Goal: Task Accomplishment & Management: Manage account settings

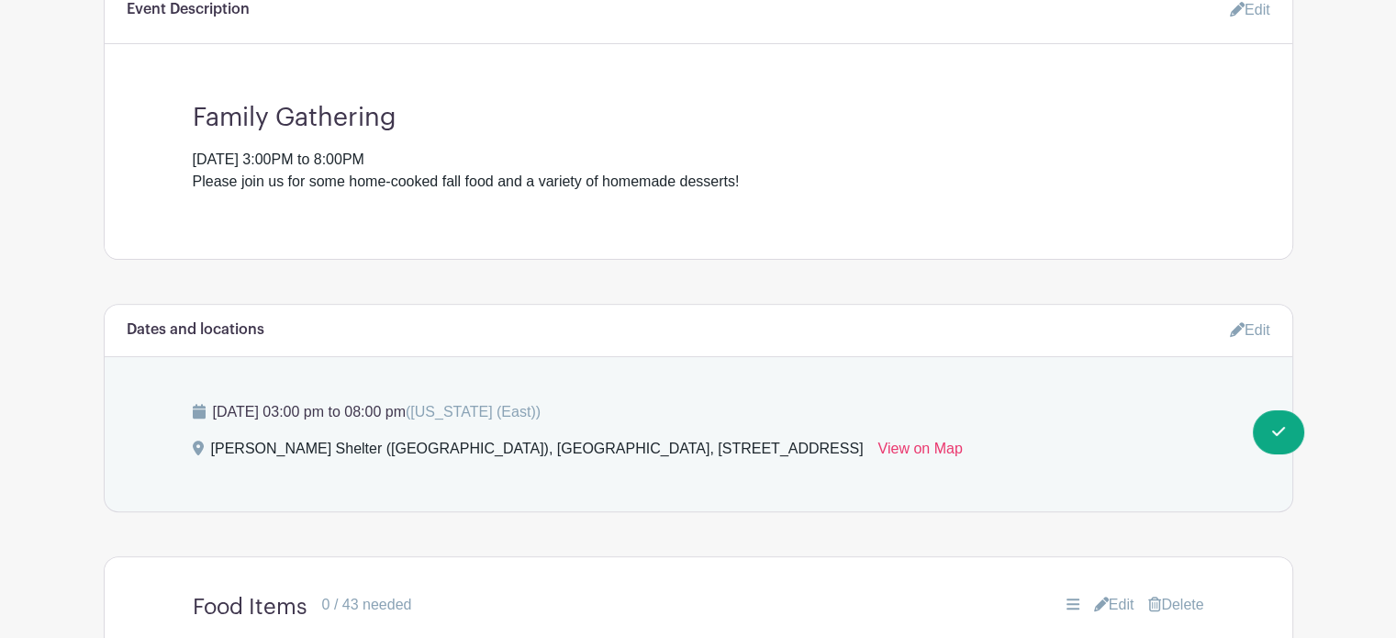
scroll to position [606, 0]
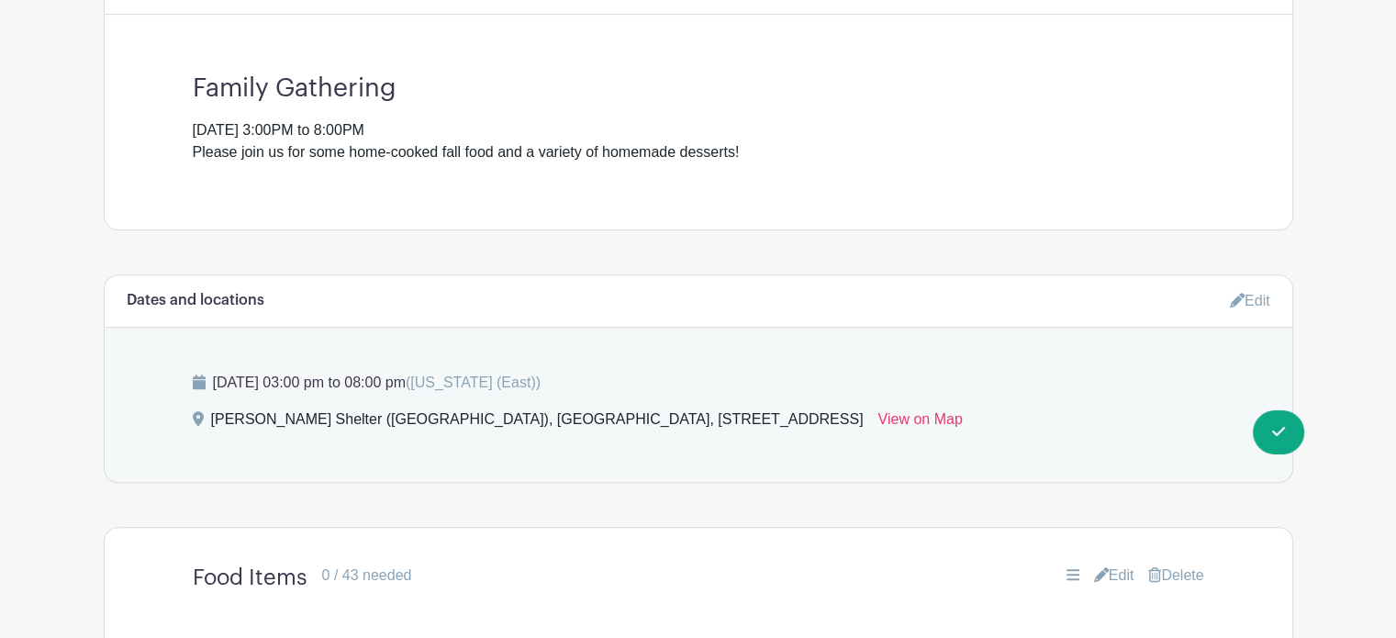
click at [1232, 298] on icon at bounding box center [1237, 300] width 15 height 15
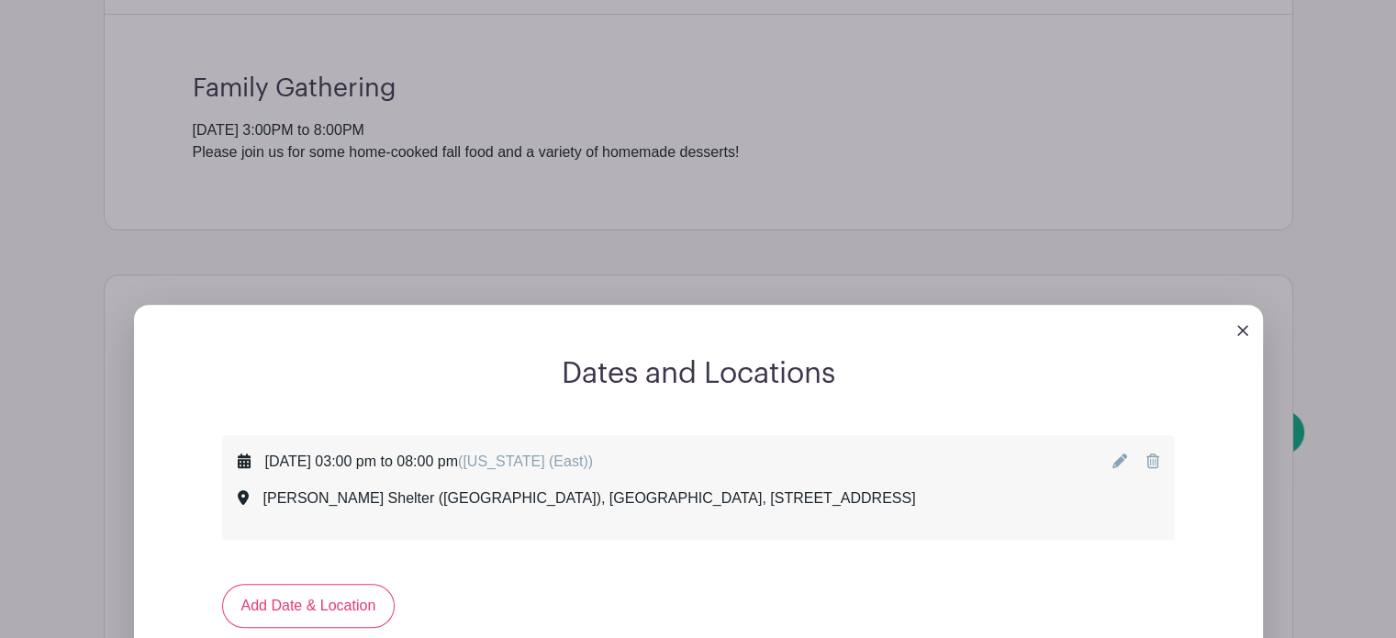
click at [1123, 459] on icon at bounding box center [1119, 460] width 15 height 15
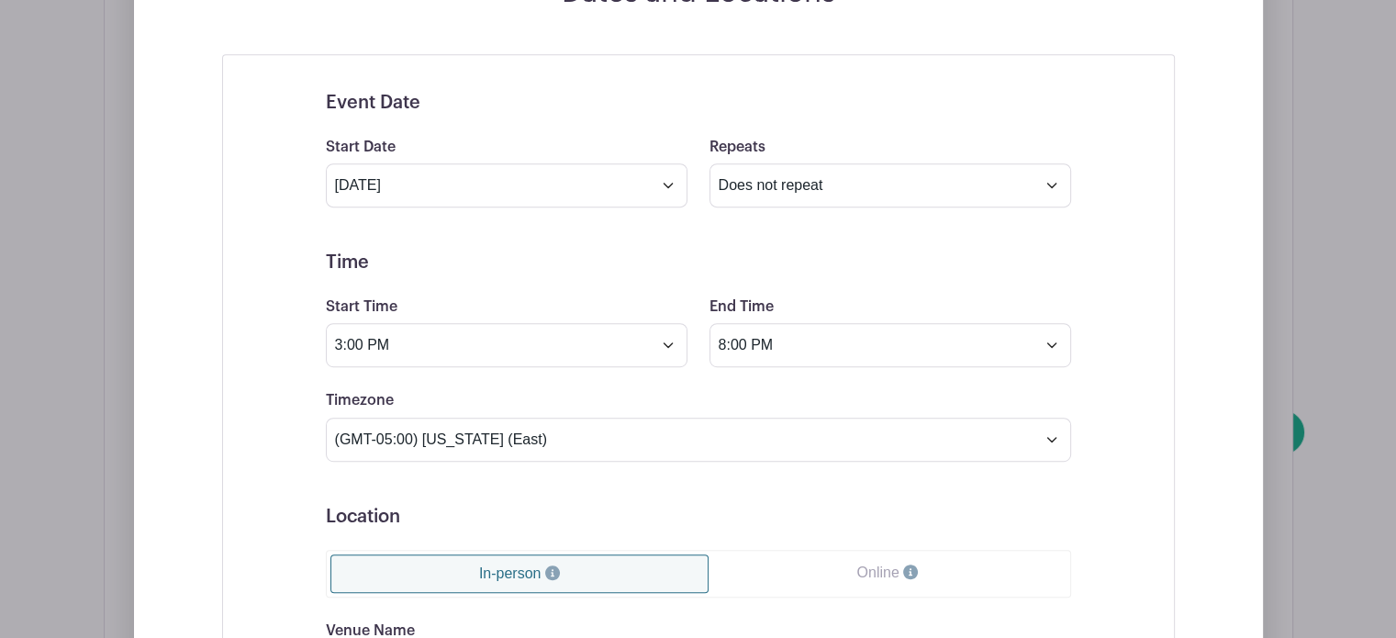
scroll to position [990, 0]
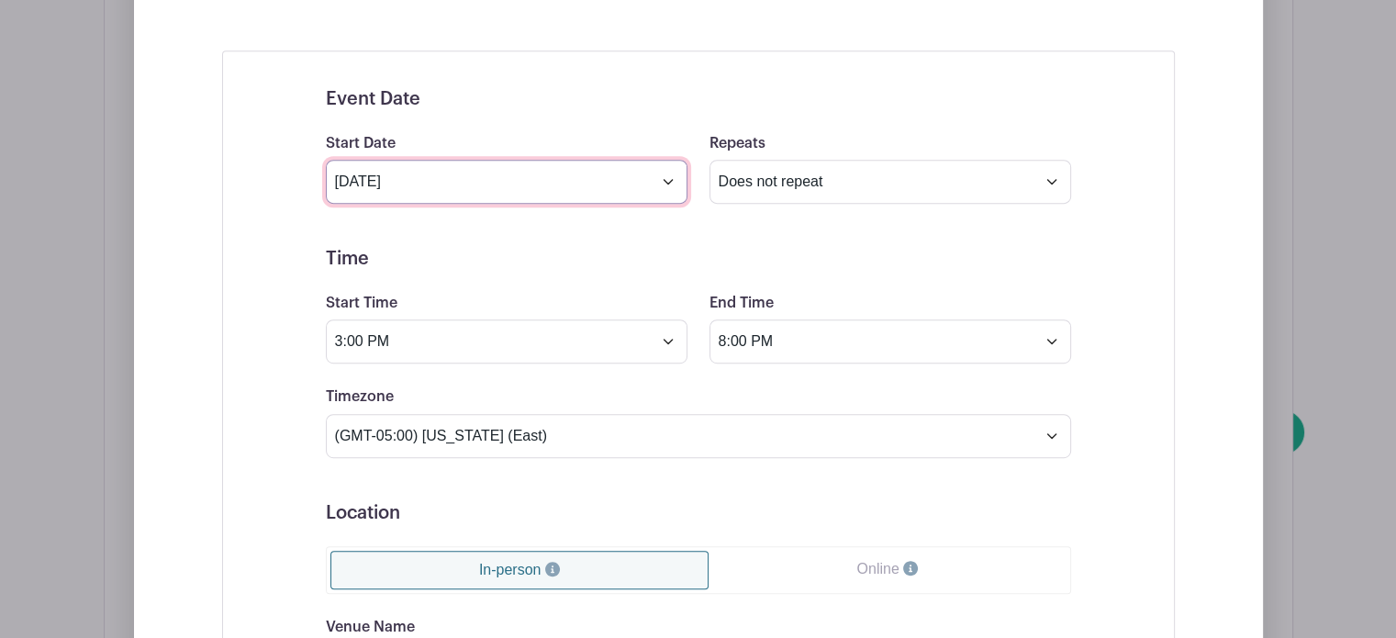
click at [667, 184] on input "Jul 6 2025" at bounding box center [507, 182] width 362 height 44
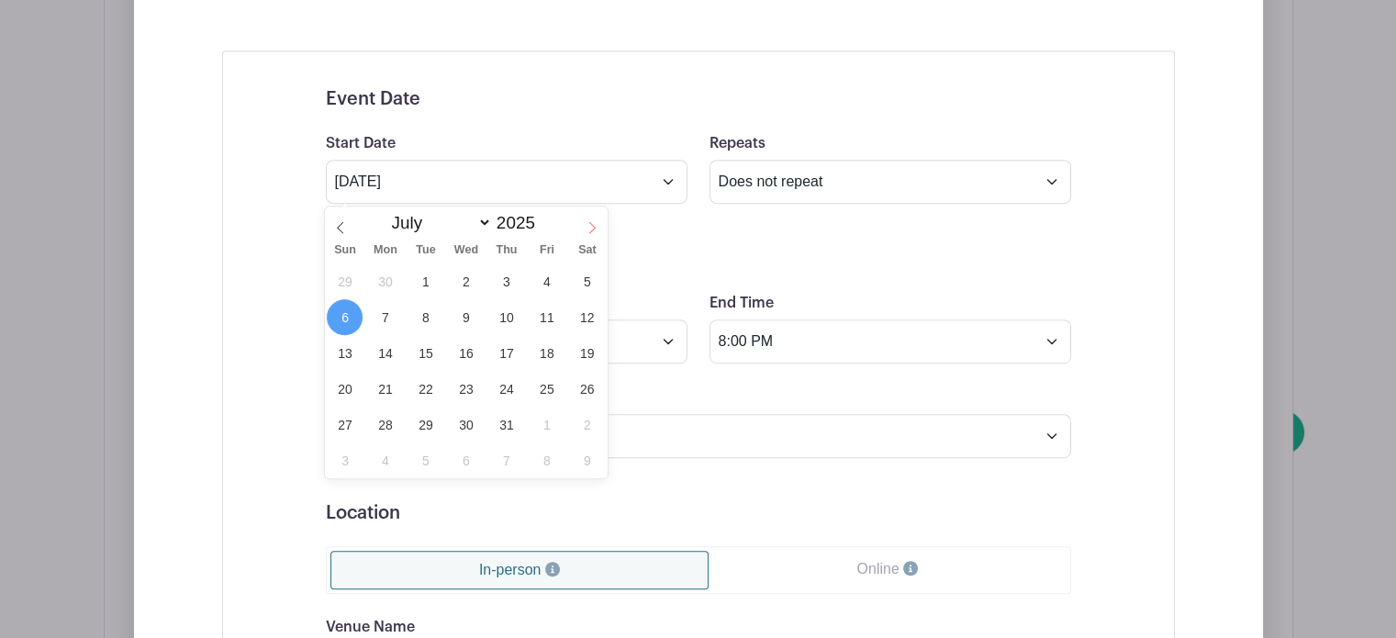
click at [591, 227] on icon at bounding box center [592, 227] width 13 height 13
select select "8"
click at [385, 318] on span "8" at bounding box center [385, 317] width 36 height 36
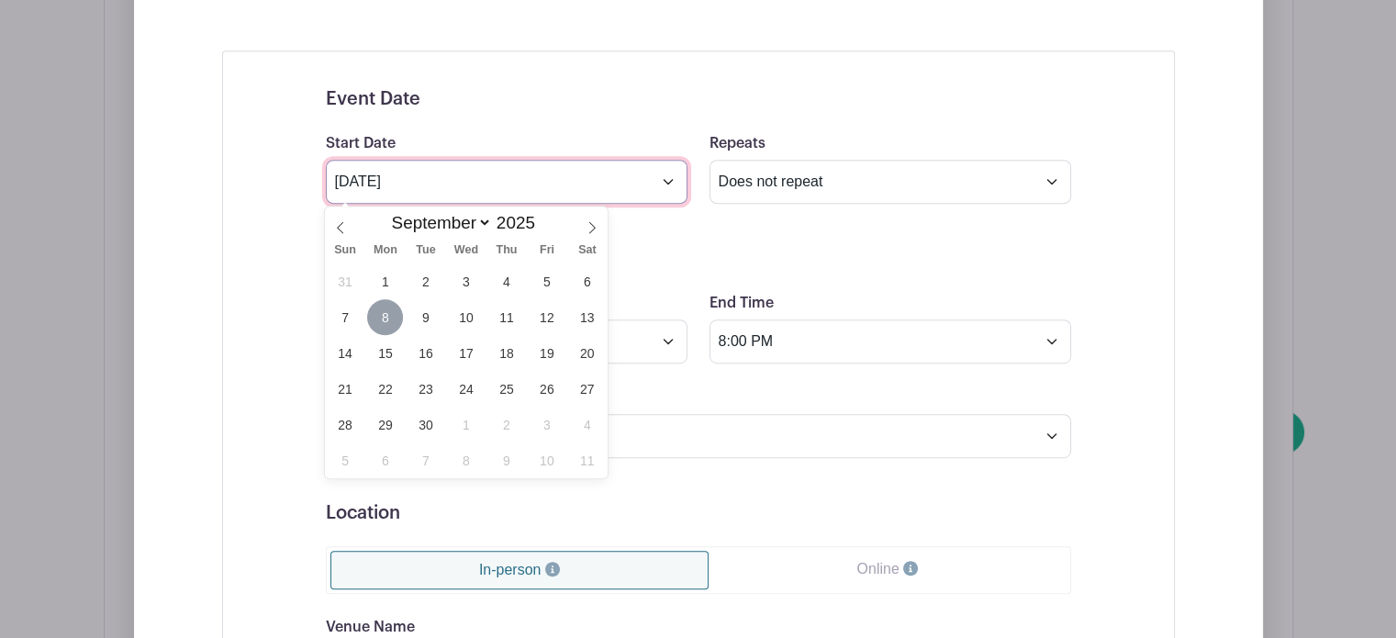
type input "Sep 8 2025"
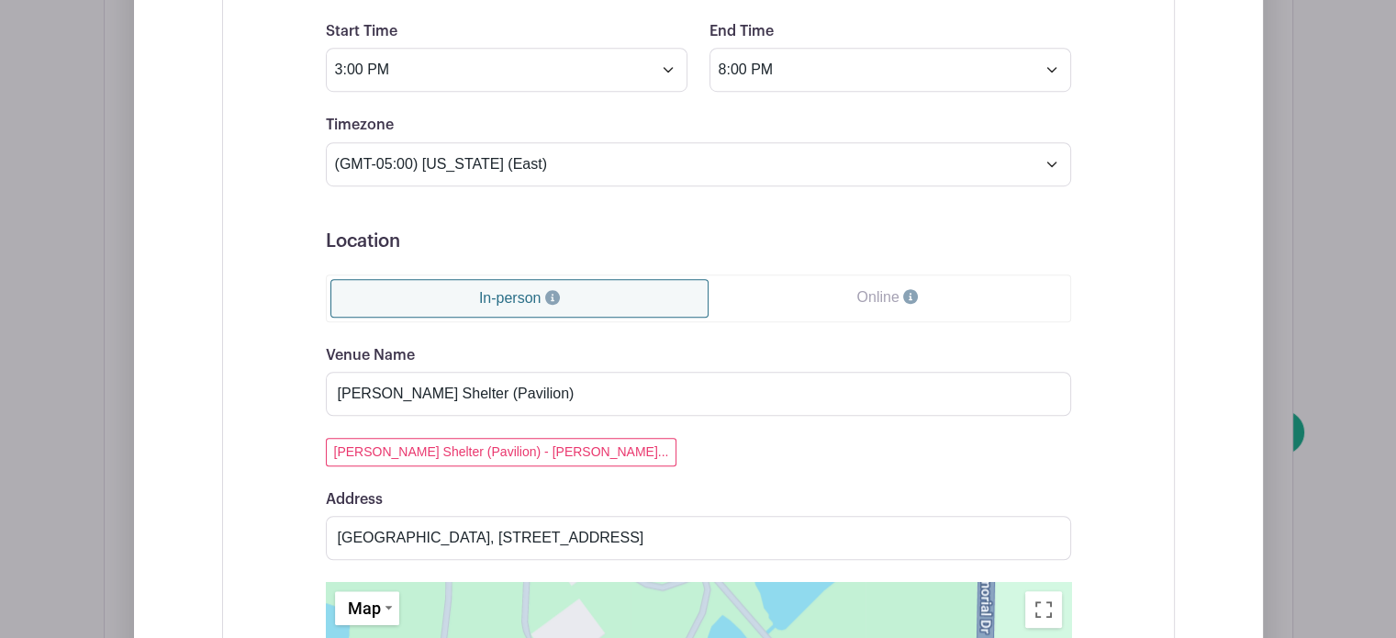
scroll to position [1269, 0]
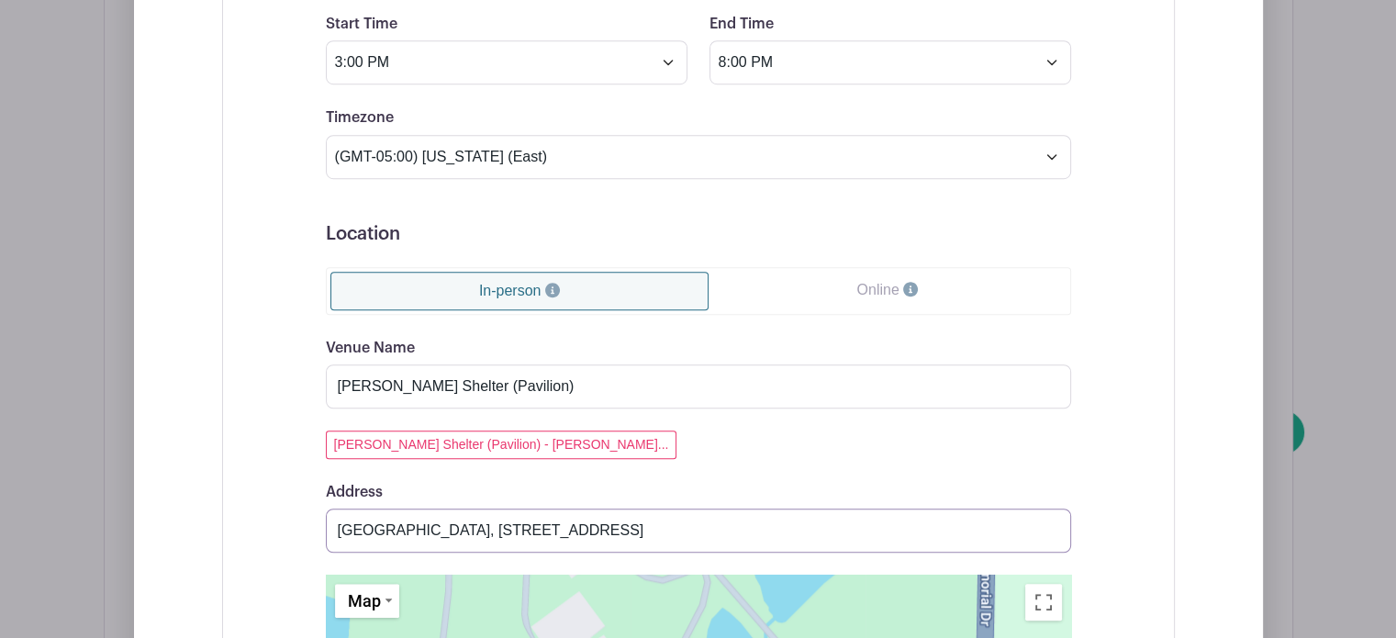
click at [947, 528] on input "Henry County Memorial Park, 260 West County Road 100 North, New Castle, IN 4736…" at bounding box center [698, 531] width 745 height 44
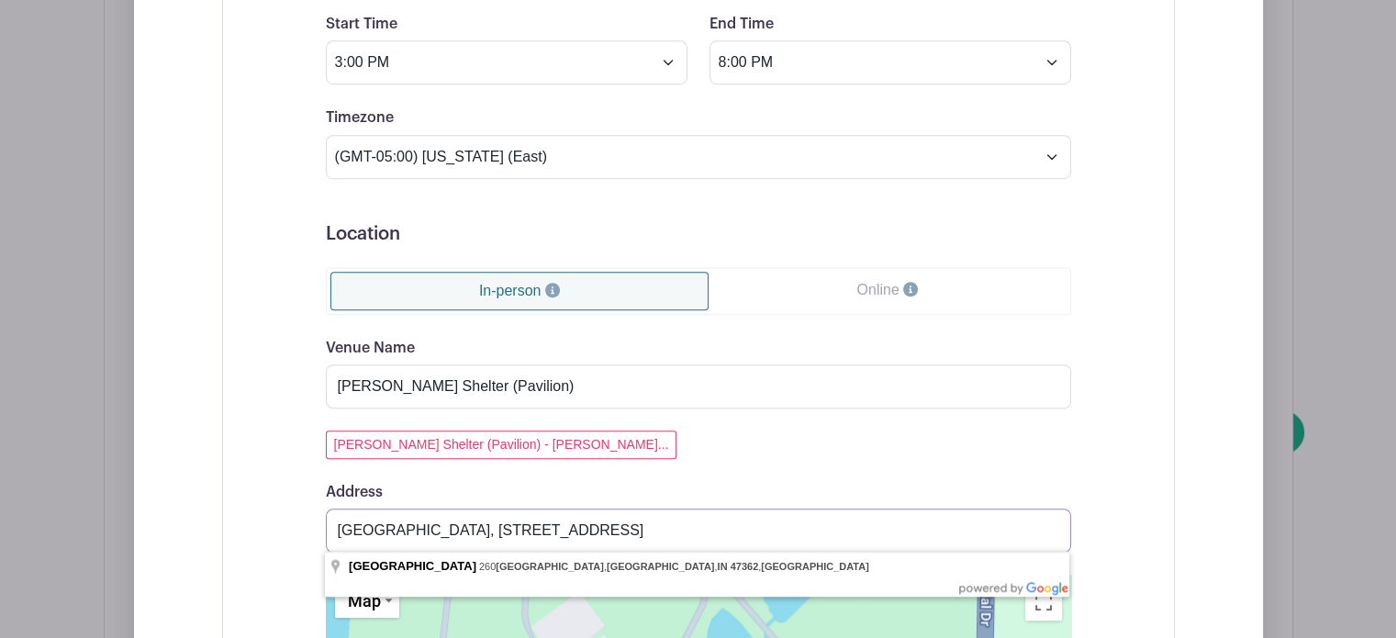
click at [1052, 531] on input "Henry County Memorial Park, 260 West County Road 100 North, New Castle, IN 4736…" at bounding box center [698, 531] width 745 height 44
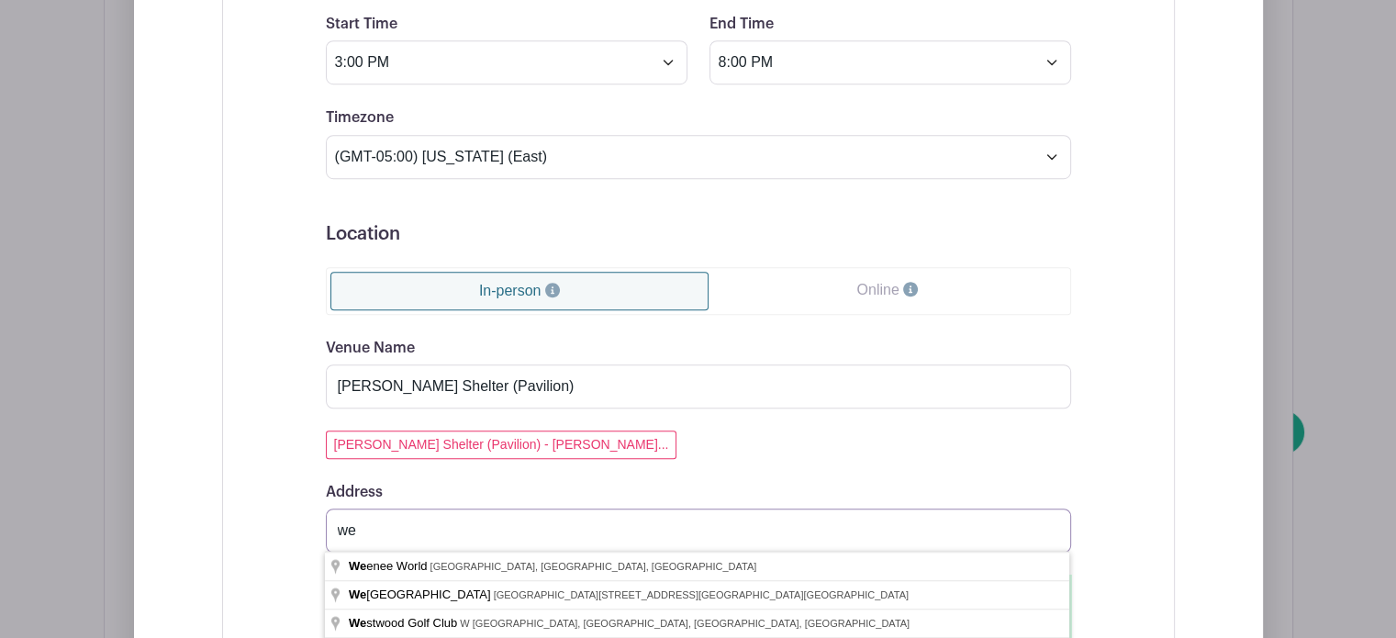
type input "w"
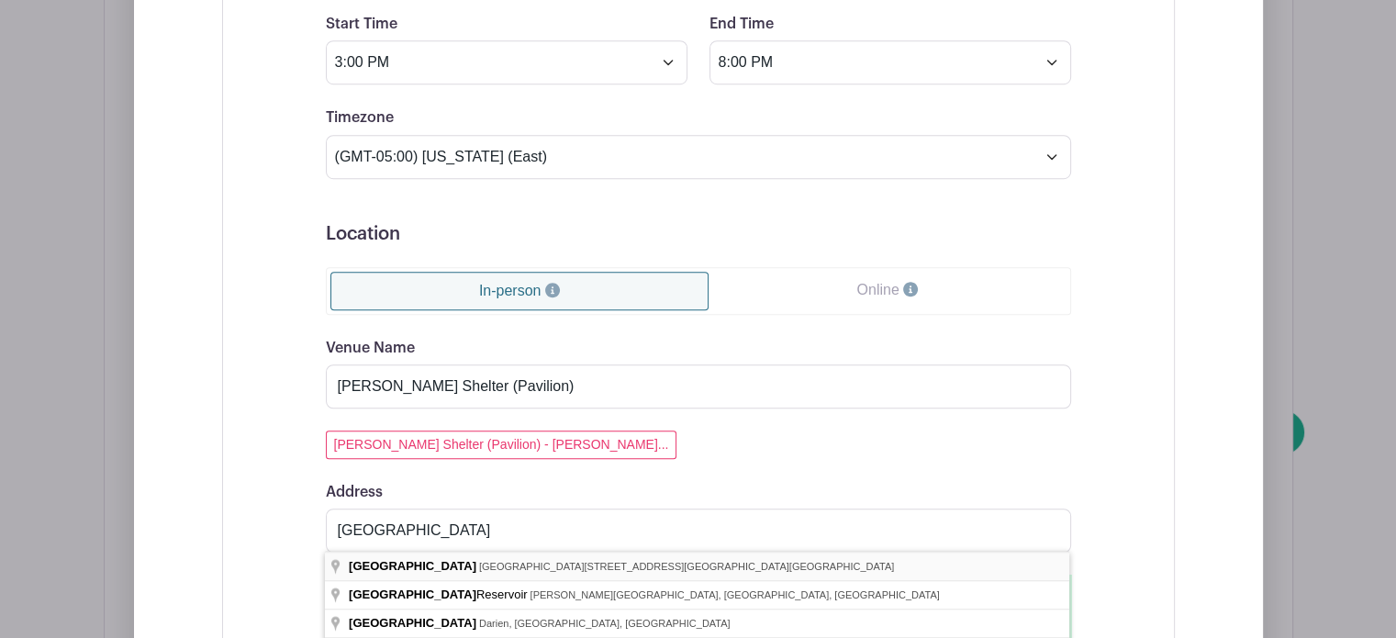
type input "Westwood Park, South County Road 275 West, New Castle, IN, USA"
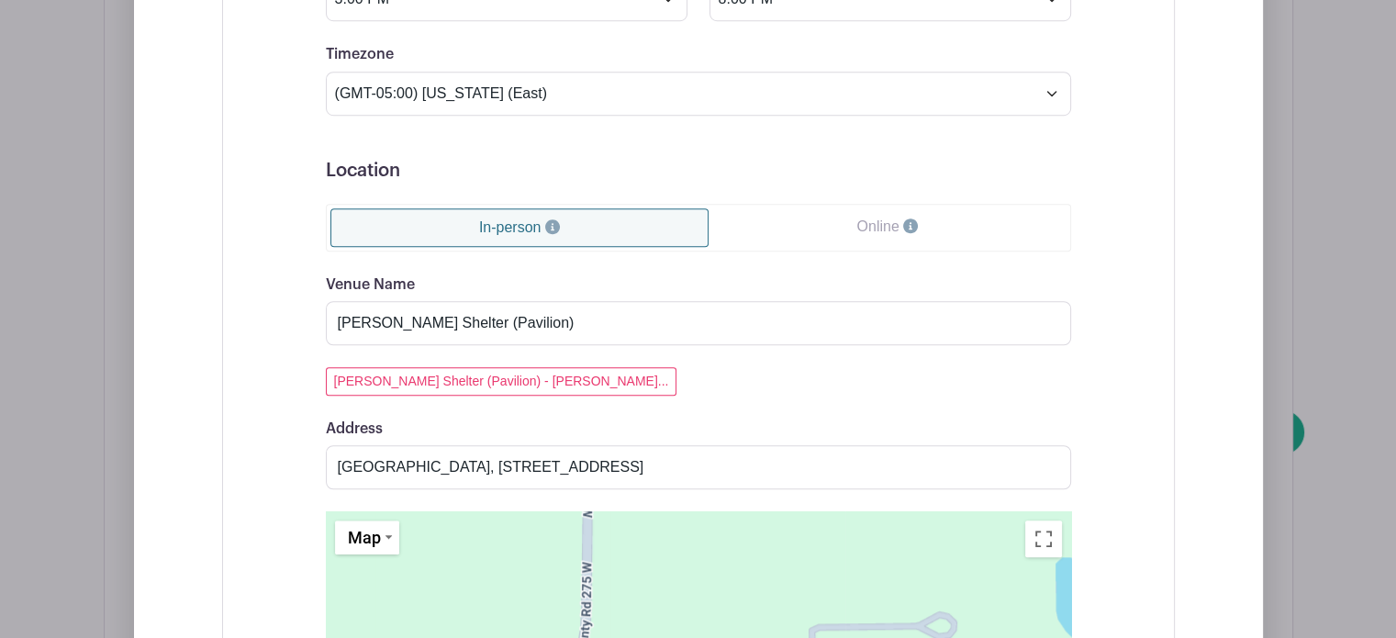
scroll to position [1317, 0]
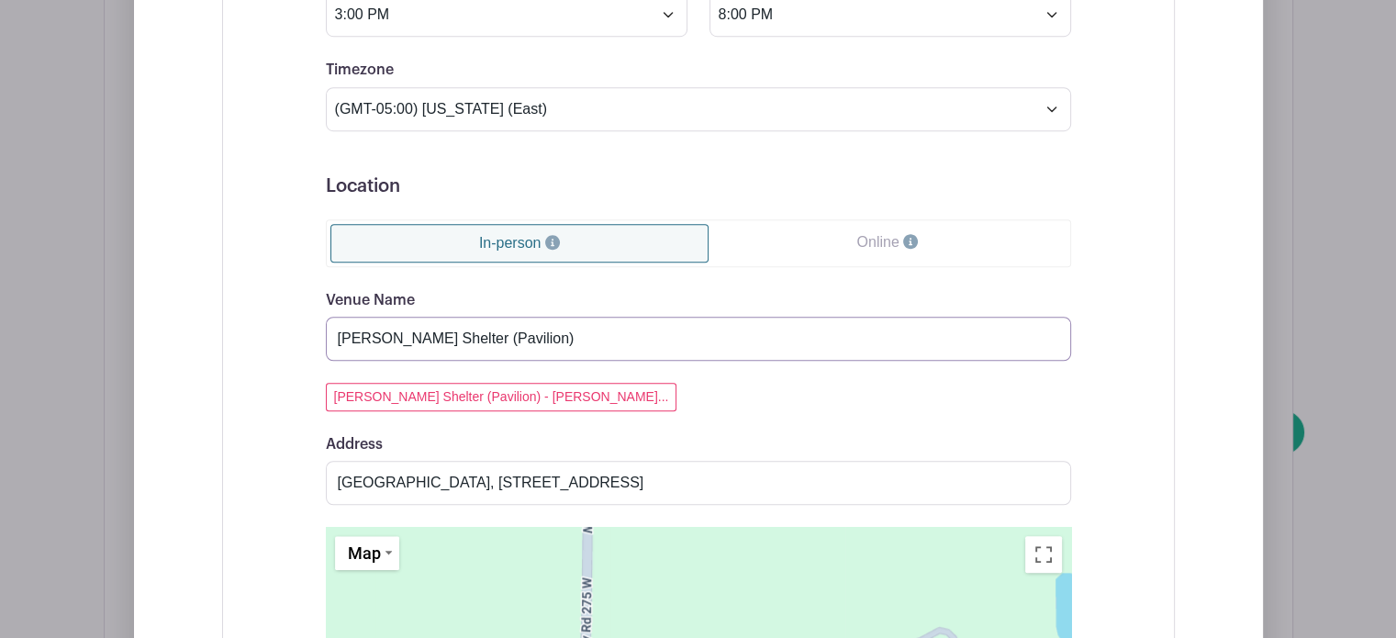
click at [378, 337] on input "Phillips Shelter (Pavilion)" at bounding box center [698, 339] width 745 height 44
click at [383, 338] on input "Phillips Shelter (Pavilion)" at bounding box center [698, 339] width 745 height 44
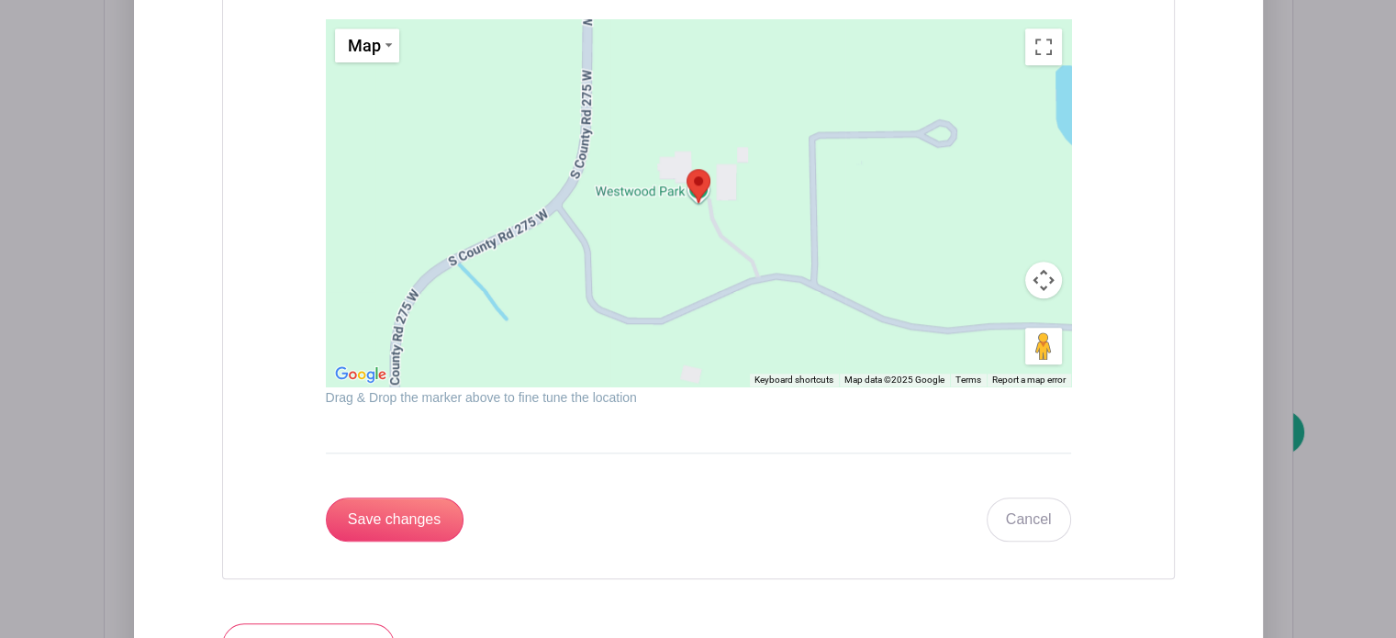
scroll to position [1855, 0]
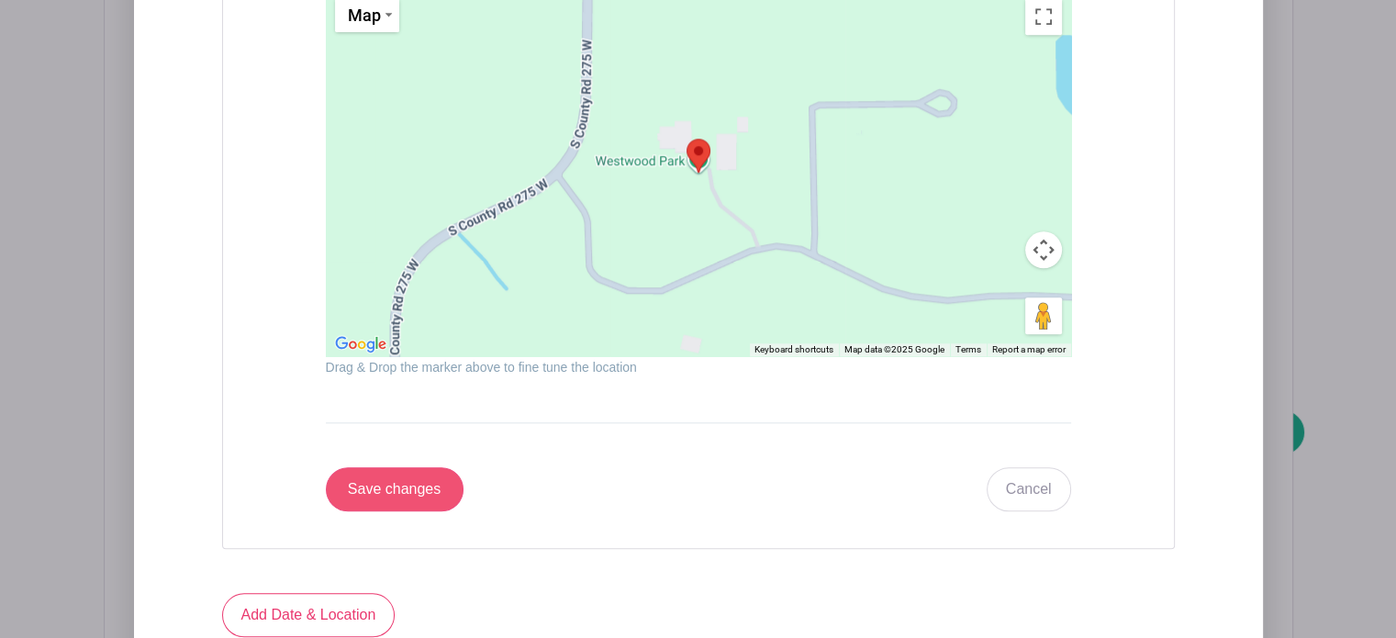
type input "Big Oaks Shelter (Pavilion)"
click at [380, 484] on input "Save changes" at bounding box center [395, 489] width 138 height 44
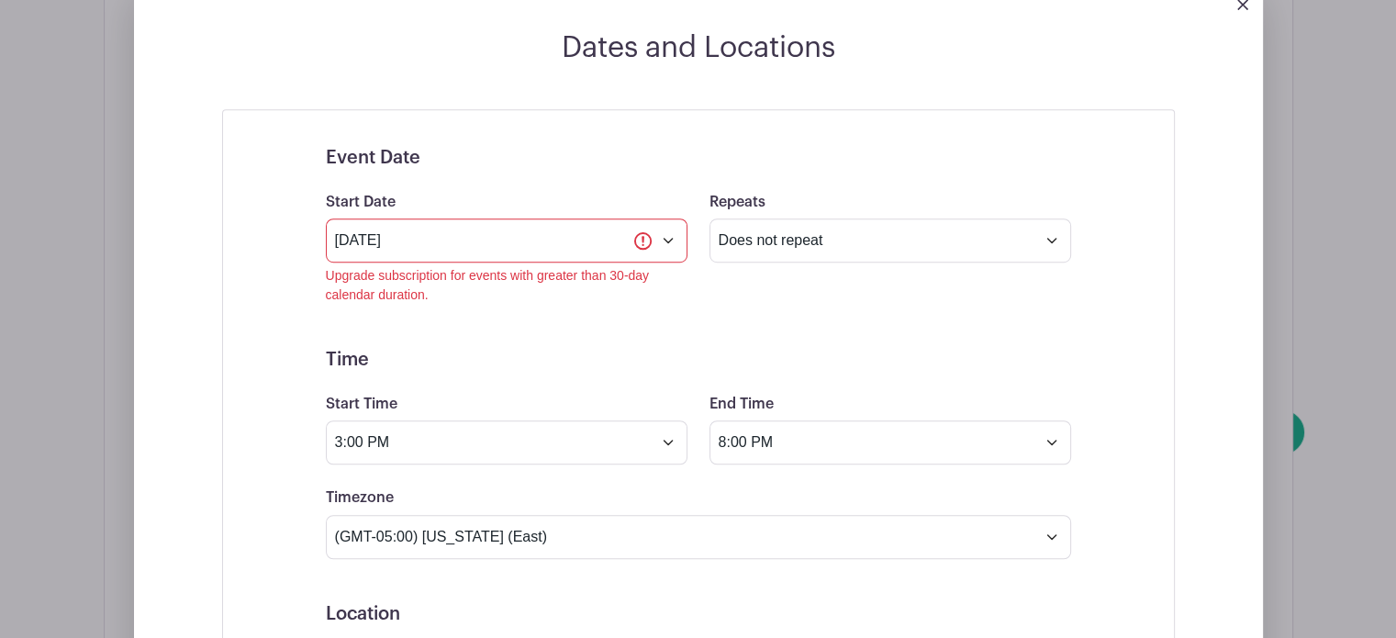
scroll to position [1050, 0]
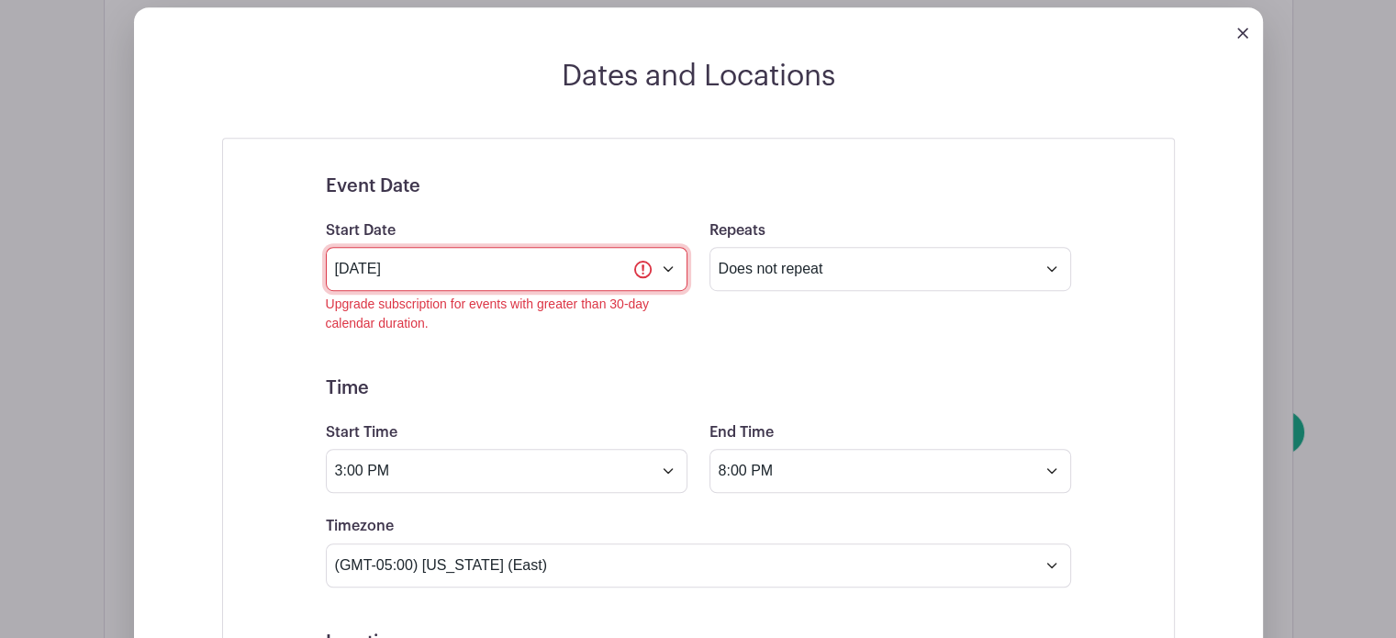
click at [670, 263] on input "Sep 8 2025" at bounding box center [507, 269] width 362 height 44
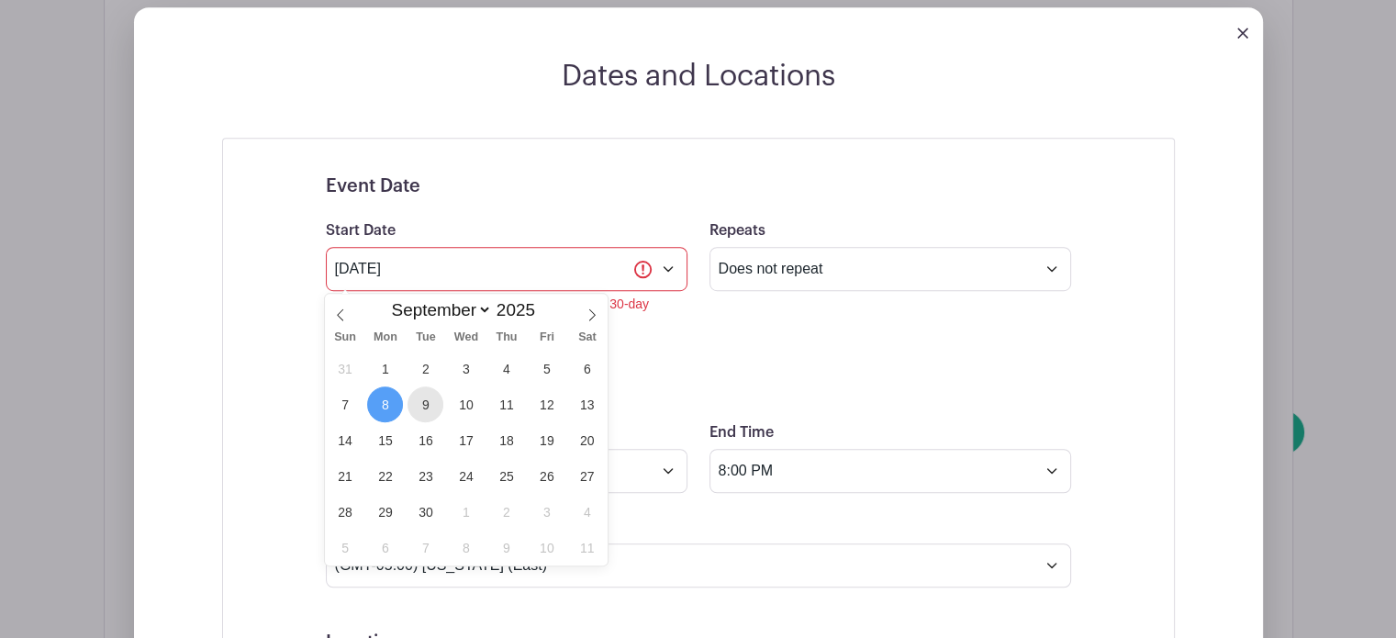
click at [430, 405] on span "9" at bounding box center [426, 404] width 36 height 36
type input "Sep 9 2025"
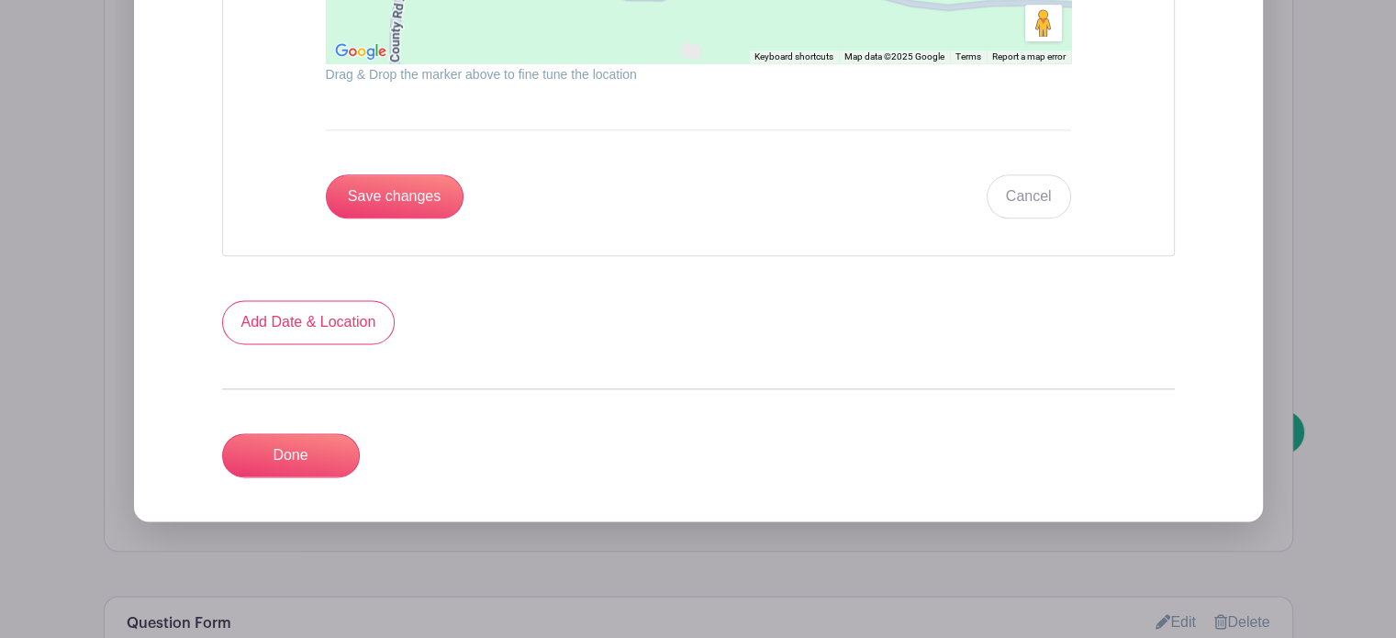
scroll to position [2353, 0]
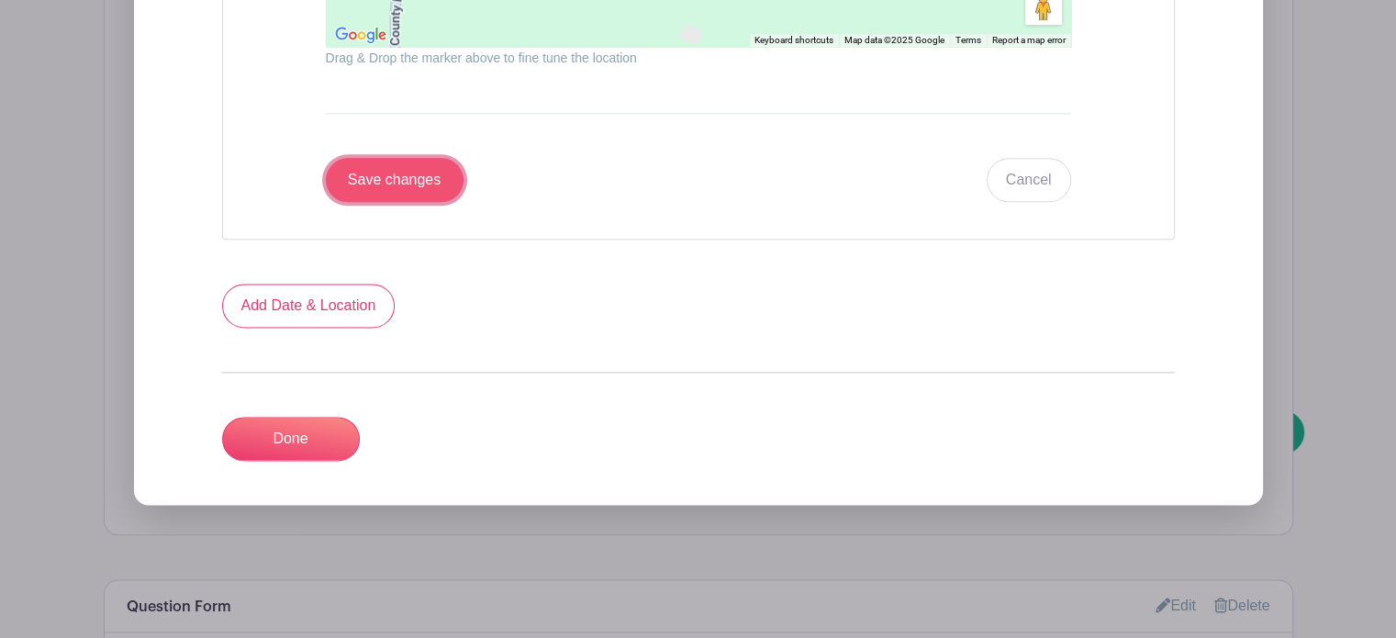
click at [407, 181] on input "Save changes" at bounding box center [395, 180] width 138 height 44
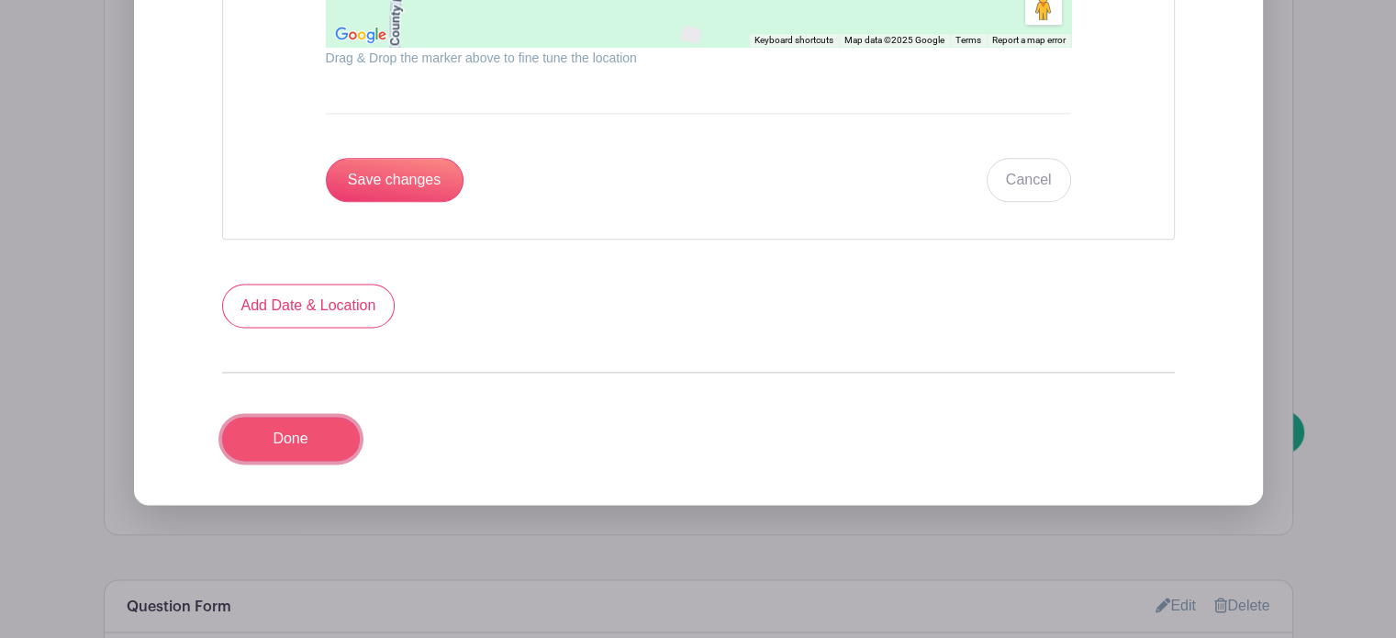
click at [279, 437] on link "Done" at bounding box center [291, 439] width 138 height 44
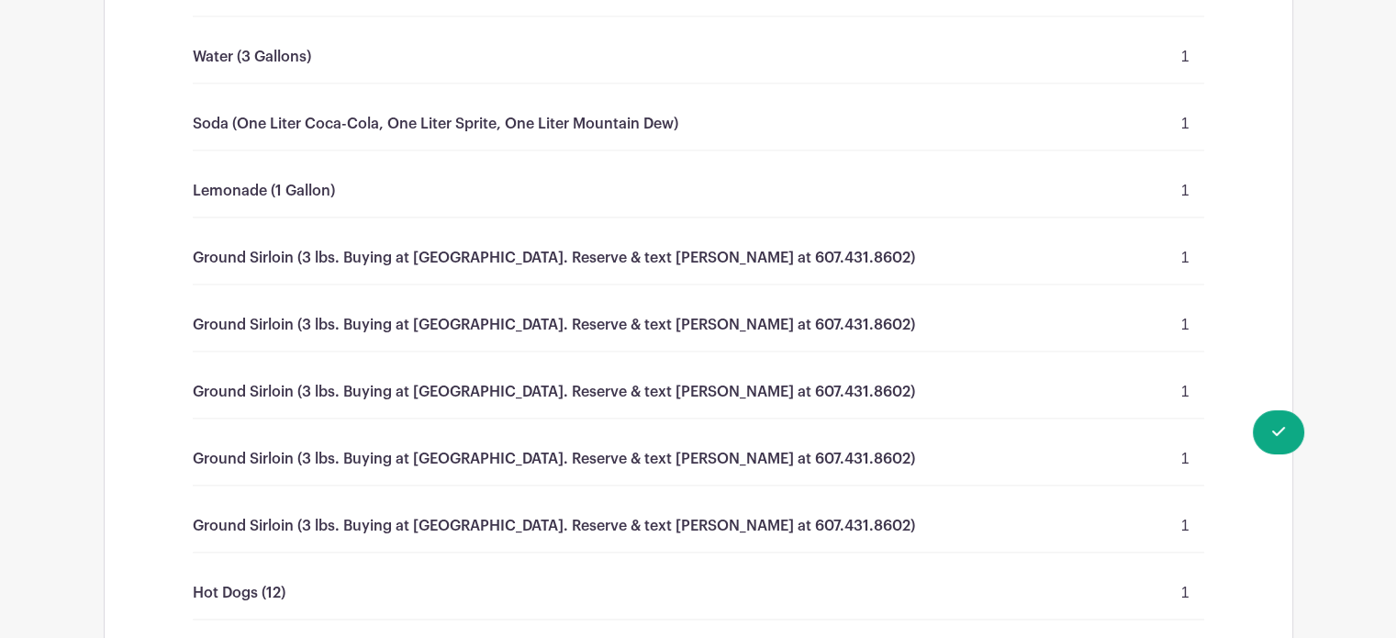
scroll to position [0, 0]
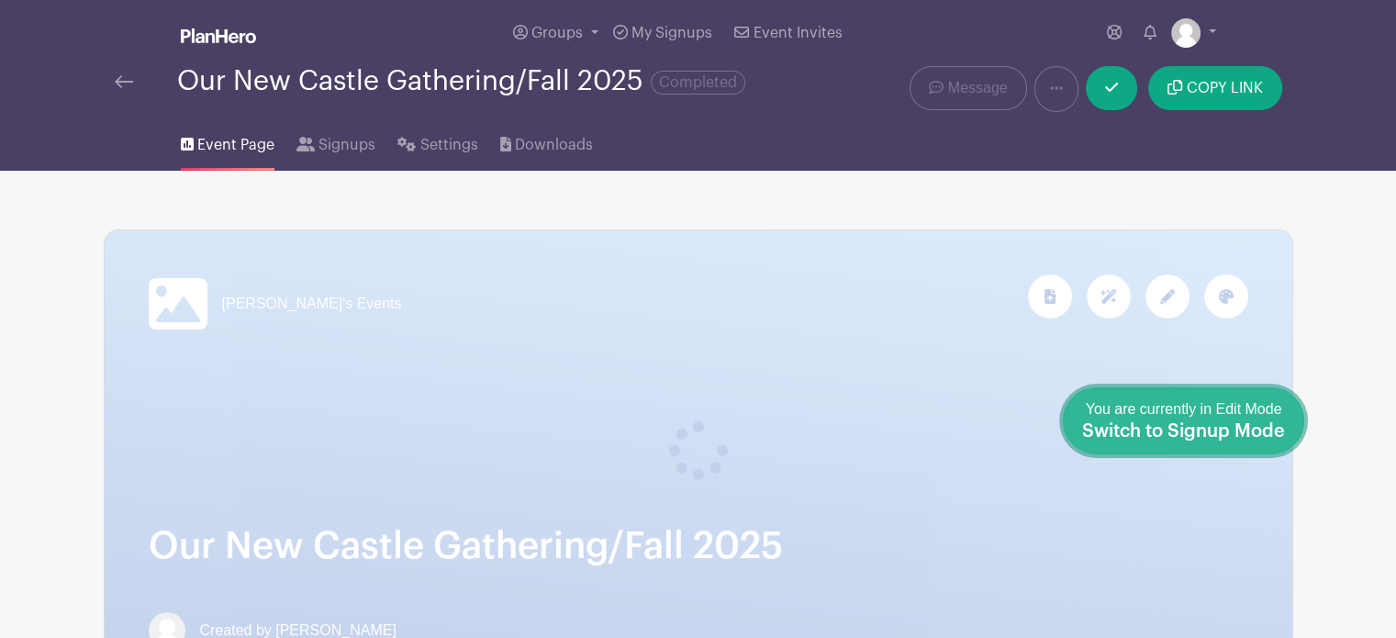
click at [1277, 428] on span "Switch to Signup Mode" at bounding box center [1183, 431] width 203 height 18
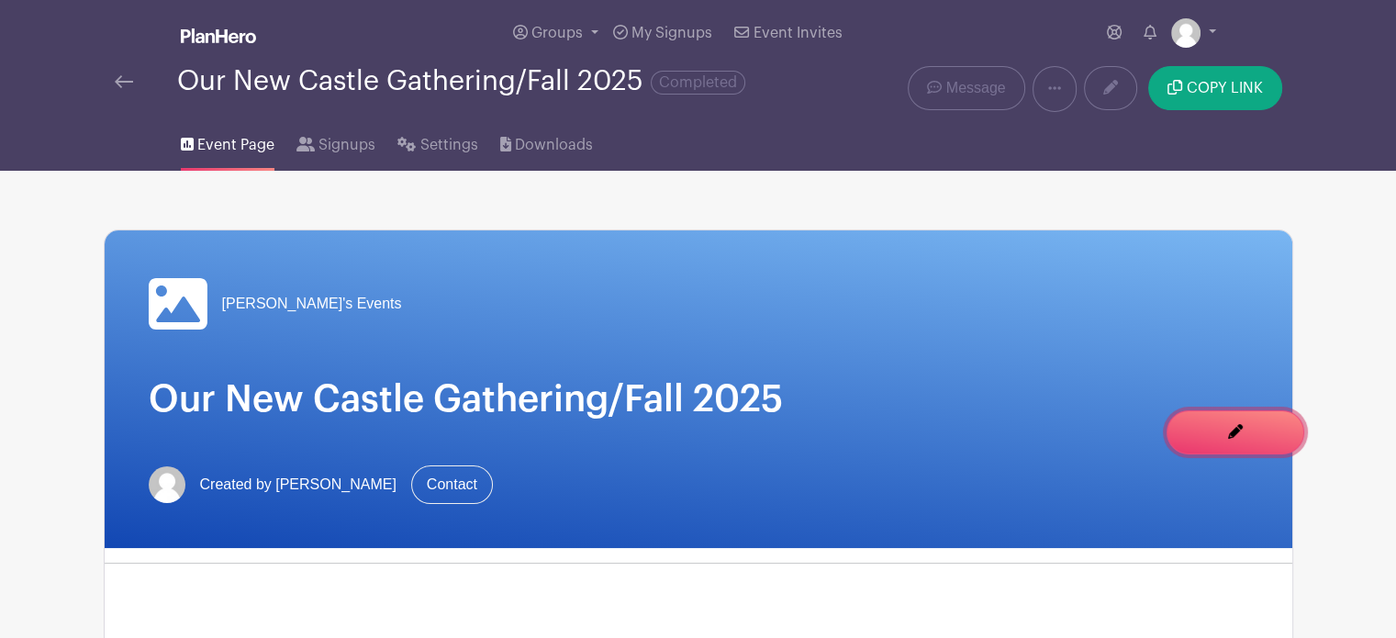
click at [1277, 443] on div "You are currently in Signup Mode Switch to Edit Mode" at bounding box center [1235, 443] width 99 height 0
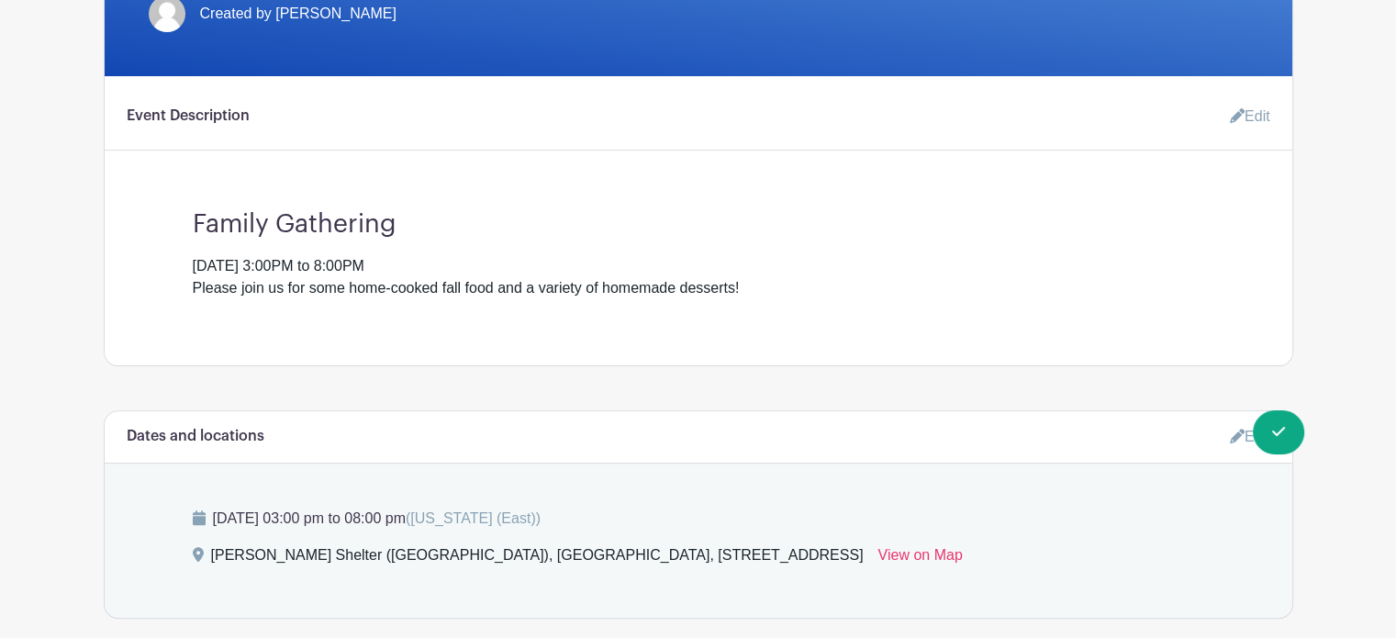
scroll to position [418, 0]
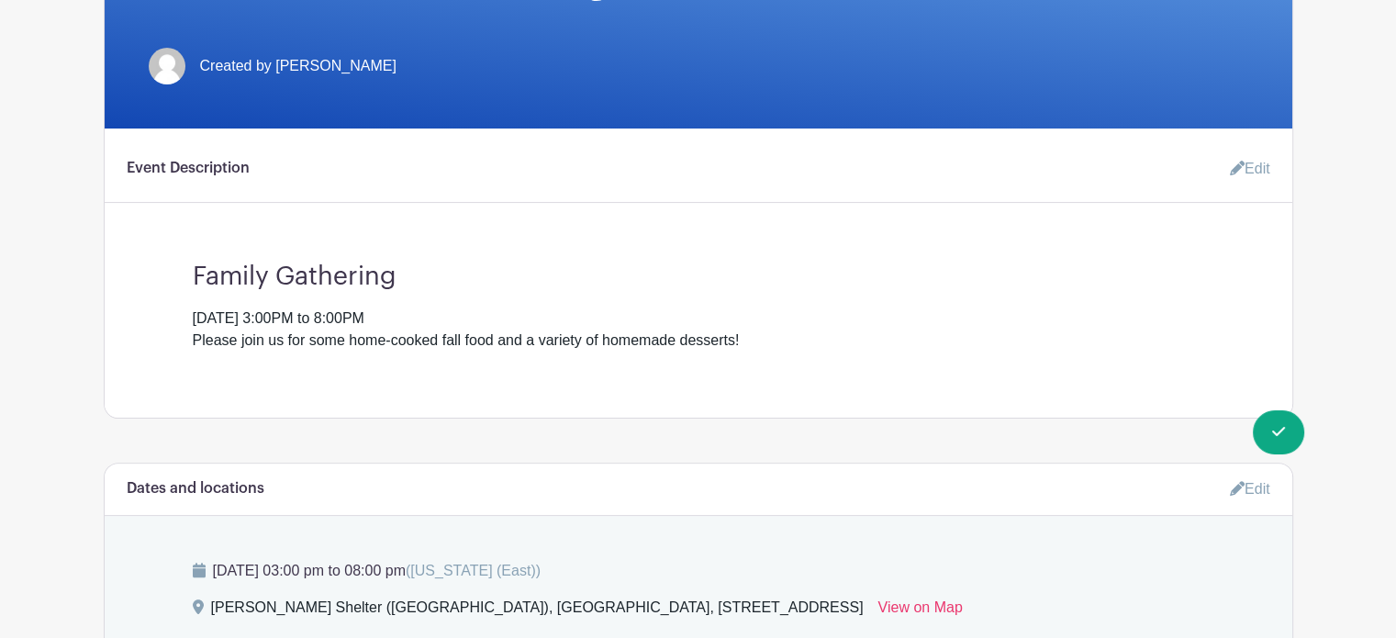
click at [1238, 164] on icon at bounding box center [1237, 168] width 15 height 15
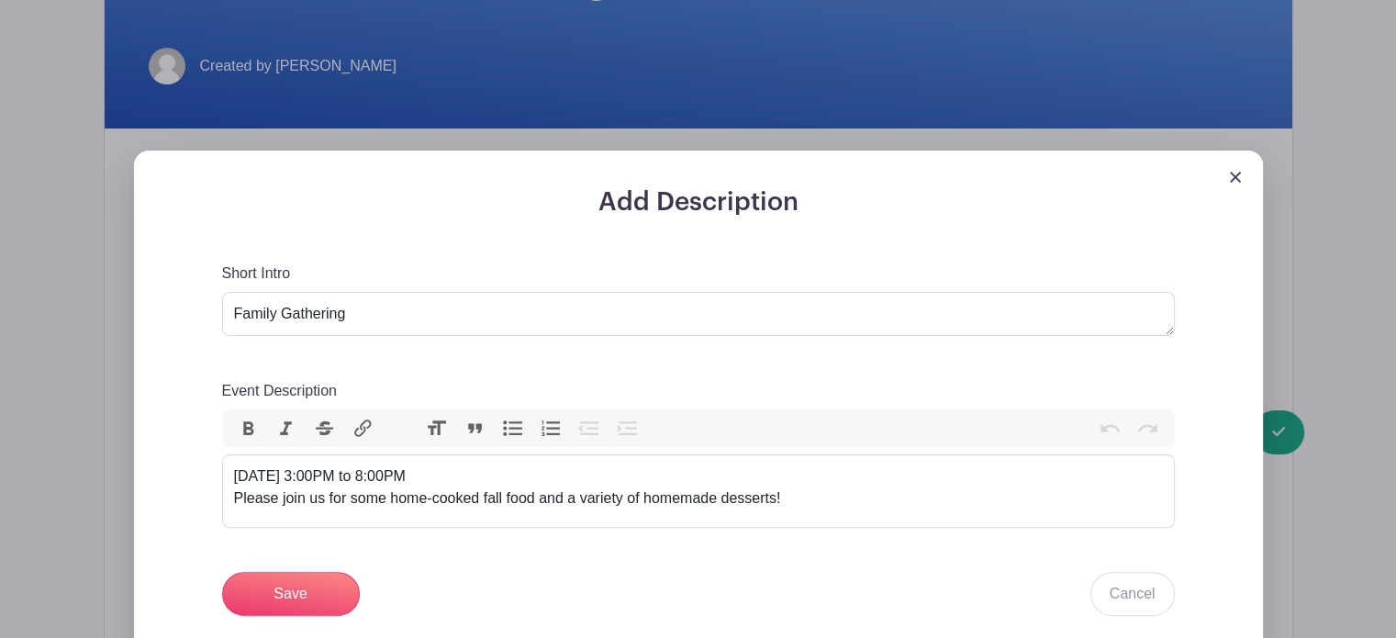
click at [1233, 179] on img at bounding box center [1235, 177] width 11 height 11
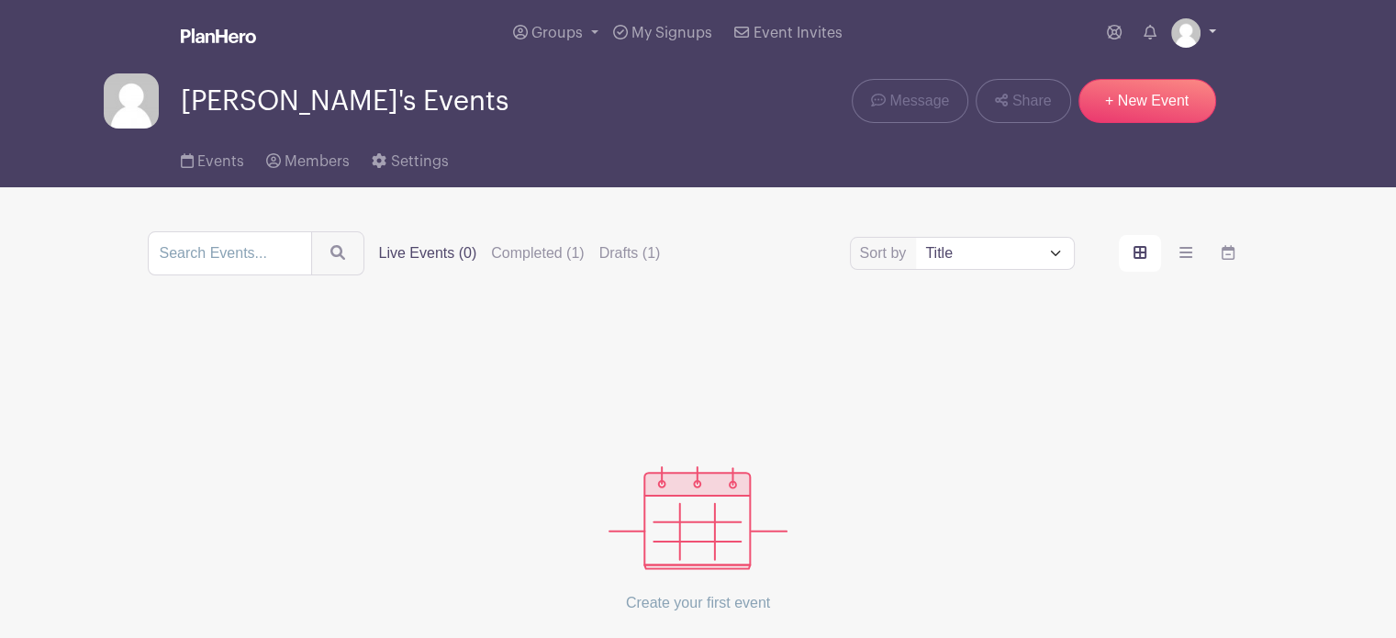
click at [1201, 34] on link at bounding box center [1193, 32] width 45 height 29
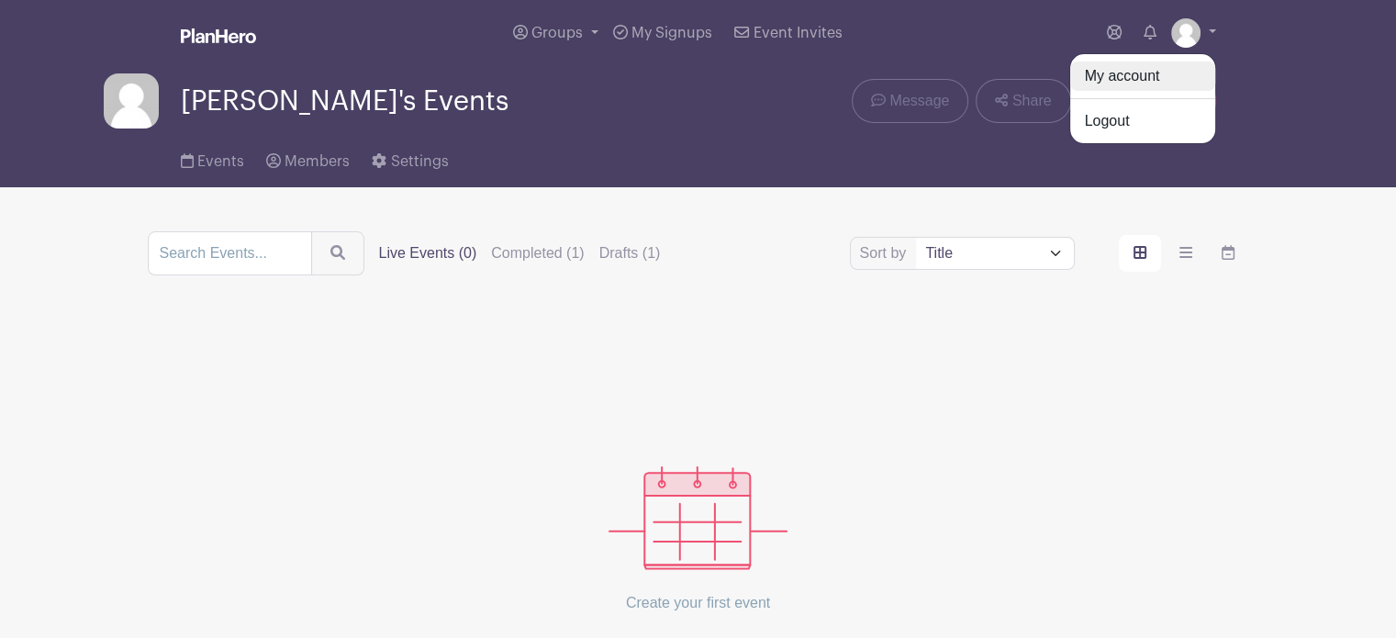
click at [1138, 72] on link "My account" at bounding box center [1142, 75] width 145 height 29
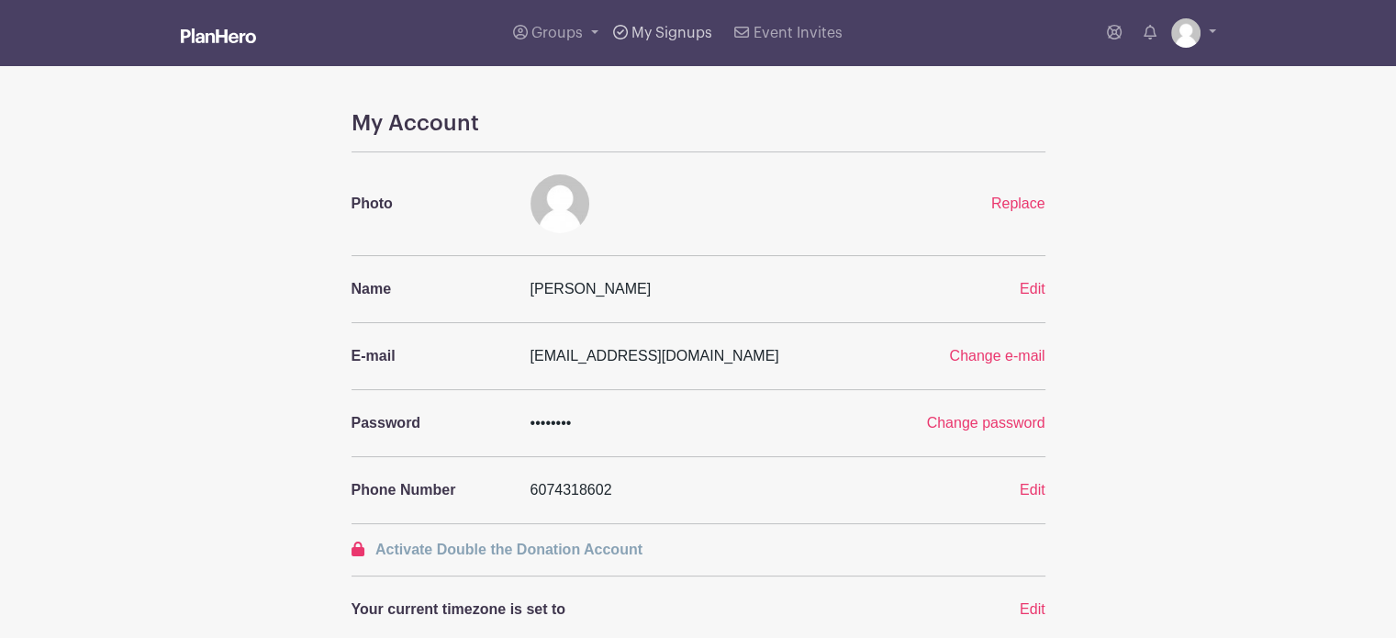
click at [691, 39] on span "My Signups" at bounding box center [672, 33] width 81 height 15
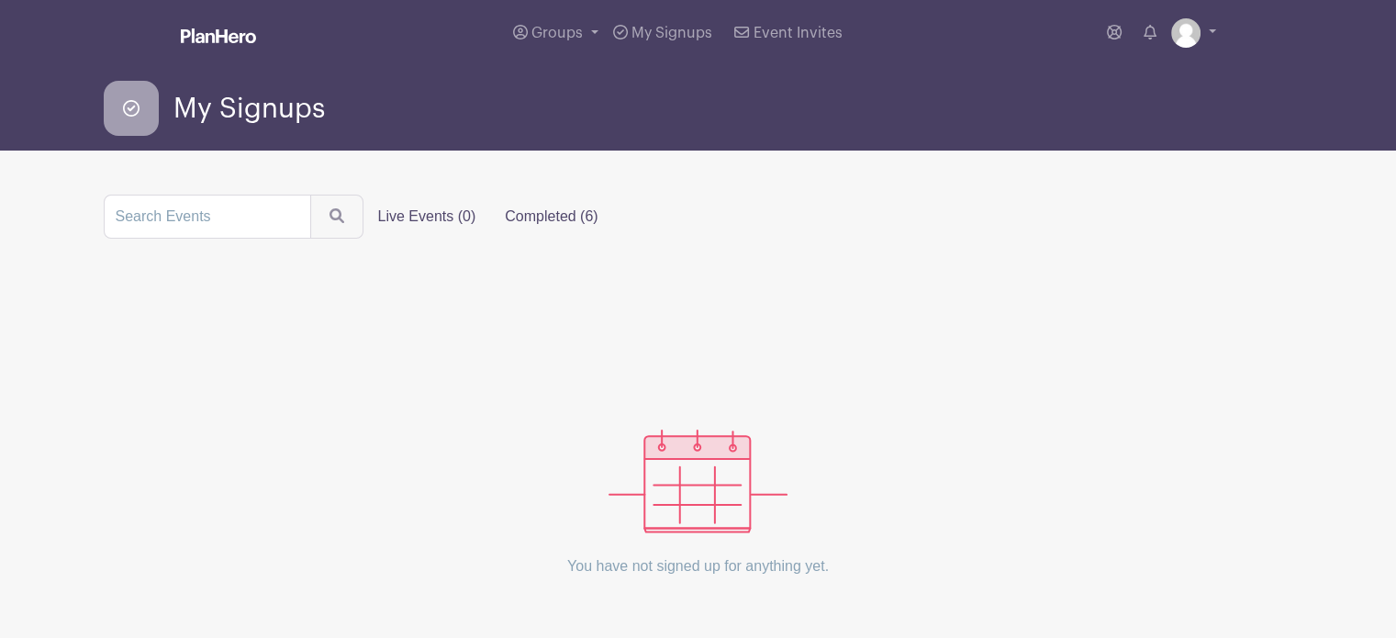
click at [536, 213] on label "Completed (6)" at bounding box center [551, 216] width 122 height 37
click at [0, 0] on input "Completed (6)" at bounding box center [0, 0] width 0 height 0
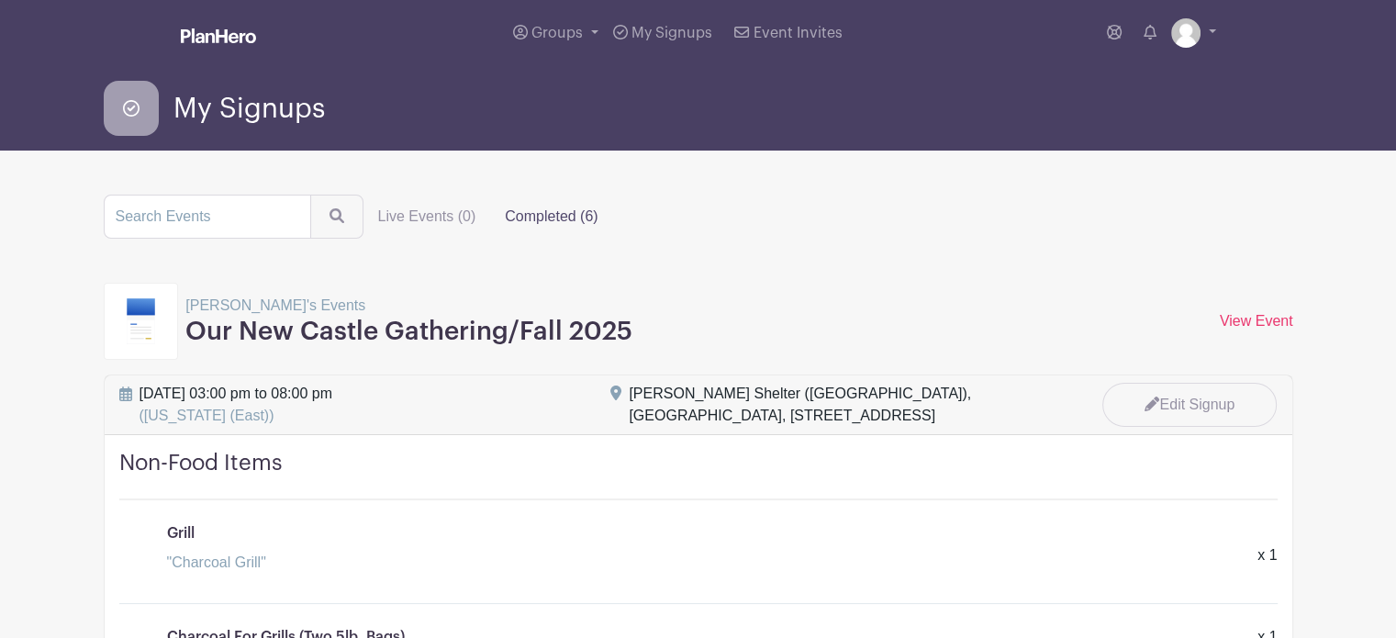
click at [533, 210] on label "Completed (6)" at bounding box center [551, 216] width 122 height 37
click at [0, 0] on input "Completed (6)" at bounding box center [0, 0] width 0 height 0
click at [534, 218] on label "Completed (6)" at bounding box center [551, 216] width 122 height 37
click at [0, 0] on input "Completed (6)" at bounding box center [0, 0] width 0 height 0
click at [580, 29] on span "Groups" at bounding box center [556, 33] width 51 height 15
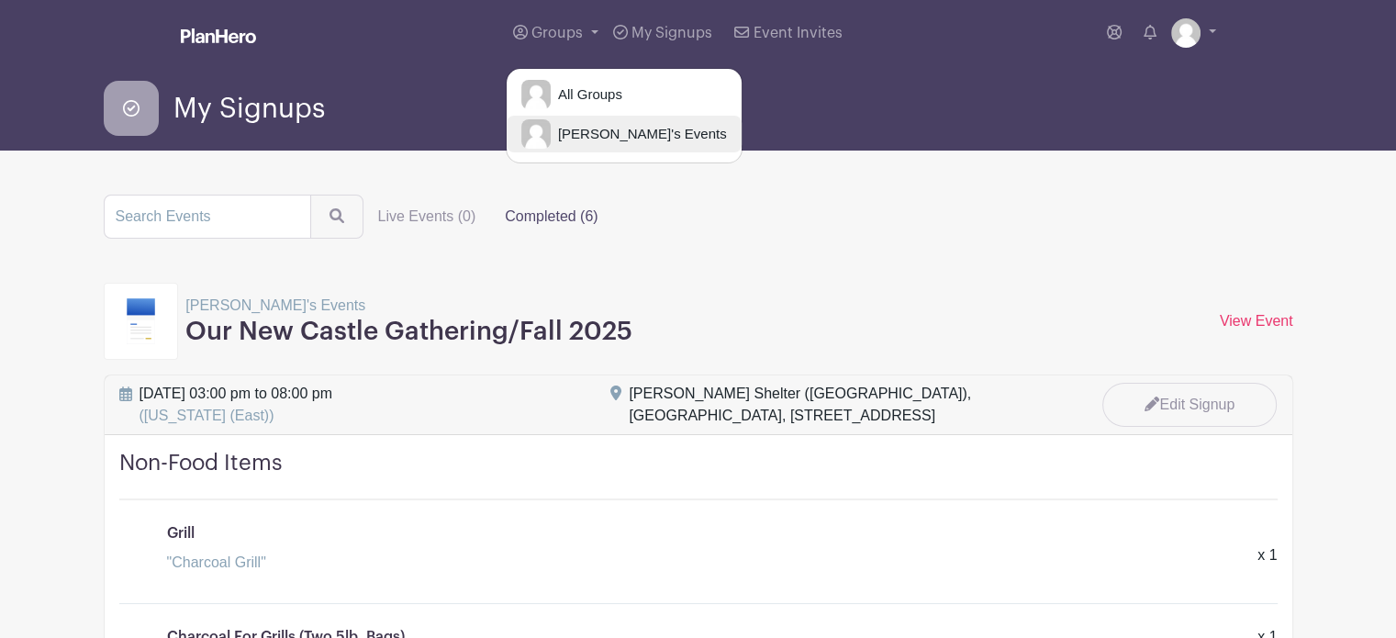
click at [589, 127] on span "[PERSON_NAME]'s Events" at bounding box center [639, 134] width 176 height 21
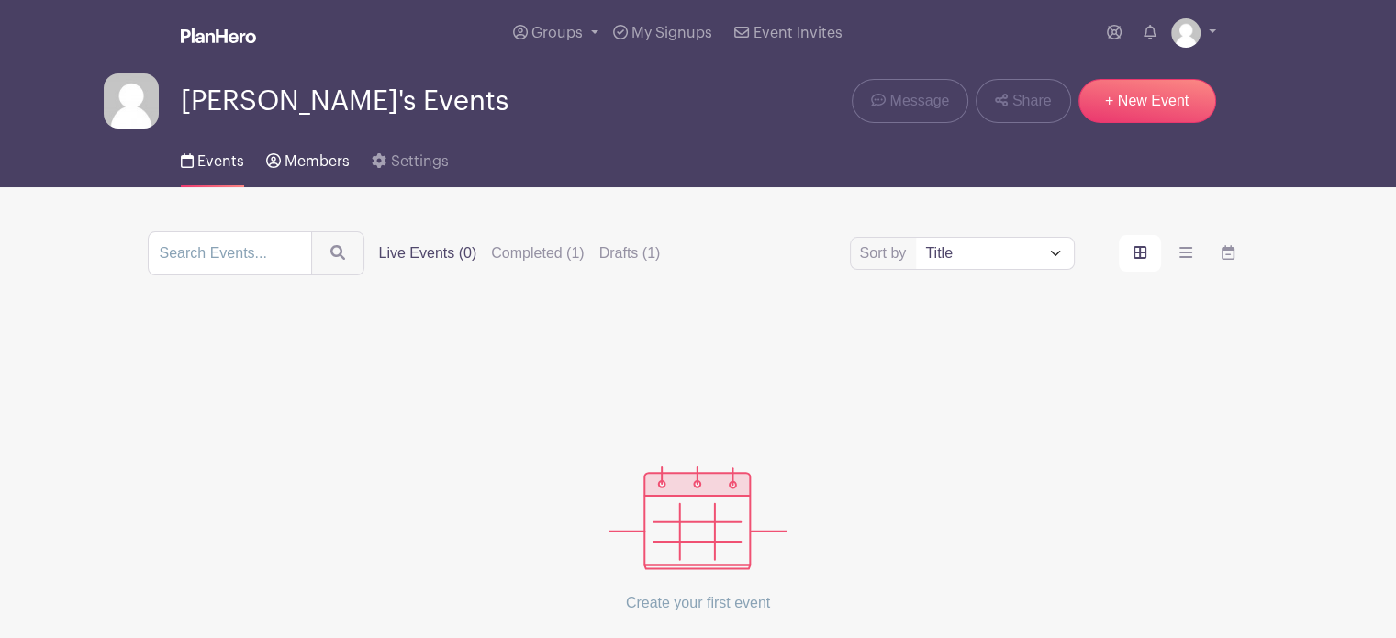
click at [308, 159] on span "Members" at bounding box center [317, 161] width 65 height 15
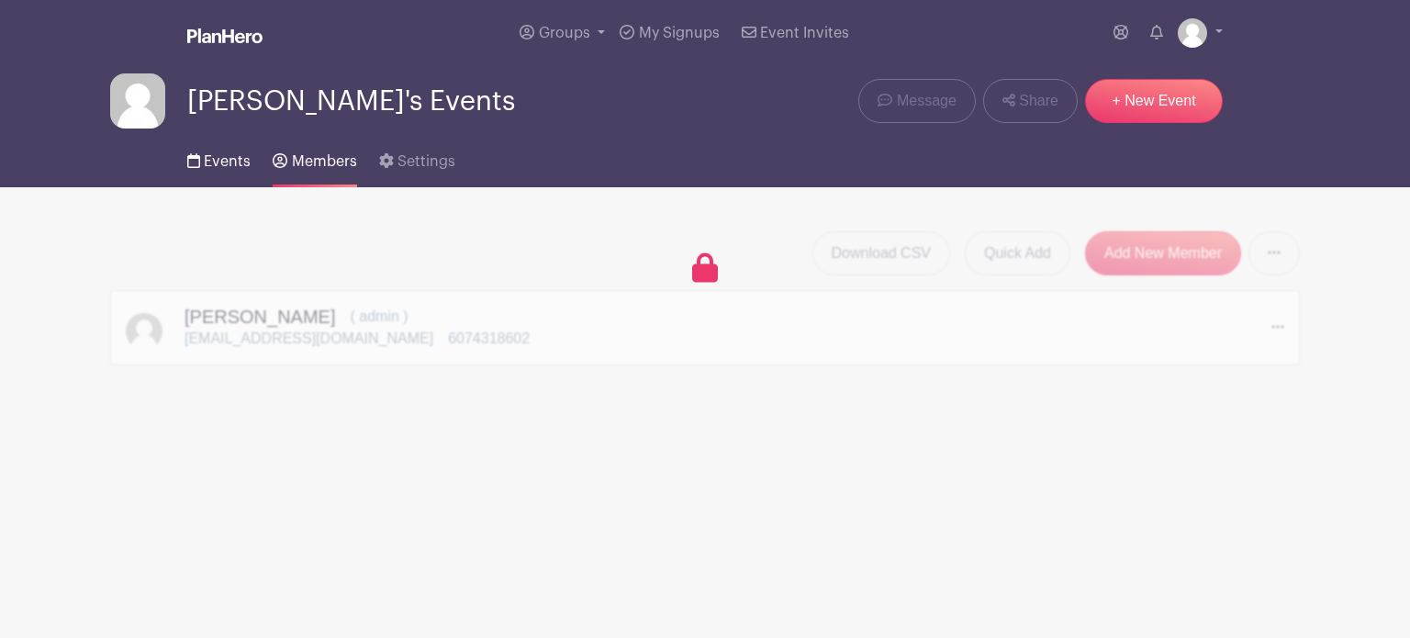
click at [229, 161] on span "Events" at bounding box center [227, 161] width 47 height 15
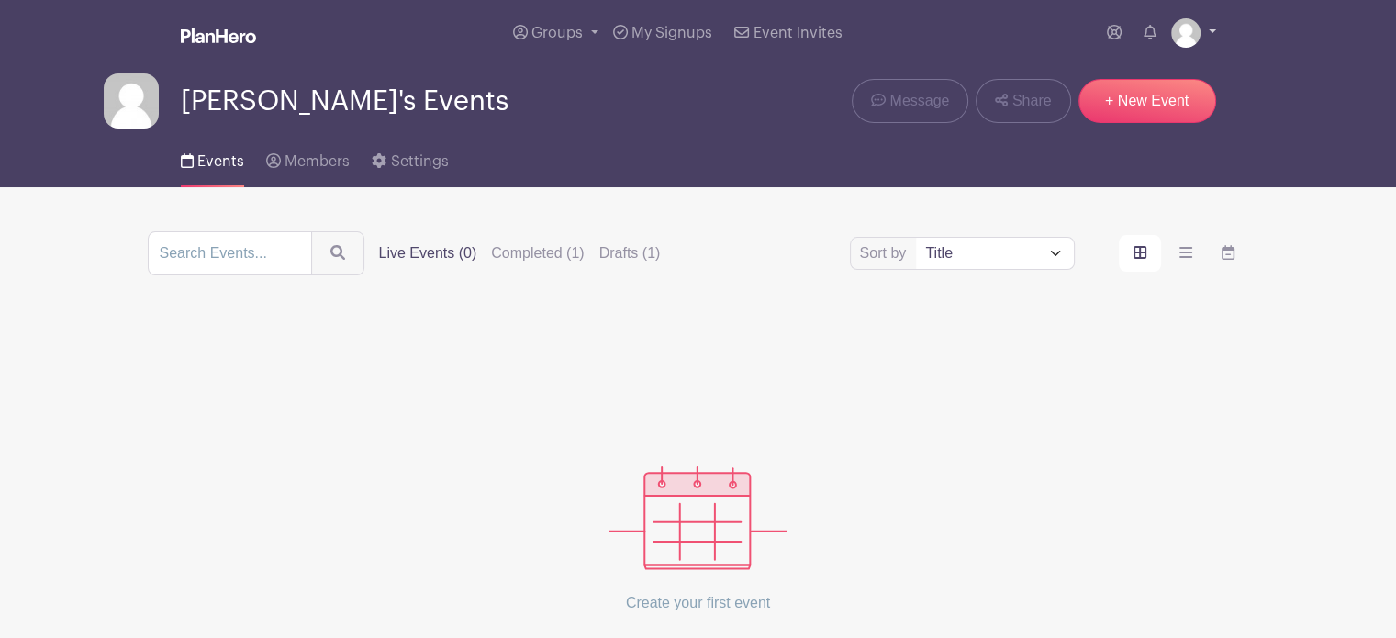
click at [1213, 31] on link at bounding box center [1193, 32] width 45 height 29
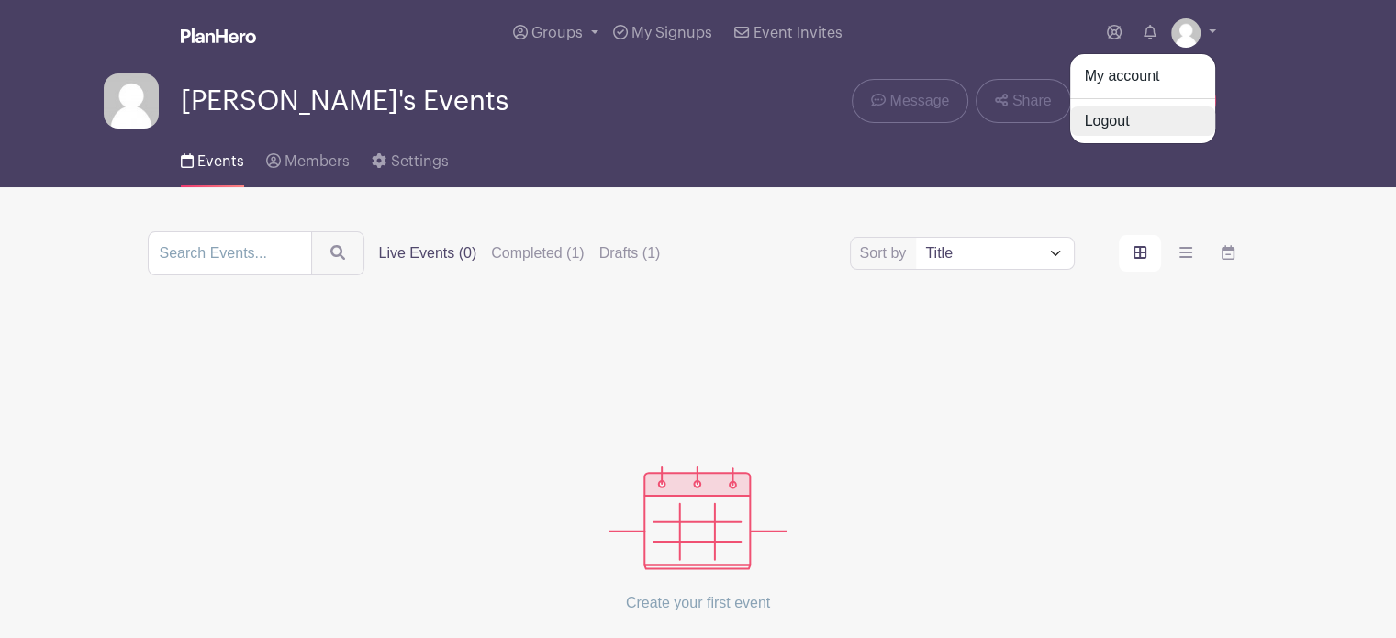
click at [1112, 124] on link "Logout" at bounding box center [1142, 120] width 145 height 29
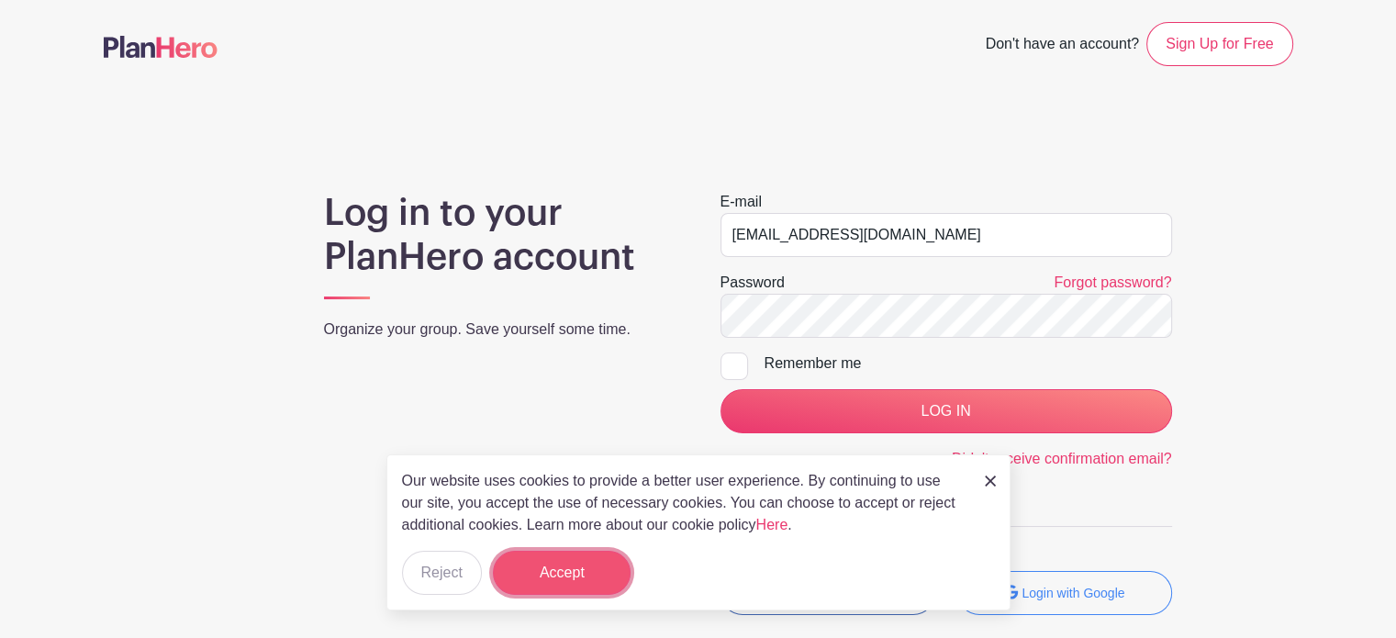
click at [573, 569] on button "Accept" at bounding box center [562, 573] width 138 height 44
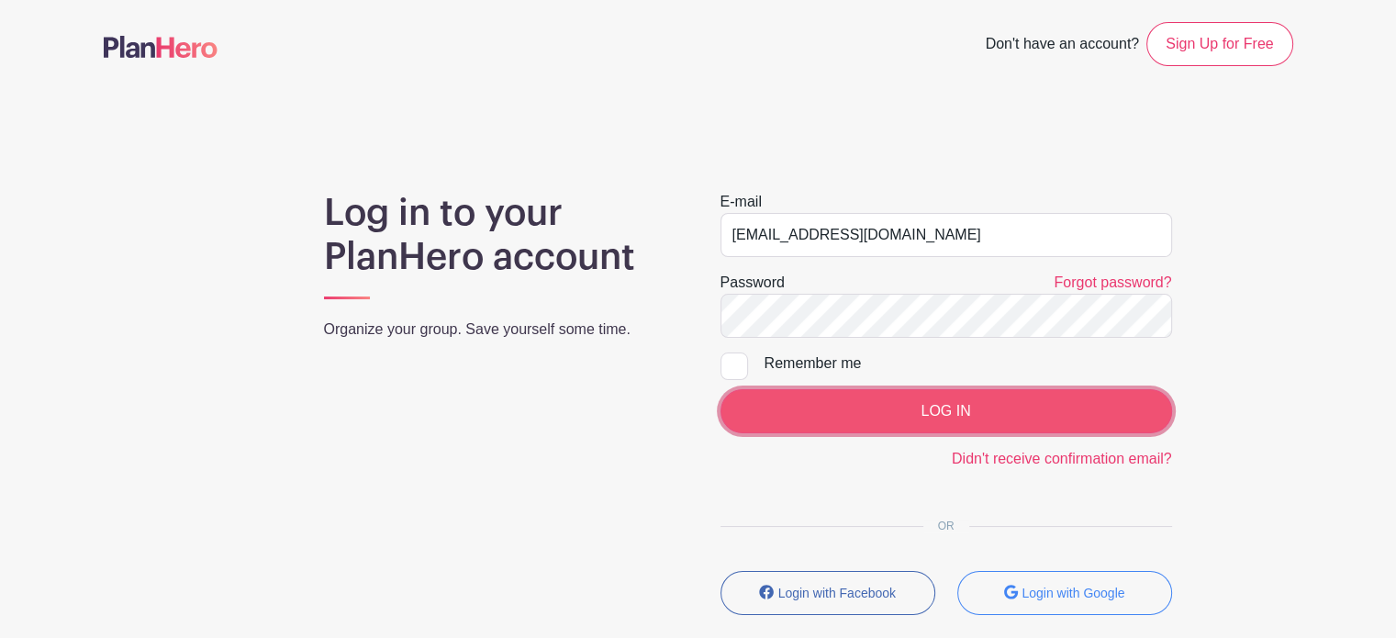
click at [825, 399] on input "LOG IN" at bounding box center [947, 411] width 452 height 44
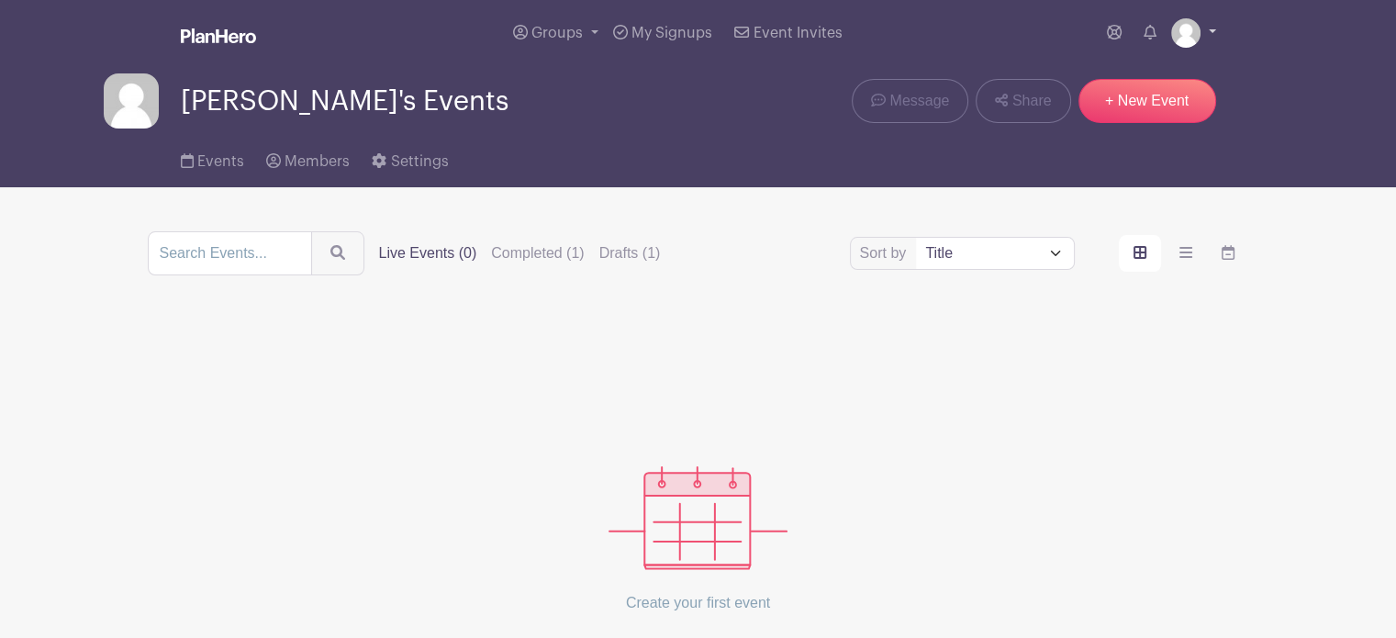
click at [1212, 28] on link at bounding box center [1193, 32] width 45 height 29
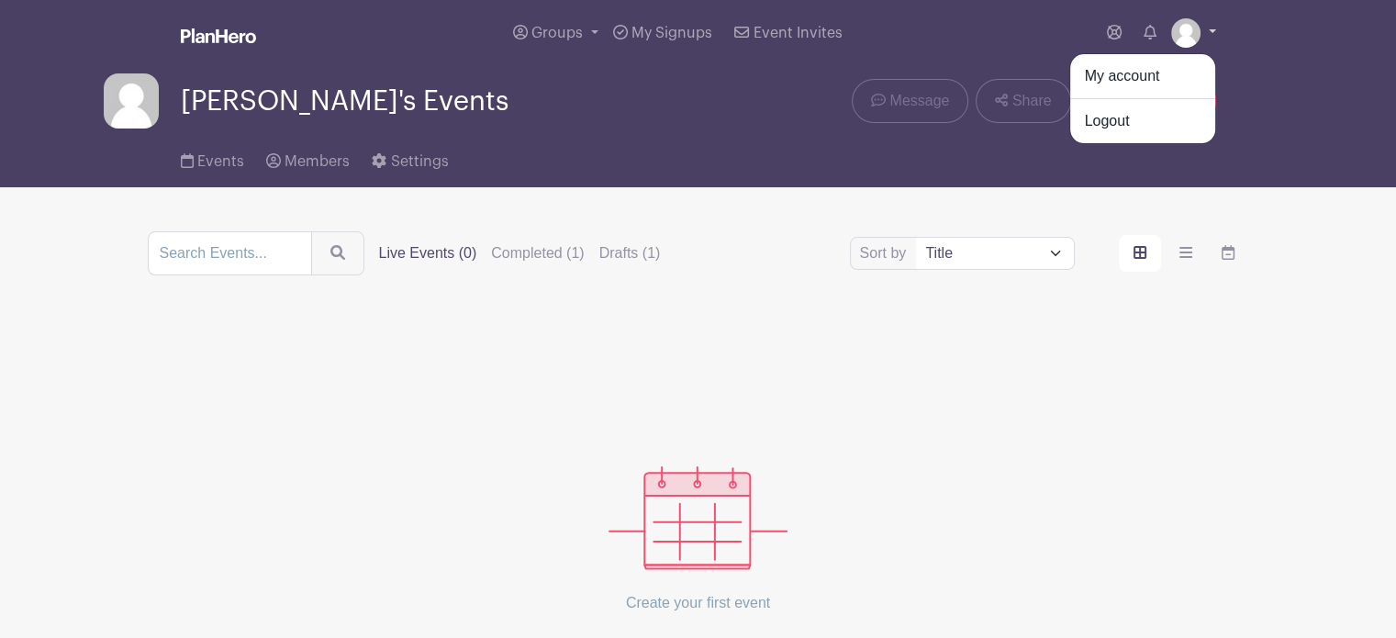
click at [1212, 28] on link at bounding box center [1193, 32] width 45 height 29
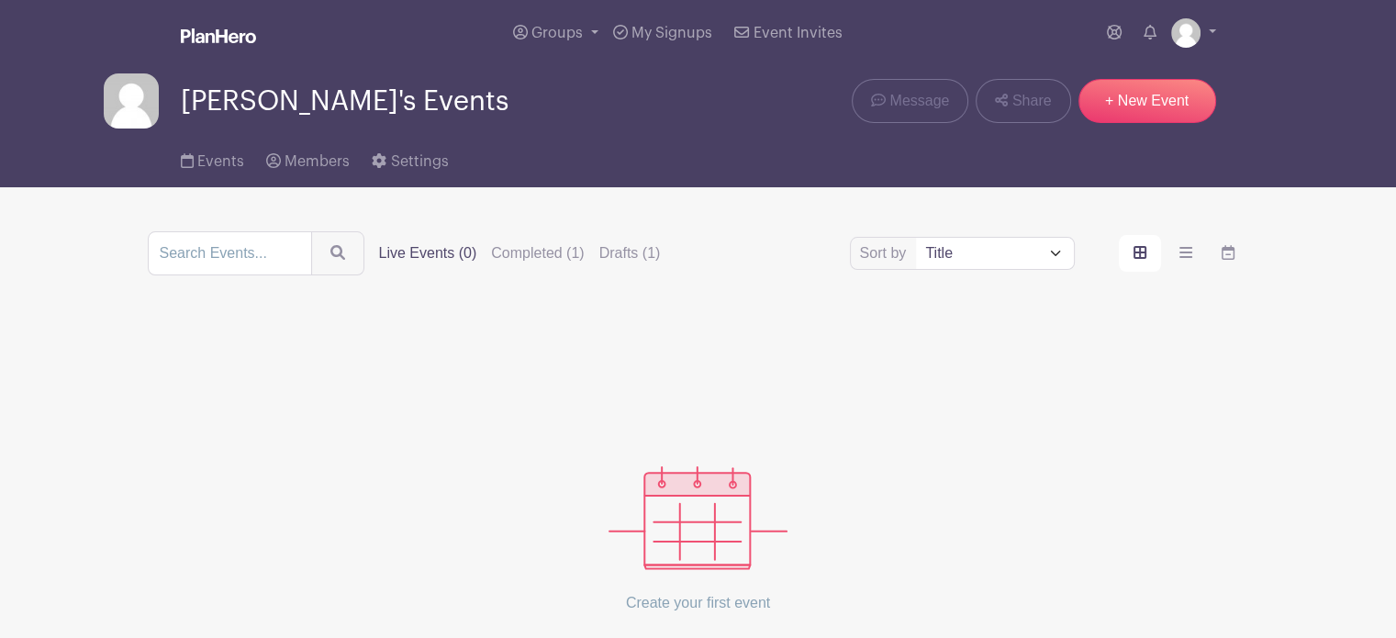
click at [708, 606] on p "Create your first event" at bounding box center [698, 603] width 179 height 66
click at [540, 256] on label "Completed (1)" at bounding box center [537, 253] width 93 height 22
click at [0, 0] on input "Completed (1)" at bounding box center [0, 0] width 0 height 0
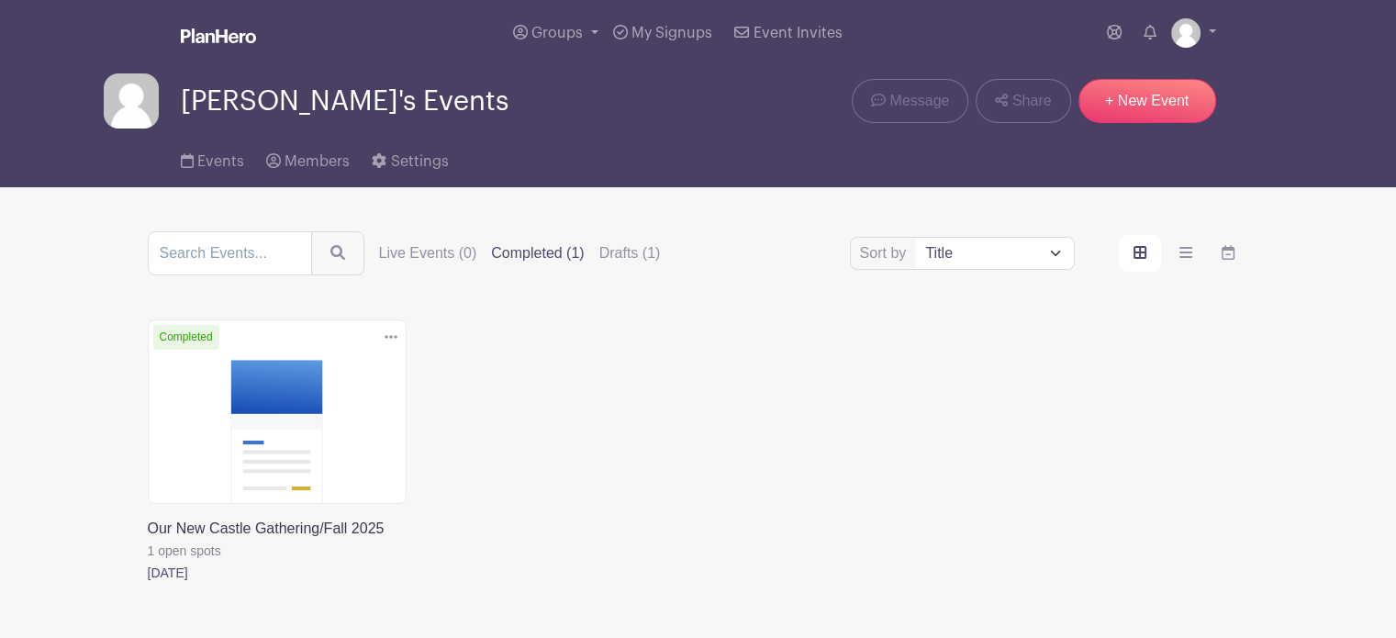
click at [599, 252] on label "Drafts (1)" at bounding box center [629, 253] width 61 height 22
click at [0, 0] on input "Drafts (1)" at bounding box center [0, 0] width 0 height 0
click at [148, 540] on link at bounding box center [148, 540] width 0 height 0
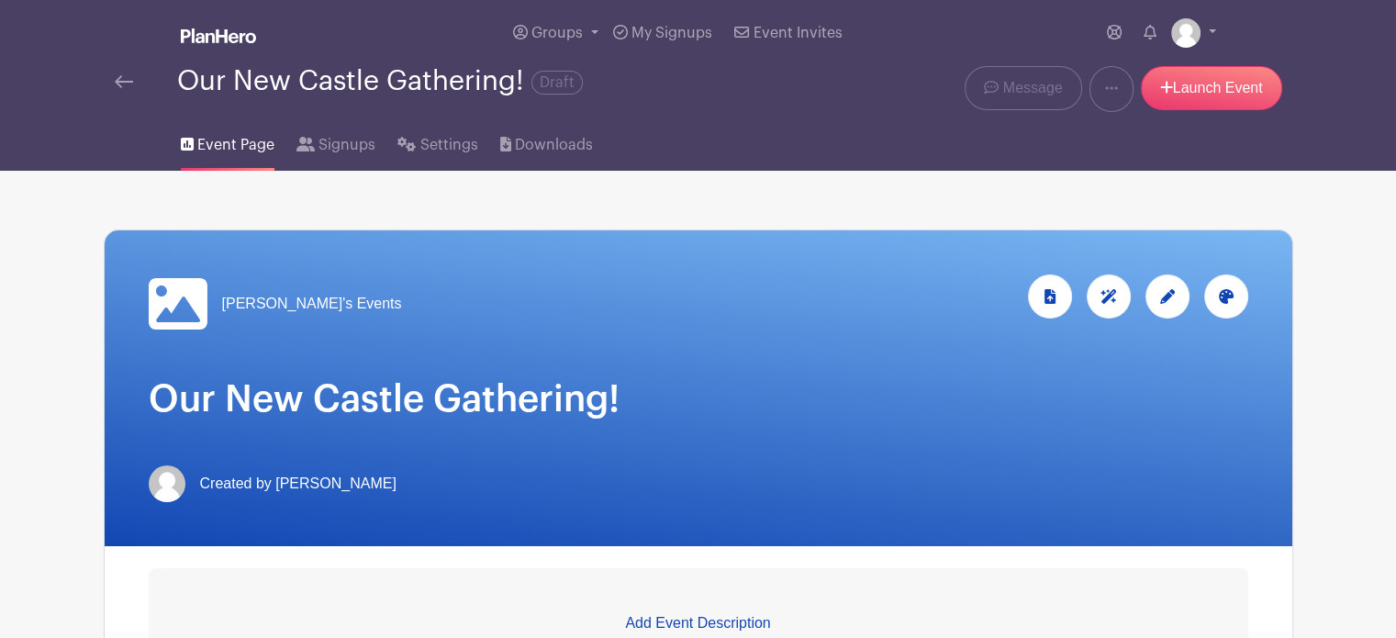
click at [223, 146] on span "Event Page" at bounding box center [235, 145] width 77 height 22
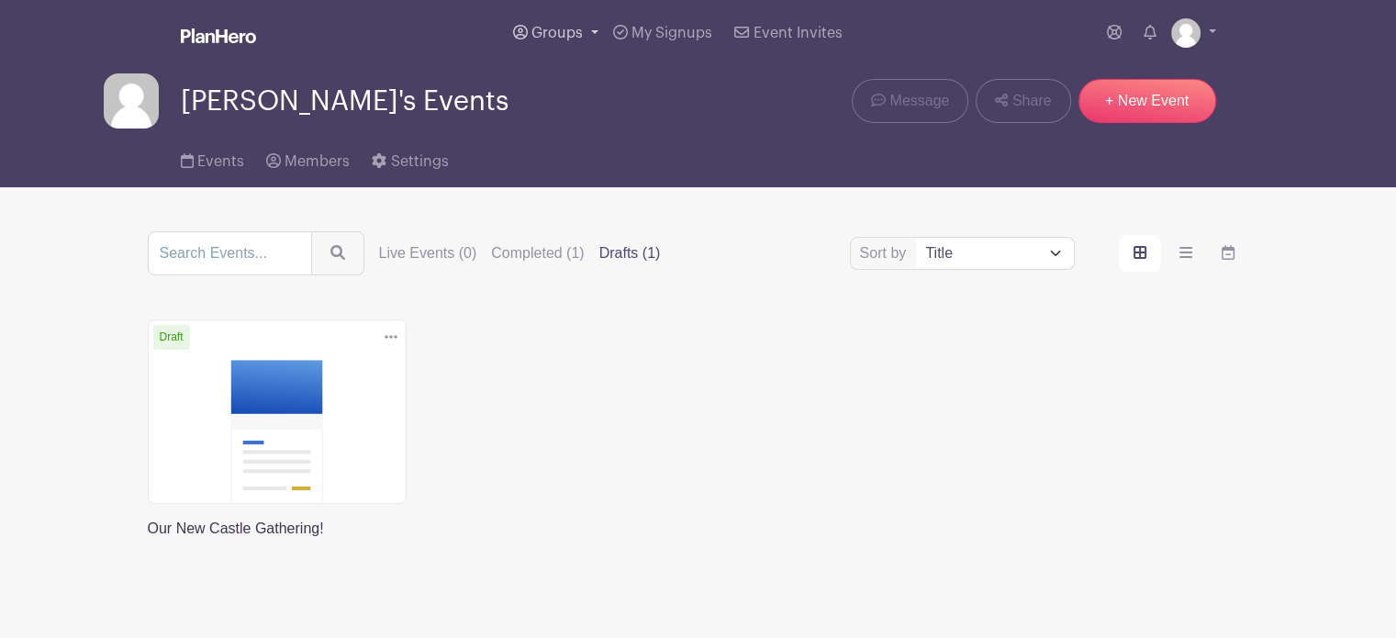
click at [590, 24] on link "Groups" at bounding box center [556, 33] width 100 height 66
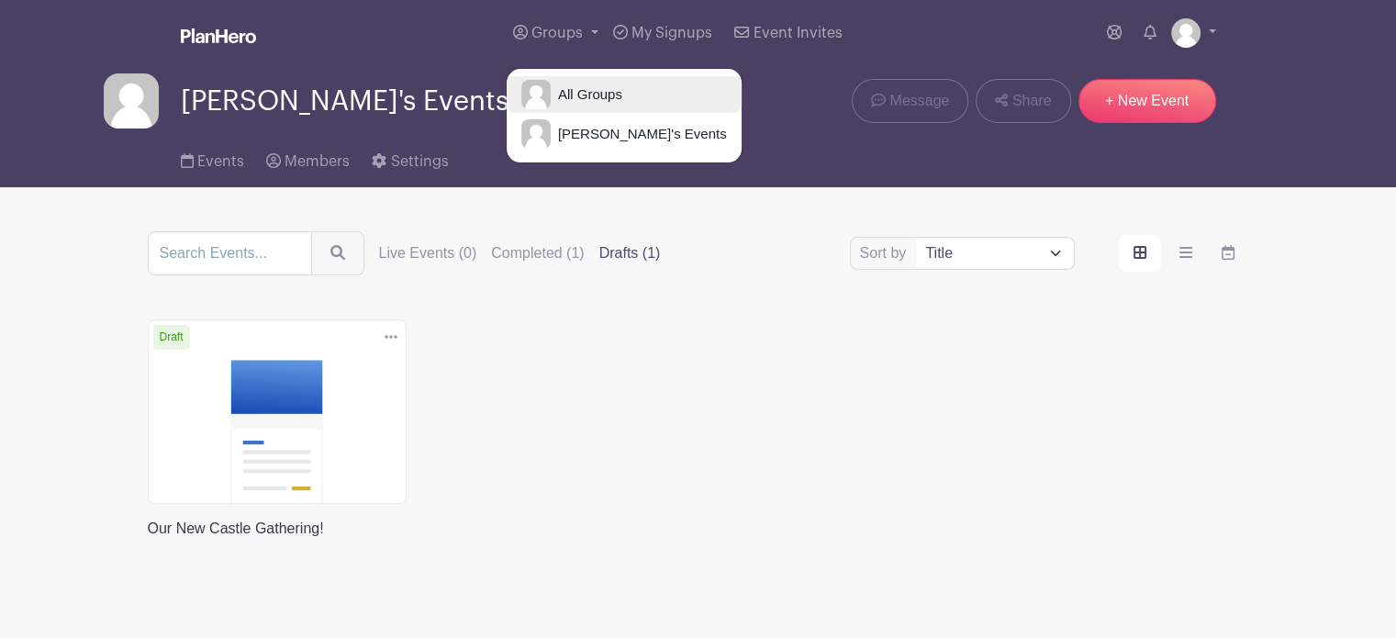
click at [585, 91] on span "All Groups" at bounding box center [587, 94] width 72 height 21
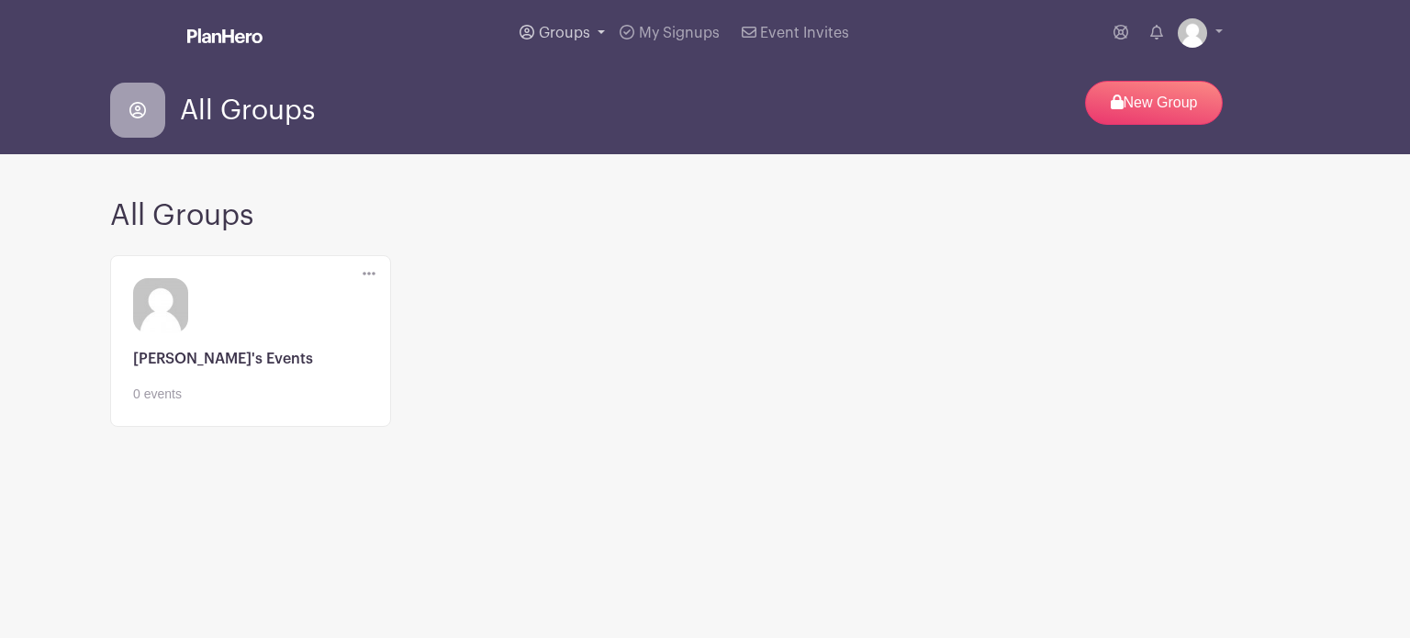
click at [585, 35] on span "Groups" at bounding box center [564, 33] width 51 height 15
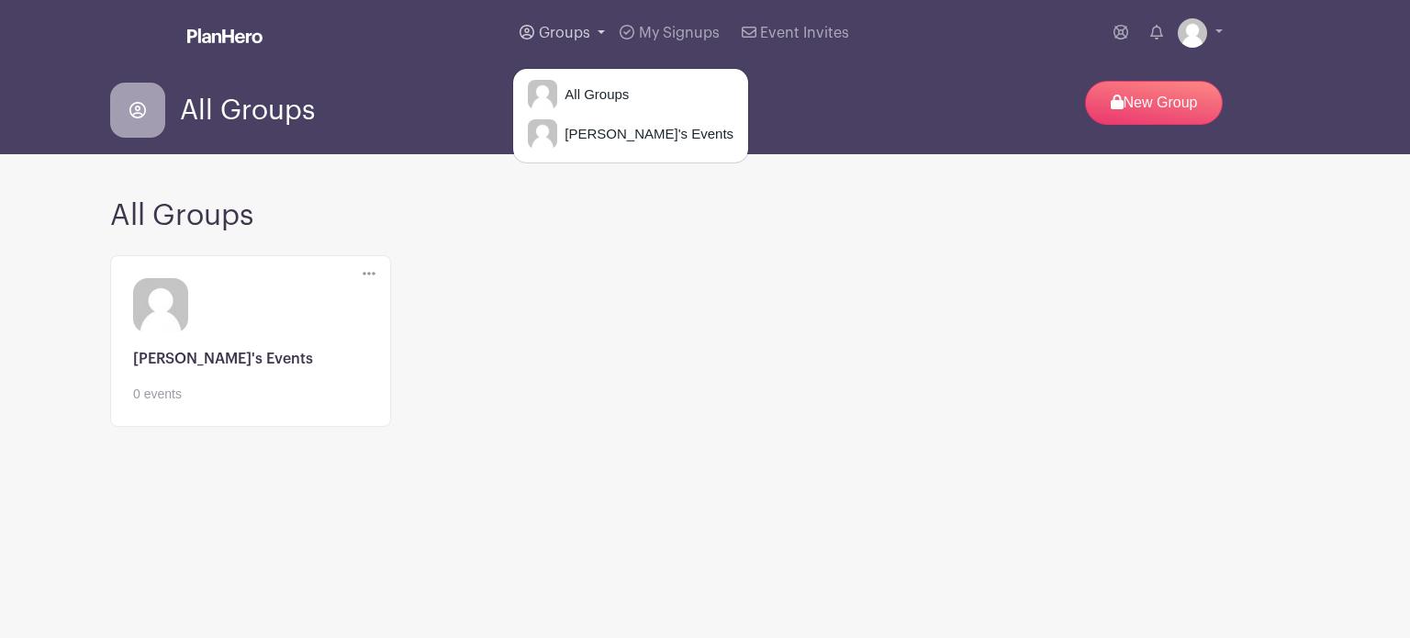
click at [585, 35] on span "Groups" at bounding box center [564, 33] width 51 height 15
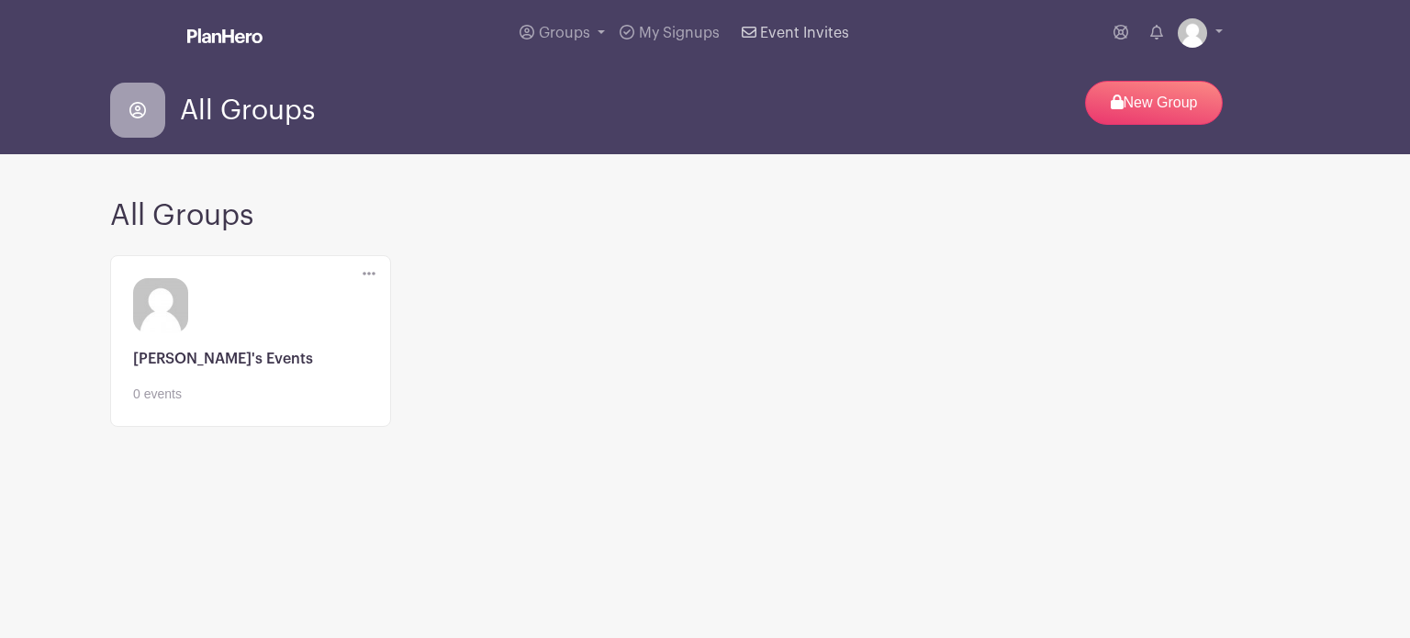
click at [775, 39] on span "Event Invites" at bounding box center [804, 33] width 89 height 15
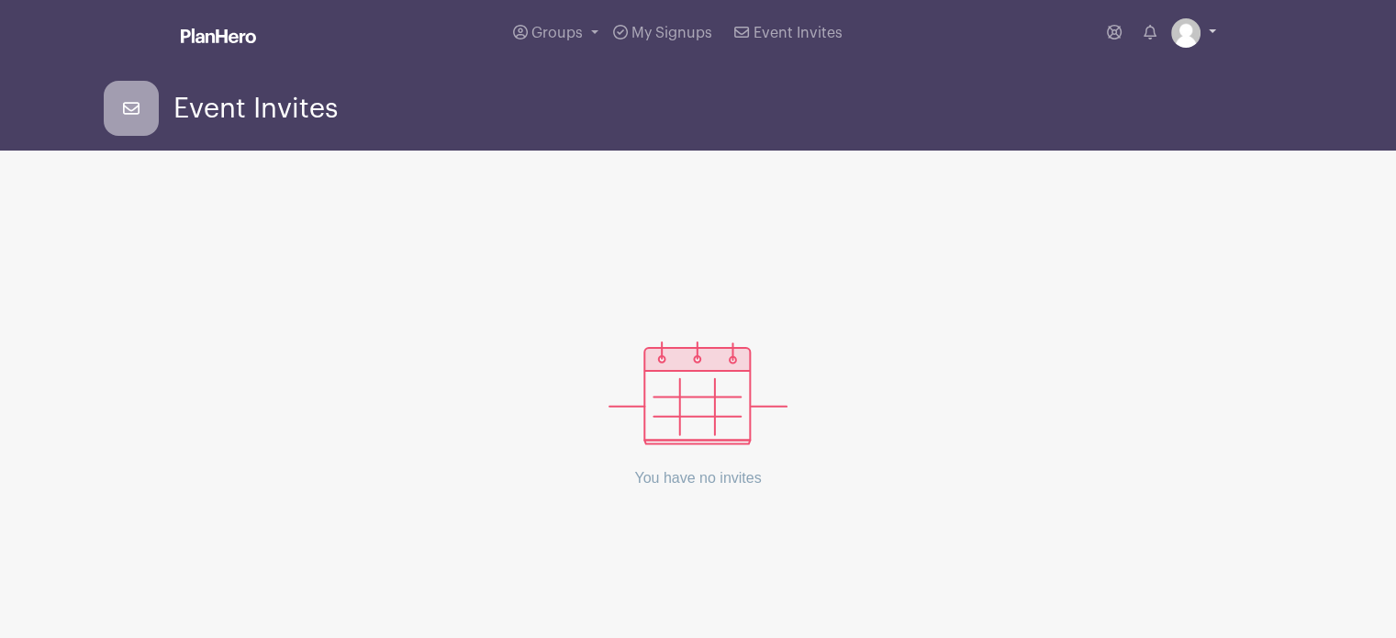
click at [1187, 36] on img at bounding box center [1185, 32] width 29 height 29
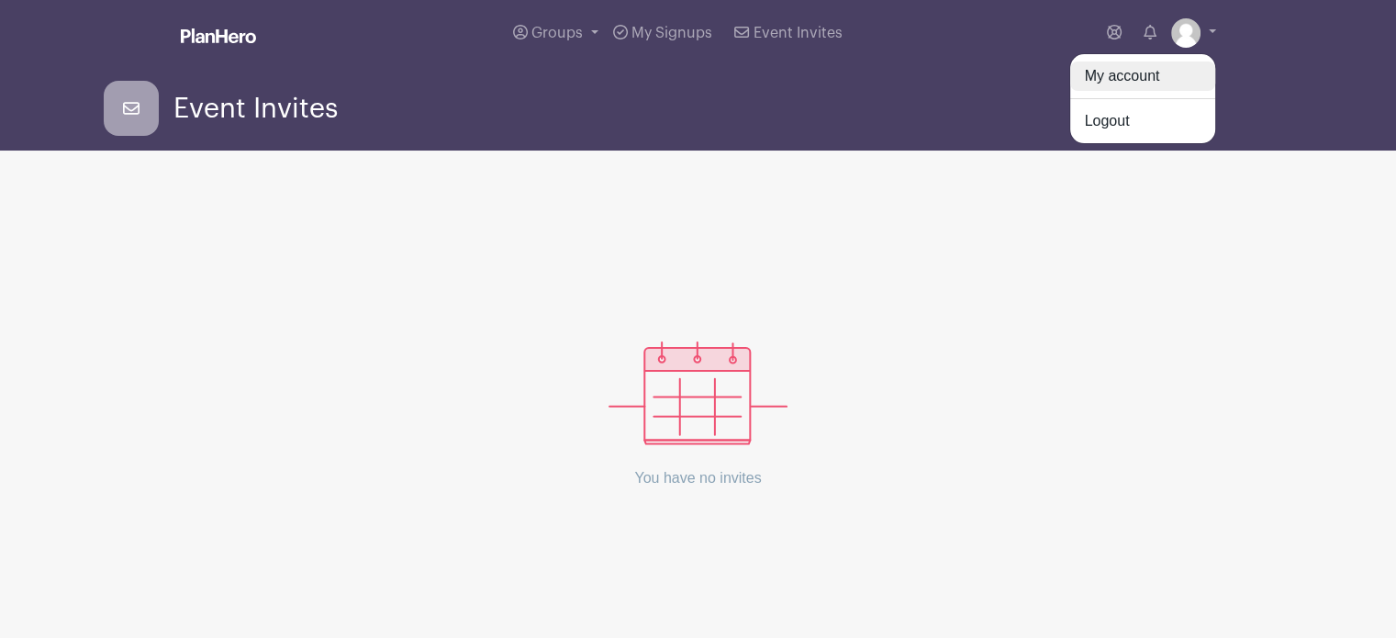
click at [1131, 69] on link "My account" at bounding box center [1142, 75] width 145 height 29
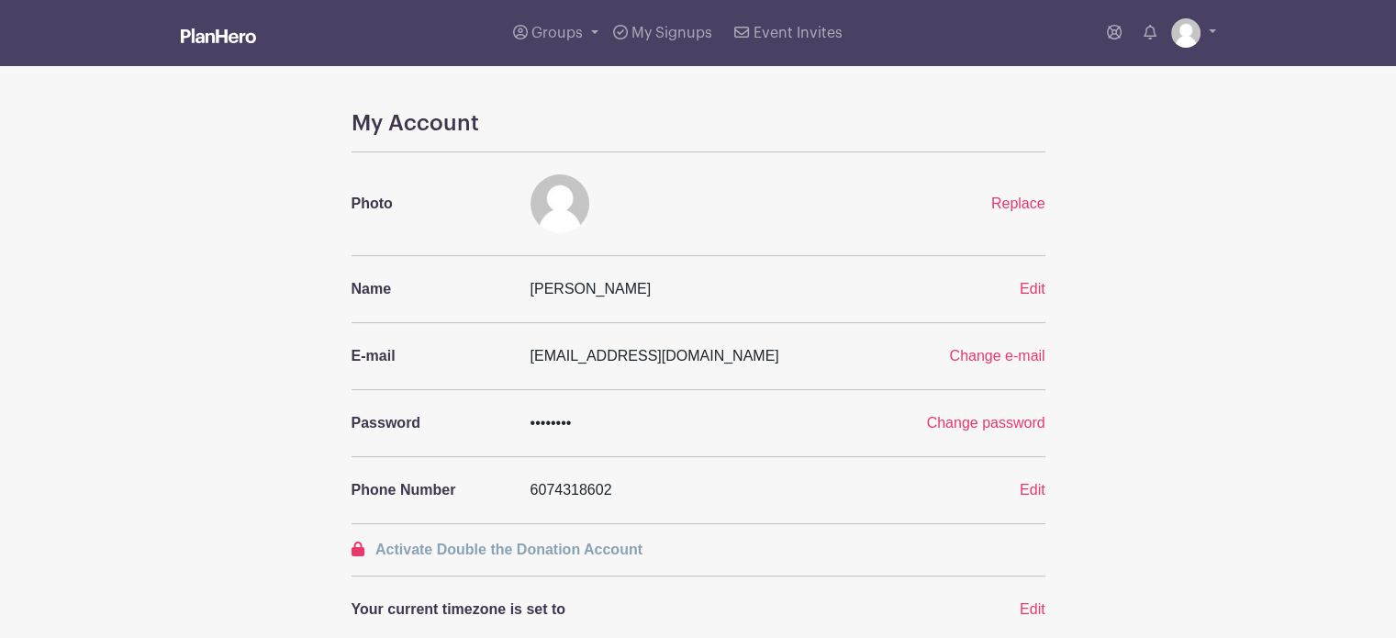
click at [214, 28] on img at bounding box center [218, 35] width 75 height 15
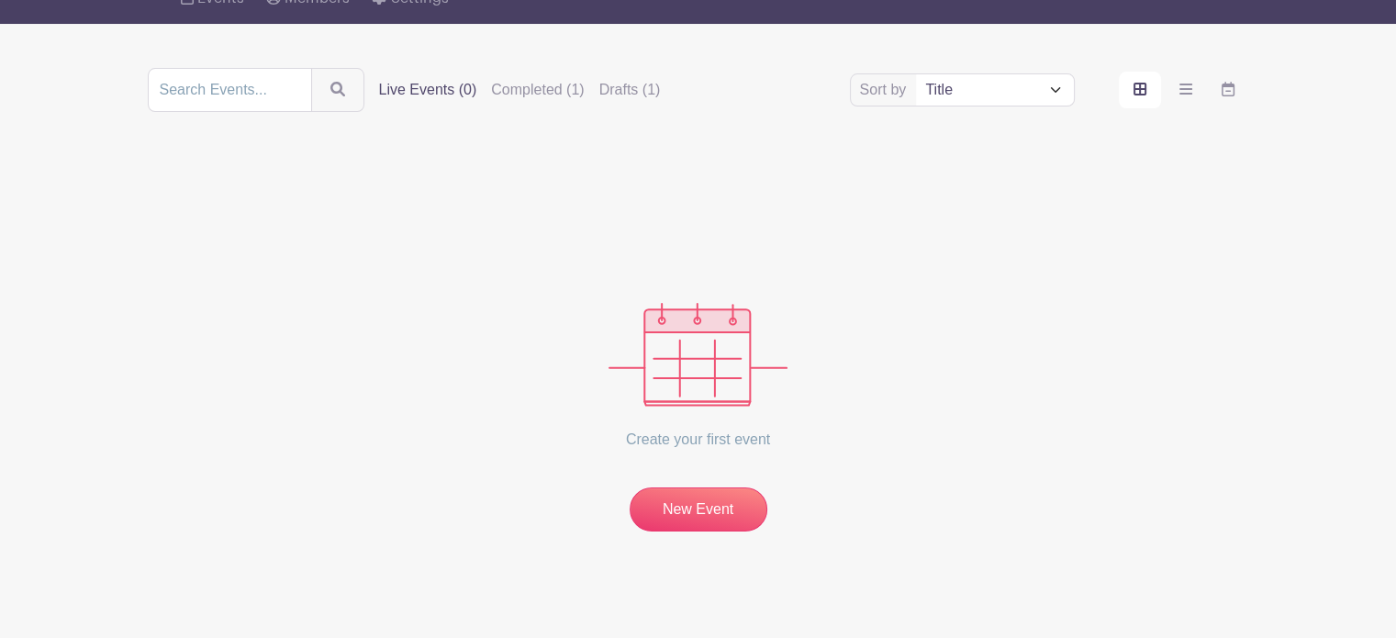
scroll to position [173, 0]
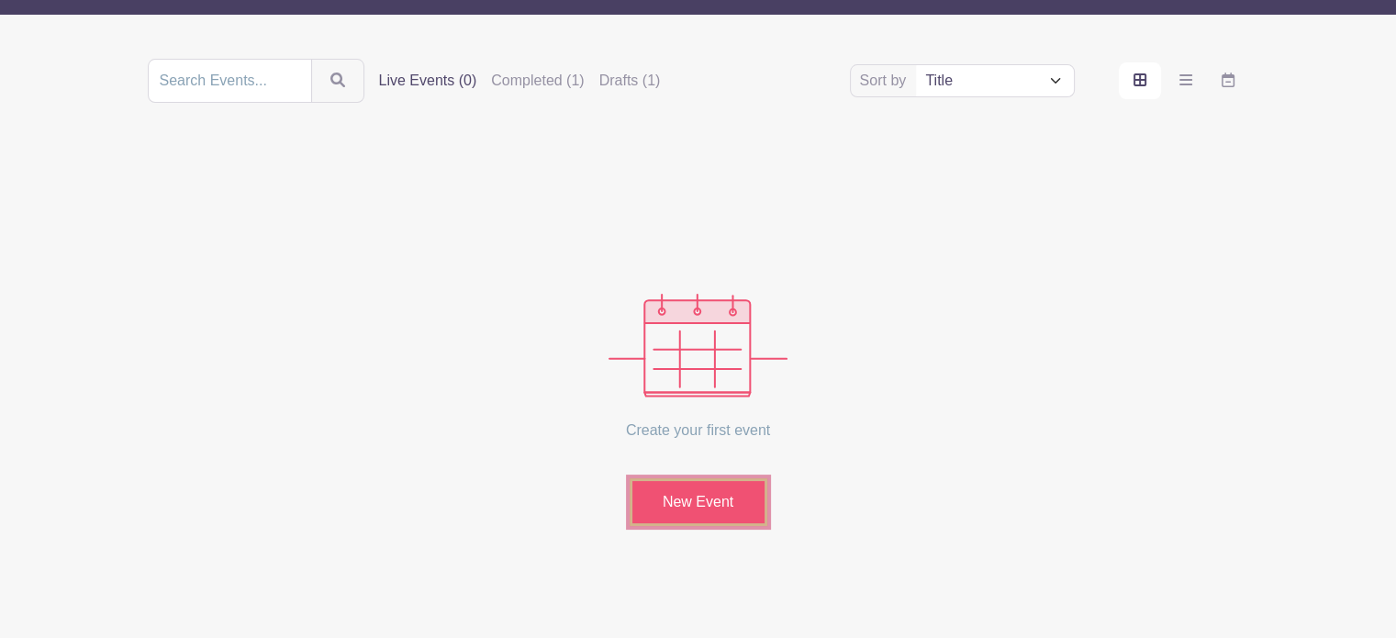
click at [701, 496] on link "New Event" at bounding box center [699, 502] width 138 height 48
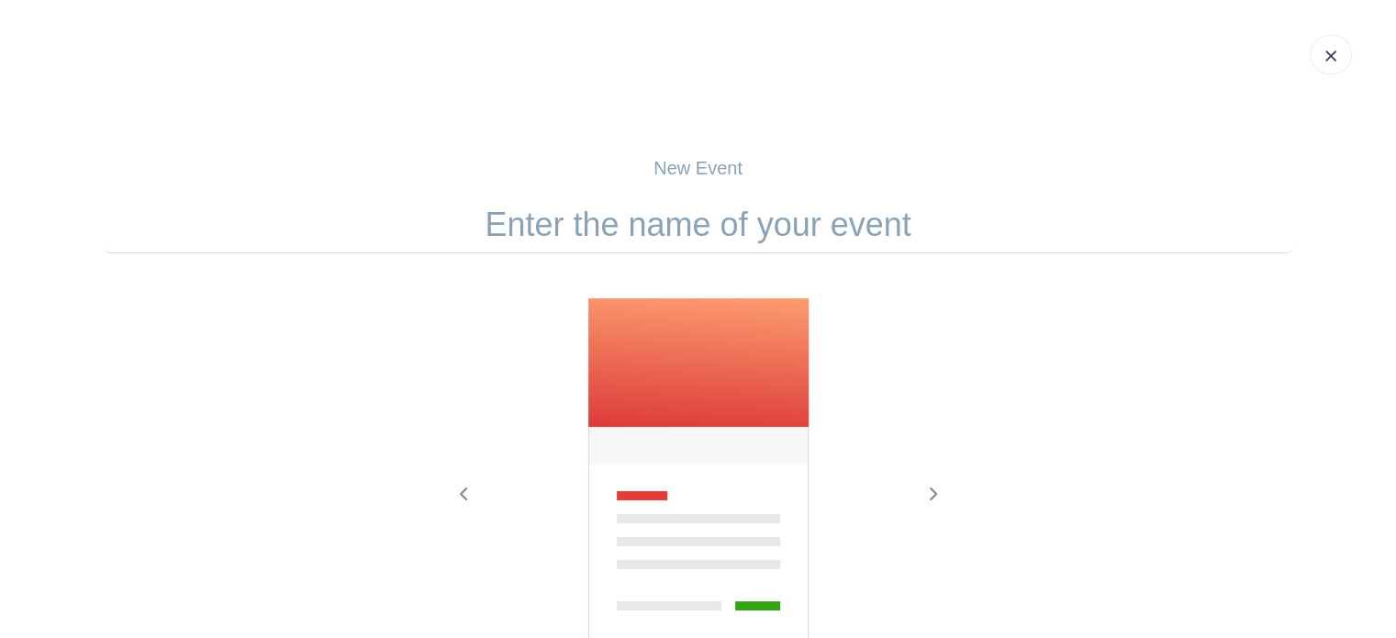
click at [1325, 54] on img at bounding box center [1330, 55] width 11 height 11
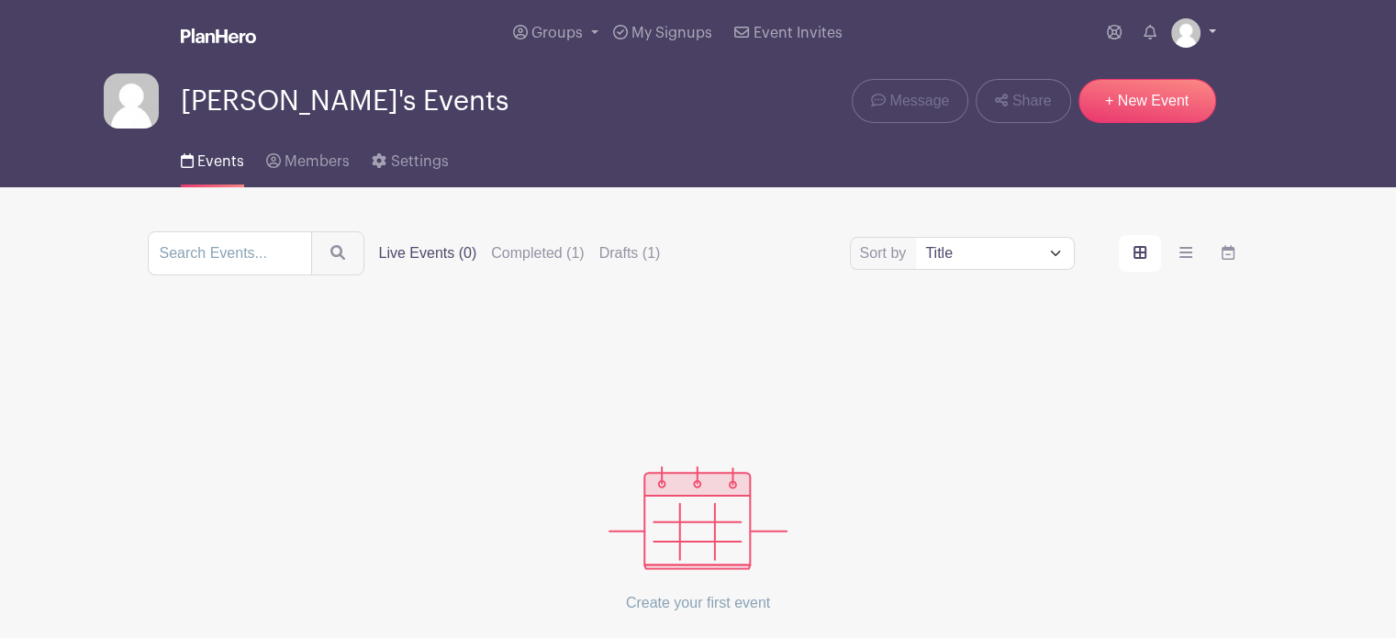
click at [1204, 39] on link at bounding box center [1193, 32] width 45 height 29
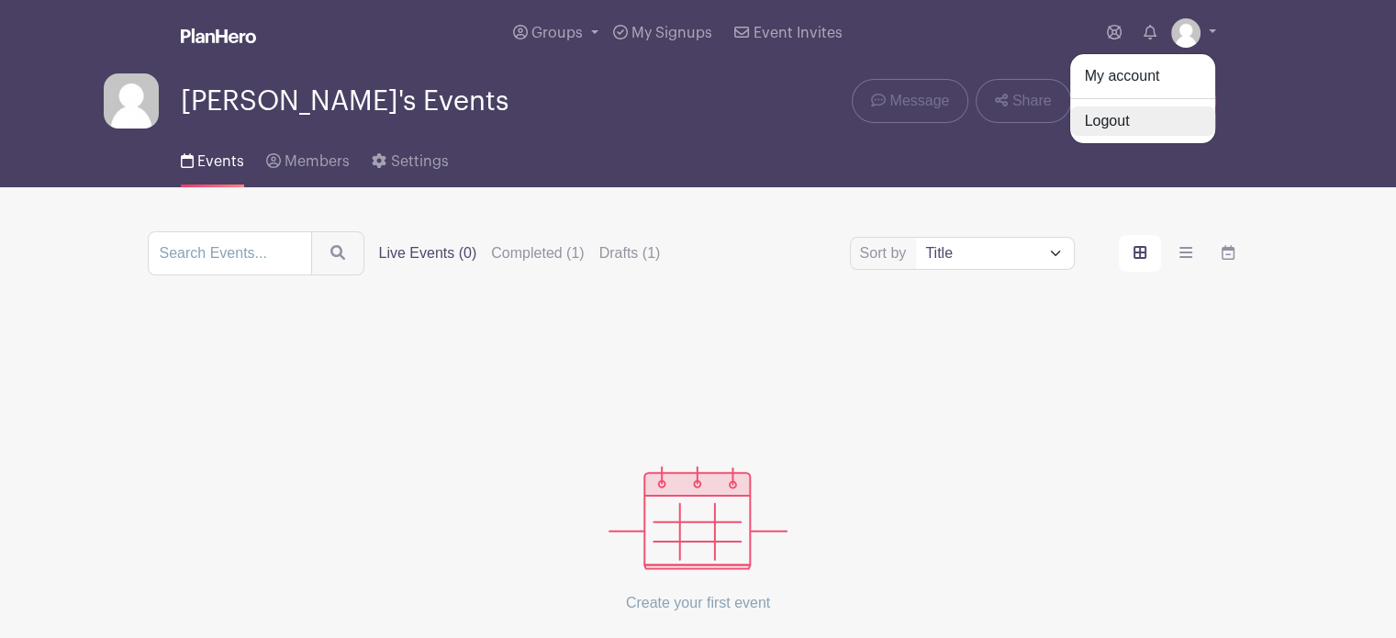
click at [1120, 112] on link "Logout" at bounding box center [1142, 120] width 145 height 29
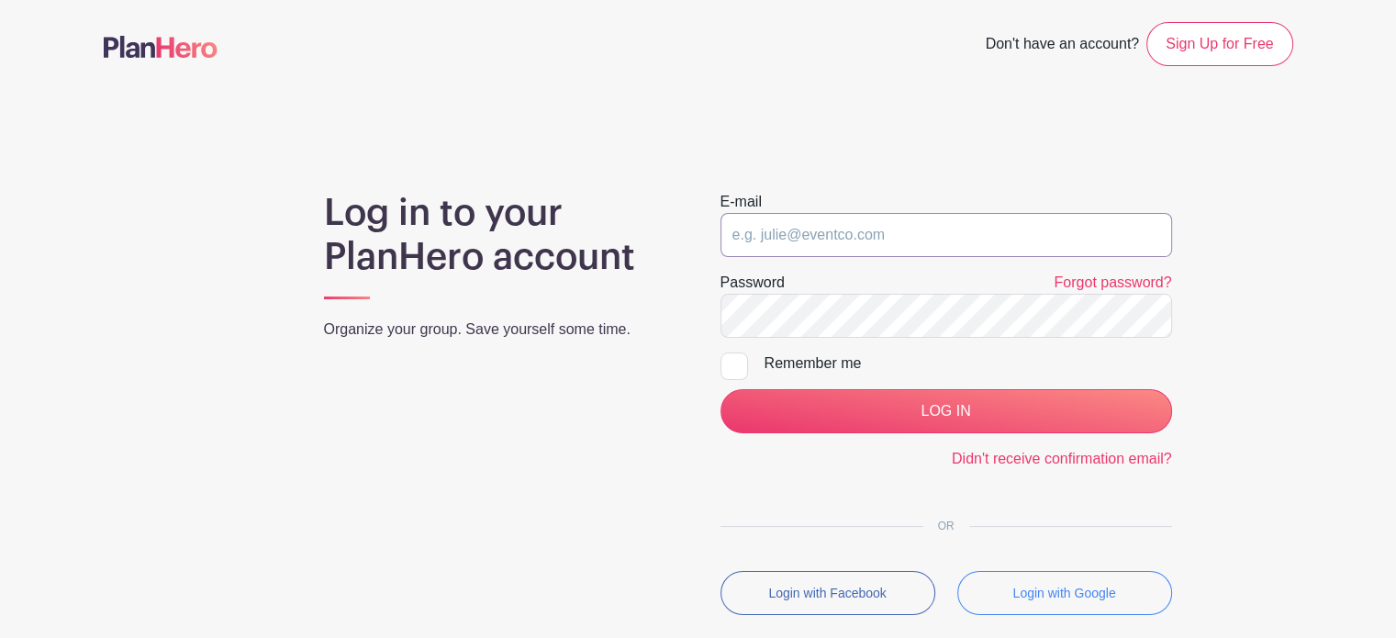
type input "[EMAIL_ADDRESS][DOMAIN_NAME]"
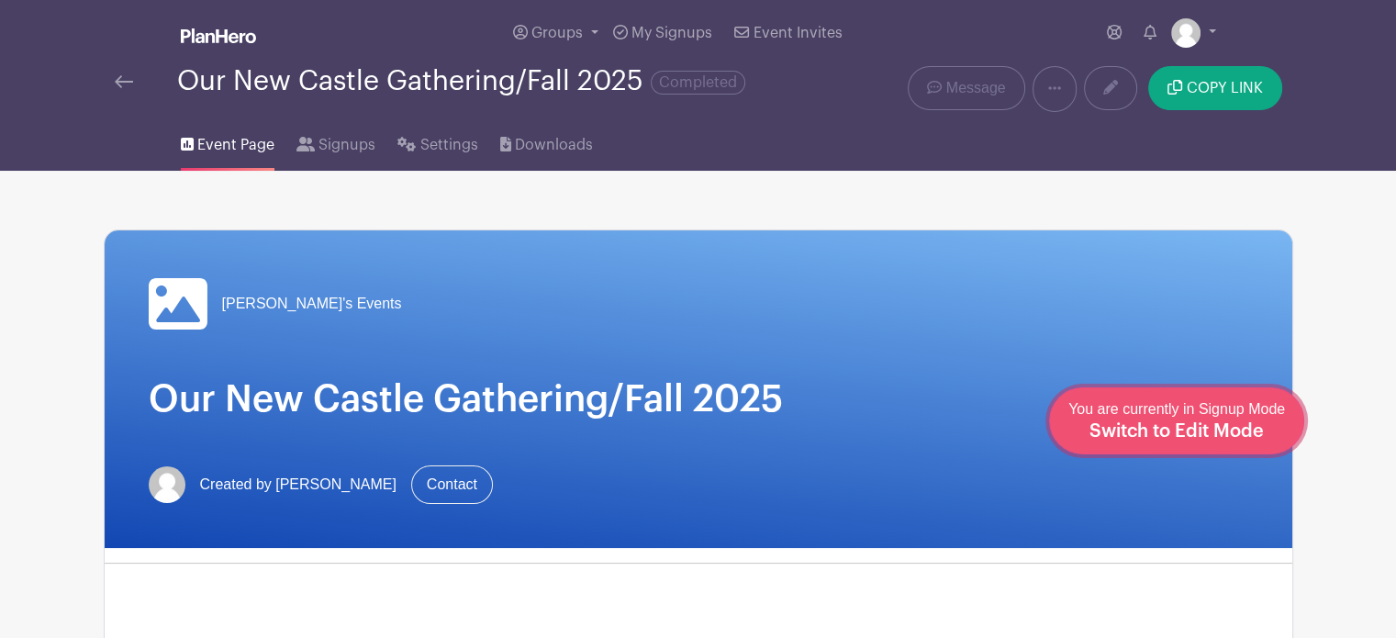
click at [1262, 423] on span "Switch to Edit Mode" at bounding box center [1177, 431] width 174 height 18
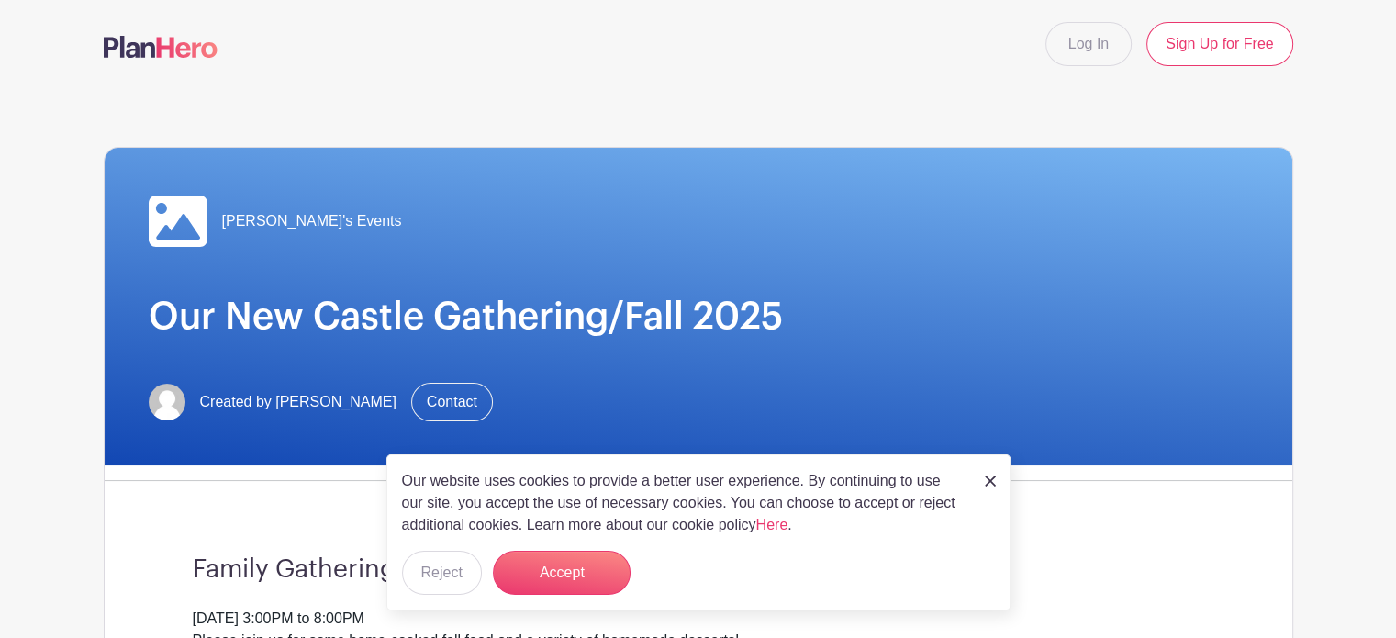
click at [991, 481] on img at bounding box center [990, 480] width 11 height 11
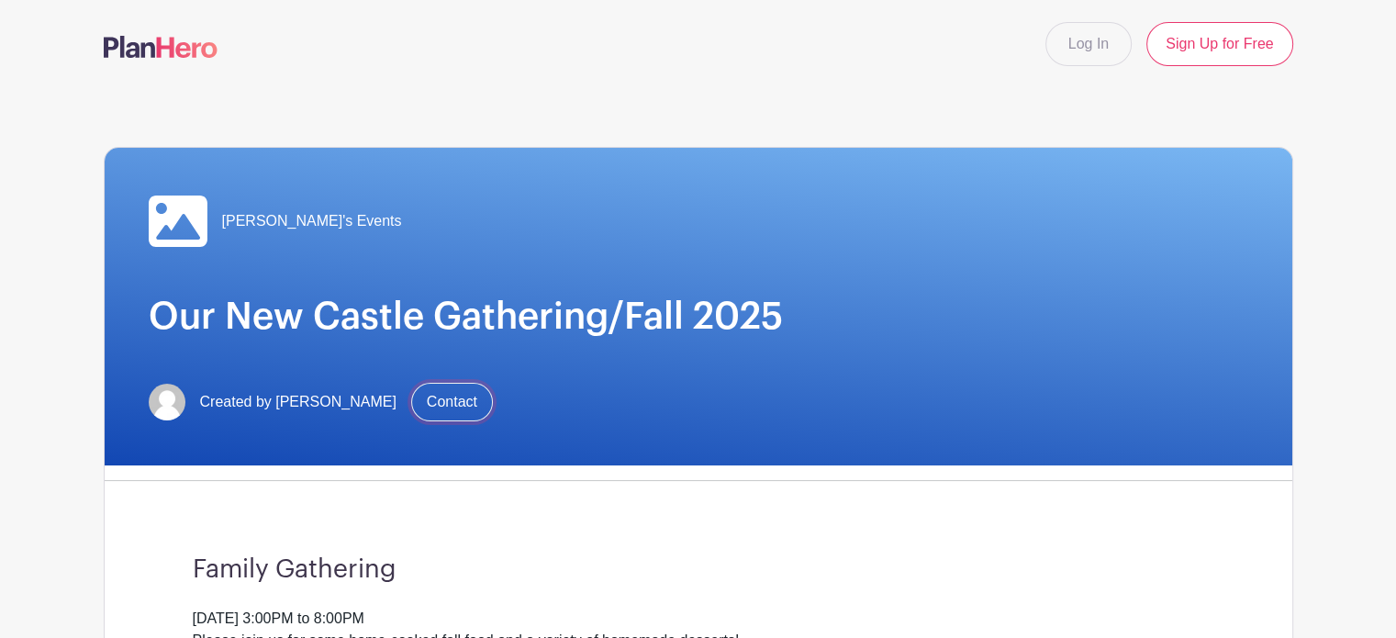
click at [457, 405] on link "Contact" at bounding box center [452, 402] width 82 height 39
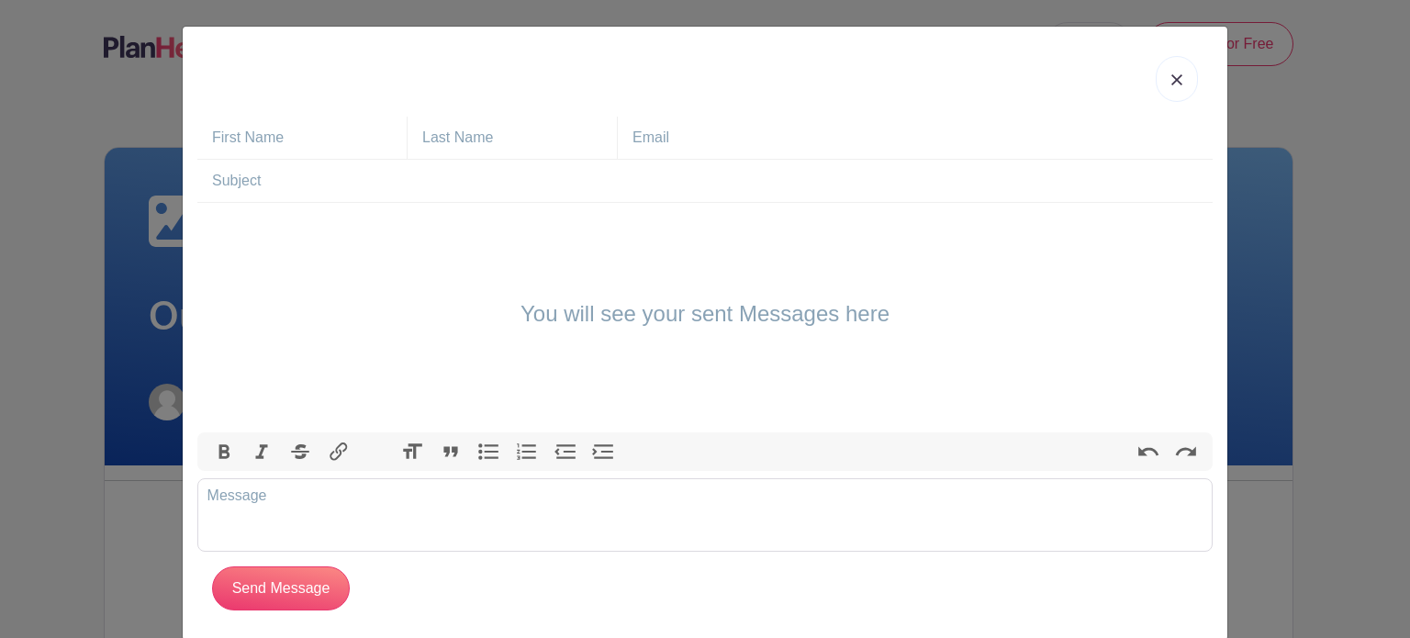
click at [1171, 75] on img at bounding box center [1176, 79] width 11 height 11
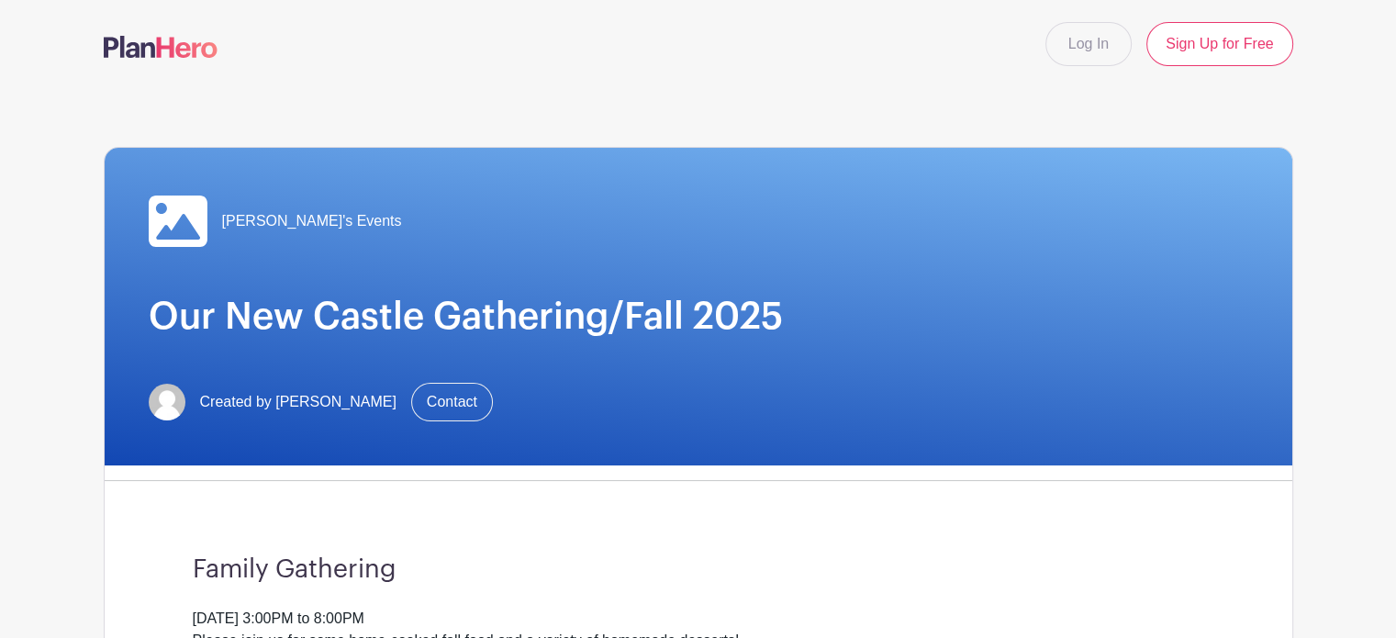
click at [188, 226] on icon at bounding box center [178, 221] width 59 height 59
click at [176, 227] on icon at bounding box center [178, 221] width 59 height 59
click at [415, 180] on div "[PERSON_NAME]'s Events Our New Castle Gathering/Fall 2025 Created by [PERSON_NA…" at bounding box center [699, 307] width 1188 height 318
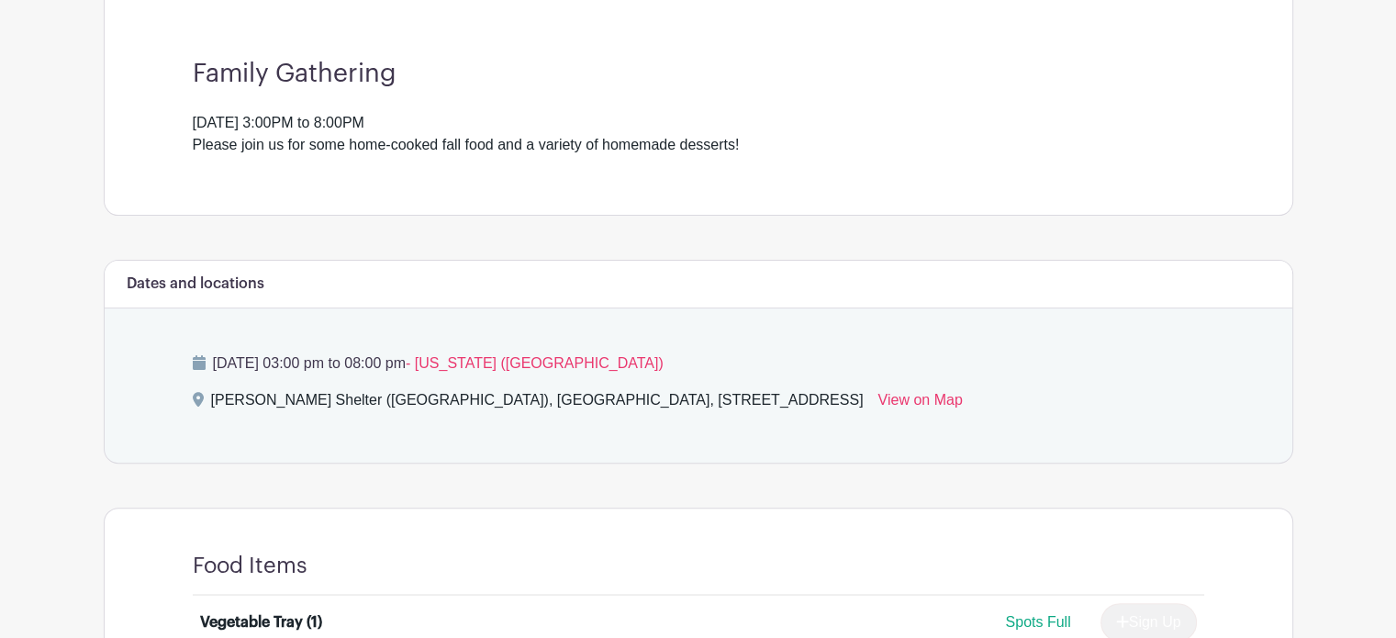
click at [1241, 186] on div "Family Gathering [DATE] 3:00PM to 8:00PM Please join us for some home-cooked fa…" at bounding box center [699, 107] width 1100 height 215
click at [1195, 357] on p "[DATE] 03:00 pm to 08:00 pm - [US_STATE] ([GEOGRAPHIC_DATA])" at bounding box center [699, 363] width 1012 height 22
click at [1238, 283] on div "Dates and locations" at bounding box center [699, 285] width 1188 height 48
click at [470, 360] on p "[DATE] 03:00 pm to 08:00 pm - [US_STATE] ([GEOGRAPHIC_DATA])" at bounding box center [699, 363] width 1012 height 22
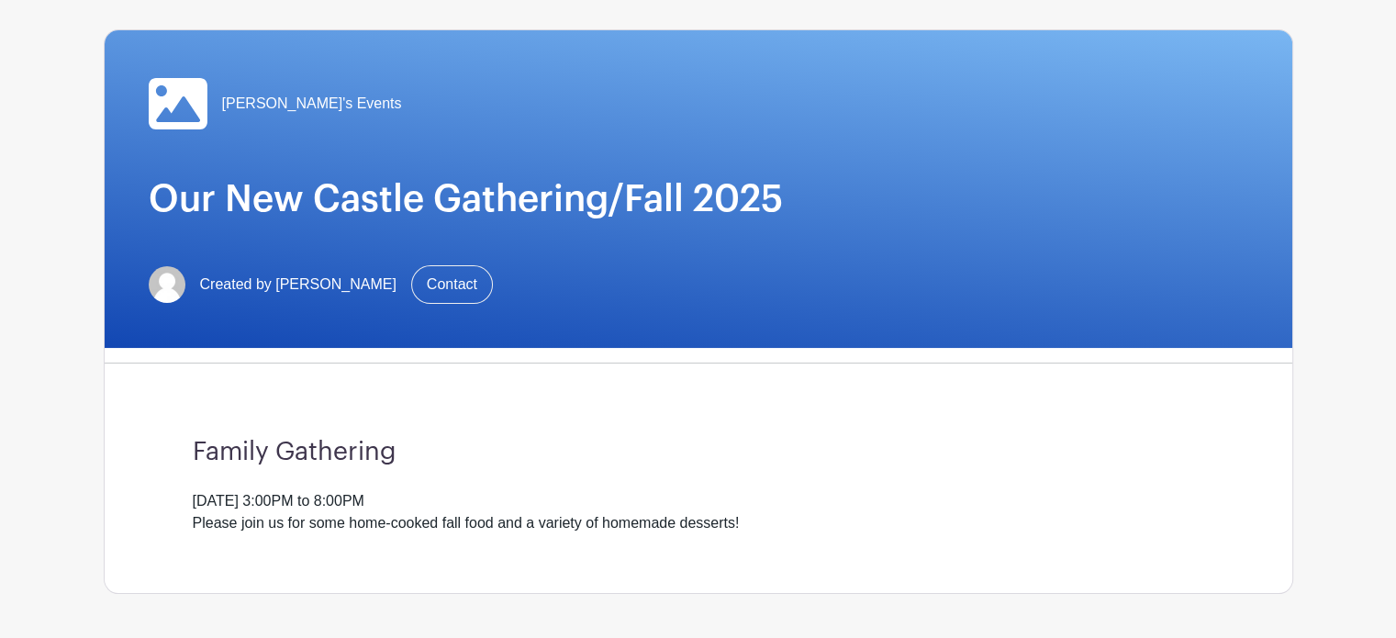
scroll to position [0, 0]
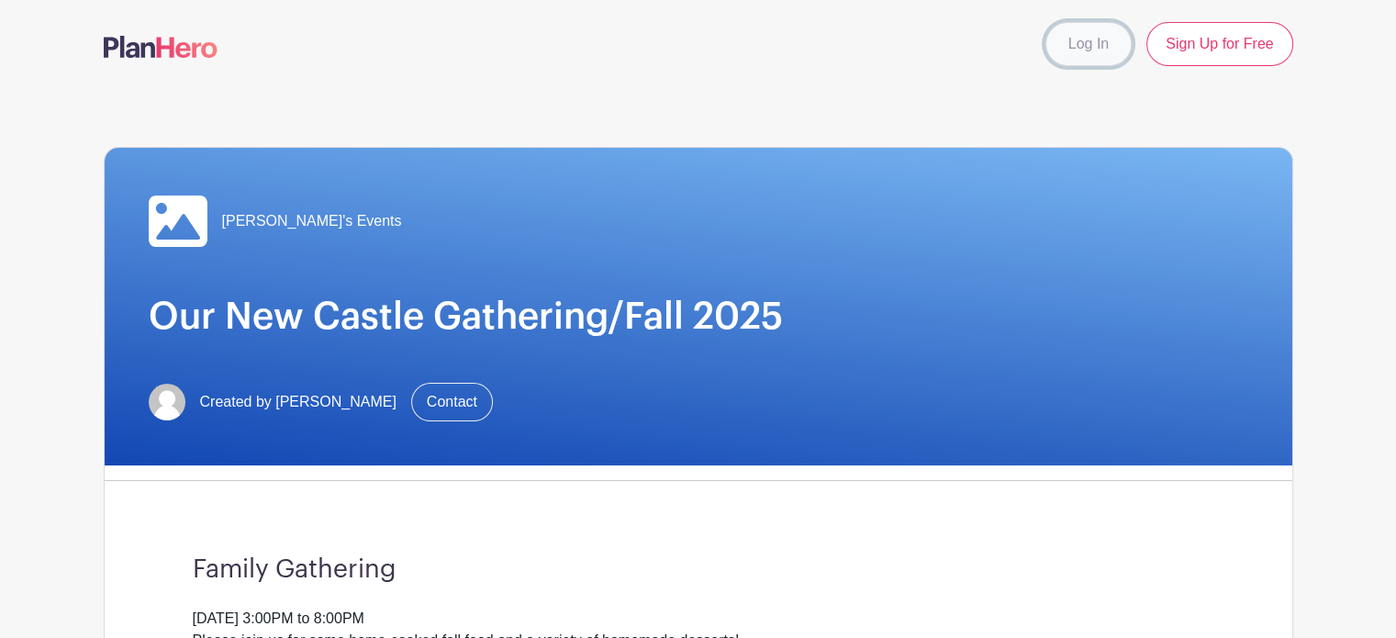
click at [1096, 45] on link "Log In" at bounding box center [1088, 44] width 86 height 44
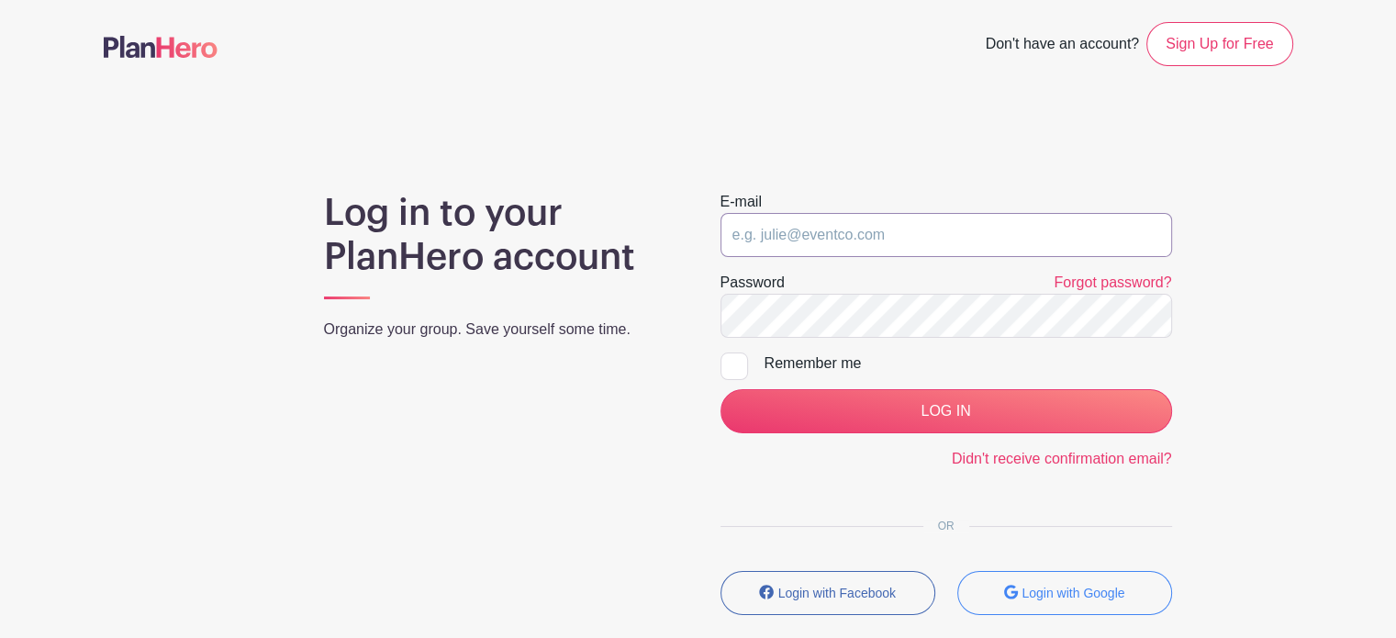
type input "[EMAIL_ADDRESS][DOMAIN_NAME]"
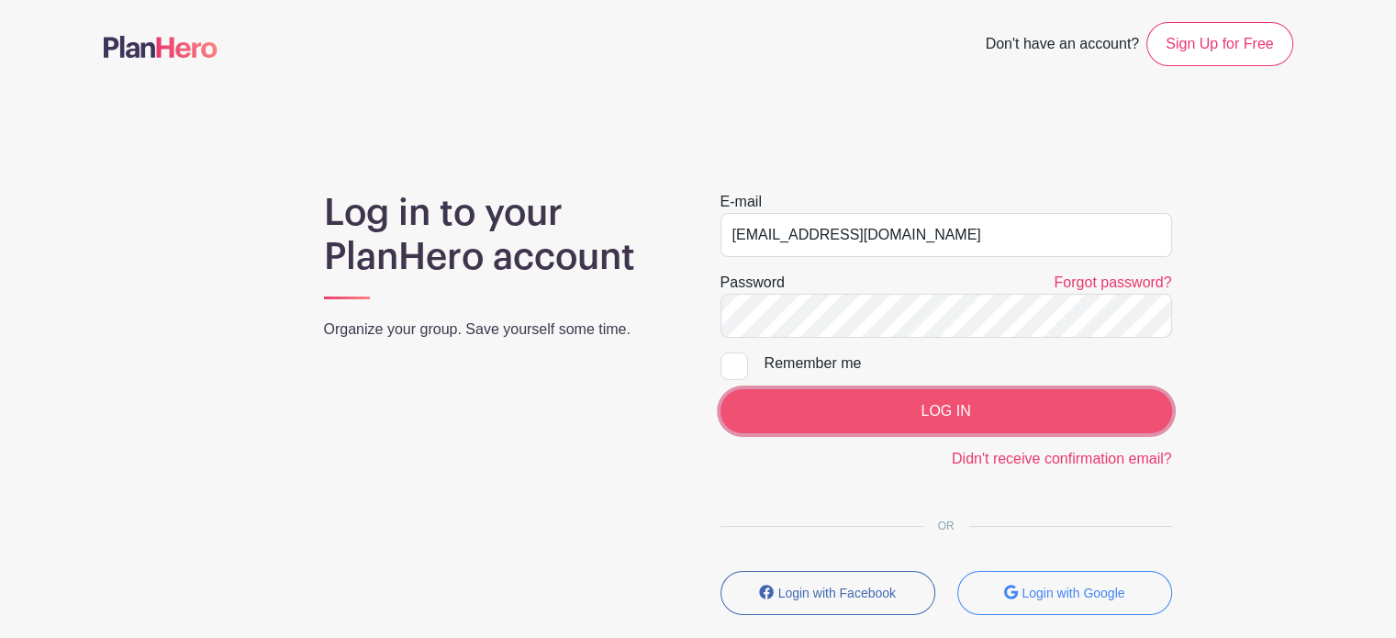
click at [942, 403] on input "LOG IN" at bounding box center [947, 411] width 452 height 44
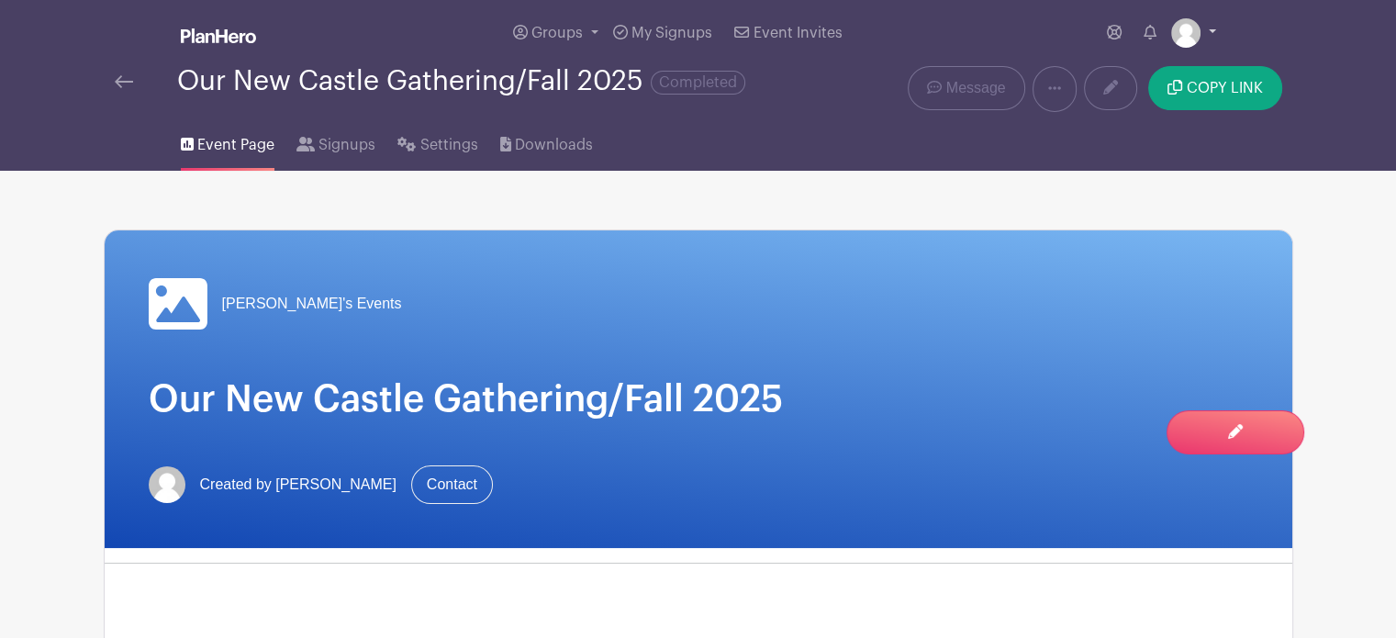
click at [1206, 26] on link at bounding box center [1193, 32] width 45 height 29
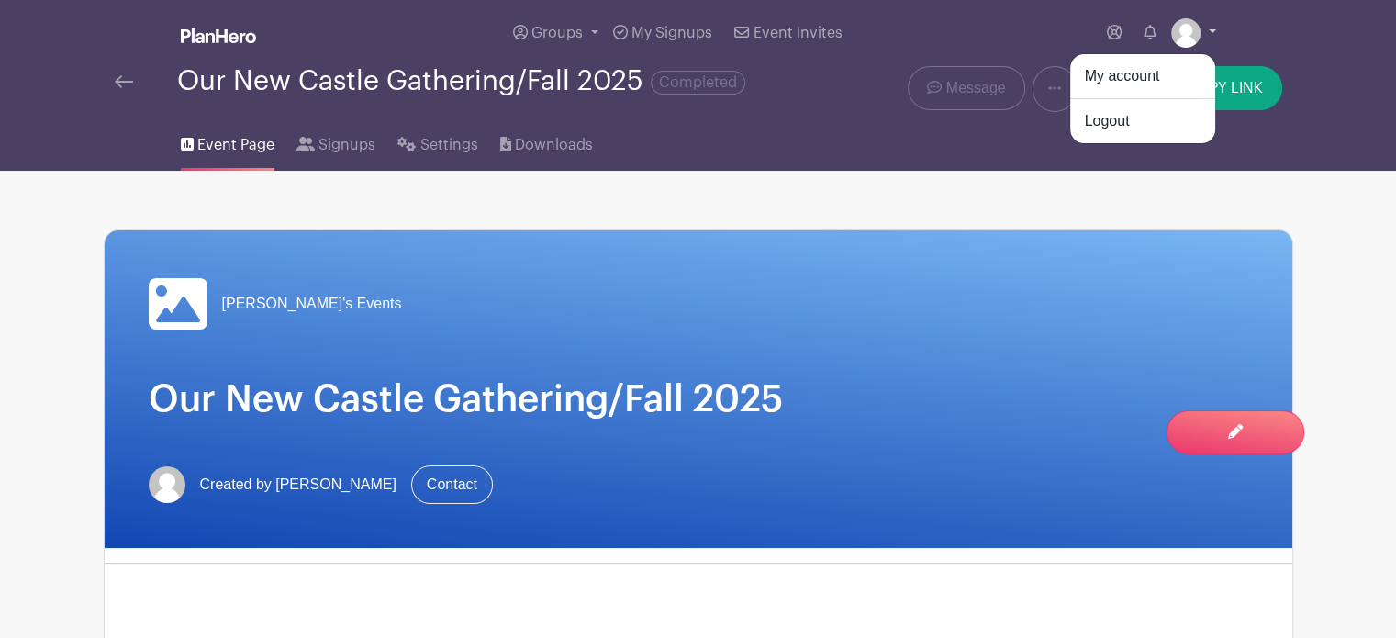
click at [1206, 26] on link at bounding box center [1193, 32] width 45 height 29
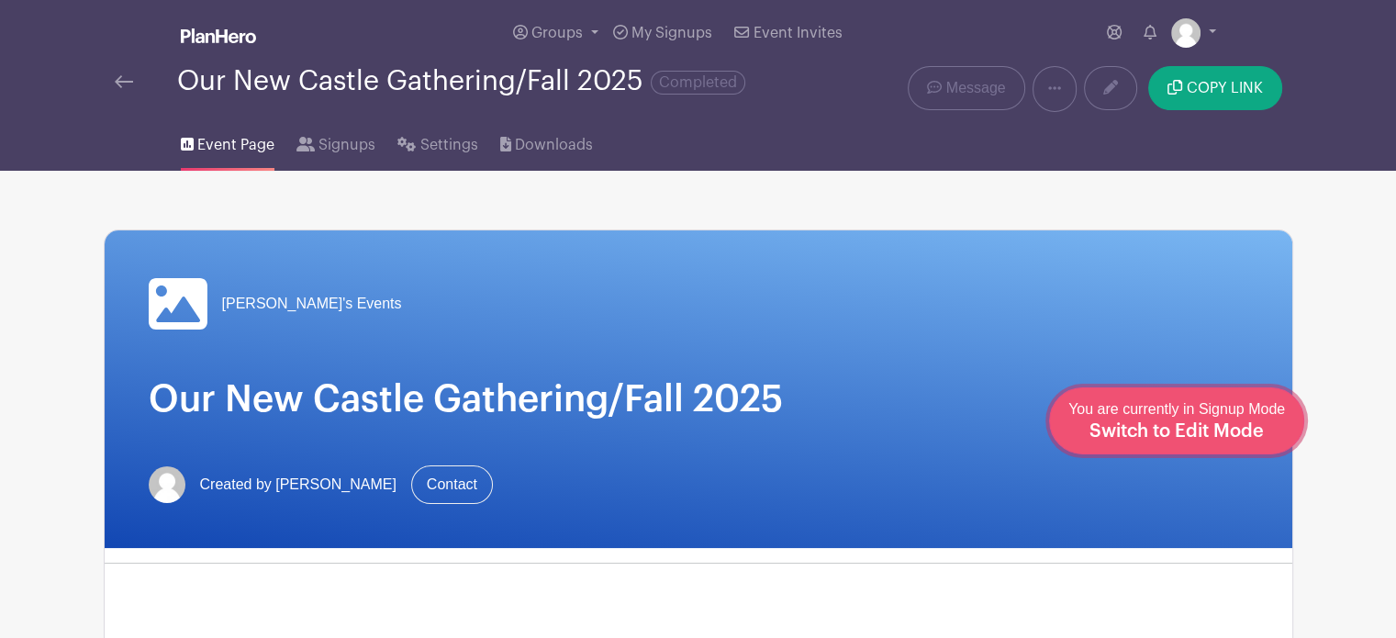
click at [1237, 429] on span "Switch to Edit Mode" at bounding box center [1177, 431] width 174 height 18
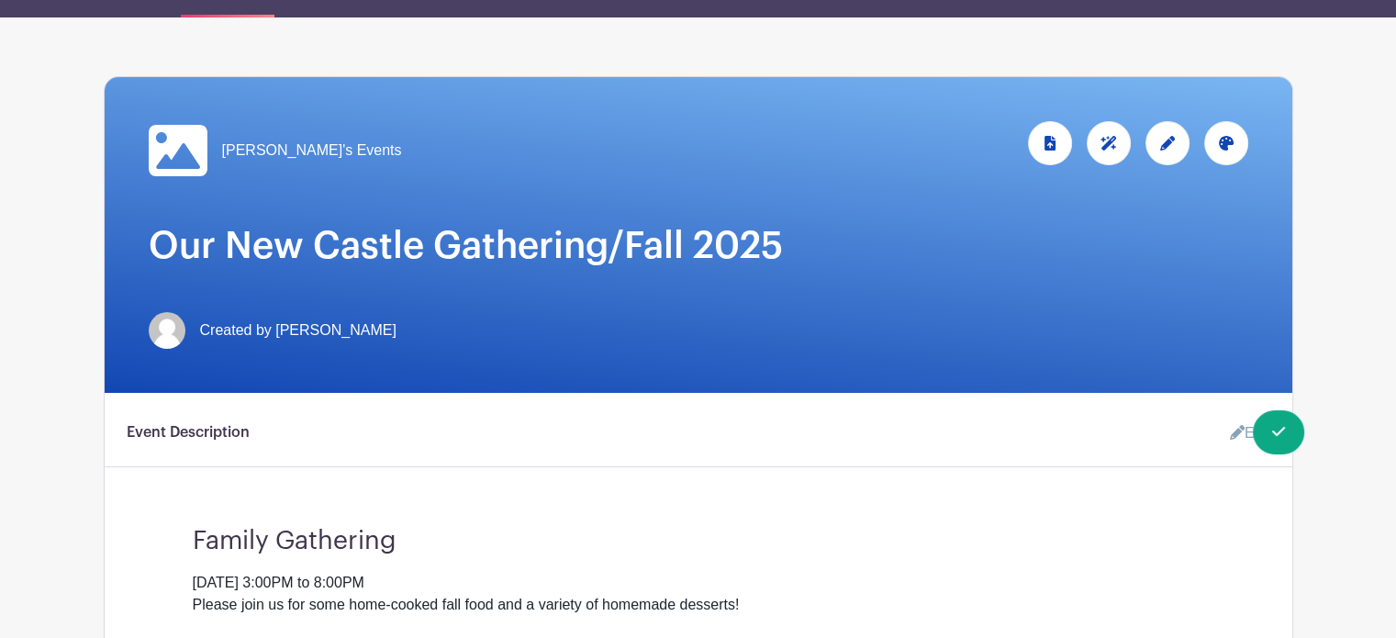
scroll to position [175, 0]
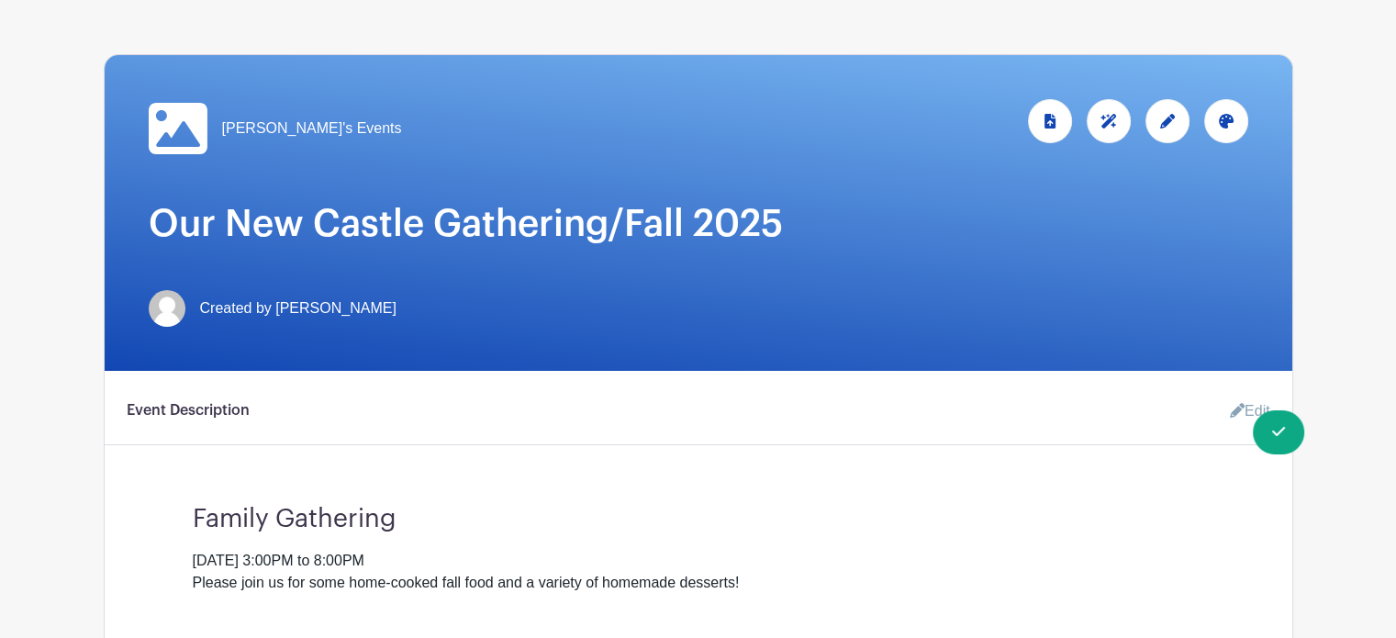
click at [184, 124] on icon at bounding box center [178, 128] width 59 height 59
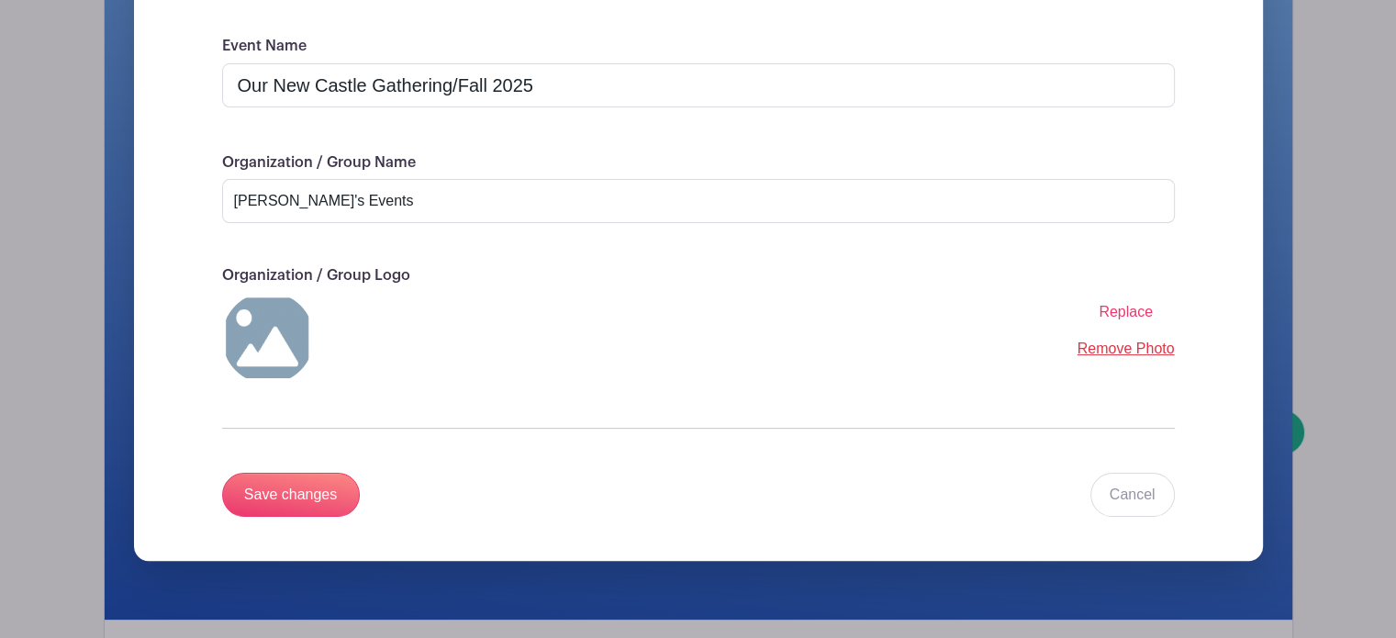
scroll to position [339, 0]
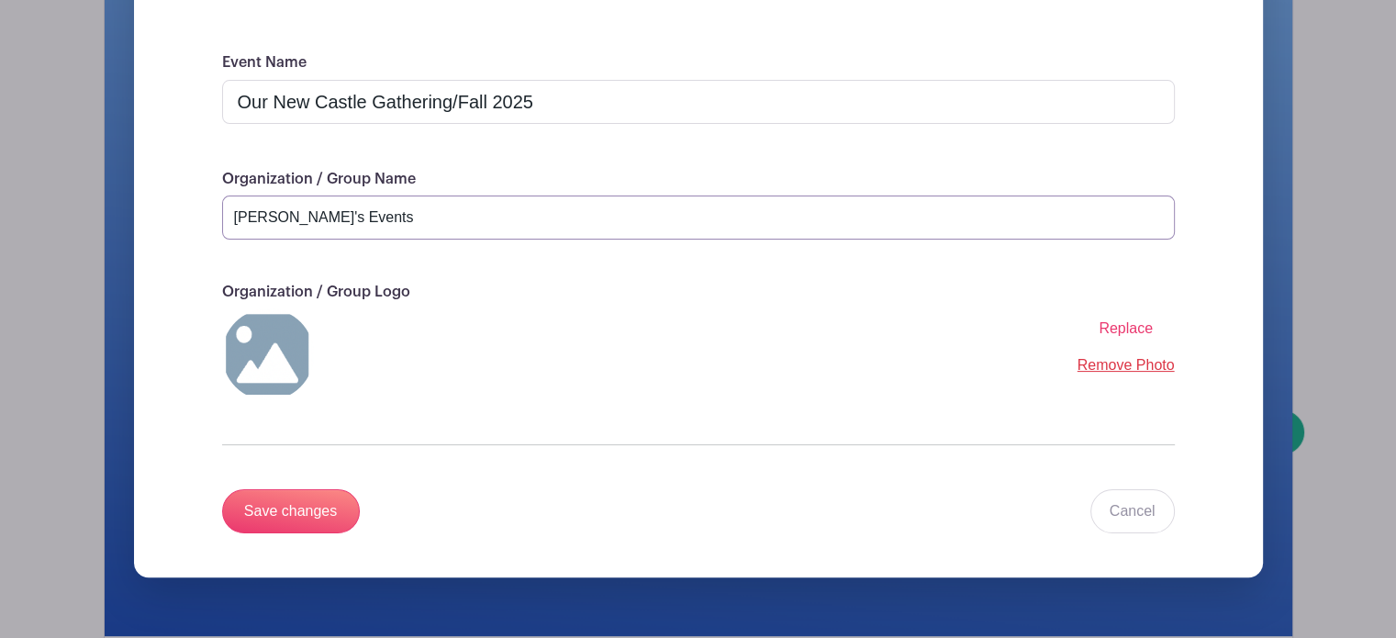
drag, startPoint x: 355, startPoint y: 218, endPoint x: 284, endPoint y: 218, distance: 71.6
click at [284, 218] on input "[PERSON_NAME]'s Events" at bounding box center [698, 218] width 953 height 44
type input "[PERSON_NAME]"
click at [1125, 330] on span "Replace" at bounding box center [1126, 328] width 54 height 16
click at [0, 0] on input "Replace" at bounding box center [0, 0] width 0 height 0
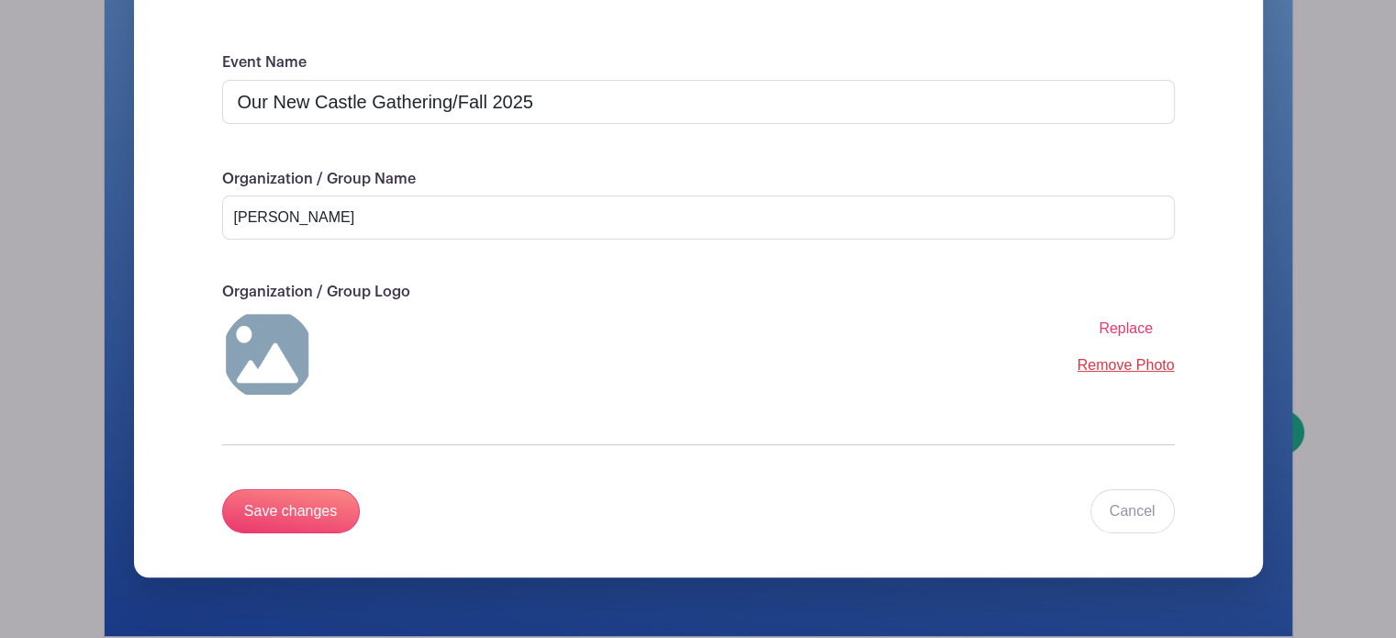
click at [265, 349] on img at bounding box center [268, 354] width 92 height 92
click at [1128, 327] on span "Replace" at bounding box center [1126, 328] width 54 height 16
click at [0, 0] on input "Replace" at bounding box center [0, 0] width 0 height 0
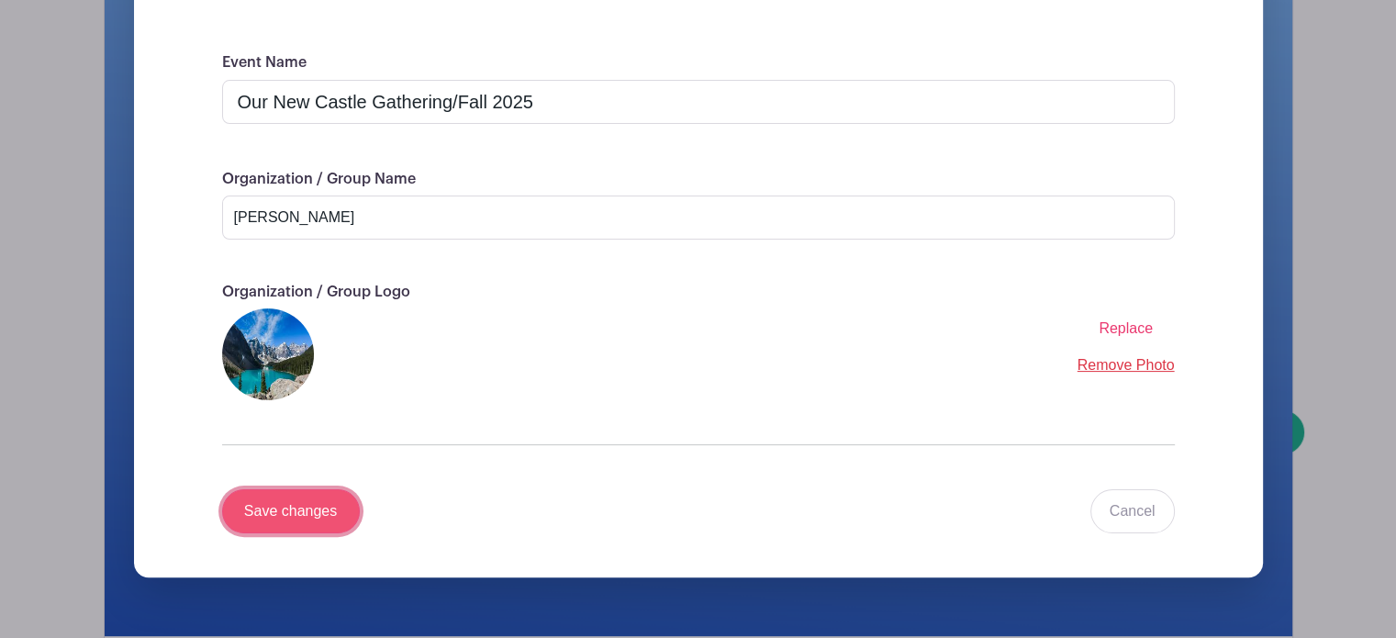
click at [274, 503] on input "Save changes" at bounding box center [291, 511] width 138 height 44
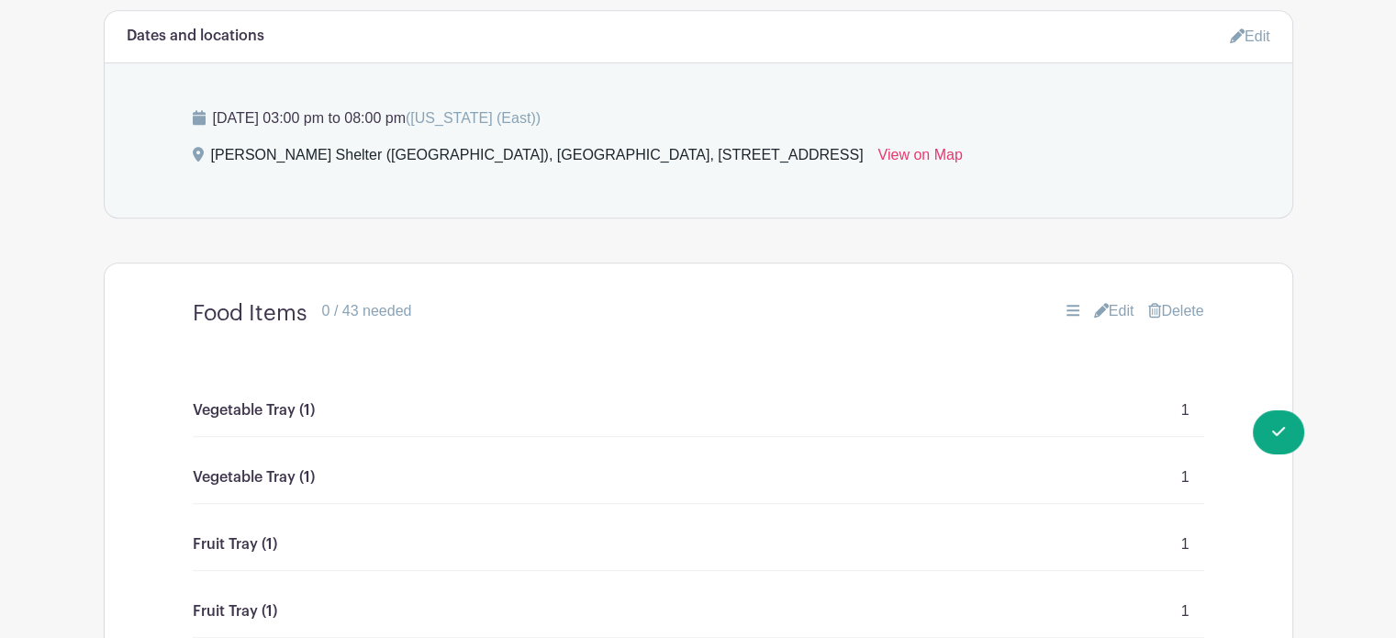
scroll to position [907, 0]
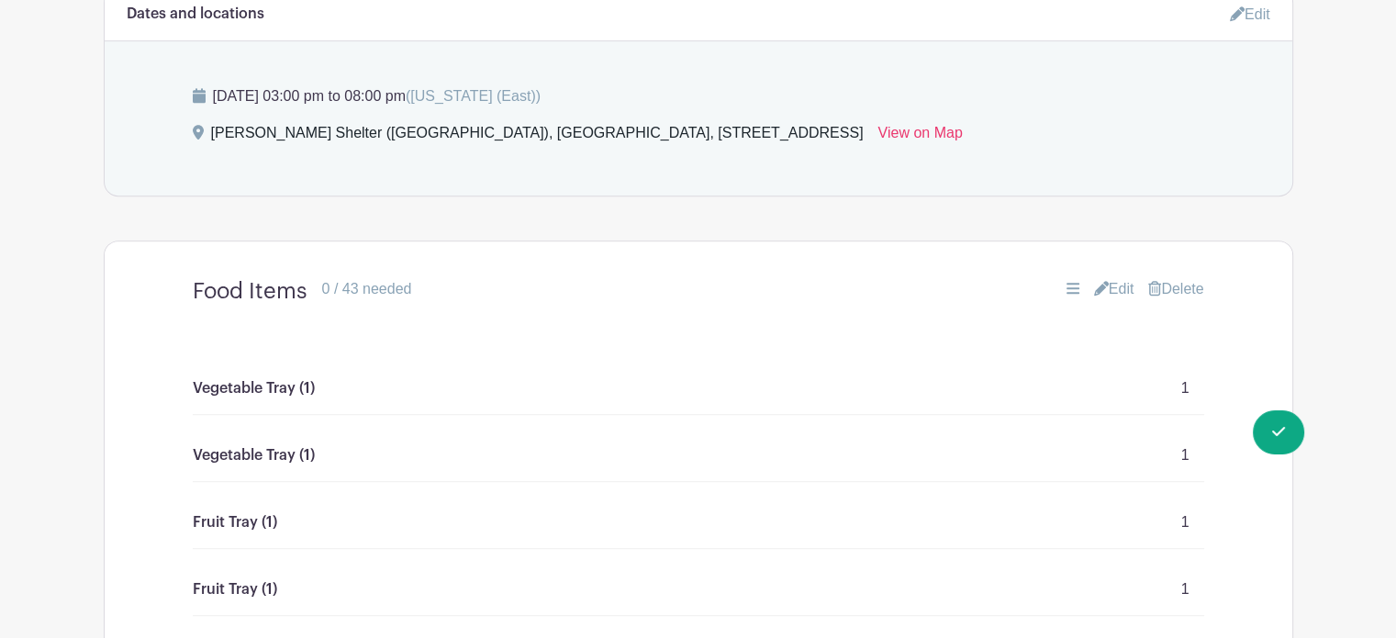
click at [1252, 17] on link "Edit" at bounding box center [1250, 14] width 40 height 30
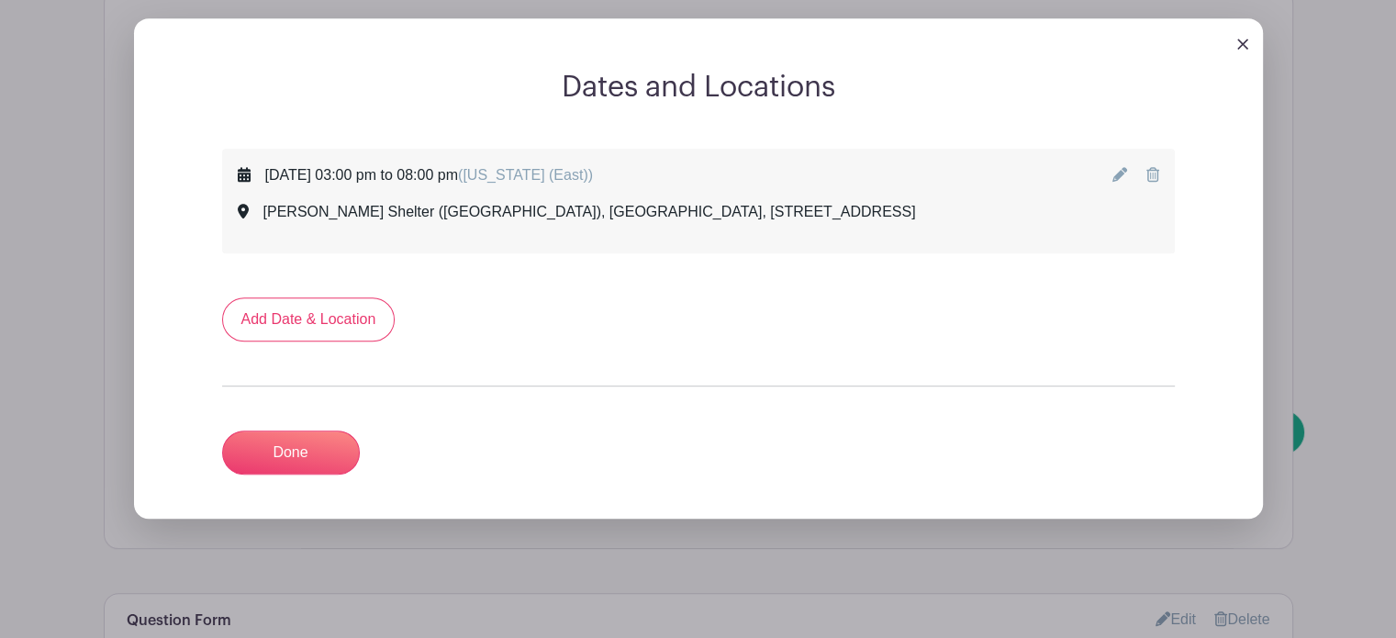
drag, startPoint x: 1157, startPoint y: 172, endPoint x: 795, endPoint y: 62, distance: 378.7
click at [1157, 172] on icon at bounding box center [1152, 174] width 13 height 15
click at [275, 458] on link "Done" at bounding box center [291, 452] width 138 height 44
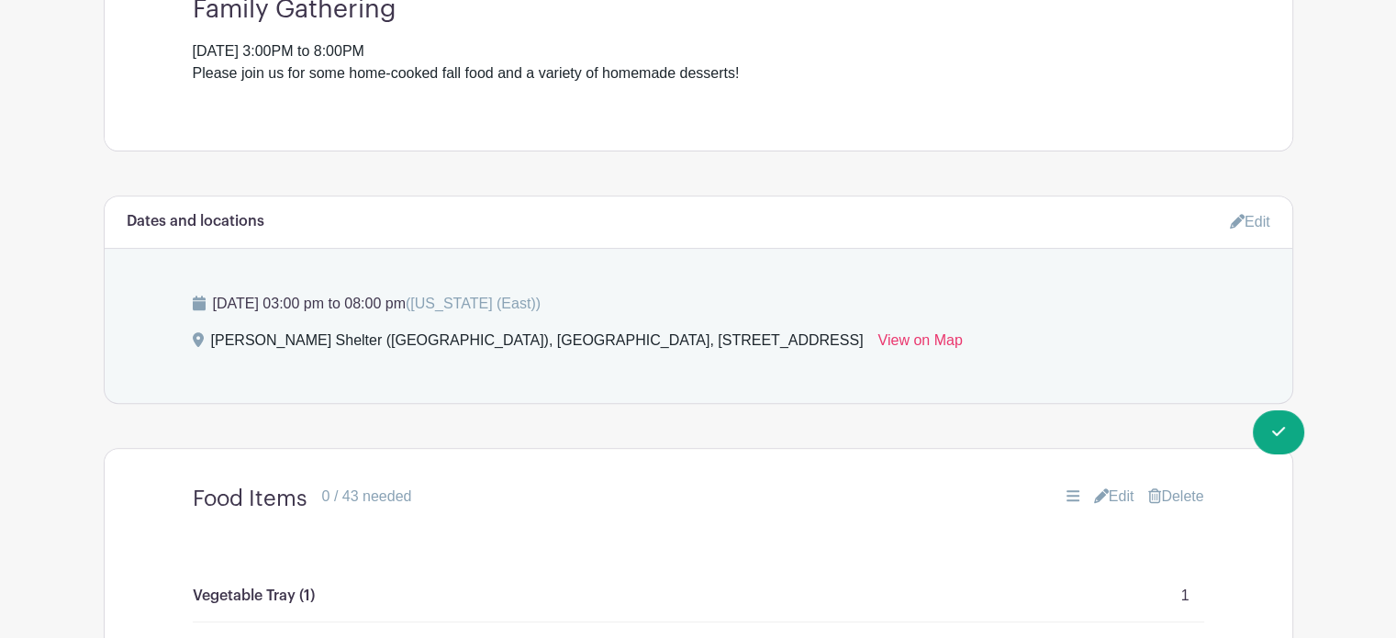
scroll to position [730, 0]
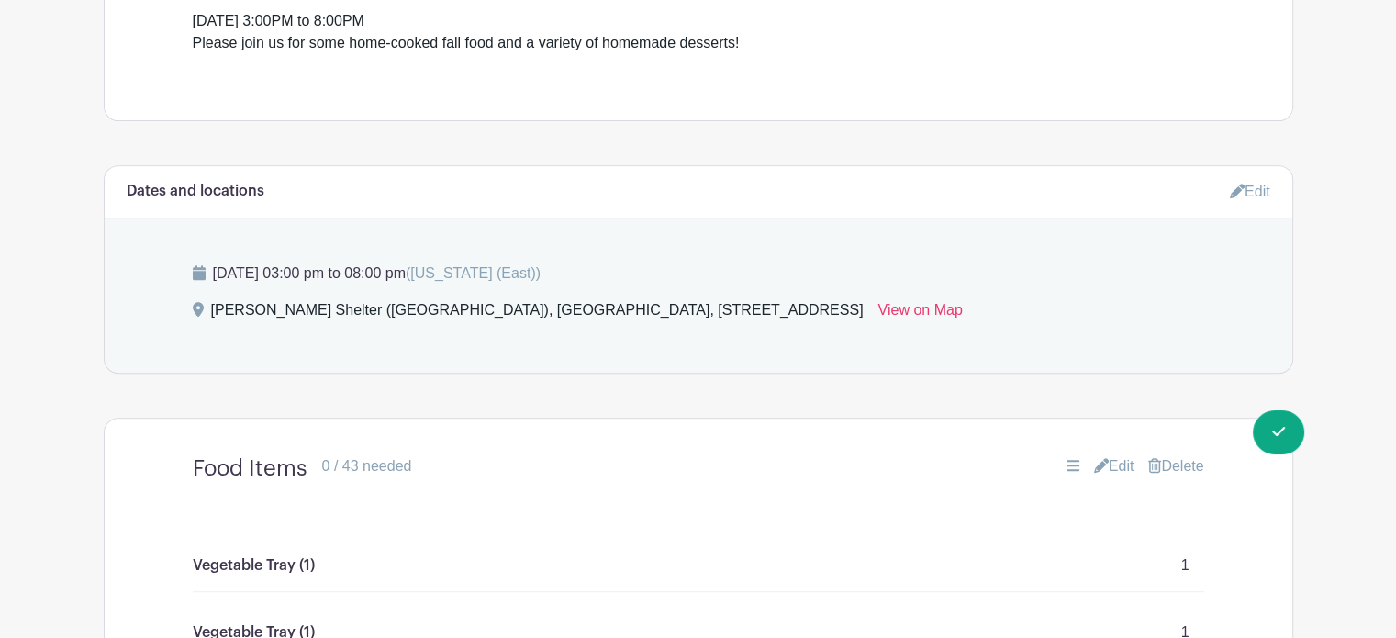
click at [1252, 194] on link "Edit" at bounding box center [1250, 191] width 40 height 30
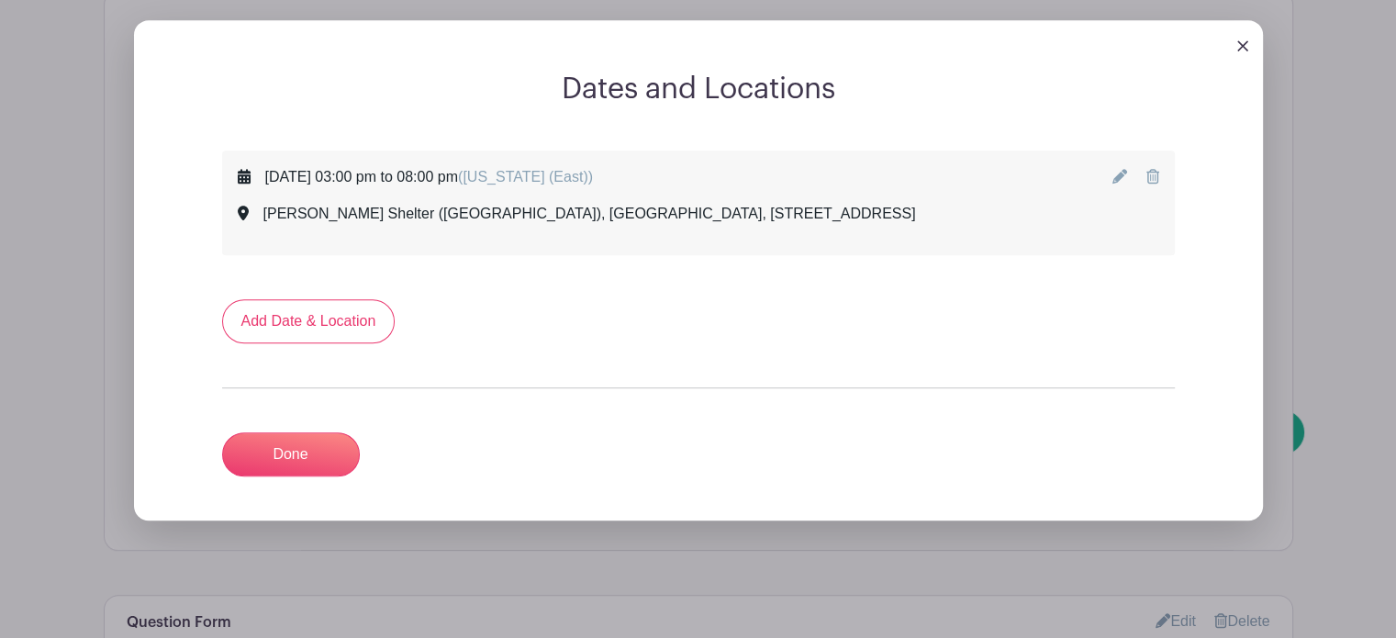
scroll to position [902, 0]
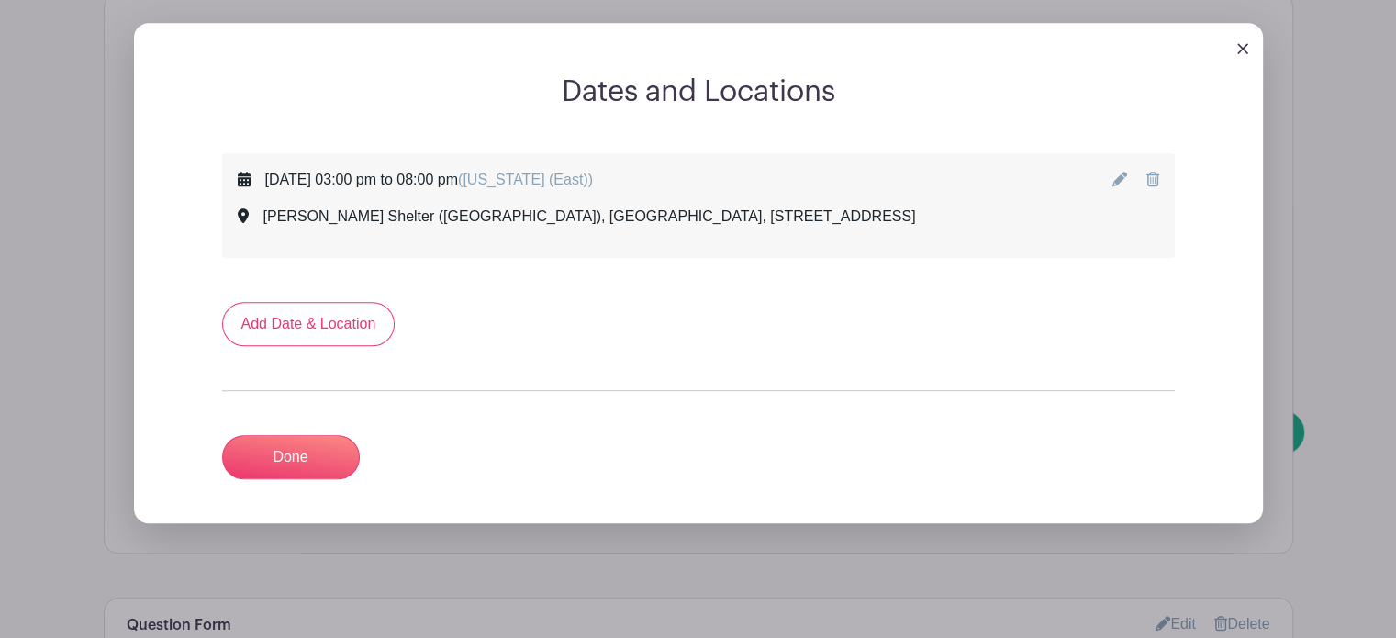
click at [1120, 181] on icon at bounding box center [1119, 179] width 15 height 15
click at [1116, 178] on icon at bounding box center [1119, 179] width 15 height 15
click at [1118, 179] on icon at bounding box center [1119, 179] width 15 height 15
click at [1245, 53] on img at bounding box center [1242, 48] width 11 height 11
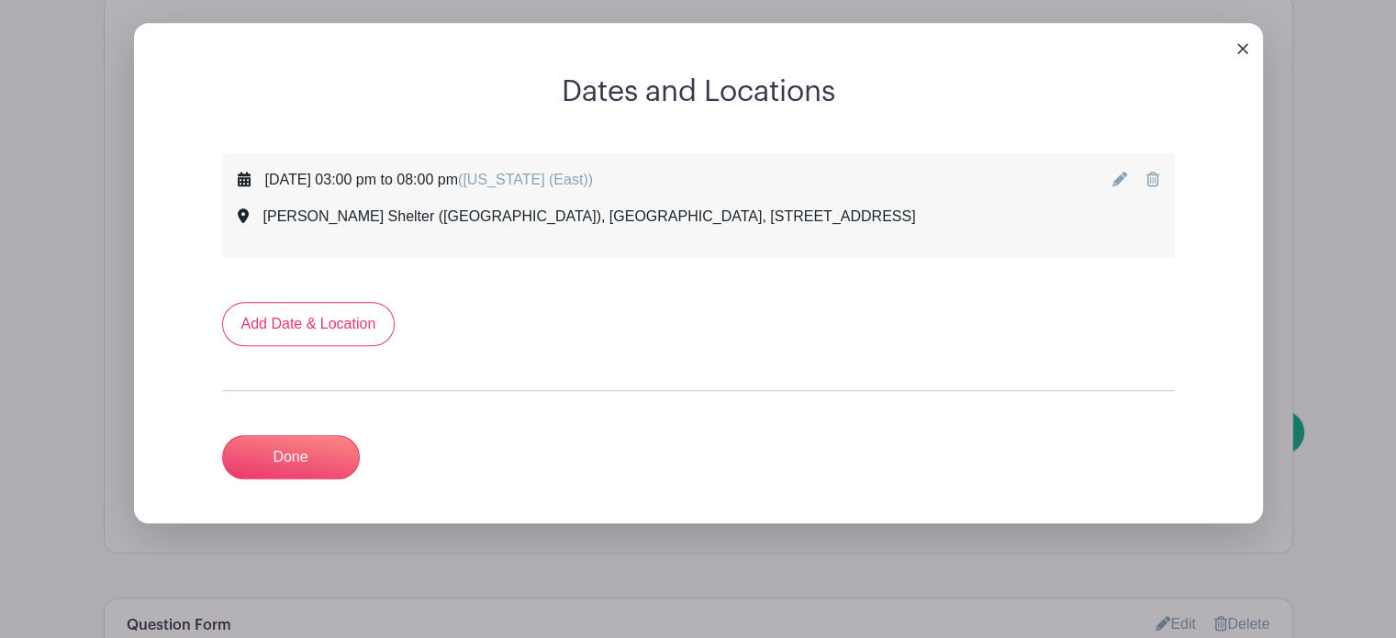
click at [1239, 47] on img at bounding box center [1242, 48] width 11 height 11
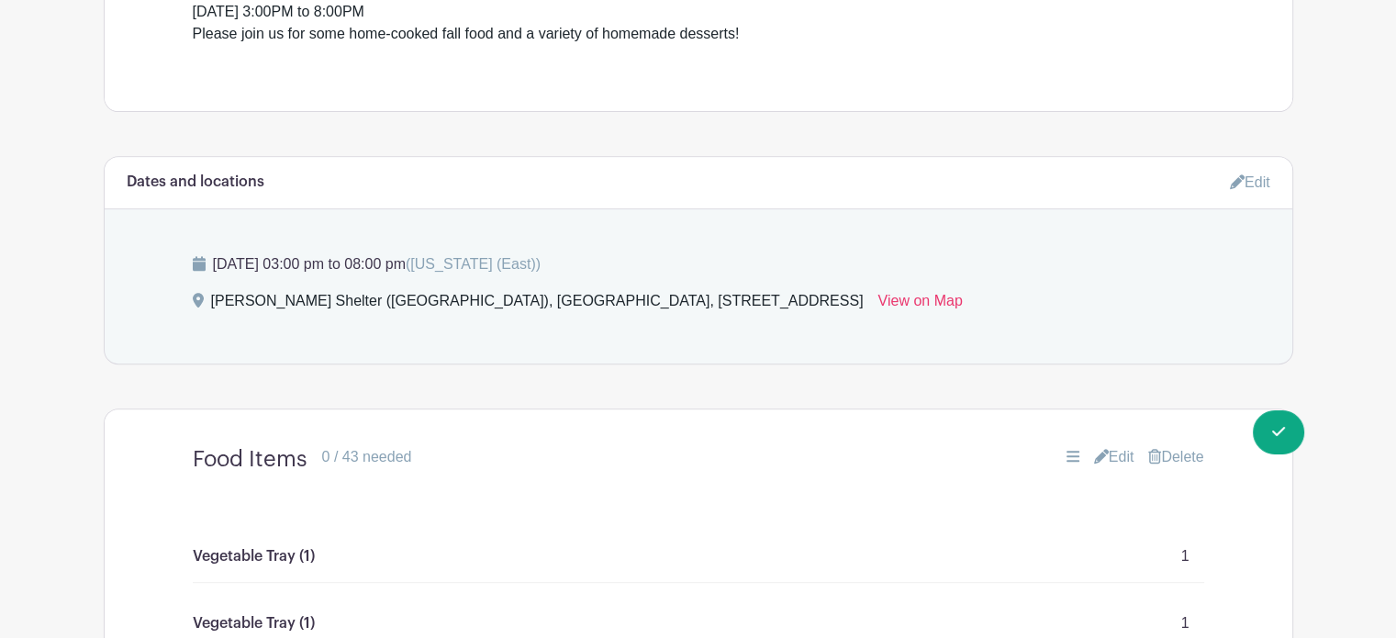
scroll to position [747, 0]
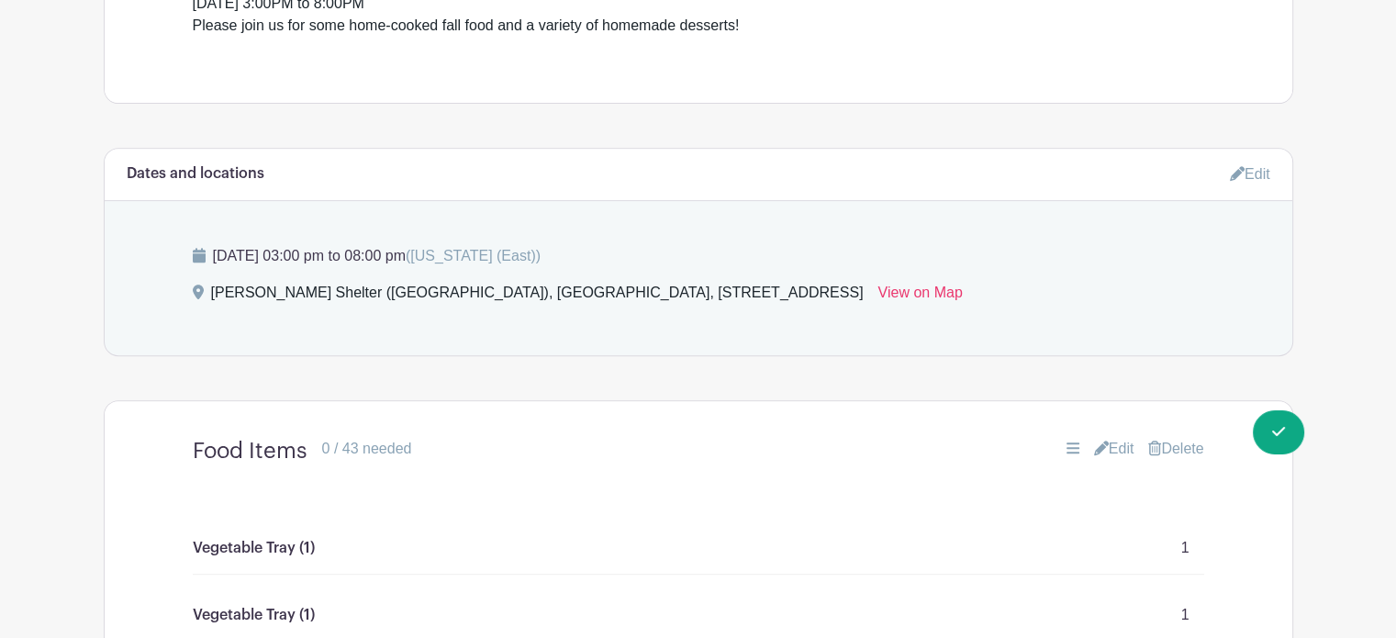
click at [1230, 168] on icon at bounding box center [1237, 173] width 15 height 15
click at [1235, 170] on icon at bounding box center [1237, 173] width 15 height 15
click at [1257, 170] on link "Edit" at bounding box center [1250, 174] width 40 height 30
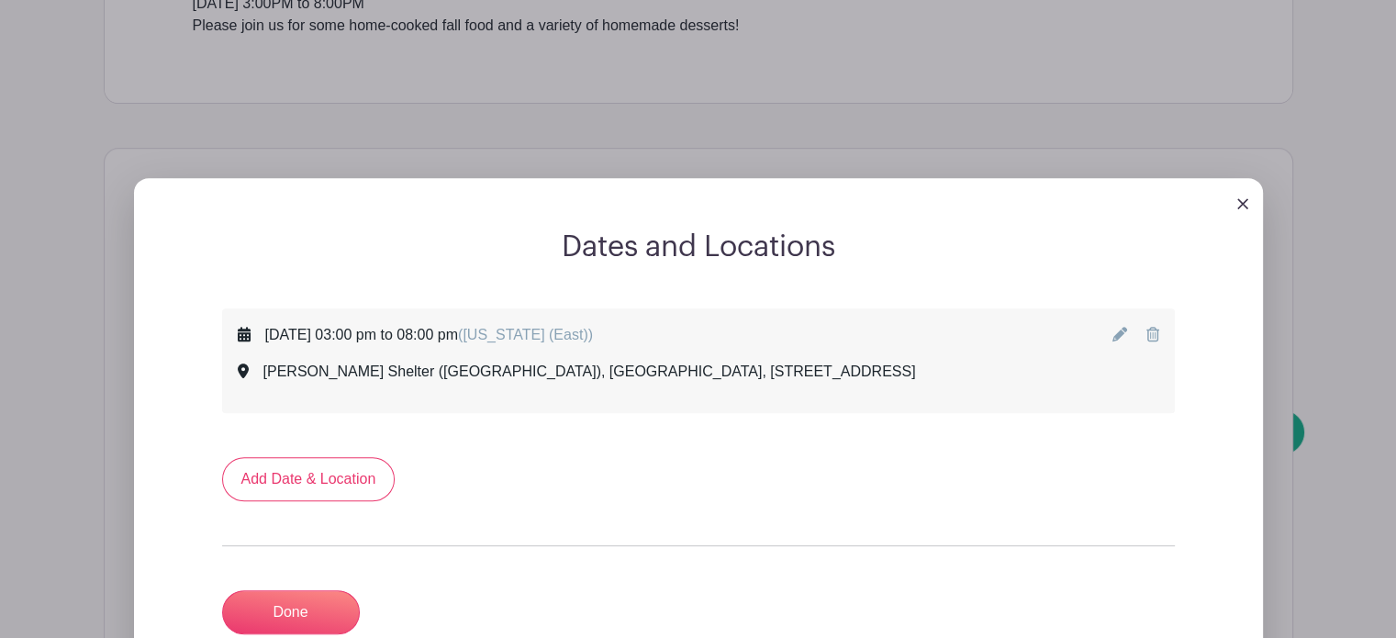
click at [1117, 332] on icon at bounding box center [1119, 334] width 15 height 15
click at [1293, 285] on div "Dates and Locations Sunday, July 06, 2025 at 03:00 pm to 08:00 pm (Indiana (Eas…" at bounding box center [699, 428] width 1190 height 561
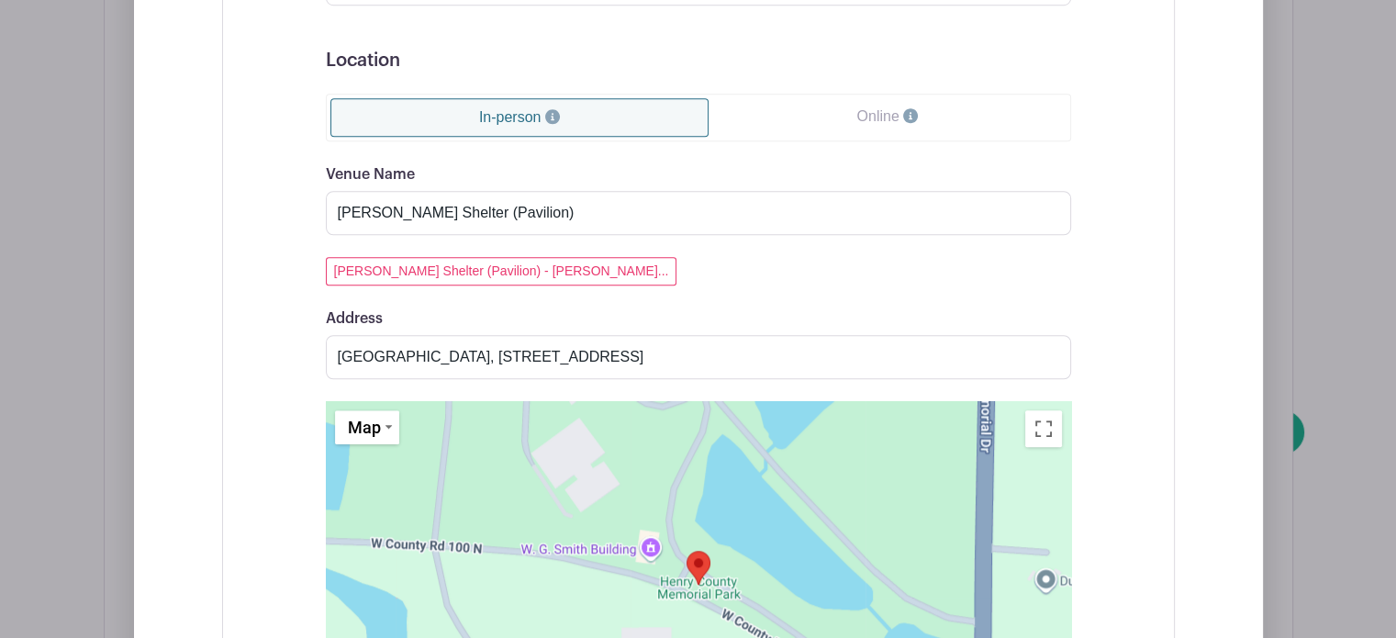
scroll to position [1462, 0]
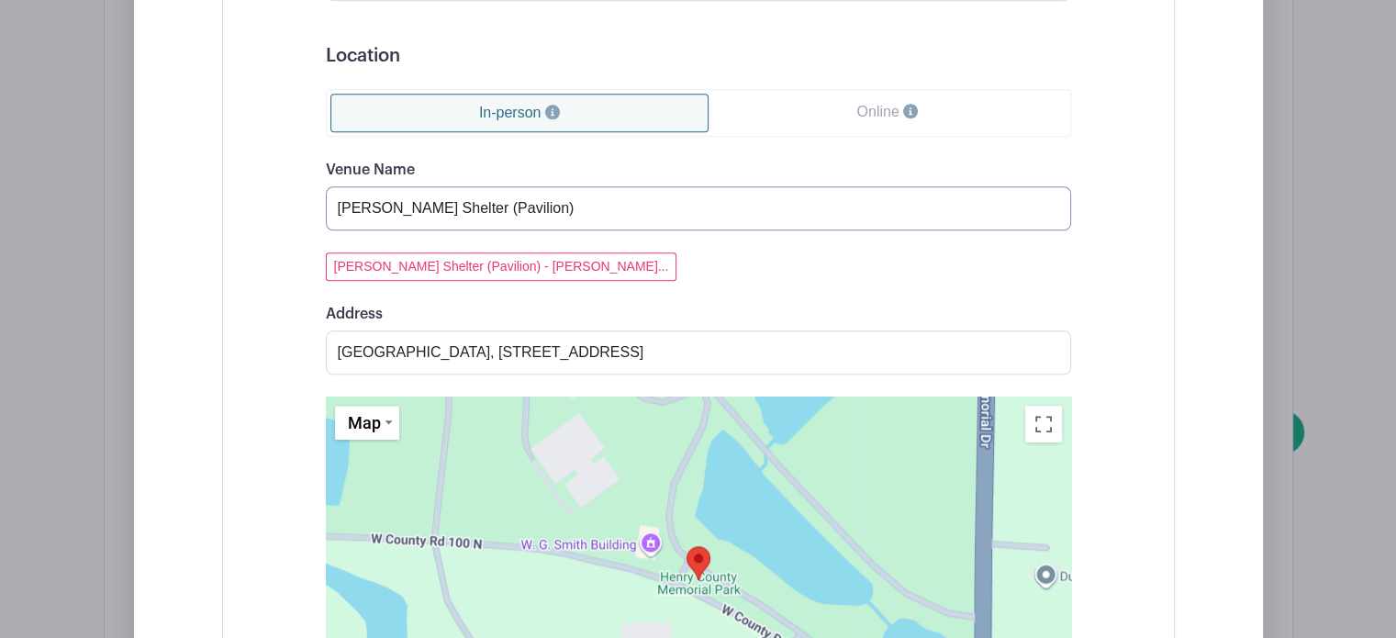
click at [382, 207] on input "Phillips Shelter (Pavilion)" at bounding box center [698, 208] width 745 height 44
type input "Big Oaks Shelter (Pavilion)"
click at [1053, 349] on input "Henry County Memorial Park, 260 West County Road 100 North, New Castle, IN 4736…" at bounding box center [698, 352] width 745 height 44
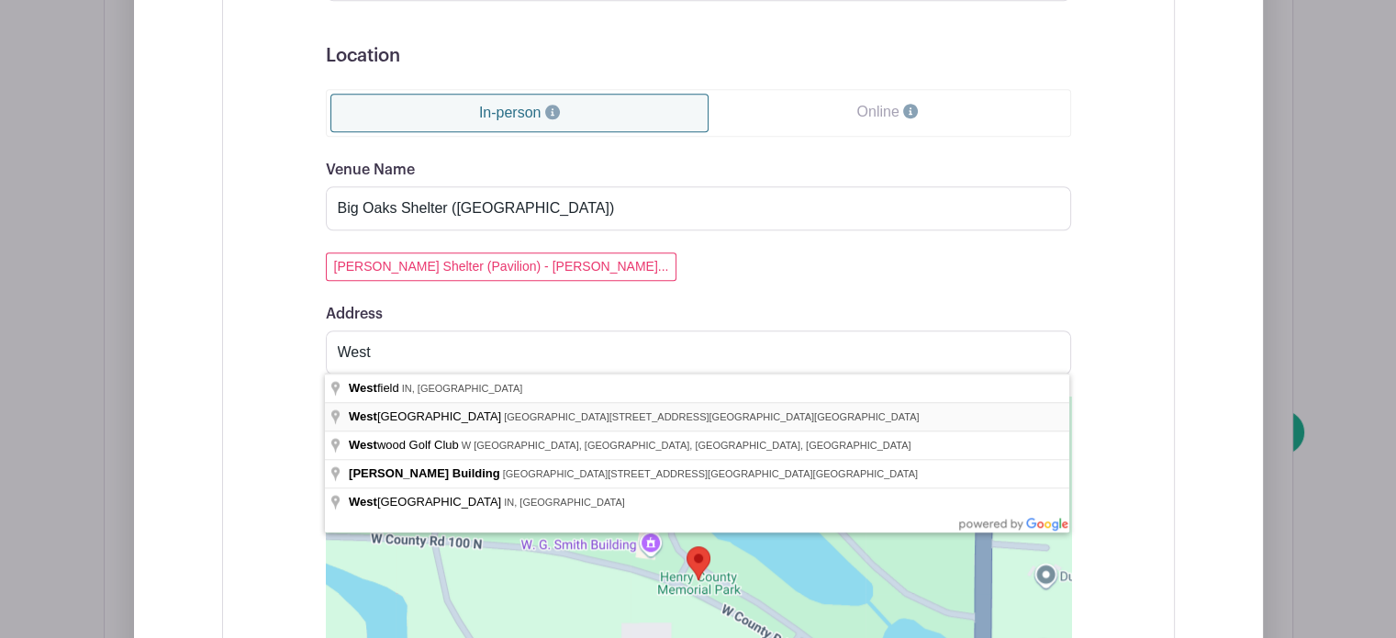
type input "Westwood Park, South County Road 275 West, New Castle, IN, USA"
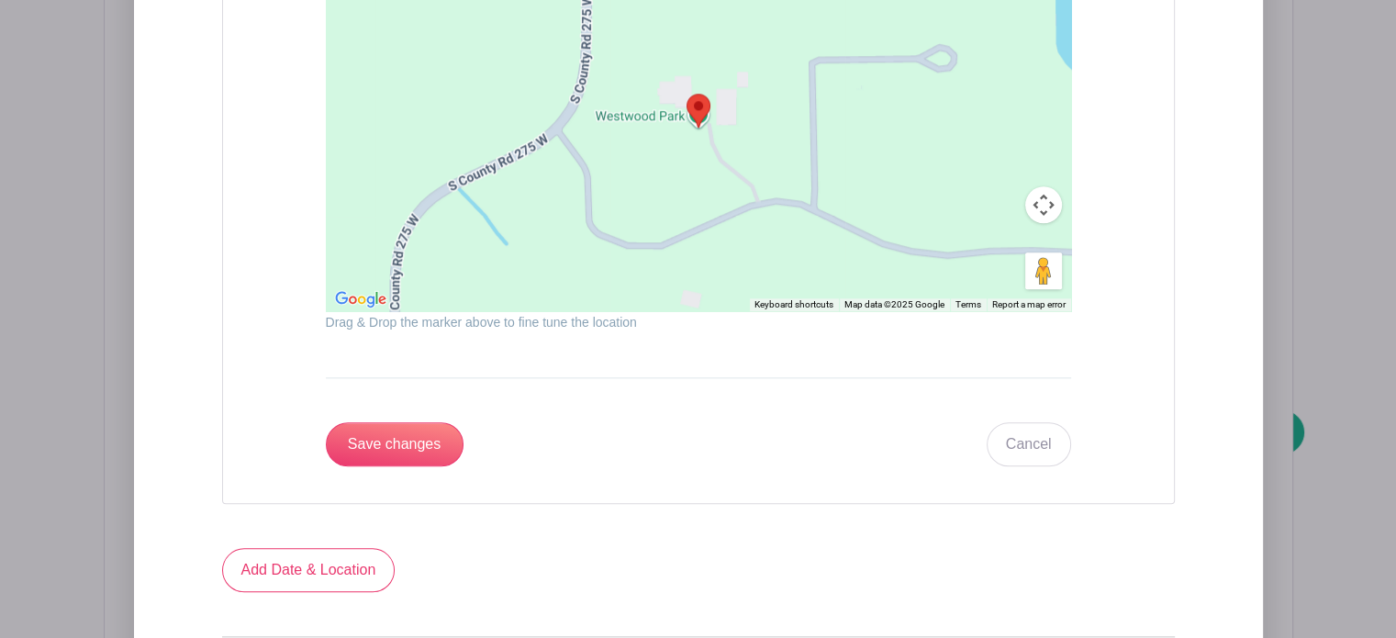
scroll to position [1922, 0]
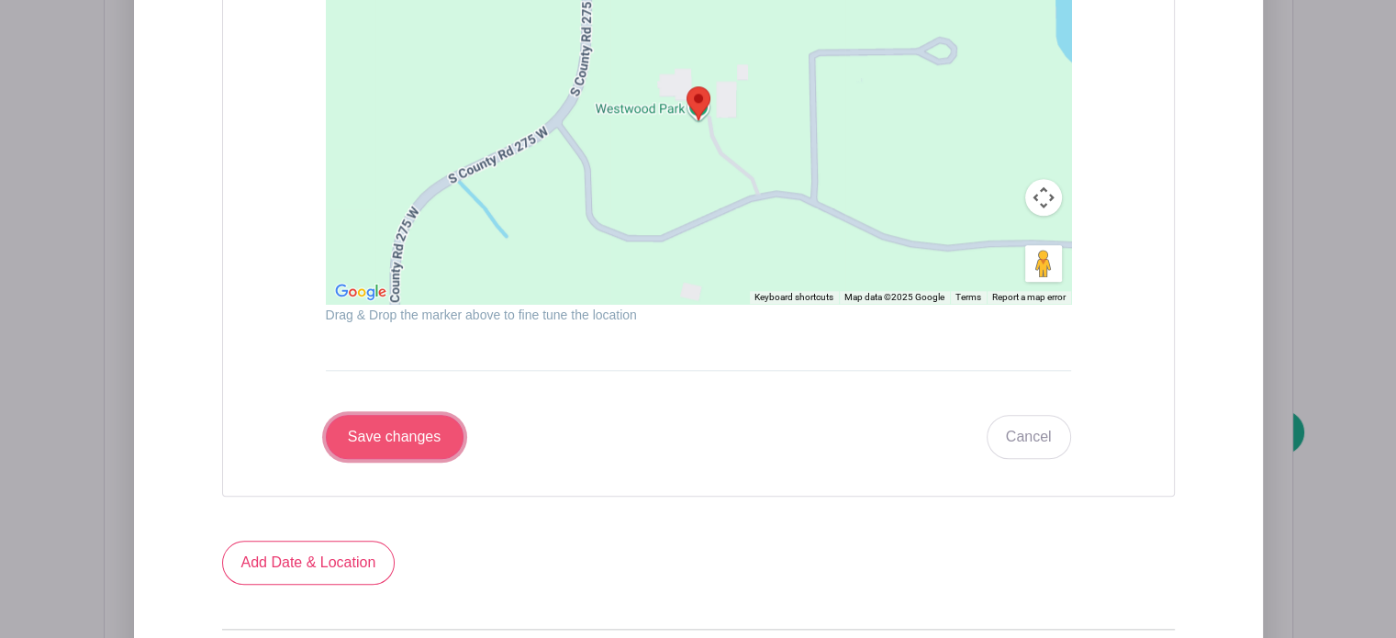
click at [386, 436] on input "Save changes" at bounding box center [395, 437] width 138 height 44
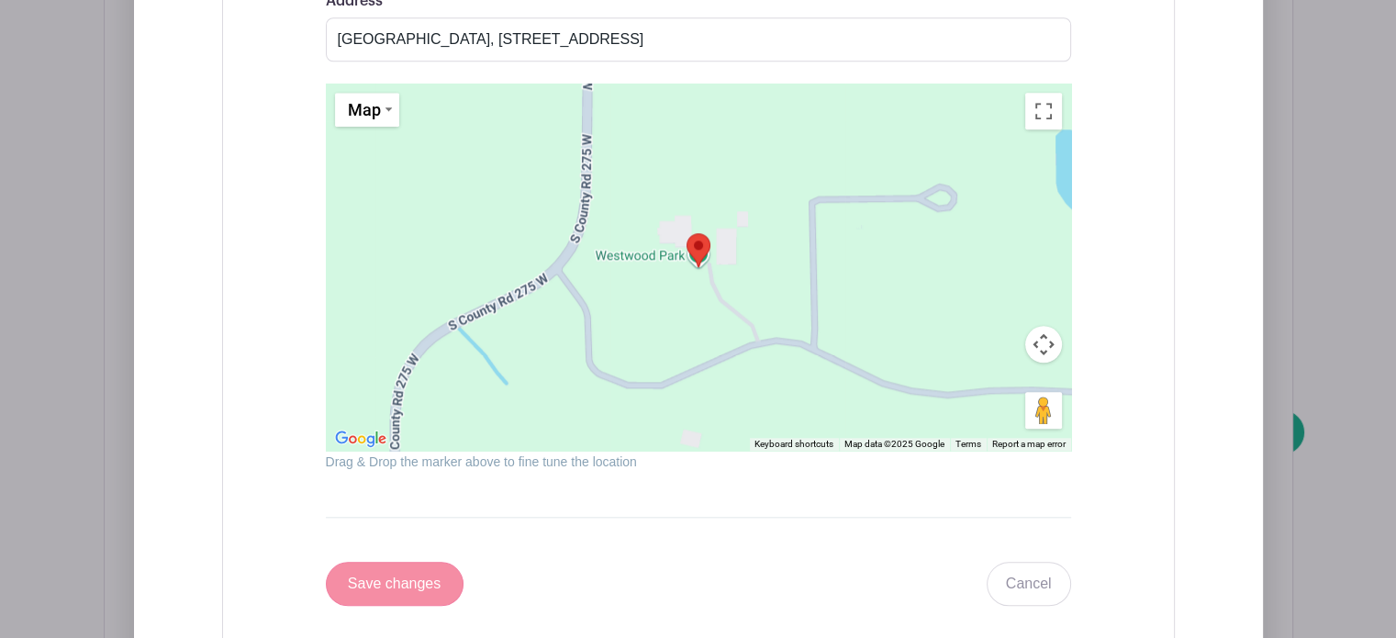
scroll to position [2069, 0]
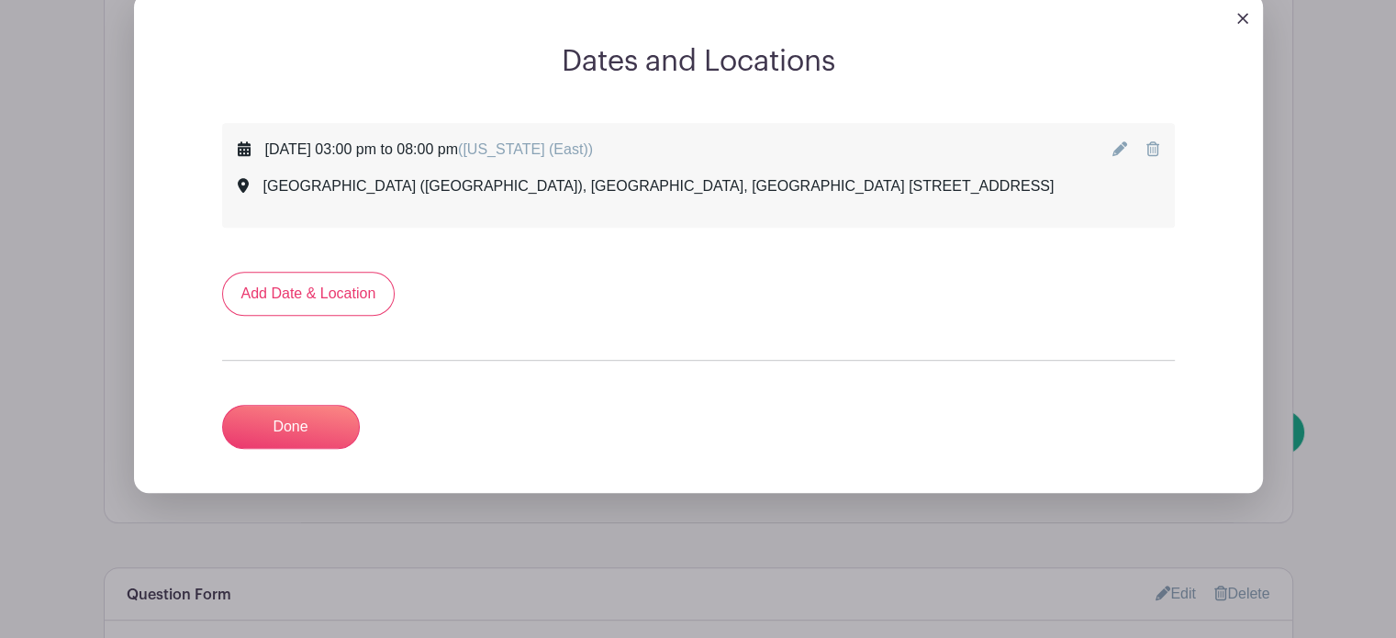
scroll to position [934, 0]
click at [308, 419] on link "Done" at bounding box center [291, 425] width 138 height 44
click at [1293, 180] on div "Dates and Locations Sunday, July 06, 2025 at 03:00 pm to 08:00 pm (Indiana (Eas…" at bounding box center [699, 241] width 1190 height 561
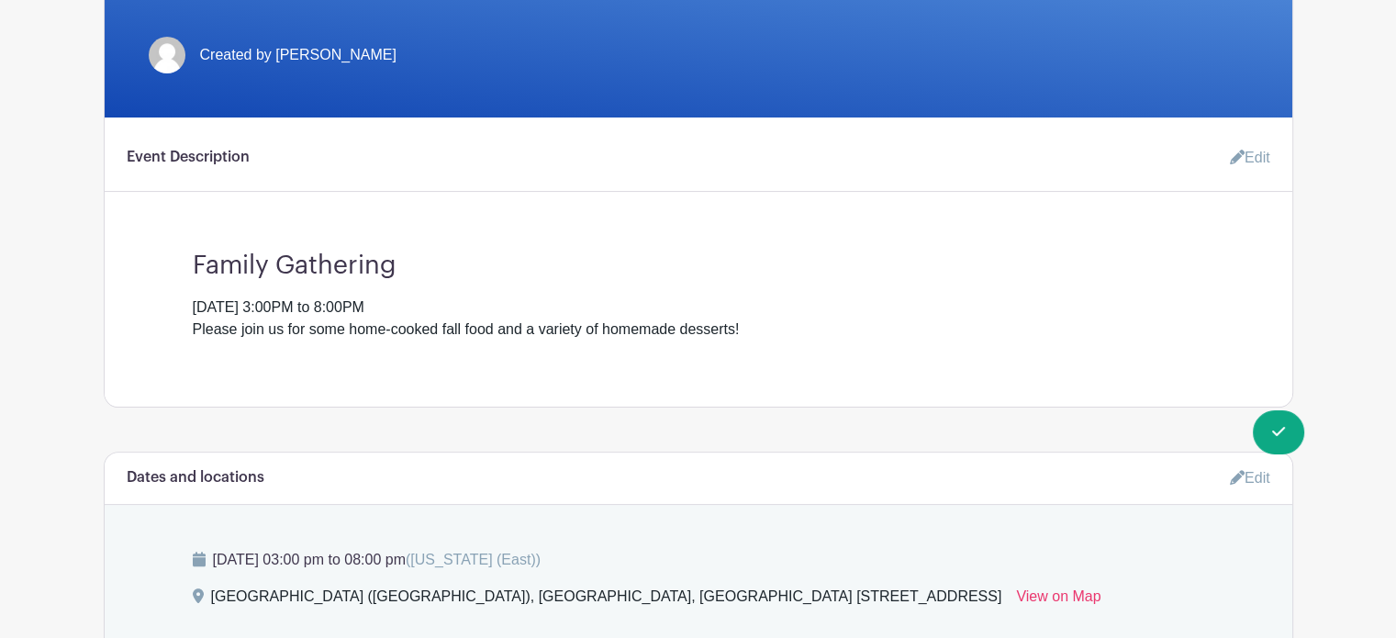
scroll to position [451, 0]
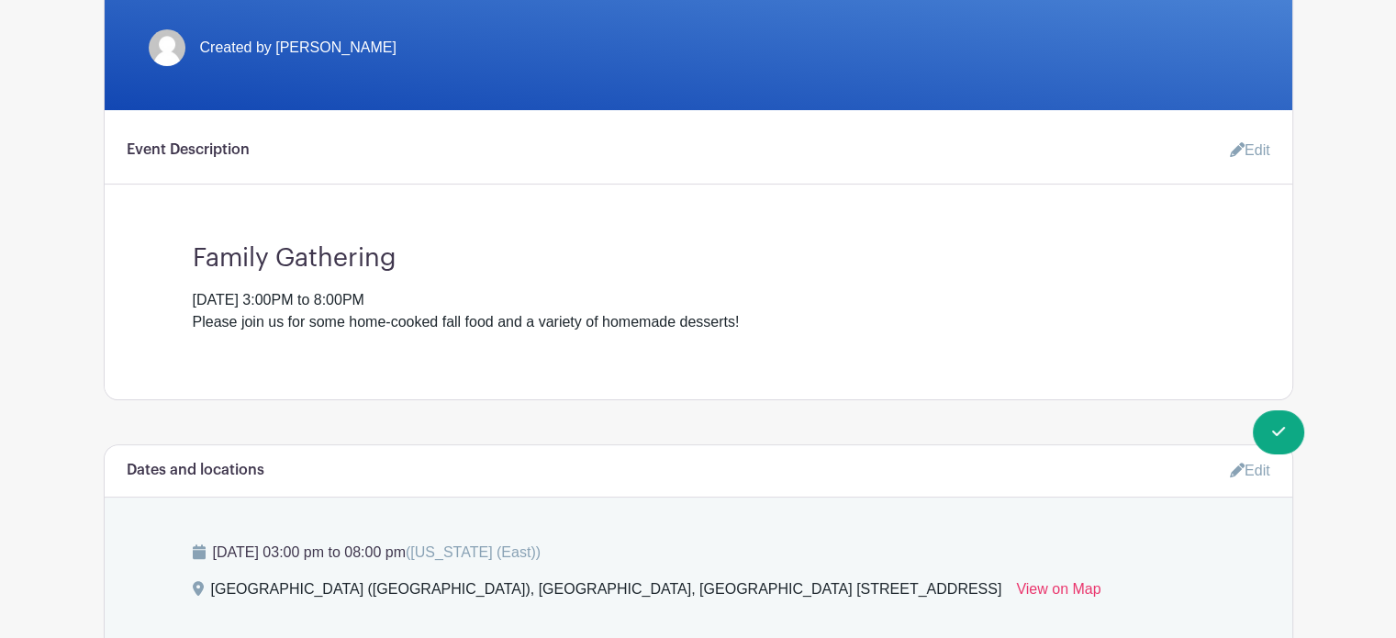
click at [1237, 146] on icon at bounding box center [1237, 149] width 15 height 15
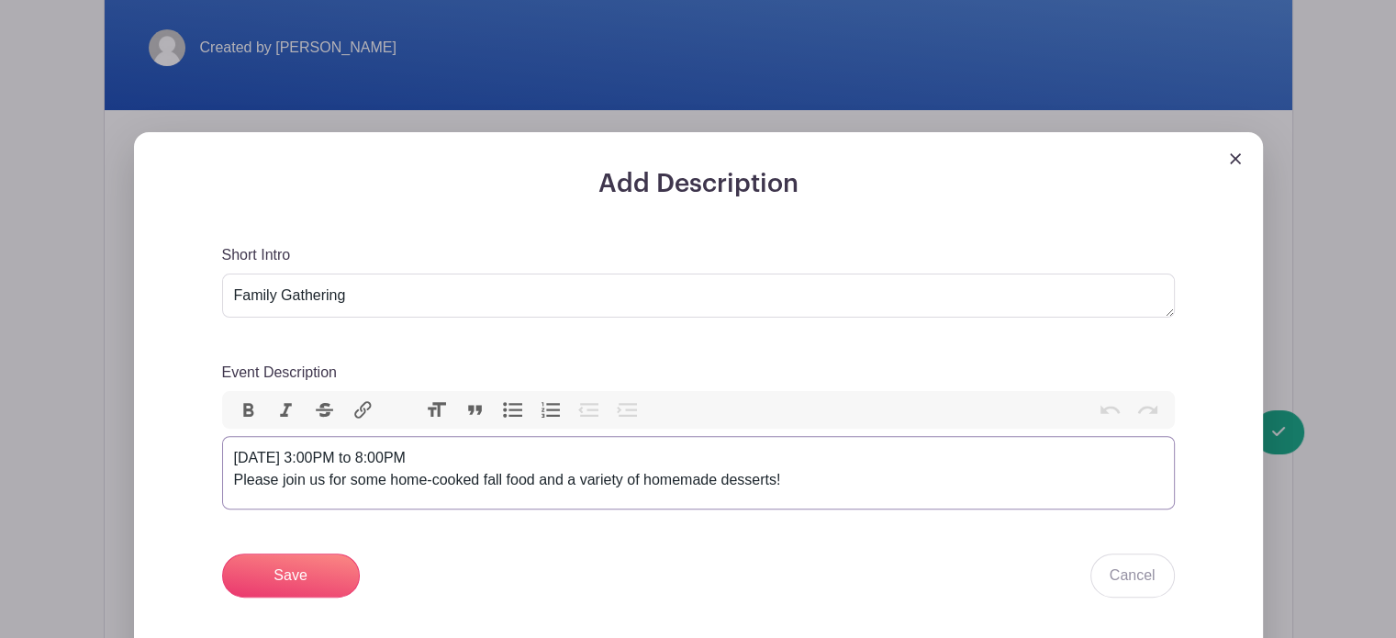
click at [587, 457] on div "Sunday, October 19, 2025, 3:00PM to 8:00PM Please join us for some home-cooked …" at bounding box center [698, 469] width 929 height 44
click at [931, 460] on div "Sunday, October 19, 2025, 3:00PM to 8:00PM (PLEASE IGNORE THE DATE BELOW-BUG IN…" at bounding box center [698, 469] width 929 height 44
type trix-editor "<div>Sunday, October 19, 2025, 3:00PM to 8:00PM (PLEASE IGNORE THE DATE BELOW-I…"
click at [234, 293] on textarea "Family Gathering" at bounding box center [698, 296] width 953 height 44
type textarea "A Spiritual Family Gathering"
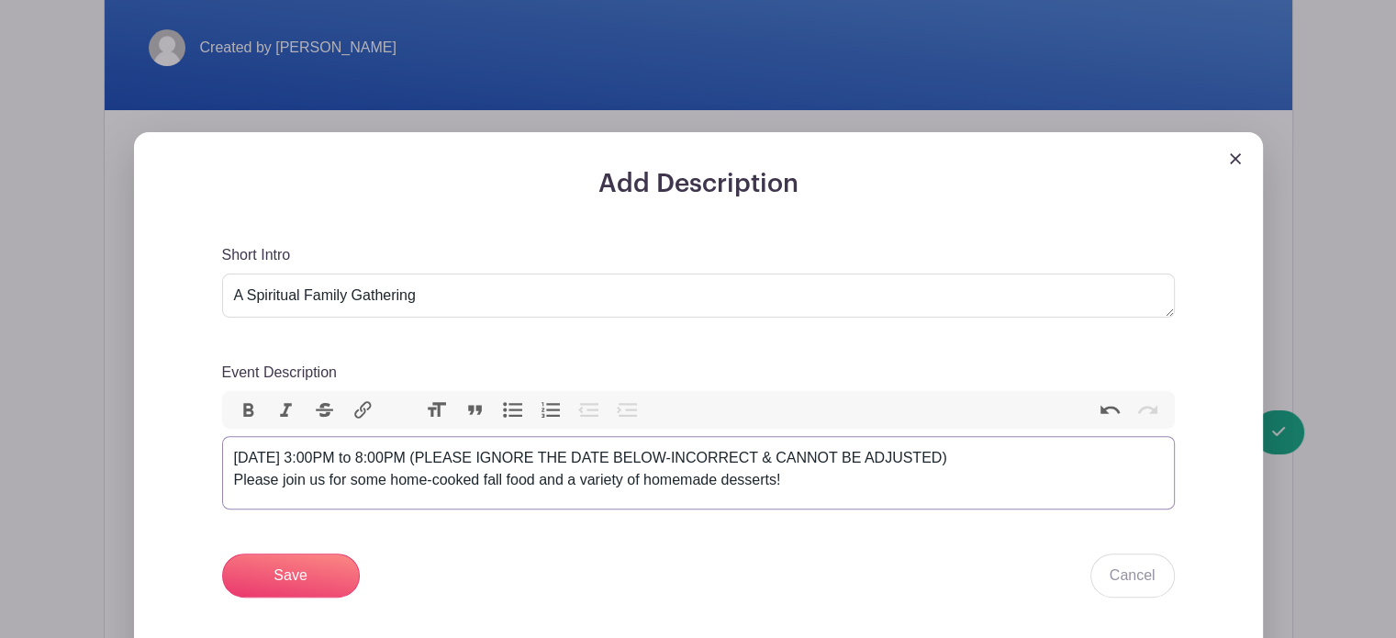
click at [794, 480] on div "Sunday, October 19, 2025, 3:00PM to 8:00PM (PLEASE IGNORE THE DATE BELOW-INCORR…" at bounding box center [698, 469] width 929 height 44
click at [946, 482] on div "Sunday, October 19, 2025, 3:00PM to 8:00PM (PLEASE IGNORE THE DATE BELOW-INCORR…" at bounding box center [698, 469] width 929 height 44
type trix-editor "<div>Sunday, October 19, 2025, 3:00PM to 8:00PM (PLEASE IGNORE THE DATE BELOW-I…"
click at [1057, 480] on div "Sunday, October 19, 2025, 3:00PM to 8:00PM (PLEASE IGNORE THE DATE BELOW-INCORR…" at bounding box center [698, 469] width 929 height 44
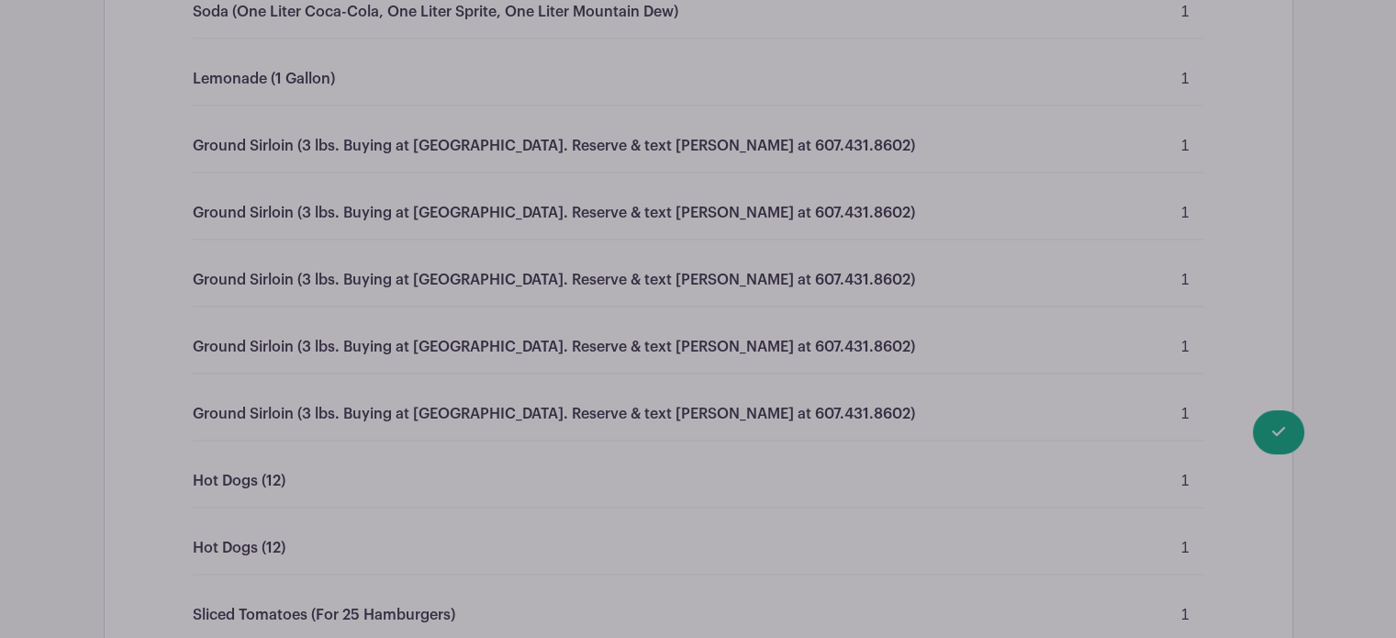
scroll to position [2644, 0]
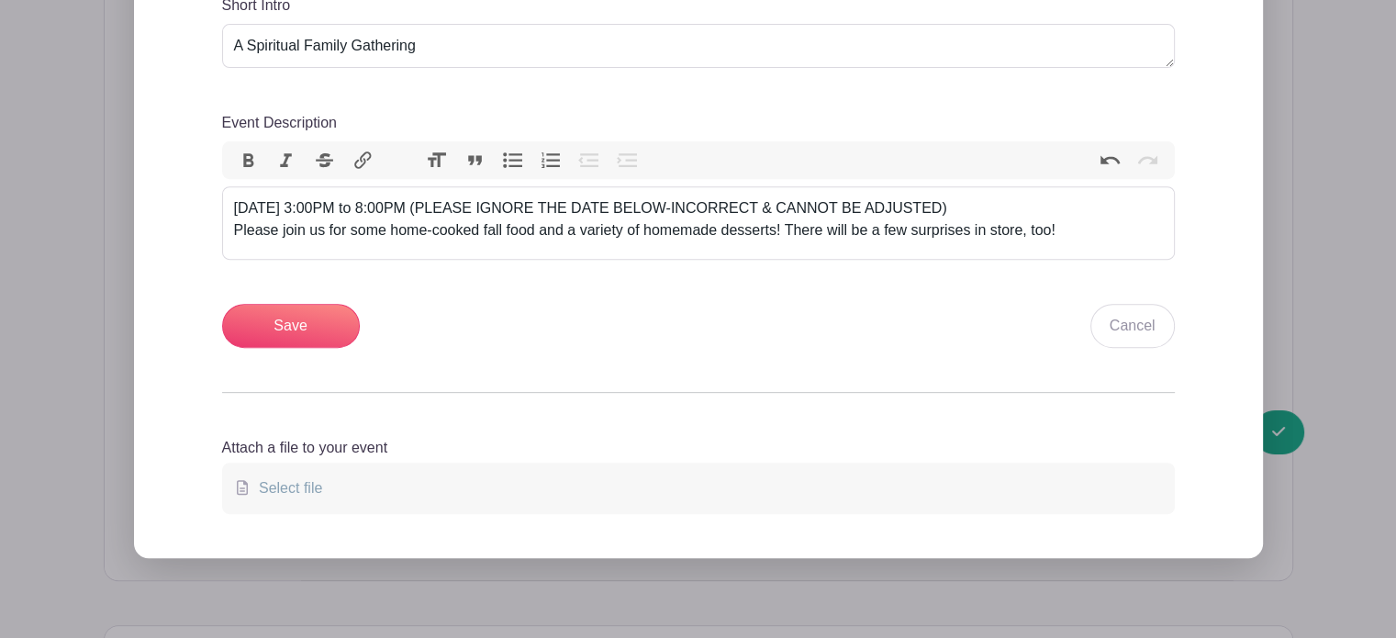
scroll to position [635, 0]
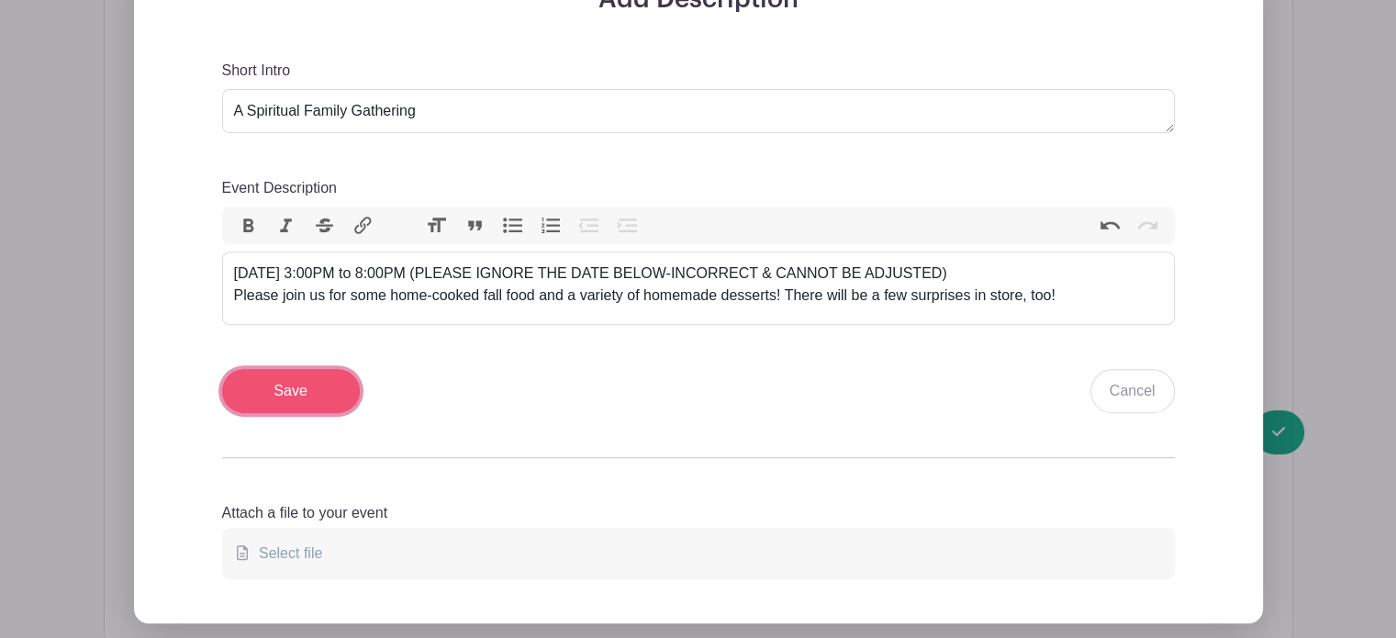
click at [284, 388] on input "Save" at bounding box center [291, 391] width 138 height 44
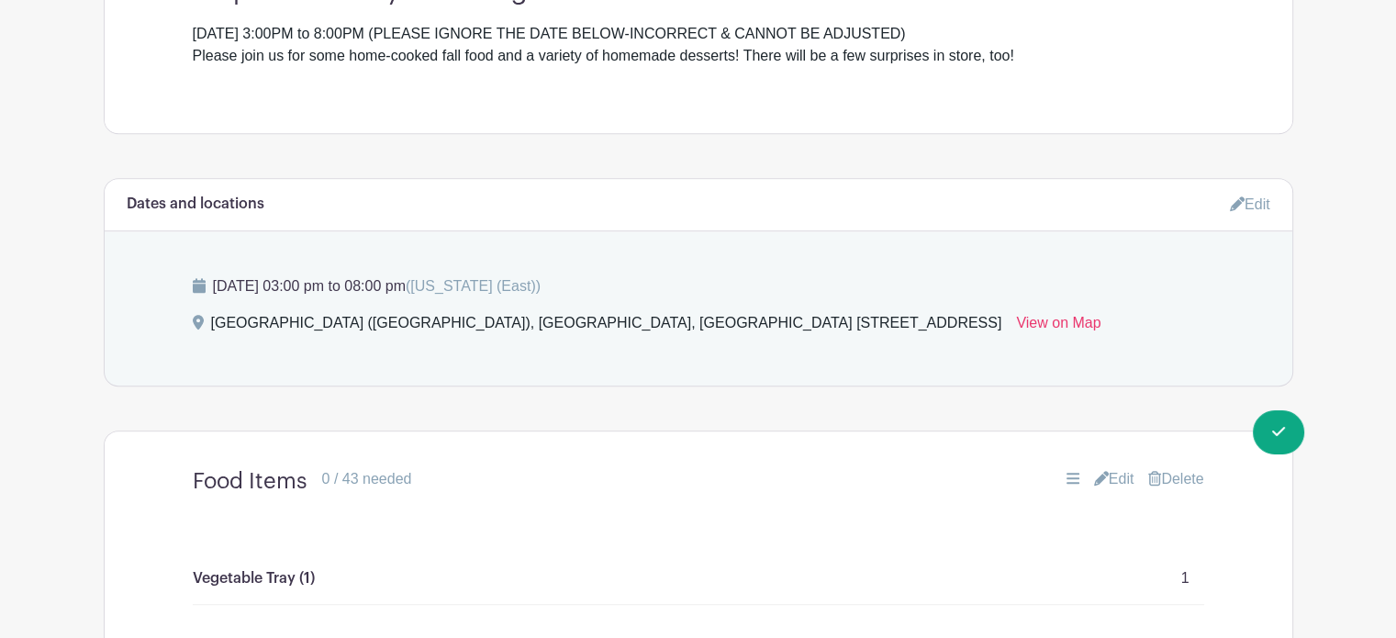
scroll to position [801, 0]
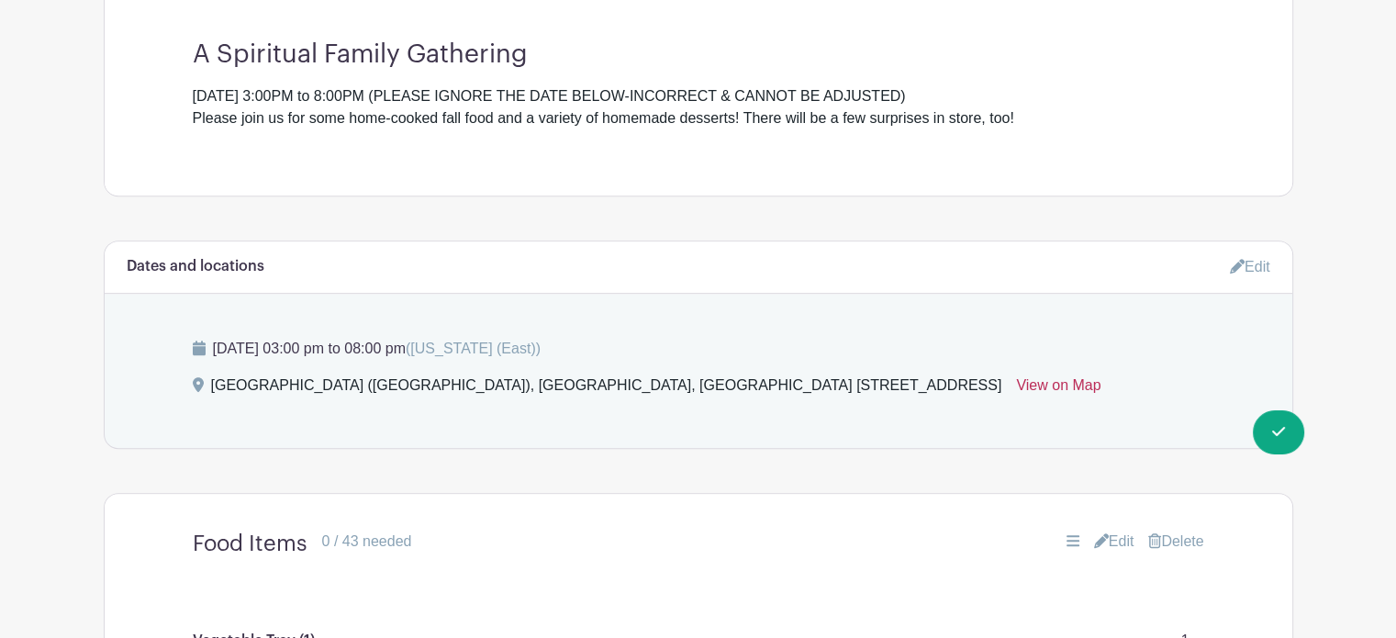
click at [1016, 384] on link "View on Map" at bounding box center [1058, 388] width 84 height 29
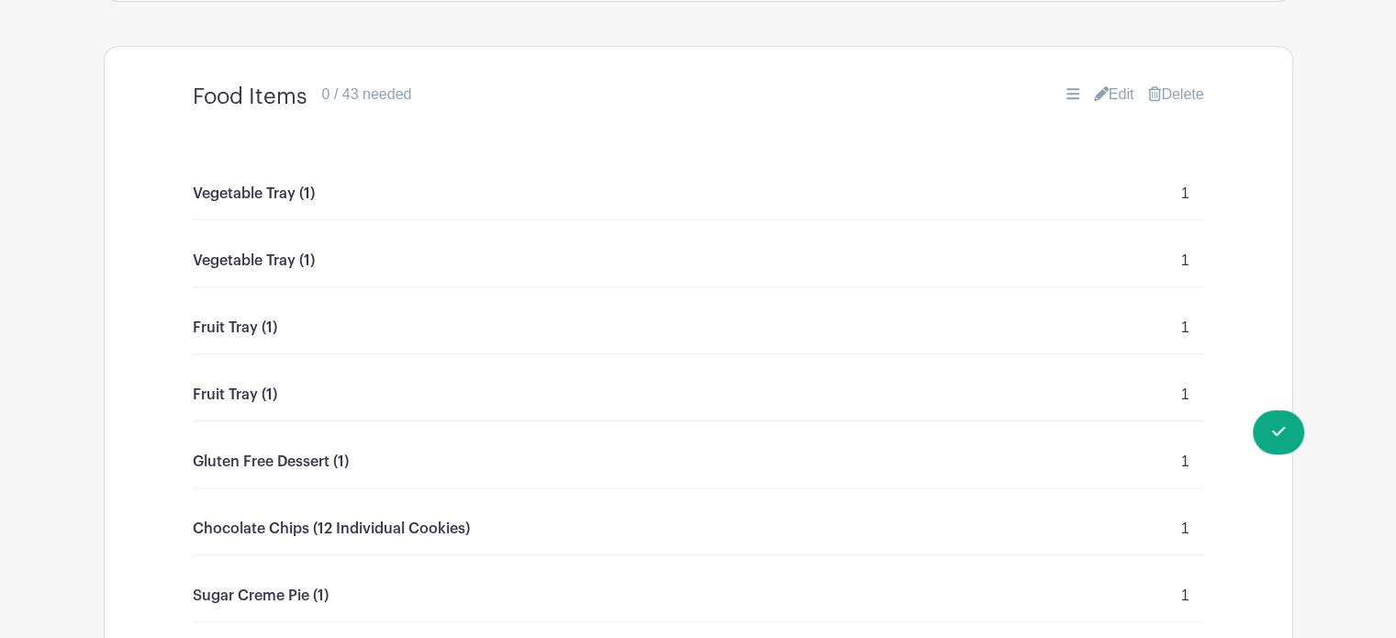
scroll to position [1240, 0]
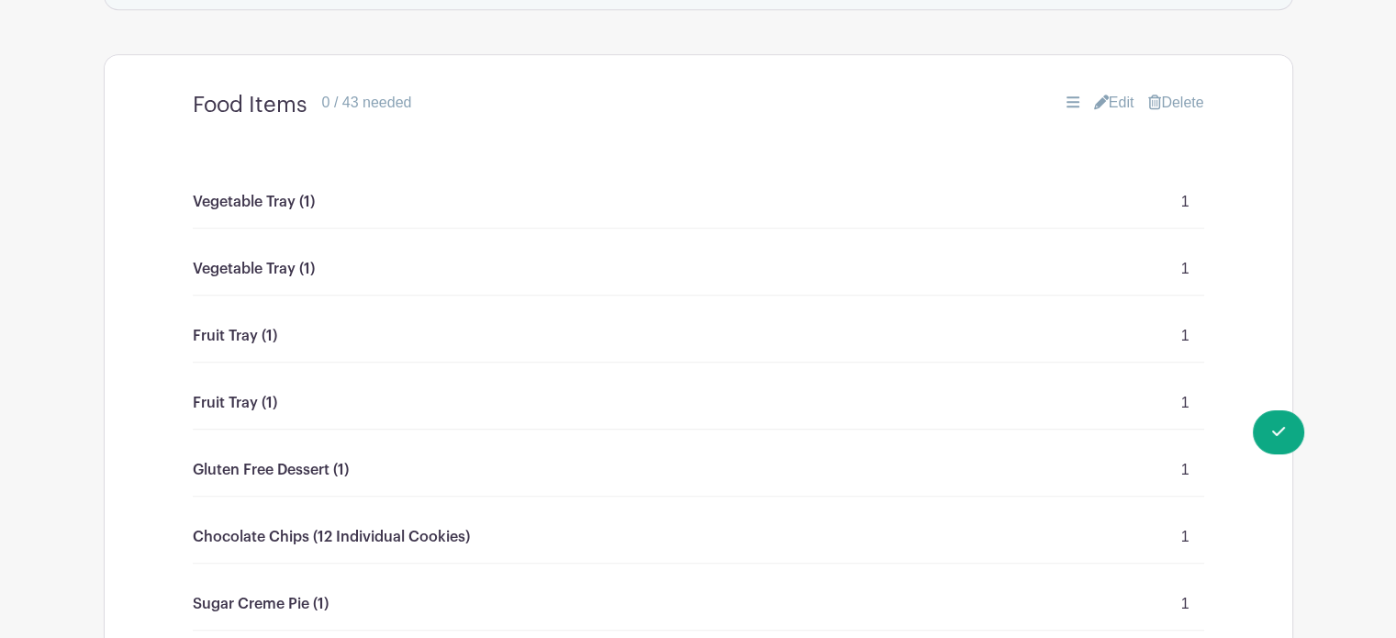
click at [286, 203] on p "Vegetable Tray (1)" at bounding box center [254, 202] width 122 height 22
click at [1116, 105] on link "Edit" at bounding box center [1114, 103] width 40 height 22
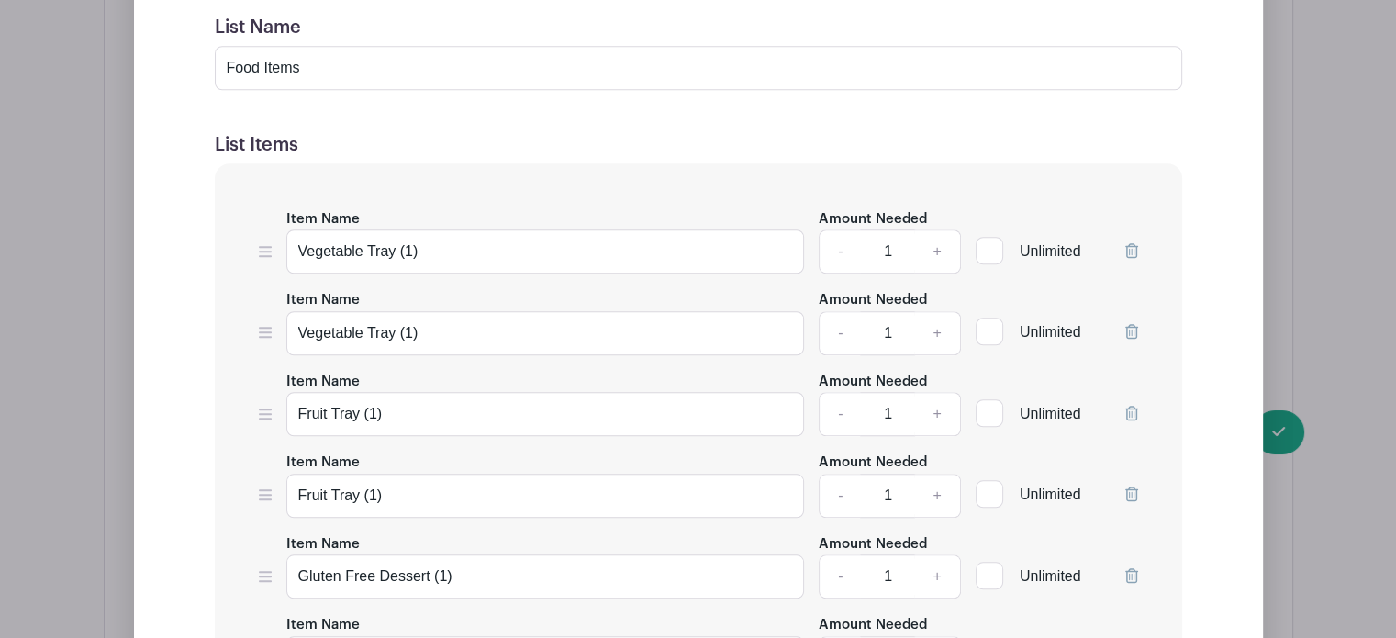
scroll to position [1606, 0]
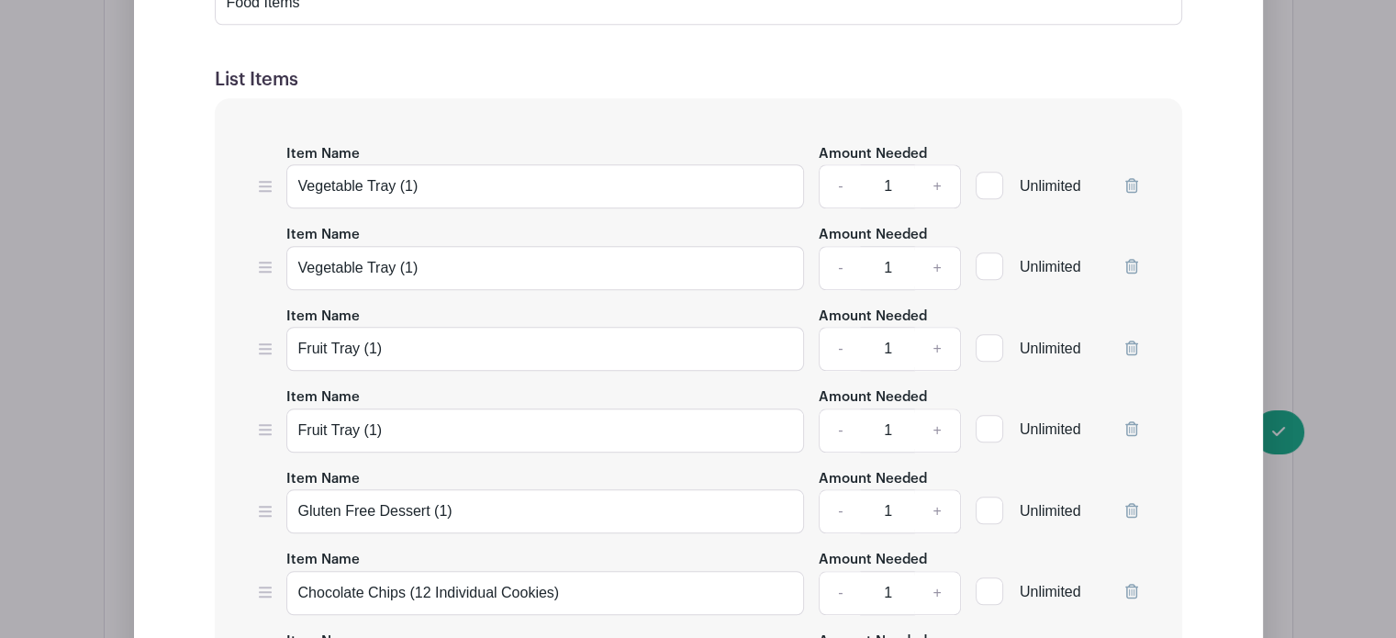
click at [1134, 182] on icon at bounding box center [1131, 185] width 13 height 15
click at [1130, 267] on icon at bounding box center [1131, 266] width 13 height 15
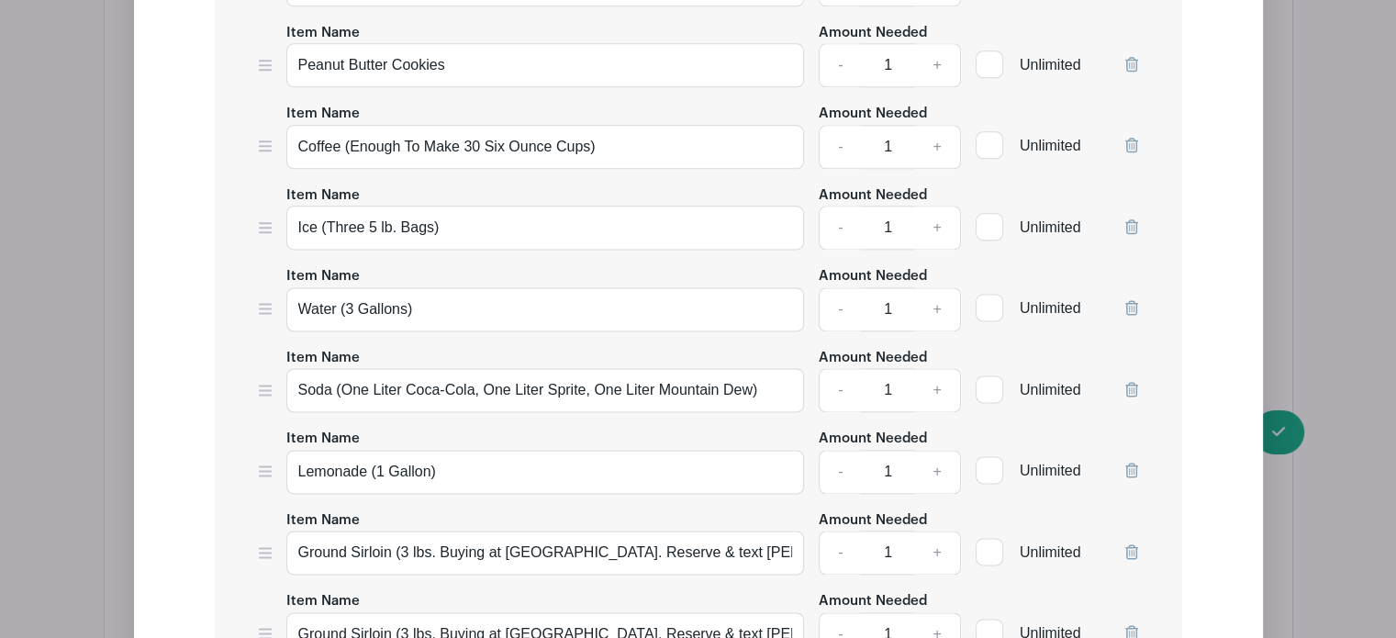
scroll to position [2396, 0]
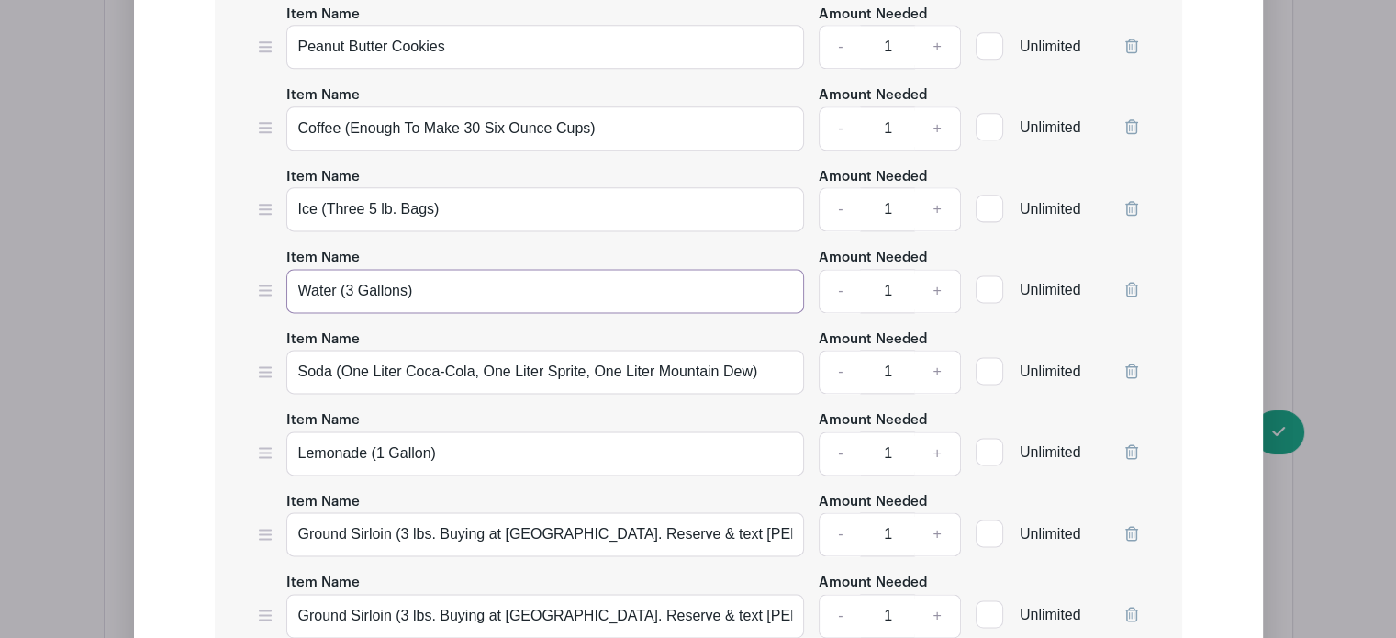
click at [349, 281] on input "Water (3 Gallons)" at bounding box center [545, 291] width 519 height 44
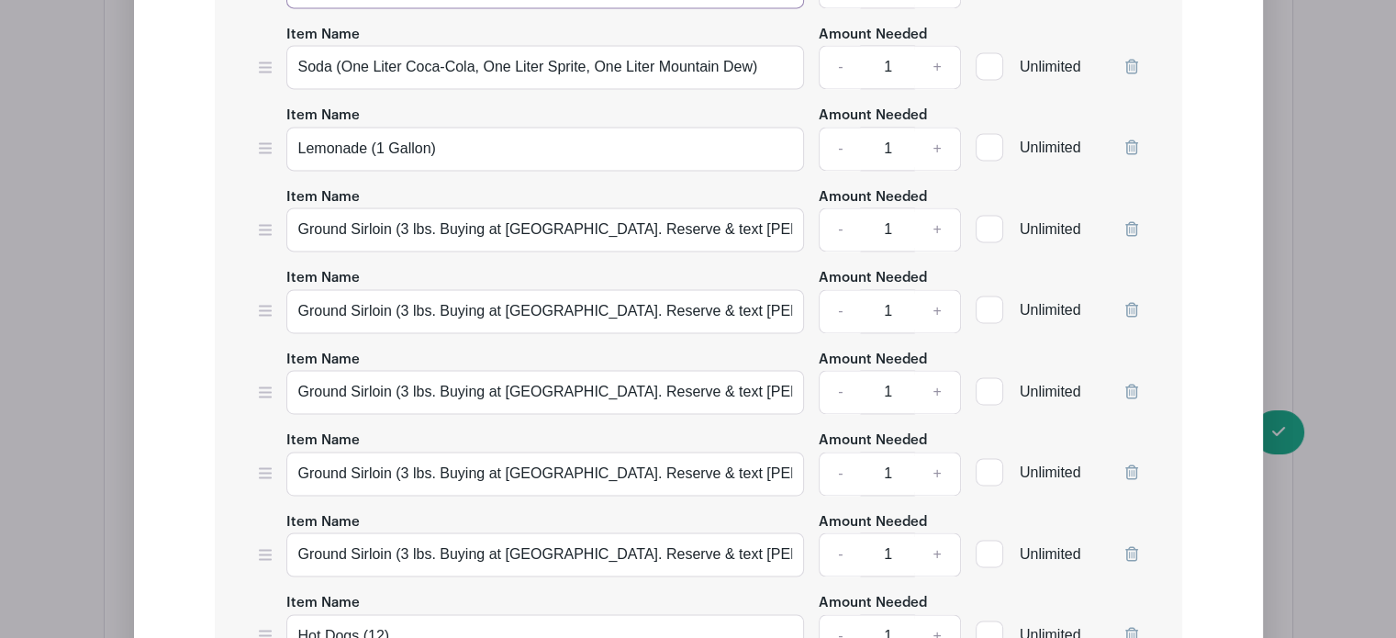
scroll to position [2719, 0]
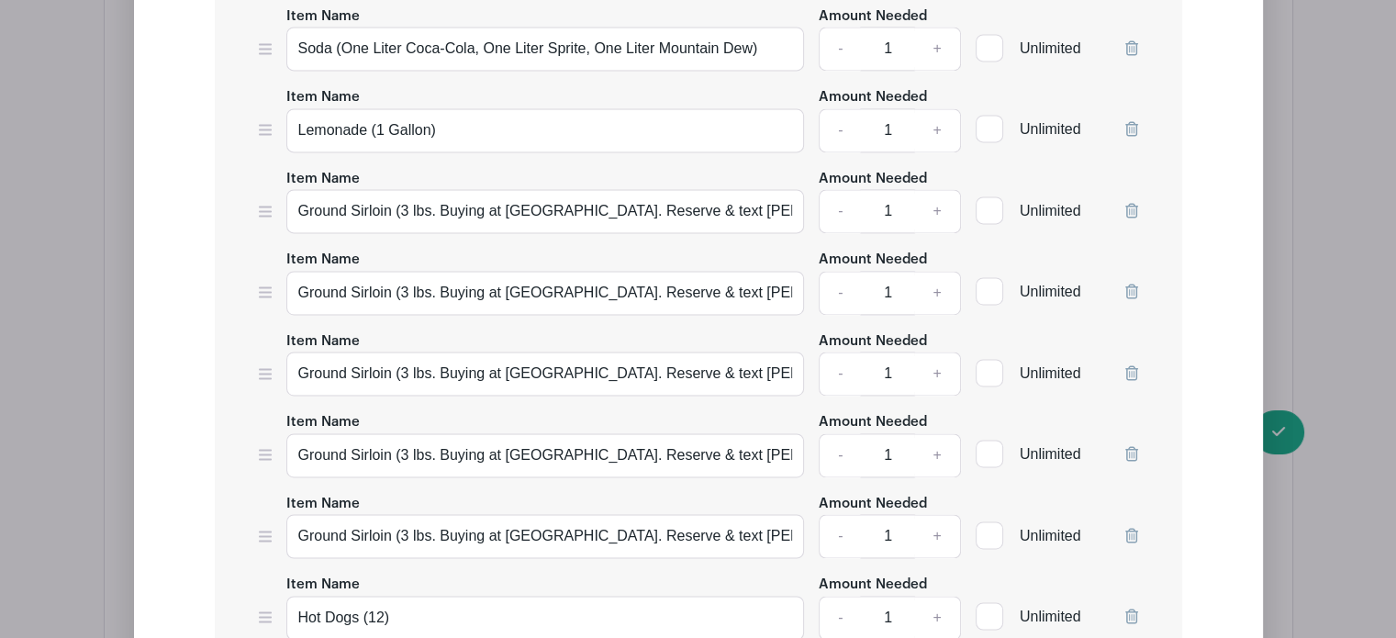
type input "Water (5 Gallons)"
click at [1132, 203] on icon at bounding box center [1131, 210] width 13 height 15
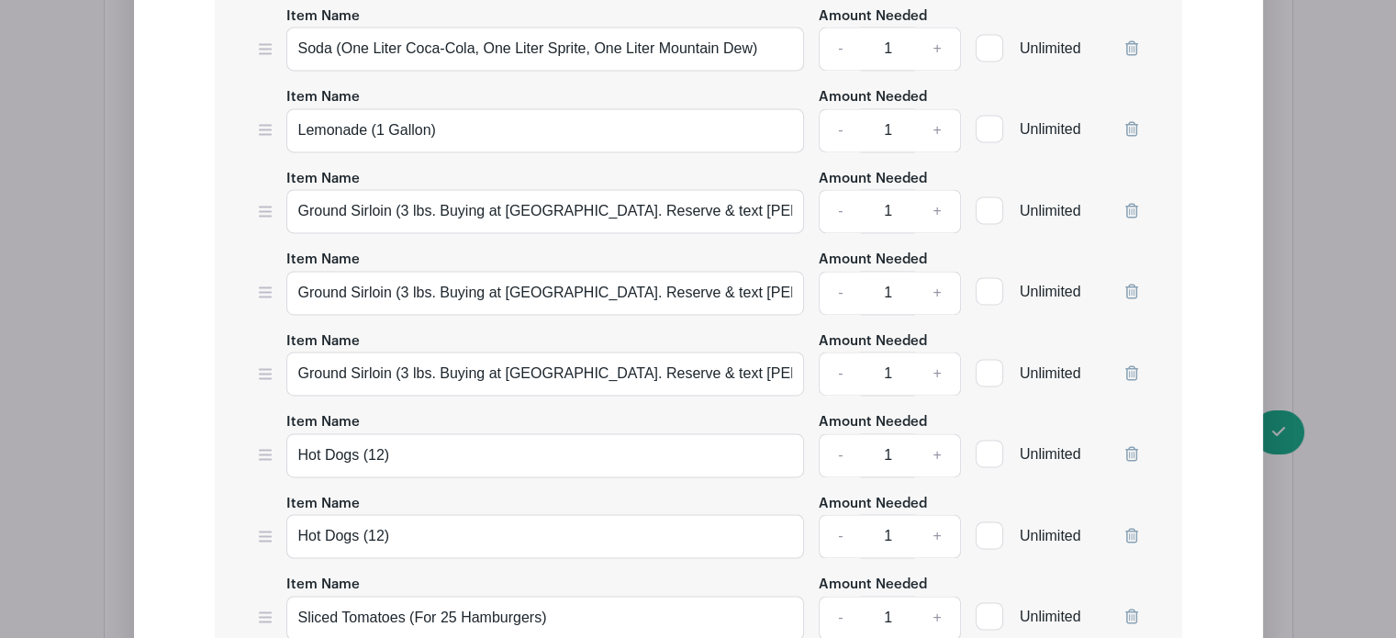
click at [1132, 203] on icon at bounding box center [1131, 210] width 13 height 15
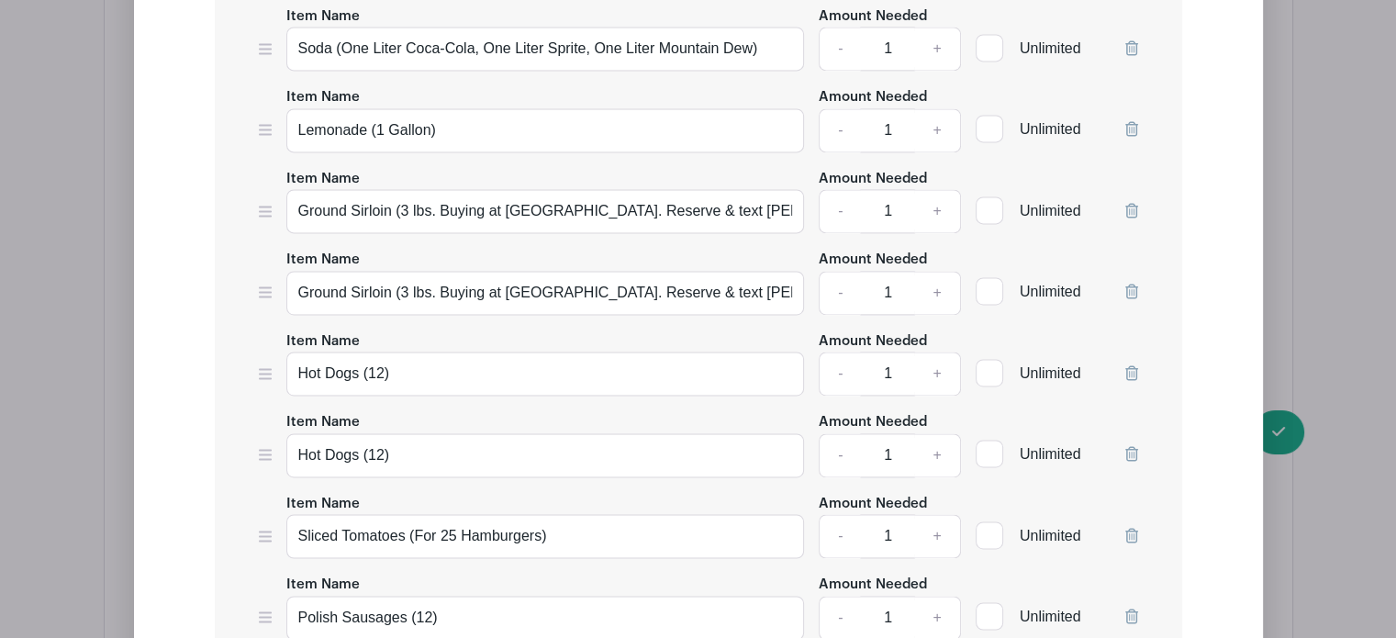
click at [1132, 203] on icon at bounding box center [1131, 210] width 13 height 15
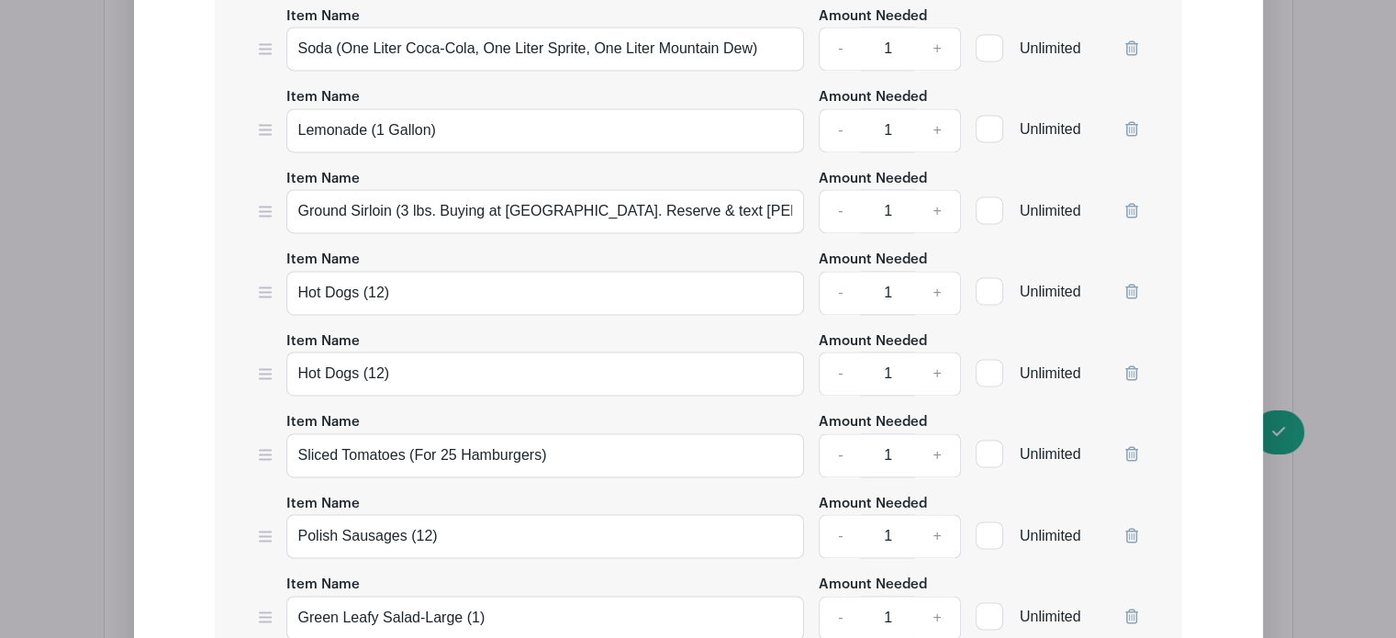
click at [1132, 203] on icon at bounding box center [1131, 210] width 13 height 15
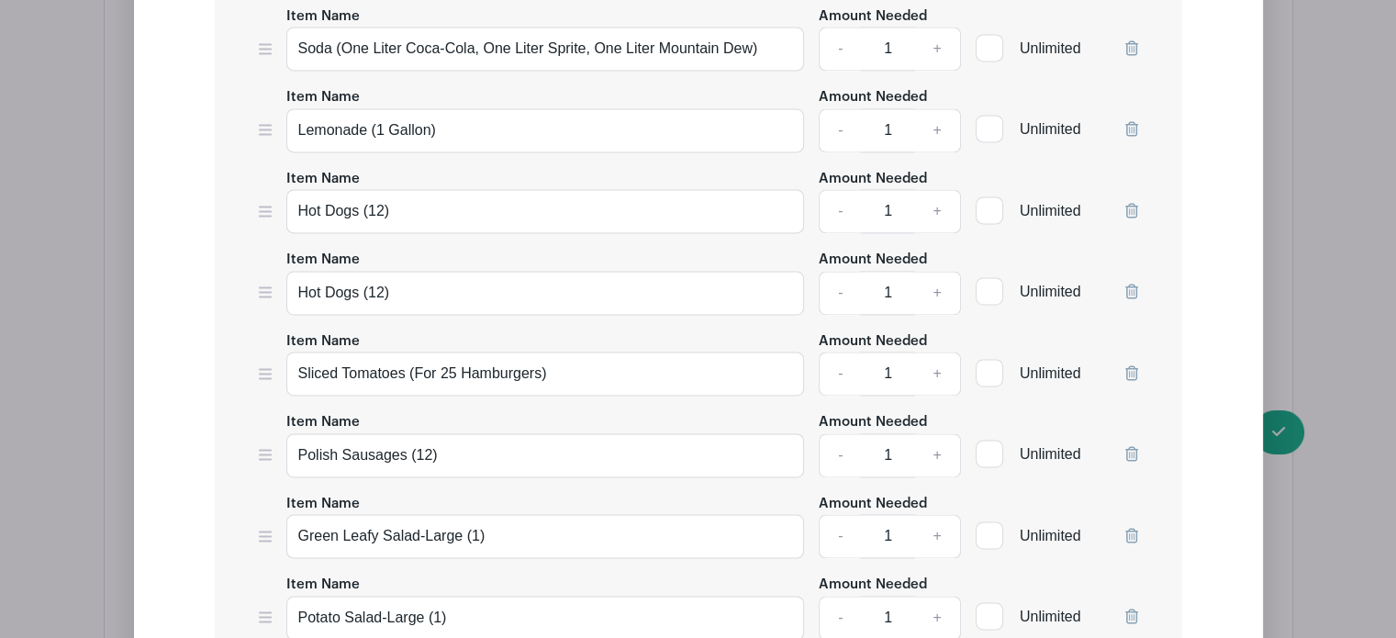
click at [1132, 203] on icon at bounding box center [1131, 210] width 13 height 15
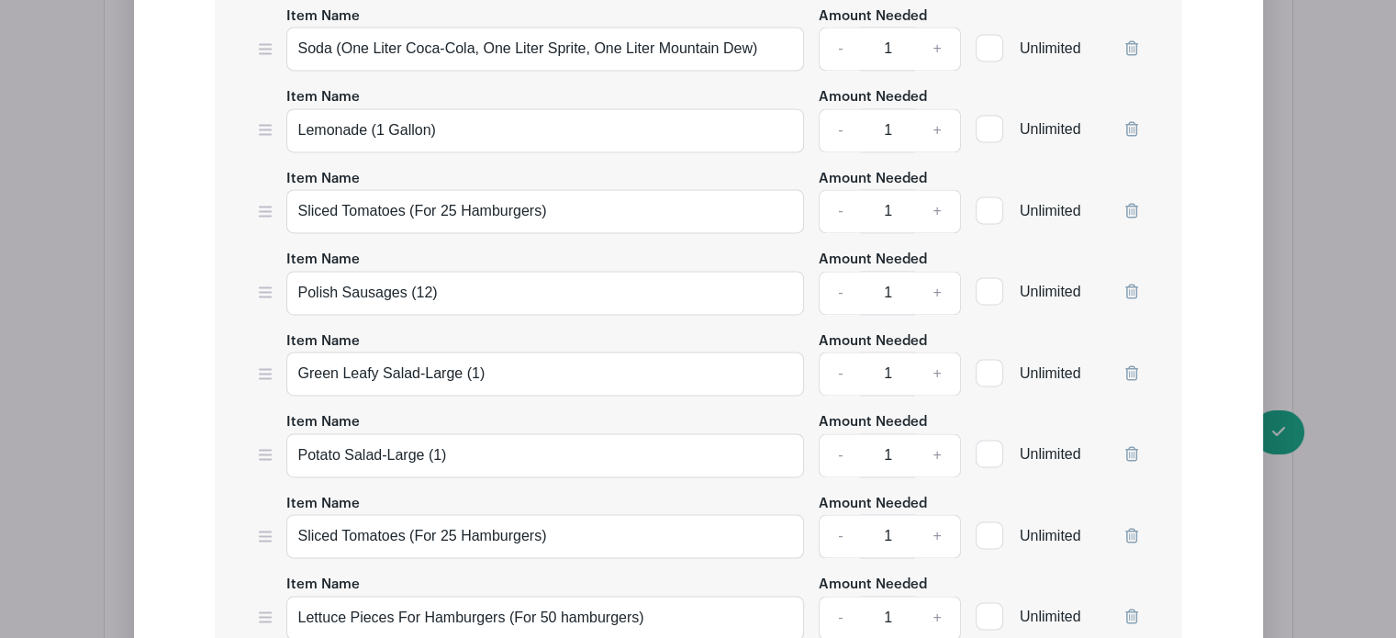
click at [1132, 203] on icon at bounding box center [1131, 210] width 13 height 15
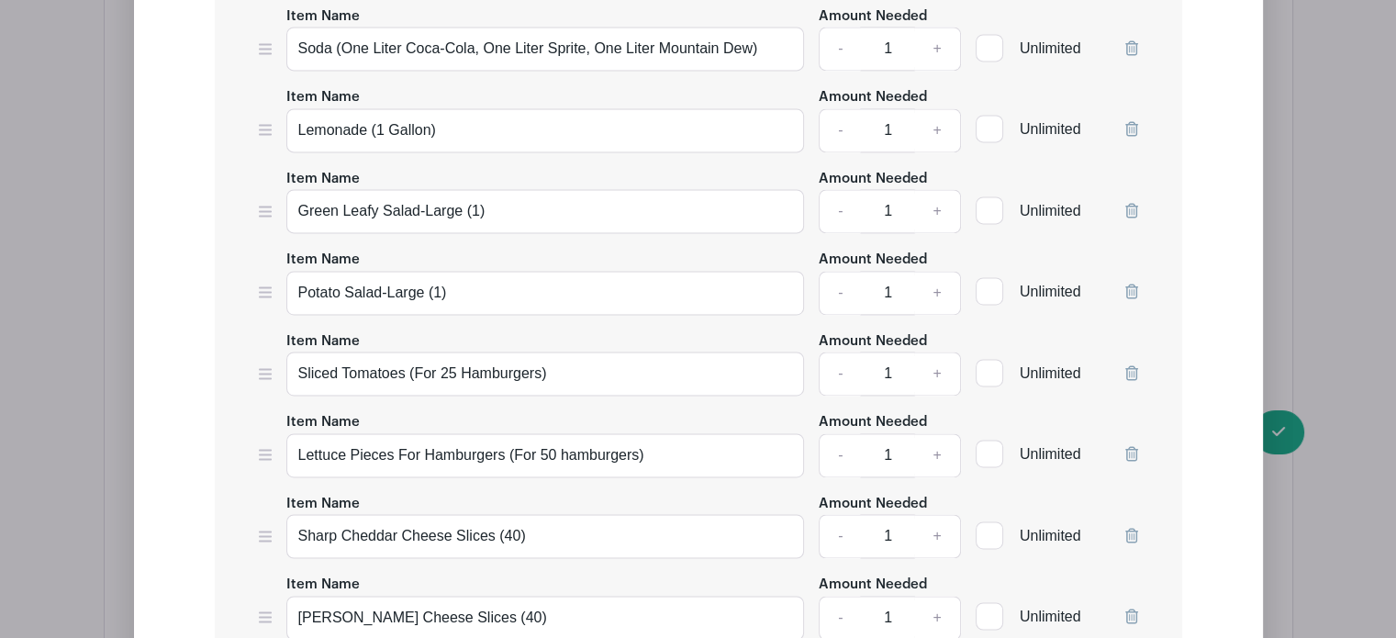
click at [1131, 365] on icon at bounding box center [1131, 372] width 13 height 15
click at [1130, 365] on icon at bounding box center [1131, 372] width 13 height 15
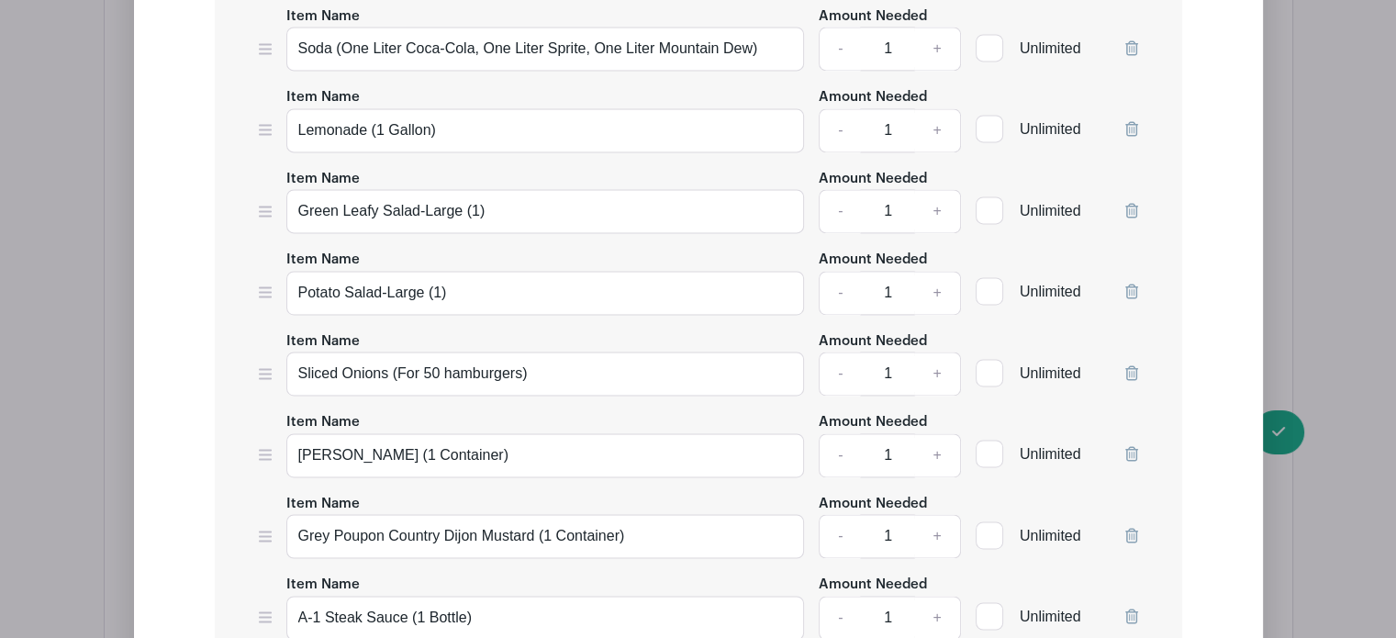
click at [1130, 365] on icon at bounding box center [1131, 372] width 13 height 15
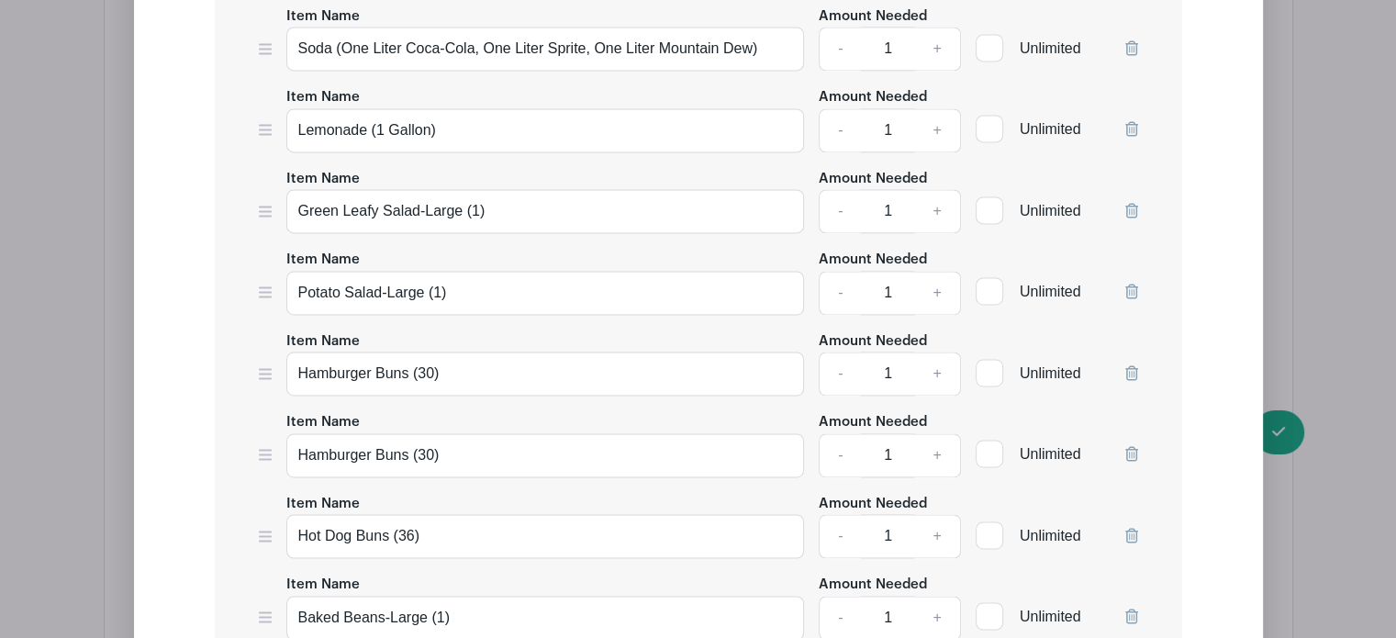
click at [1130, 365] on icon at bounding box center [1131, 372] width 13 height 15
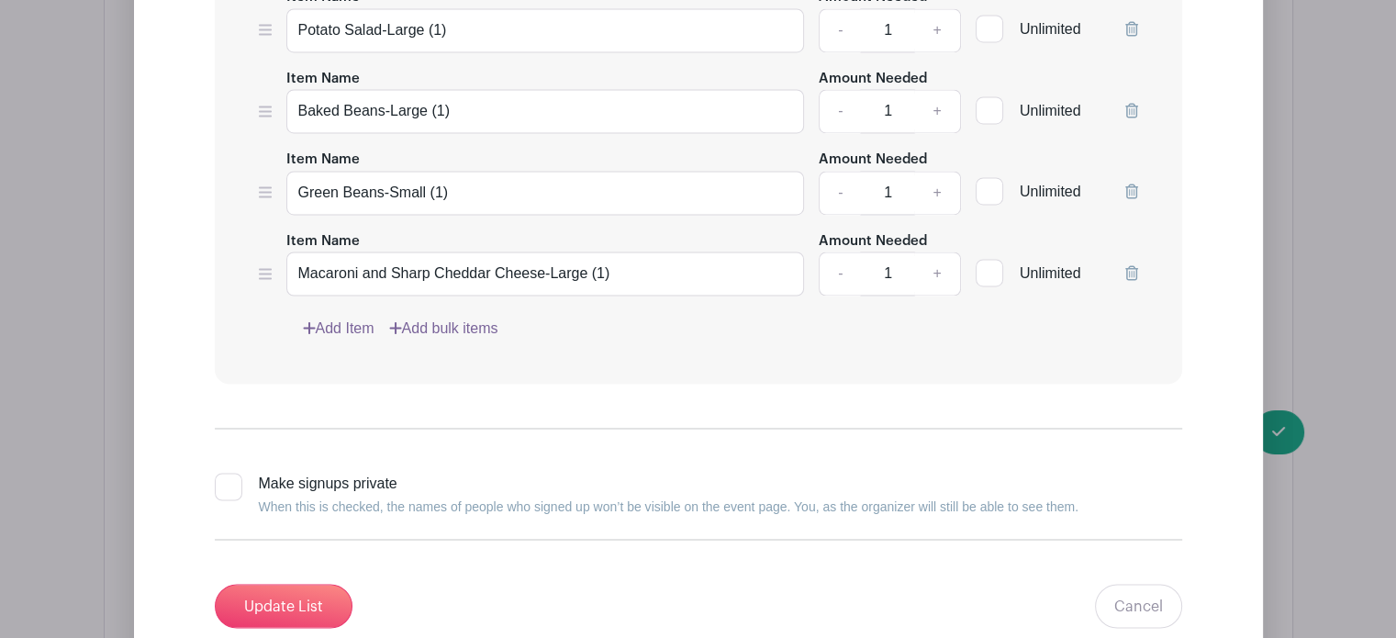
scroll to position [2988, 0]
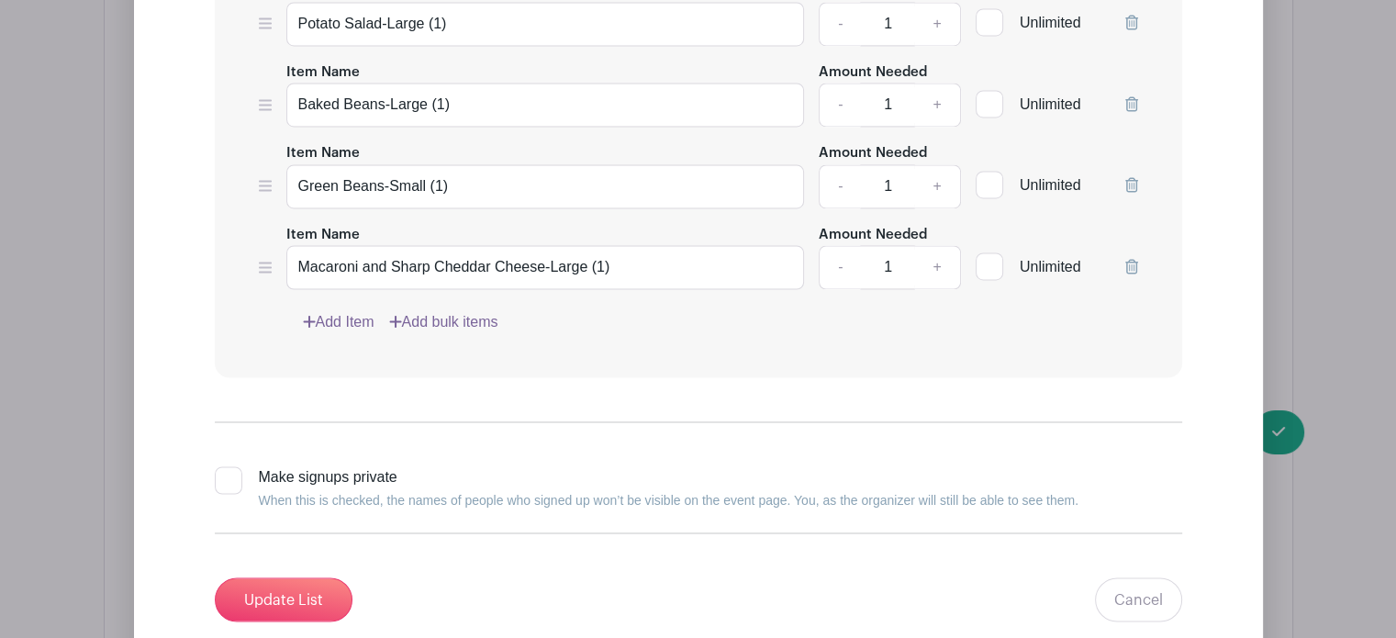
click at [359, 311] on link "Add Item" at bounding box center [339, 322] width 72 height 22
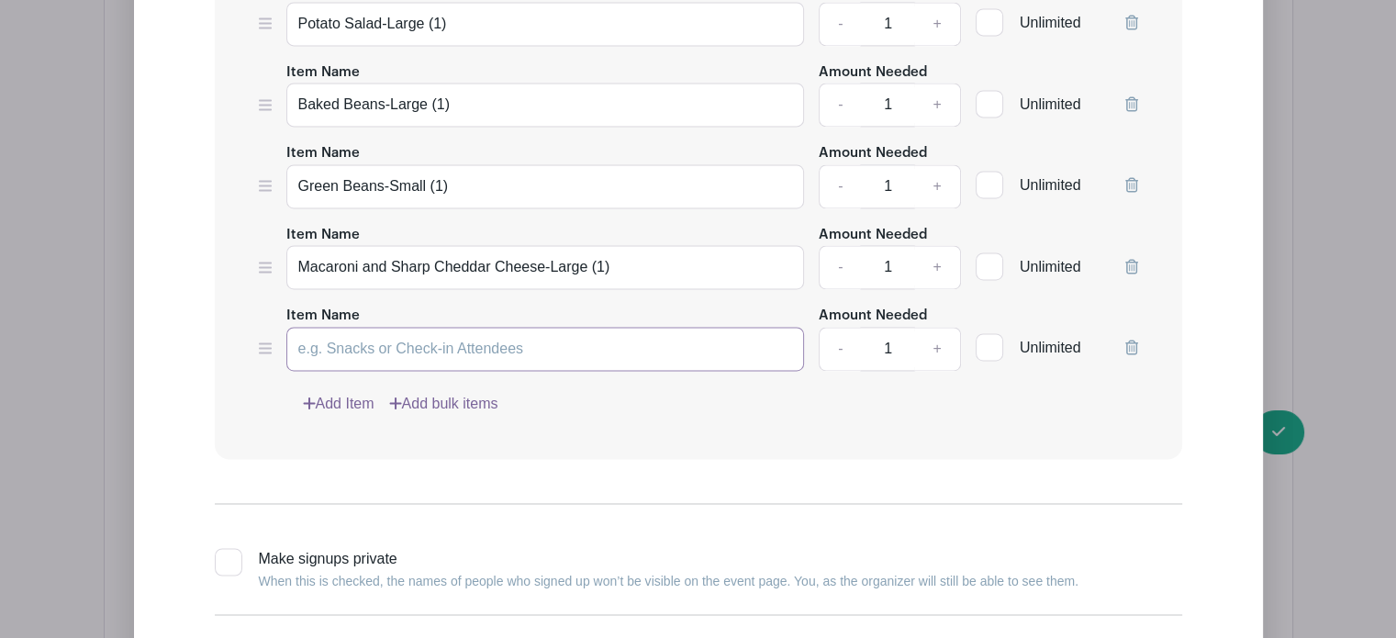
click at [361, 332] on input "Item Name" at bounding box center [545, 349] width 519 height 44
click at [353, 333] on input "Chicken Based Chili" at bounding box center [545, 349] width 519 height 44
type input "Chicken Breast Based Chili"
click at [356, 393] on link "Add Item" at bounding box center [339, 404] width 72 height 22
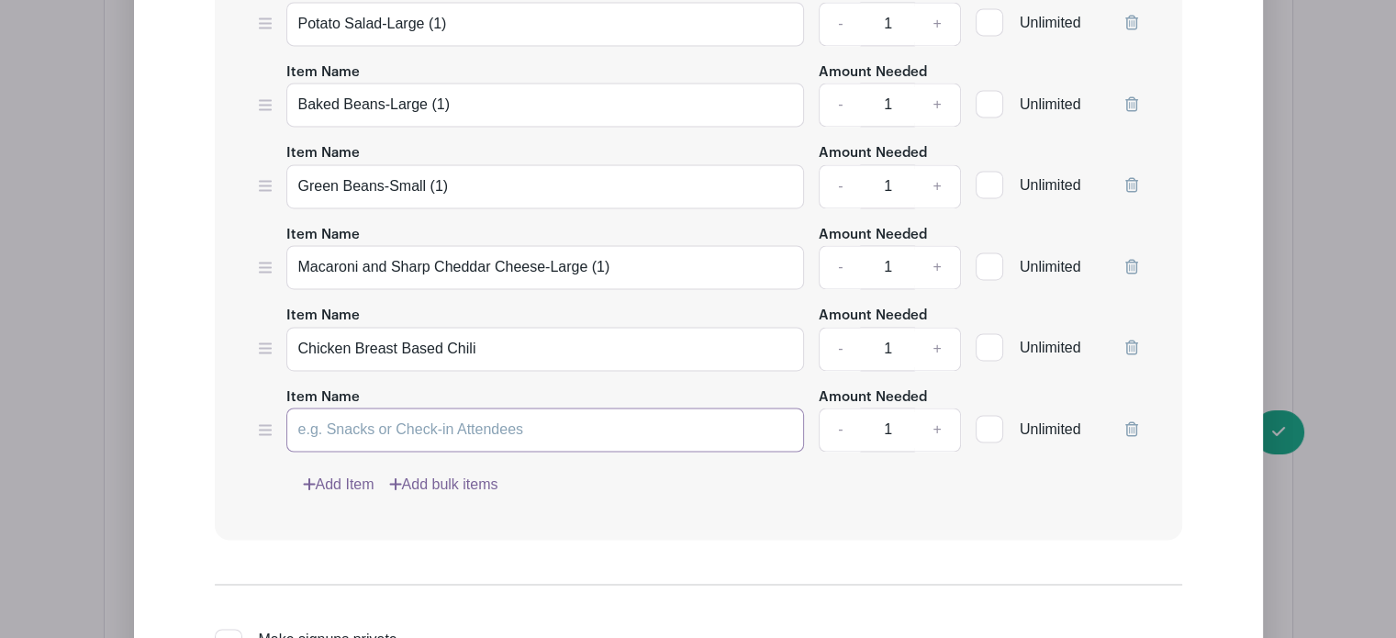
click at [356, 413] on input "Item Name" at bounding box center [545, 430] width 519 height 44
type input "Lasagna"
click at [355, 474] on link "Add Item" at bounding box center [339, 485] width 72 height 22
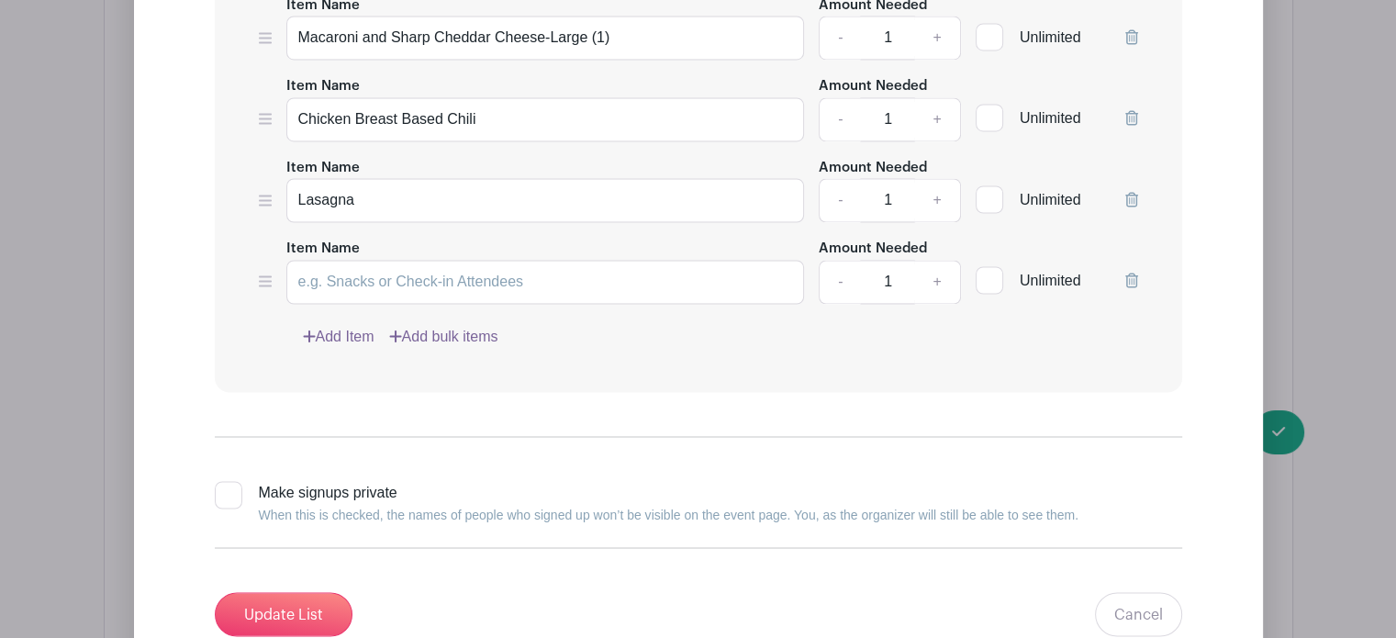
scroll to position [3099, 0]
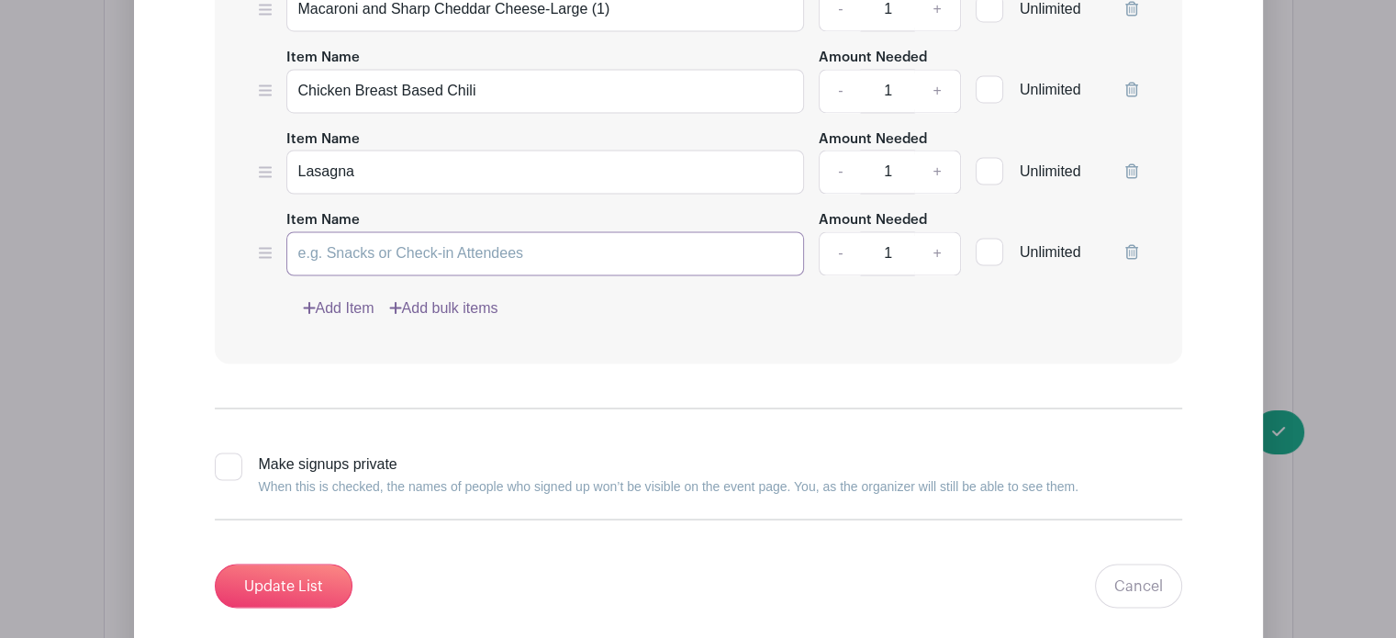
click at [442, 234] on input "Item Name" at bounding box center [545, 253] width 519 height 44
type input "Chicken & Noodles"
click at [331, 297] on link "Add Item" at bounding box center [339, 308] width 72 height 22
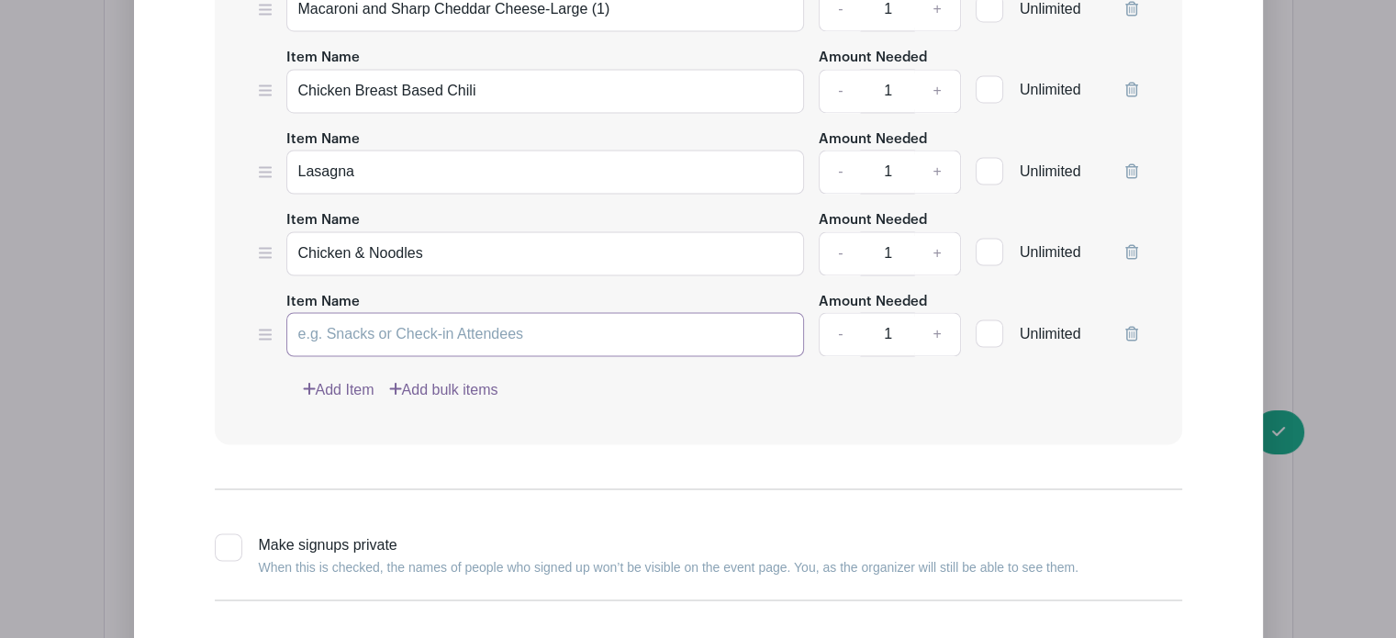
click at [341, 312] on input "Item Name" at bounding box center [545, 334] width 519 height 44
type input "Pulled Pork"
click at [360, 378] on link "Add Item" at bounding box center [339, 389] width 72 height 22
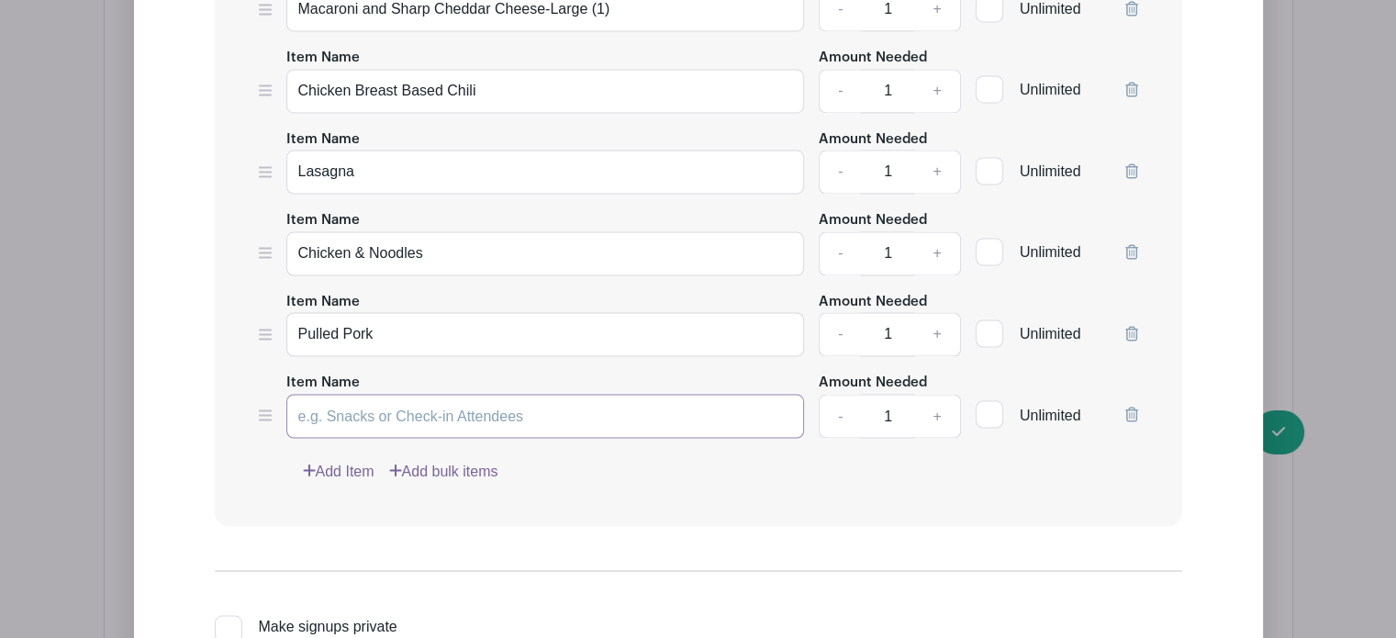
click at [356, 395] on input "Item Name" at bounding box center [545, 416] width 519 height 44
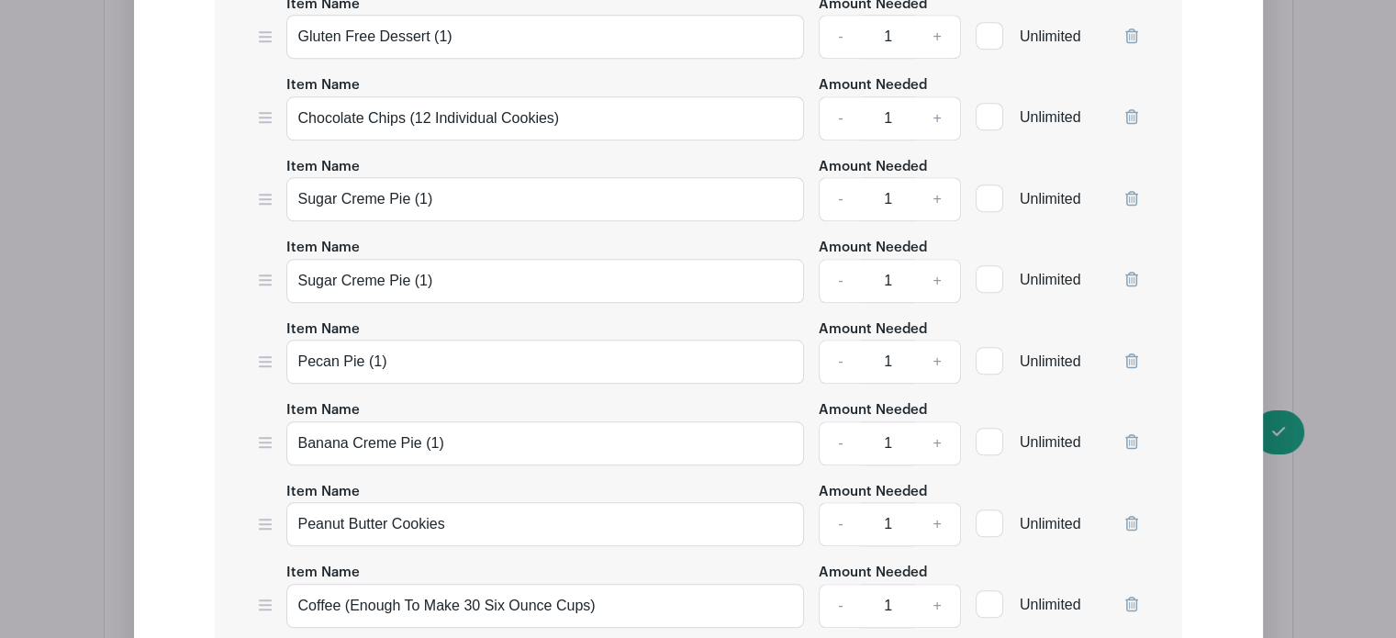
scroll to position [1786, 0]
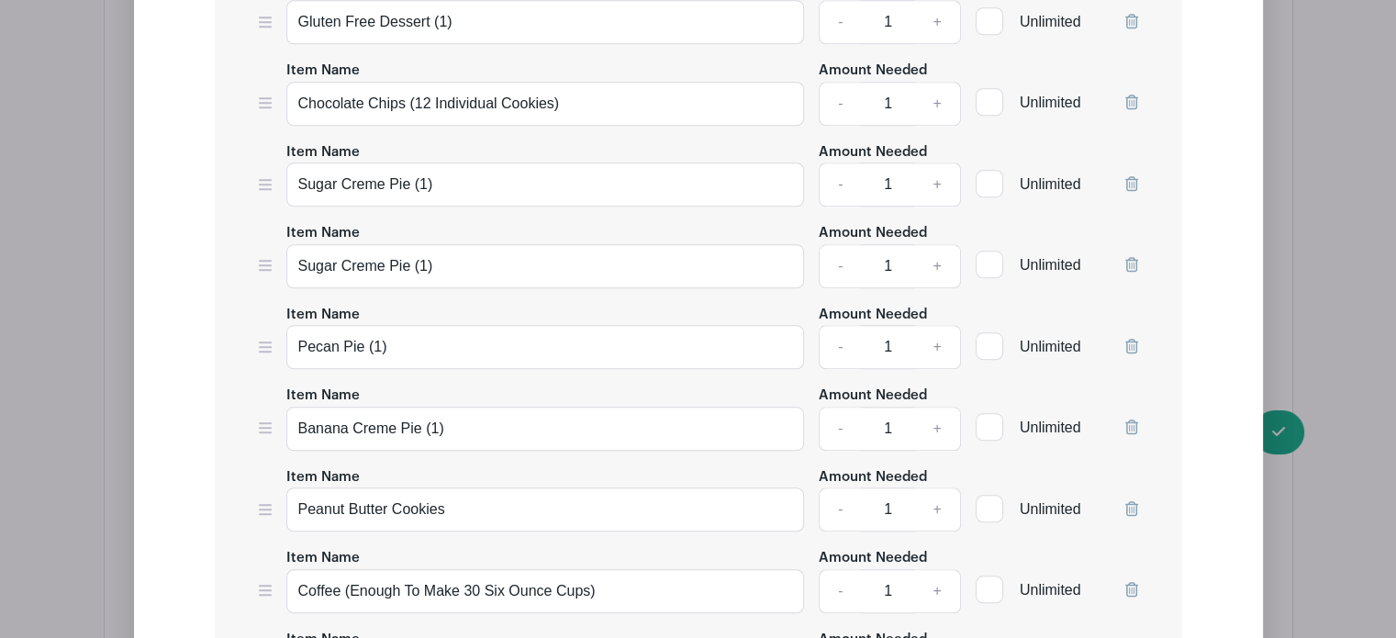
type input "Pulled Pork"
click at [1134, 257] on icon at bounding box center [1131, 264] width 13 height 15
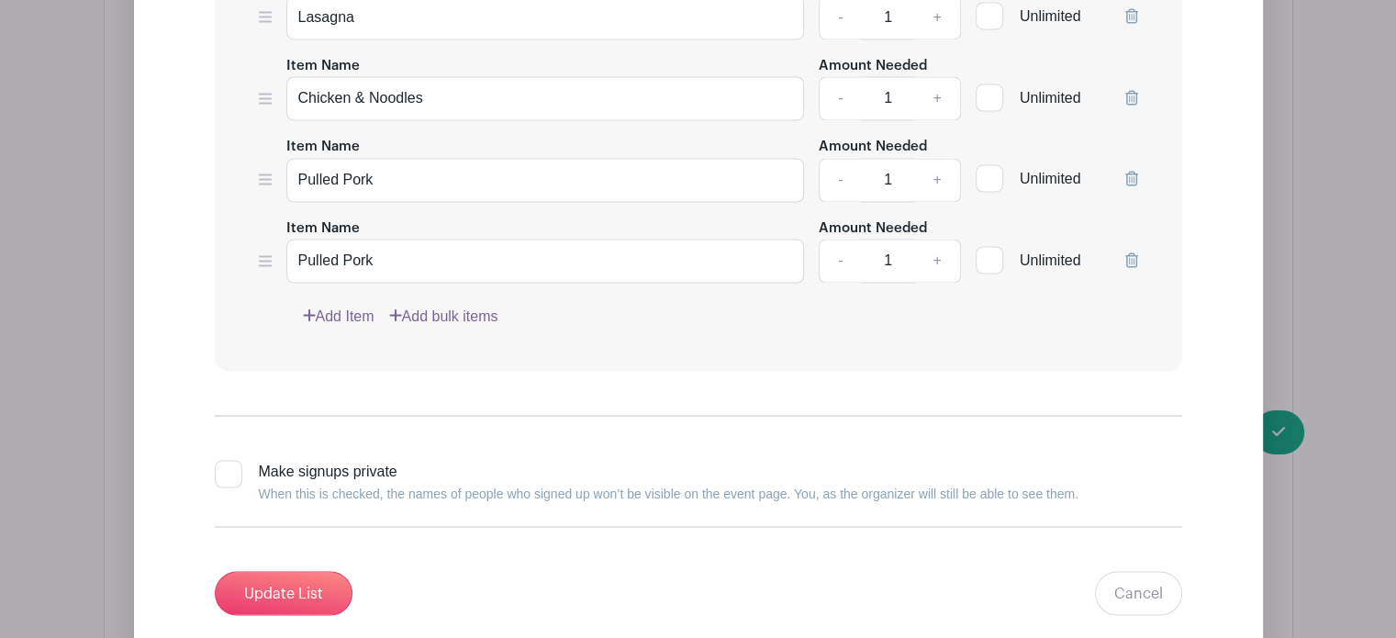
scroll to position [3057, 0]
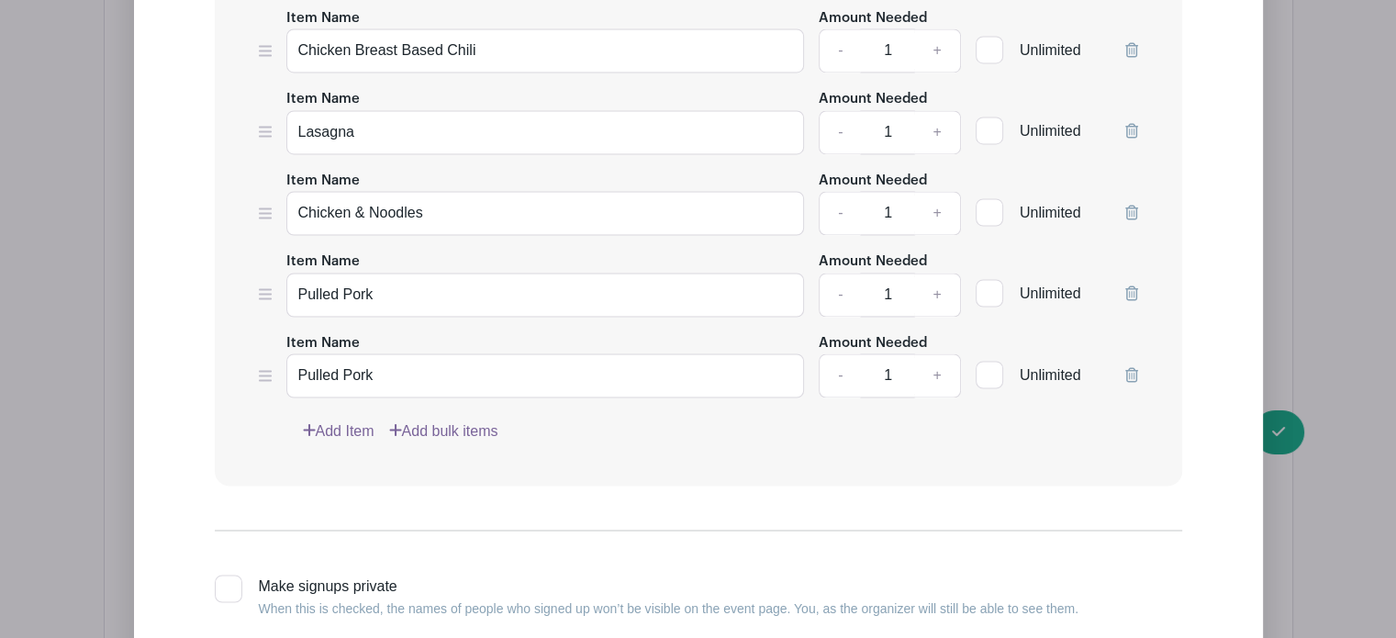
click at [334, 419] on link "Add Item" at bounding box center [339, 430] width 72 height 22
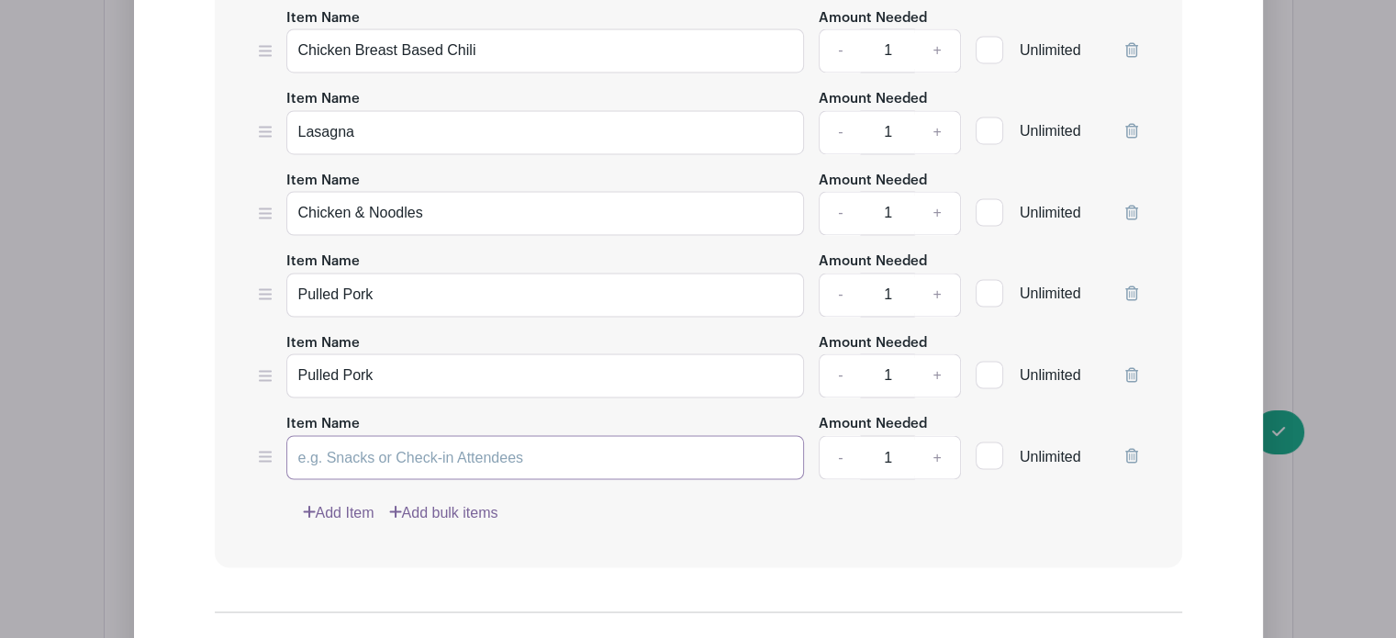
click at [333, 435] on input "Item Name" at bounding box center [545, 457] width 519 height 44
type input "Apple Crisp"
click at [343, 501] on link "Add Item" at bounding box center [339, 512] width 72 height 22
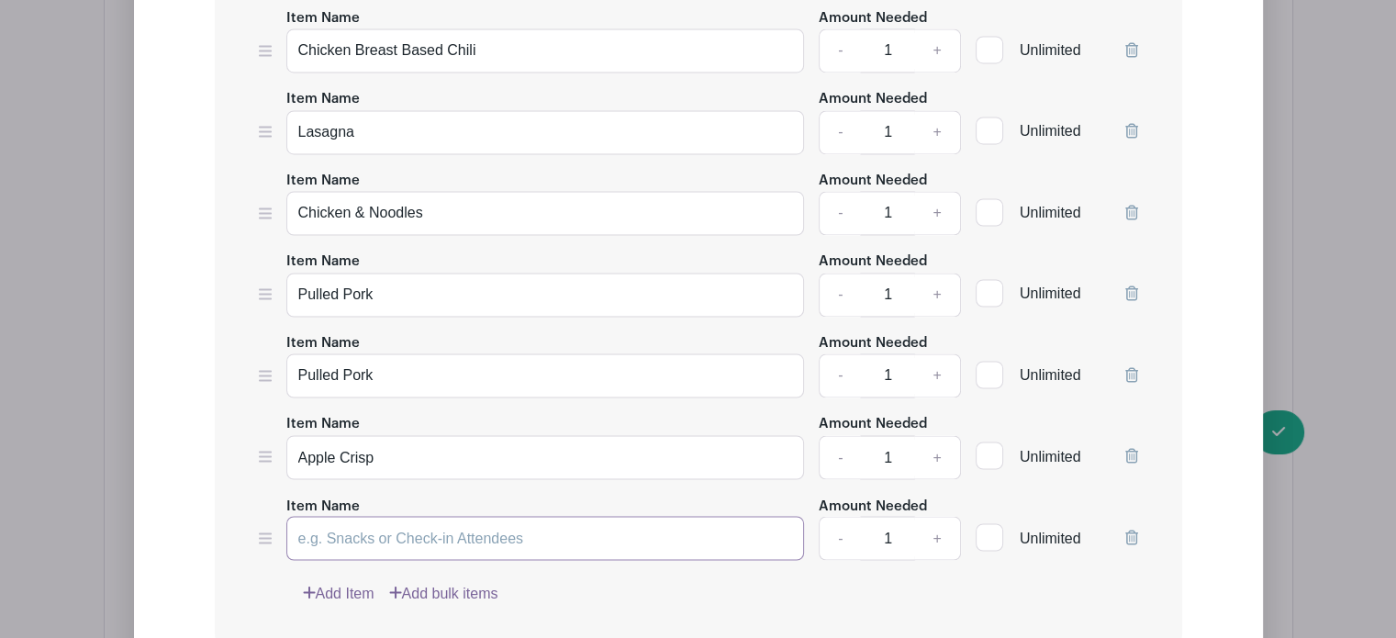
click at [345, 520] on input "Item Name" at bounding box center [545, 538] width 519 height 44
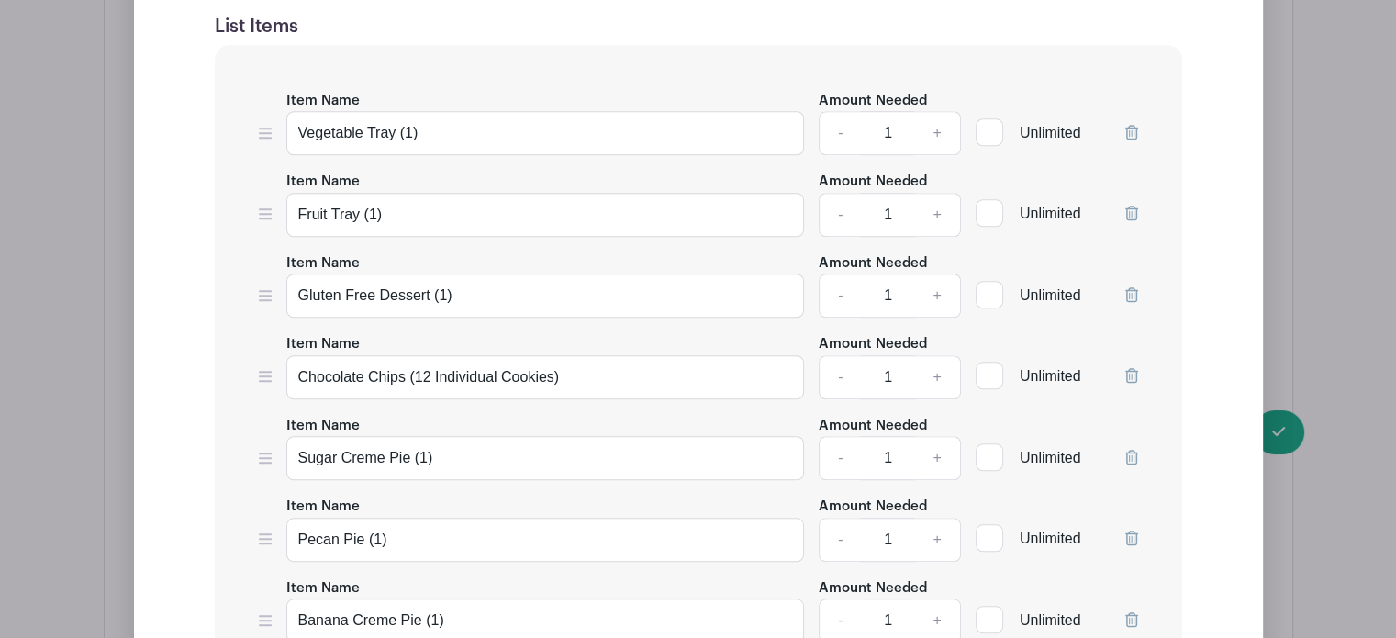
scroll to position [1520, 0]
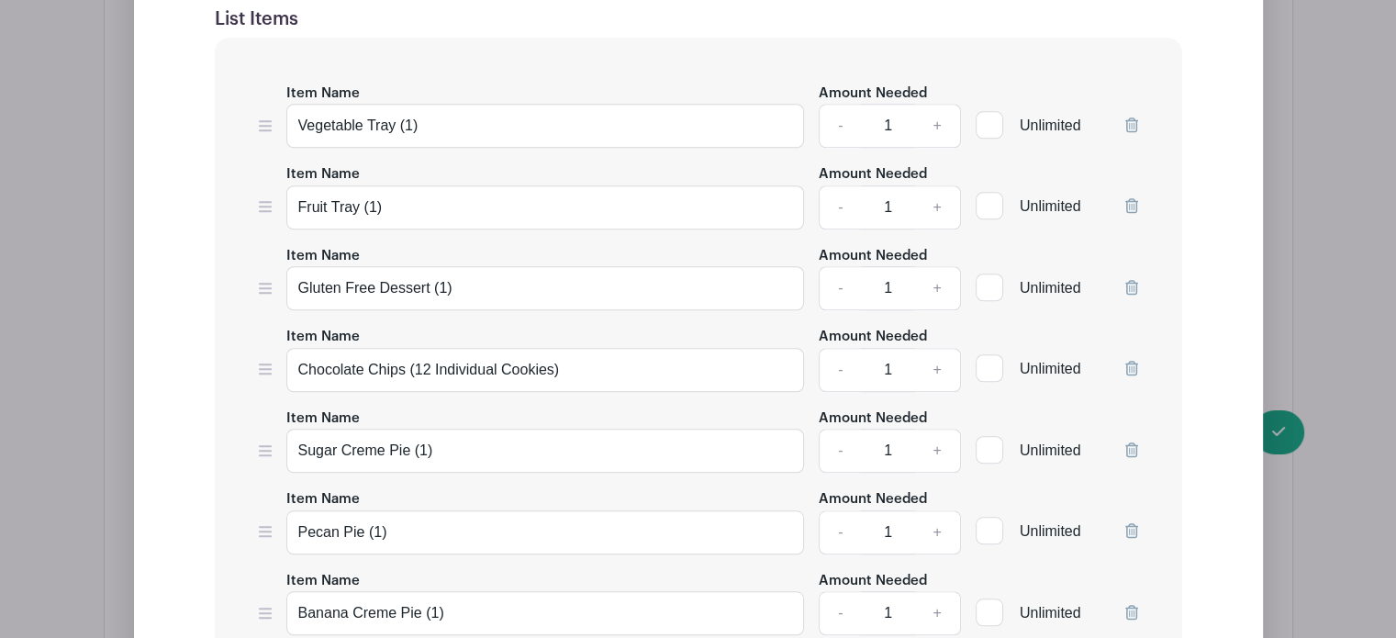
type input "Beef Based Chili"
click at [1133, 363] on icon at bounding box center [1131, 368] width 13 height 15
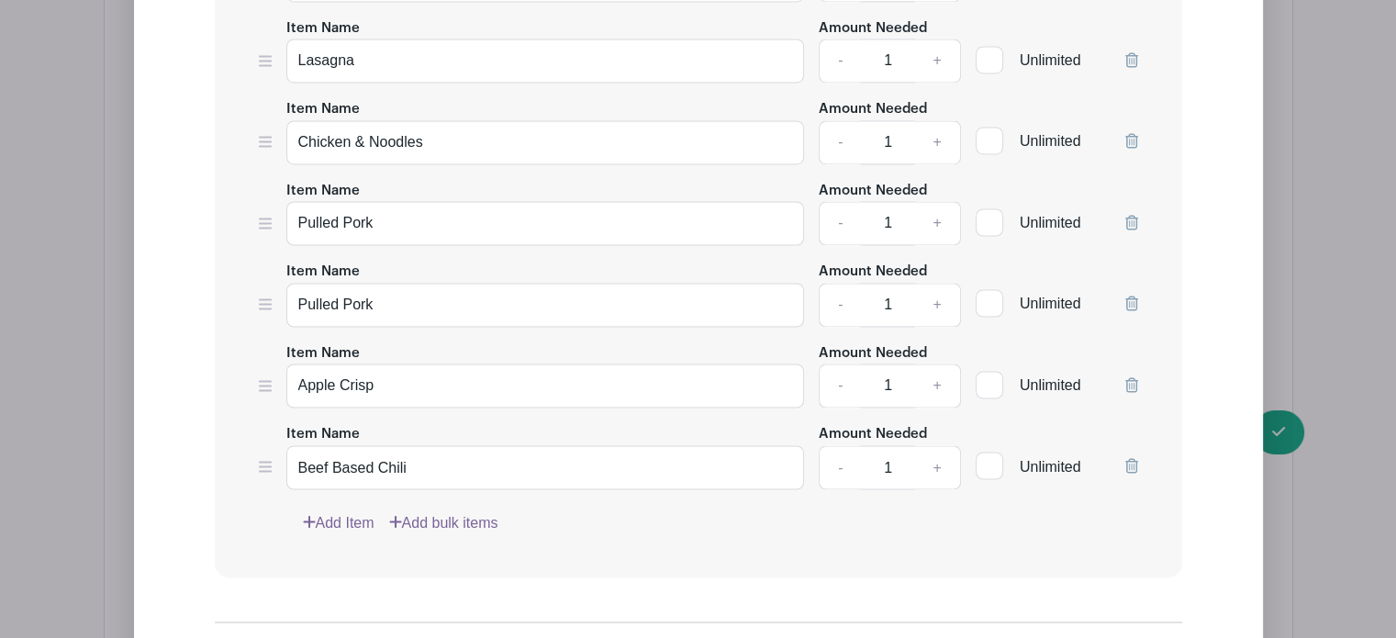
scroll to position [3040, 0]
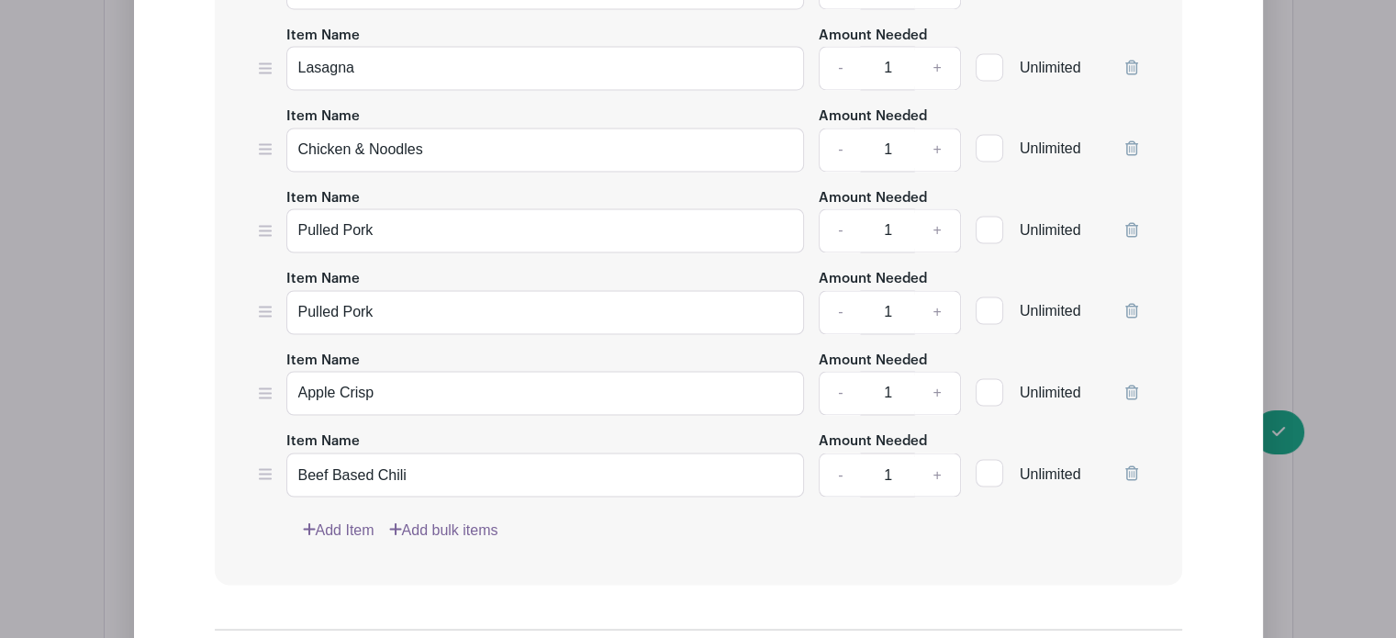
click at [347, 519] on link "Add Item" at bounding box center [339, 530] width 72 height 22
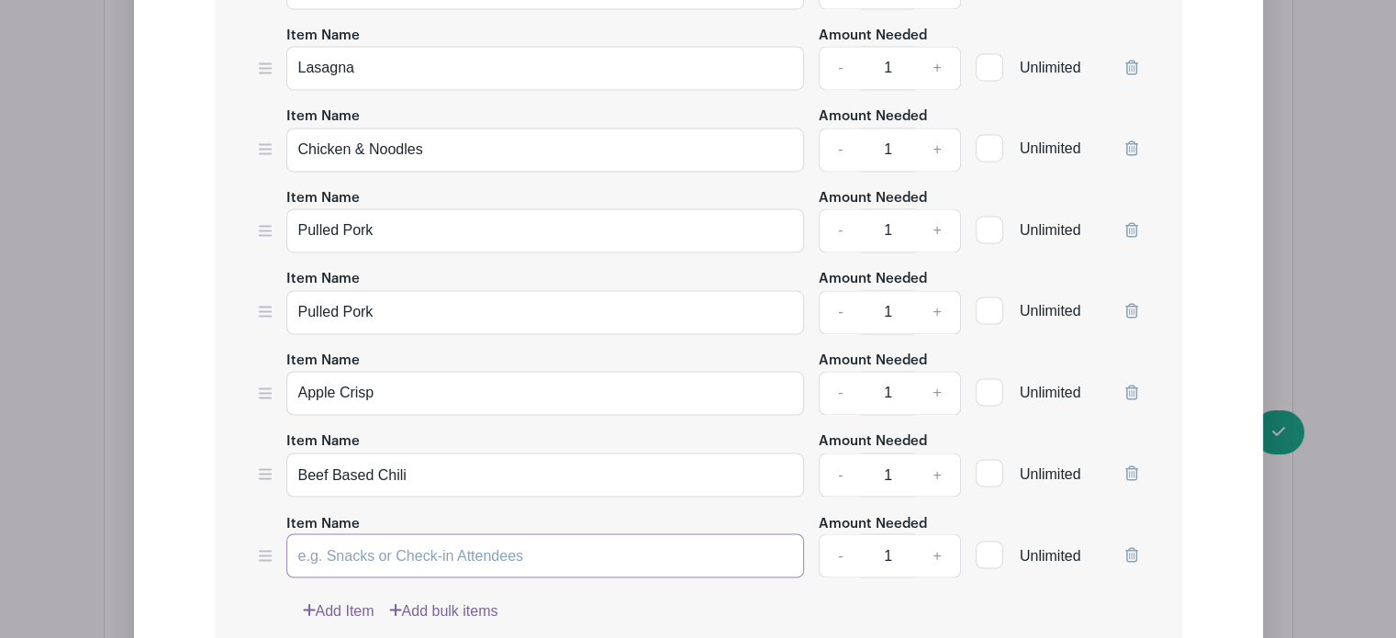
click at [354, 533] on input "Item Name" at bounding box center [545, 555] width 519 height 44
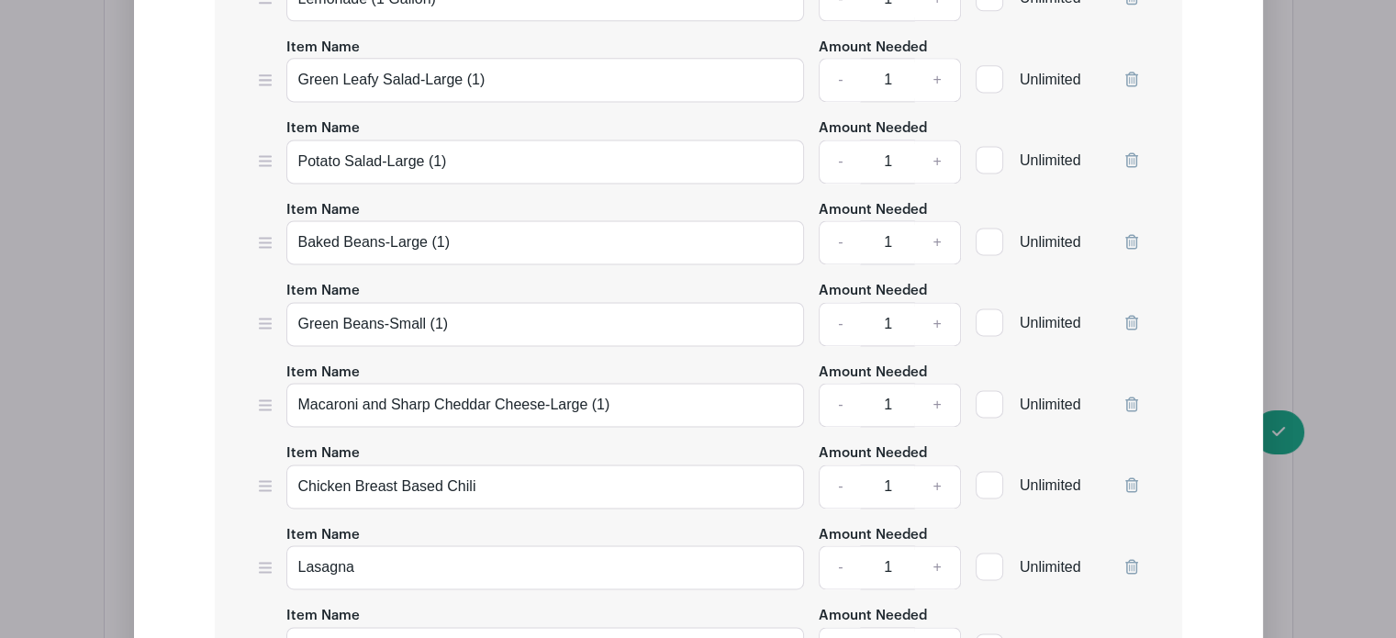
scroll to position [2548, 0]
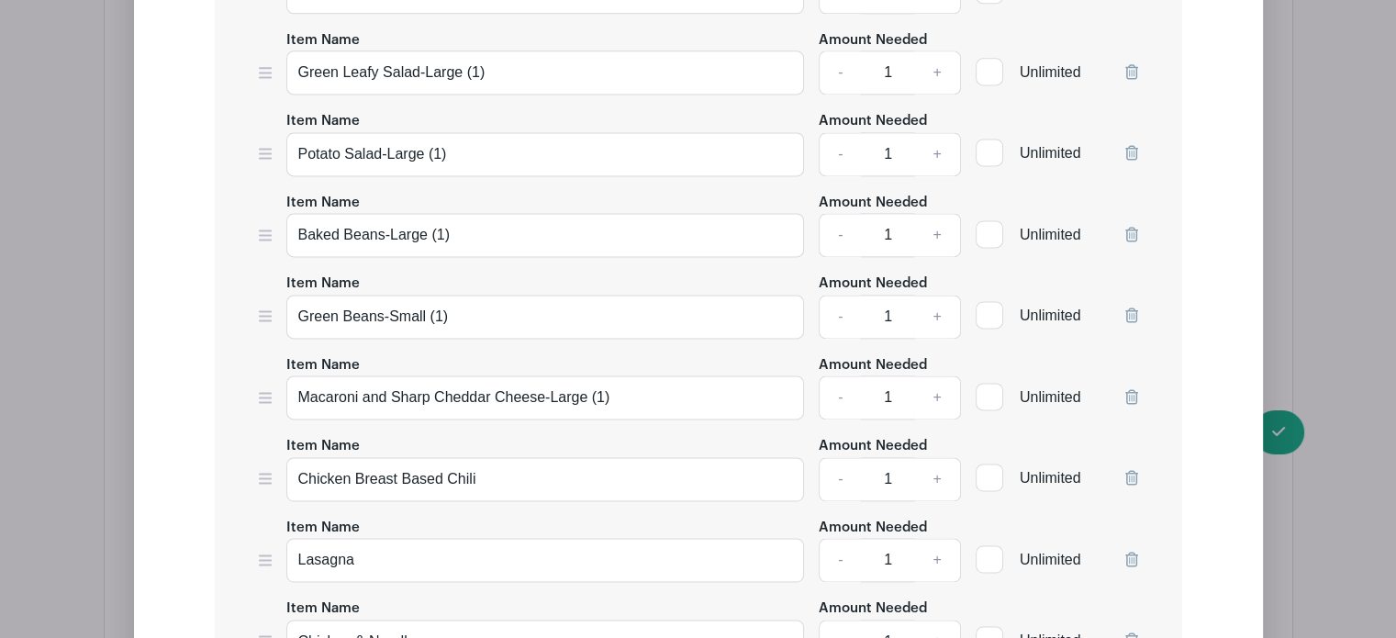
type input "Pecan Pie Bars"
click at [1132, 145] on icon at bounding box center [1131, 152] width 13 height 15
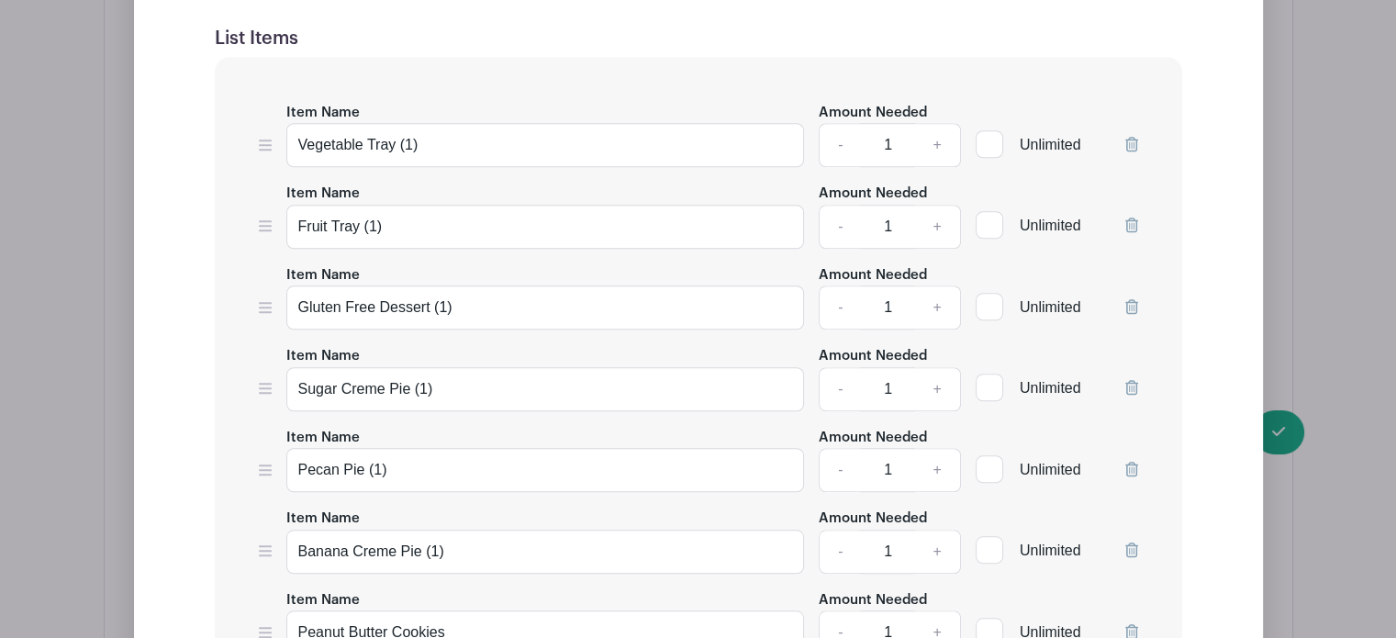
scroll to position [1480, 0]
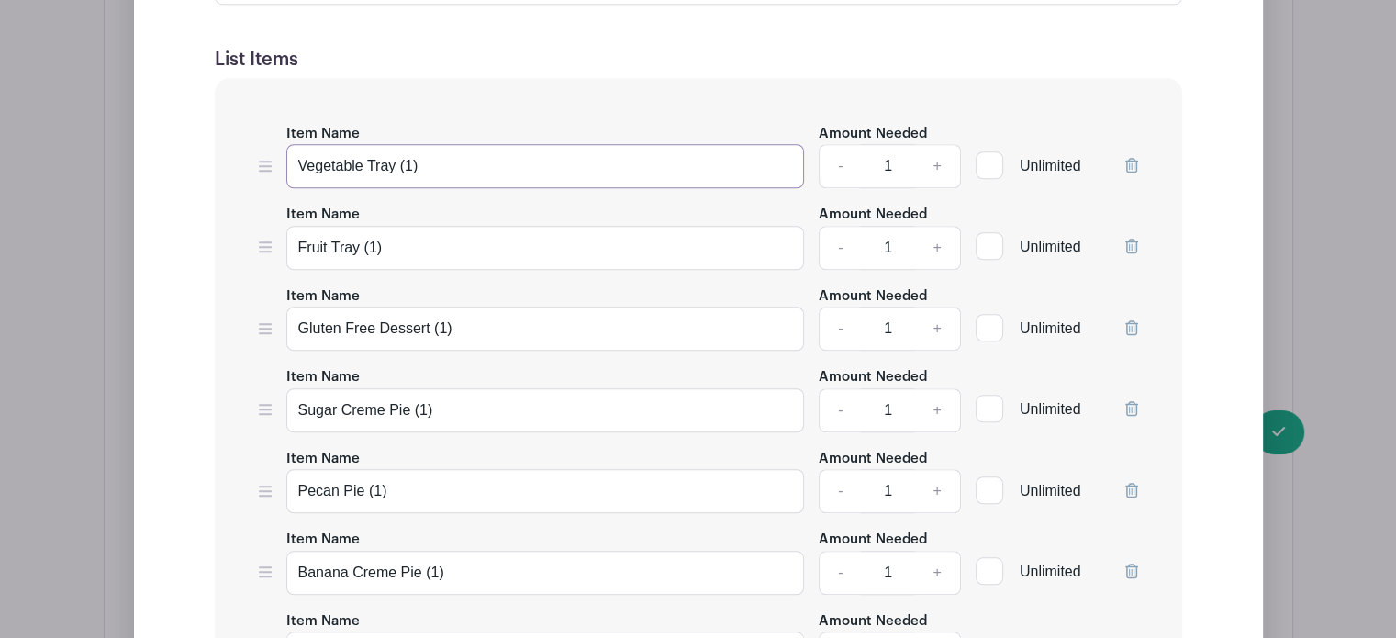
click at [438, 174] on input "Vegetable Tray (1)" at bounding box center [545, 166] width 519 height 44
type input "Vegetable Tray"
click at [401, 244] on input "Fruit Tray (1)" at bounding box center [545, 248] width 519 height 44
type input "Fruit Tray"
click at [462, 326] on input "Gluten Free Dessert (1)" at bounding box center [545, 329] width 519 height 44
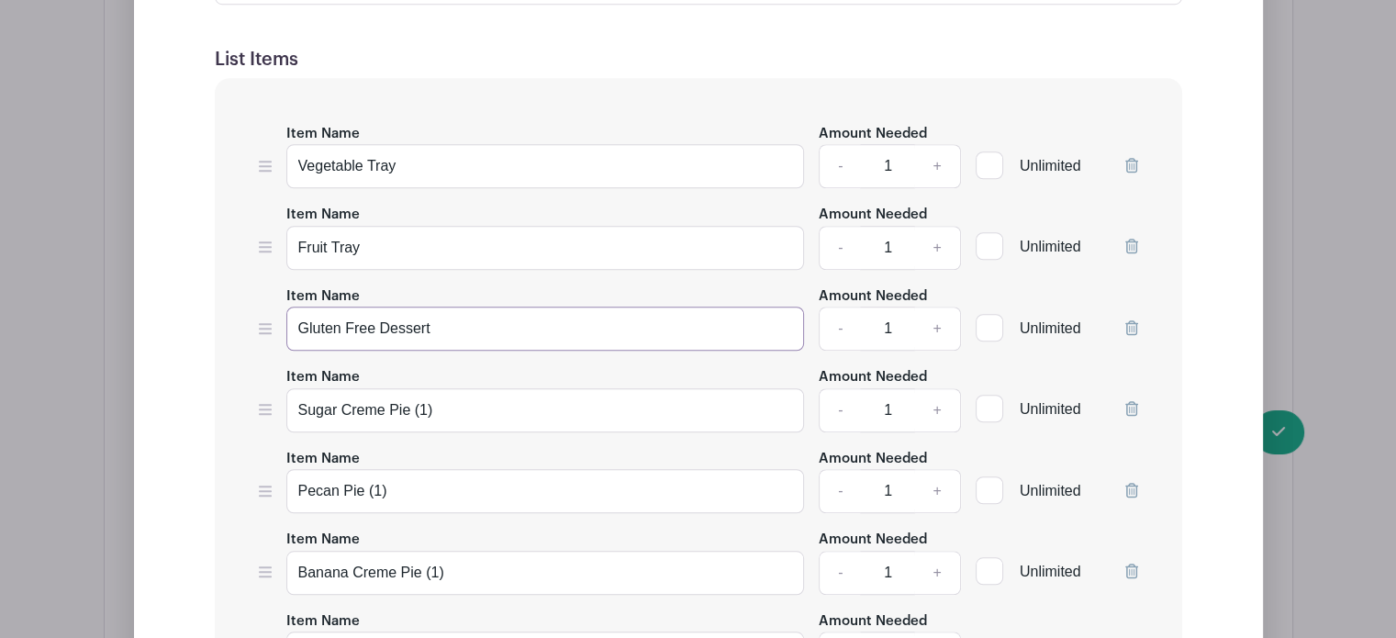
type input "Gluten Free Dessert"
click at [443, 405] on input "Sugar Creme Pie (1)" at bounding box center [545, 410] width 519 height 44
type input "Sugar Creme Pie"
click at [393, 490] on input "Pecan Pie (1)" at bounding box center [545, 491] width 519 height 44
type input "Pecan Pie"
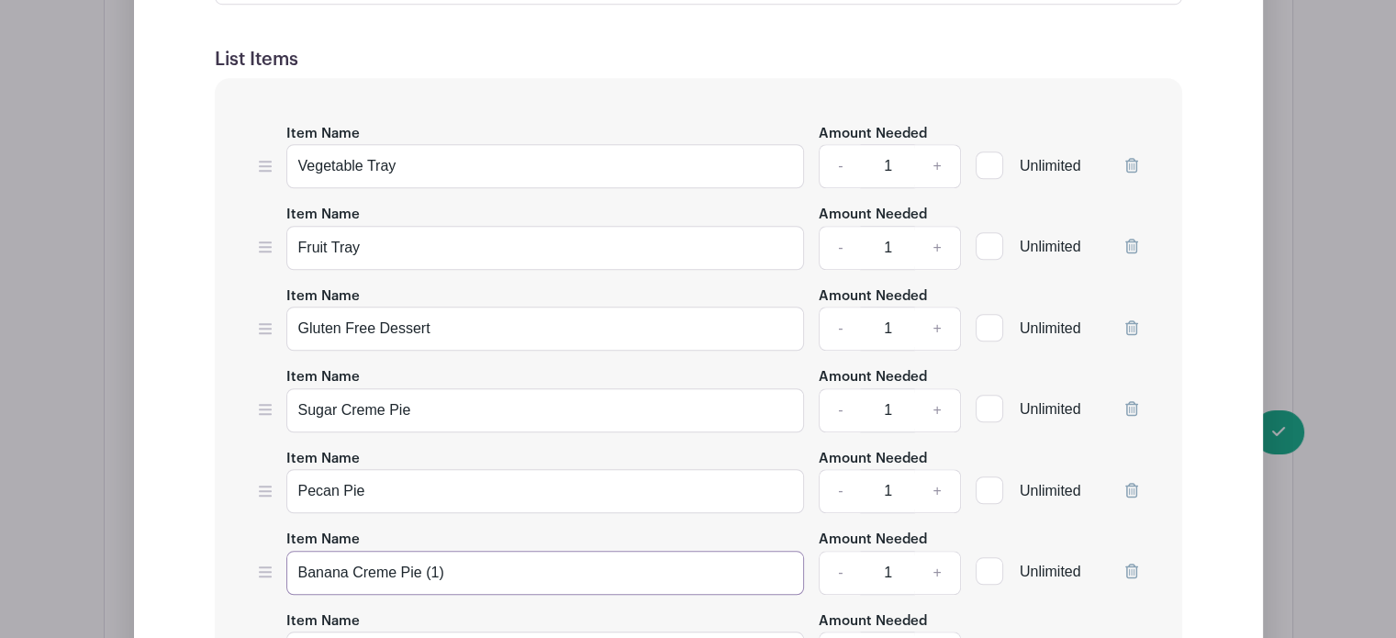
click at [453, 569] on input "Banana Creme Pie (1)" at bounding box center [545, 573] width 519 height 44
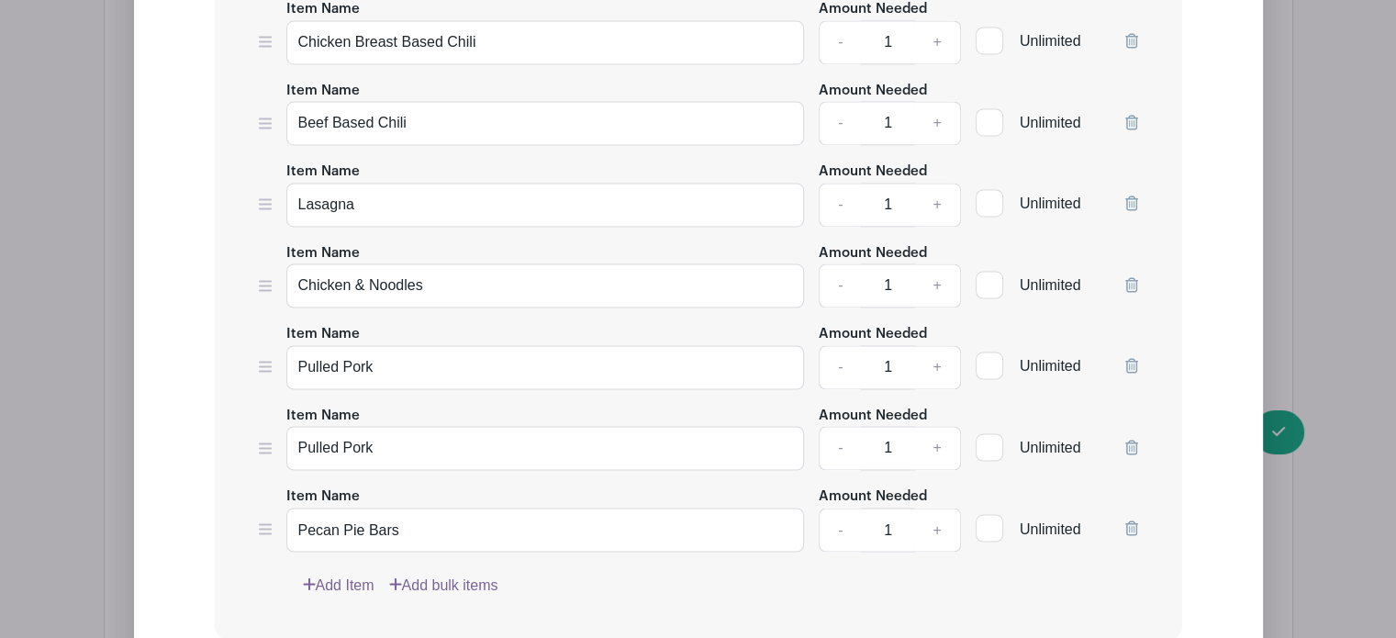
scroll to position [2992, 0]
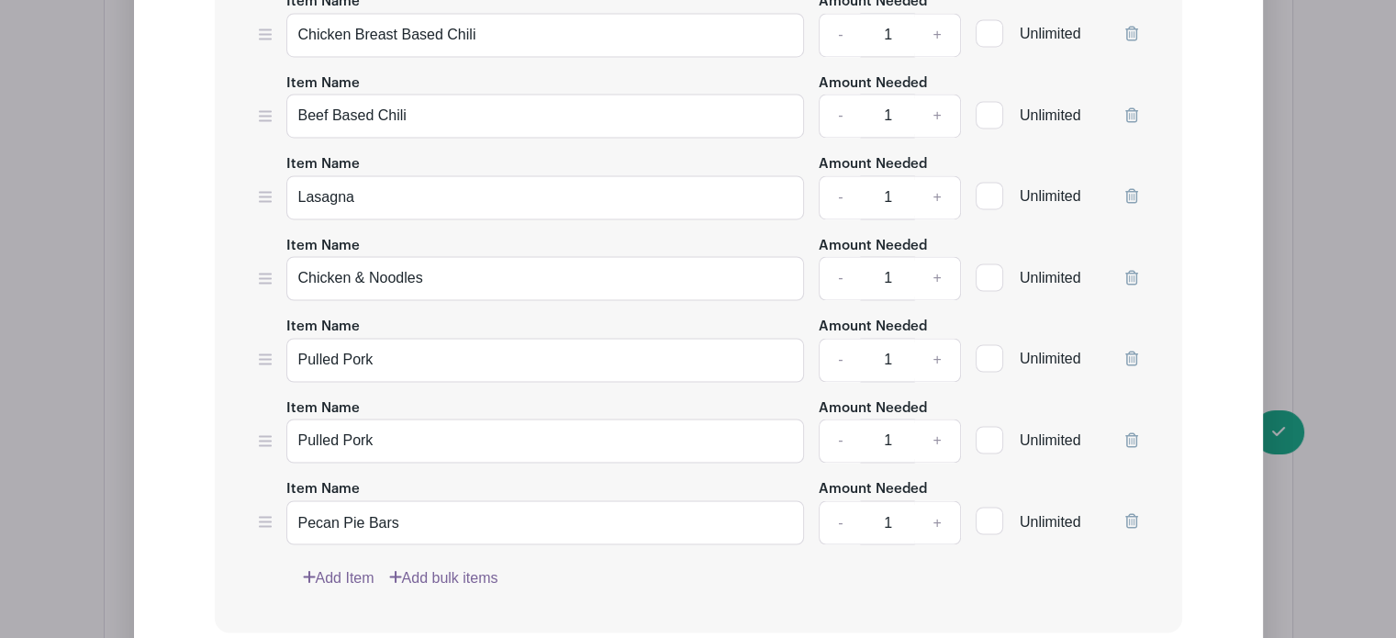
type input "Banana Creme Pie"
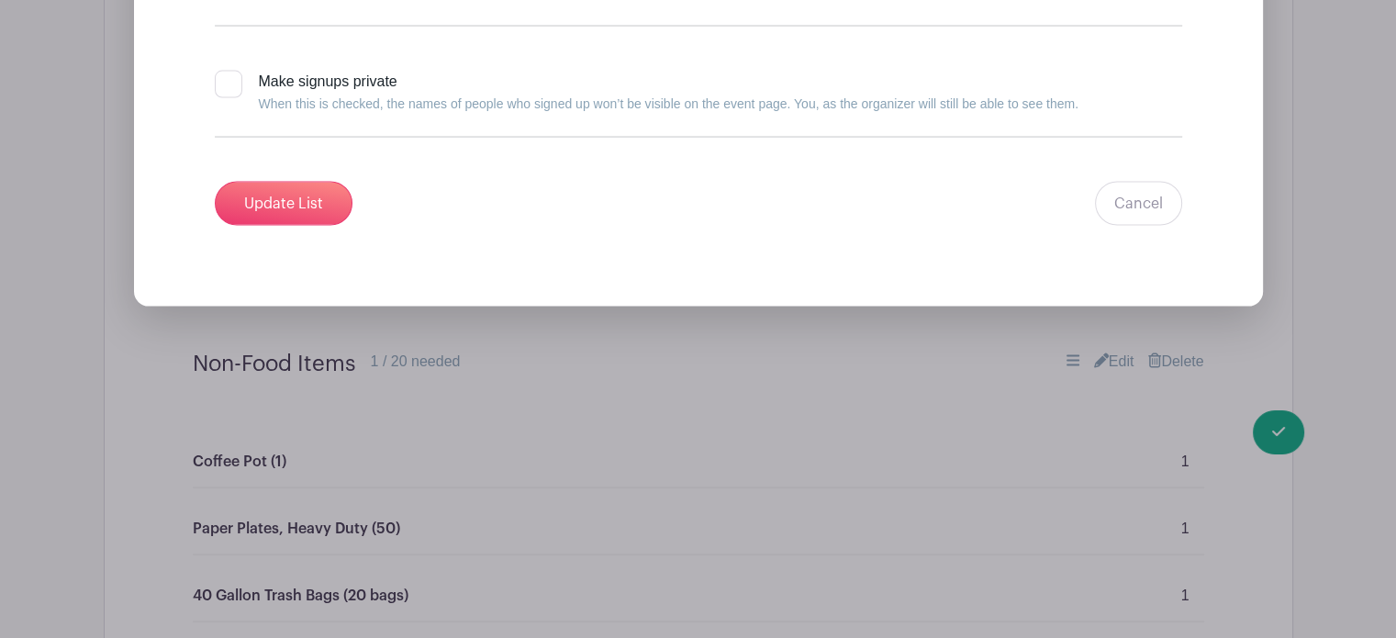
scroll to position [3636, 0]
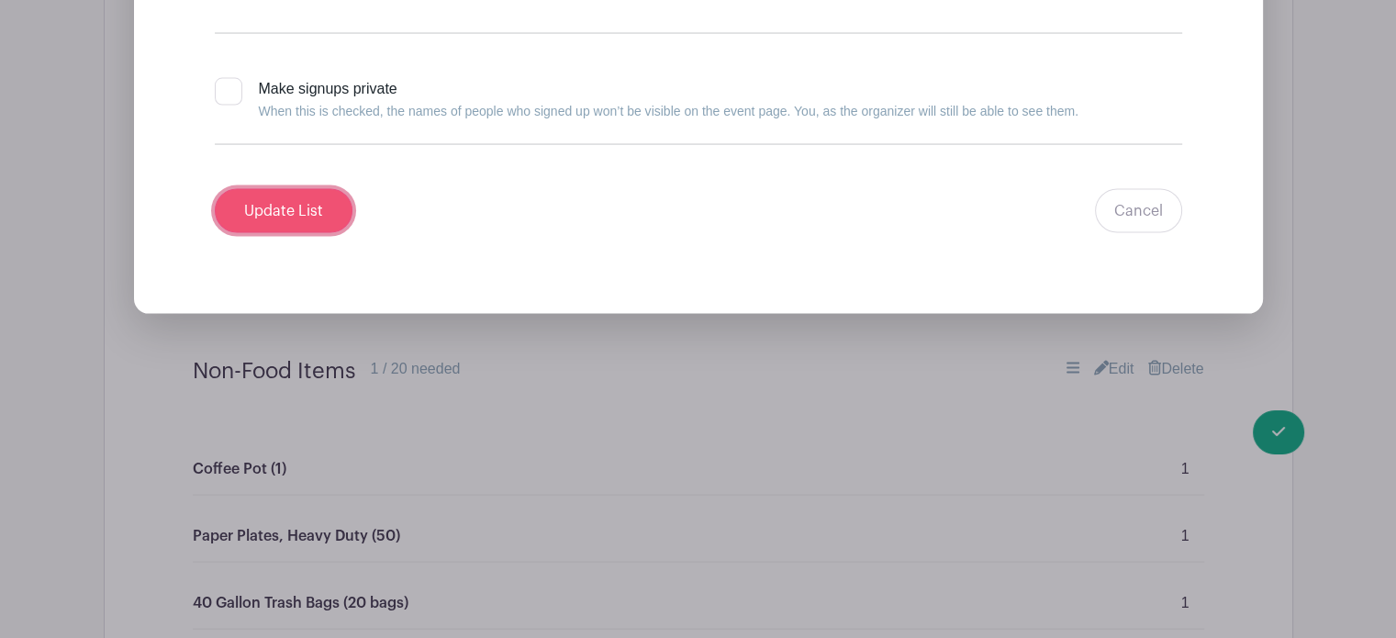
click at [279, 191] on input "Update List" at bounding box center [284, 211] width 138 height 44
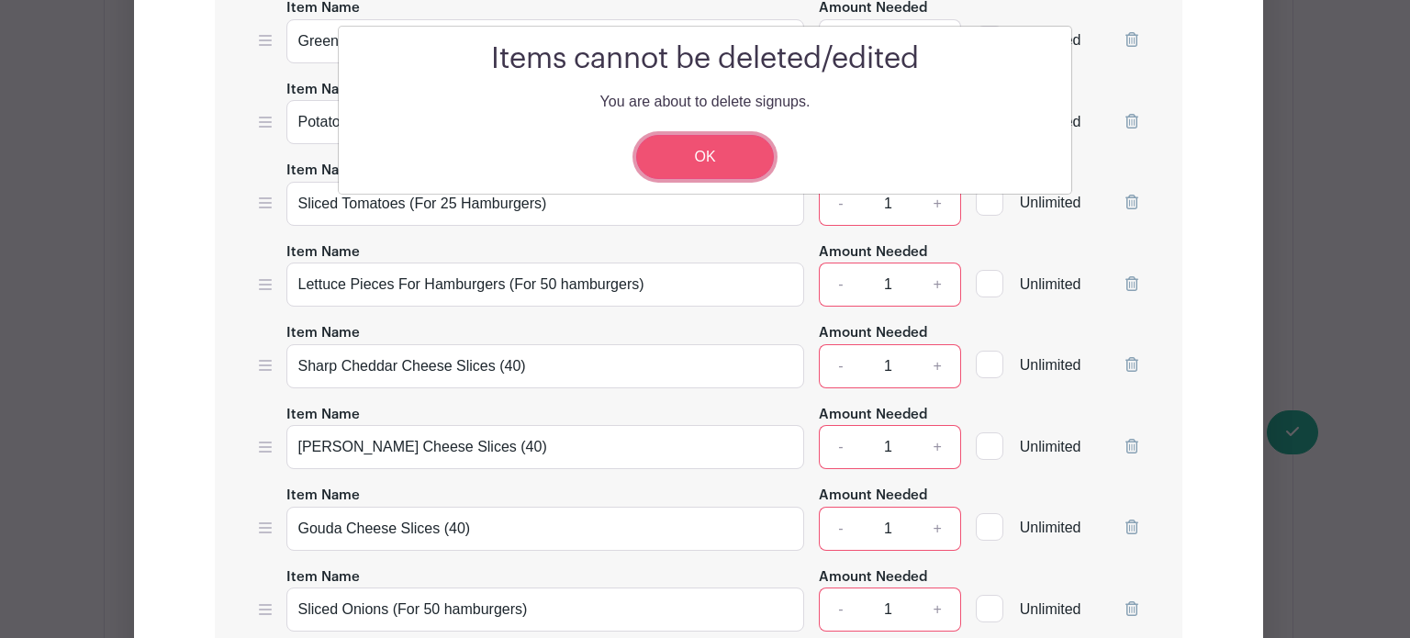
click at [720, 145] on link "OK" at bounding box center [705, 157] width 138 height 44
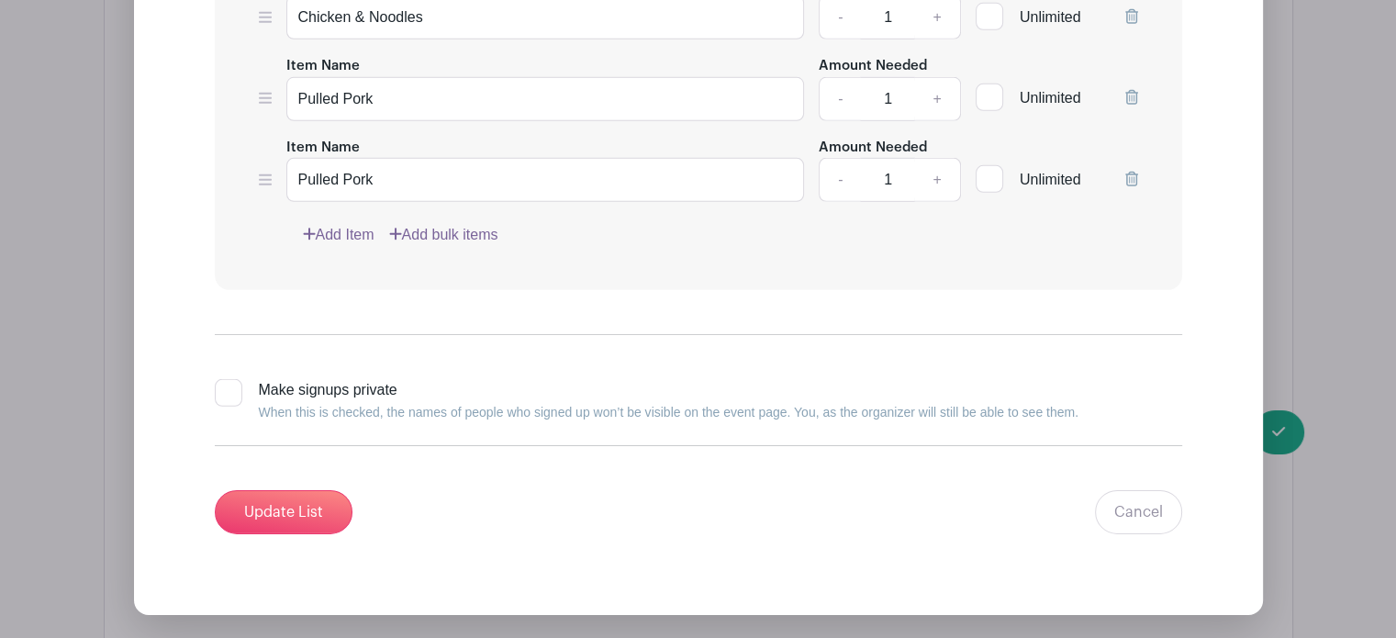
scroll to position [5725, 0]
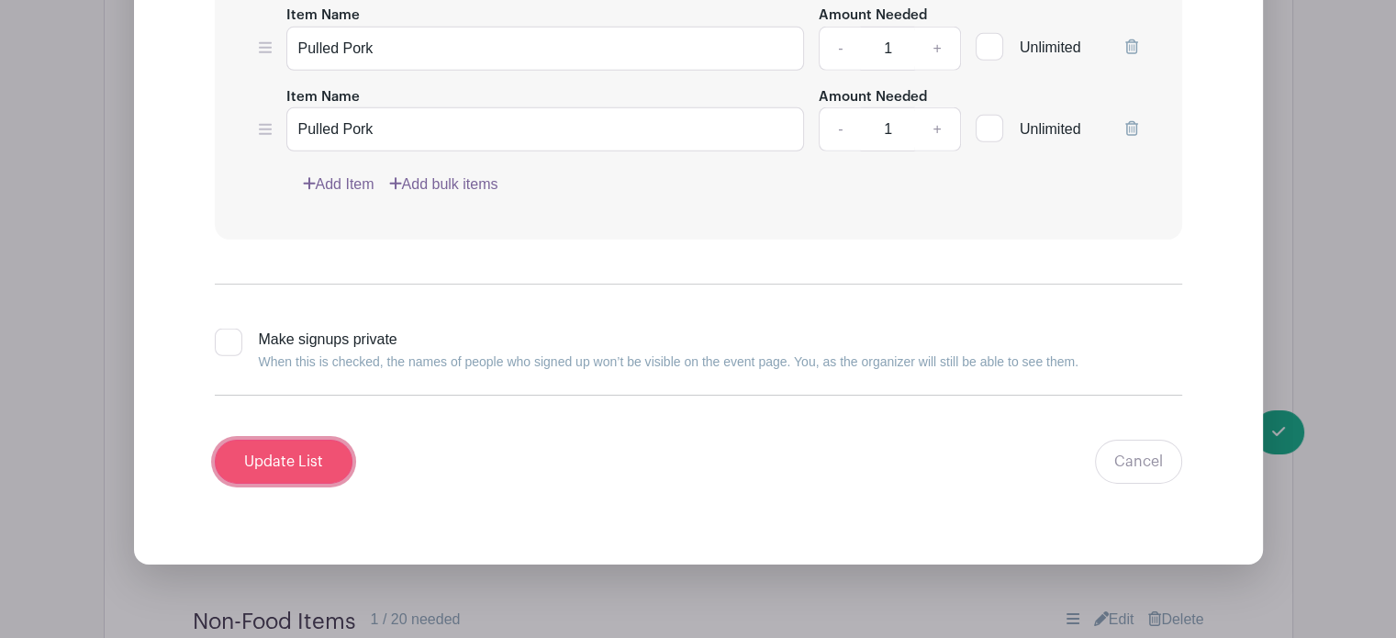
click at [285, 440] on input "Update List" at bounding box center [284, 462] width 138 height 44
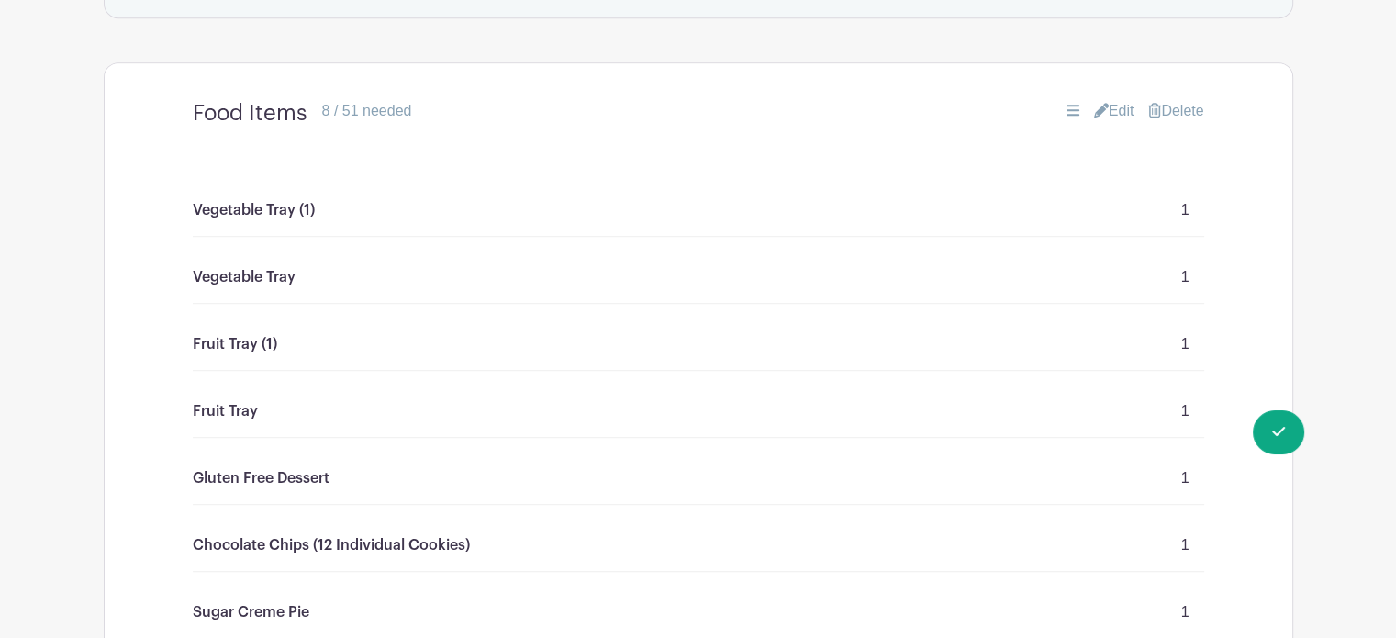
scroll to position [1068, 0]
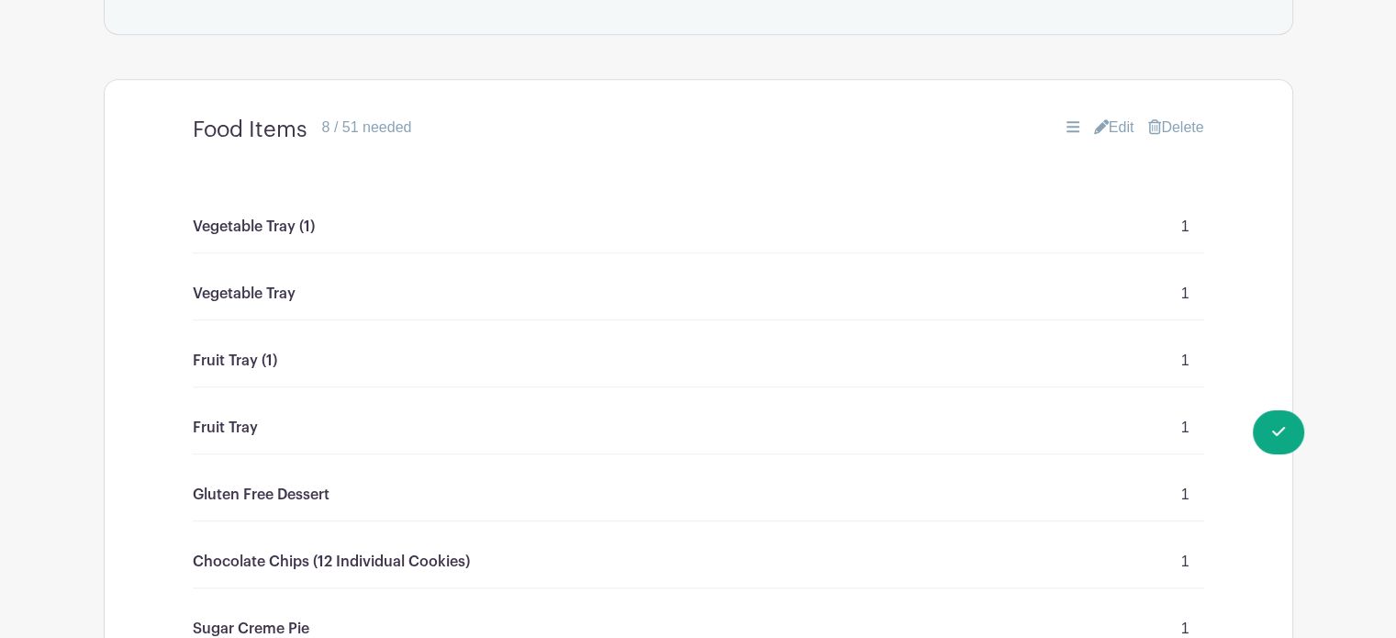
click at [1117, 125] on link "Edit" at bounding box center [1114, 128] width 40 height 22
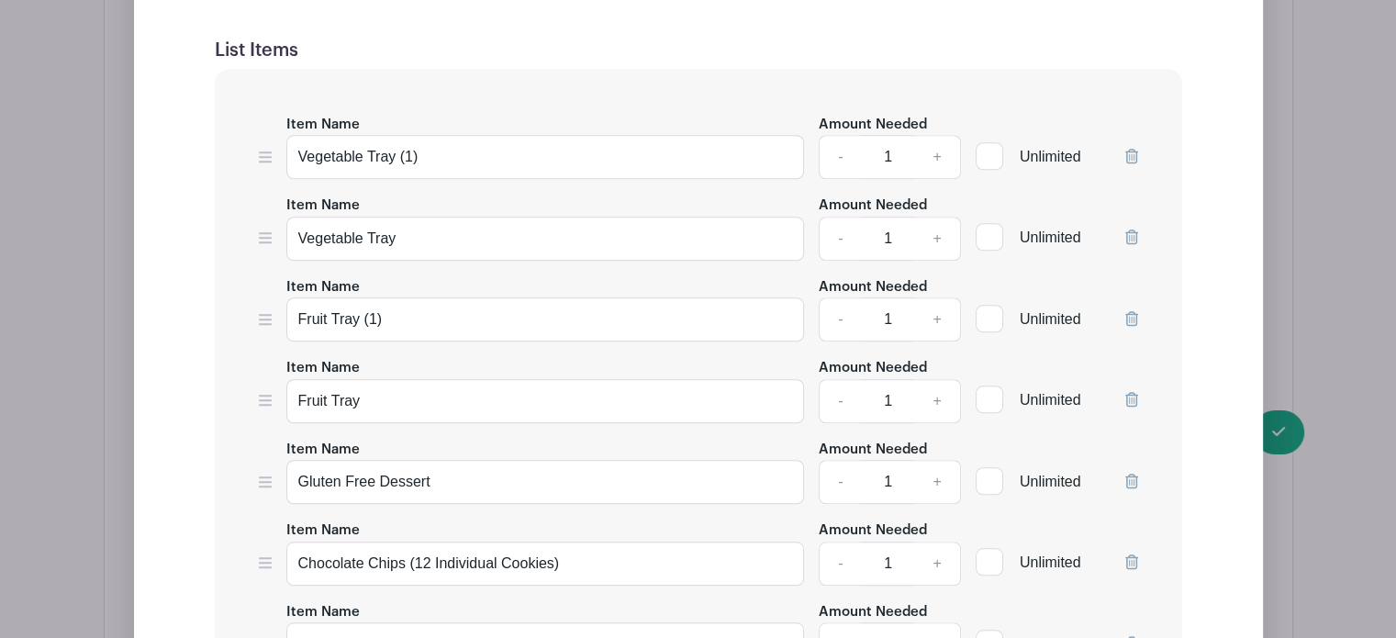
scroll to position [1538, 0]
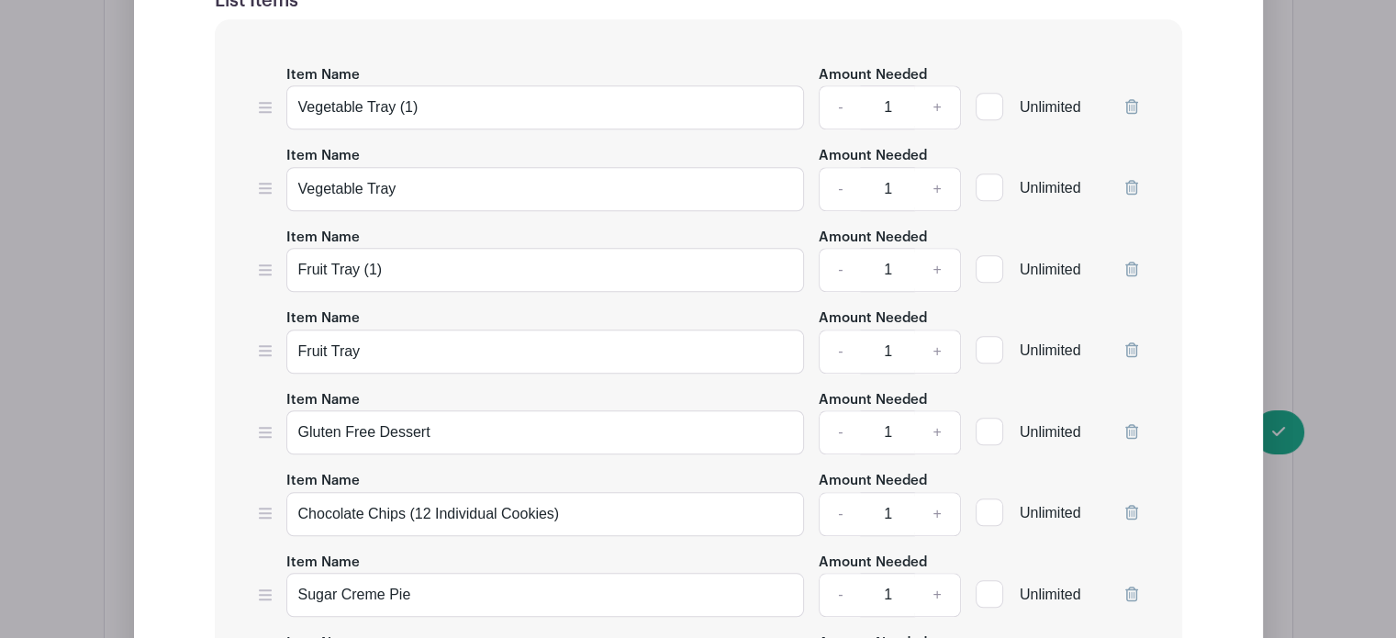
click at [1128, 106] on icon at bounding box center [1131, 106] width 13 height 15
click at [1134, 183] on icon at bounding box center [1131, 187] width 13 height 15
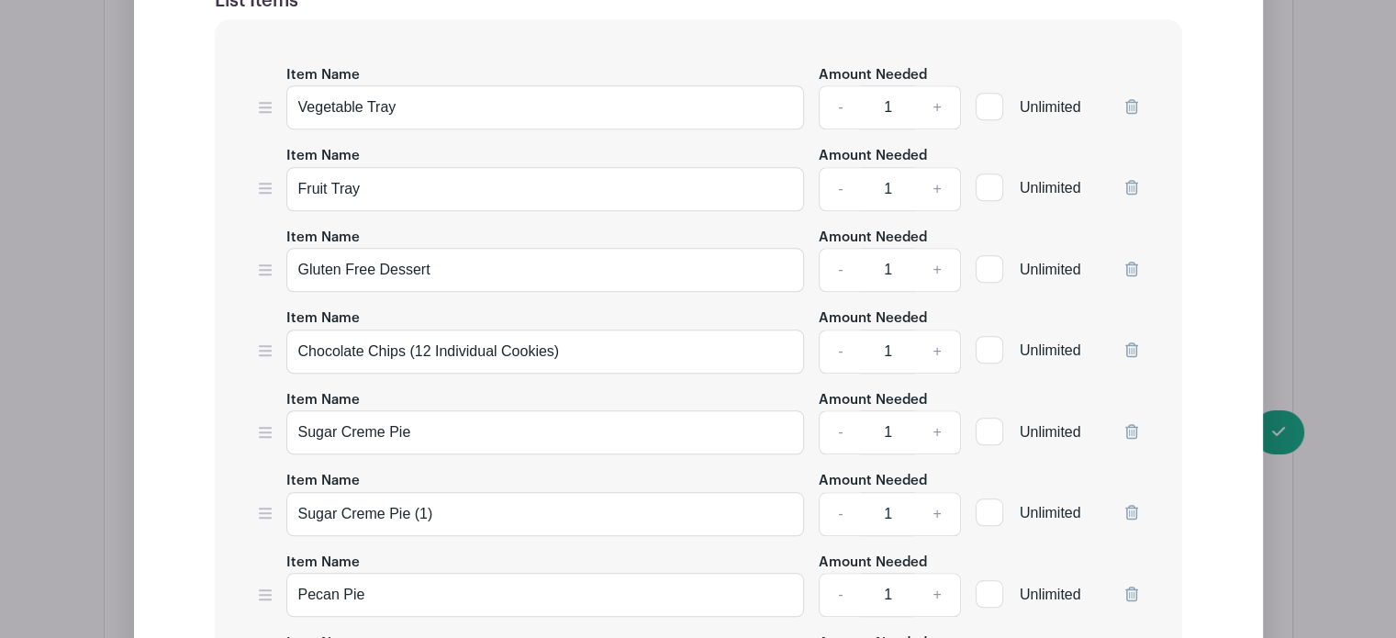
click at [1127, 345] on icon at bounding box center [1131, 349] width 13 height 15
click at [1131, 432] on icon at bounding box center [1131, 431] width 13 height 15
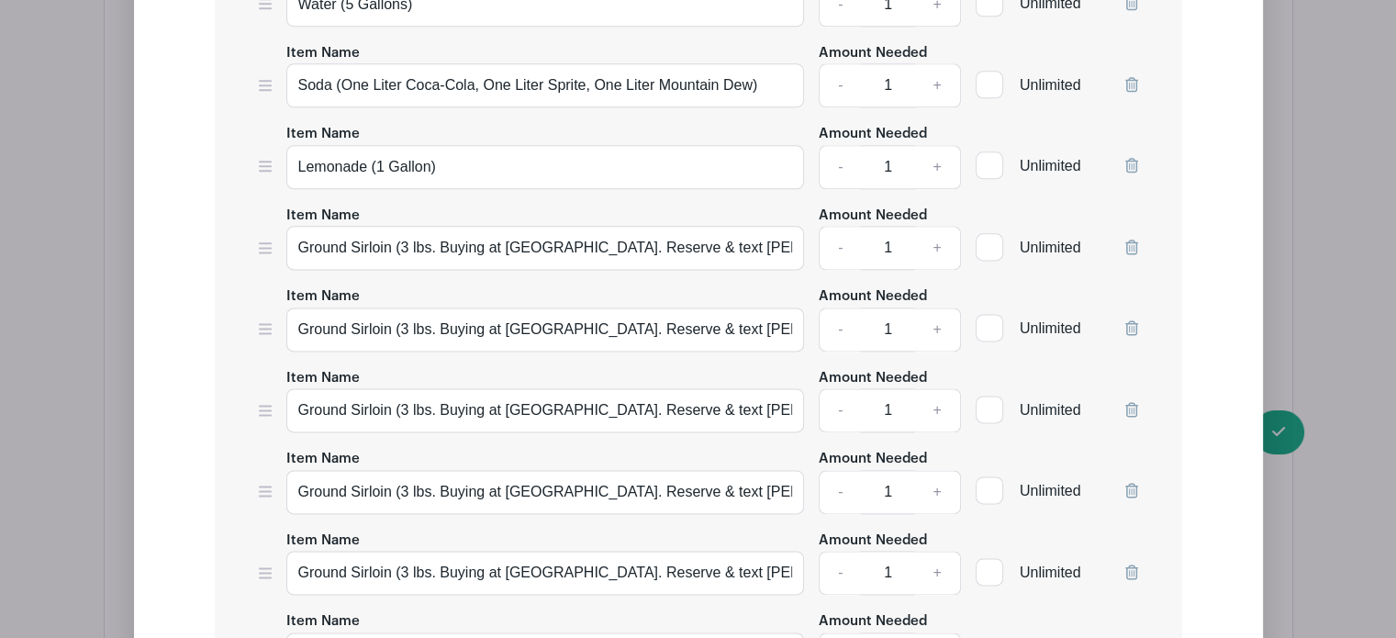
scroll to position [2383, 0]
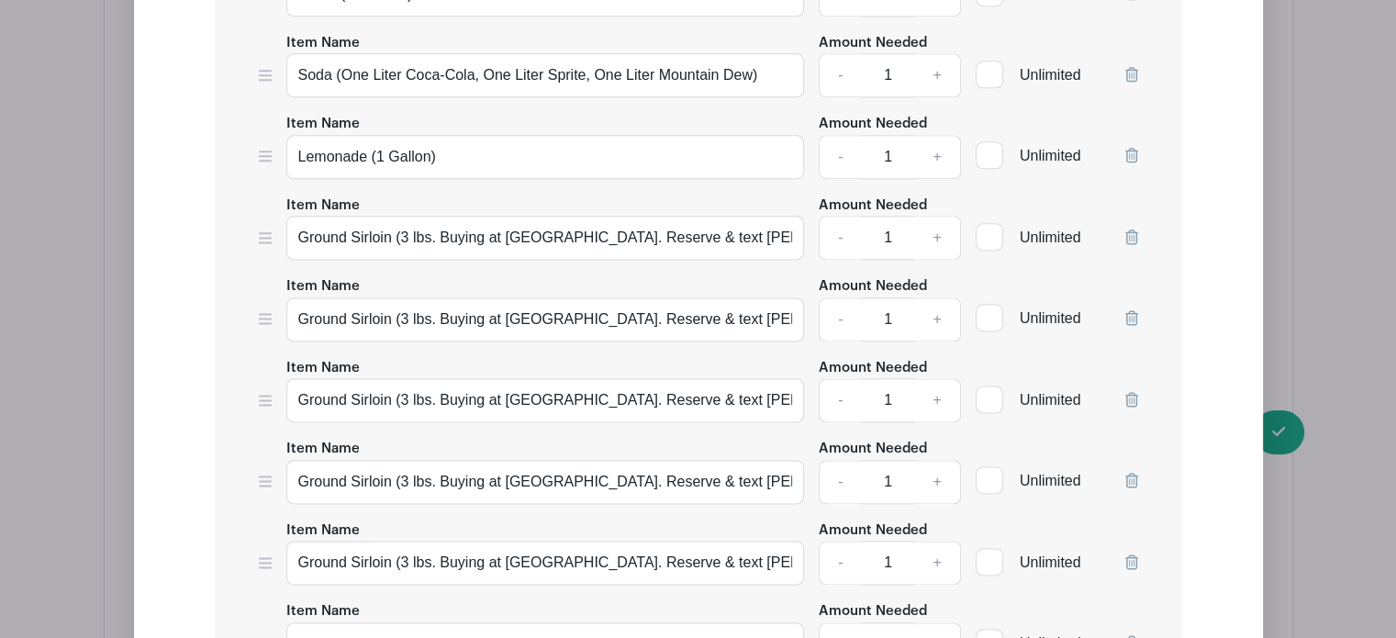
click at [1131, 229] on icon at bounding box center [1131, 236] width 13 height 15
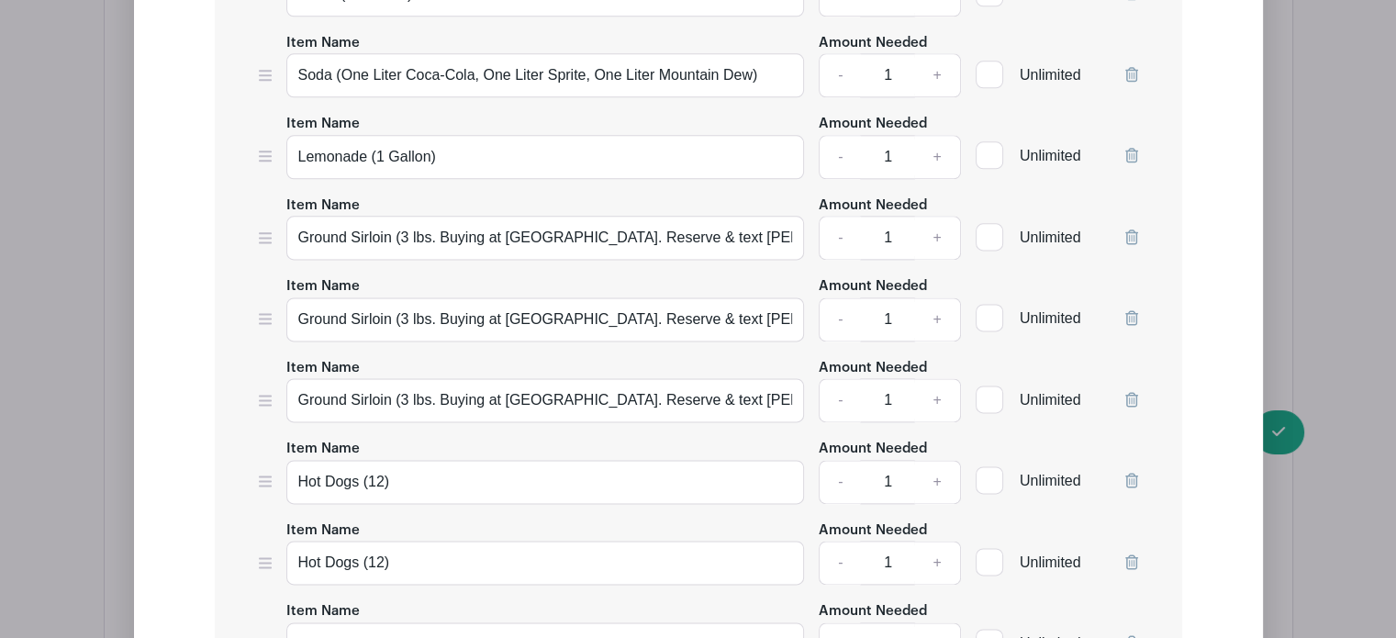
click at [1131, 229] on icon at bounding box center [1131, 236] width 13 height 15
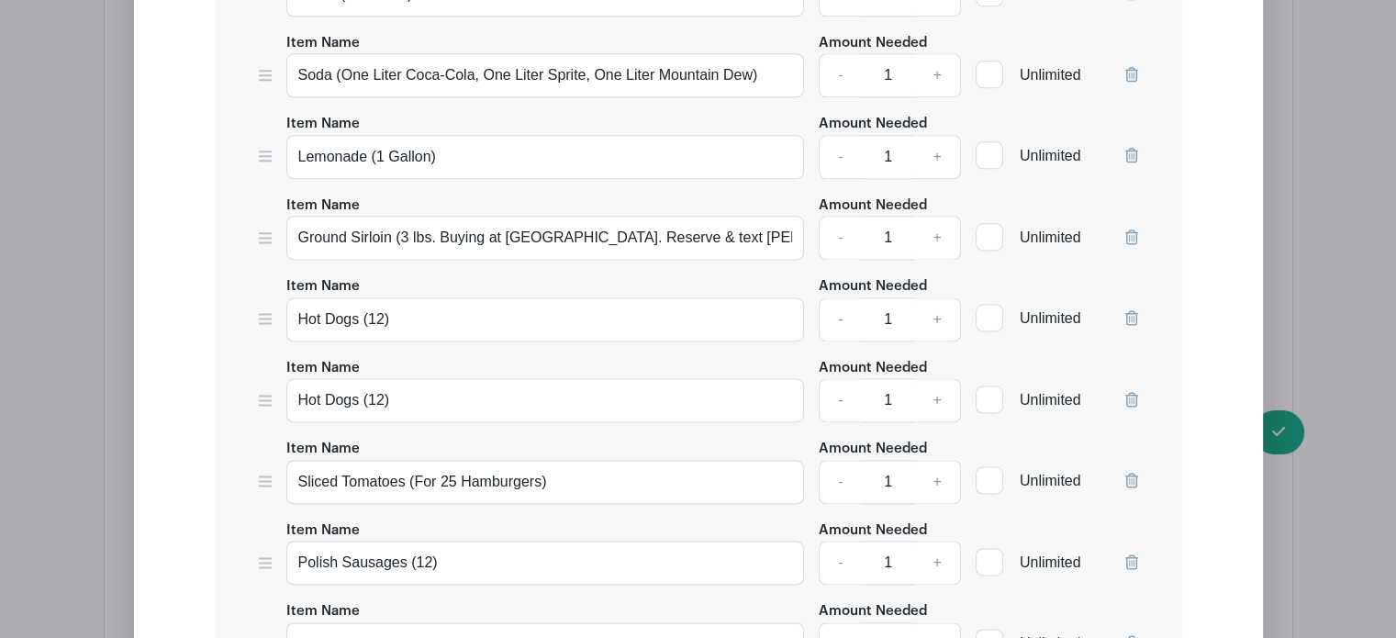
click at [1131, 229] on icon at bounding box center [1131, 236] width 13 height 15
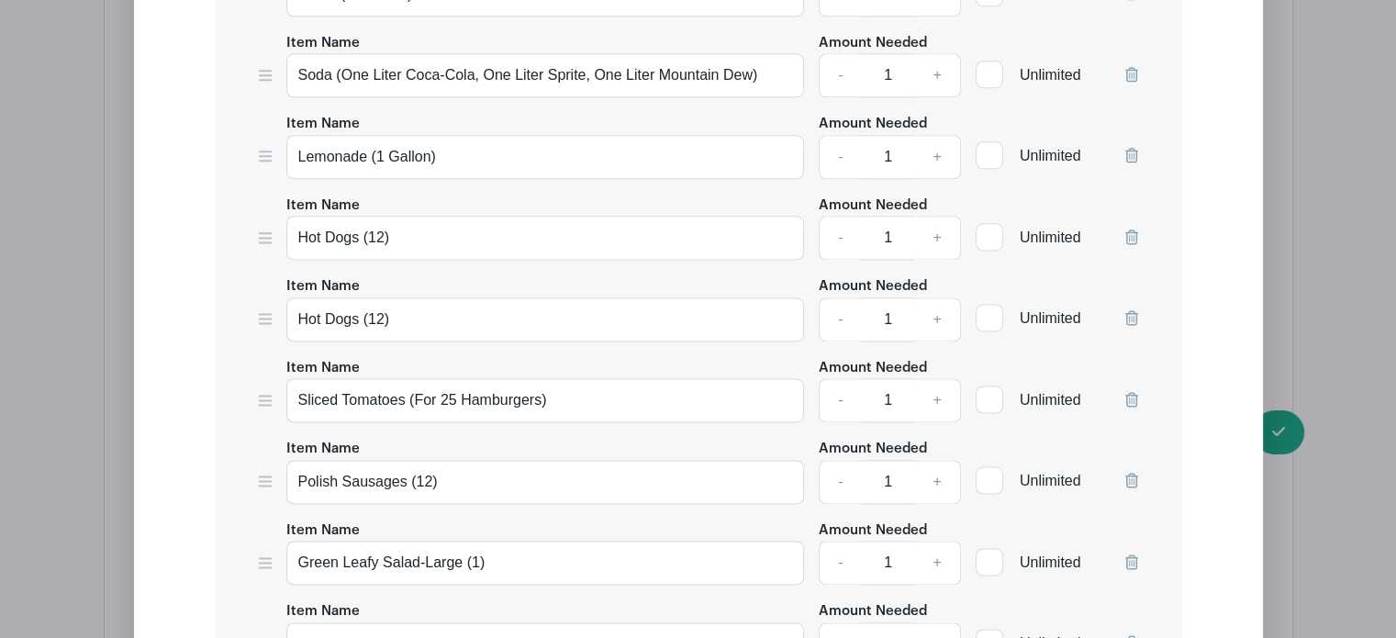
click at [1131, 229] on icon at bounding box center [1131, 236] width 13 height 15
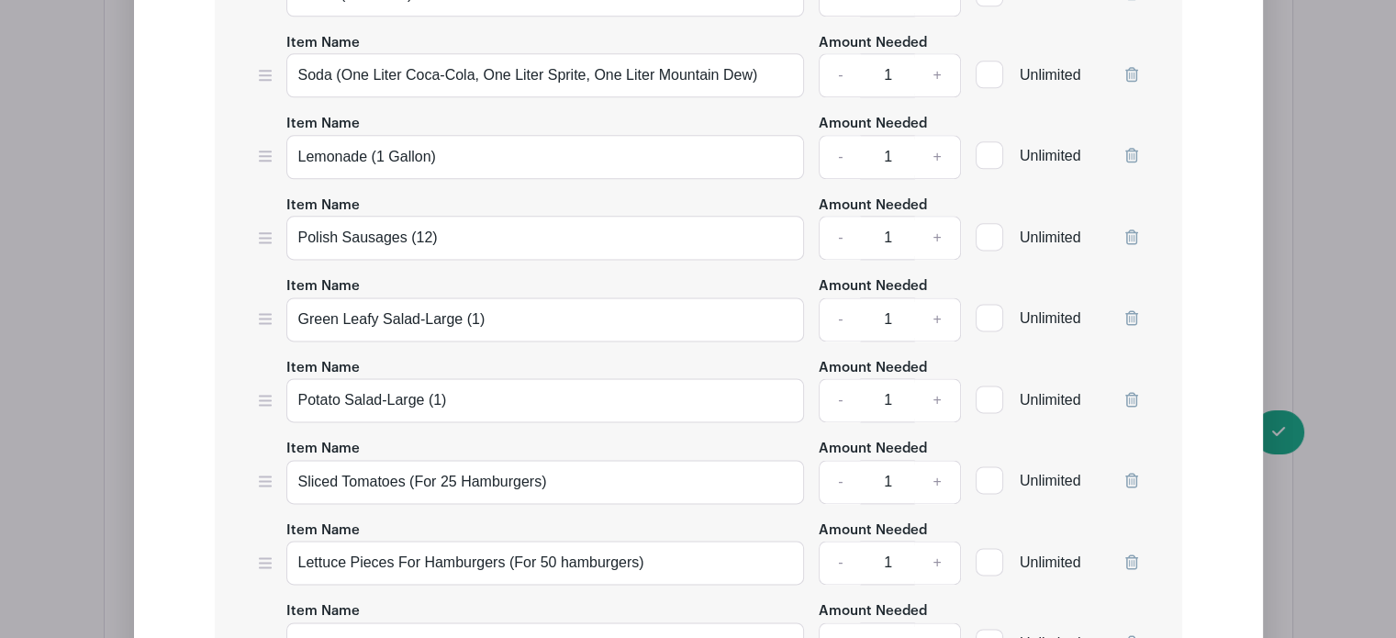
click at [1131, 229] on icon at bounding box center [1131, 236] width 13 height 15
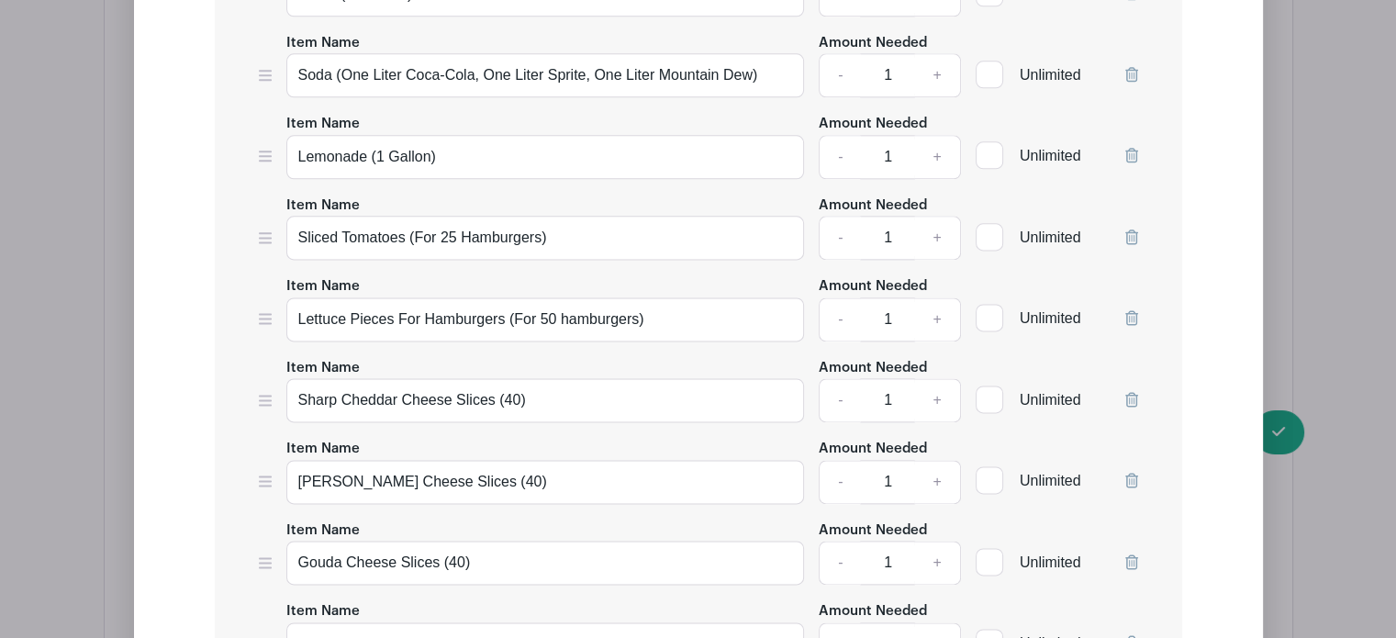
click at [1131, 229] on icon at bounding box center [1131, 236] width 13 height 15
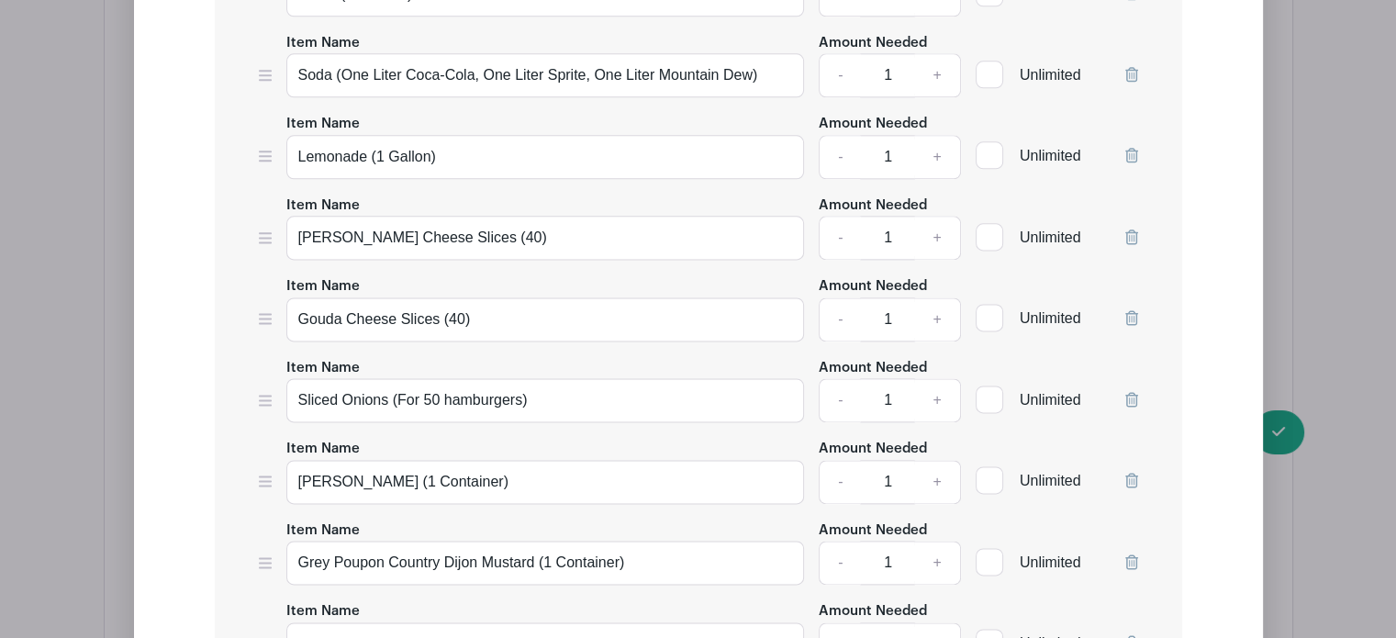
click at [1131, 229] on icon at bounding box center [1131, 236] width 13 height 15
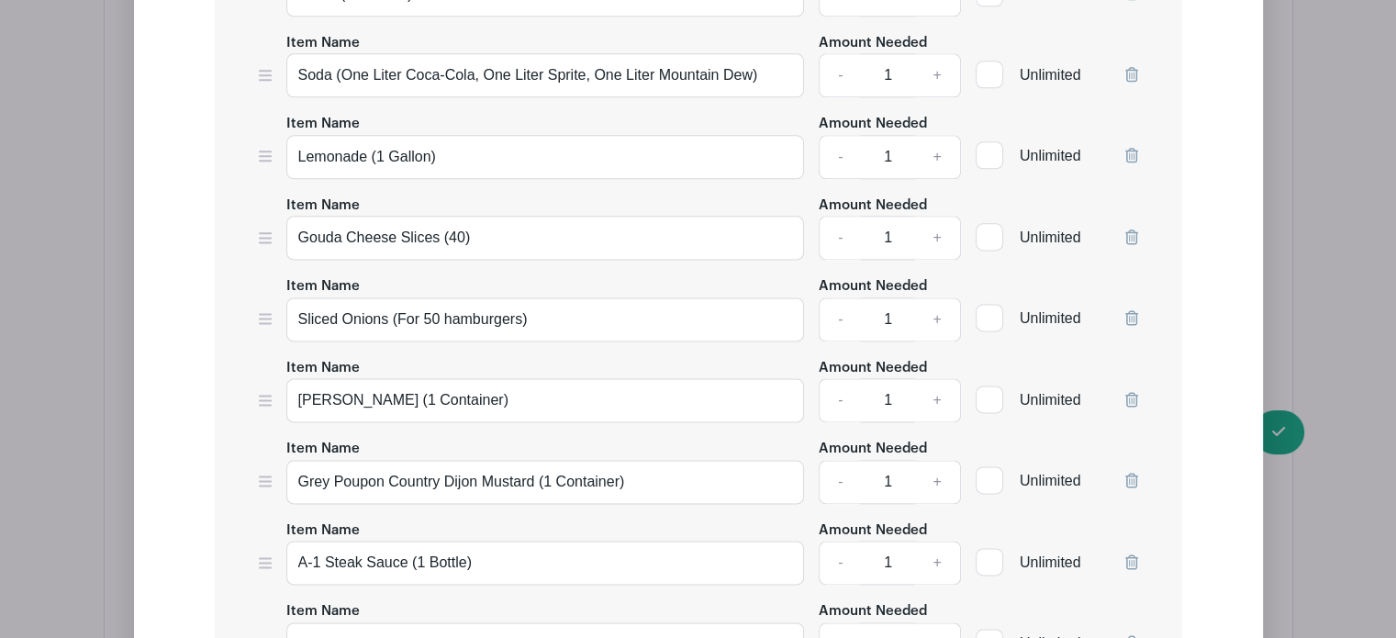
click at [1131, 229] on icon at bounding box center [1131, 236] width 13 height 15
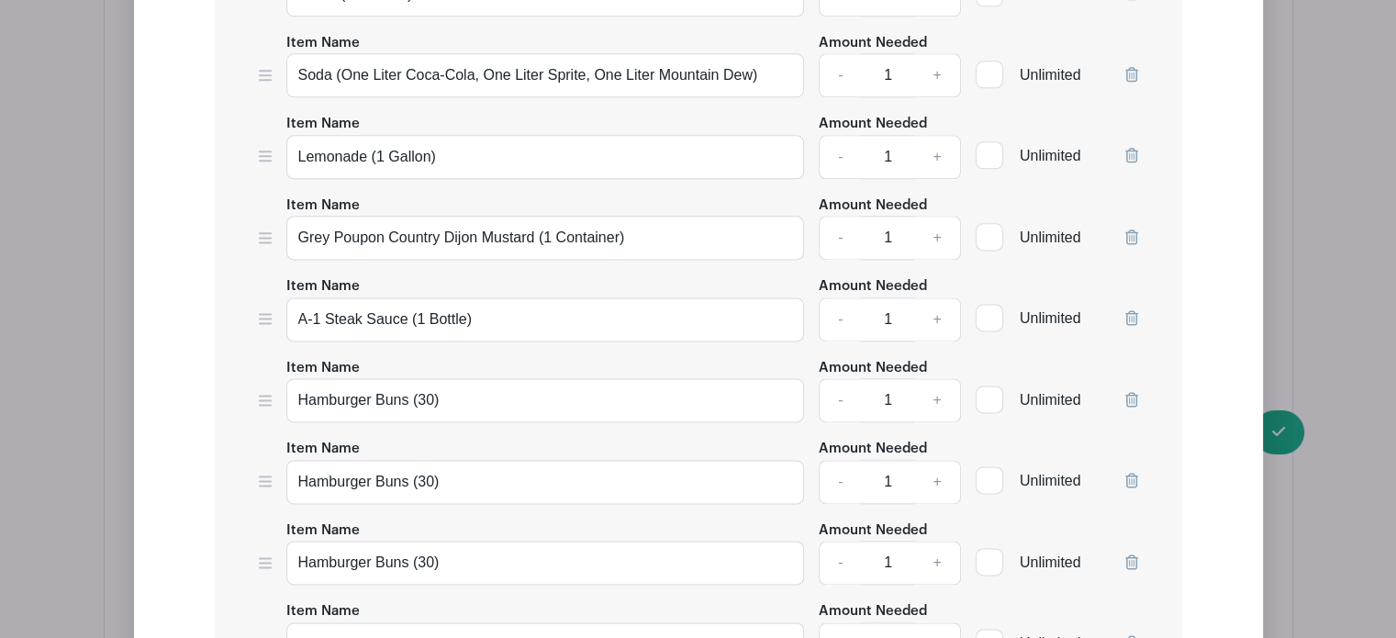
click at [1131, 229] on icon at bounding box center [1131, 236] width 13 height 15
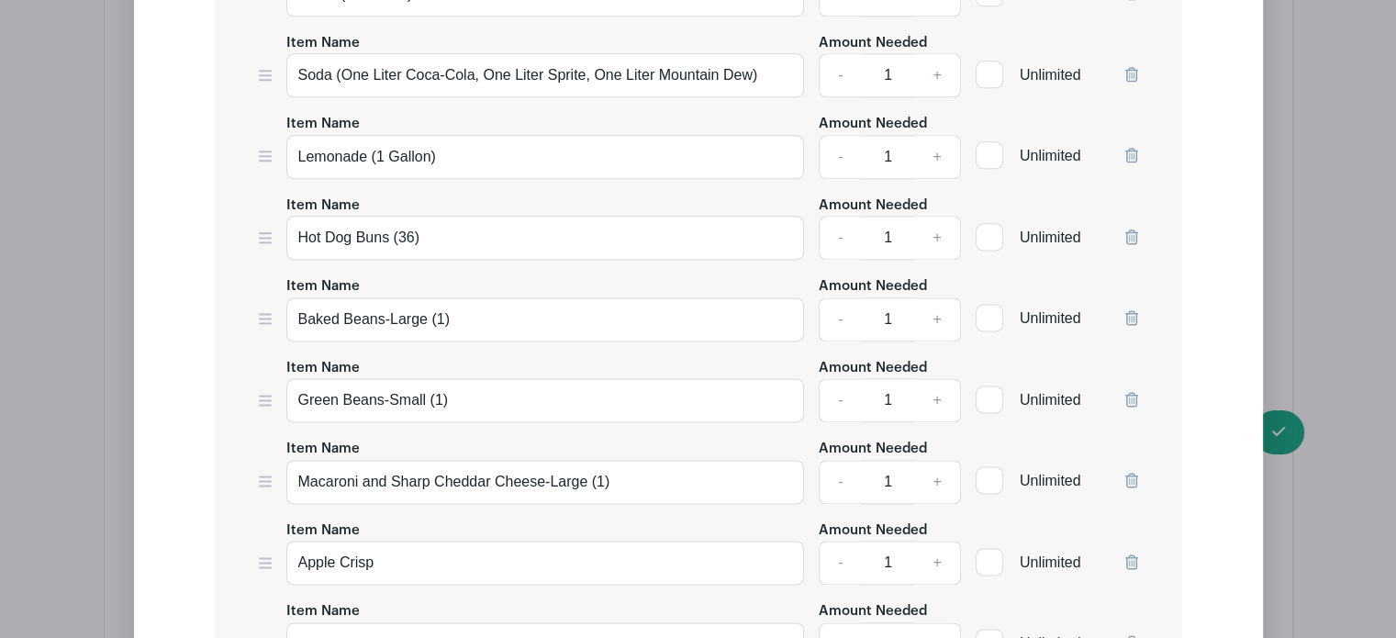
click at [1131, 229] on icon at bounding box center [1131, 236] width 13 height 15
click at [507, 227] on input "Baked Beans-Large (1)" at bounding box center [545, 238] width 519 height 44
type input "Baked Beans-Large"
click at [488, 302] on input "Green Beans-Small (1)" at bounding box center [545, 319] width 519 height 44
type input "Green Beans-Small"
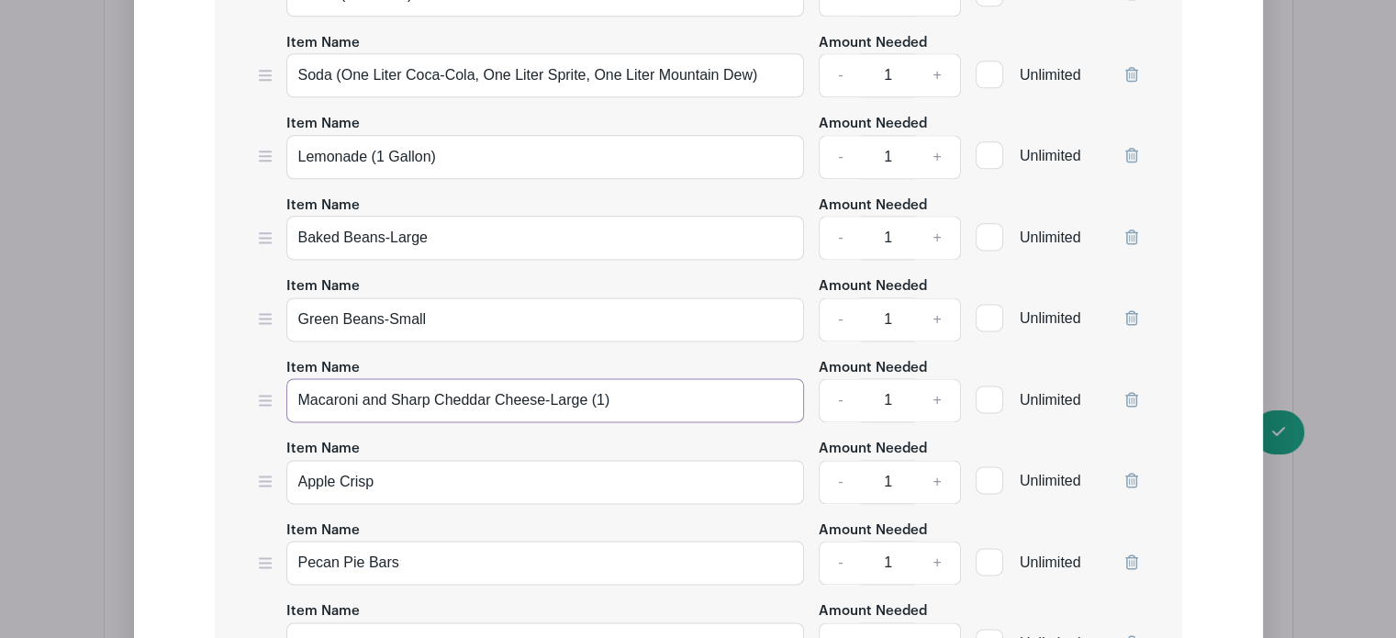
click at [632, 390] on input "Macaroni and Sharp Cheddar Cheese-Large (1)" at bounding box center [545, 400] width 519 height 44
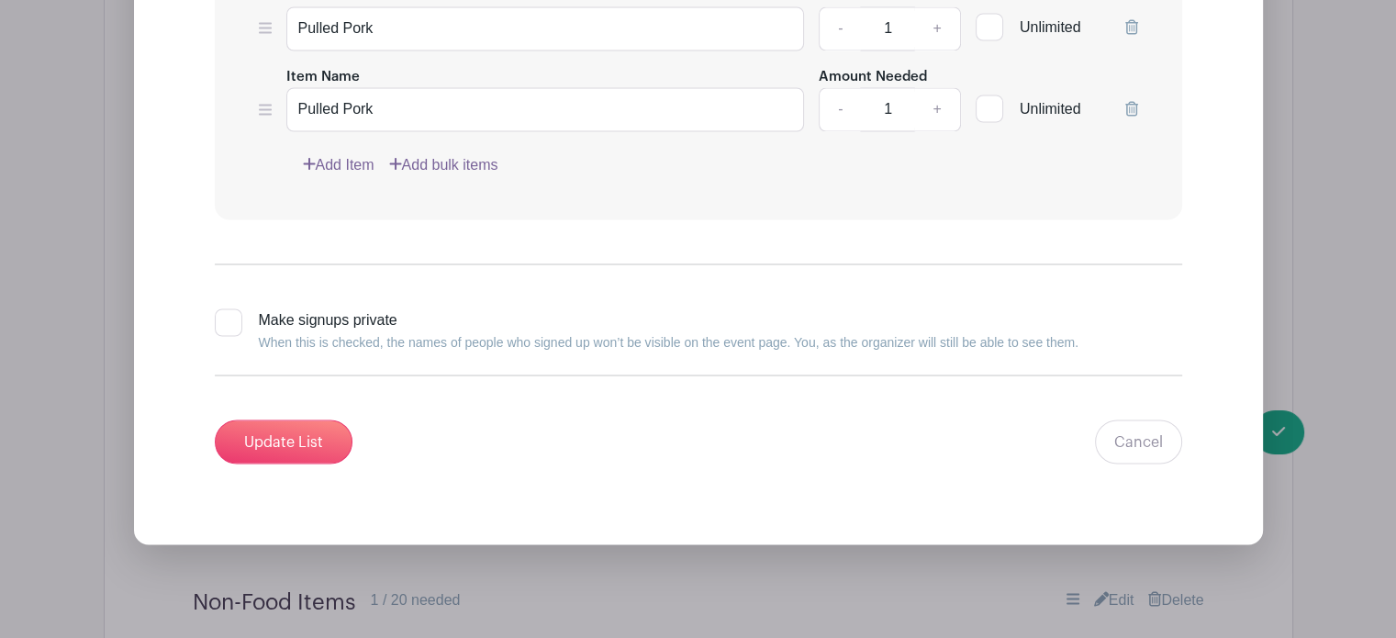
scroll to position [3374, 0]
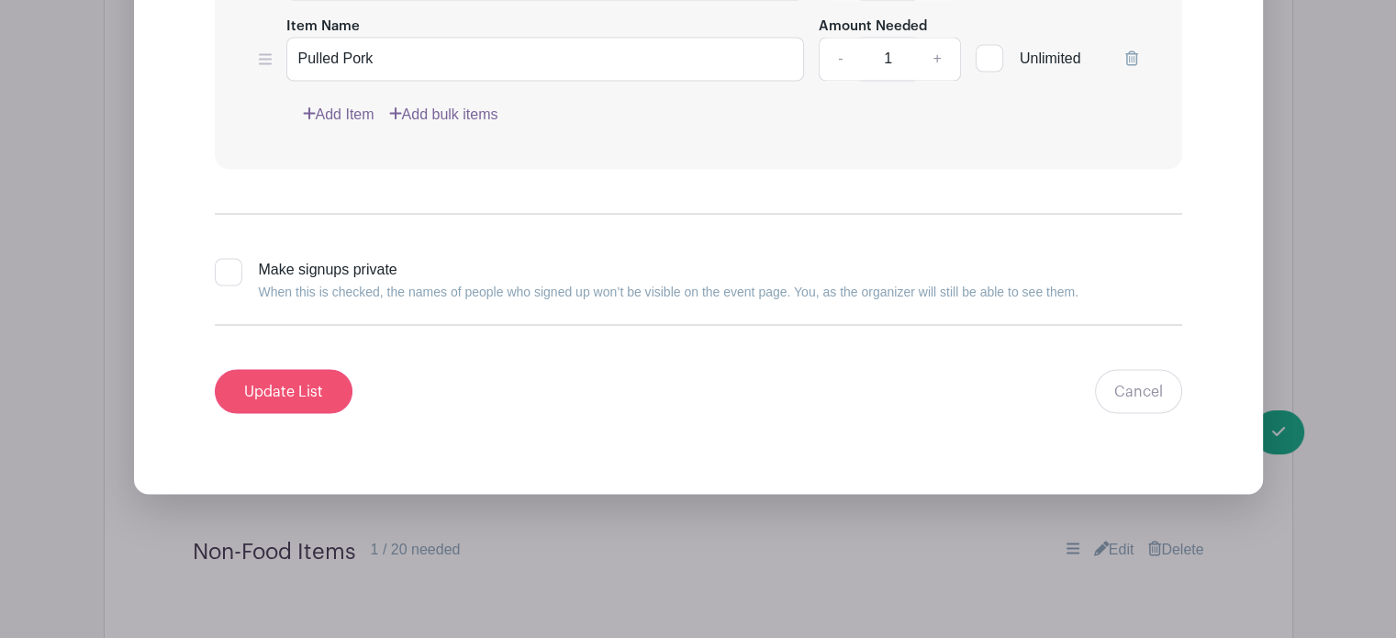
type input "Macaroni and Sharp Cheddar Cheese-Large"
click at [280, 371] on input "Update List" at bounding box center [284, 391] width 138 height 44
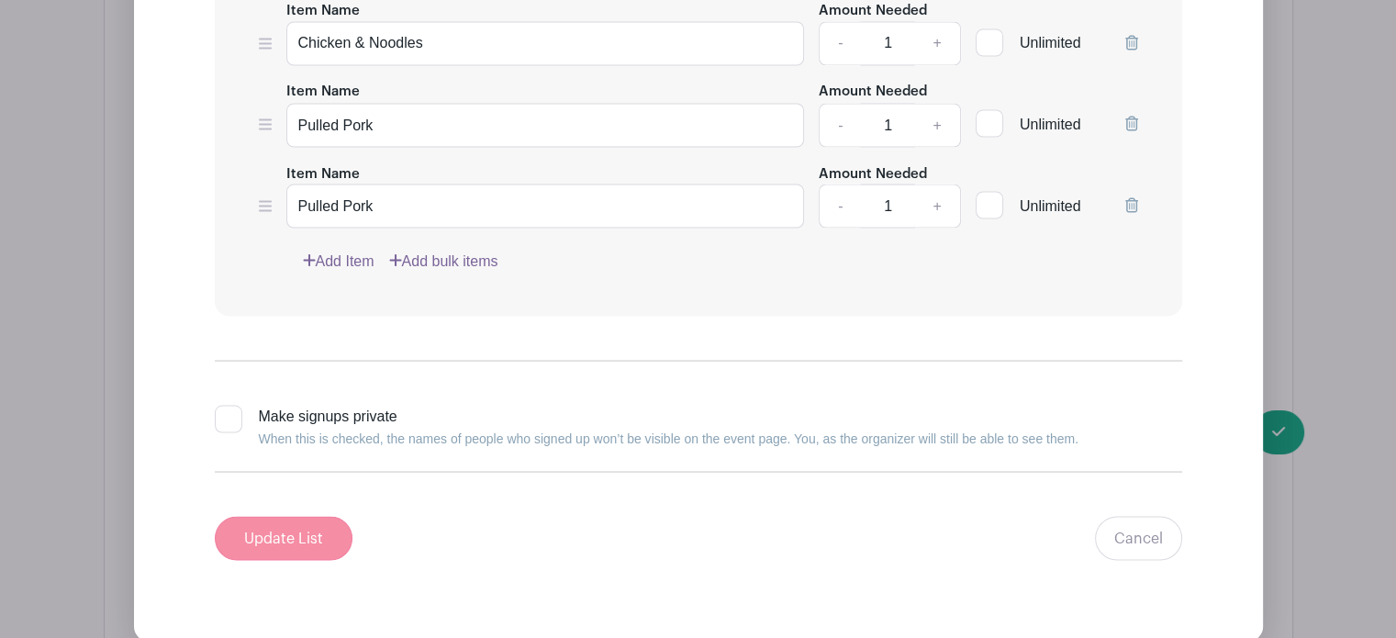
scroll to position [3521, 0]
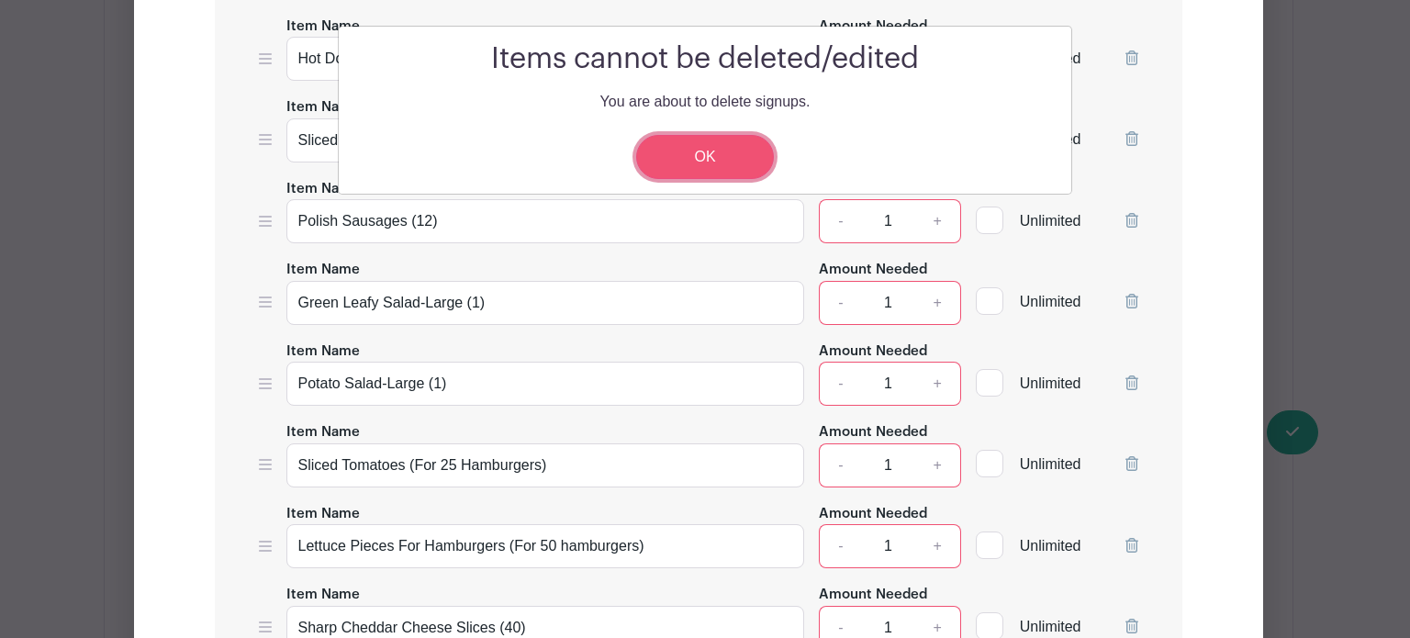
click at [714, 152] on link "OK" at bounding box center [705, 157] width 138 height 44
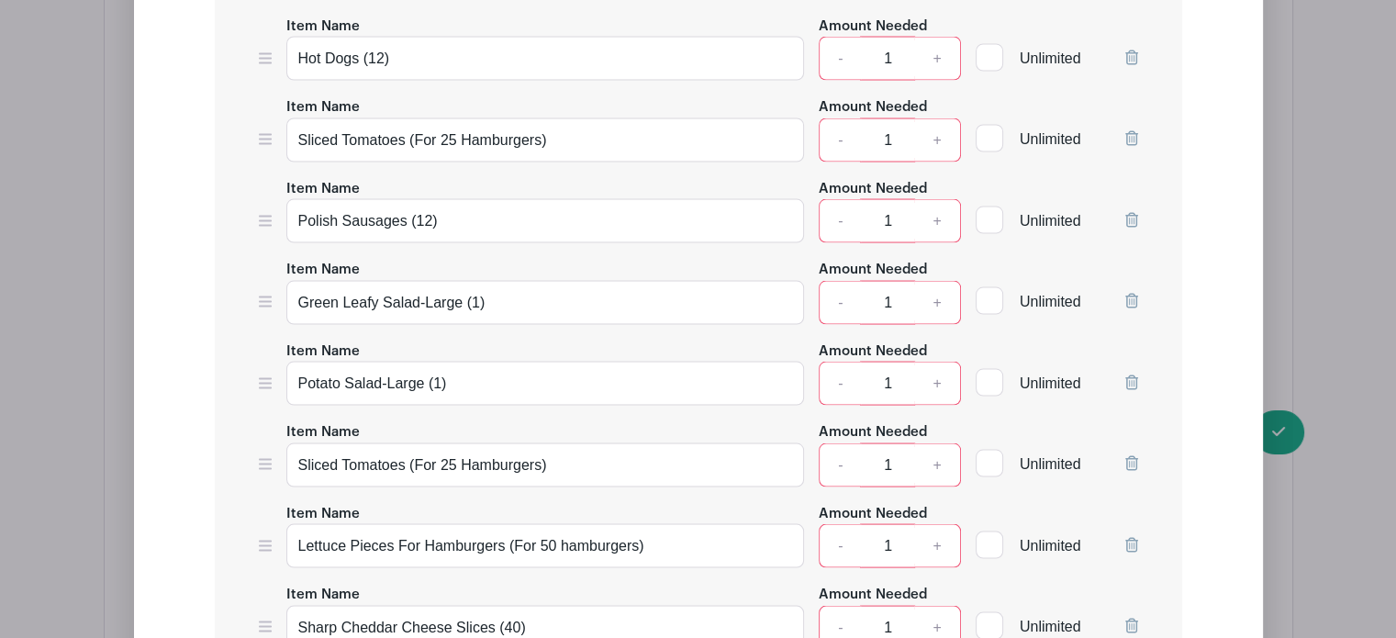
click at [1292, 260] on div "Edit Simple Signup List Items cannot be deleted/edited You are about to delete …" at bounding box center [699, 297] width 1188 height 5002
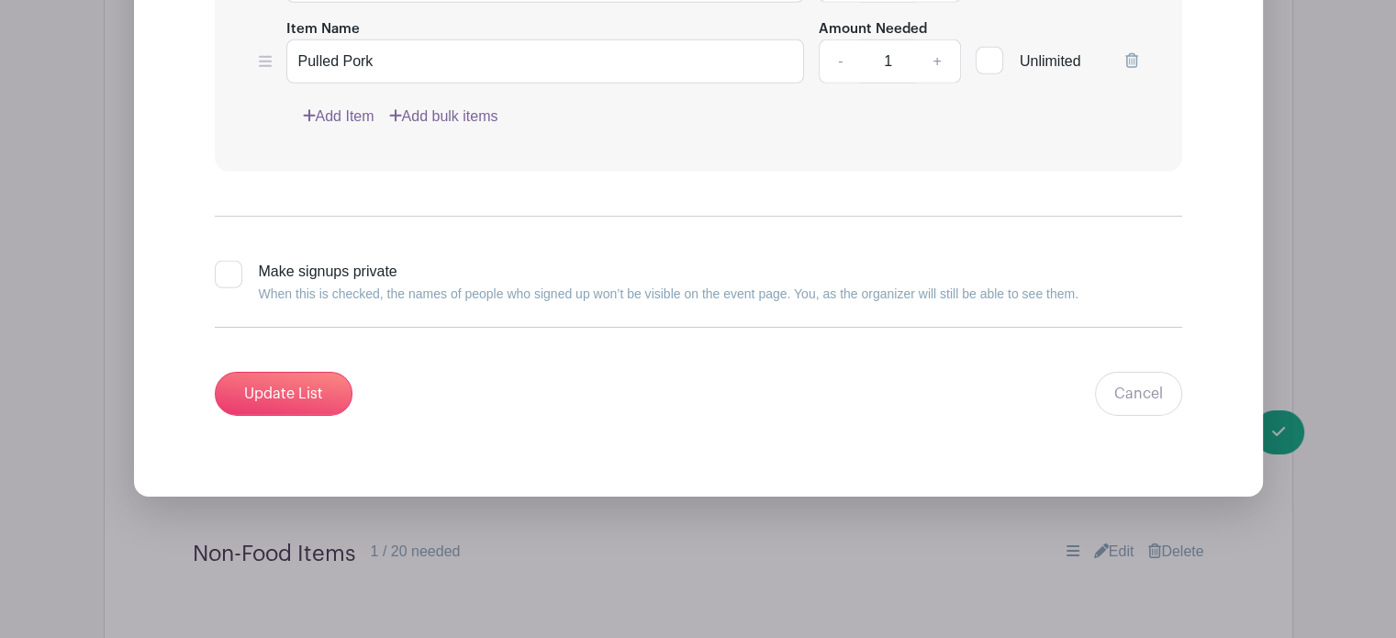
scroll to position [5823, 0]
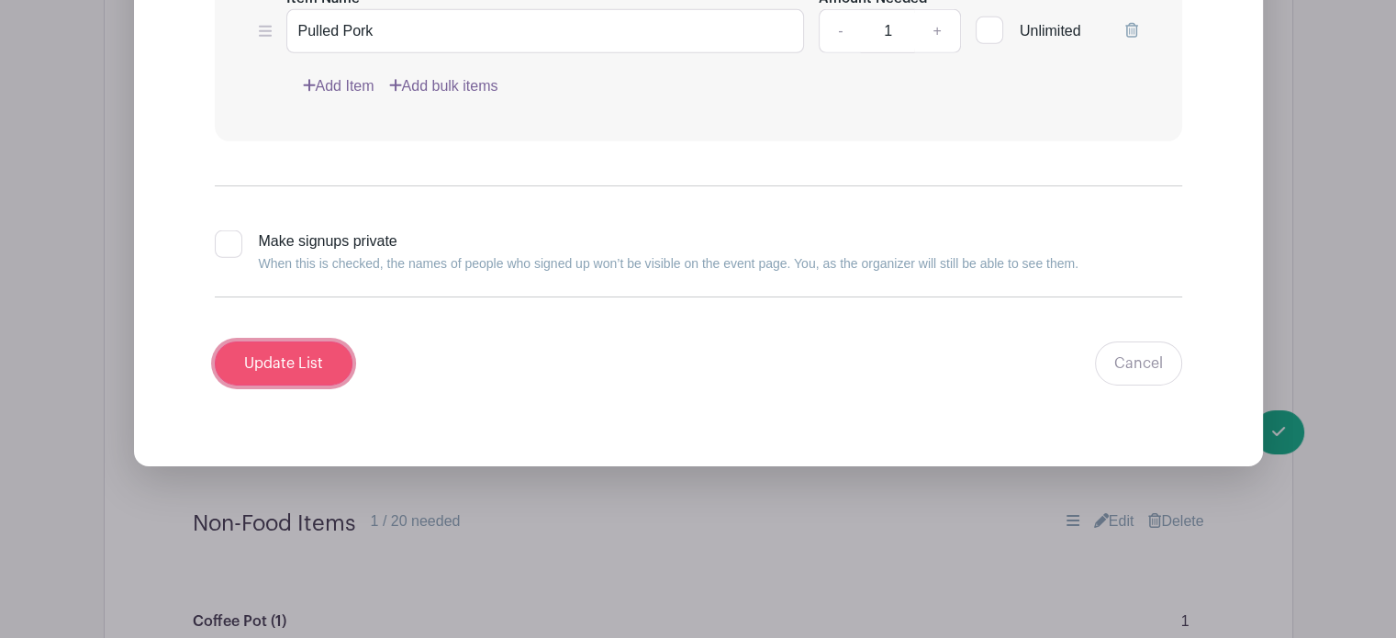
click at [308, 341] on input "Update List" at bounding box center [284, 363] width 138 height 44
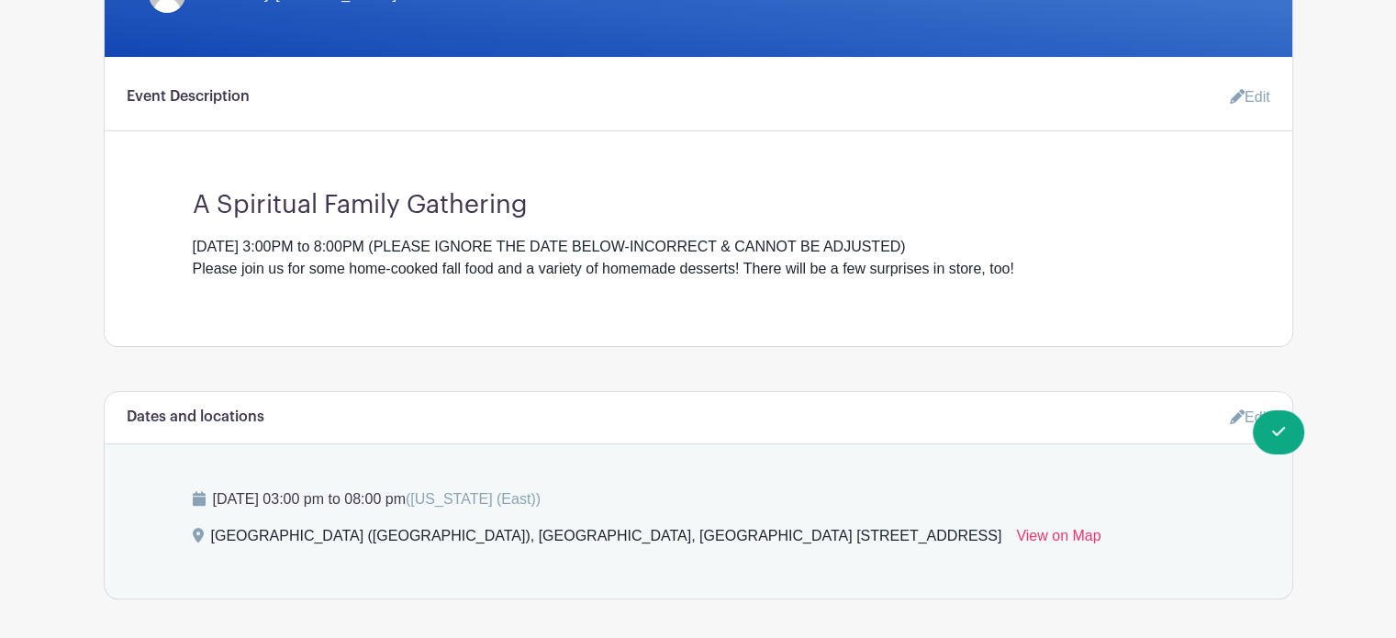
scroll to position [496, 0]
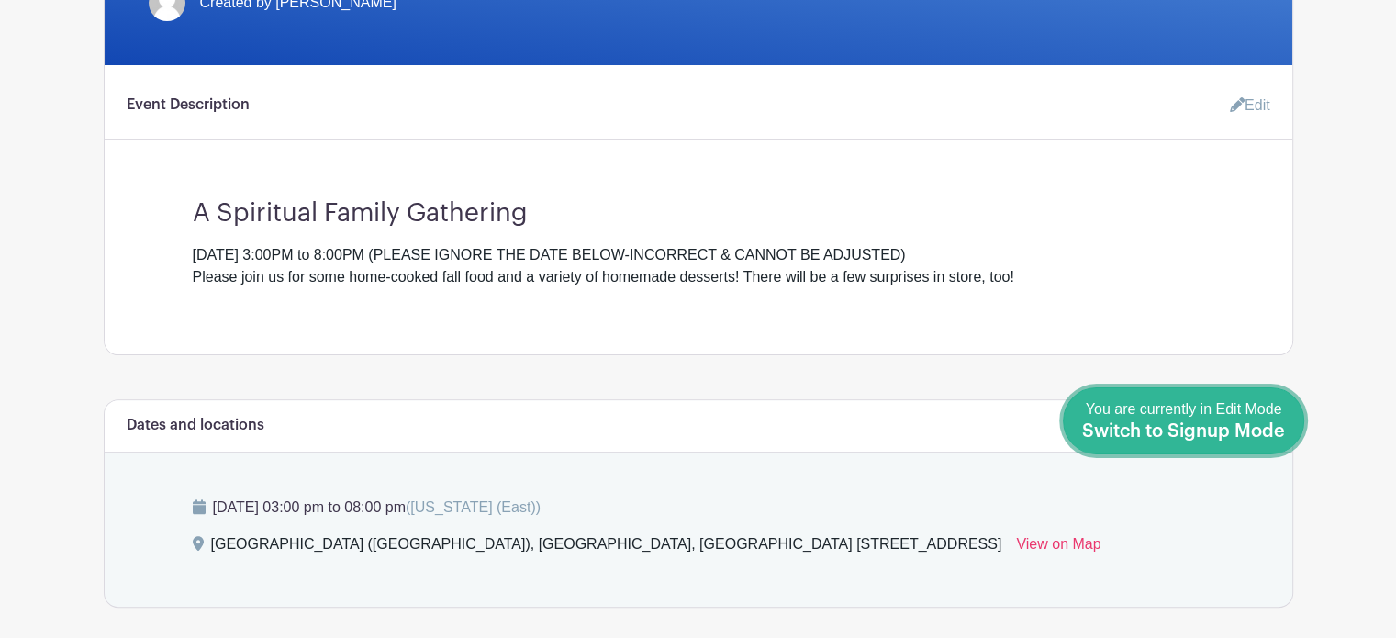
click at [1260, 423] on span "Switch to Signup Mode" at bounding box center [1183, 431] width 203 height 18
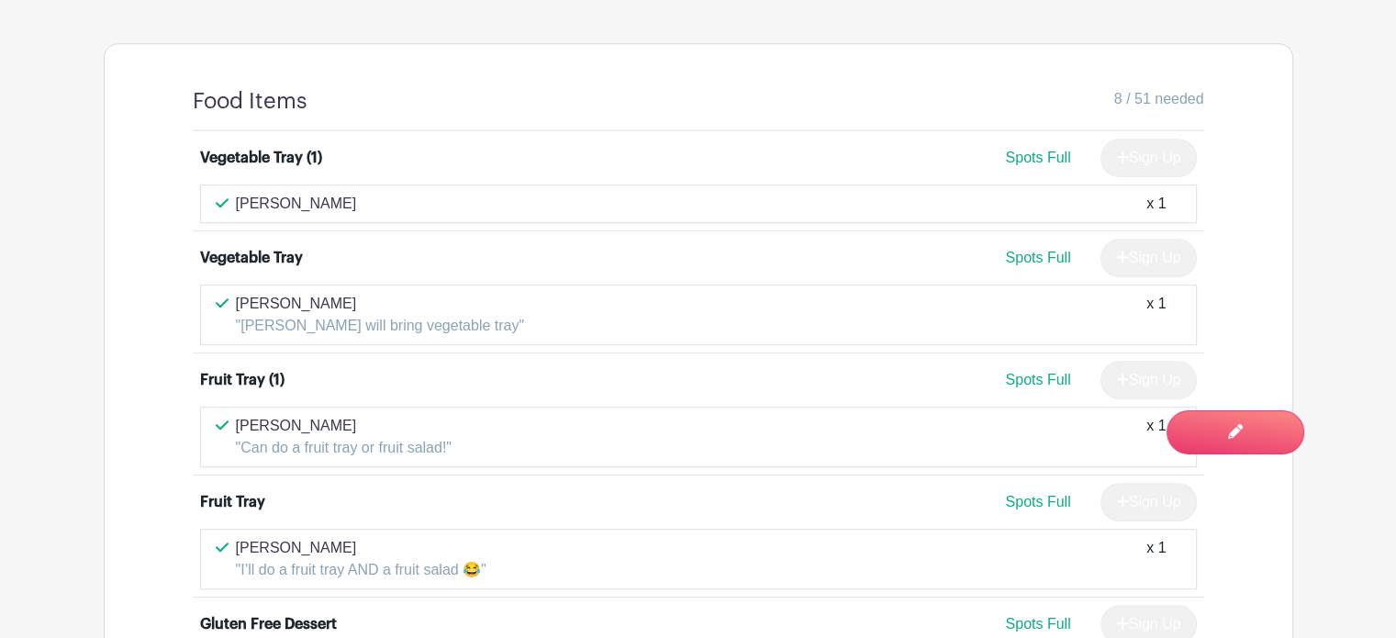
scroll to position [1067, 0]
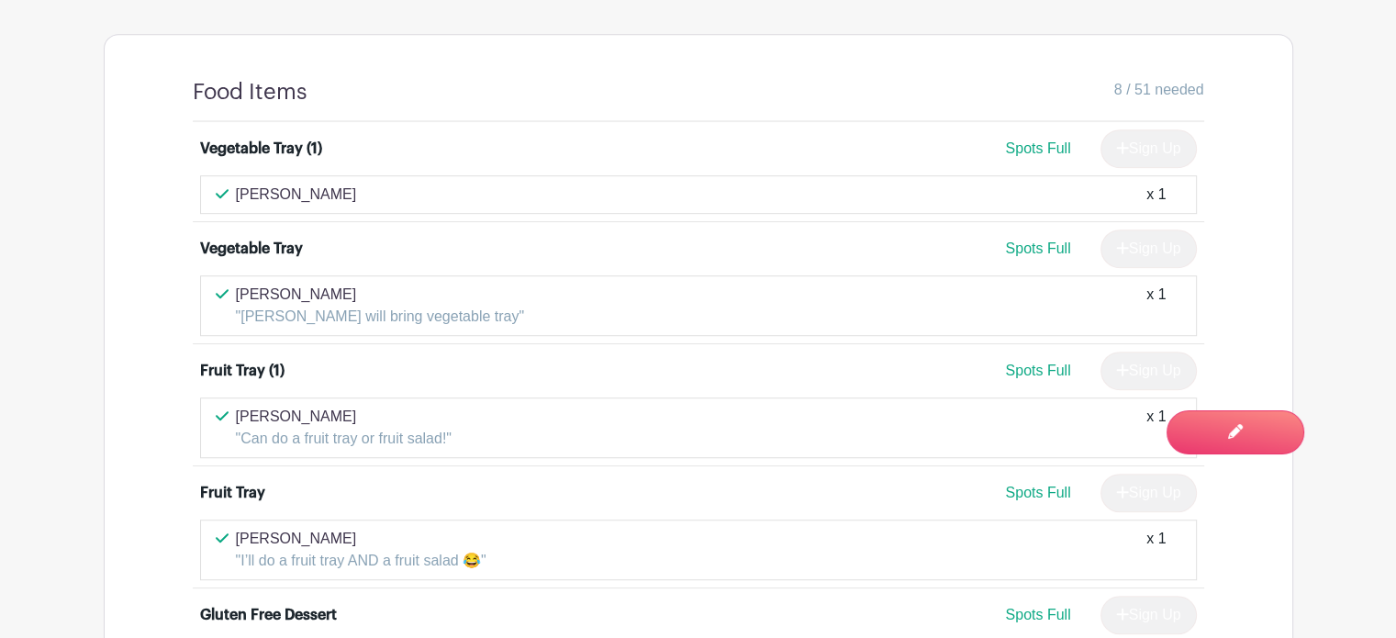
click at [360, 195] on div "Dusty Webster x 1" at bounding box center [699, 195] width 966 height 22
click at [310, 192] on p "Dusty Webster" at bounding box center [296, 195] width 121 height 22
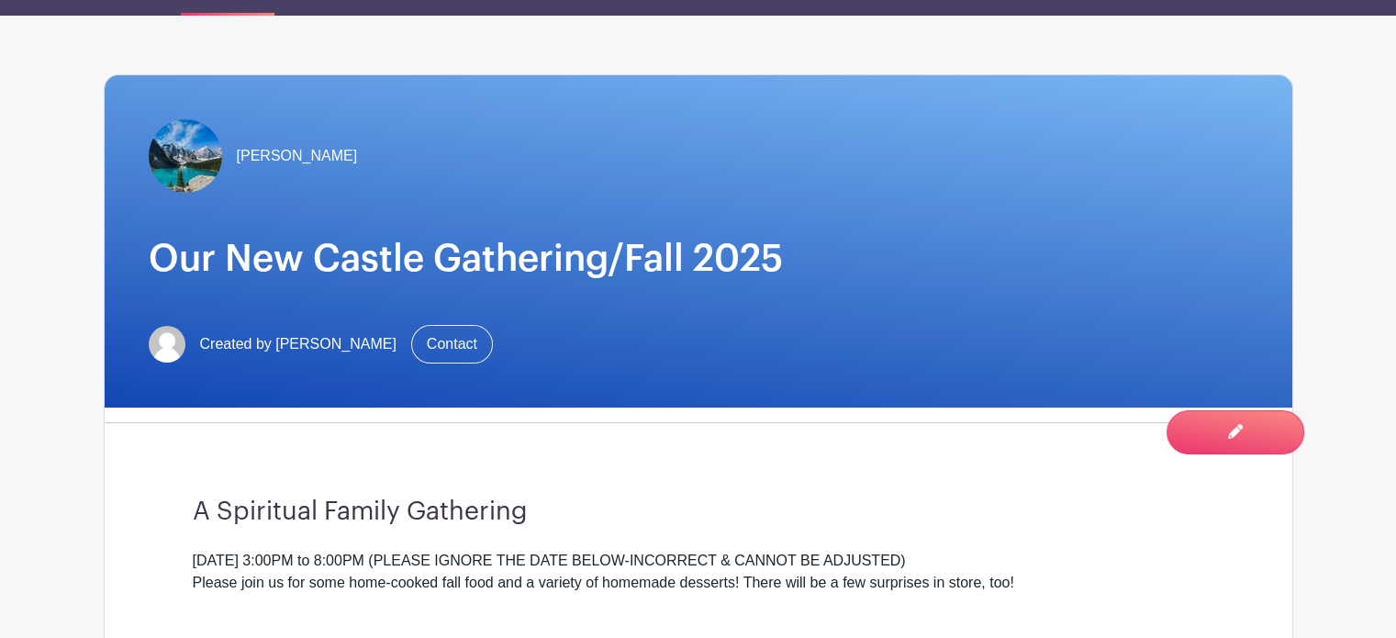
scroll to position [133, 0]
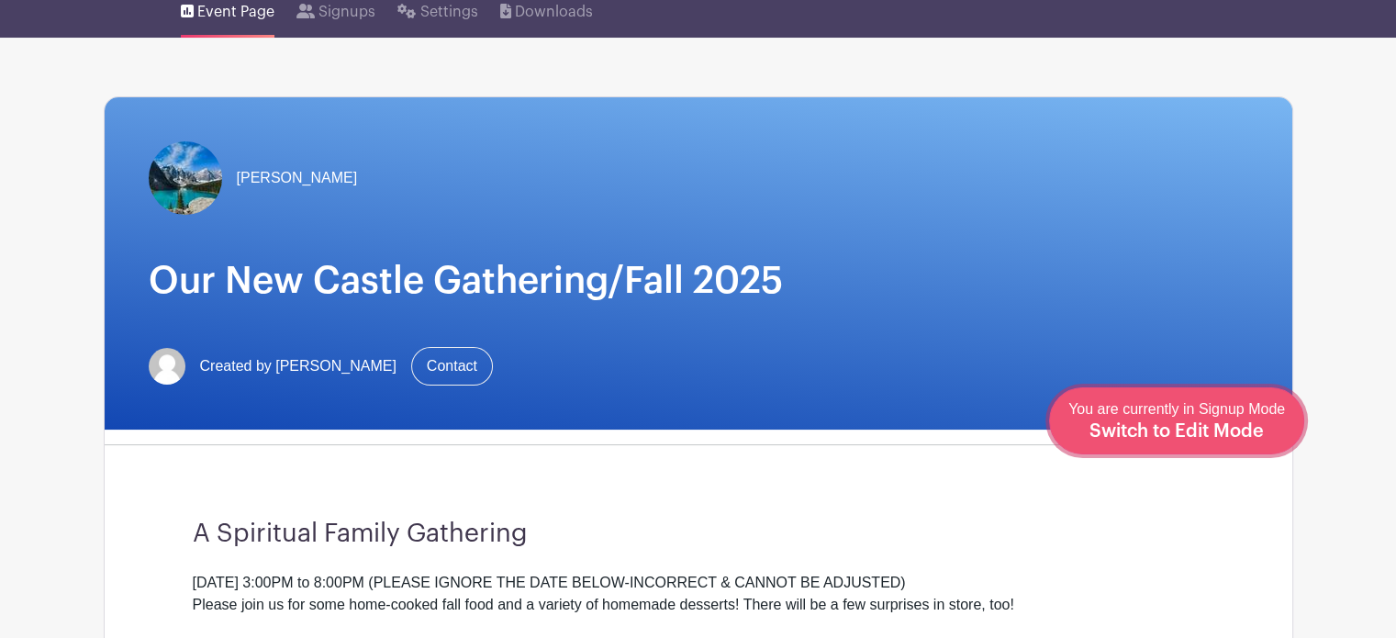
click at [1223, 438] on span "Switch to Edit Mode" at bounding box center [1177, 431] width 174 height 18
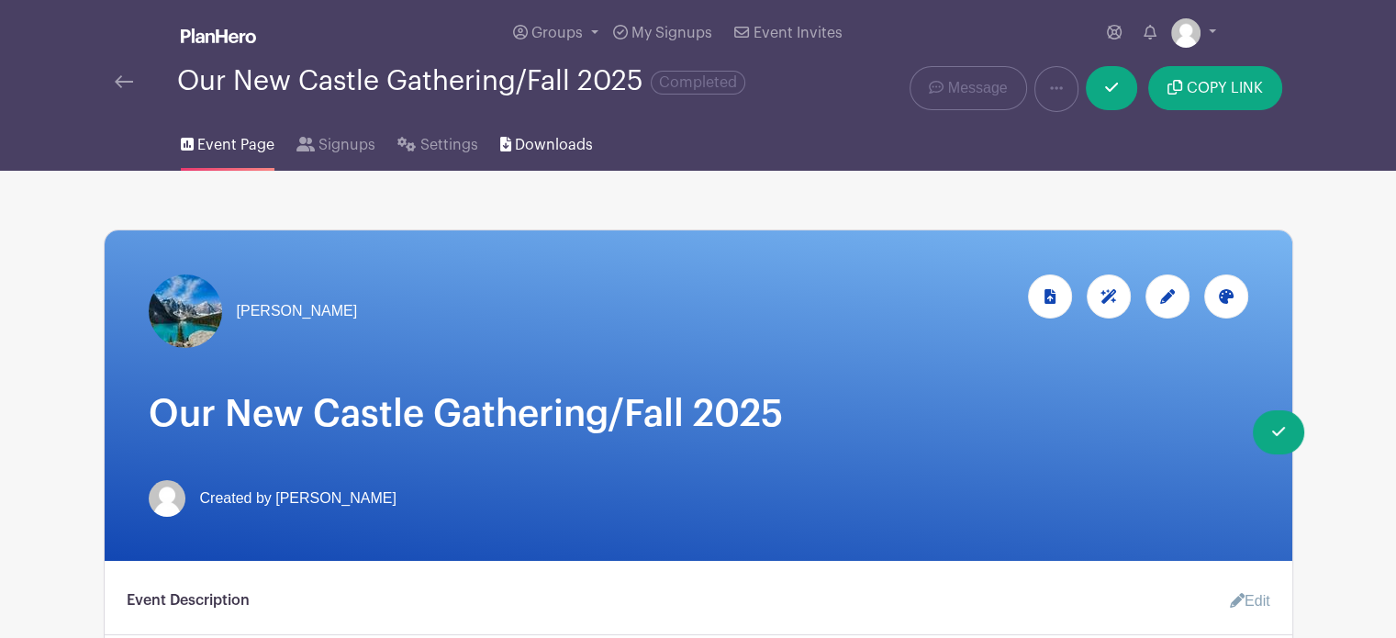
click at [542, 149] on span "Downloads" at bounding box center [554, 145] width 78 height 22
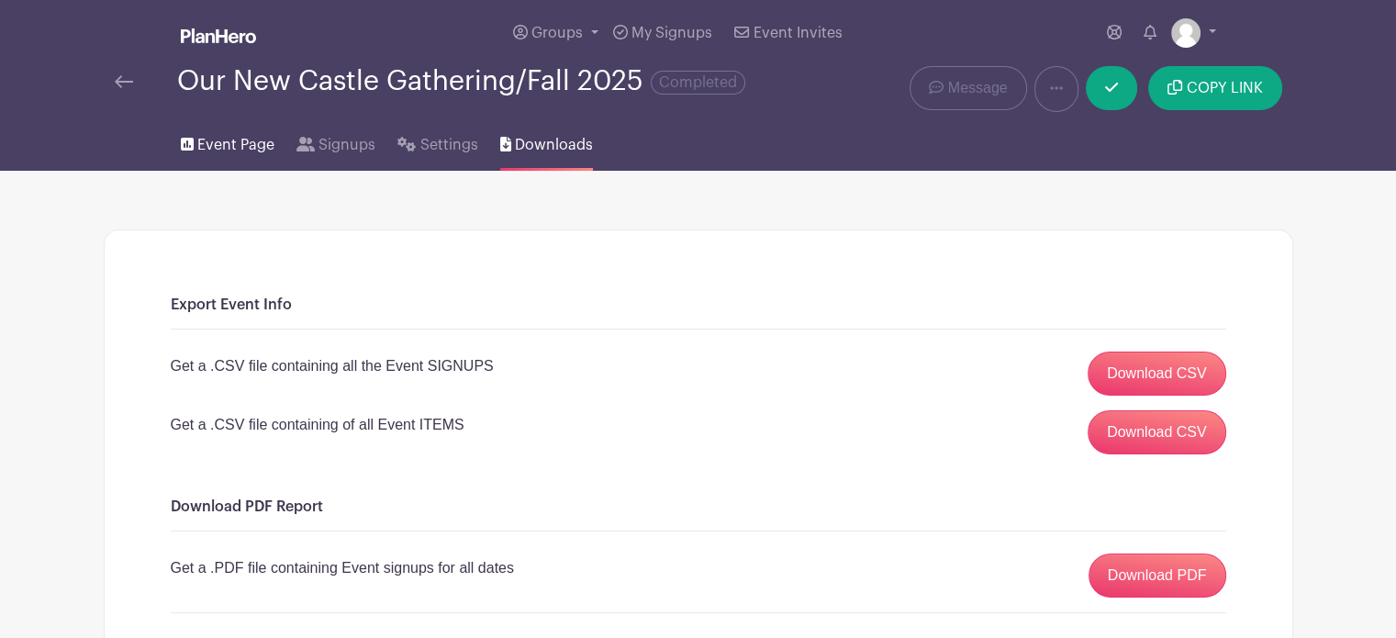
click at [251, 143] on span "Event Page" at bounding box center [235, 145] width 77 height 22
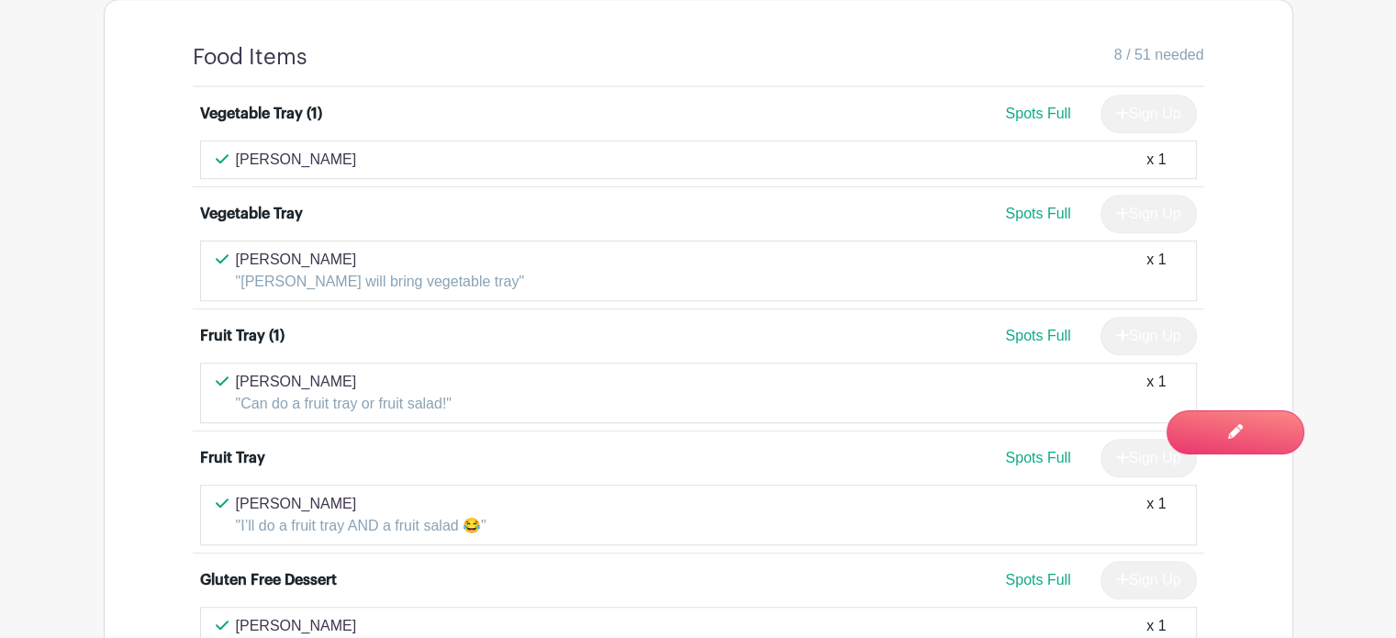
scroll to position [1067, 0]
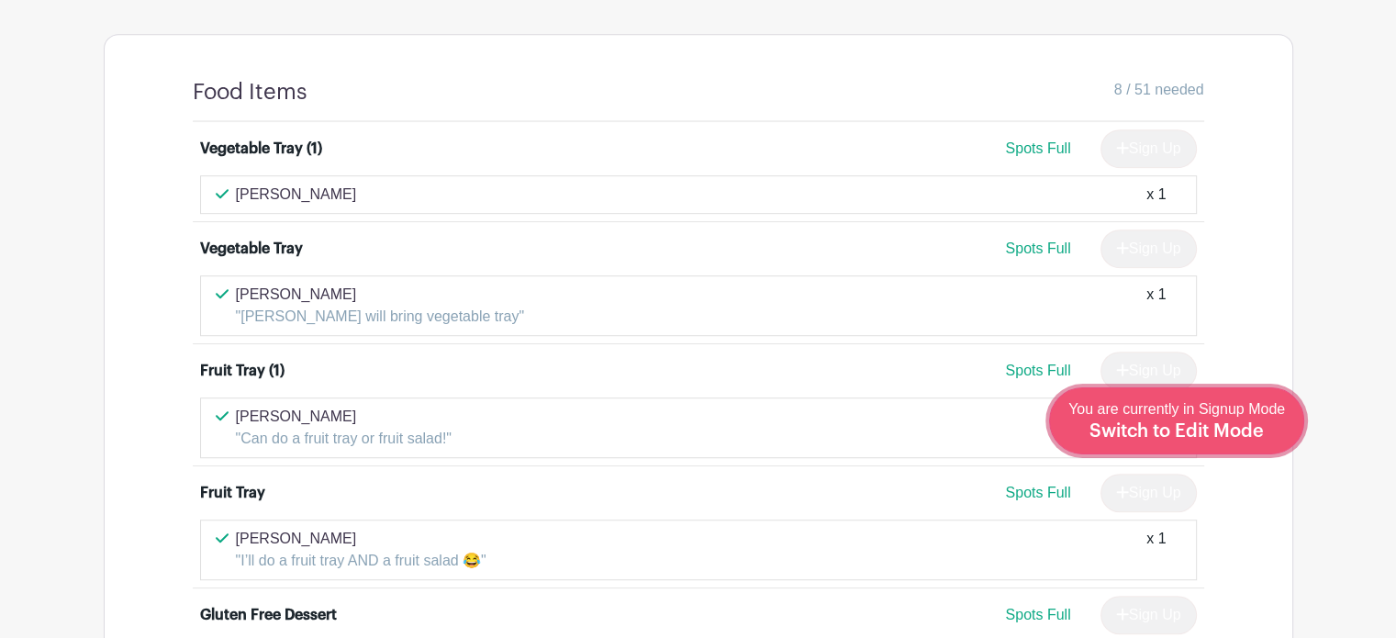
click at [1251, 428] on span "Switch to Edit Mode" at bounding box center [1177, 431] width 174 height 18
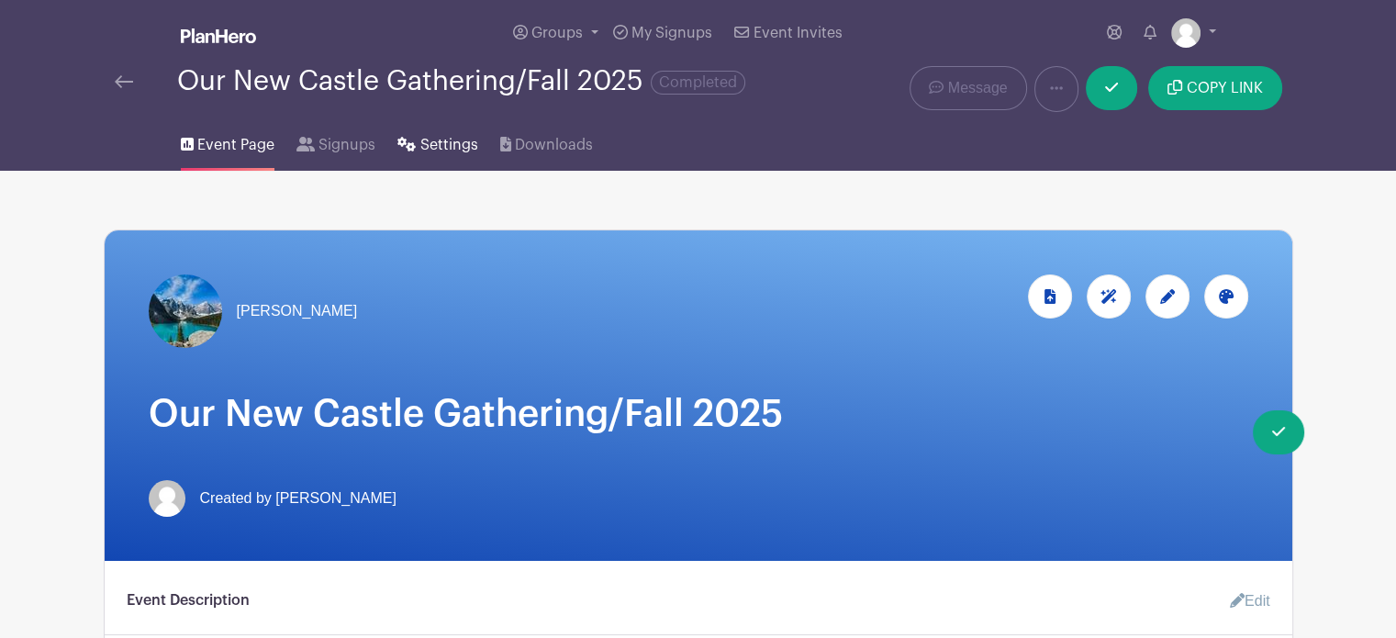
click at [455, 140] on span "Settings" at bounding box center [449, 145] width 58 height 22
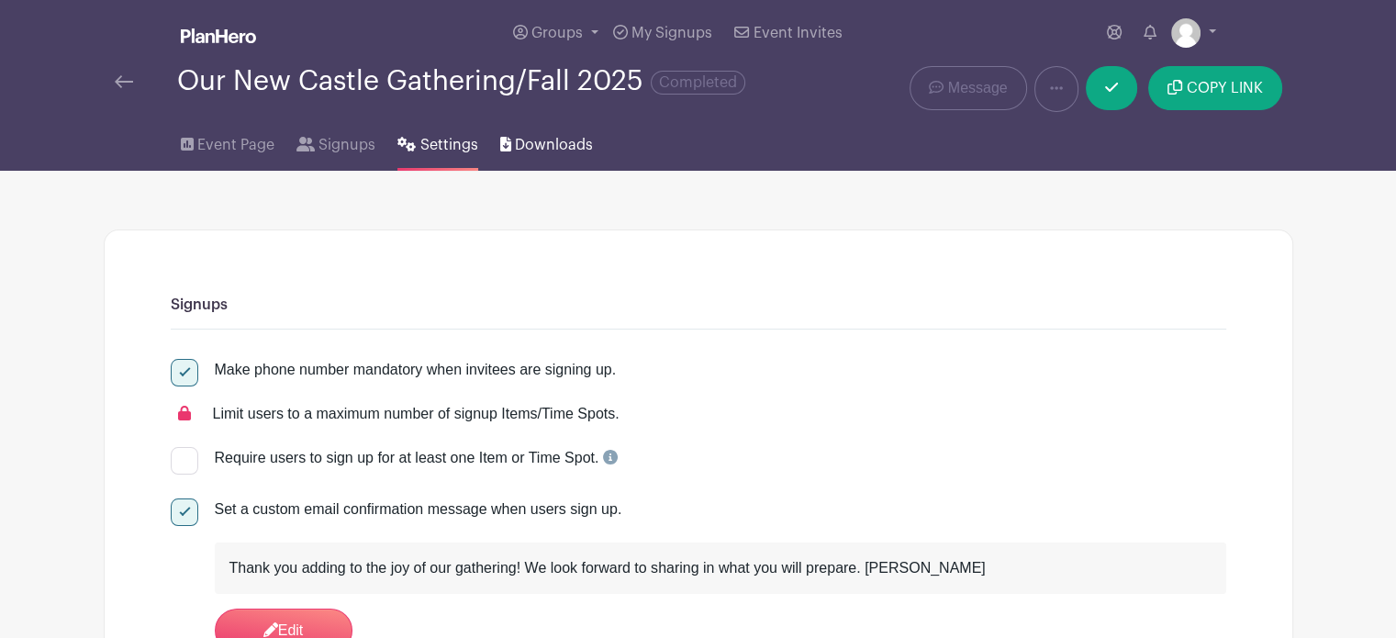
click at [557, 149] on span "Downloads" at bounding box center [554, 145] width 78 height 22
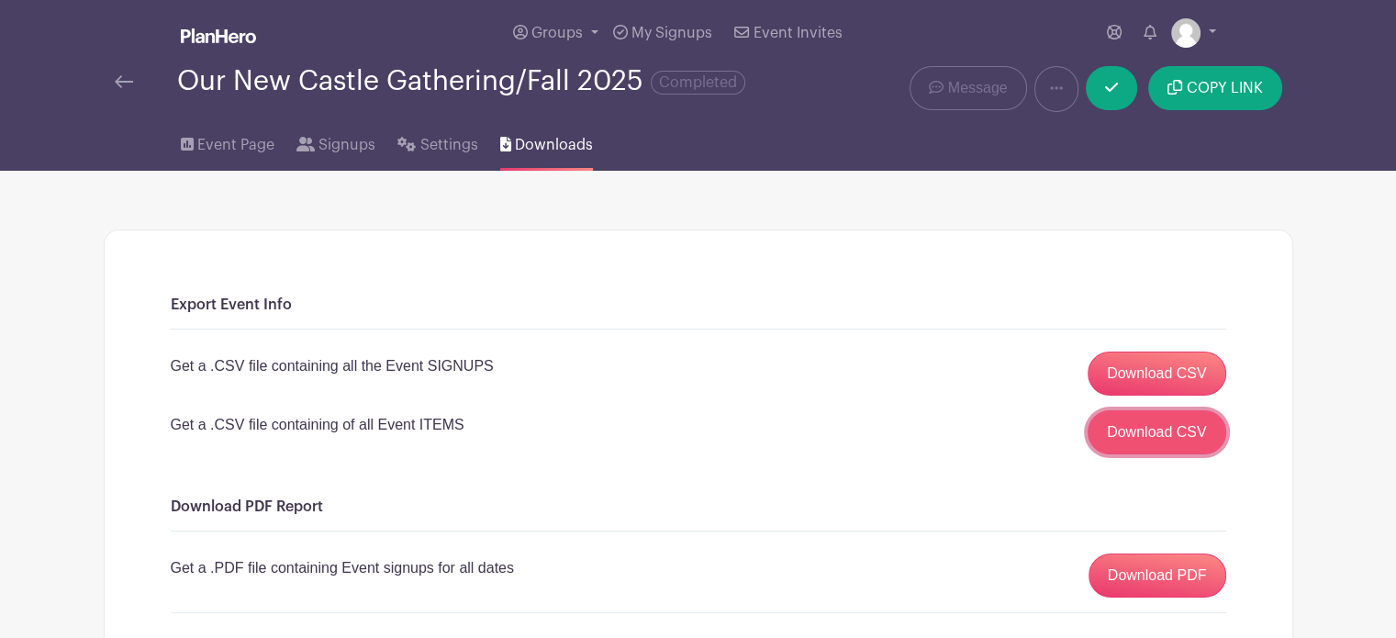
click at [1134, 446] on link "Download CSV" at bounding box center [1157, 432] width 139 height 44
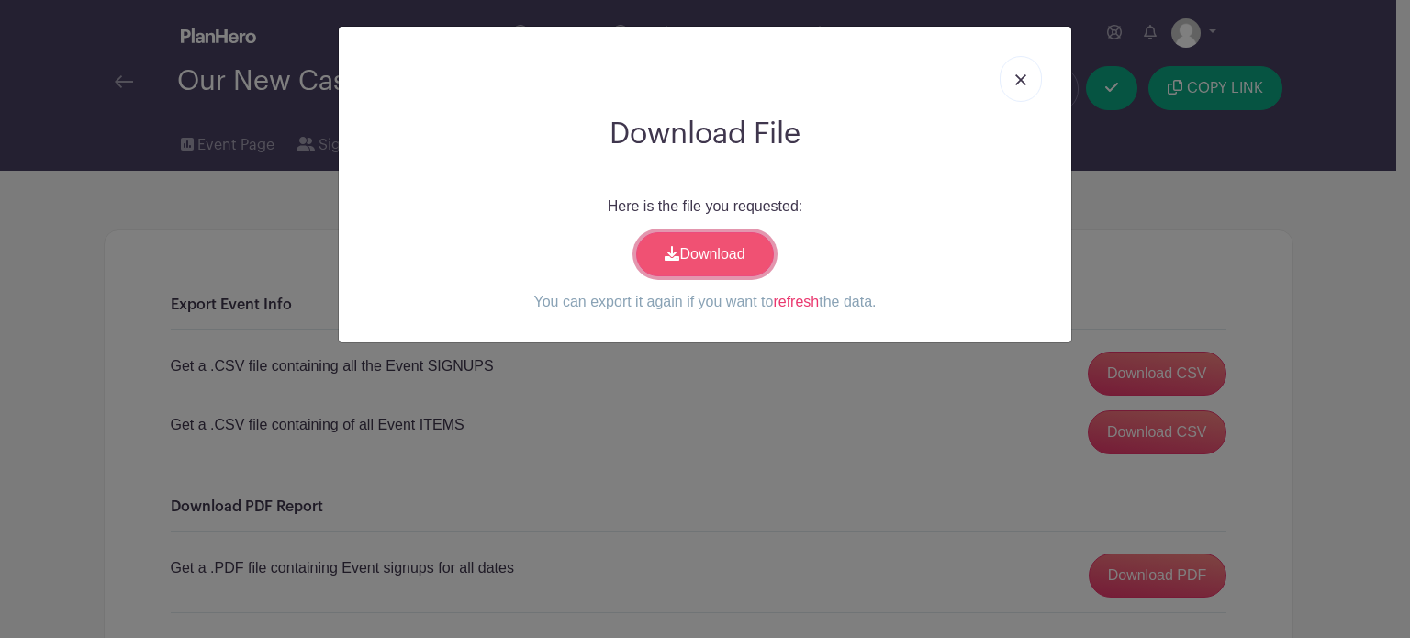
click at [710, 260] on link "Download" at bounding box center [705, 254] width 138 height 44
click at [1021, 84] on img at bounding box center [1020, 79] width 11 height 11
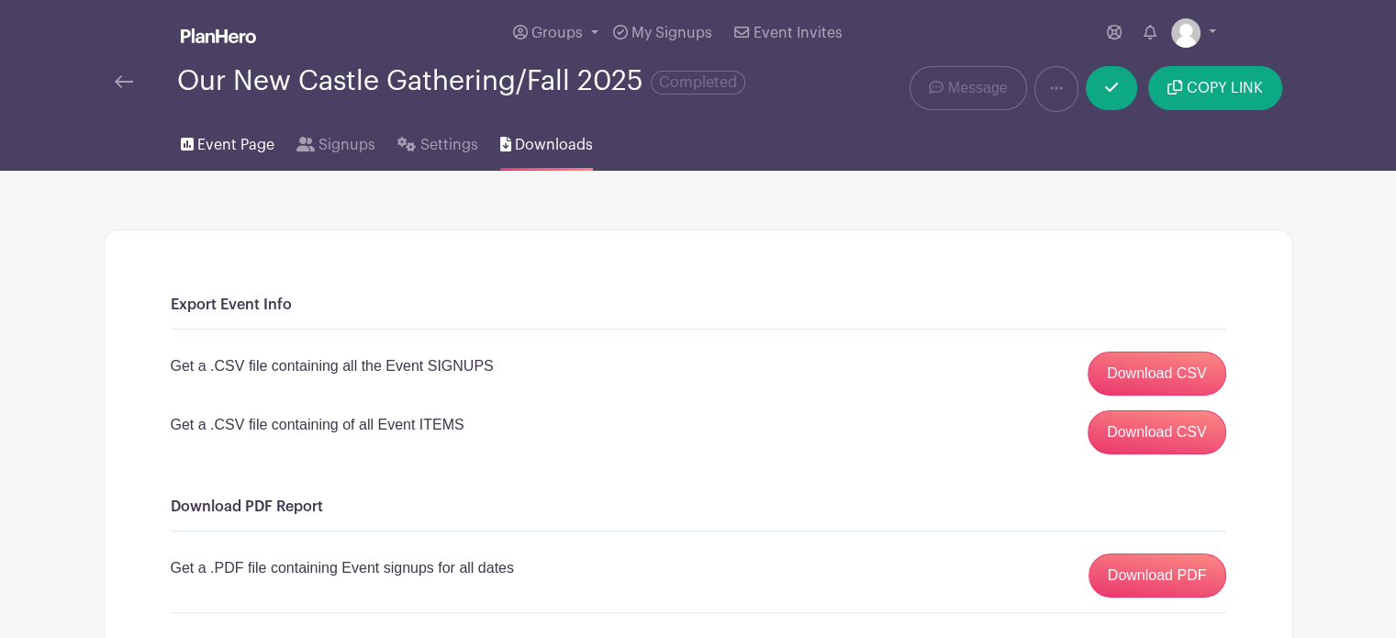
click at [240, 146] on span "Event Page" at bounding box center [235, 145] width 77 height 22
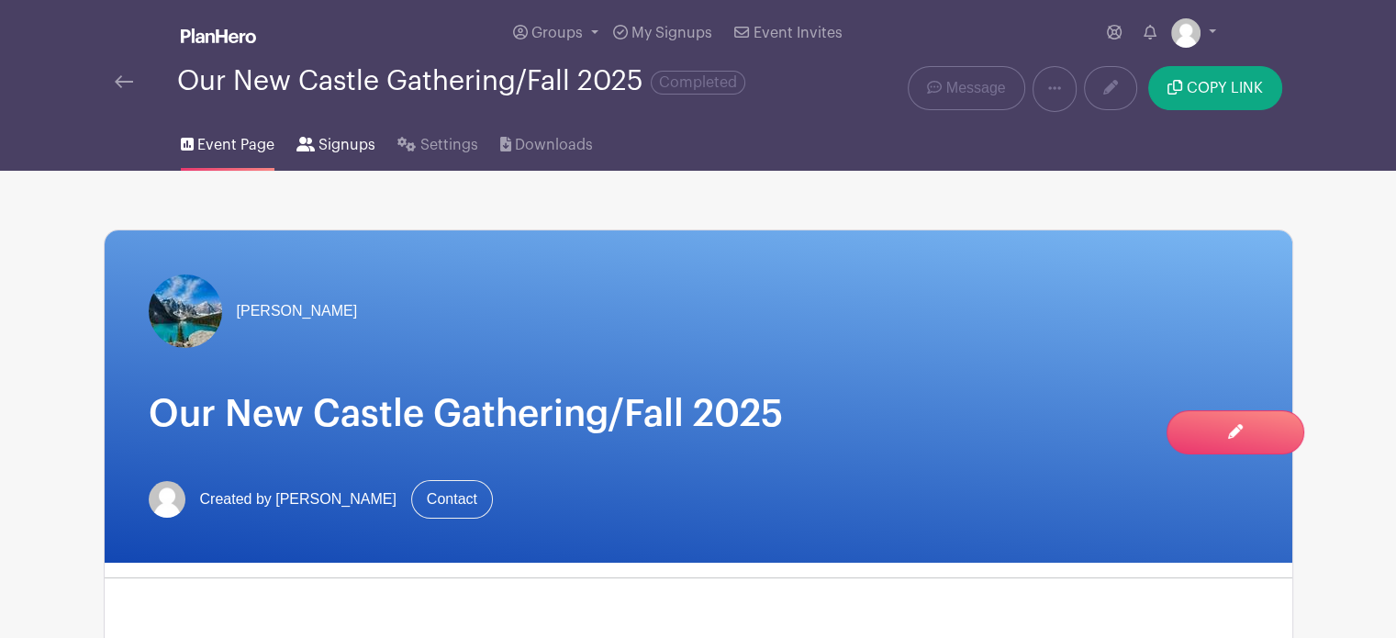
click at [349, 141] on span "Signups" at bounding box center [347, 145] width 57 height 22
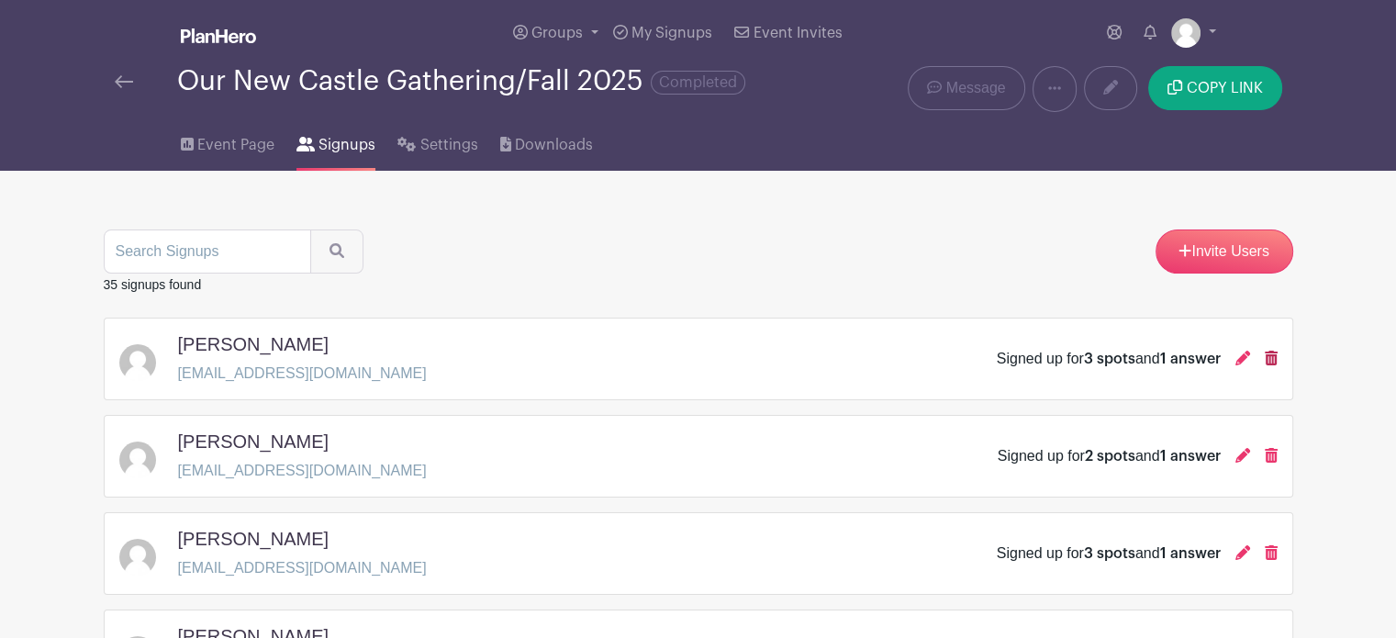
click at [1274, 358] on icon at bounding box center [1271, 358] width 13 height 15
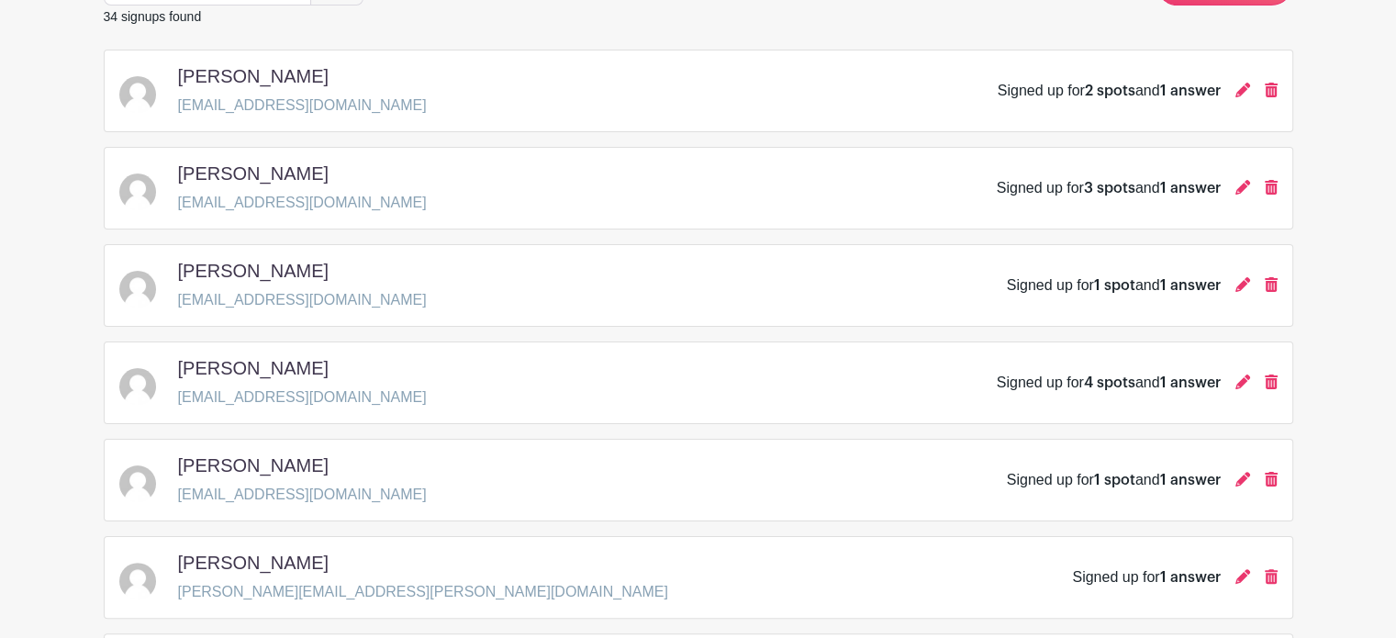
scroll to position [354, 0]
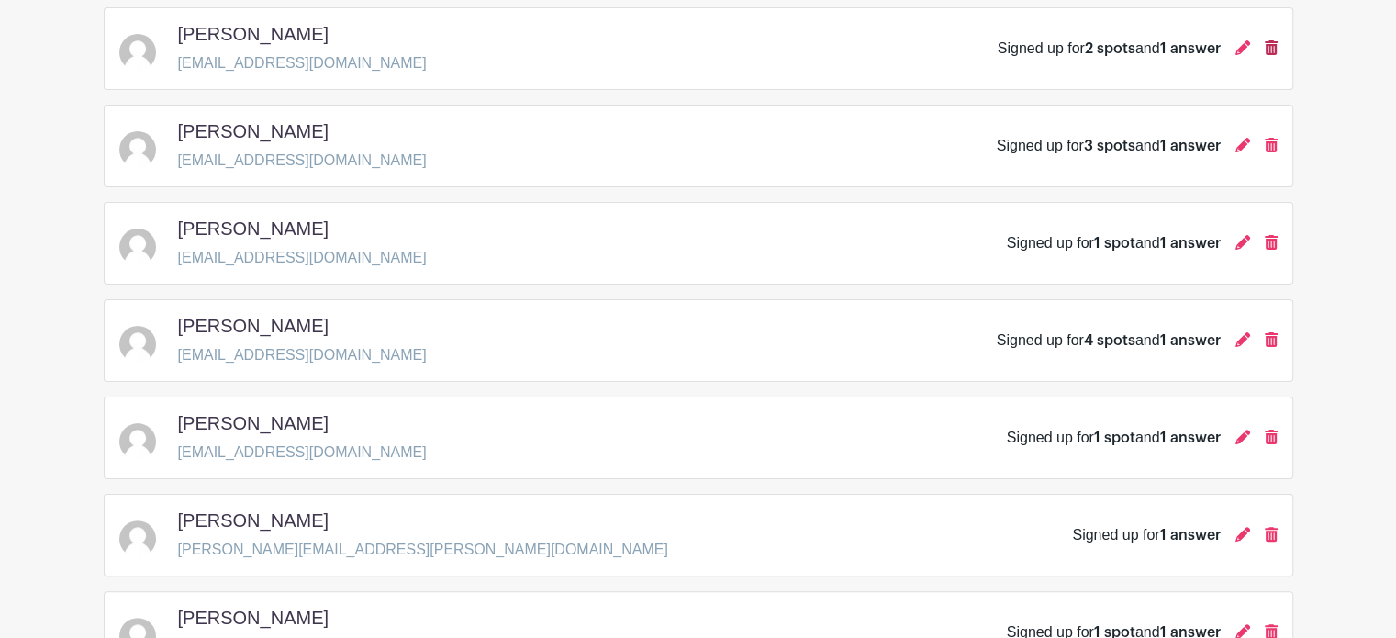
click at [1274, 48] on icon at bounding box center [1271, 47] width 13 height 15
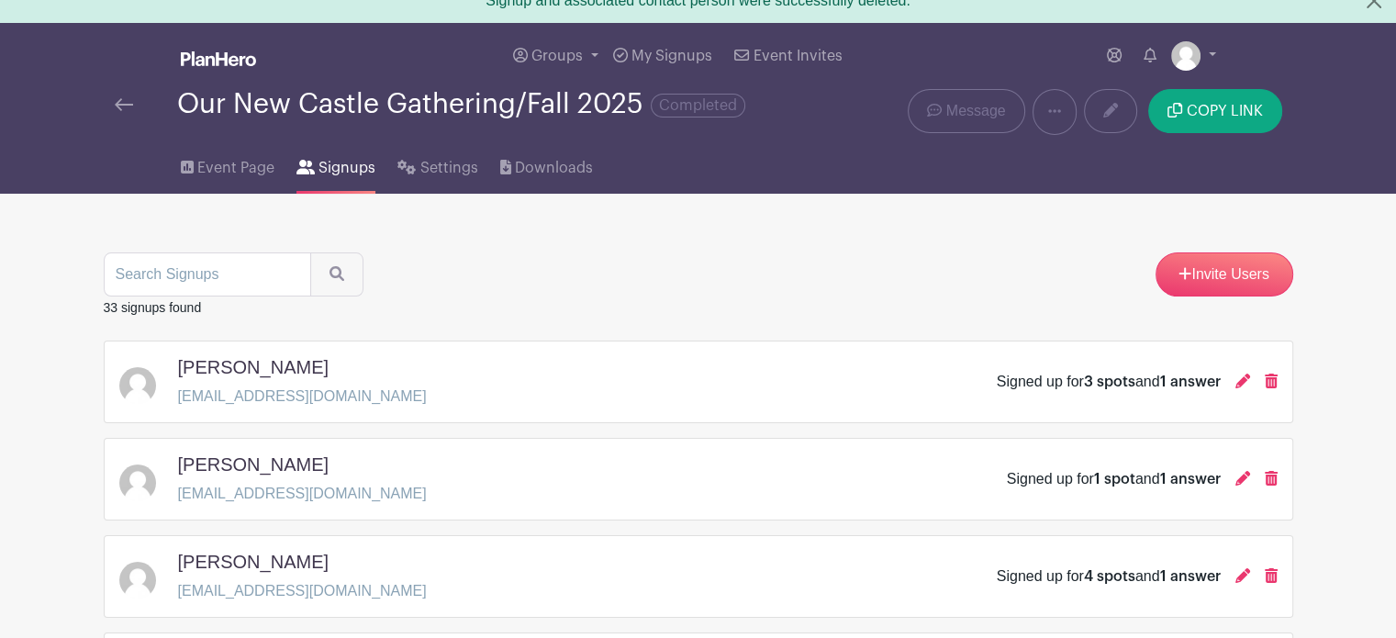
scroll to position [0, 0]
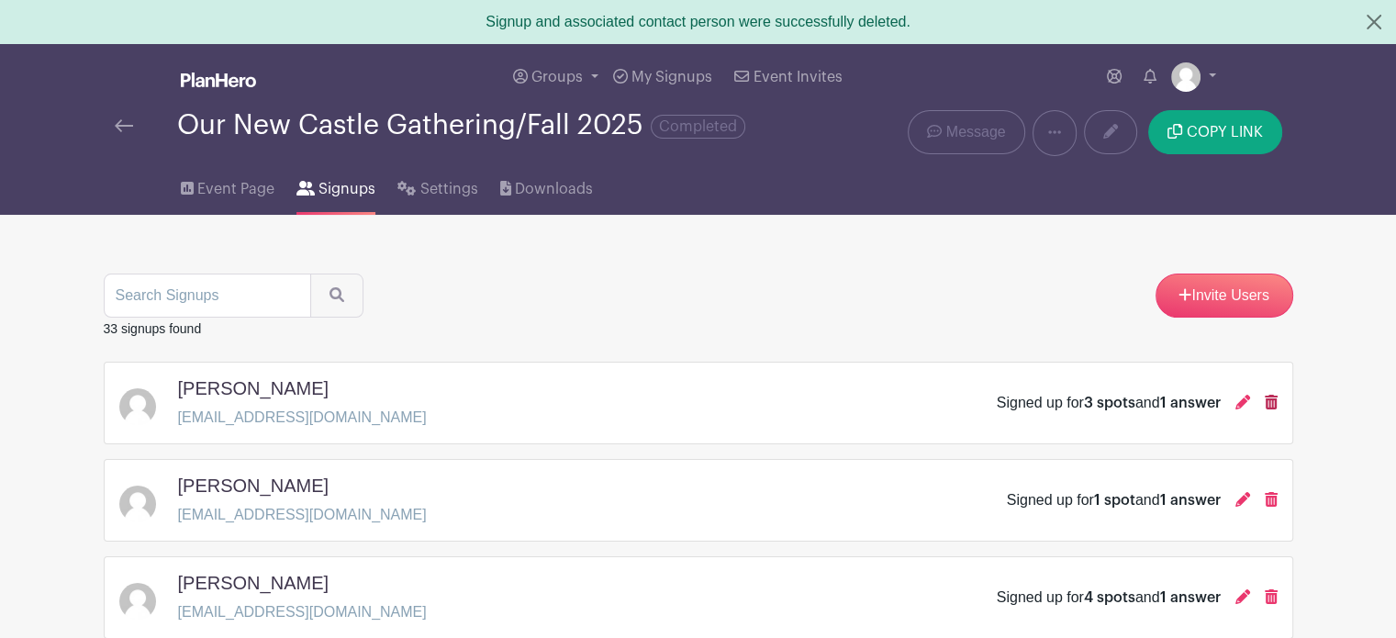
click at [1271, 403] on icon at bounding box center [1271, 402] width 13 height 15
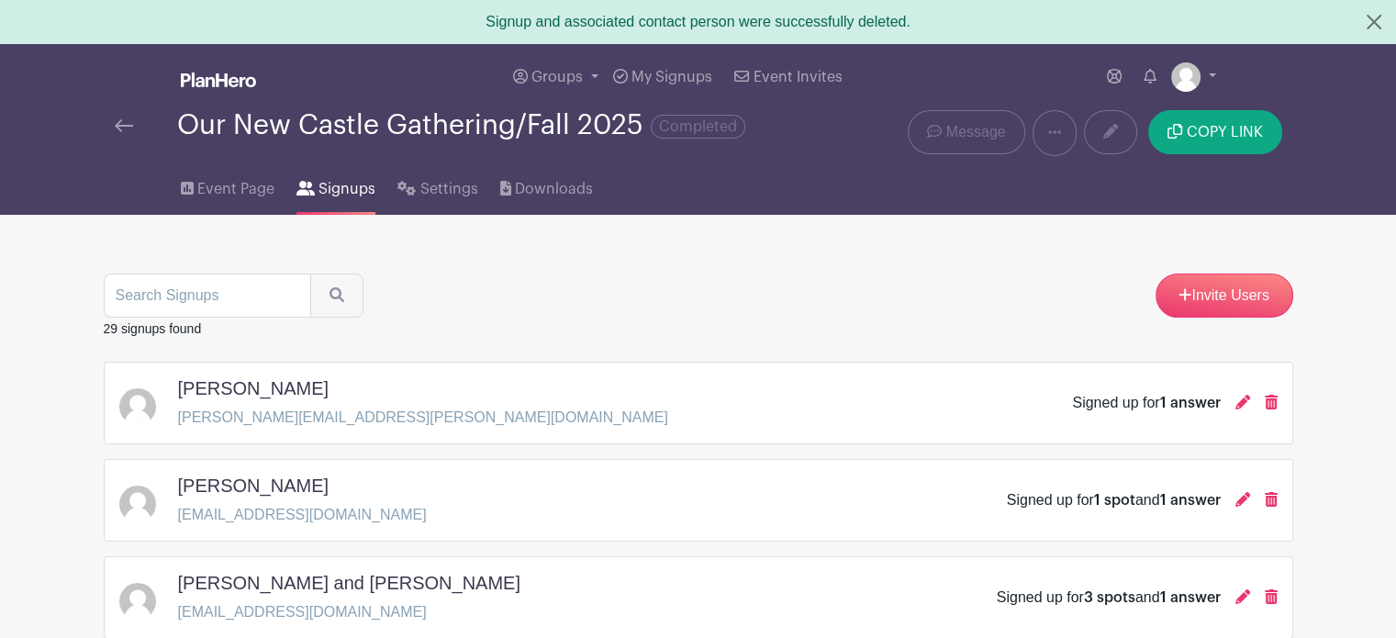
click at [1271, 403] on icon at bounding box center [1271, 402] width 13 height 15
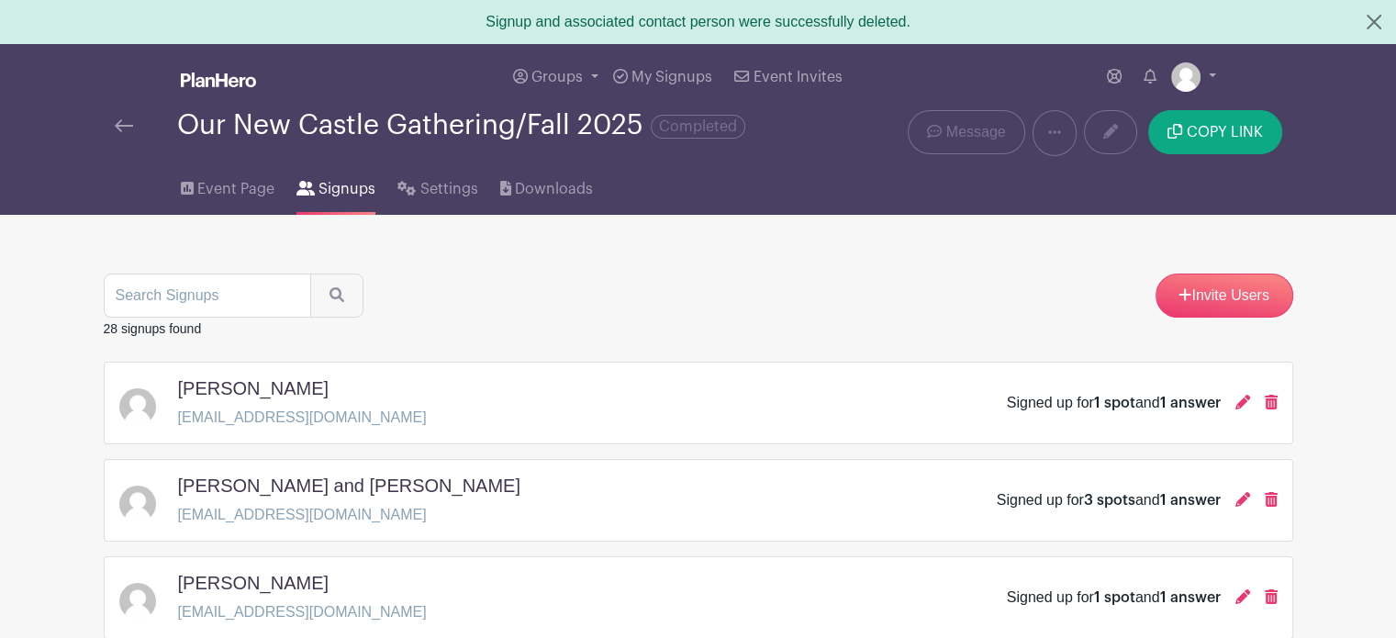
click at [1271, 403] on icon at bounding box center [1271, 402] width 13 height 15
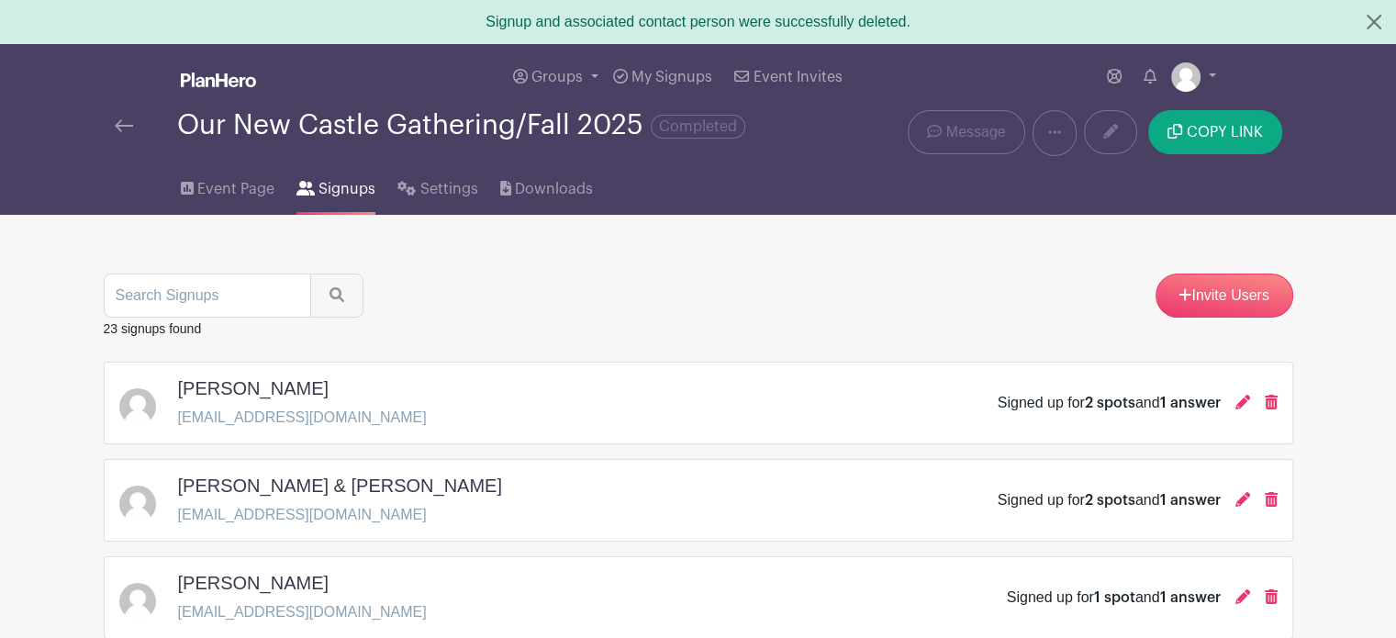
click at [1271, 403] on icon at bounding box center [1271, 402] width 13 height 15
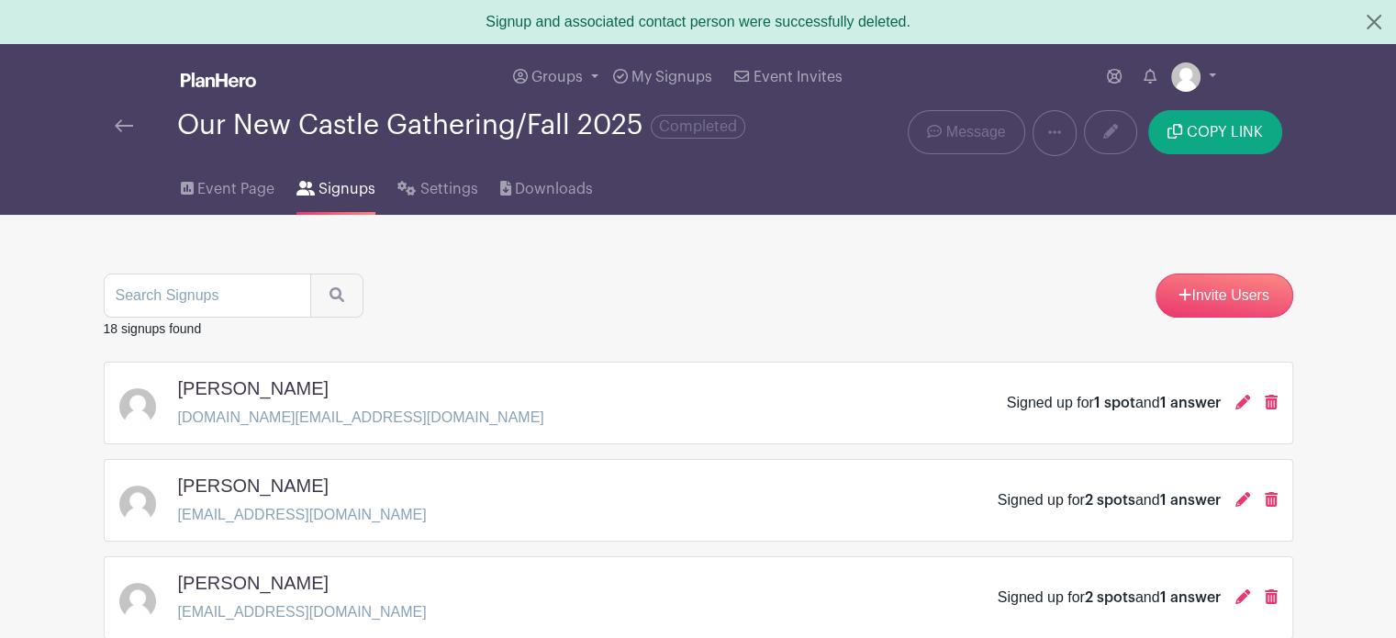
click at [1271, 403] on icon at bounding box center [1271, 402] width 13 height 15
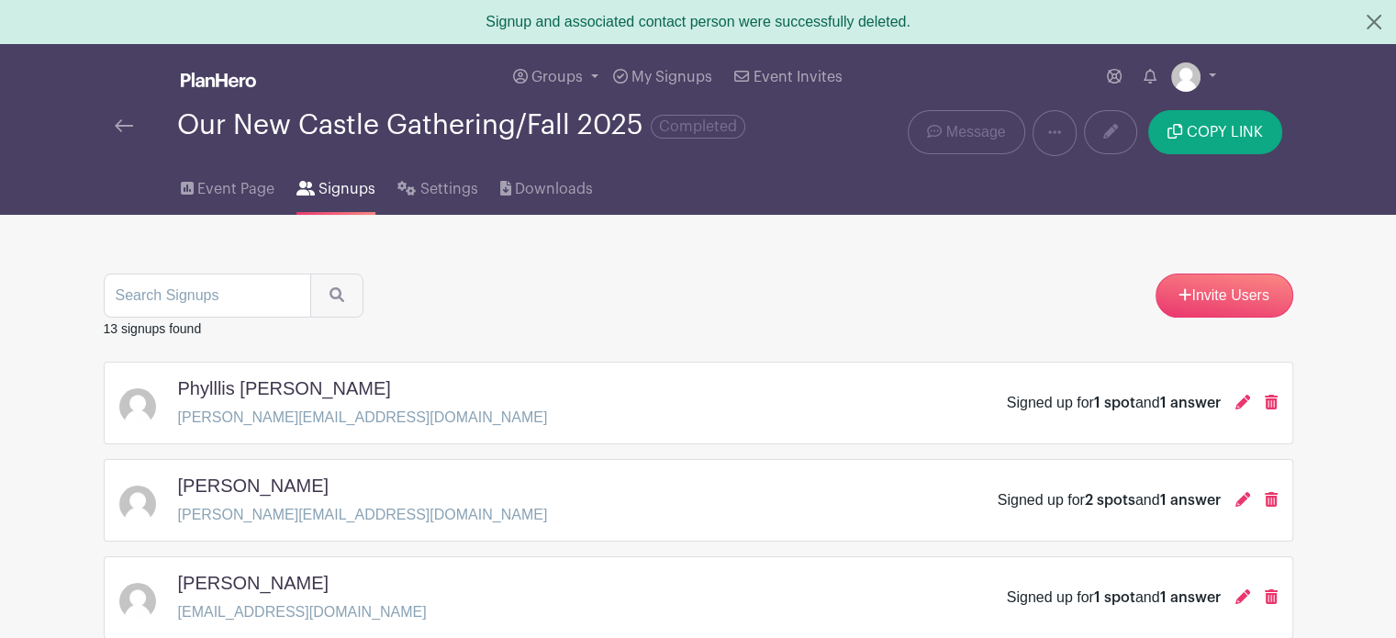
click at [1271, 403] on icon at bounding box center [1271, 402] width 13 height 15
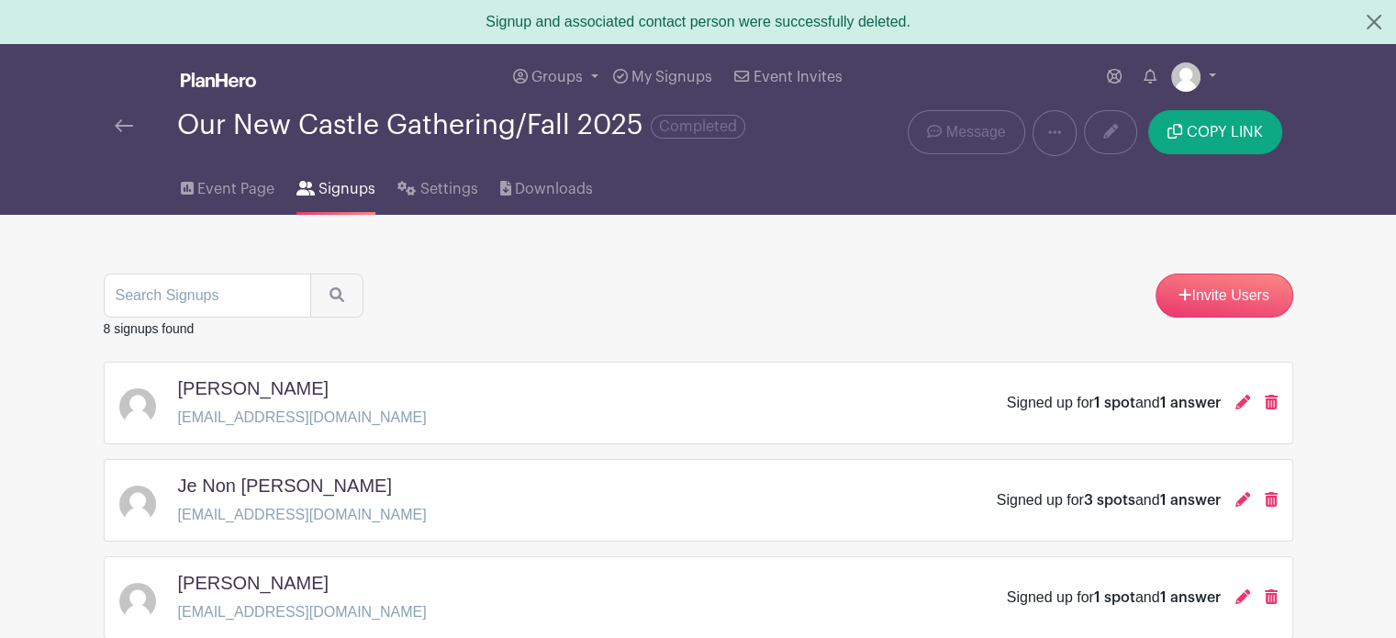
click at [1271, 403] on icon at bounding box center [1271, 402] width 13 height 15
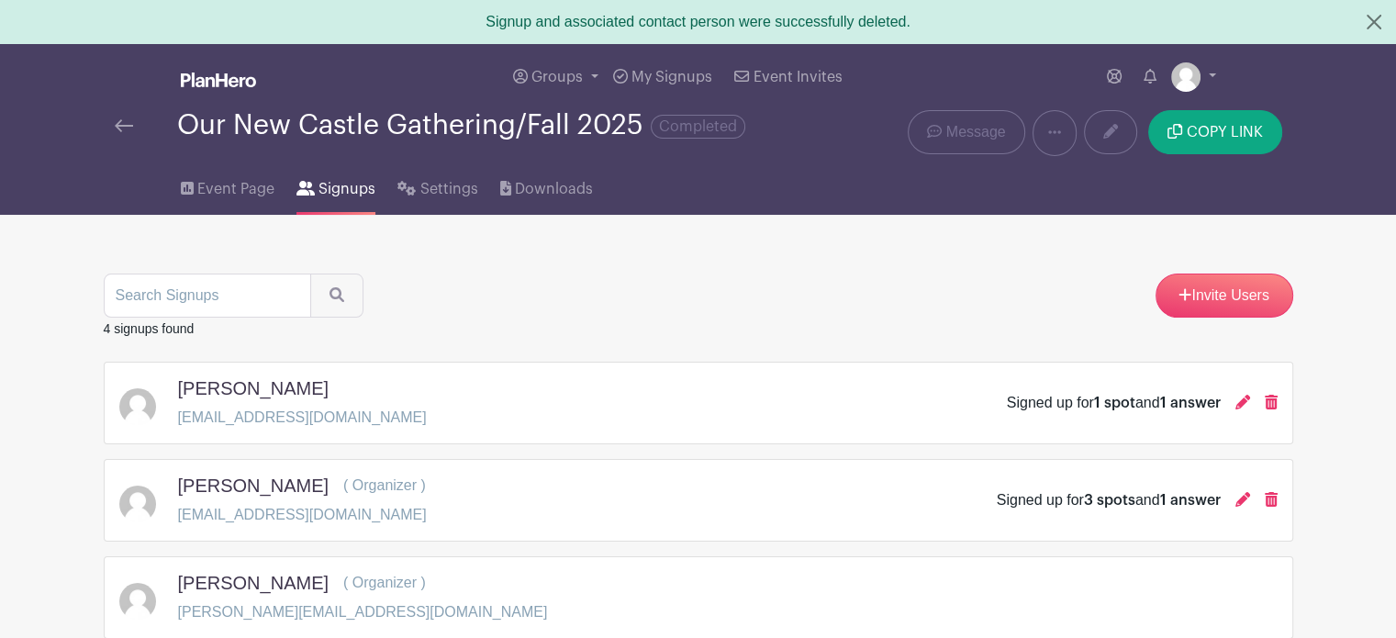
click at [1271, 403] on icon at bounding box center [1271, 402] width 13 height 15
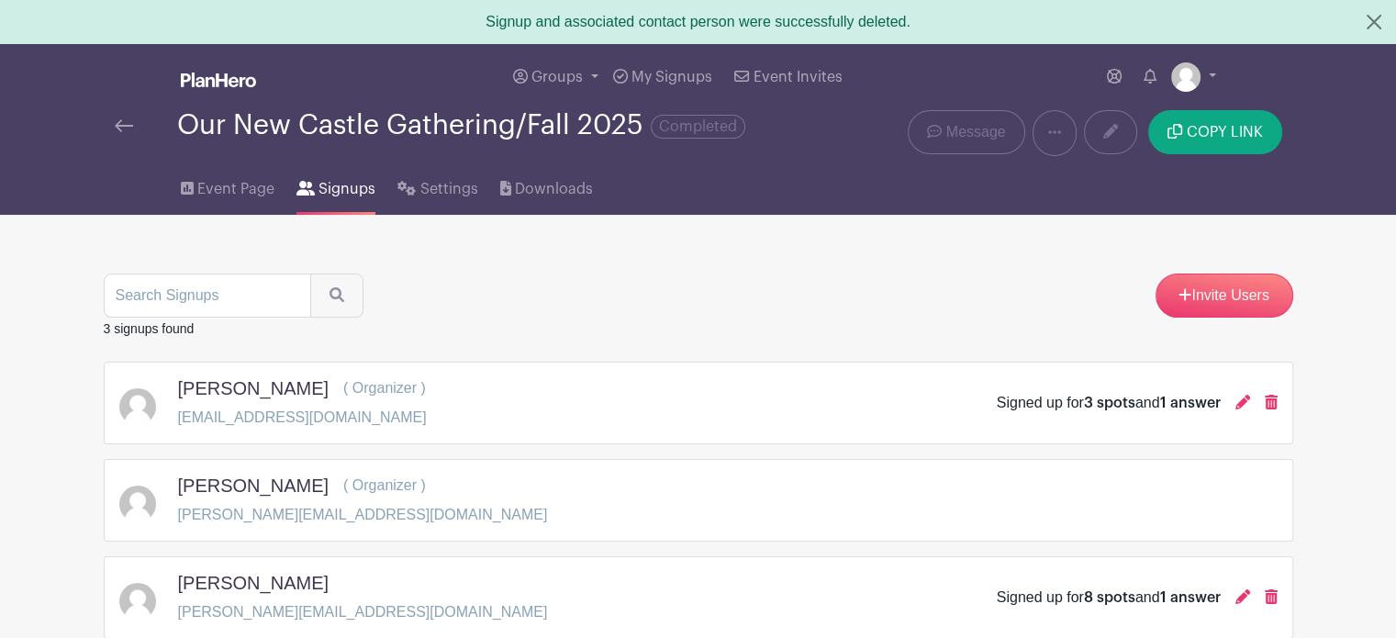
click at [1271, 403] on icon at bounding box center [1271, 402] width 13 height 15
click at [1271, 403] on div "Michael Crabtree ( Organizer ) michaelrcrabtree@gmail.com" at bounding box center [698, 402] width 1158 height 51
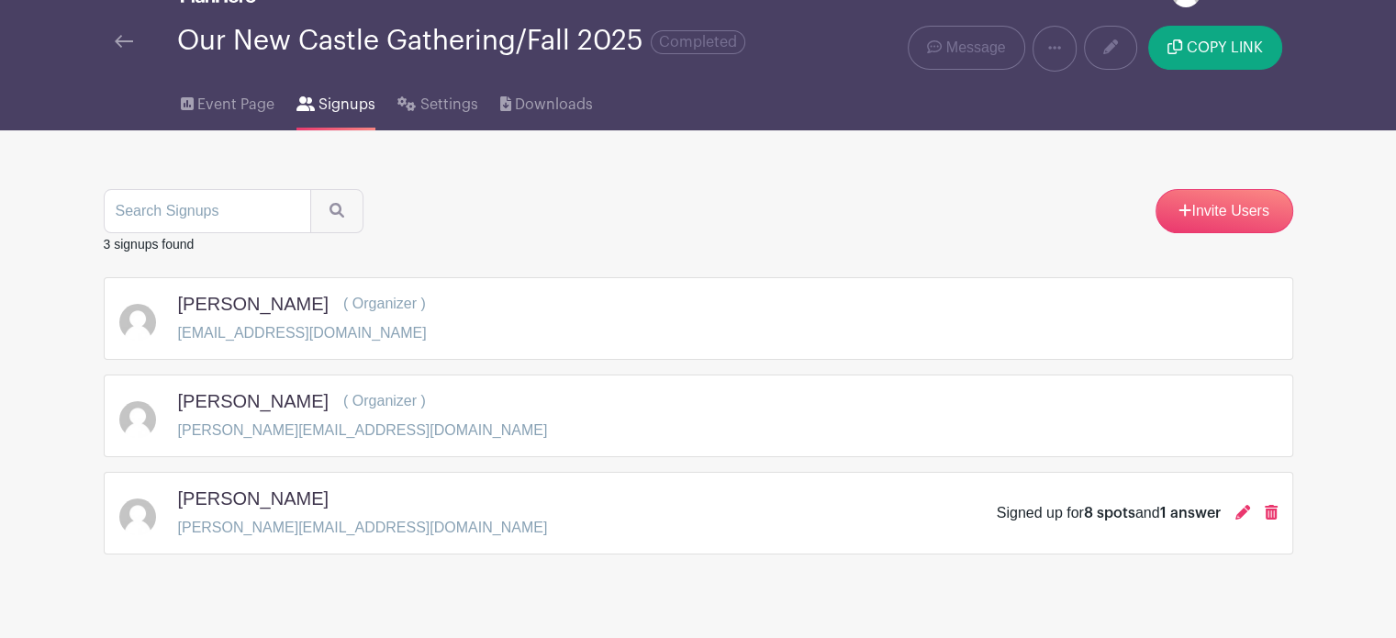
scroll to position [115, 0]
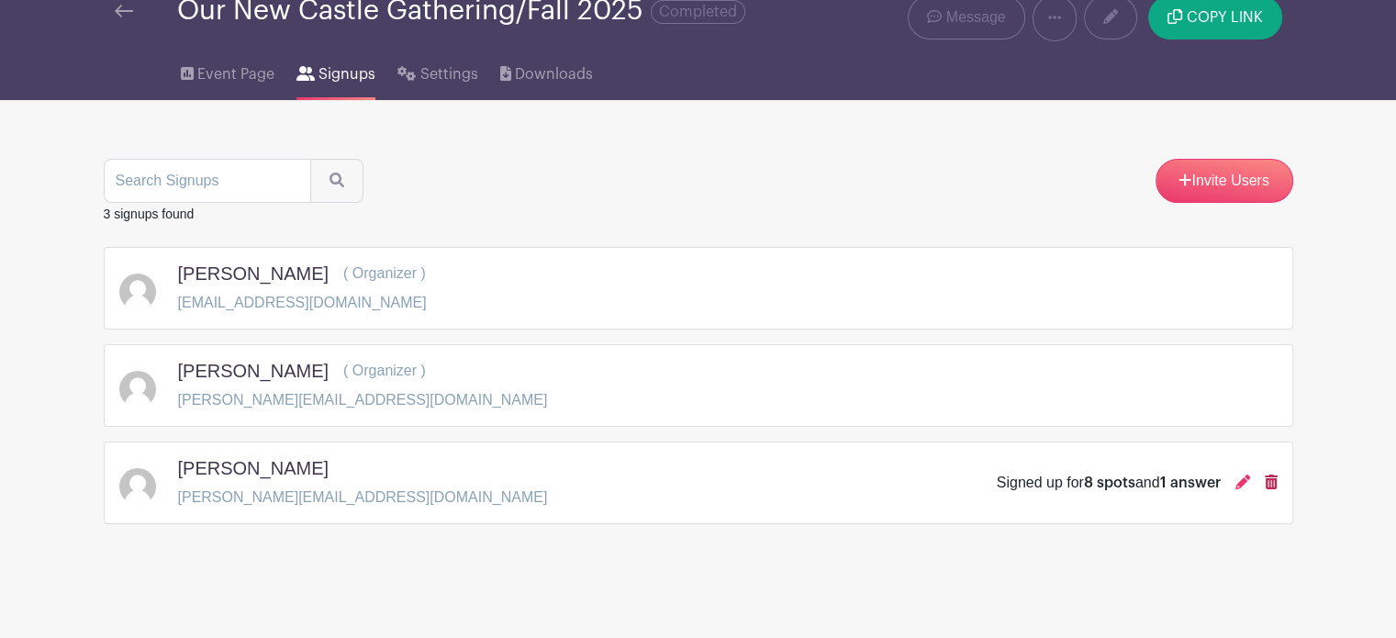
click at [1275, 484] on icon at bounding box center [1271, 482] width 13 height 15
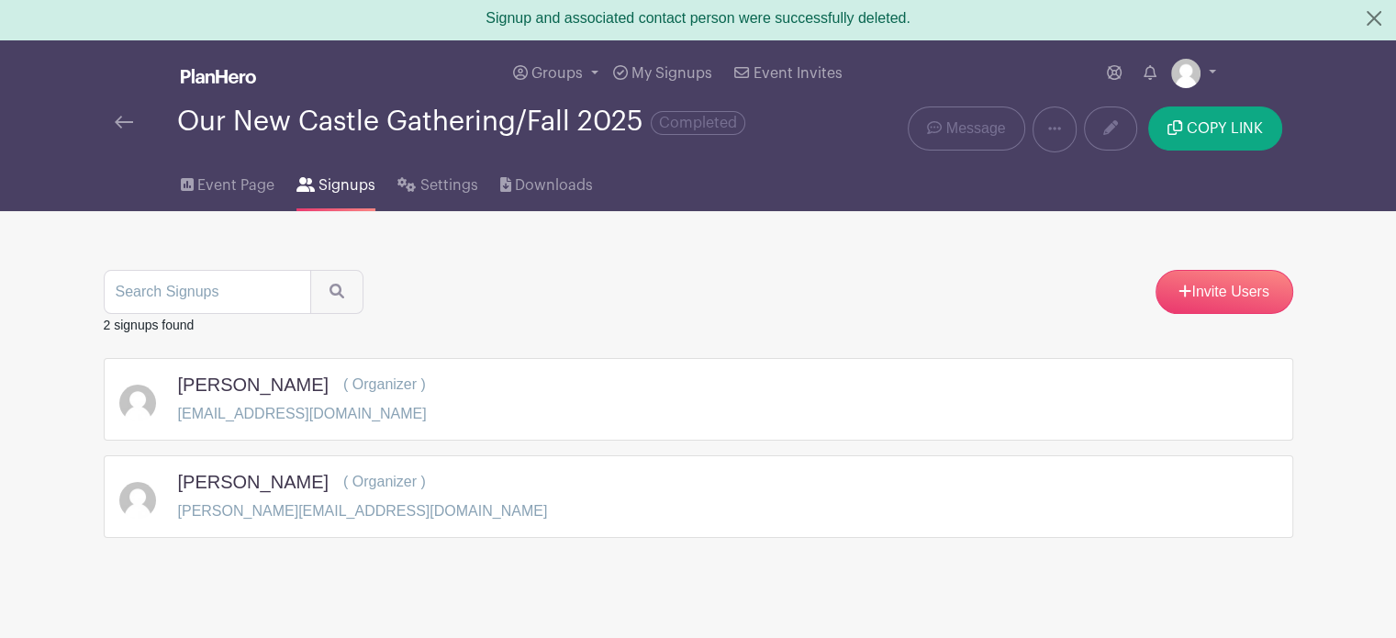
scroll to position [0, 0]
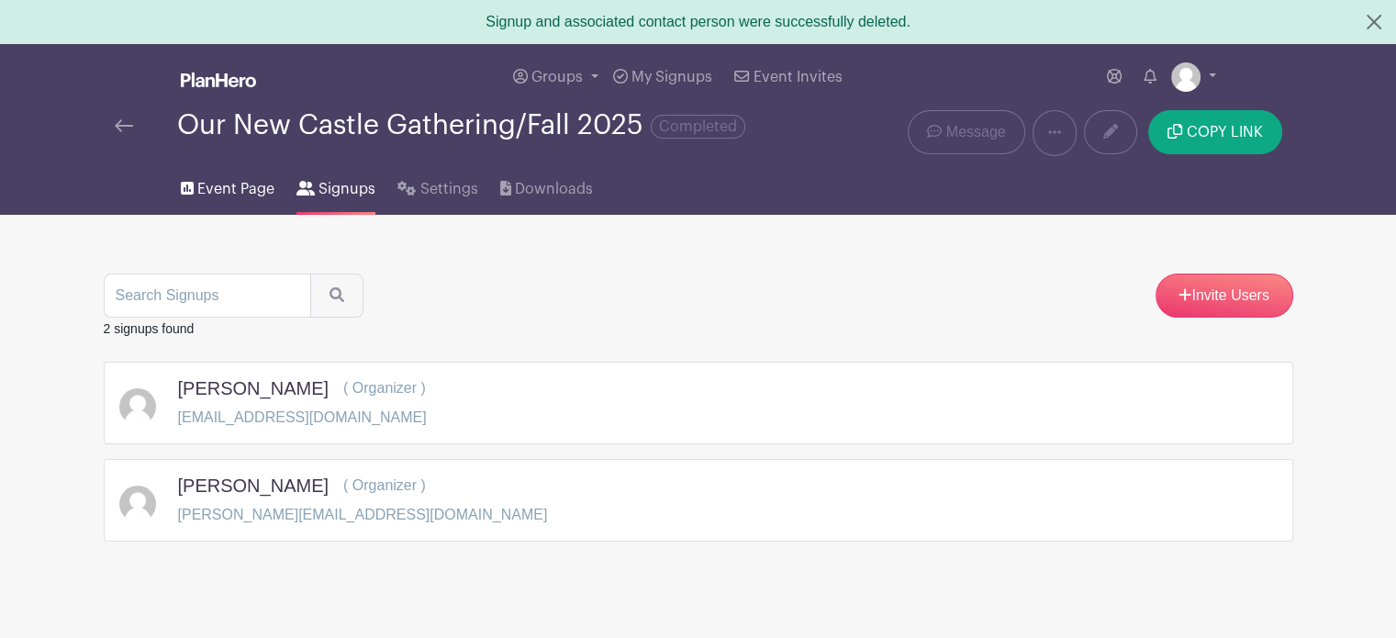
click at [221, 194] on span "Event Page" at bounding box center [235, 189] width 77 height 22
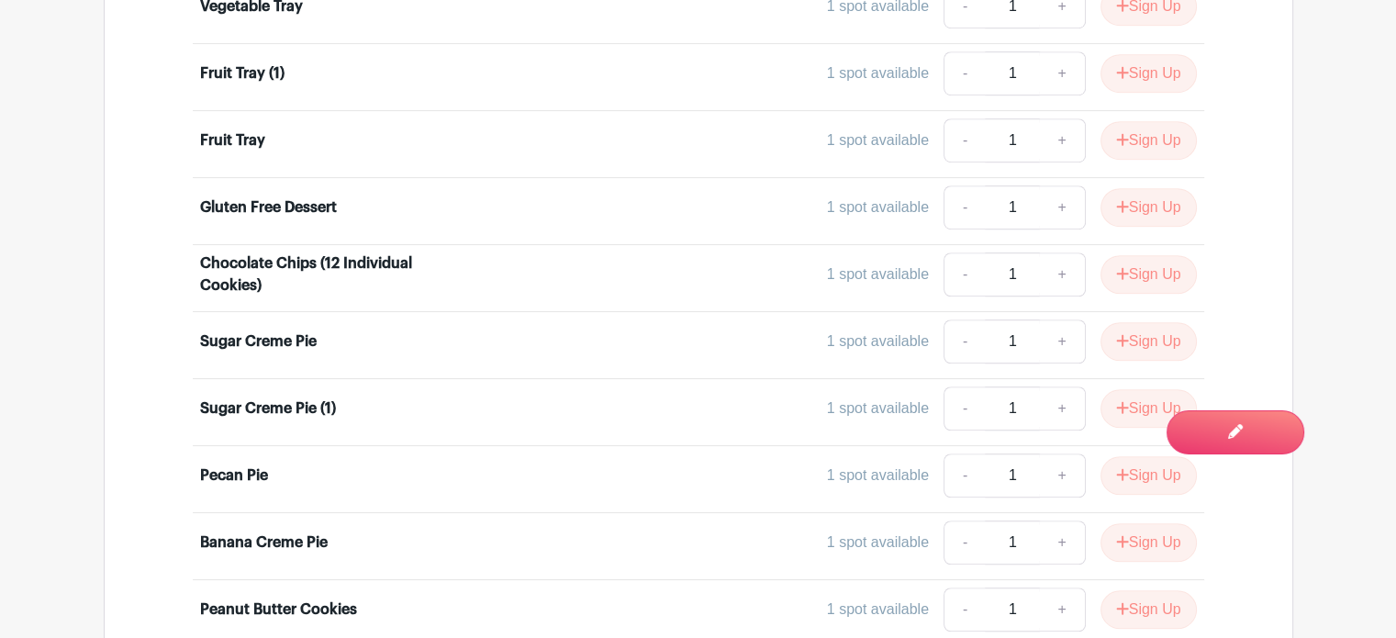
scroll to position [1031, 0]
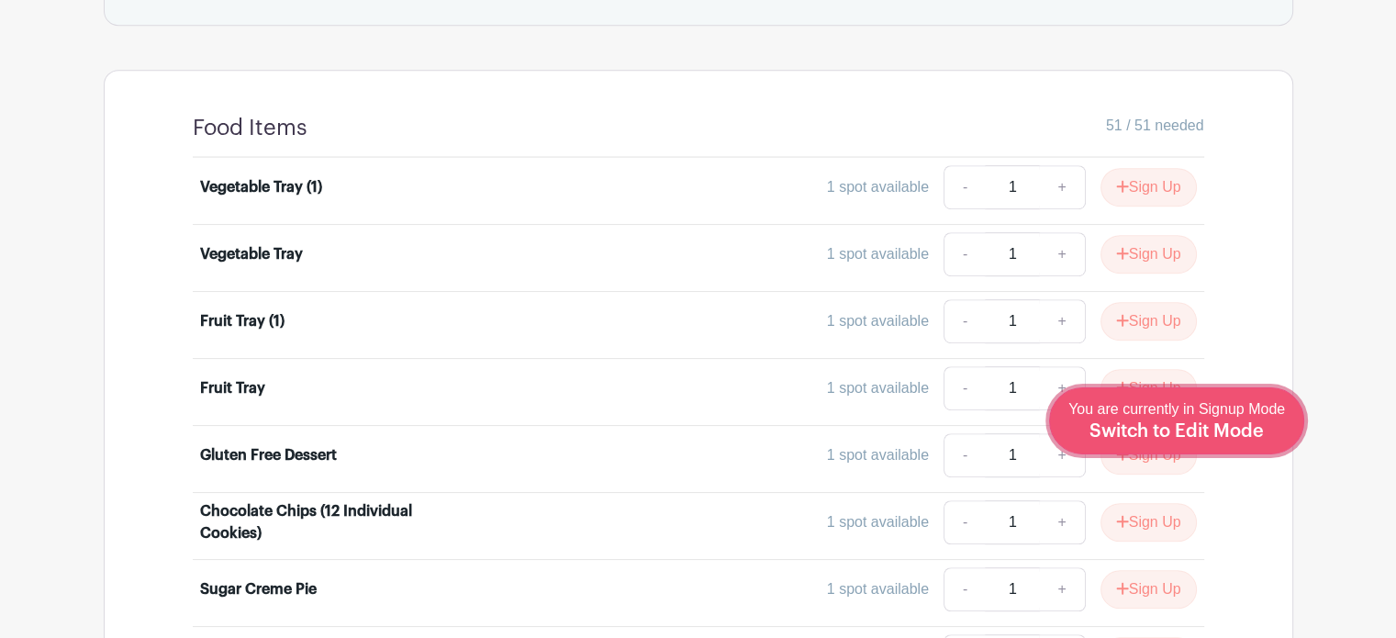
click at [1253, 428] on span "Switch to Edit Mode" at bounding box center [1177, 431] width 174 height 18
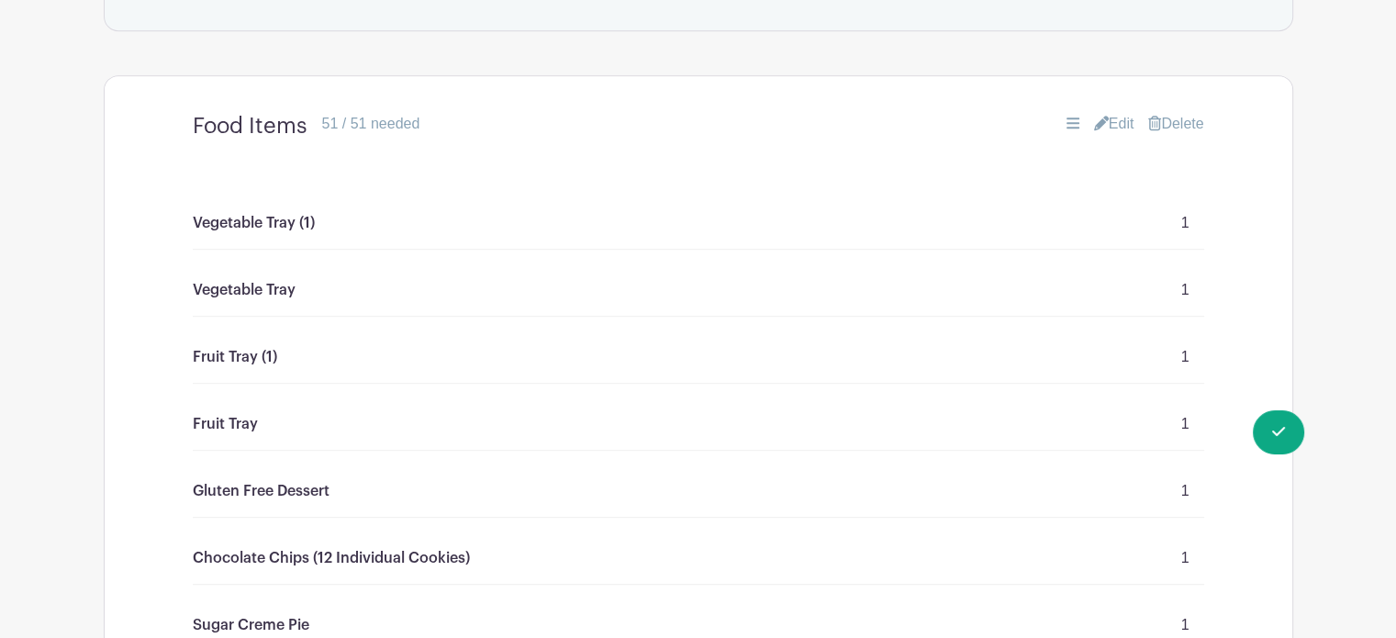
scroll to position [1138, 0]
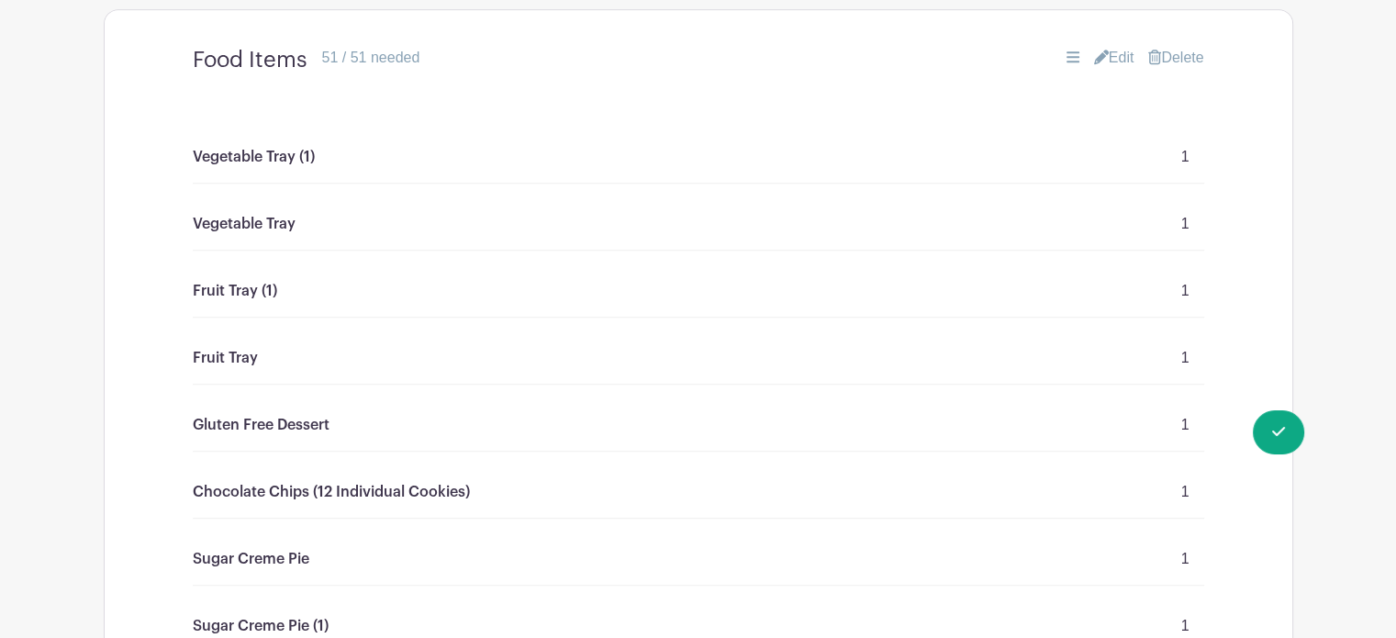
click at [1120, 57] on link "Edit" at bounding box center [1114, 58] width 40 height 22
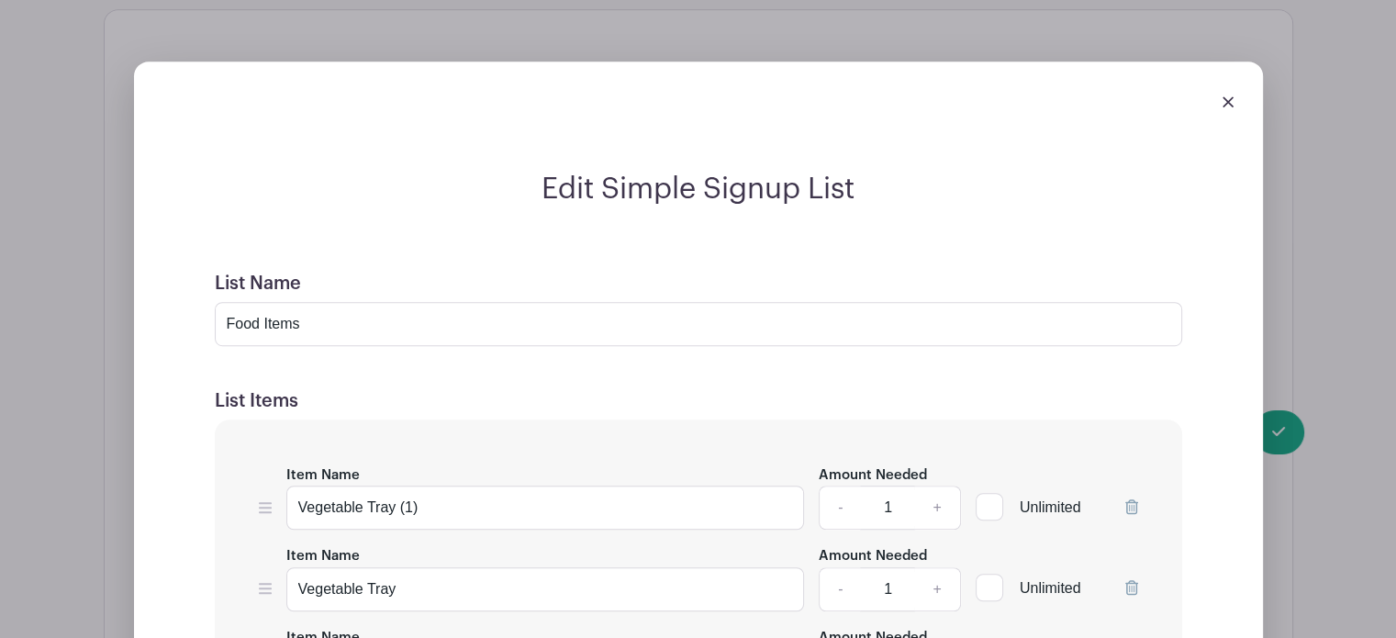
click at [1127, 509] on icon at bounding box center [1131, 506] width 13 height 15
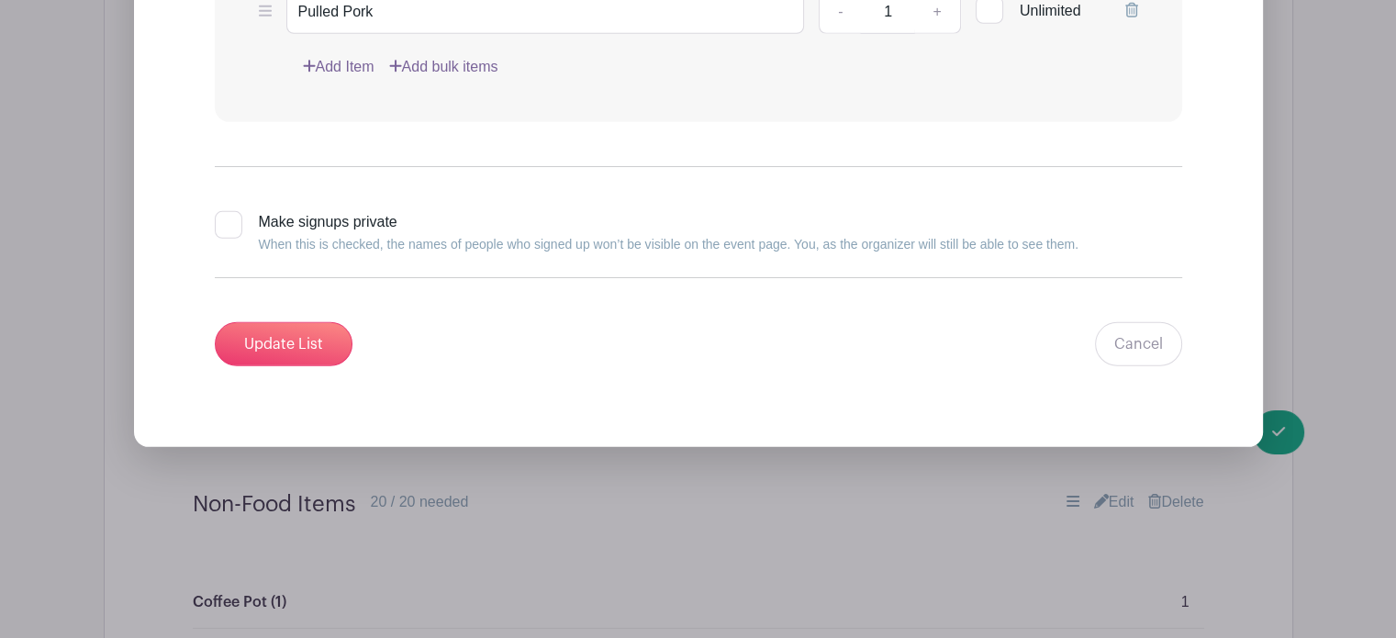
scroll to position [5379, 0]
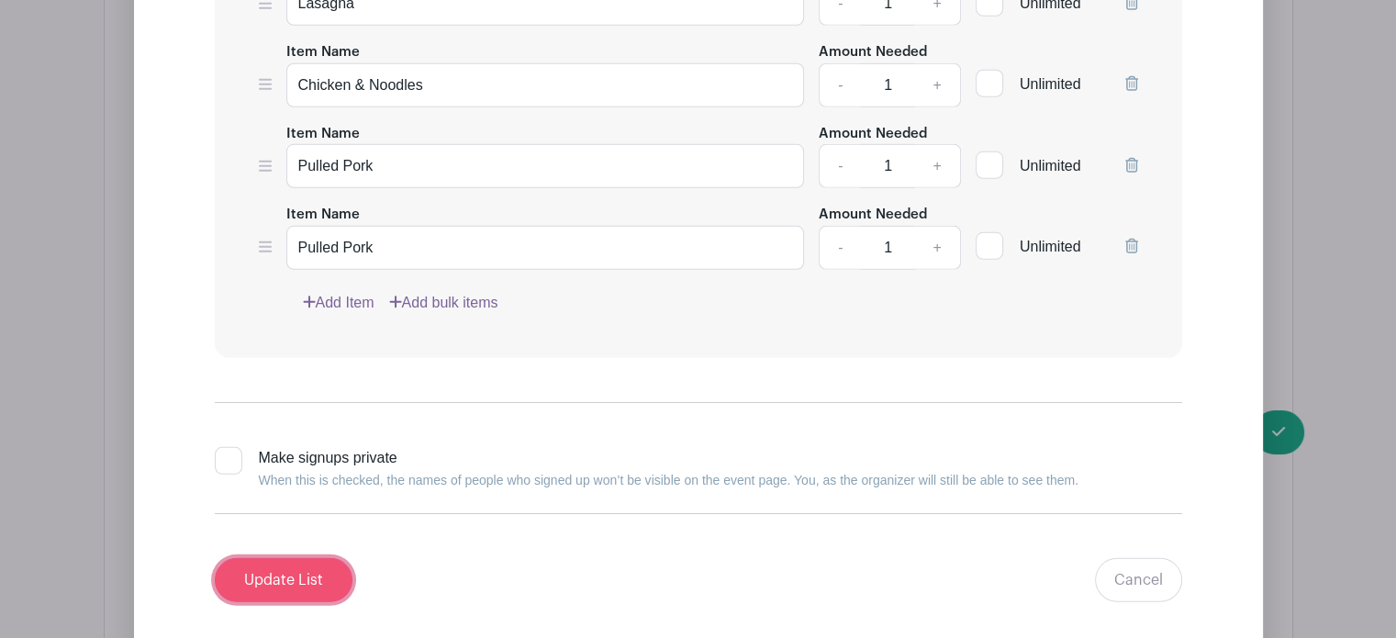
click at [282, 558] on input "Update List" at bounding box center [284, 580] width 138 height 44
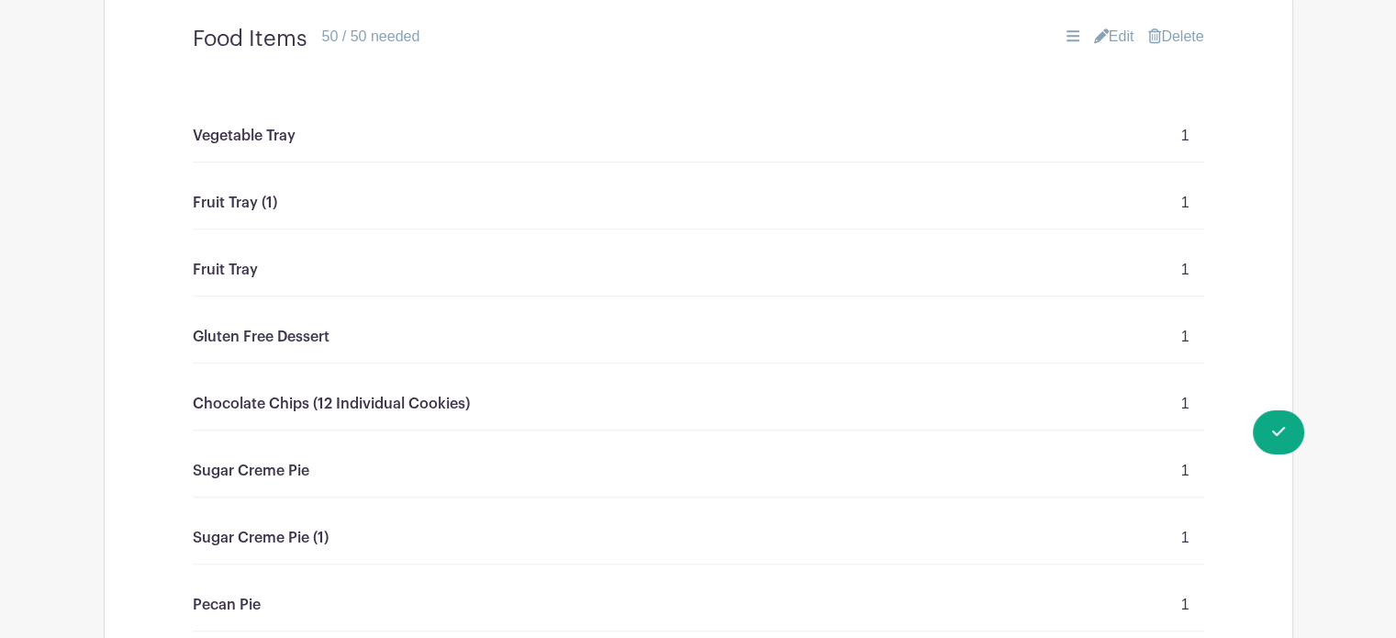
scroll to position [1045, 0]
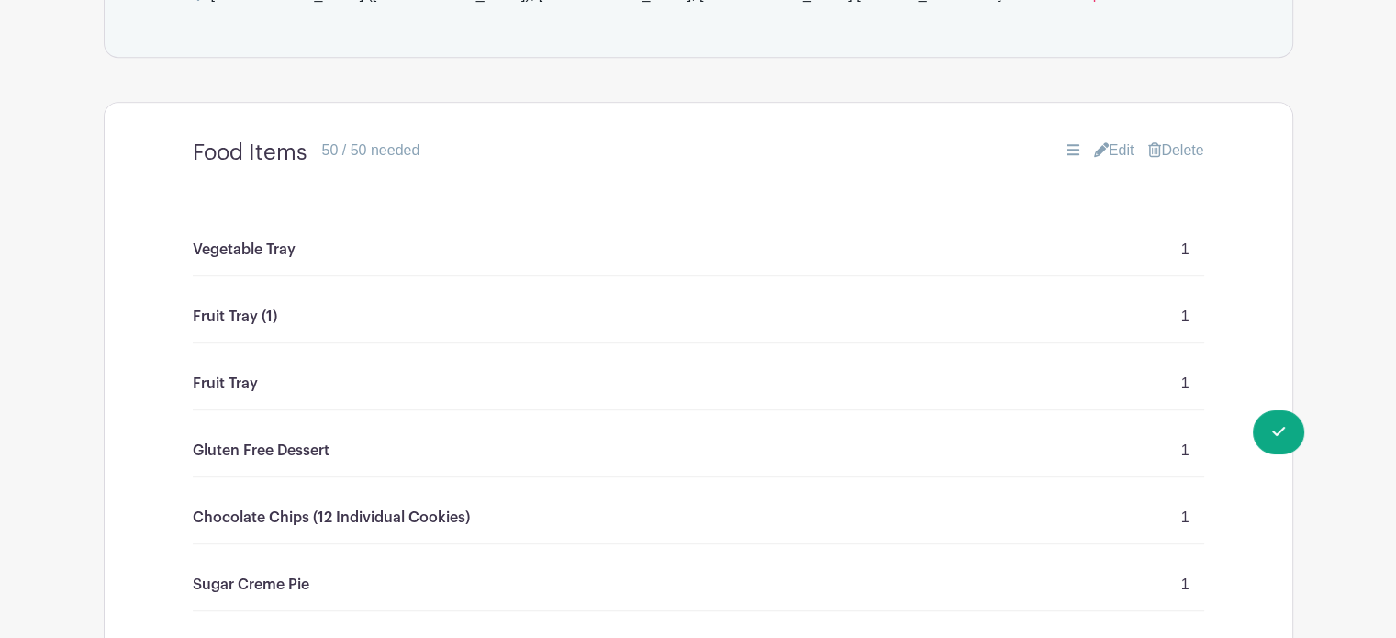
click at [1112, 150] on link "Edit" at bounding box center [1114, 151] width 40 height 22
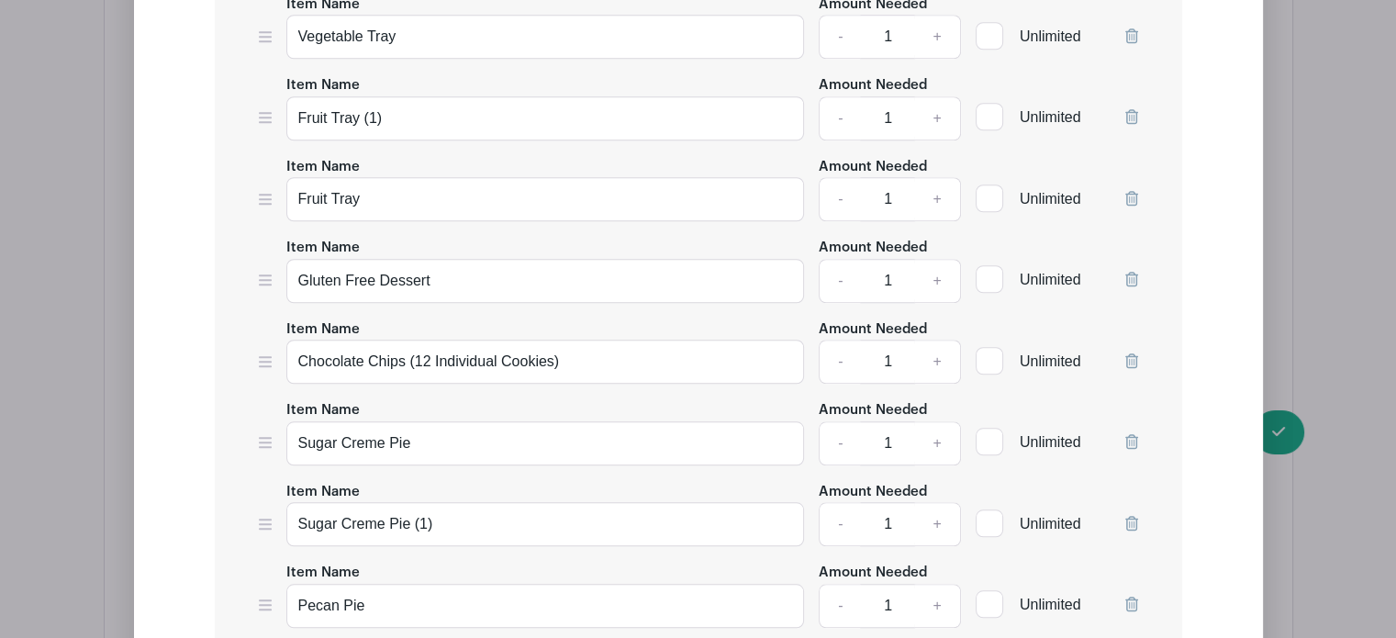
scroll to position [1629, 0]
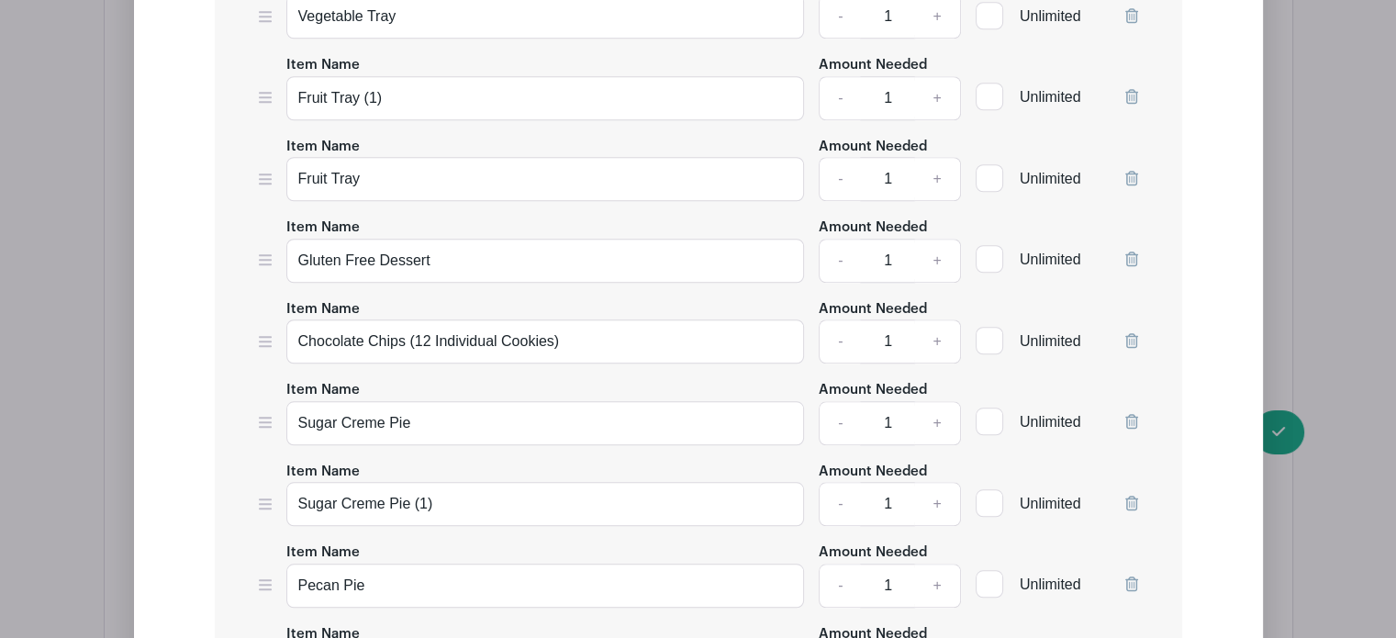
click at [1127, 95] on icon at bounding box center [1131, 96] width 13 height 15
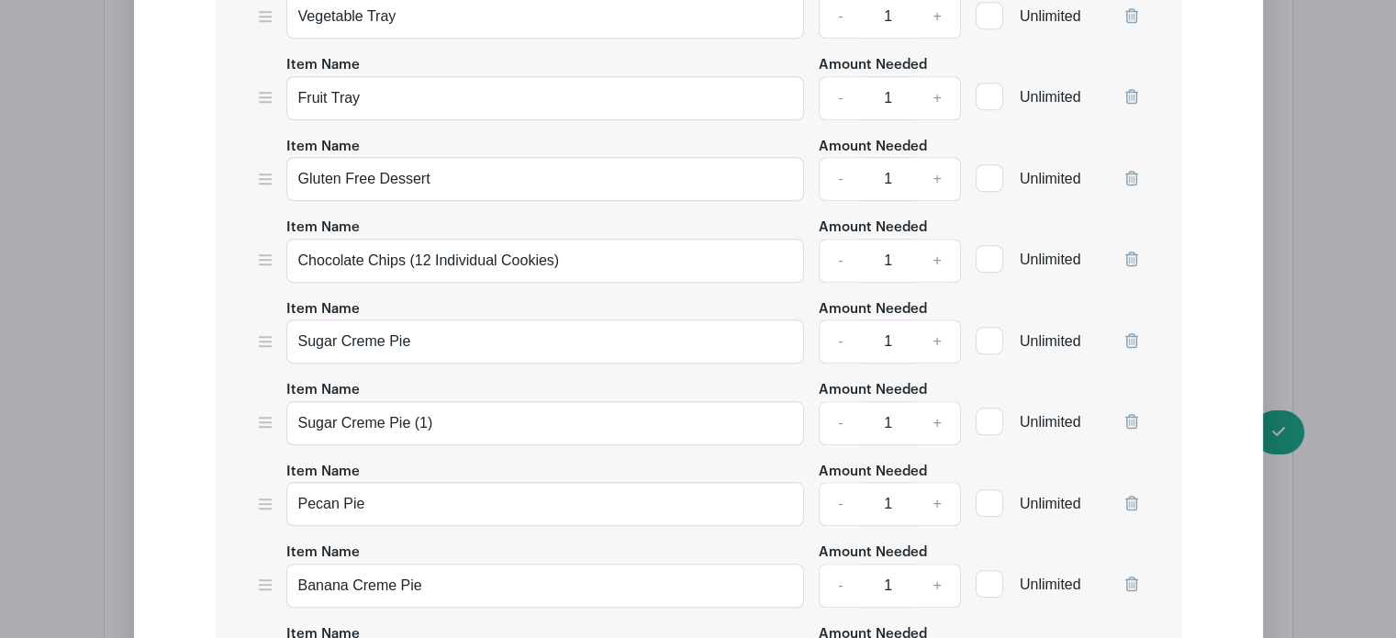
click at [1128, 421] on icon at bounding box center [1131, 421] width 13 height 15
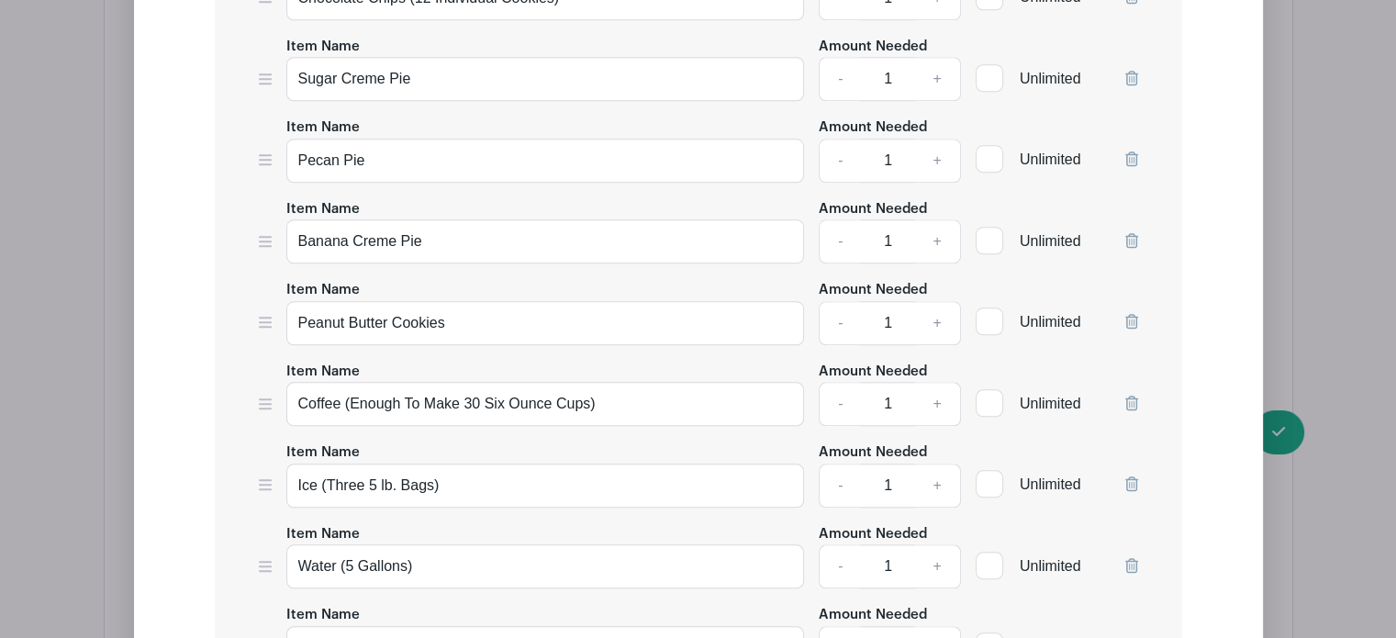
scroll to position [1902, 0]
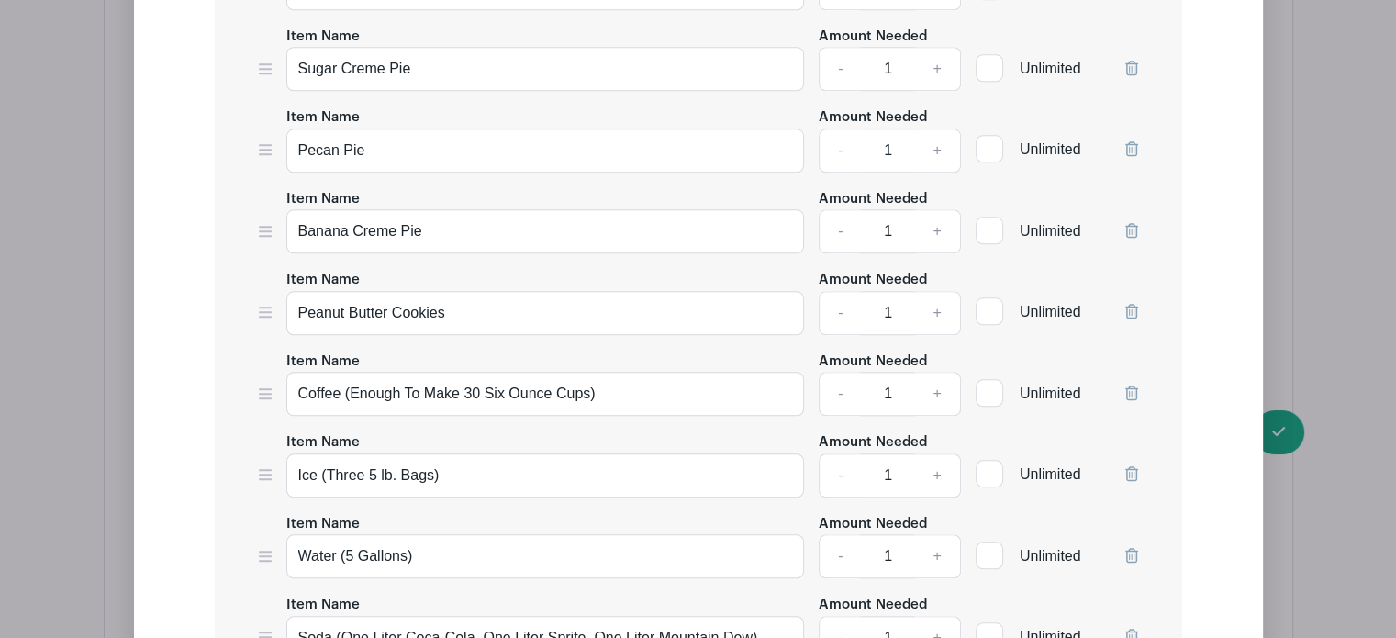
click at [1128, 304] on icon at bounding box center [1131, 311] width 13 height 15
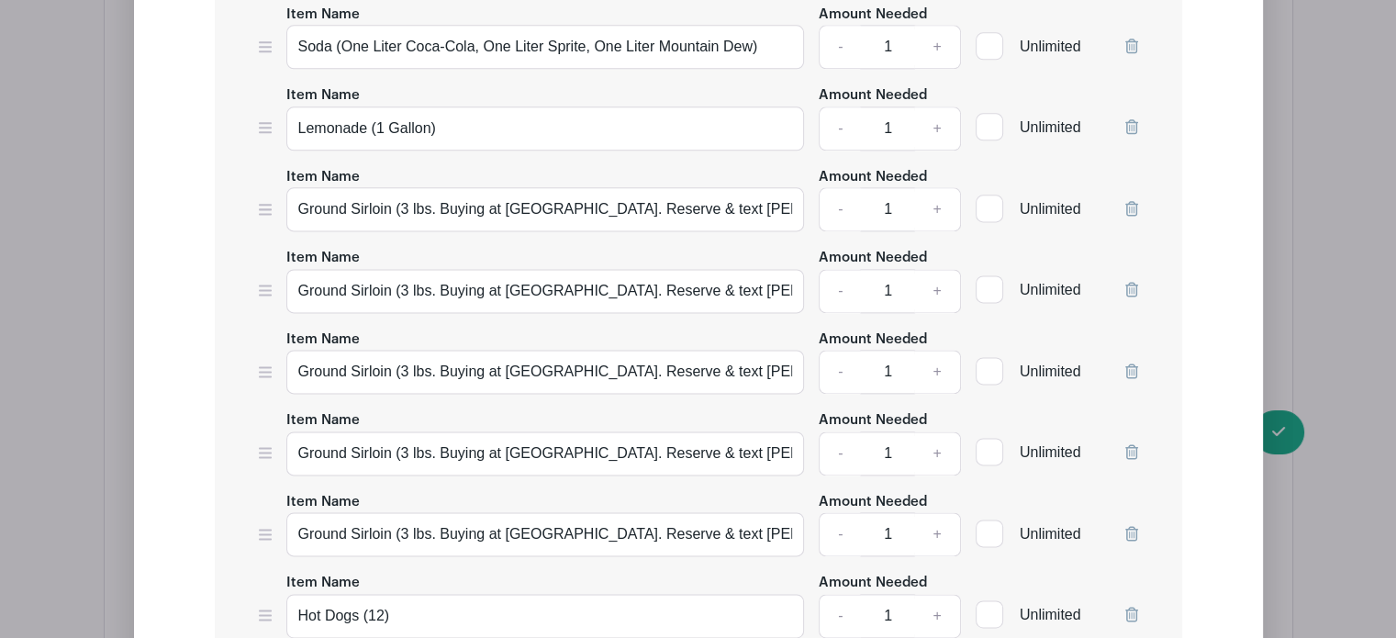
scroll to position [2420, 0]
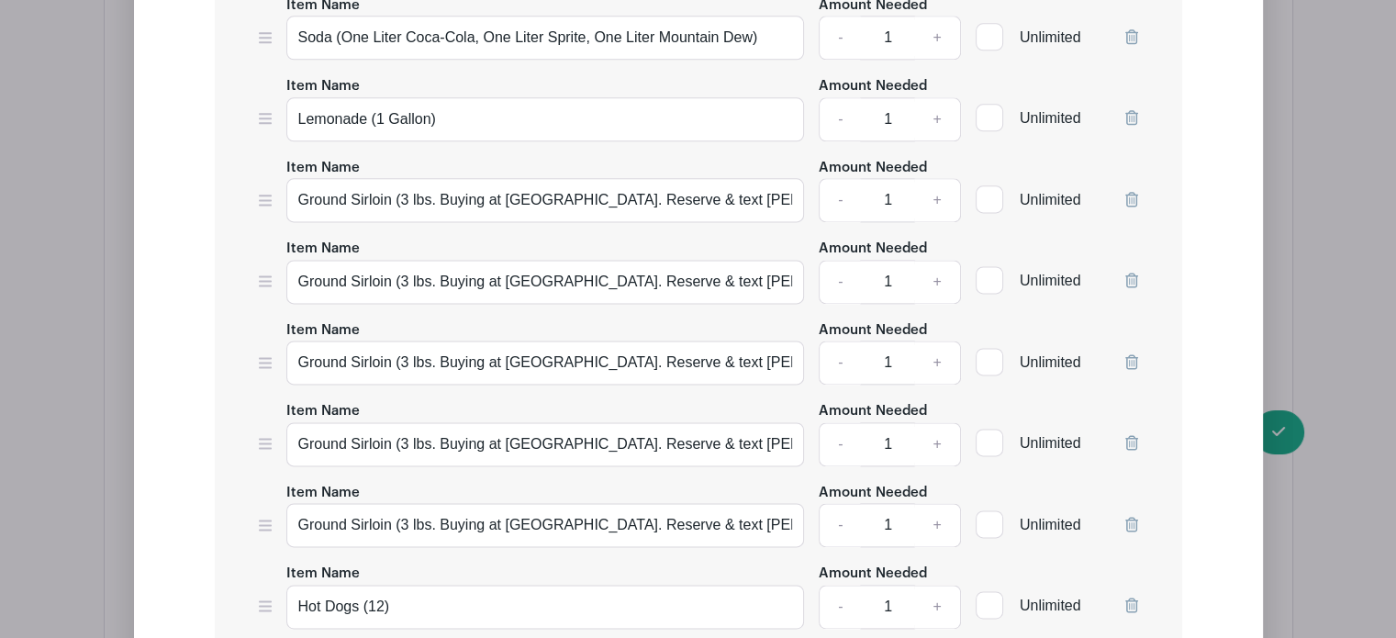
click at [1128, 192] on icon at bounding box center [1131, 199] width 13 height 15
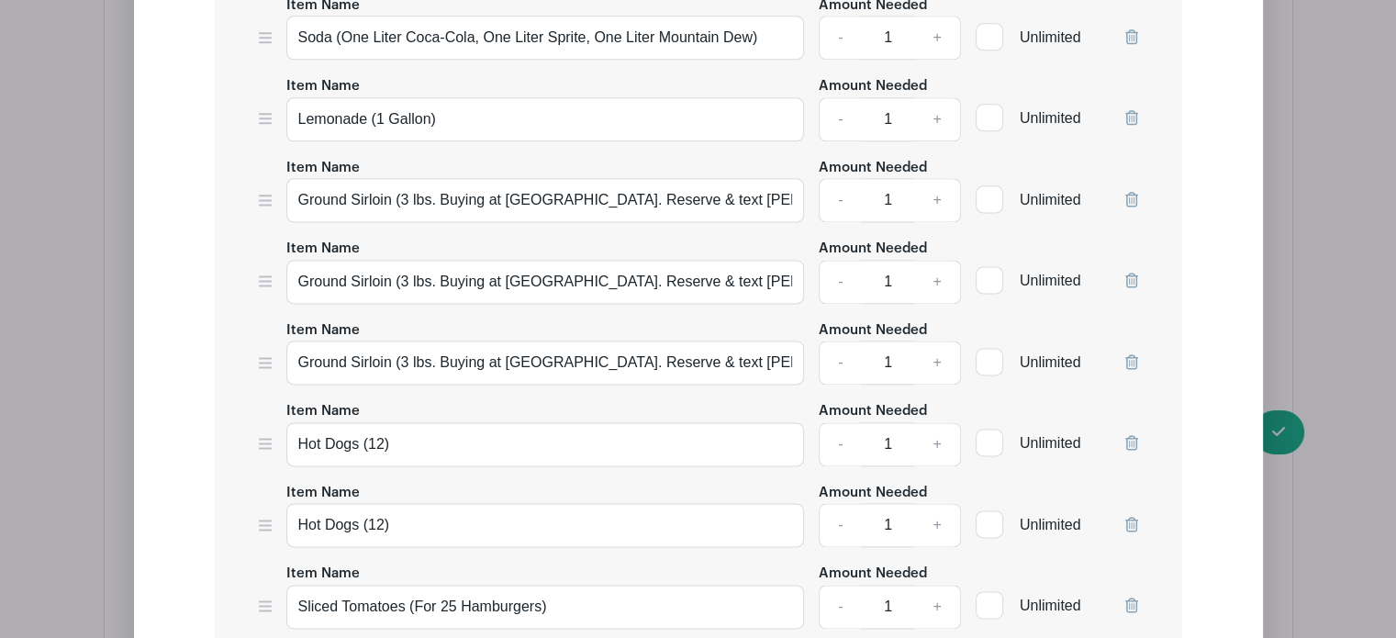
click at [1128, 192] on icon at bounding box center [1131, 199] width 13 height 15
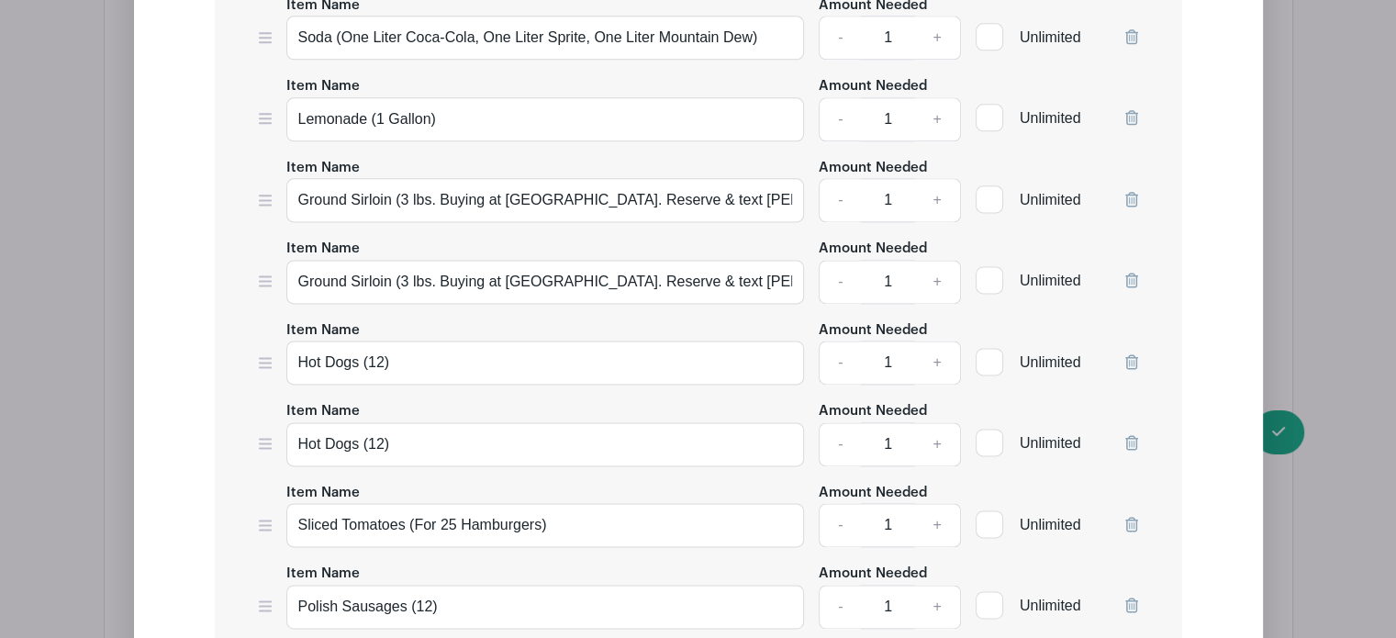
click at [1128, 192] on icon at bounding box center [1131, 199] width 13 height 15
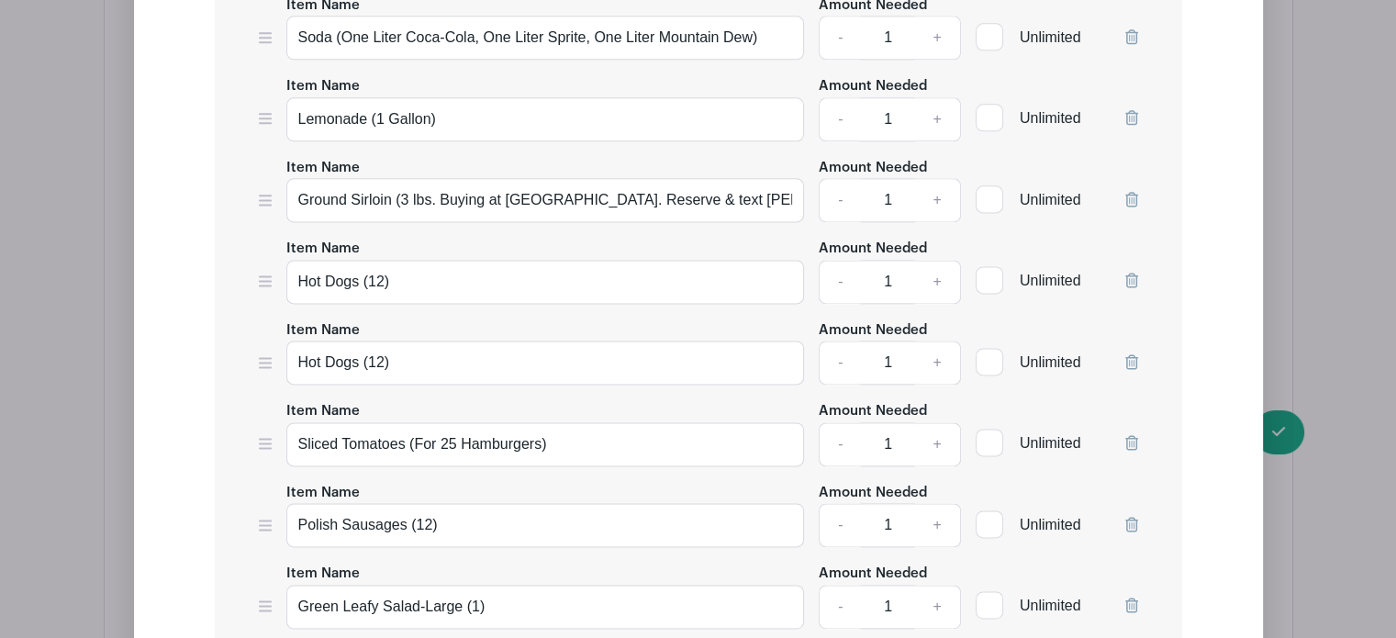
click at [1128, 192] on icon at bounding box center [1131, 199] width 13 height 15
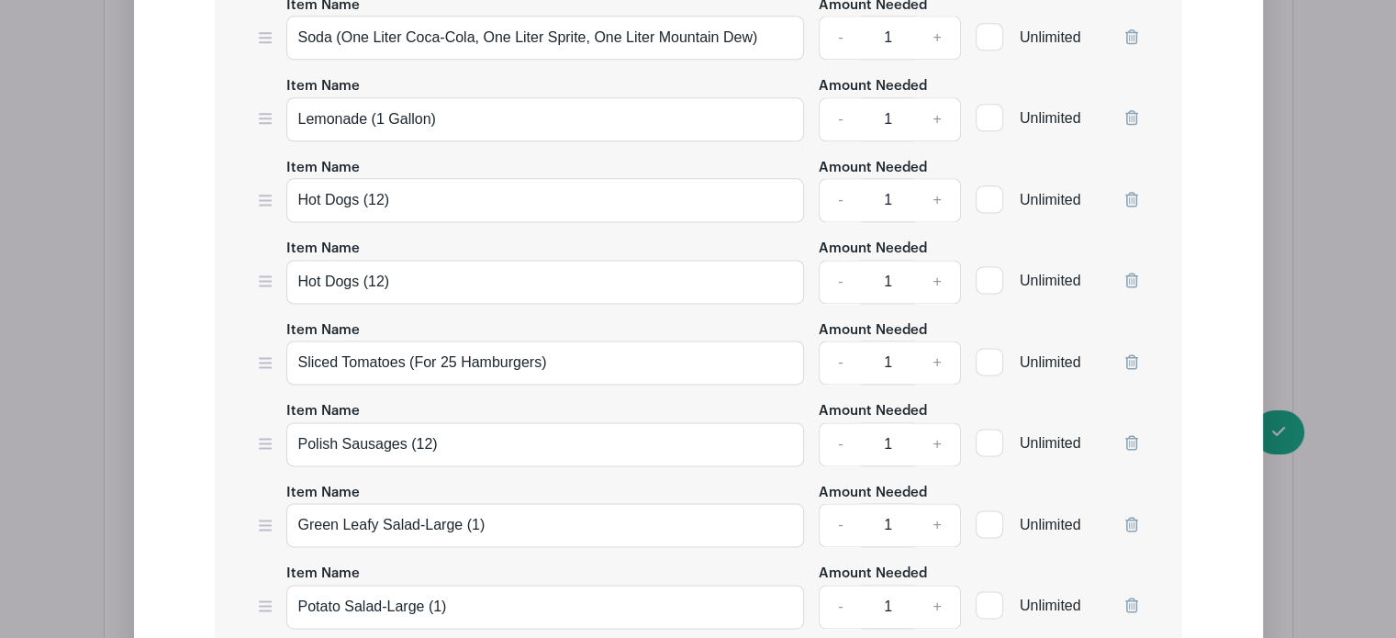
click at [1128, 192] on icon at bounding box center [1131, 199] width 13 height 15
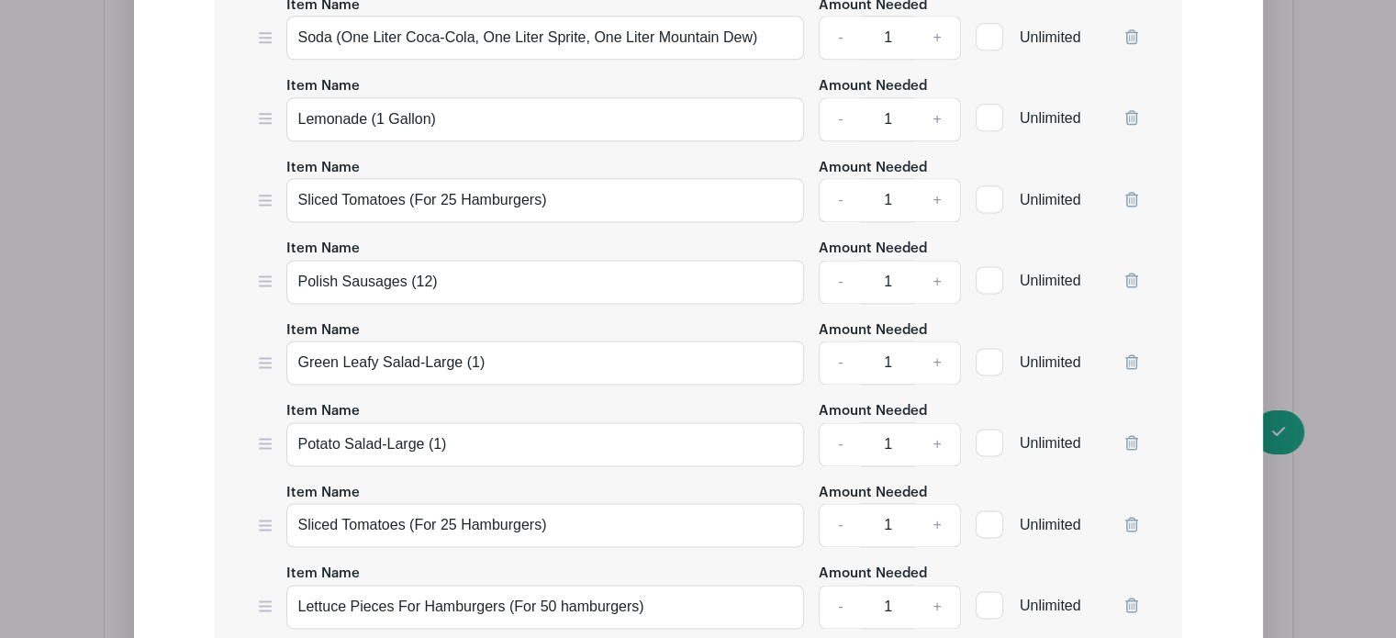
click at [1128, 192] on icon at bounding box center [1131, 199] width 13 height 15
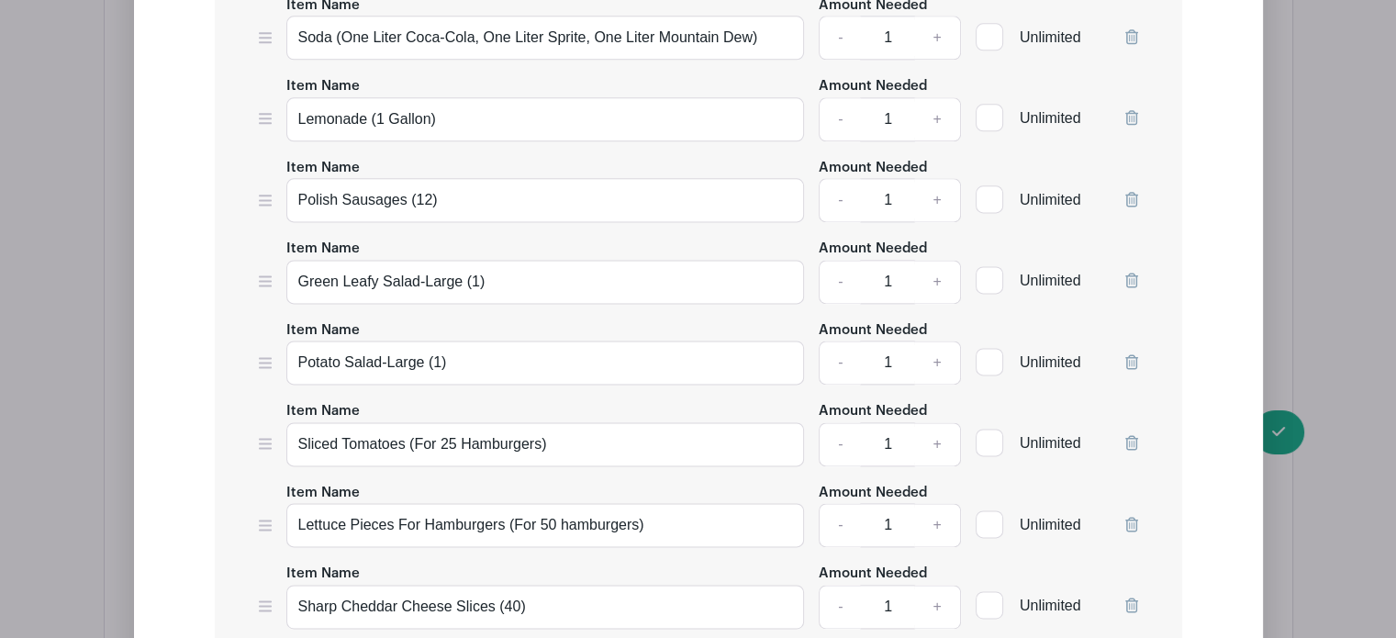
click at [1128, 192] on icon at bounding box center [1131, 199] width 13 height 15
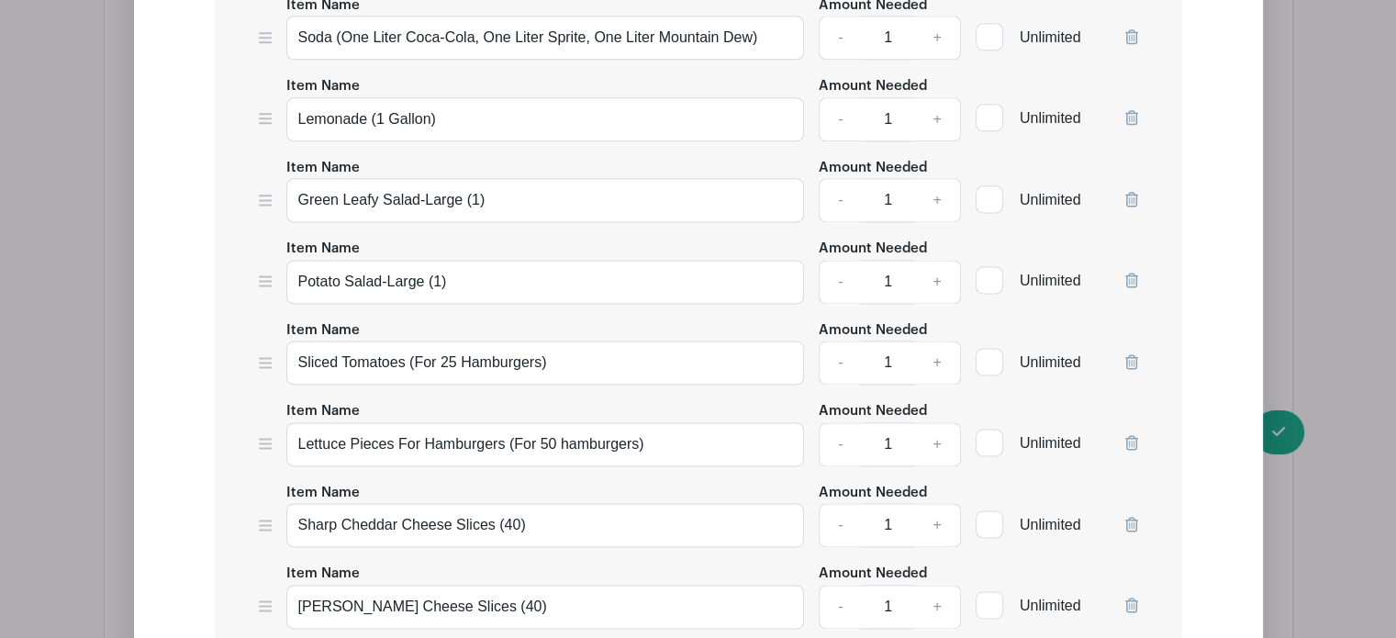
click at [1128, 192] on icon at bounding box center [1131, 199] width 13 height 15
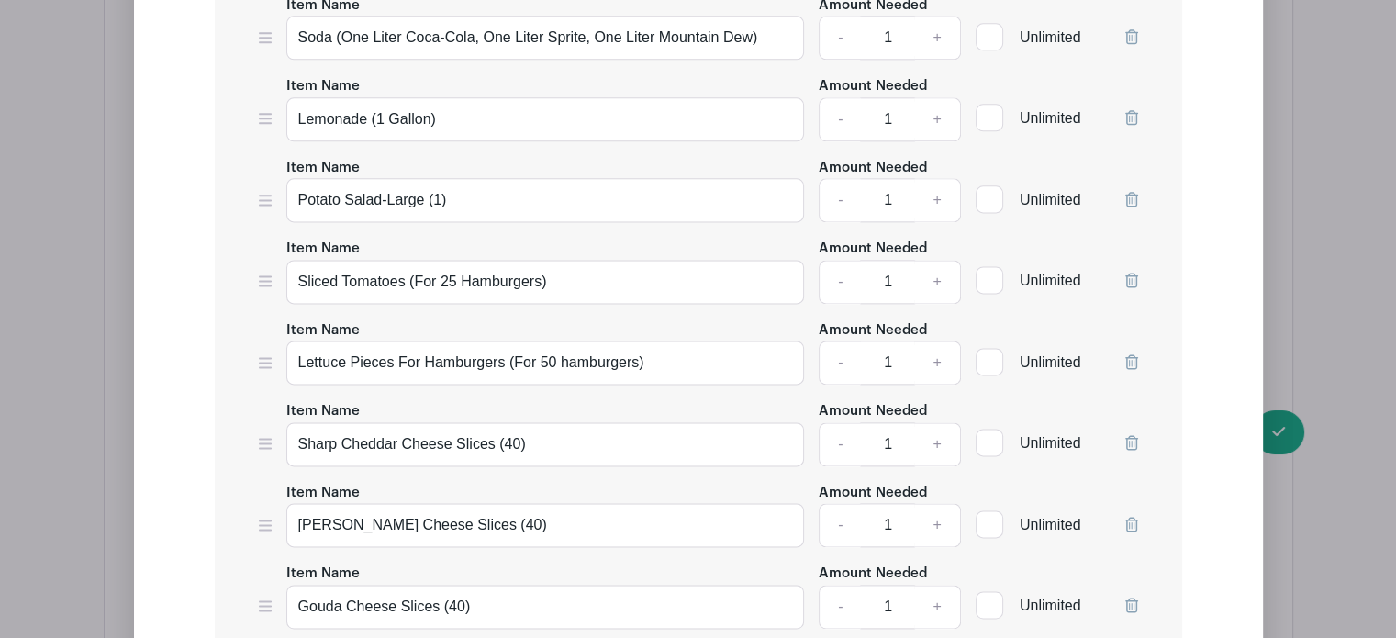
click at [1128, 192] on icon at bounding box center [1131, 199] width 13 height 15
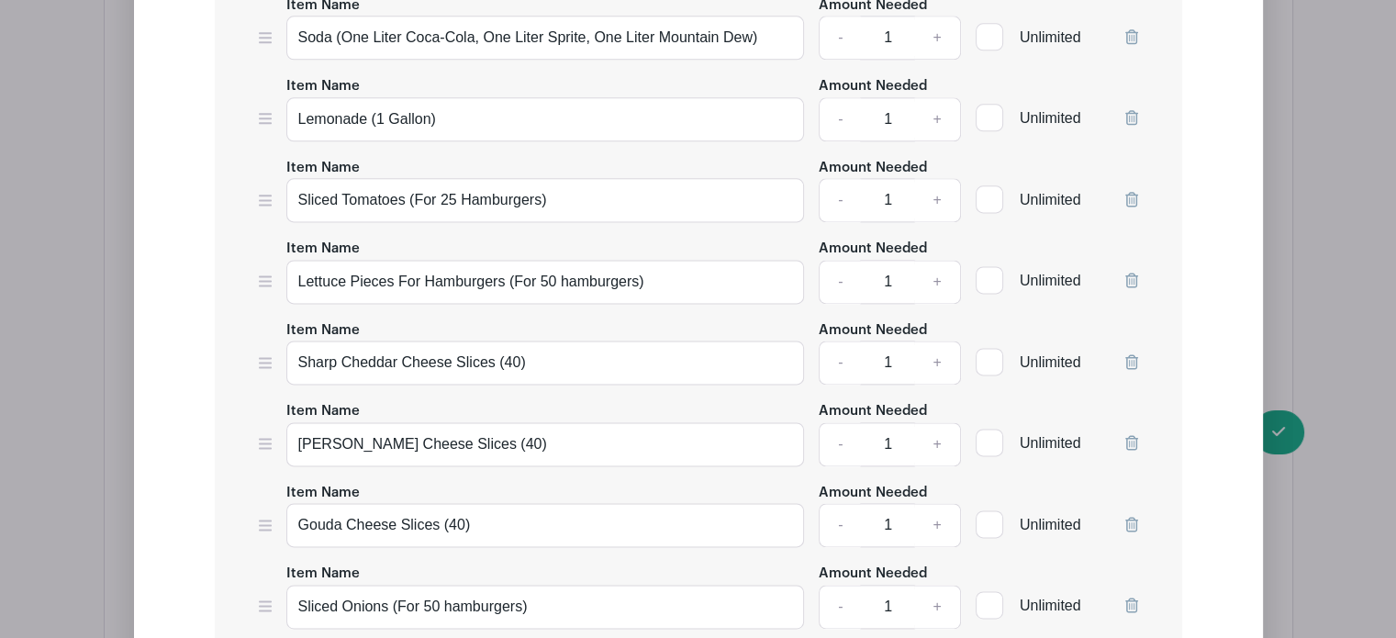
click at [1128, 192] on icon at bounding box center [1131, 199] width 13 height 15
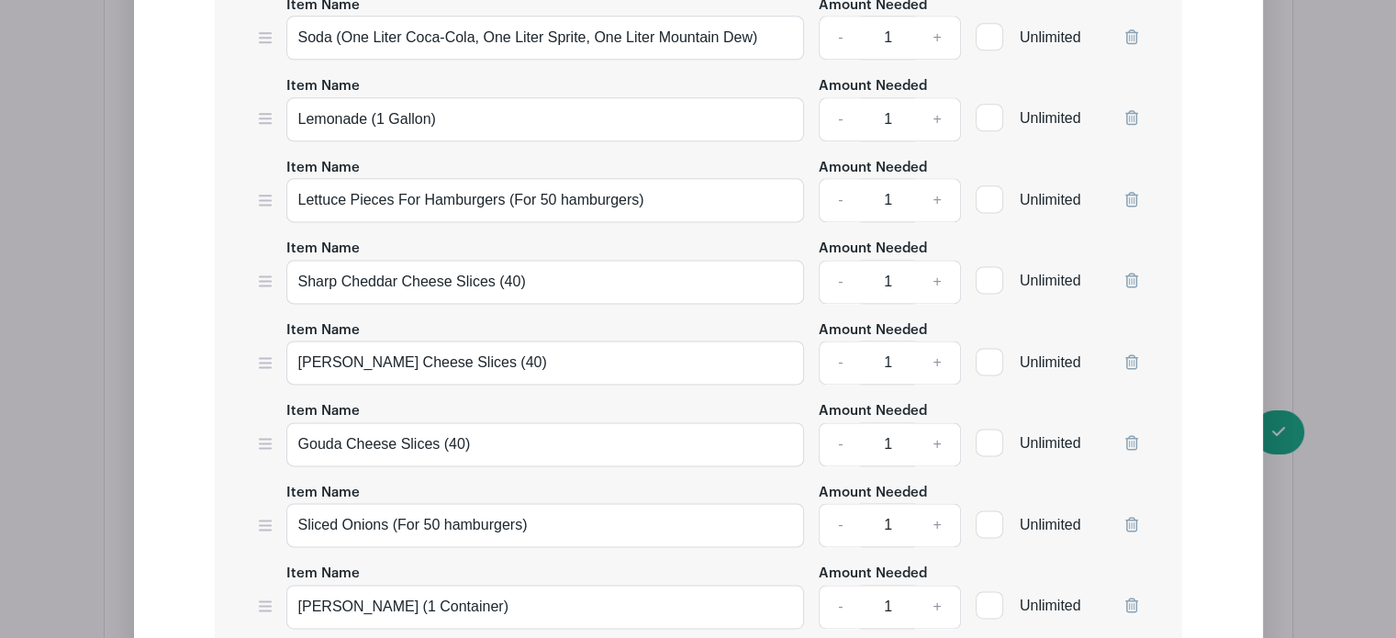
click at [1128, 192] on icon at bounding box center [1131, 199] width 13 height 15
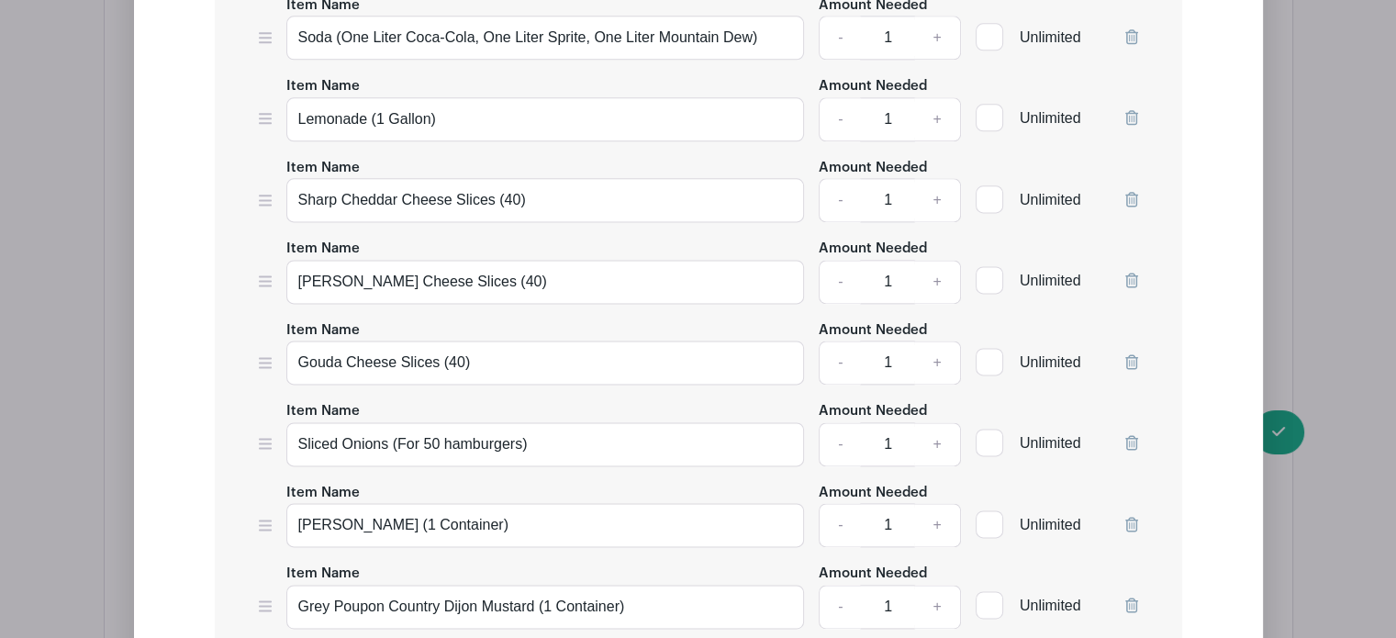
click at [1128, 192] on icon at bounding box center [1131, 199] width 13 height 15
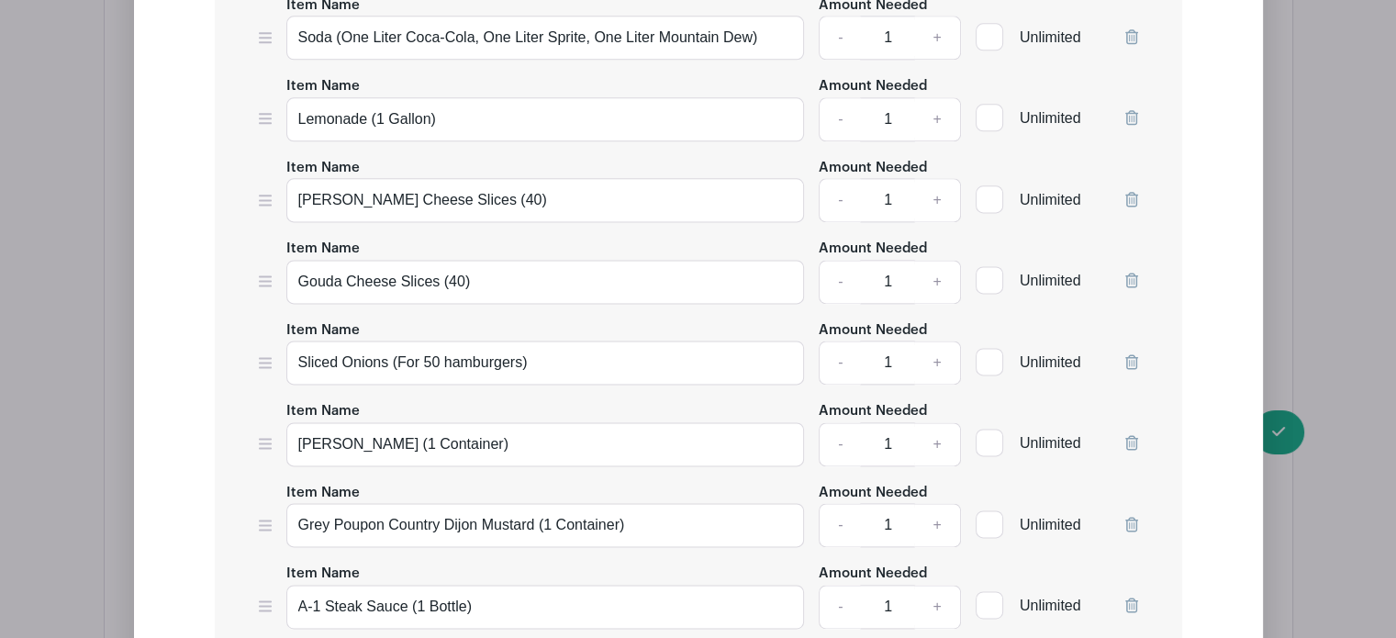
click at [1128, 192] on icon at bounding box center [1131, 199] width 13 height 15
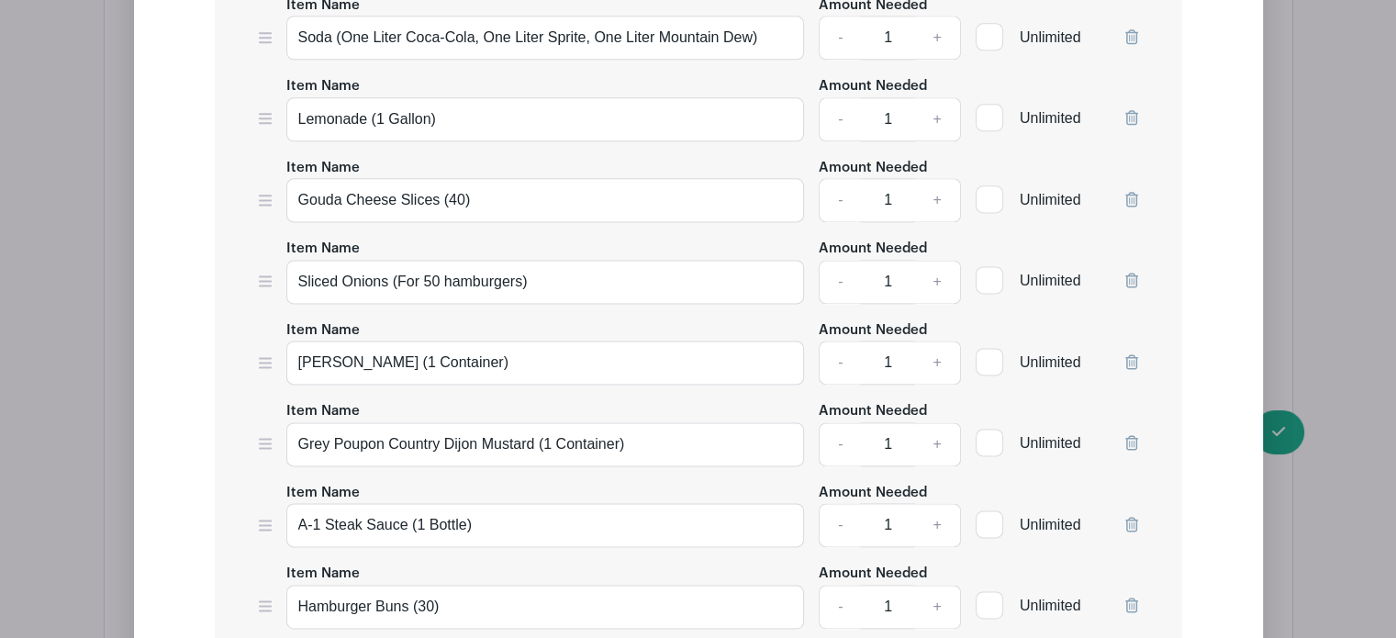
click at [1128, 192] on icon at bounding box center [1131, 199] width 13 height 15
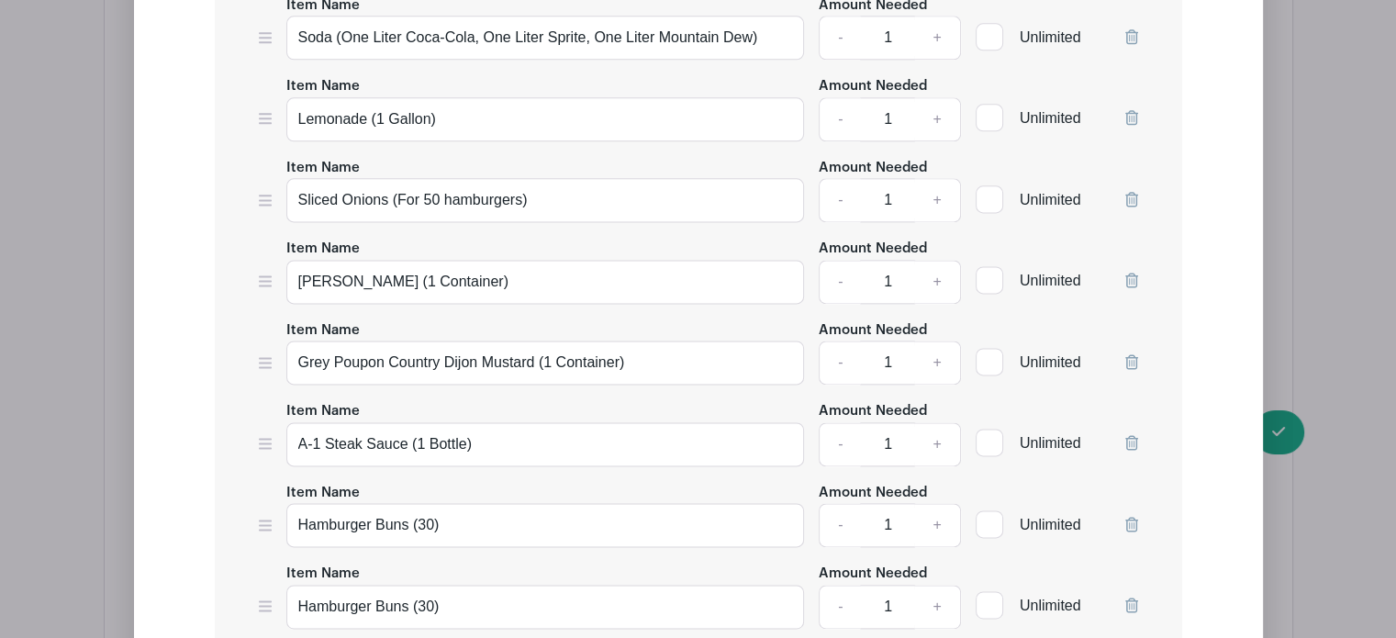
click at [1128, 192] on icon at bounding box center [1131, 199] width 13 height 15
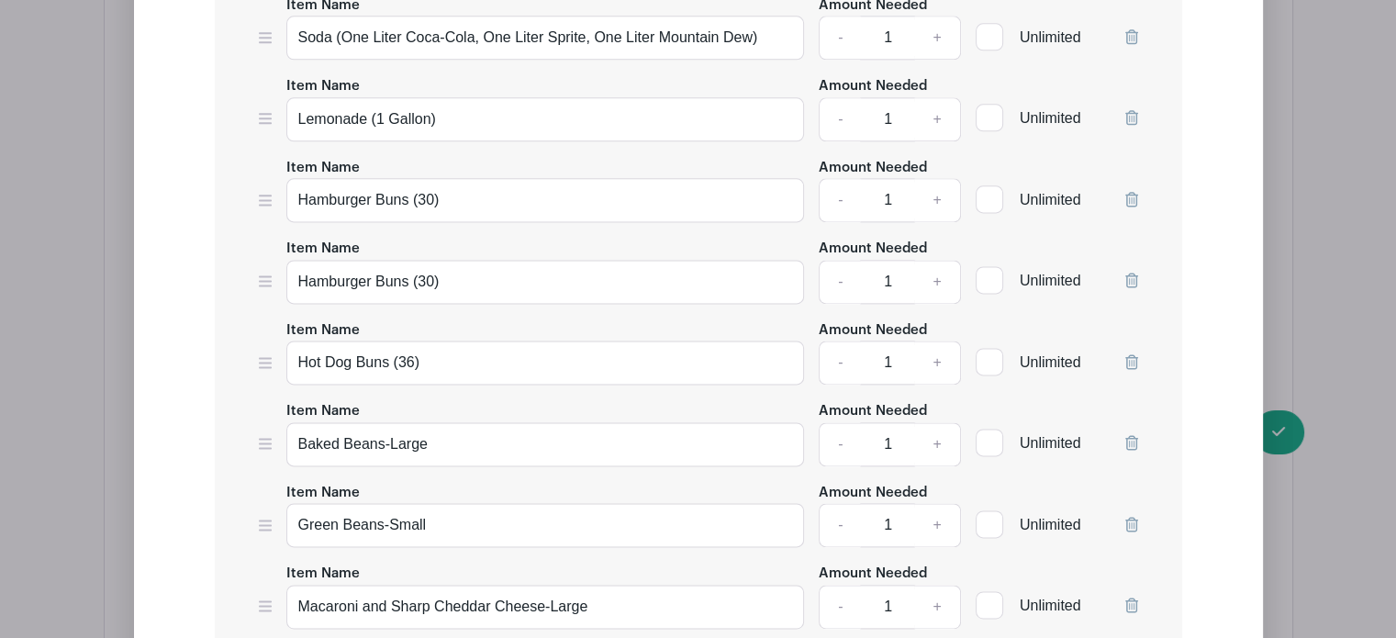
click at [1128, 192] on icon at bounding box center [1131, 199] width 13 height 15
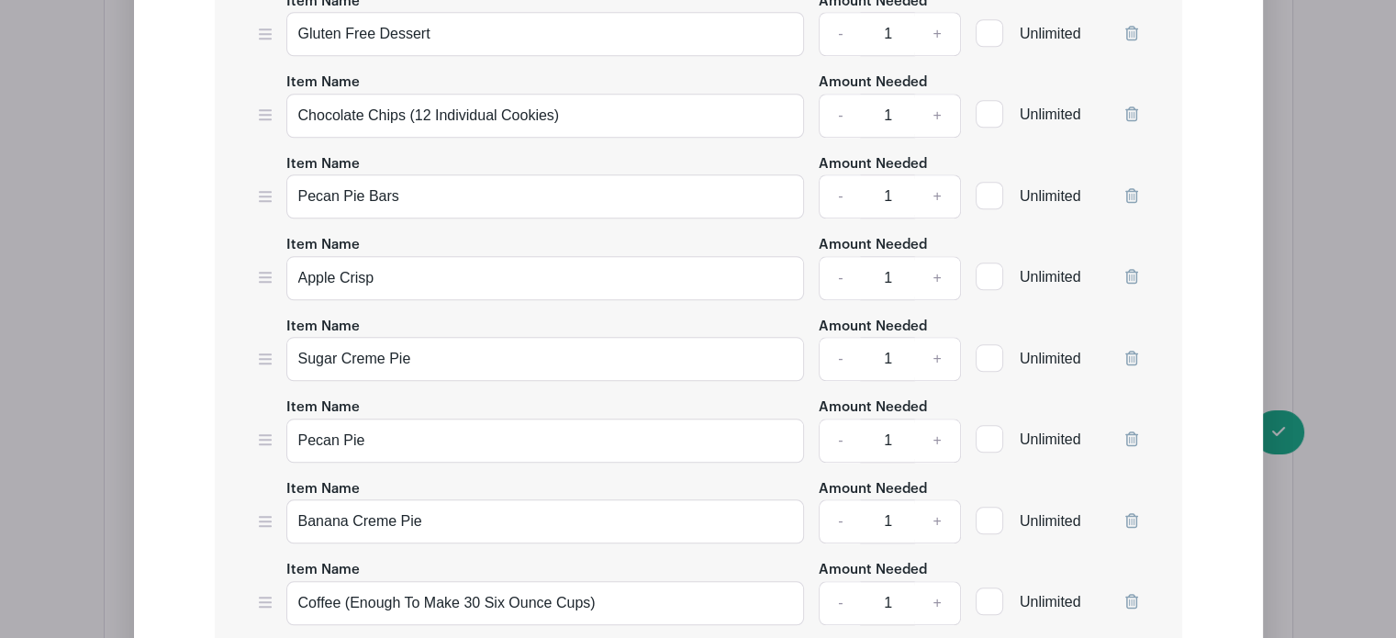
scroll to position [1788, 0]
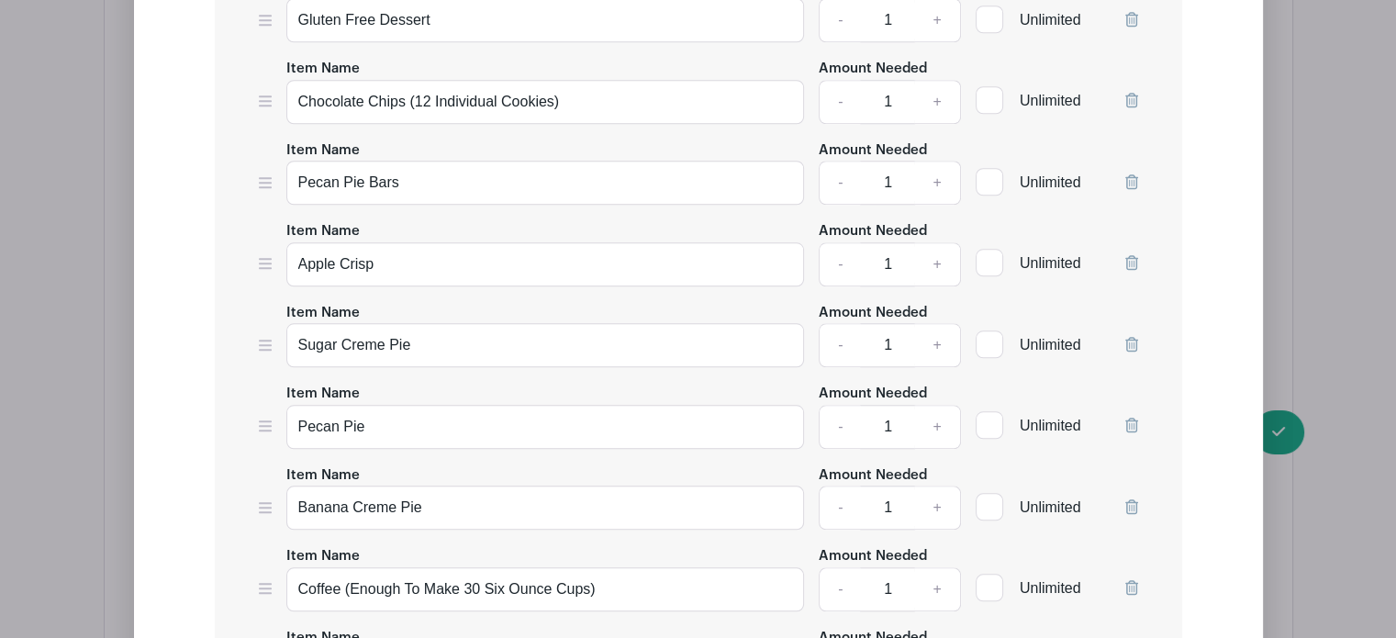
click at [1127, 419] on icon at bounding box center [1131, 425] width 13 height 15
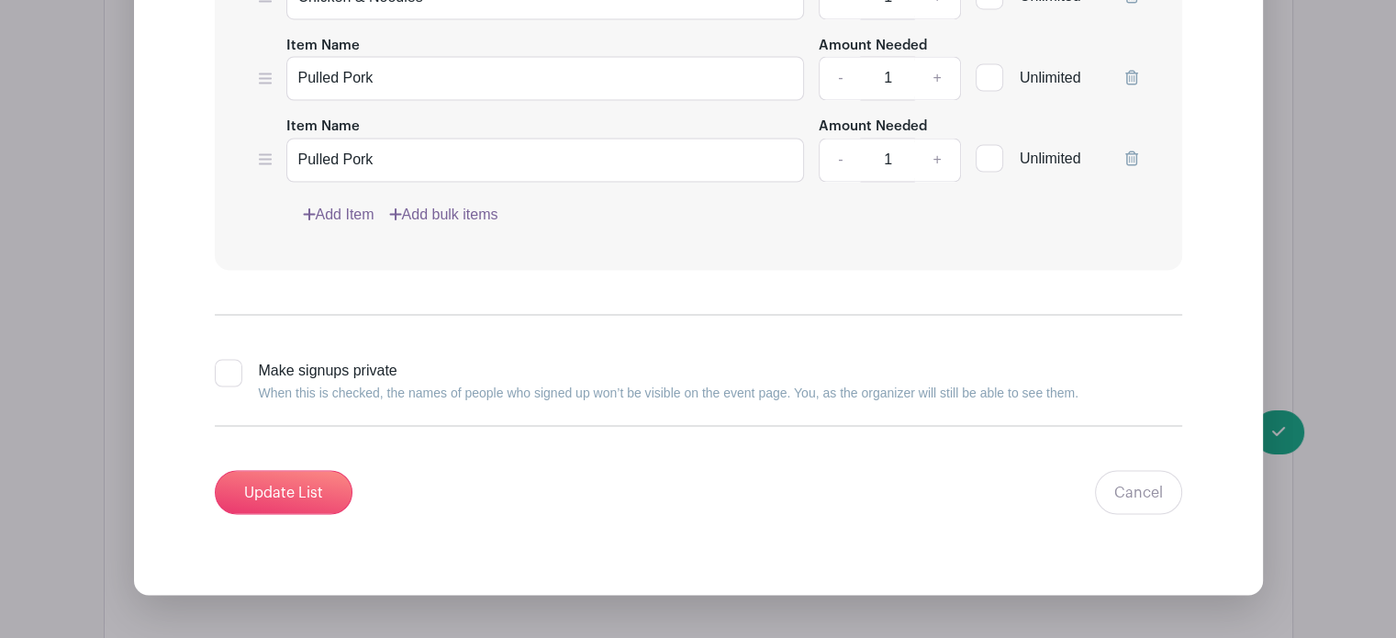
scroll to position [3185, 0]
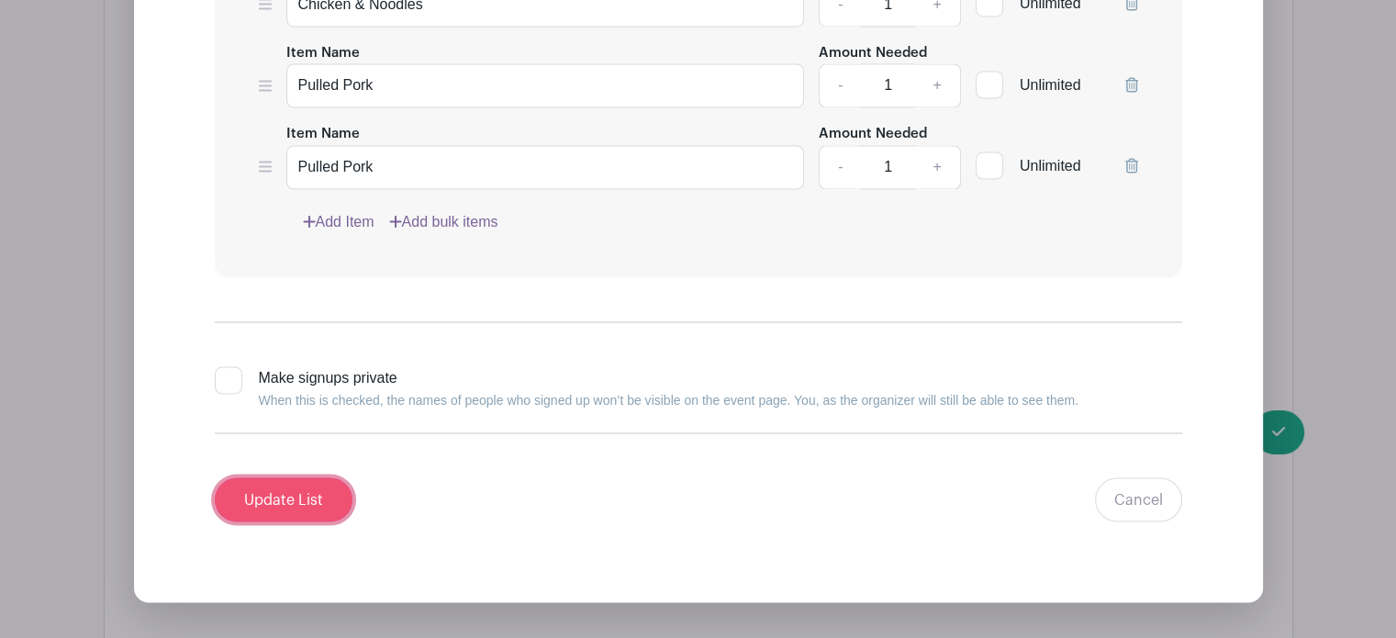
click at [258, 482] on input "Update List" at bounding box center [284, 499] width 138 height 44
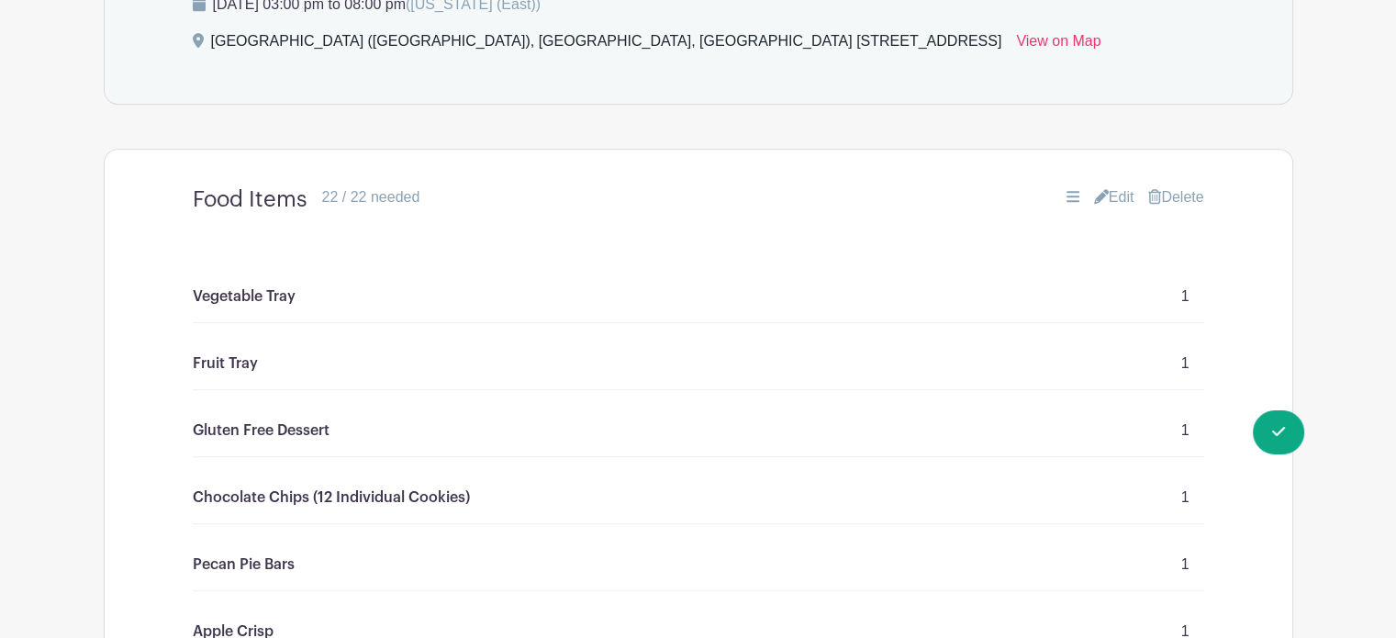
scroll to position [1004, 0]
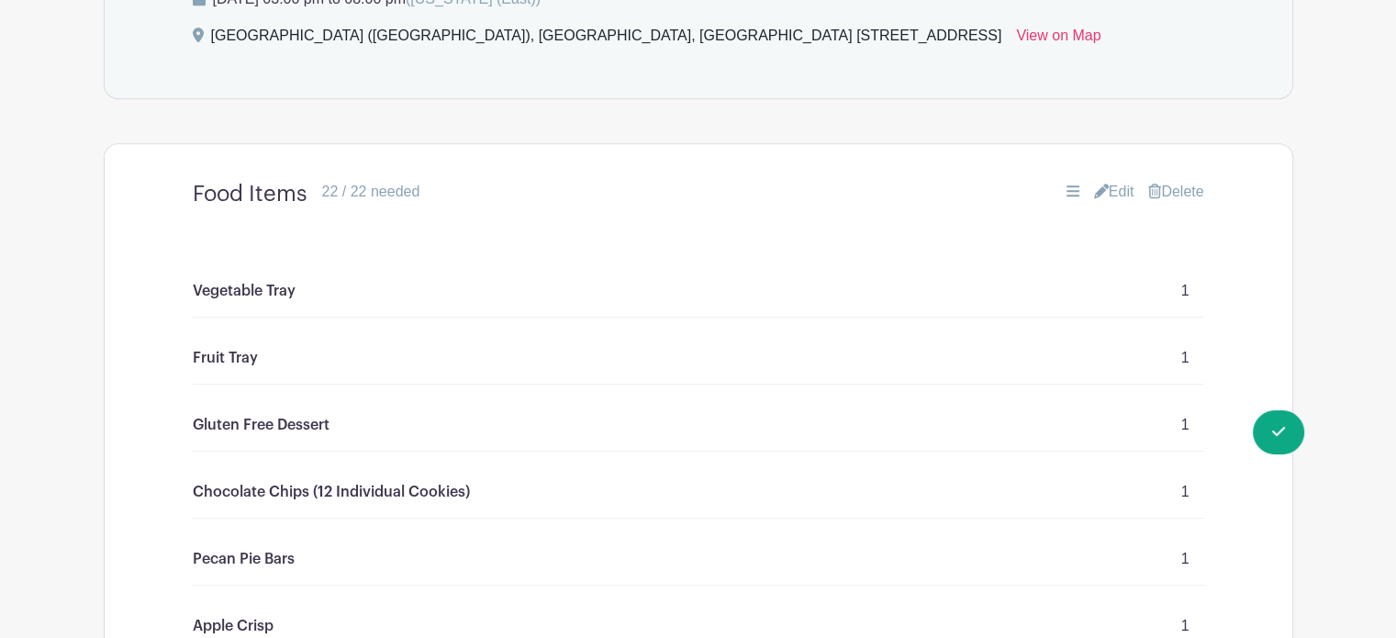
click at [1116, 184] on link "Edit" at bounding box center [1114, 192] width 40 height 22
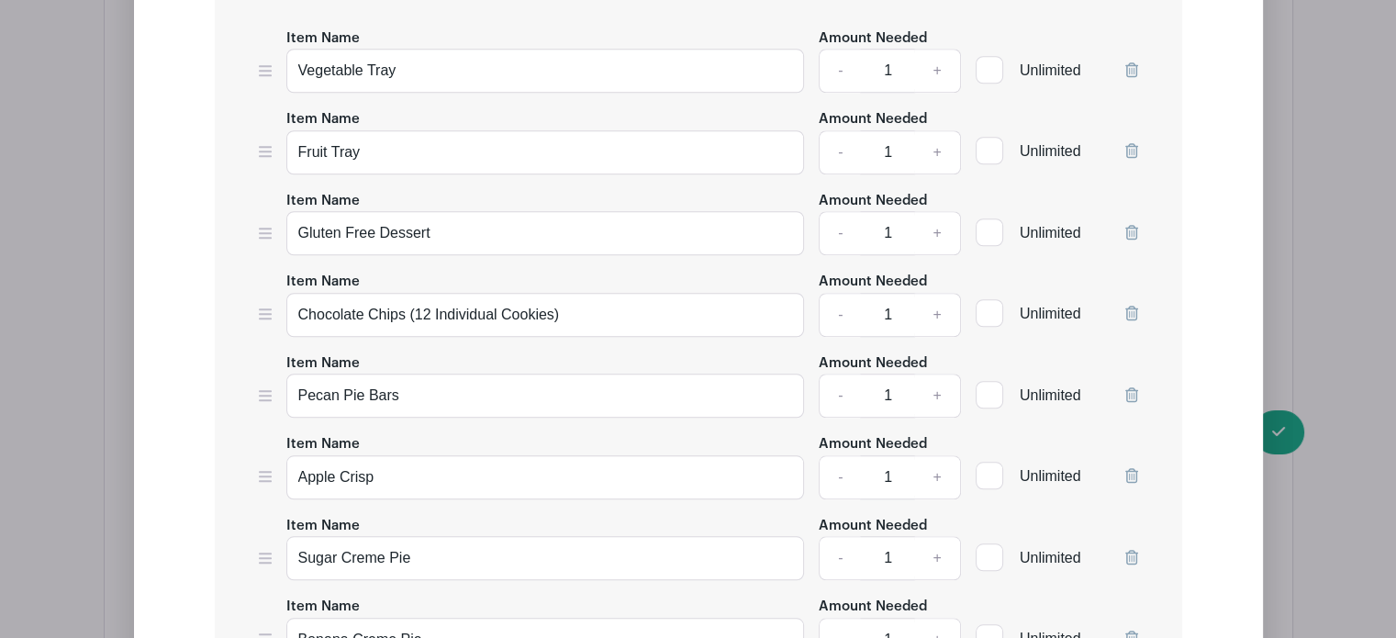
scroll to position [1632, 0]
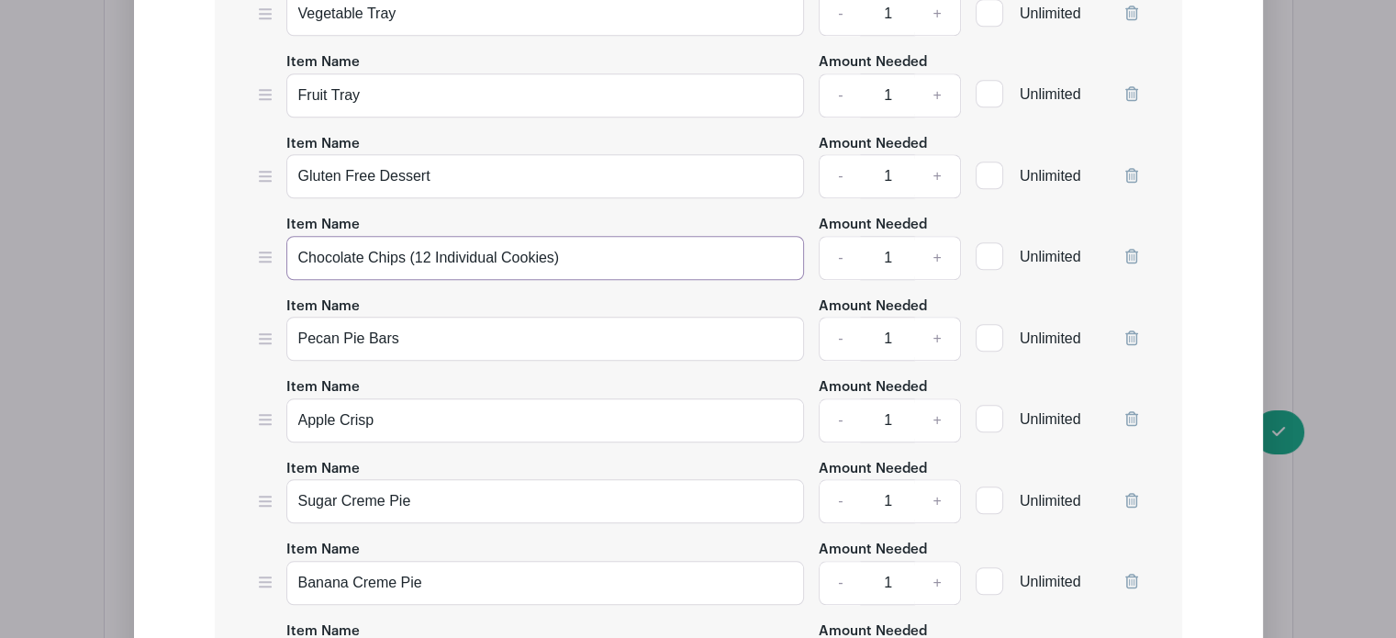
click at [404, 252] on input "Chocolate Chips (12 Individual Cookies)" at bounding box center [545, 258] width 519 height 44
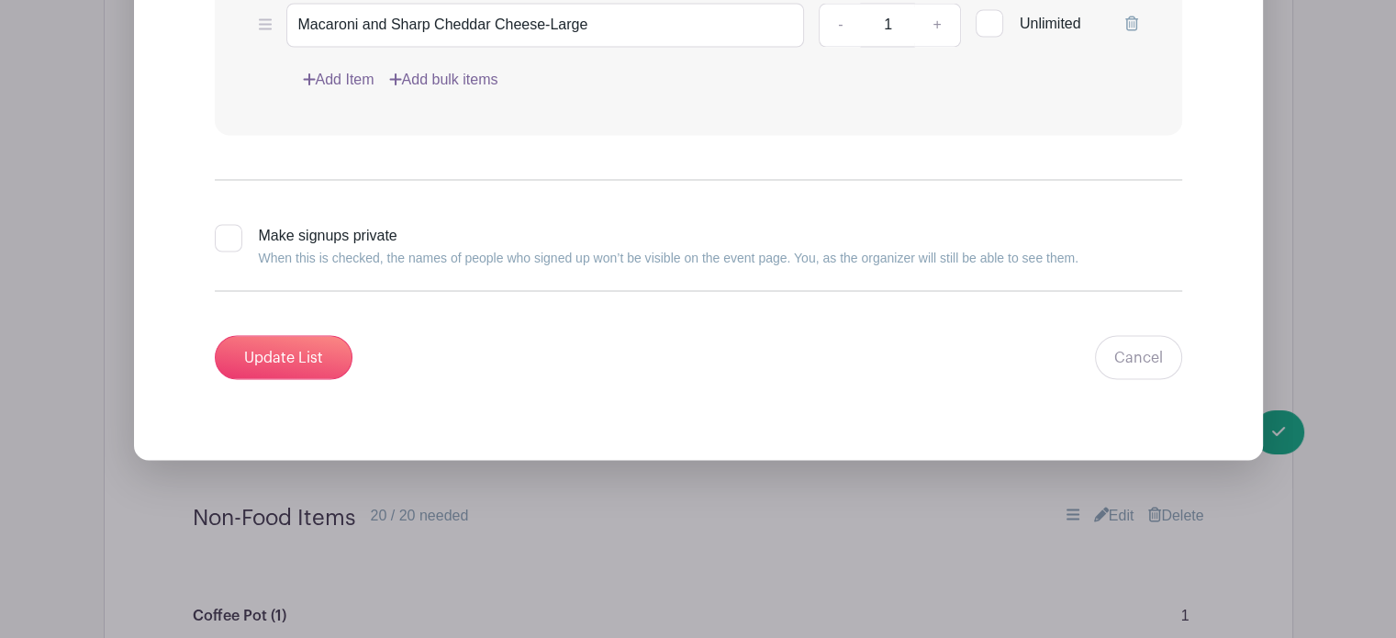
scroll to position [3370, 0]
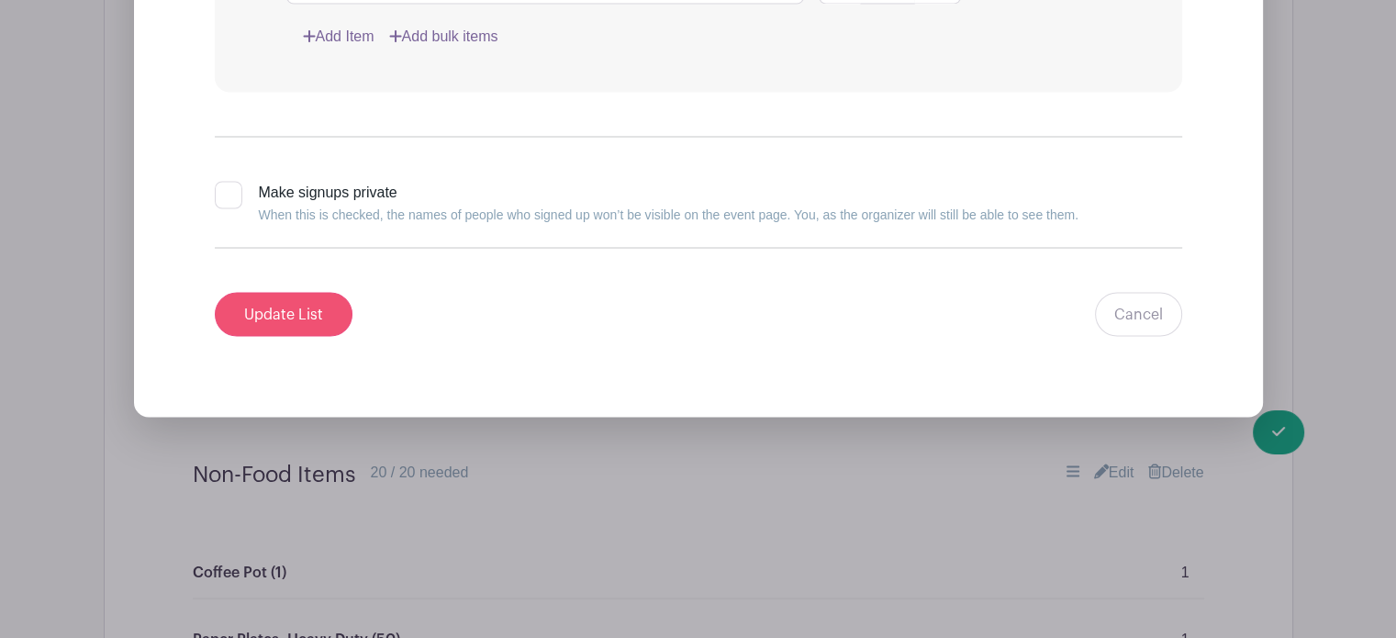
type input "Chocolate Chip Cookies (12 Individual Cookies)"
click at [279, 296] on input "Update List" at bounding box center [284, 314] width 138 height 44
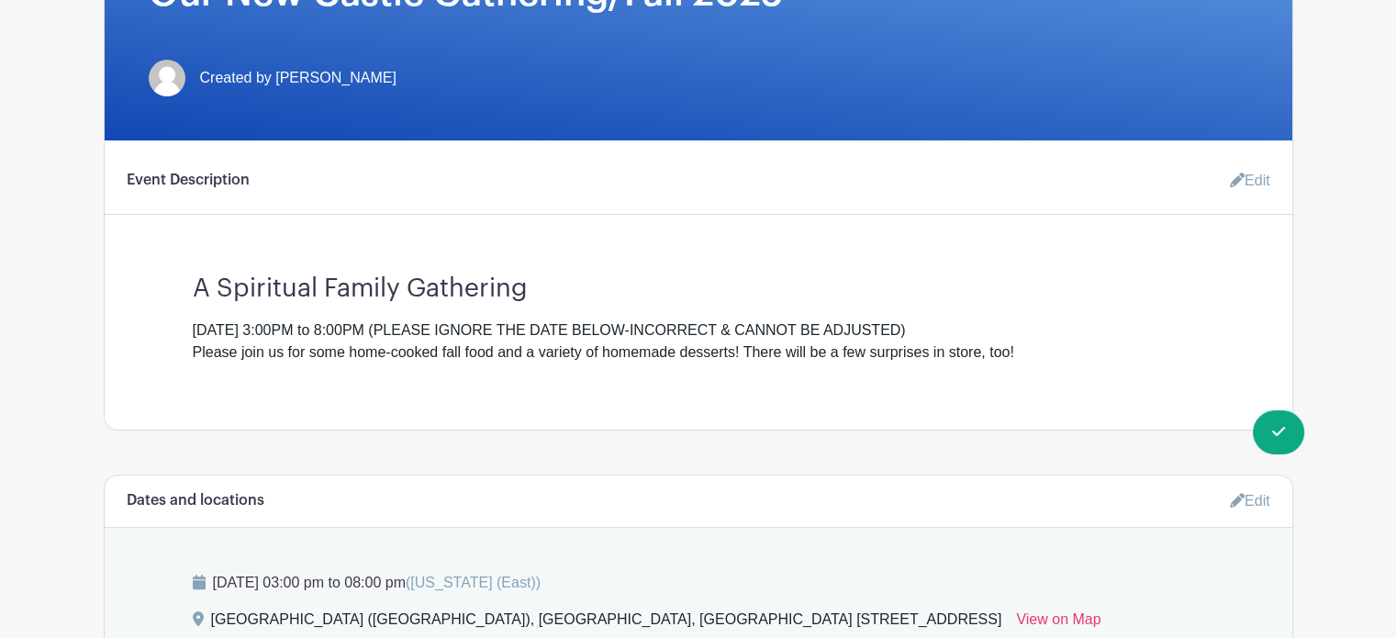
scroll to position [503, 0]
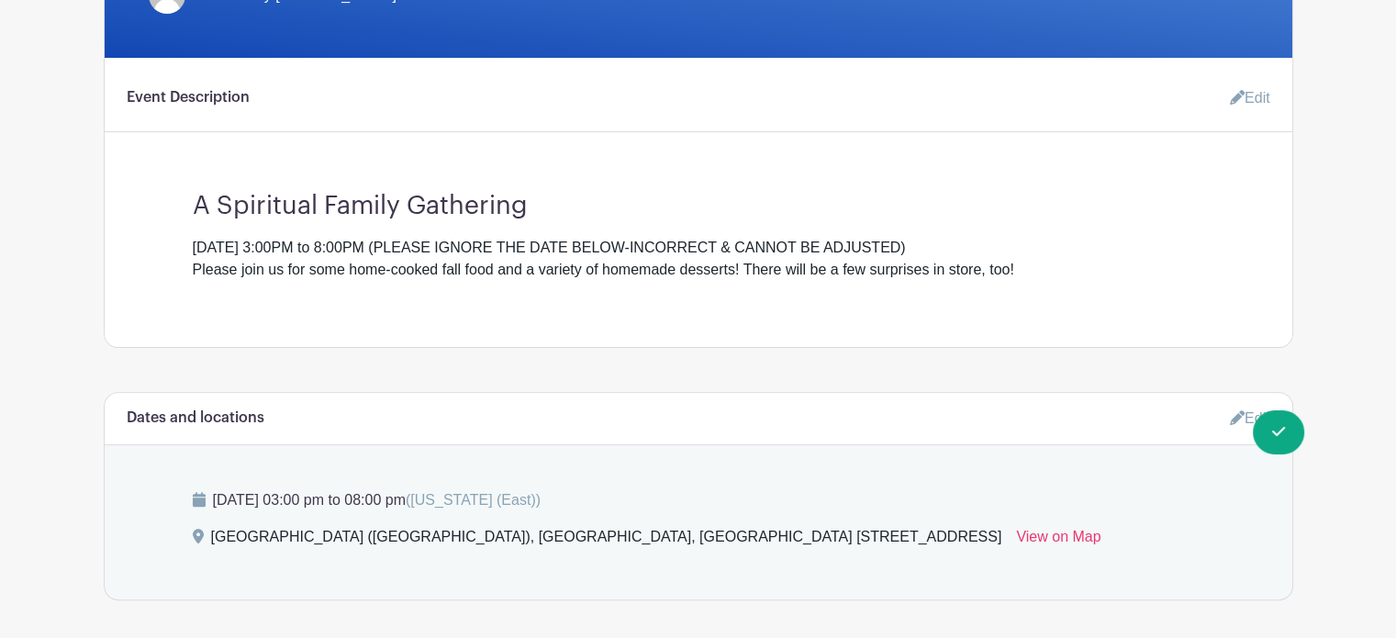
click at [1238, 101] on icon at bounding box center [1237, 97] width 15 height 15
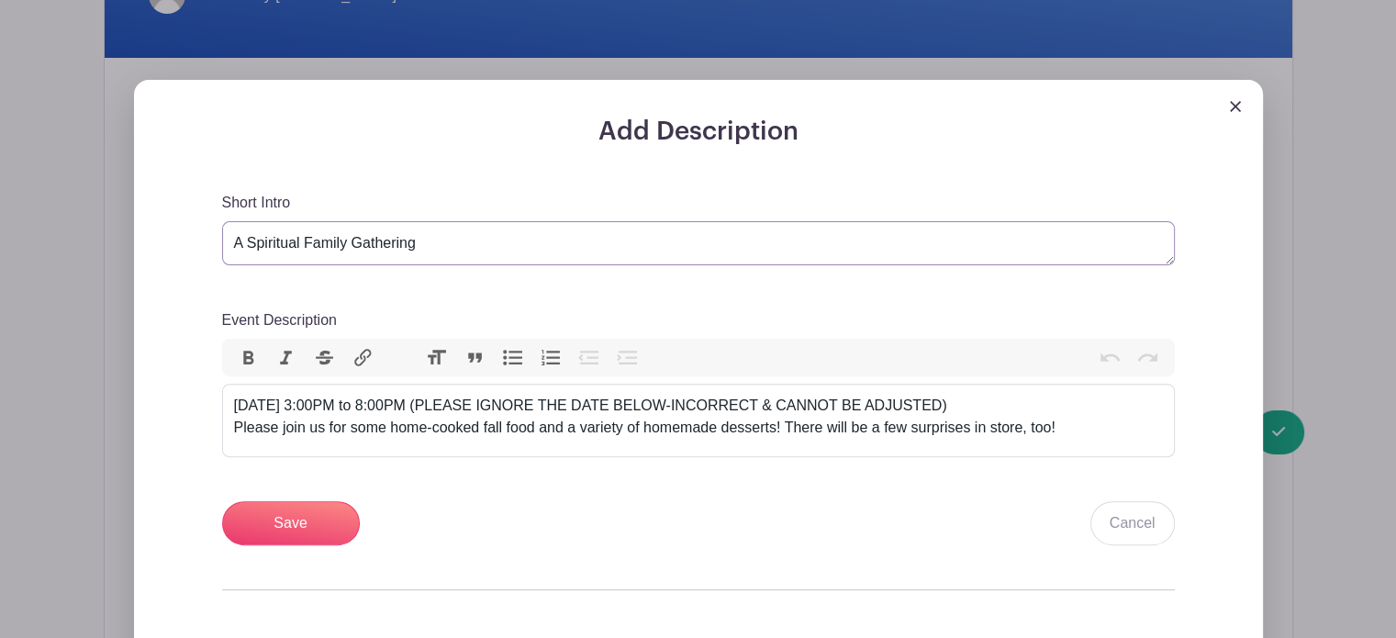
drag, startPoint x: 421, startPoint y: 240, endPoint x: 165, endPoint y: 251, distance: 256.3
click at [165, 251] on div "Add Description Short Intro A Spiritual Family Gathering Event Description Bold…" at bounding box center [698, 418] width 1129 height 676
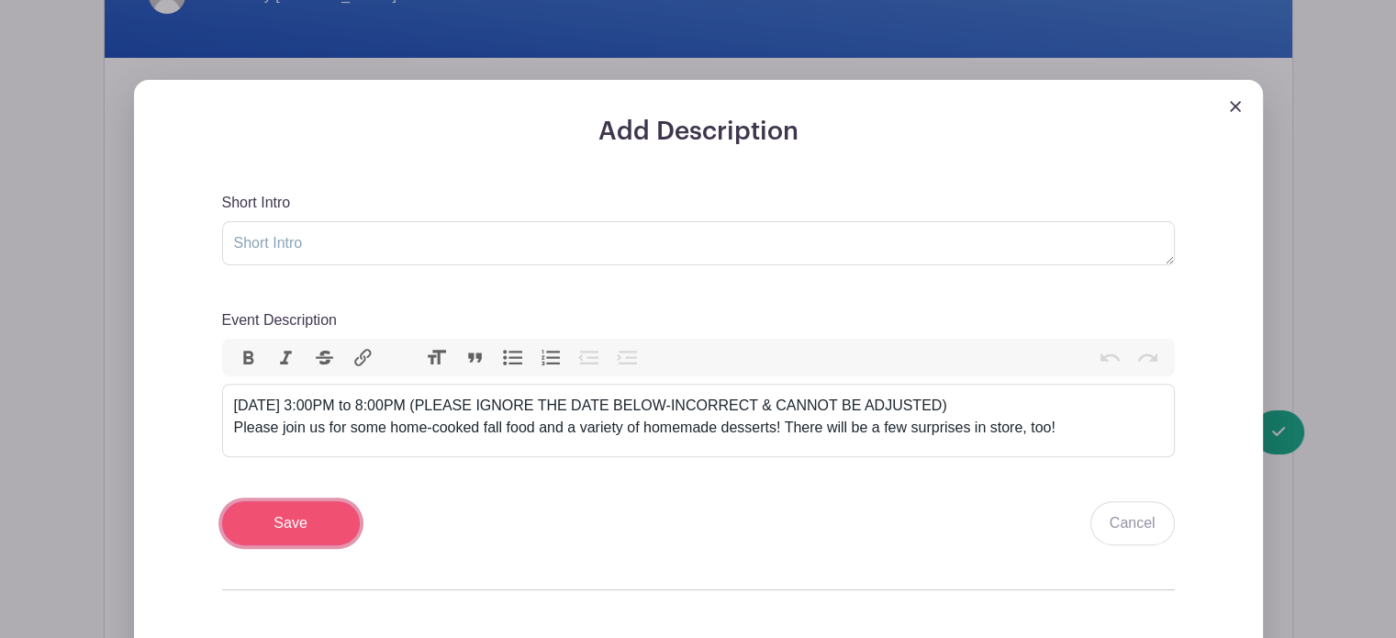
click at [284, 518] on input "Save" at bounding box center [291, 523] width 138 height 44
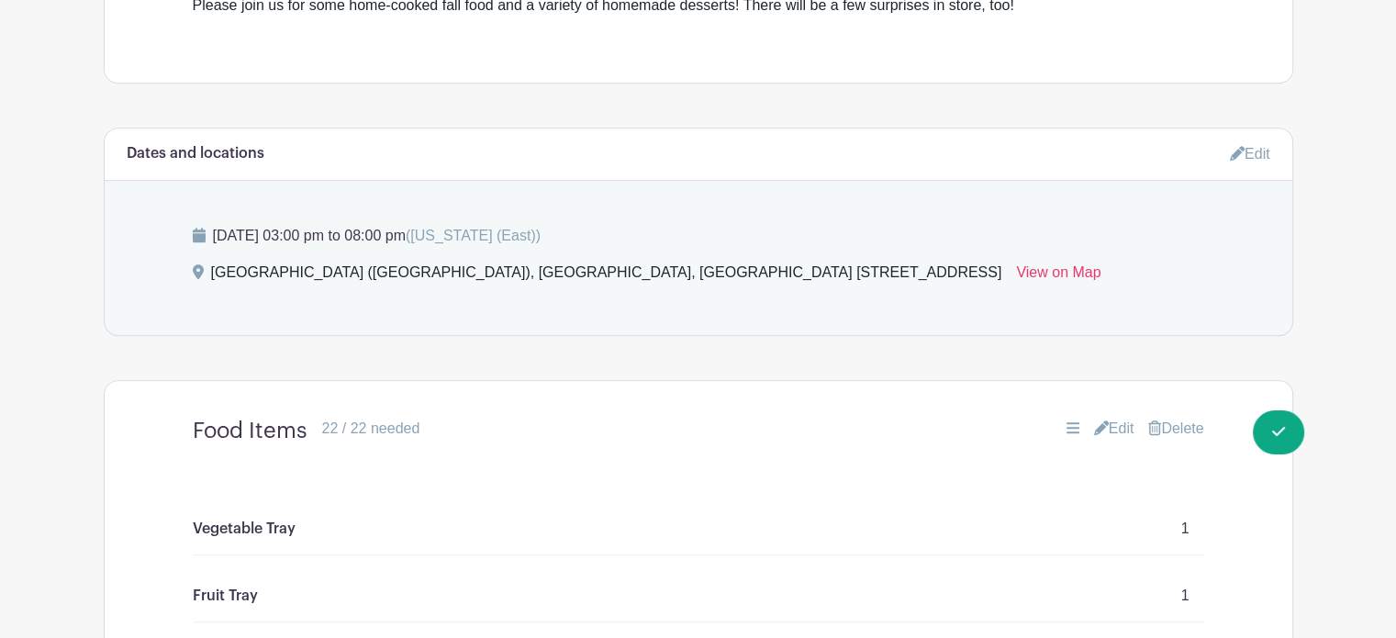
scroll to position [896, 0]
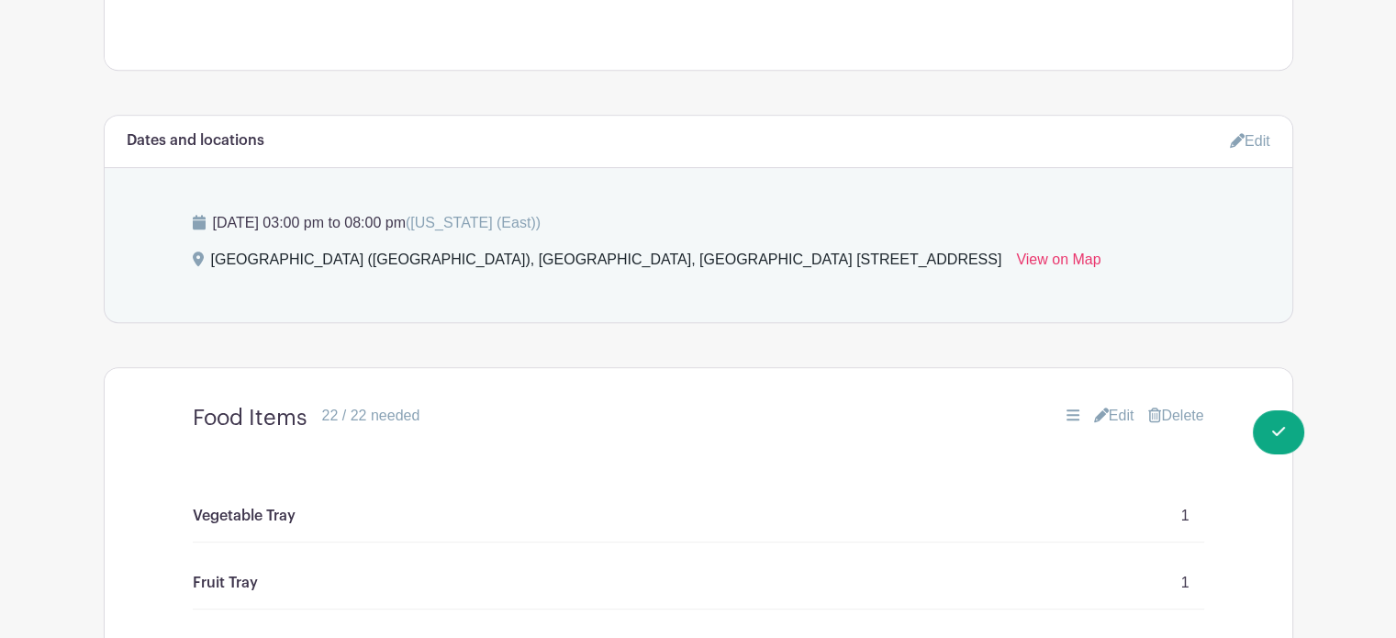
click at [1255, 139] on link "Edit" at bounding box center [1250, 141] width 40 height 30
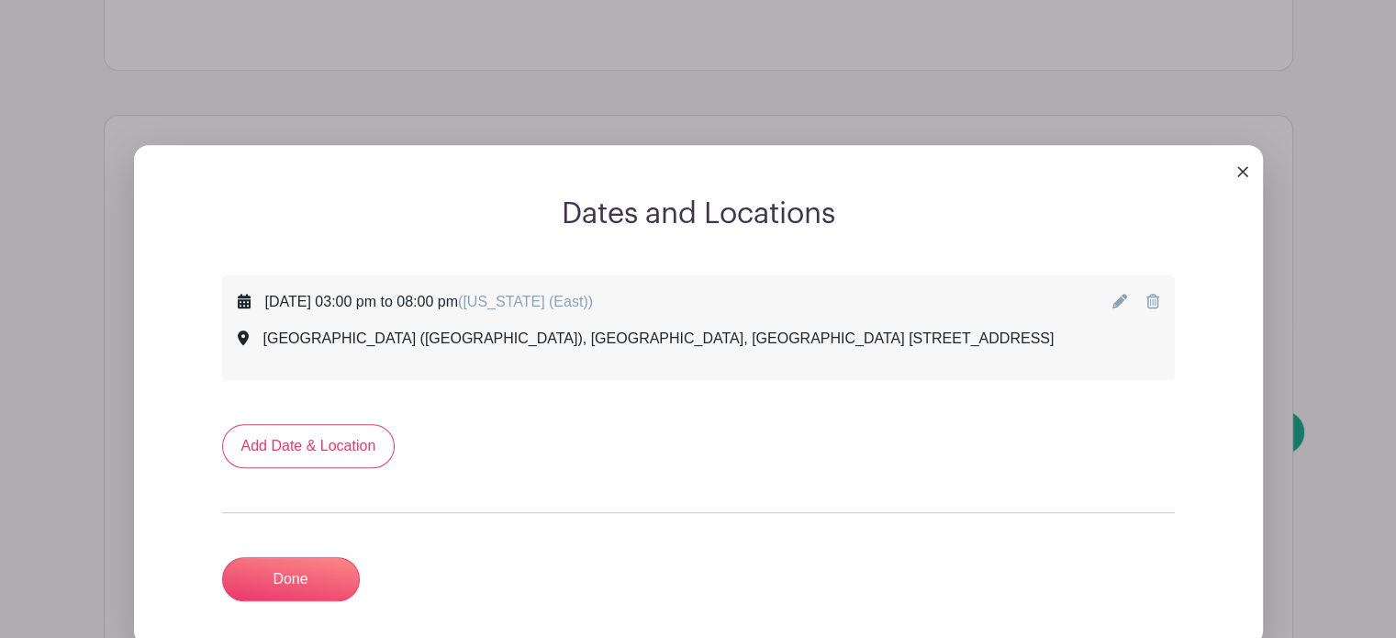
click at [1117, 305] on icon at bounding box center [1119, 301] width 15 height 15
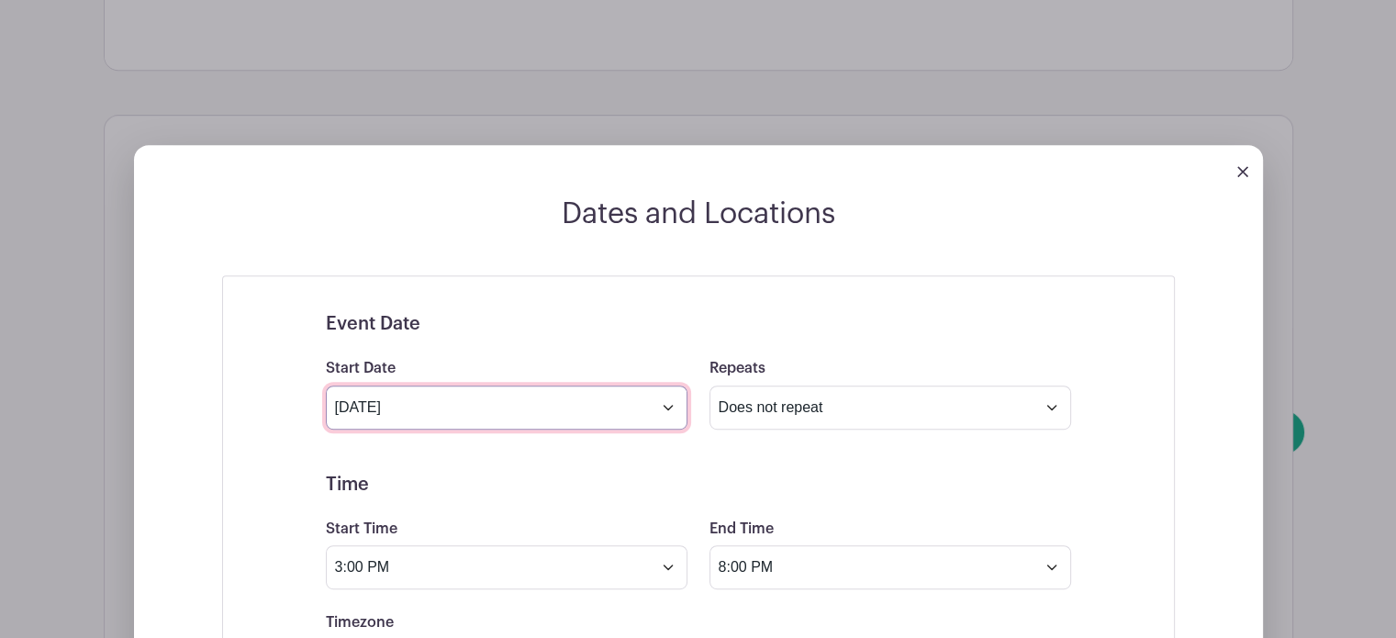
click at [665, 409] on input "Jul 6 2025" at bounding box center [507, 408] width 362 height 44
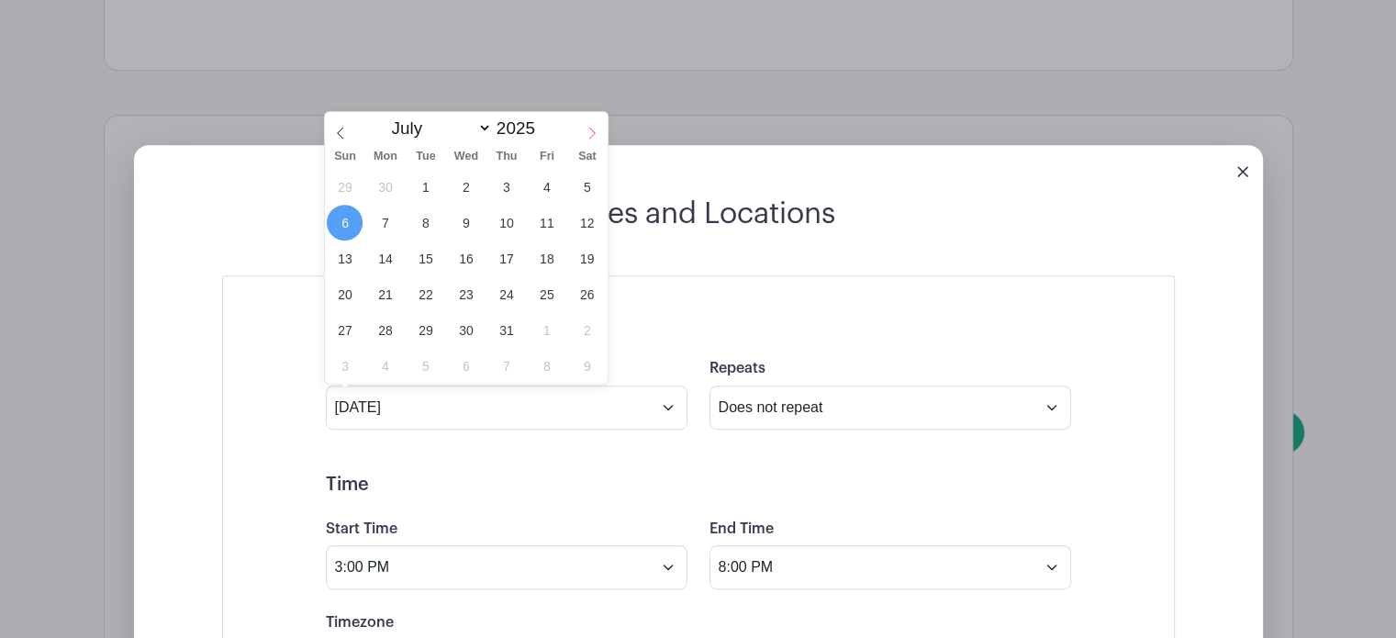
click at [591, 139] on icon at bounding box center [592, 133] width 13 height 13
select select "9"
click at [345, 292] on span "19" at bounding box center [345, 294] width 36 height 36
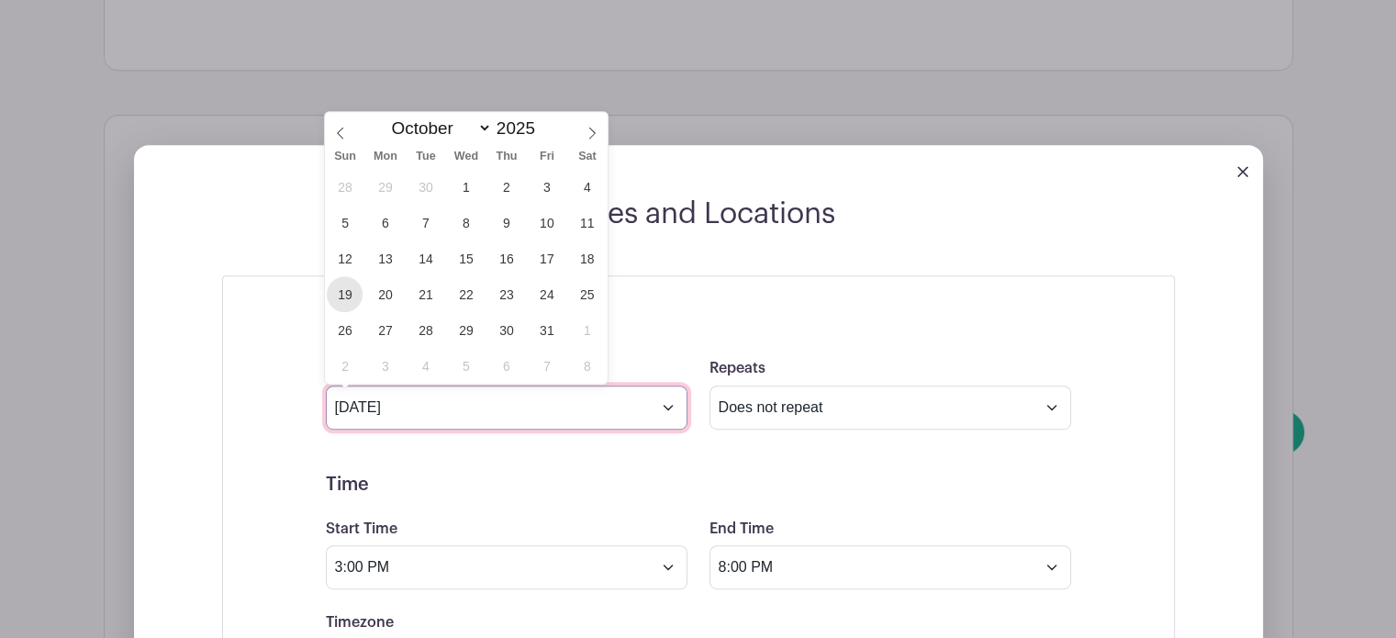
type input "Oct 19 2025"
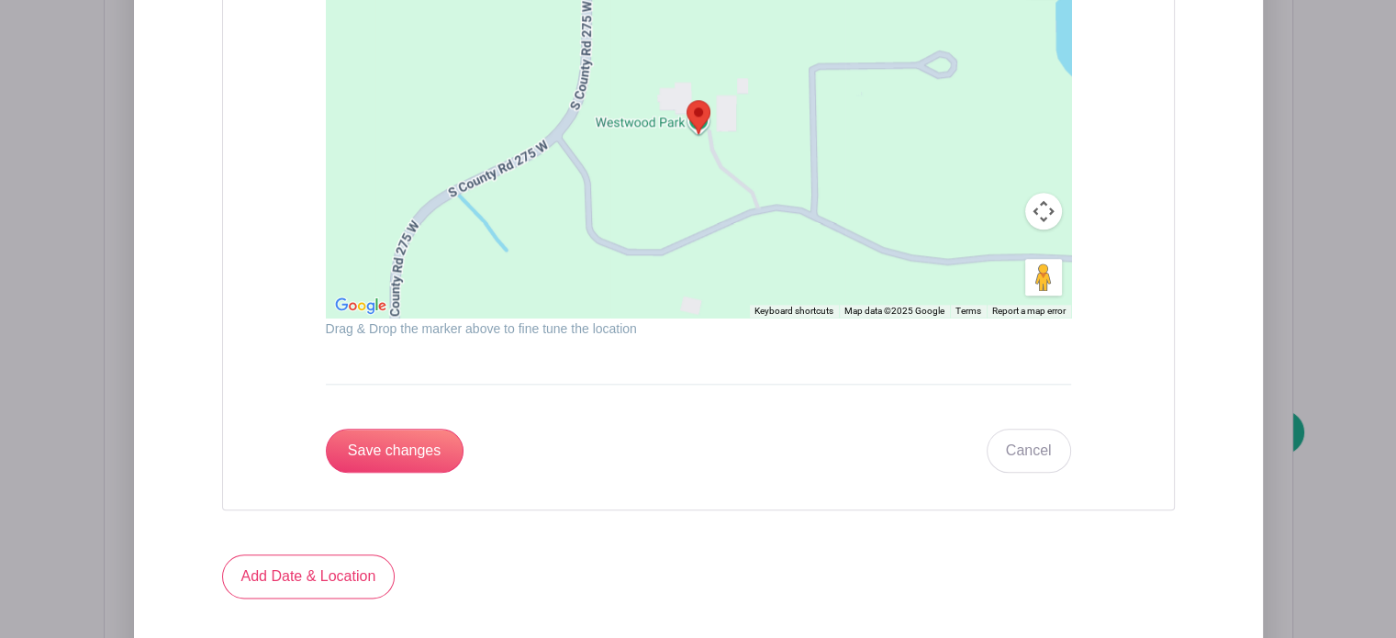
scroll to position [2085, 0]
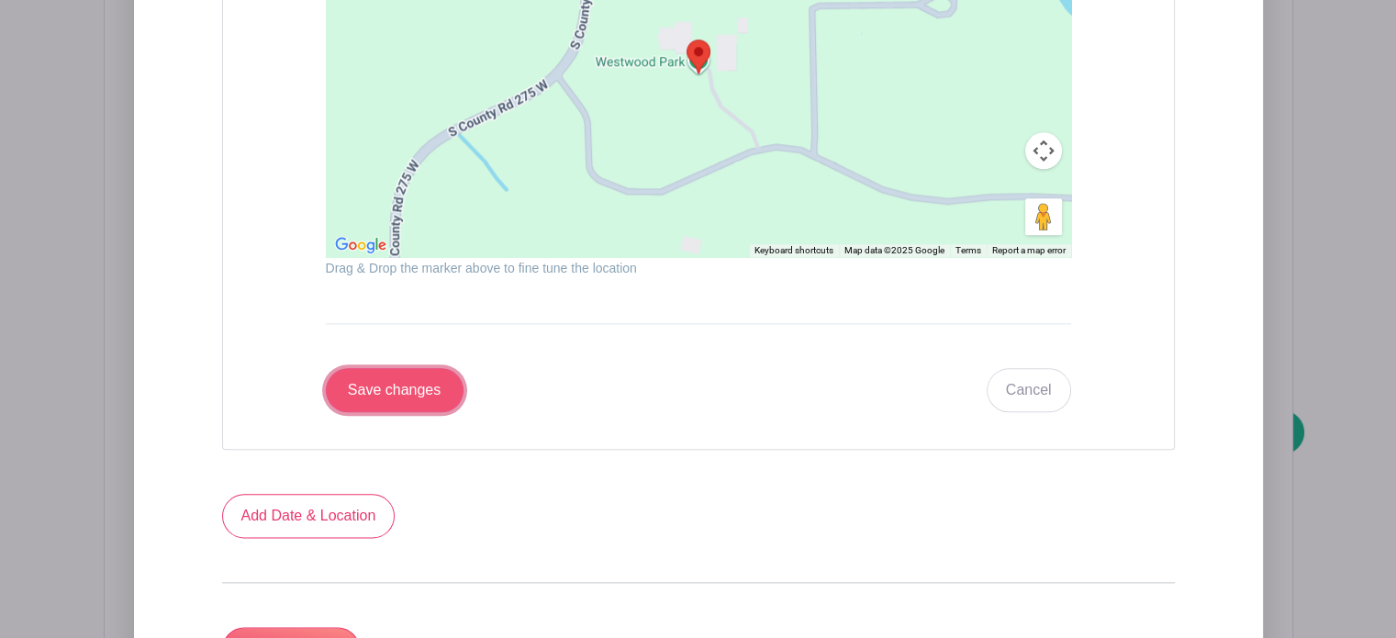
click at [397, 388] on input "Save changes" at bounding box center [395, 390] width 138 height 44
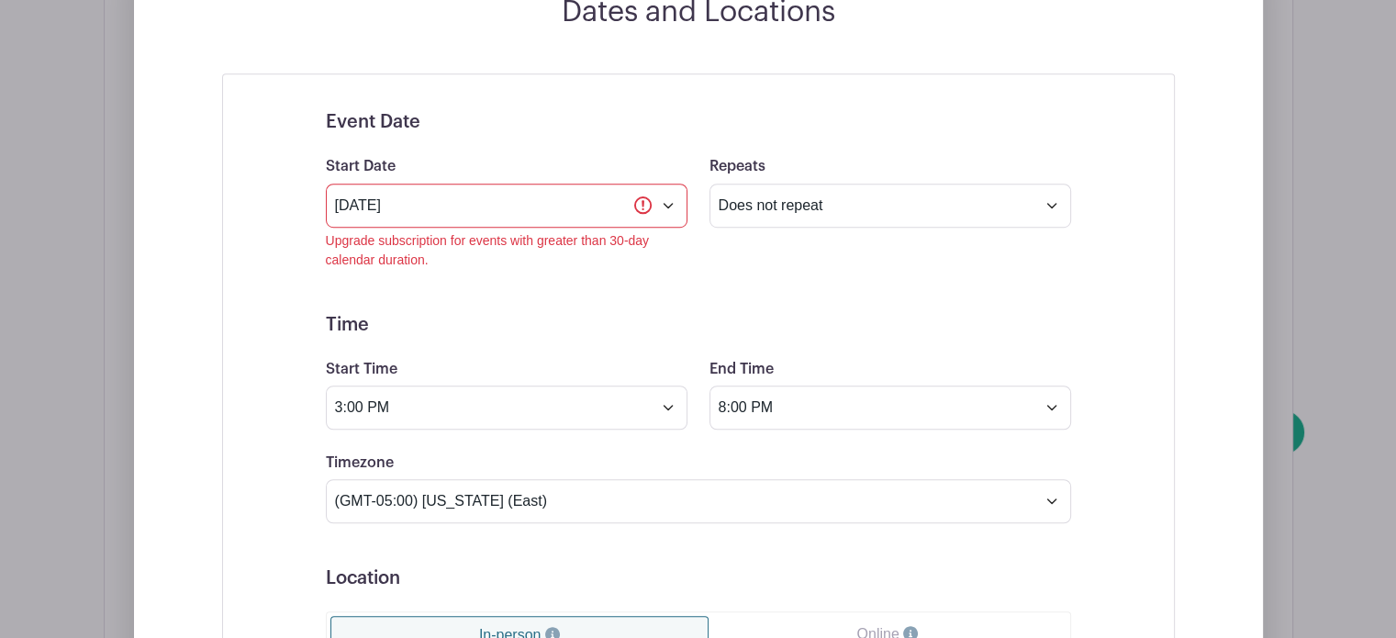
scroll to position [1078, 0]
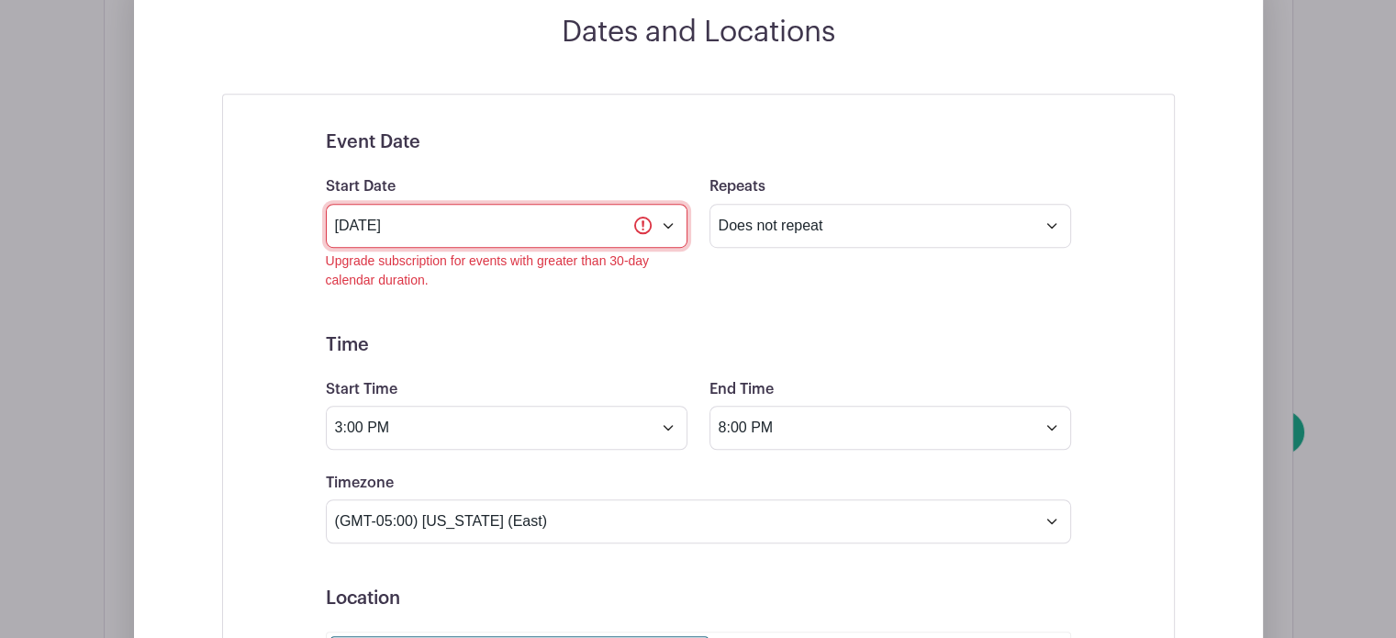
click at [671, 223] on input "Oct 19 2025" at bounding box center [507, 226] width 362 height 44
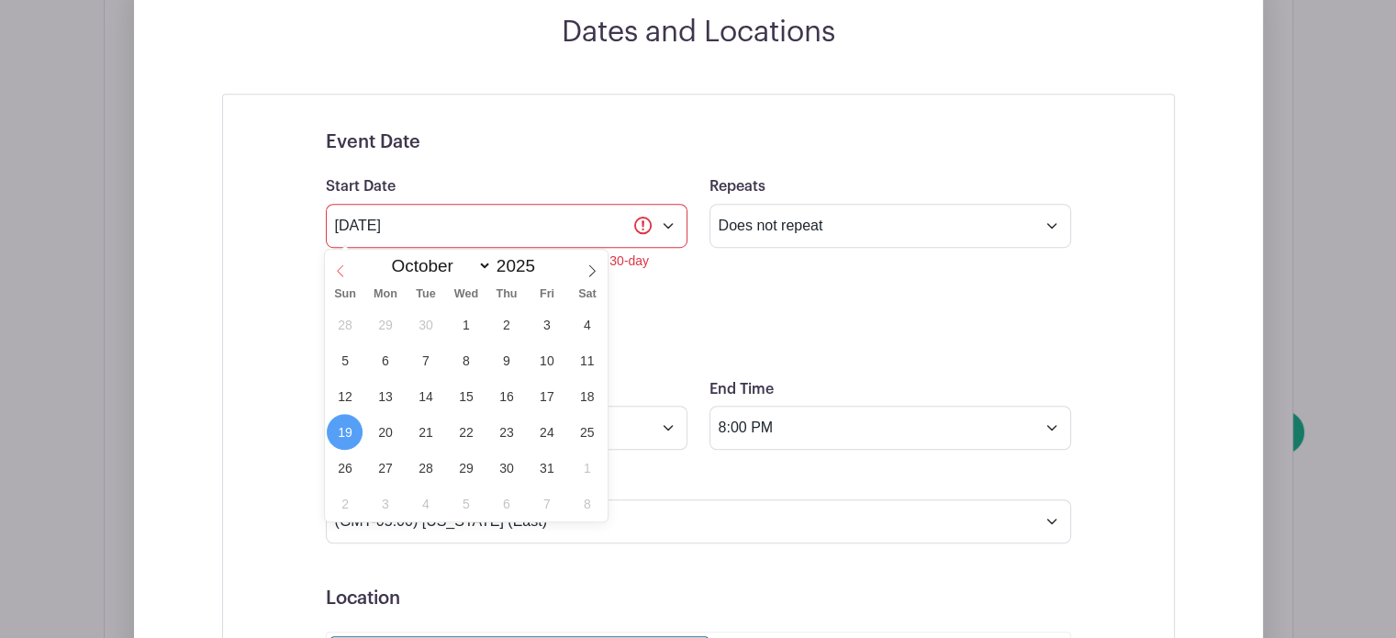
click at [341, 264] on icon at bounding box center [340, 270] width 13 height 13
select select "8"
click at [420, 362] on span "9" at bounding box center [426, 360] width 36 height 36
type input "Sep 9 2025"
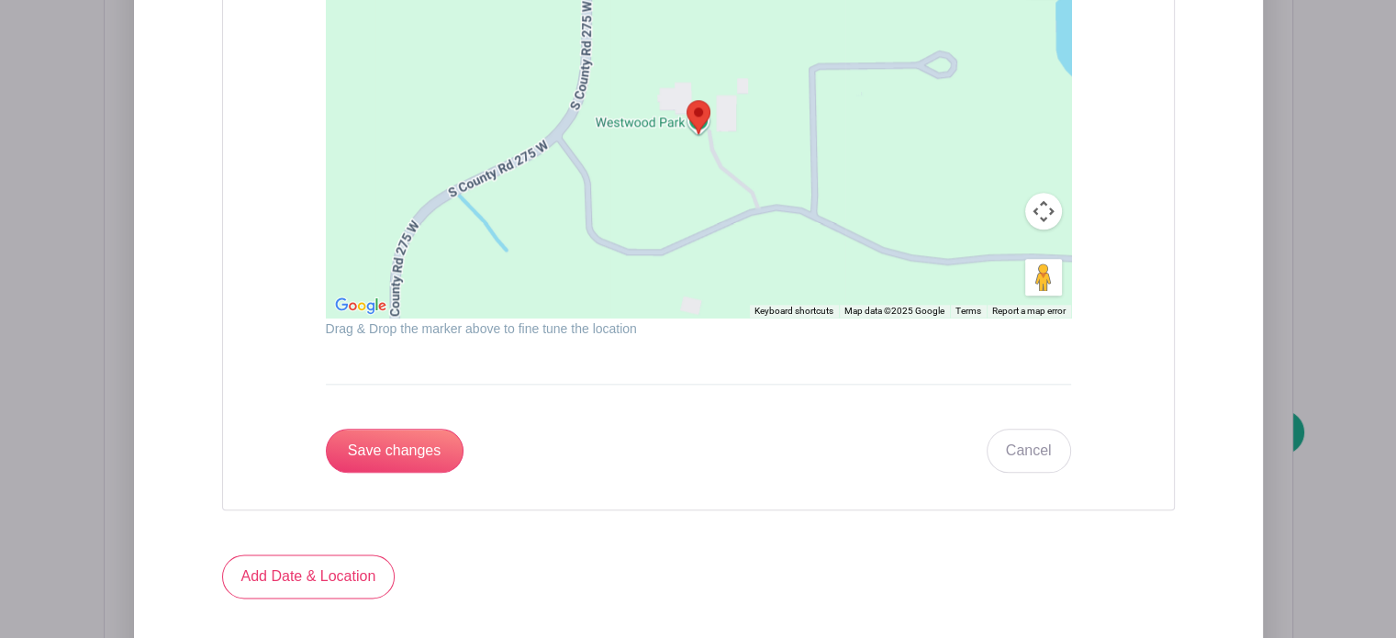
scroll to position [2118, 0]
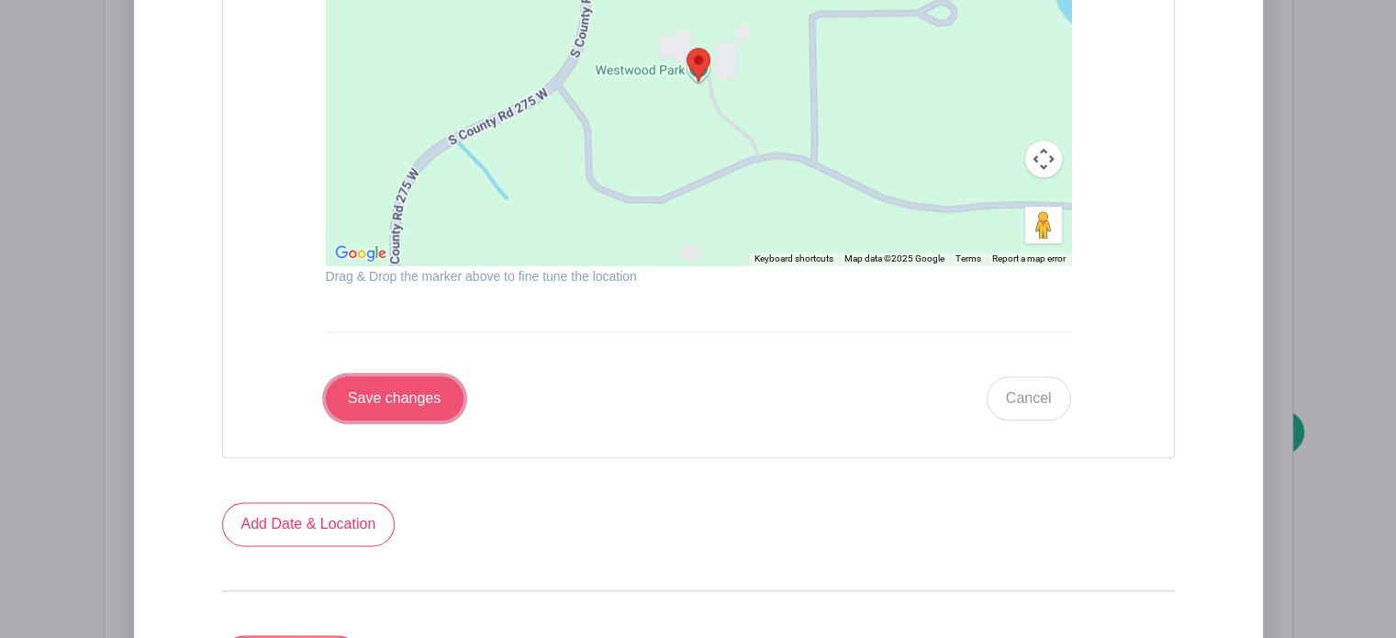
click at [404, 392] on input "Save changes" at bounding box center [395, 398] width 138 height 44
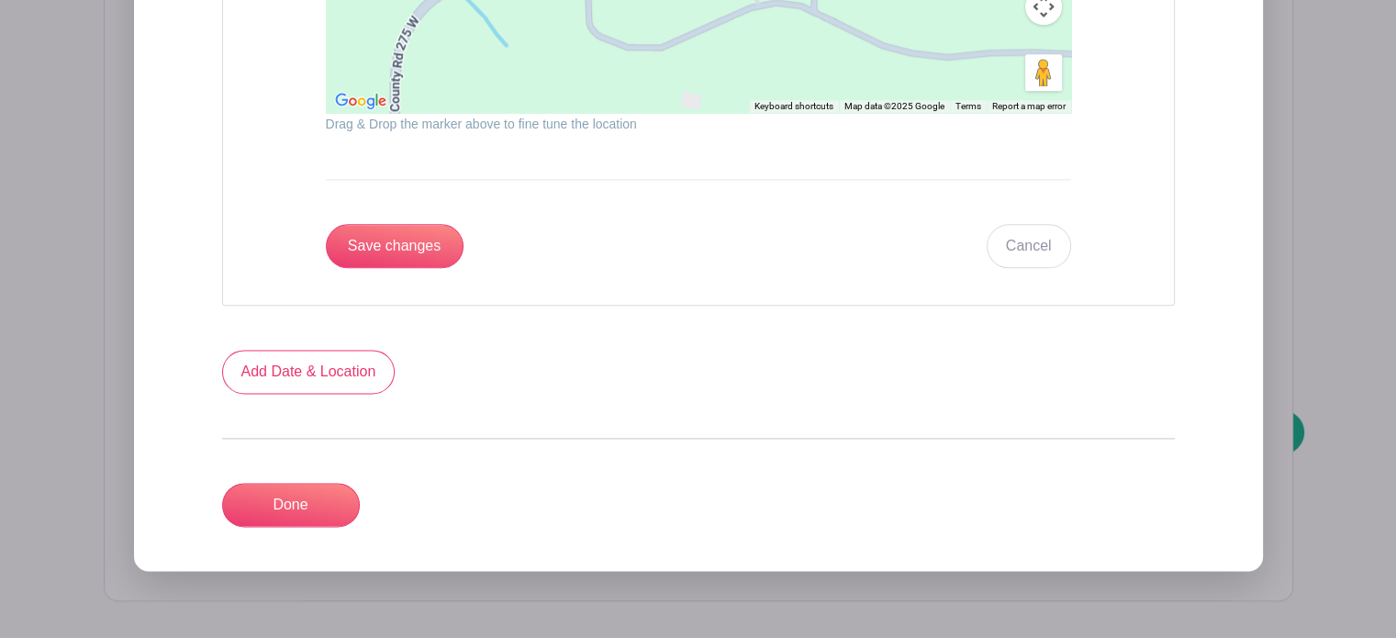
scroll to position [2279, 0]
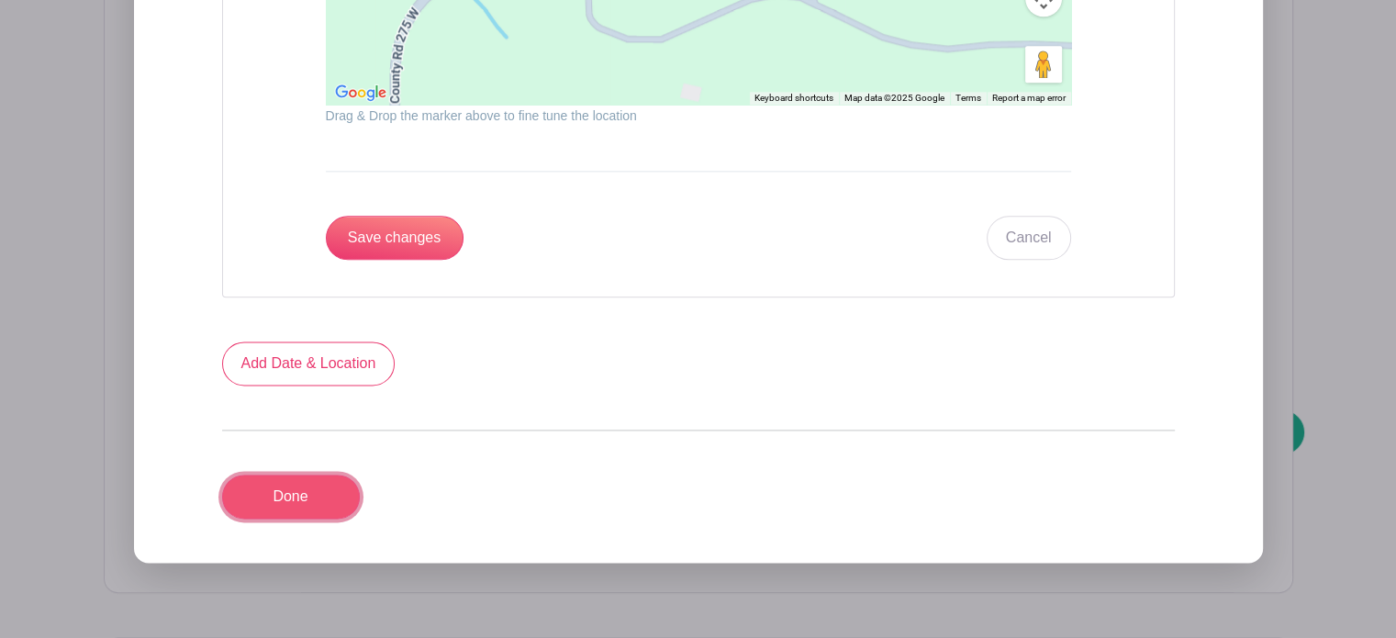
click at [289, 484] on link "Done" at bounding box center [291, 497] width 138 height 44
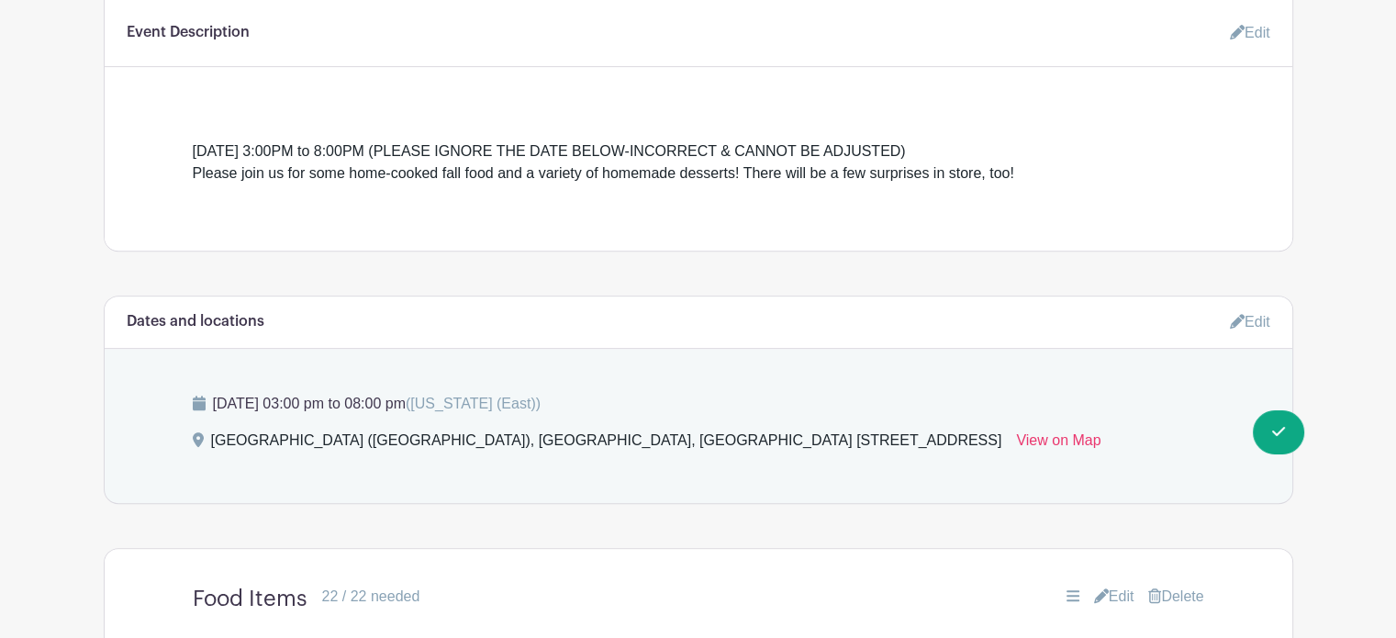
scroll to position [666, 0]
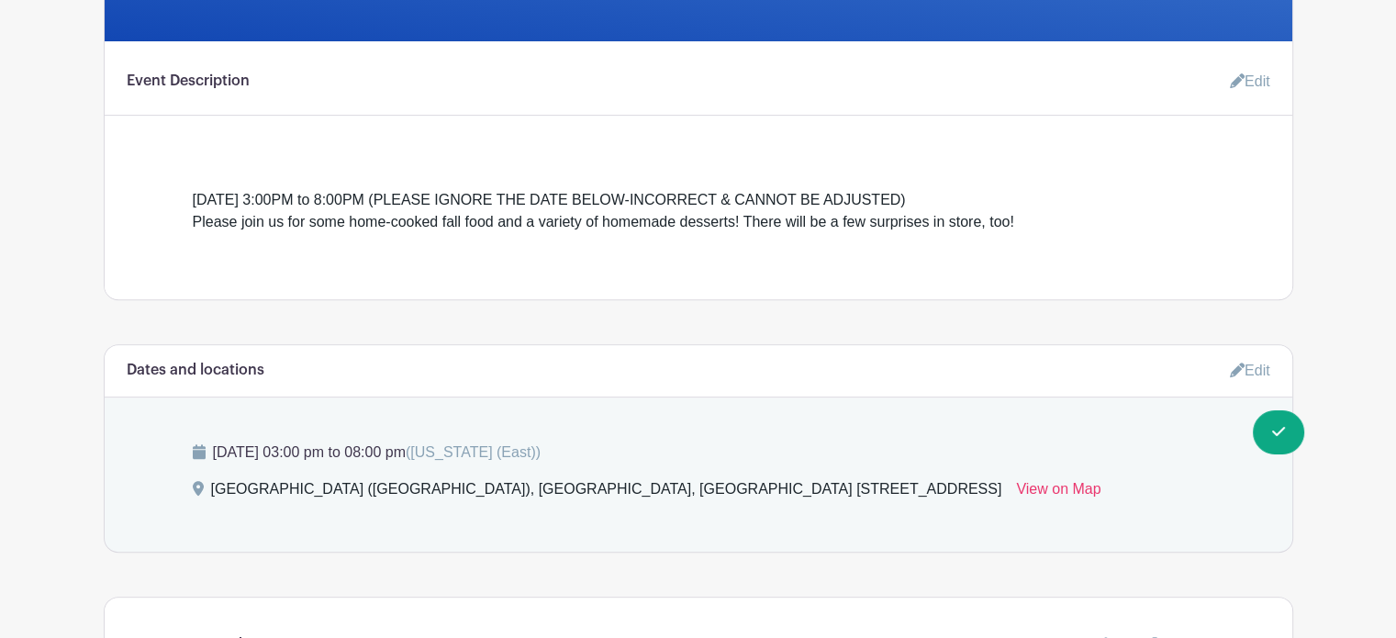
drag, startPoint x: 1034, startPoint y: 201, endPoint x: 496, endPoint y: 207, distance: 537.9
click at [496, 207] on div "Sunday, October 19, 2025, 3:00PM to 8:00PM (PLEASE IGNORE THE DATE BELOW-INCORR…" at bounding box center [699, 211] width 1012 height 44
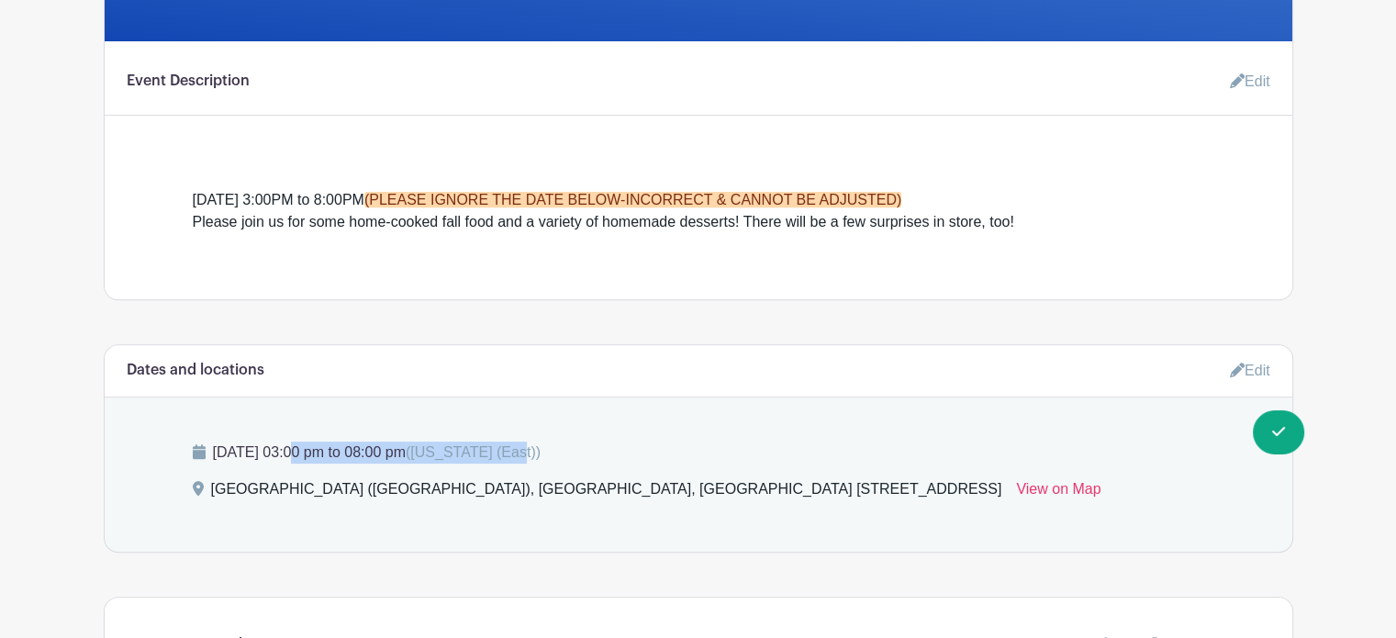
drag, startPoint x: 634, startPoint y: 450, endPoint x: 217, endPoint y: 447, distance: 417.6
click at [217, 447] on p "Sunday, July 06, 2025 at 03:00 pm to 08:00 pm (Indiana (East))" at bounding box center [699, 453] width 1012 height 22
click at [776, 427] on div "Sunday, July 06, 2025 at 03:00 pm to 08:00 pm (Indiana (East)) Big Oaks Shelter…" at bounding box center [699, 474] width 1100 height 154
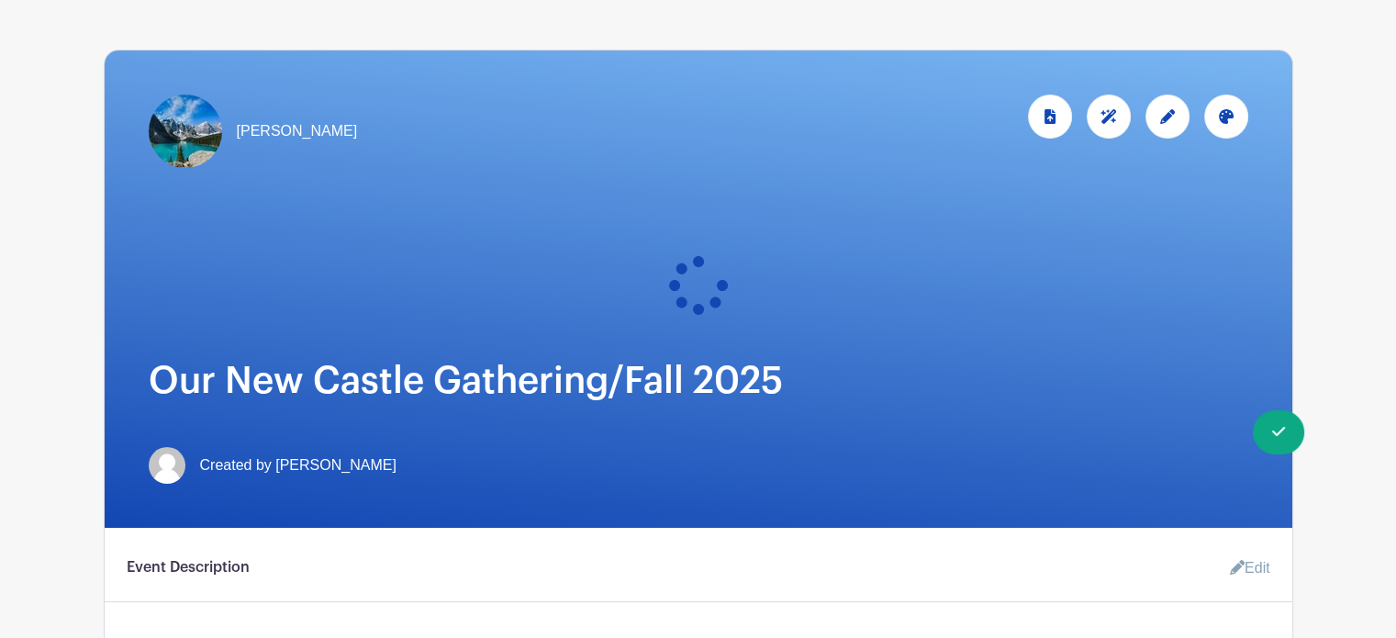
scroll to position [0, 0]
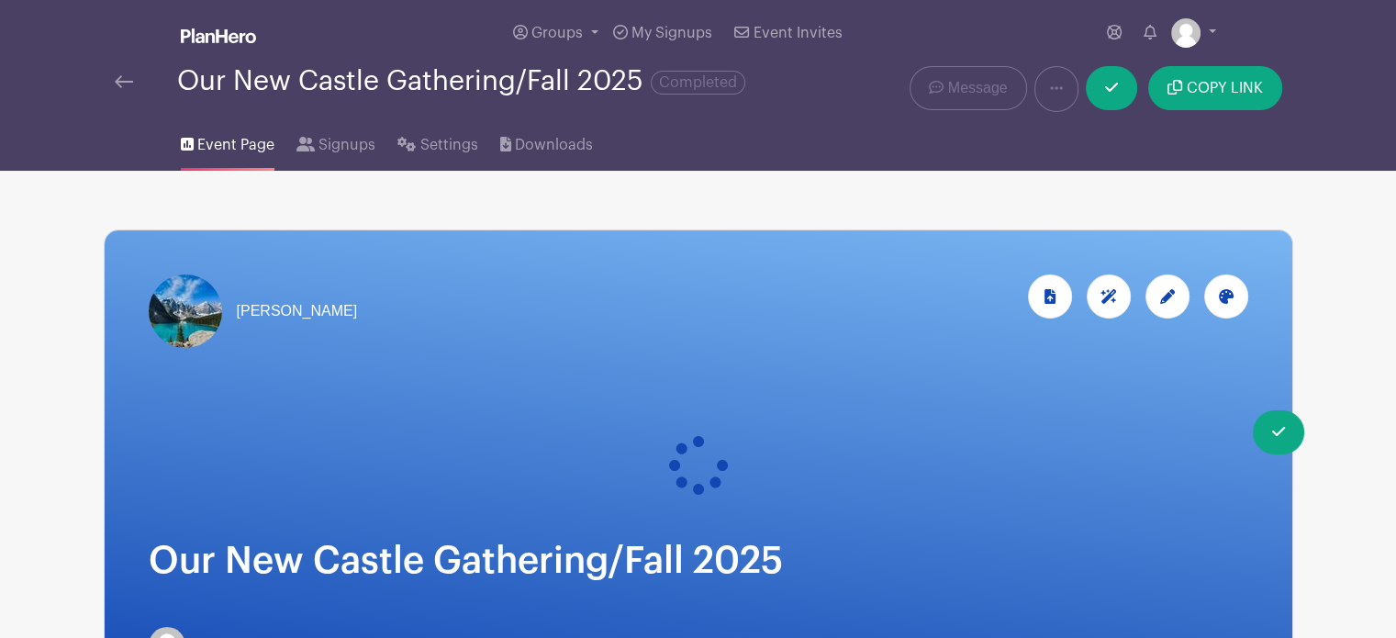
click at [808, 363] on div "[PERSON_NAME]" at bounding box center [699, 468] width 1188 height 477
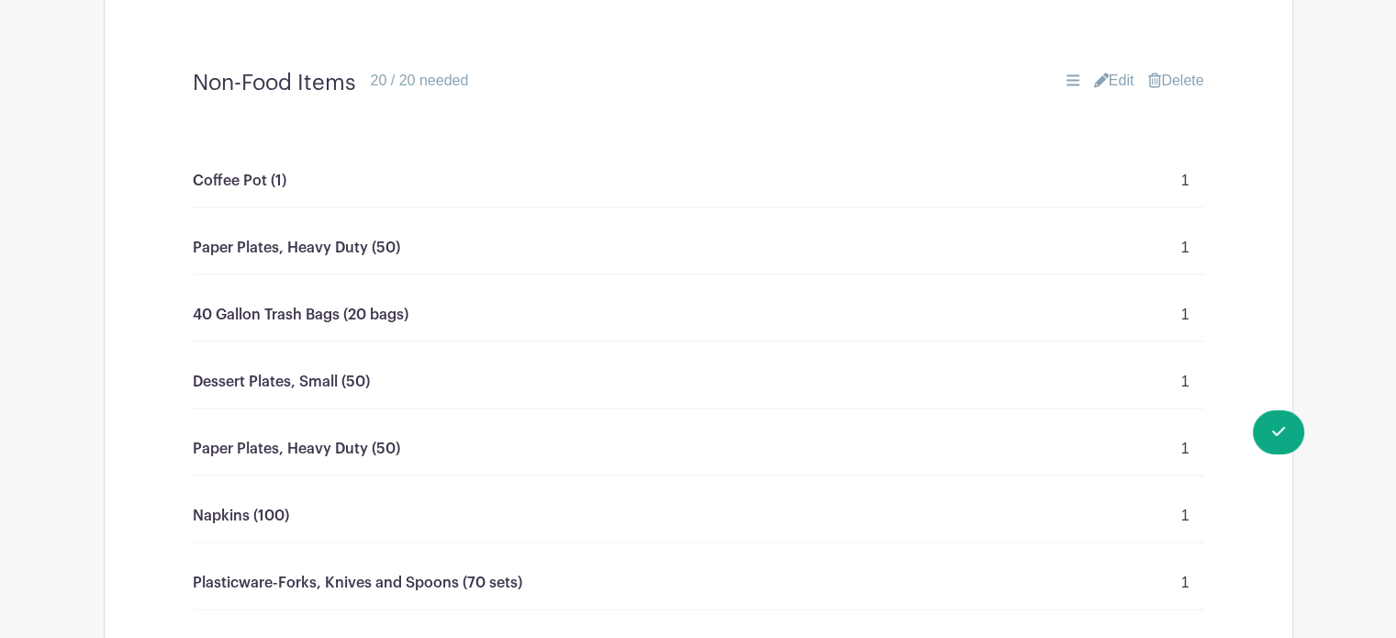
scroll to position [2856, 0]
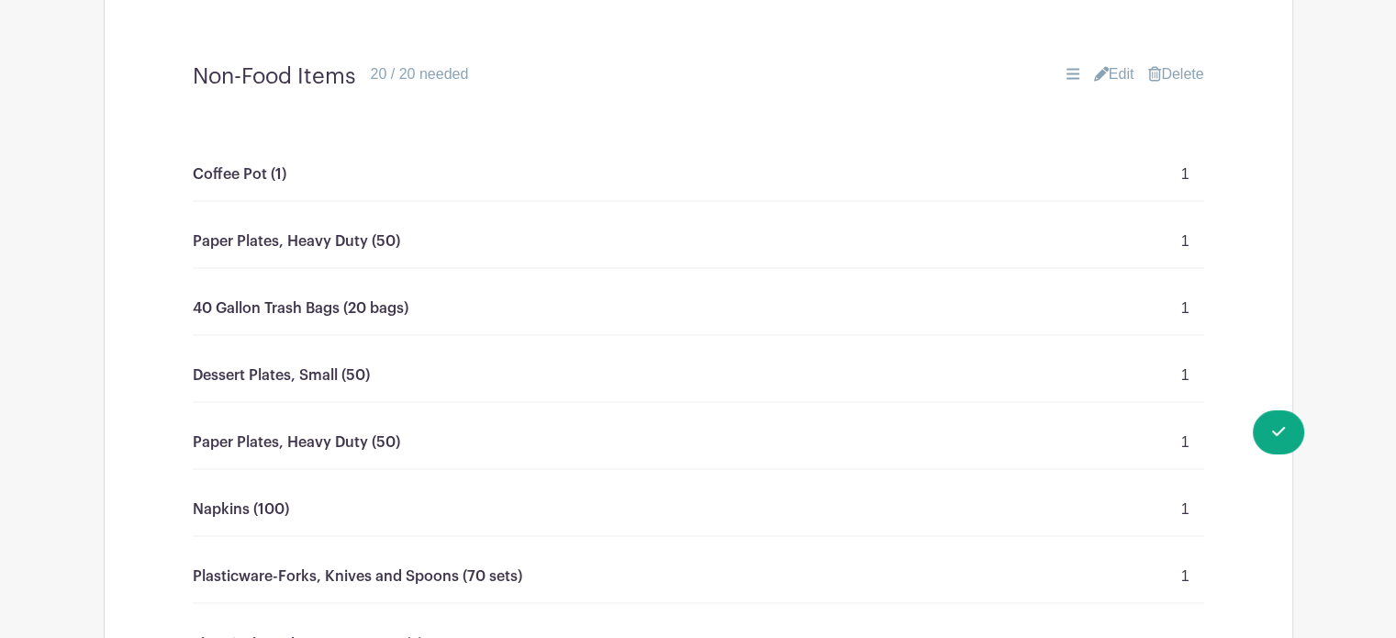
click at [1109, 73] on link "Edit" at bounding box center [1114, 74] width 40 height 22
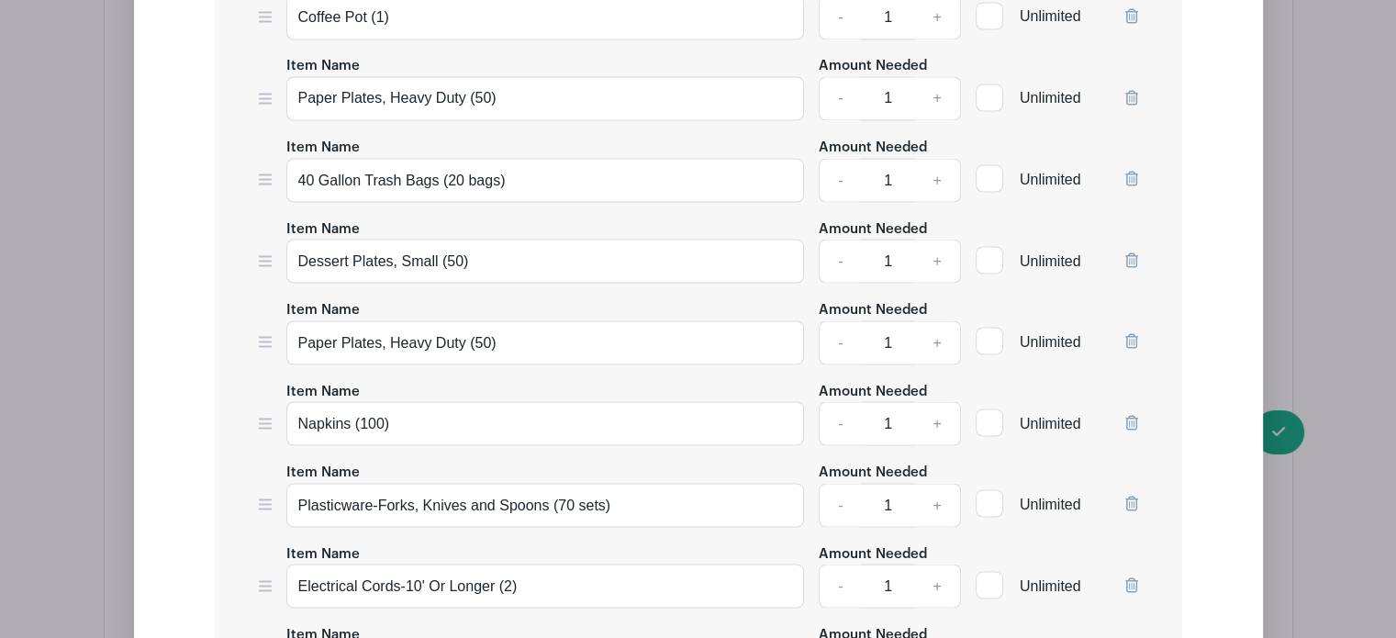
scroll to position [3392, 0]
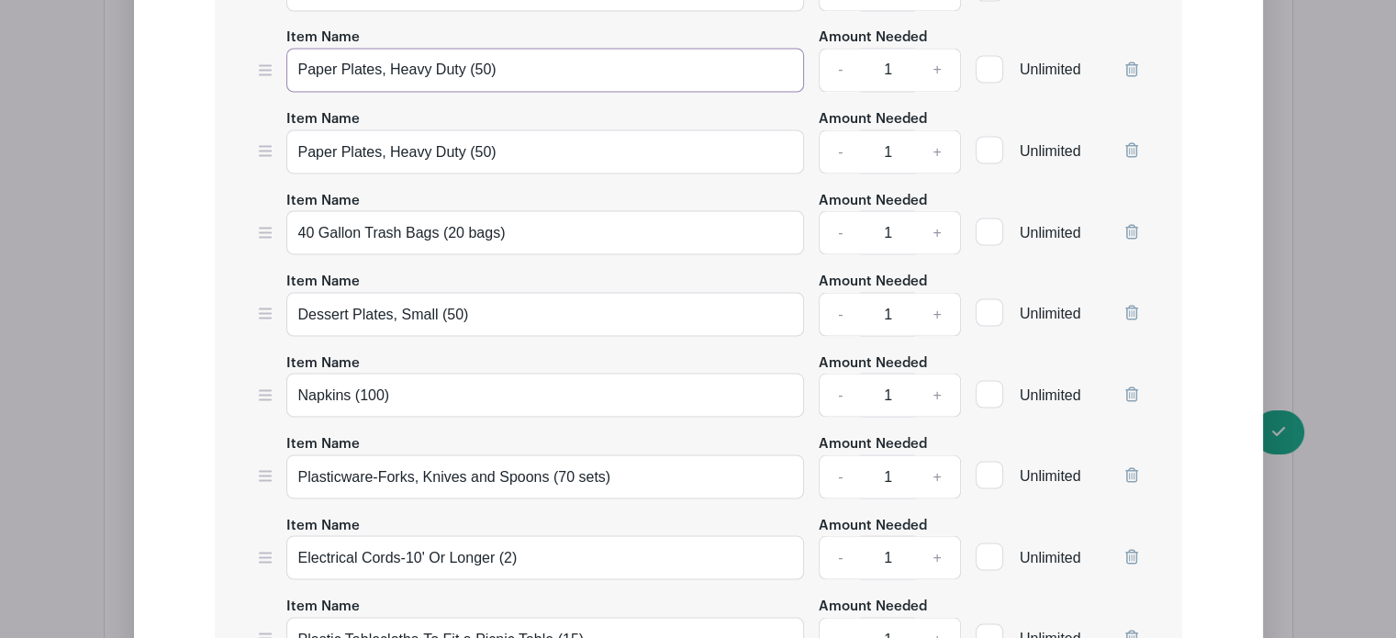
click at [480, 65] on input "Paper Plates, Heavy Duty (50)" at bounding box center [545, 70] width 519 height 44
type input "Paper Plates, Heavy Duty (40)"
click at [481, 142] on input "Paper Plates, Heavy Duty (50)" at bounding box center [545, 151] width 519 height 44
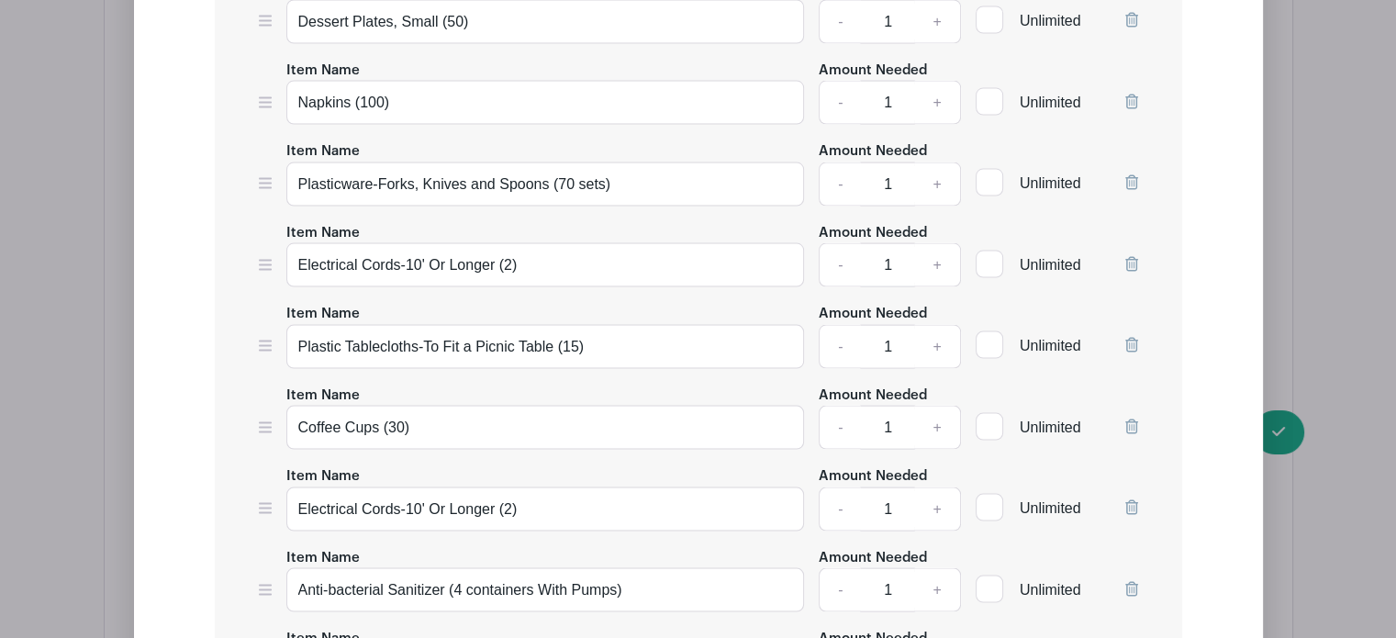
scroll to position [3705, 0]
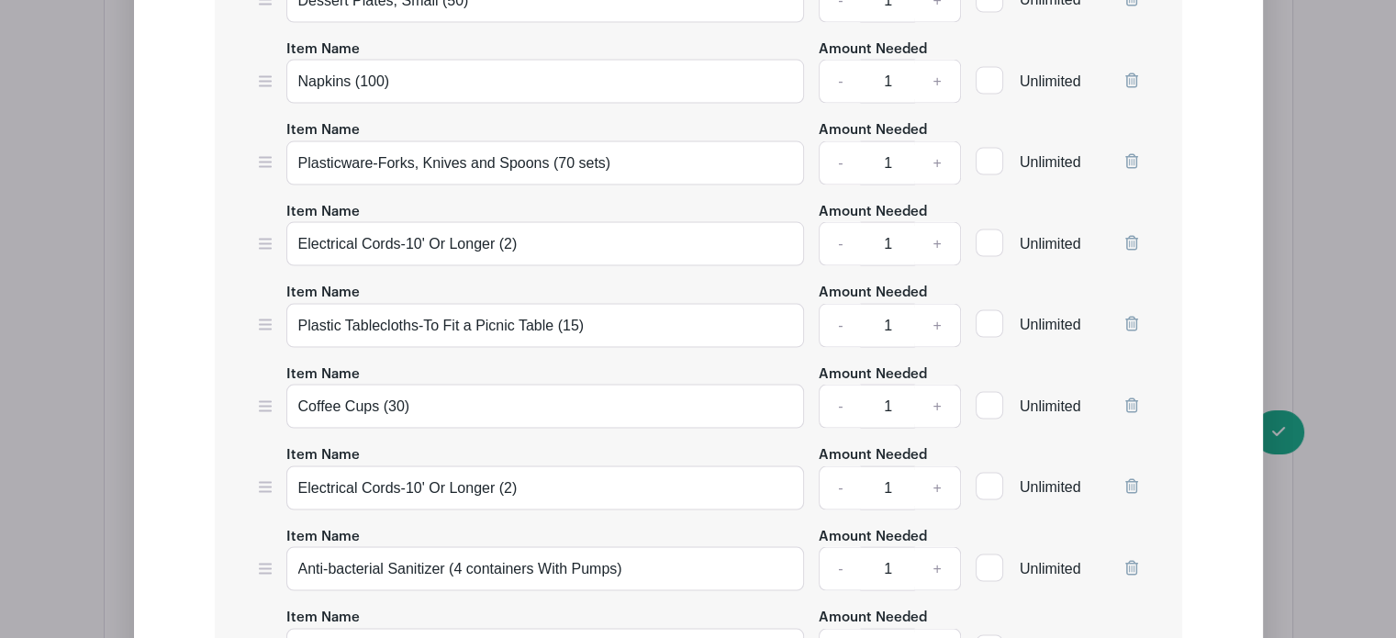
type input "Paper Plates, Heavy Duty (40)"
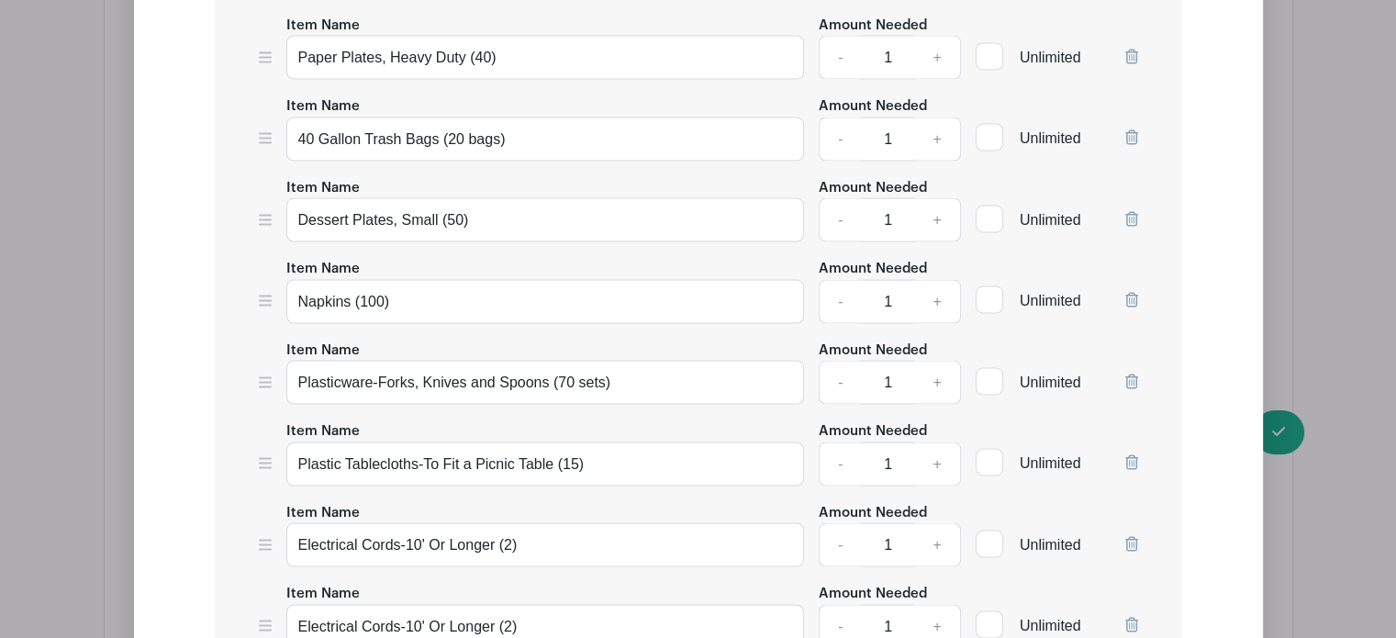
scroll to position [3609, 0]
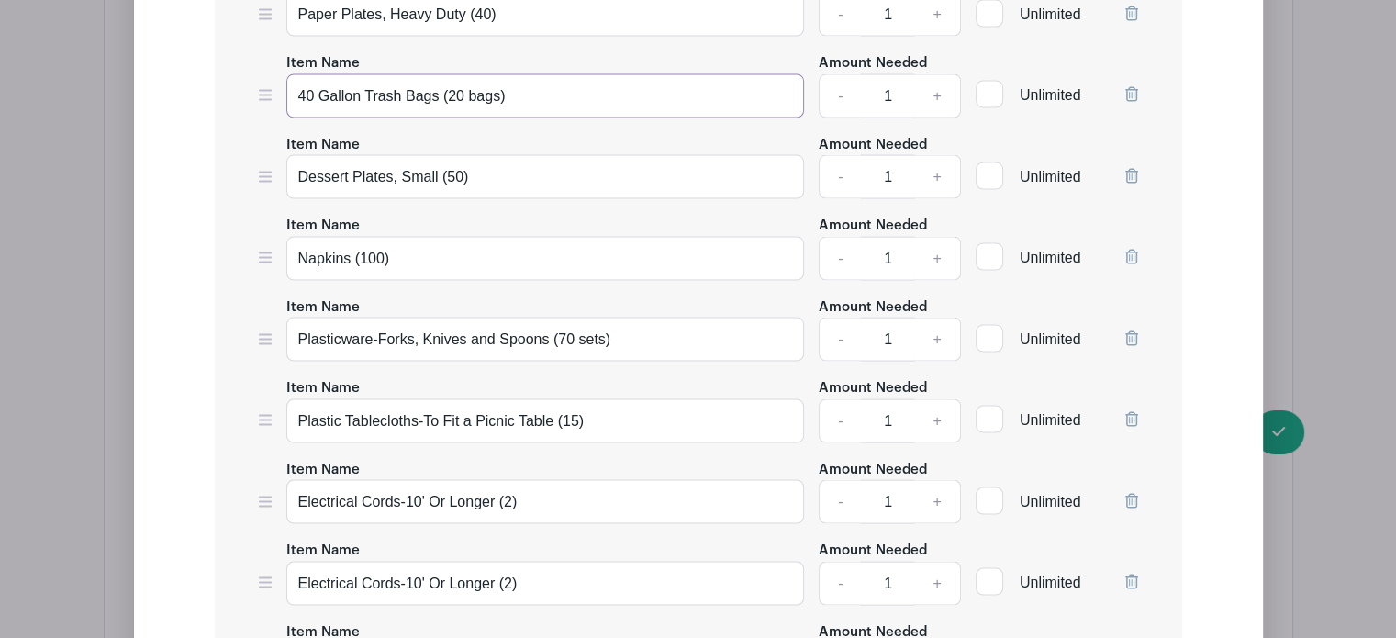
click at [457, 87] on input "40 Gallon Trash Bags (20 bags)" at bounding box center [545, 96] width 519 height 44
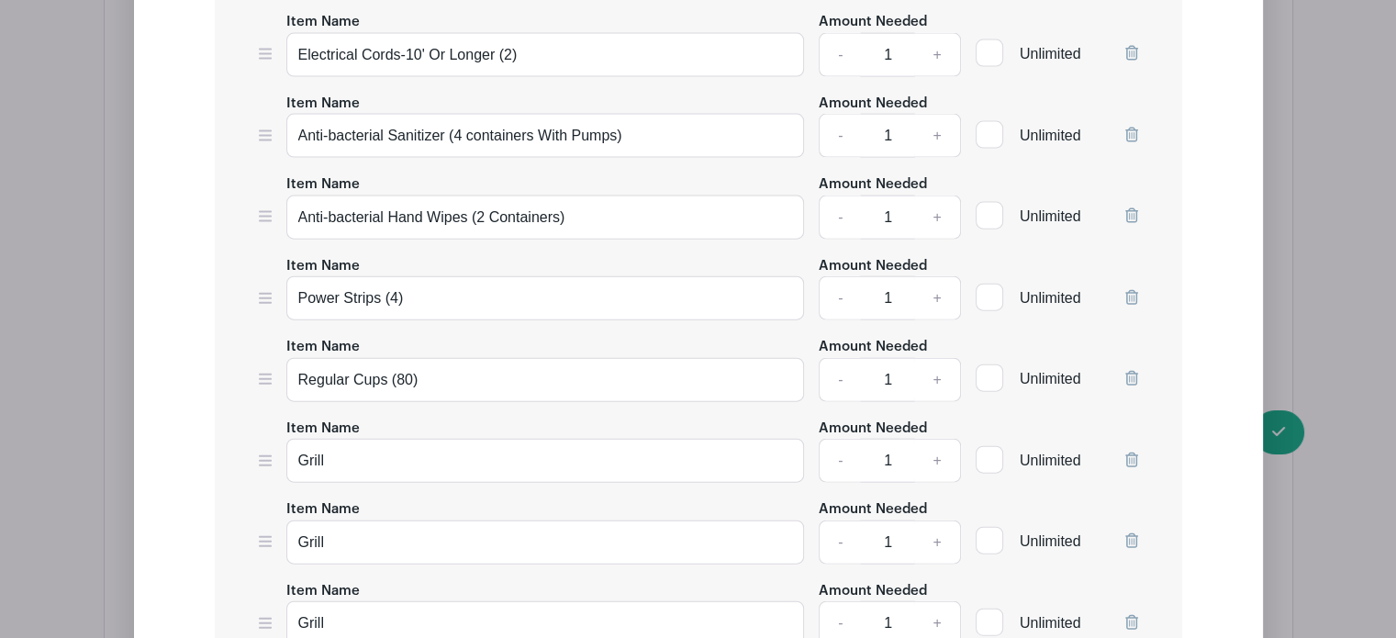
scroll to position [4123, 0]
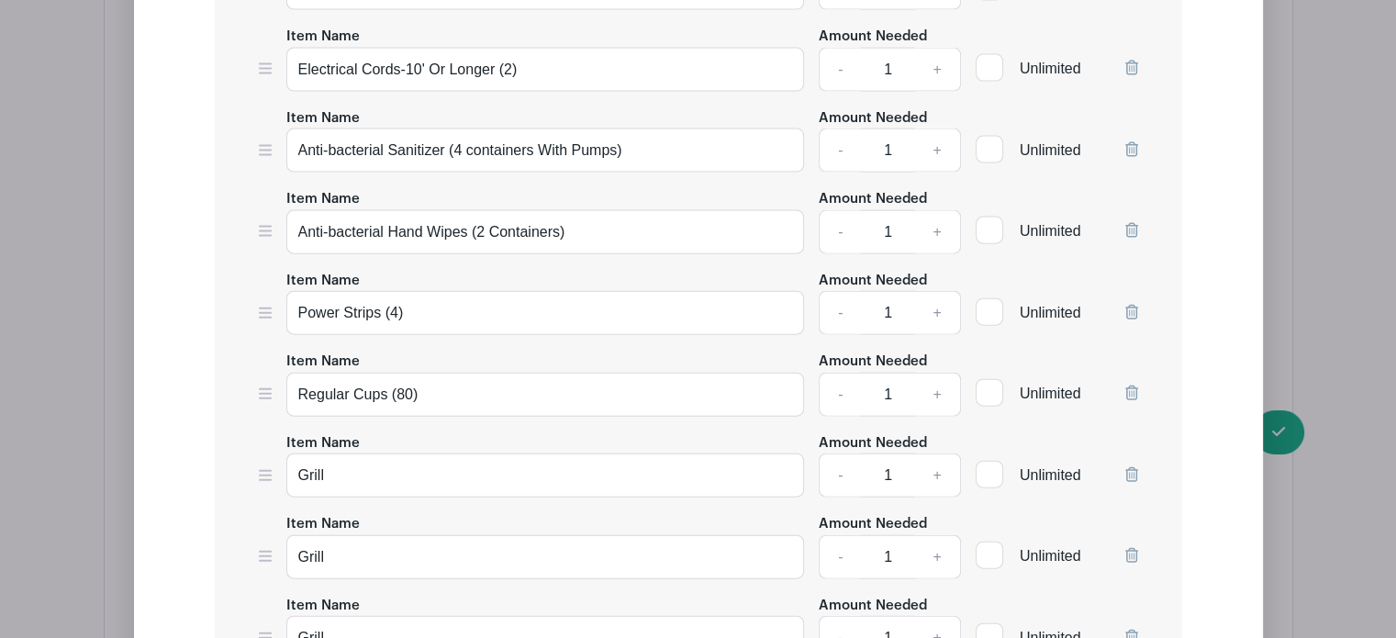
type input "40 Gallon Trash Bags (10 bags)"
click at [397, 296] on input "Power Strips (4)" at bounding box center [545, 313] width 519 height 44
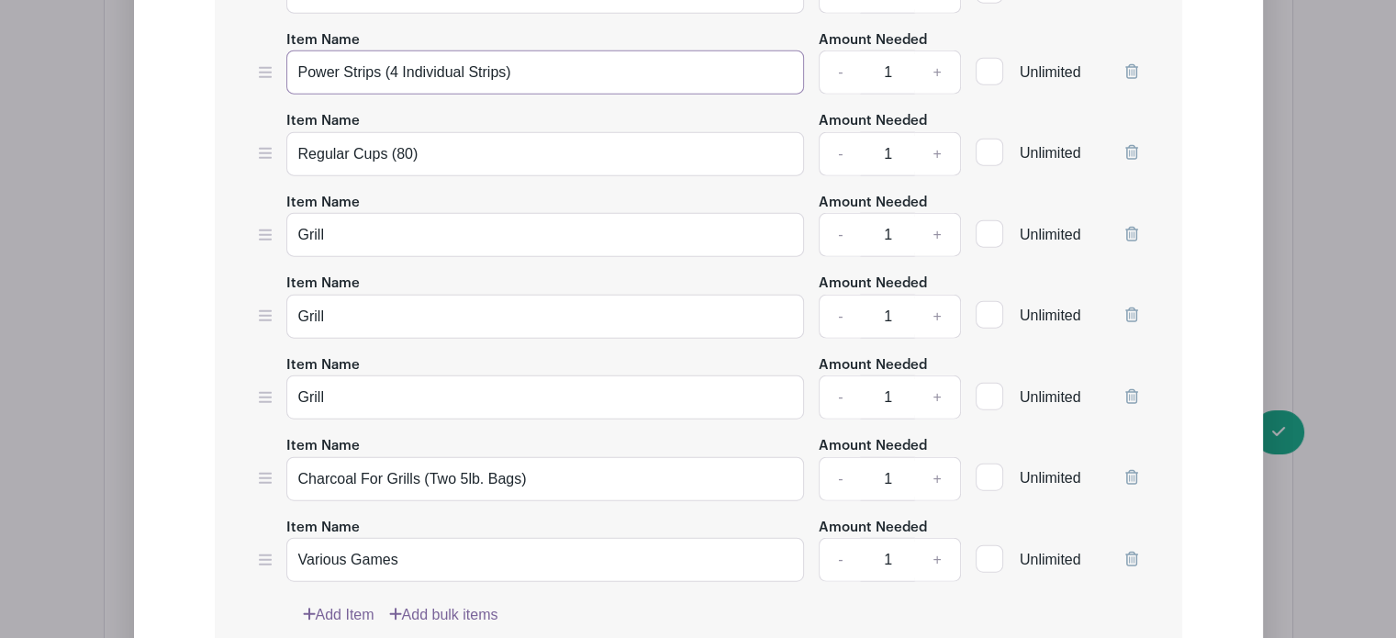
scroll to position [4479, 0]
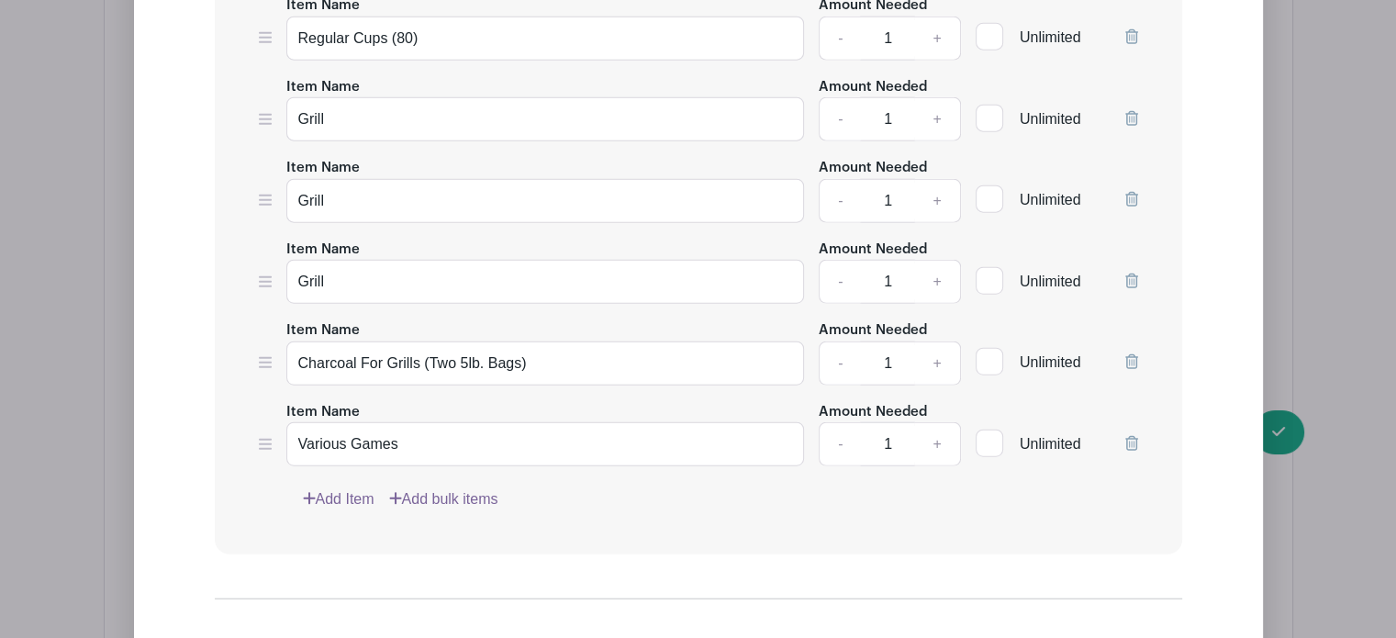
type input "Power Strips (4 Individual Strips)"
click at [1133, 111] on icon at bounding box center [1131, 118] width 13 height 15
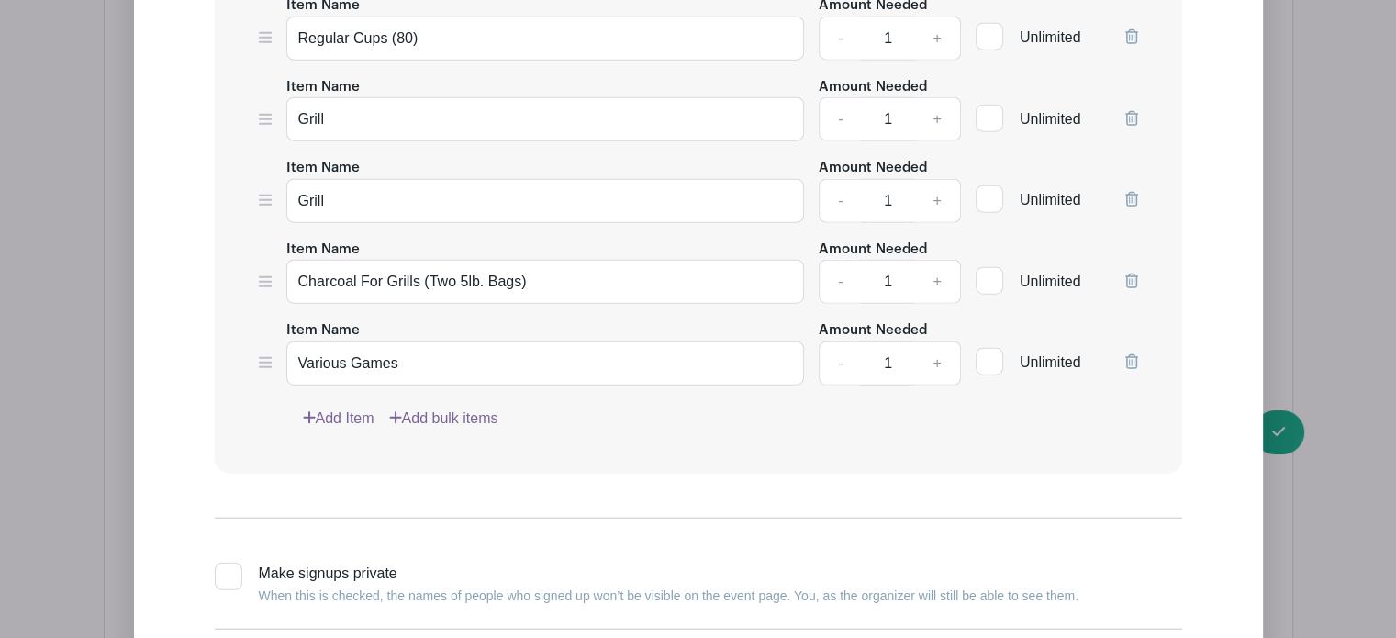
click at [1133, 111] on icon at bounding box center [1131, 118] width 13 height 15
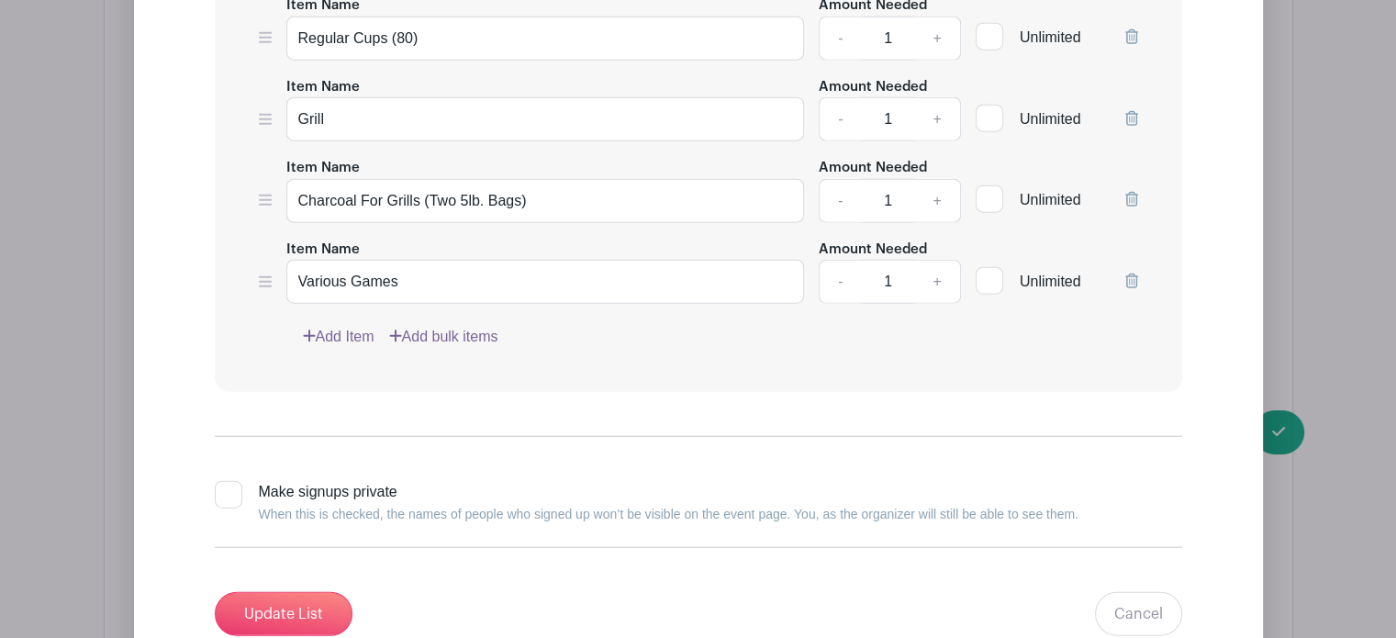
click at [1133, 111] on icon at bounding box center [1131, 118] width 13 height 15
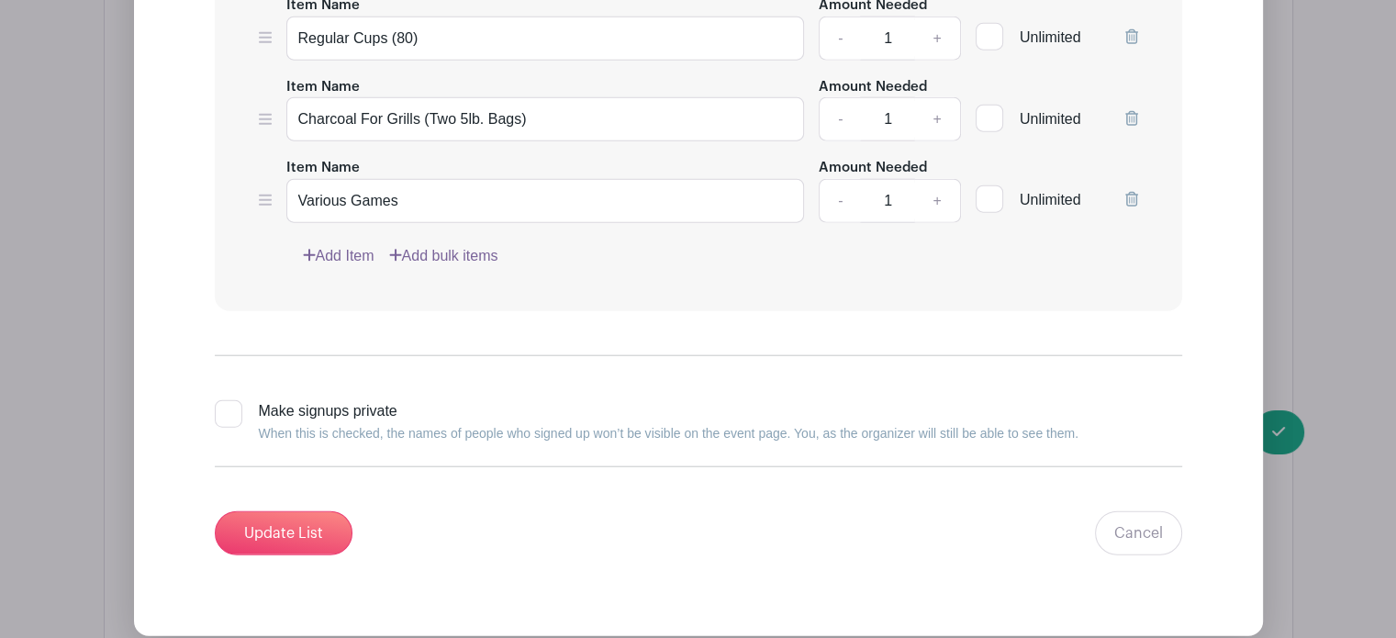
click at [1133, 111] on icon at bounding box center [1131, 118] width 13 height 15
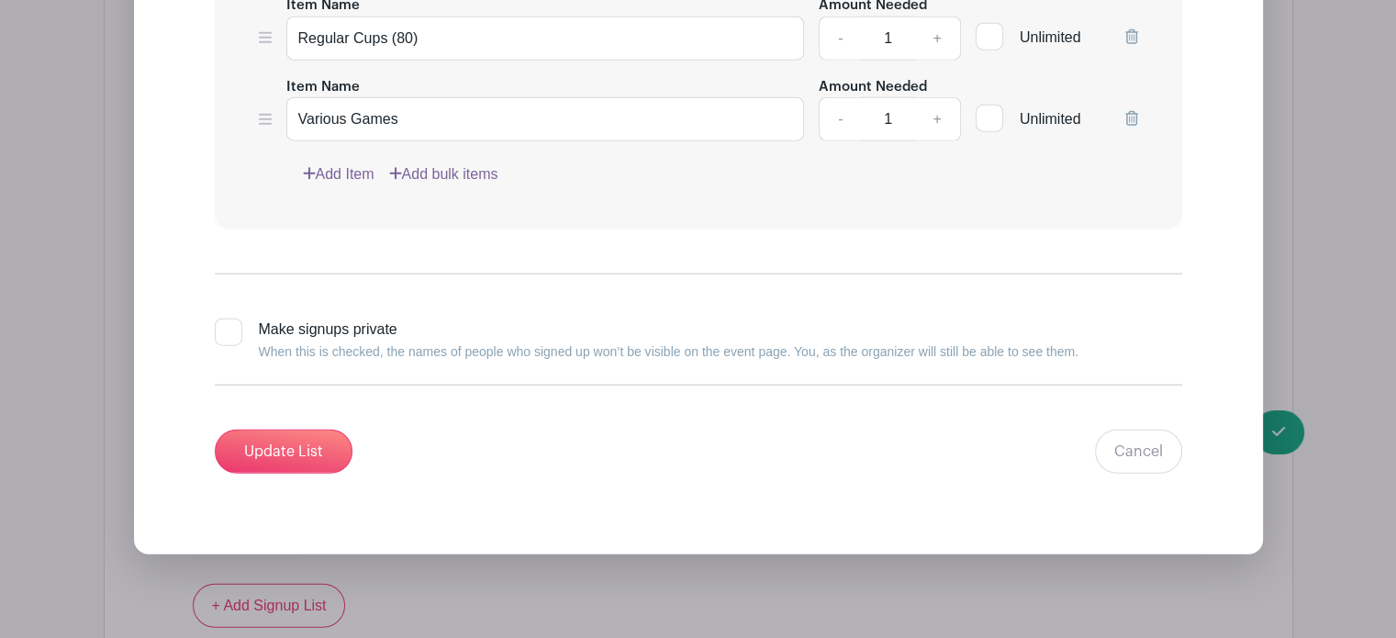
click at [357, 163] on link "Add Item" at bounding box center [339, 174] width 72 height 22
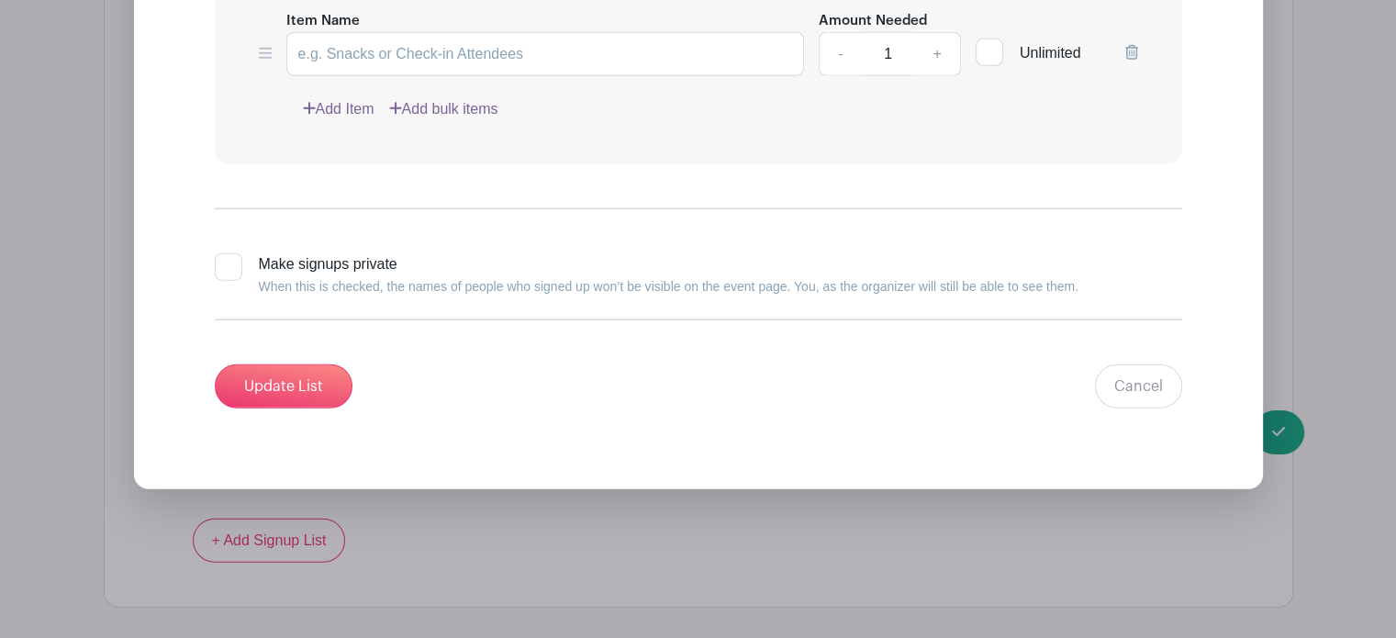
scroll to position [4332, 0]
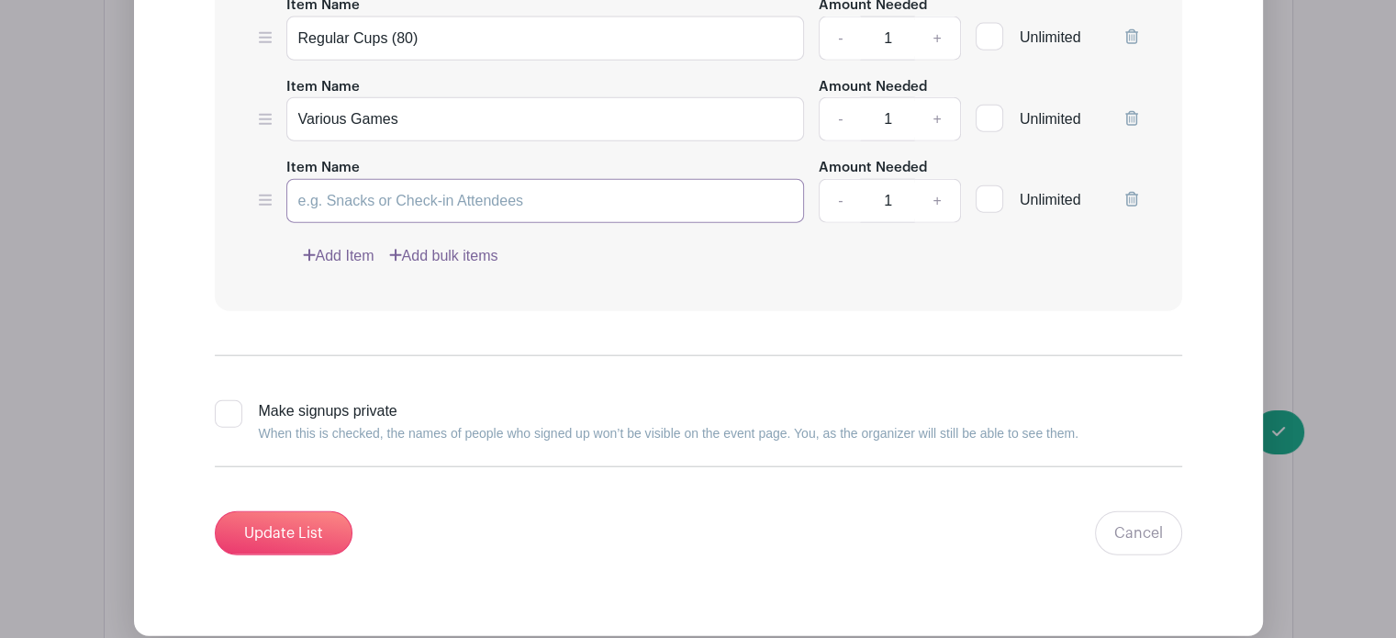
click at [352, 185] on input "Item Name" at bounding box center [545, 201] width 519 height 44
click at [318, 183] on input "Eucre Deck Of Cards (2)" at bounding box center [545, 201] width 519 height 44
click at [459, 179] on input "Euchre Deck Of Cards (2)" at bounding box center [545, 201] width 519 height 44
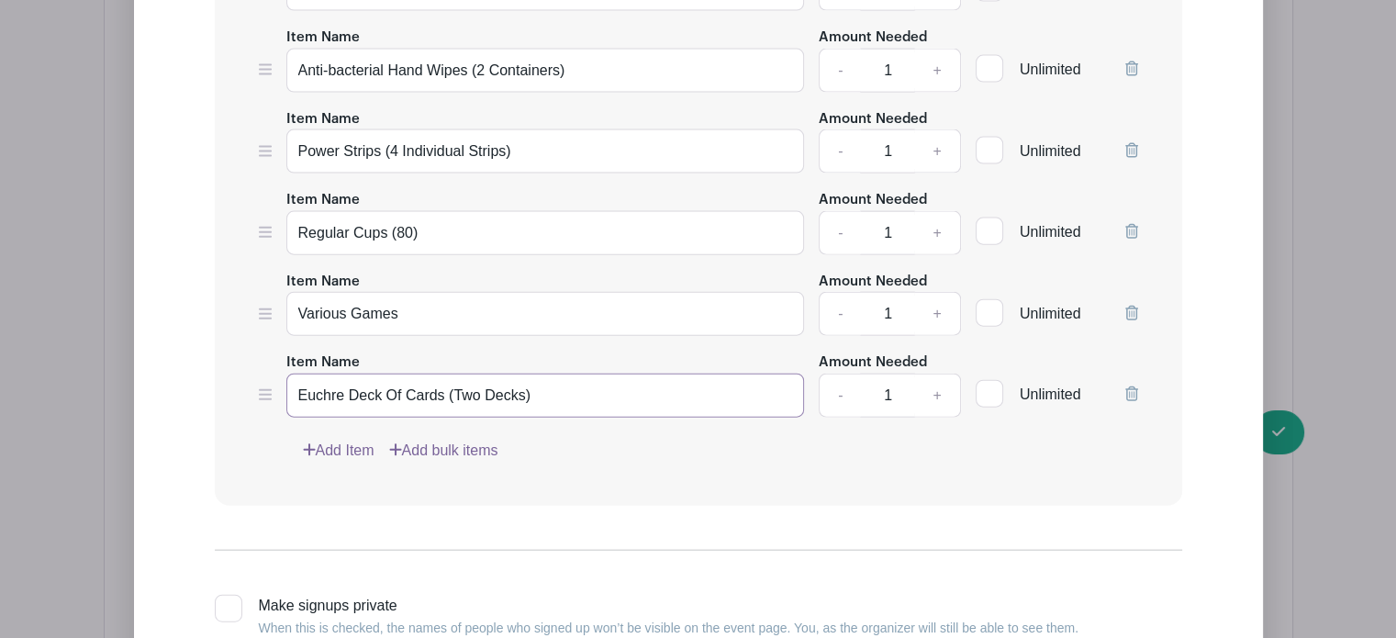
scroll to position [4111, 0]
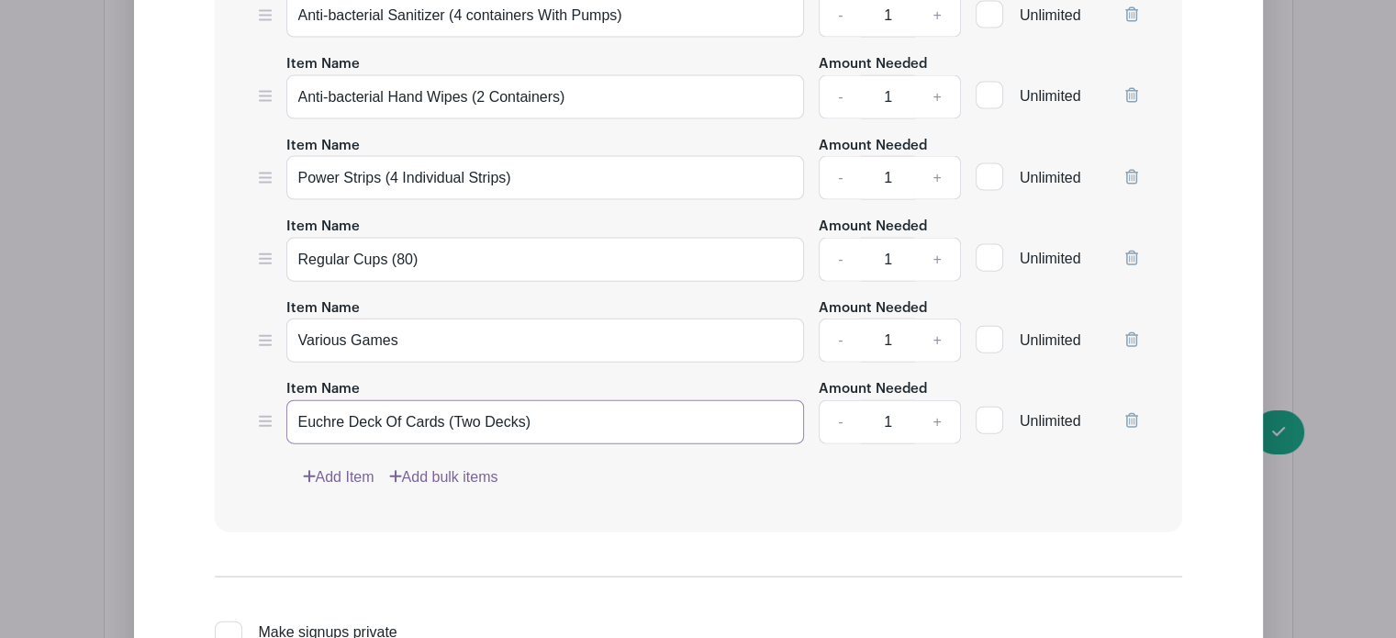
type input "Euchre Deck Of Cards (Two Decks)"
click at [426, 325] on input "Various Games" at bounding box center [545, 341] width 519 height 44
drag, startPoint x: 570, startPoint y: 322, endPoint x: 300, endPoint y: 311, distance: 270.1
click at [300, 319] on input "Various Games For Big Kids & Little Kids" at bounding box center [545, 341] width 519 height 44
type input "Various Games For Big Kids & Little Kids"
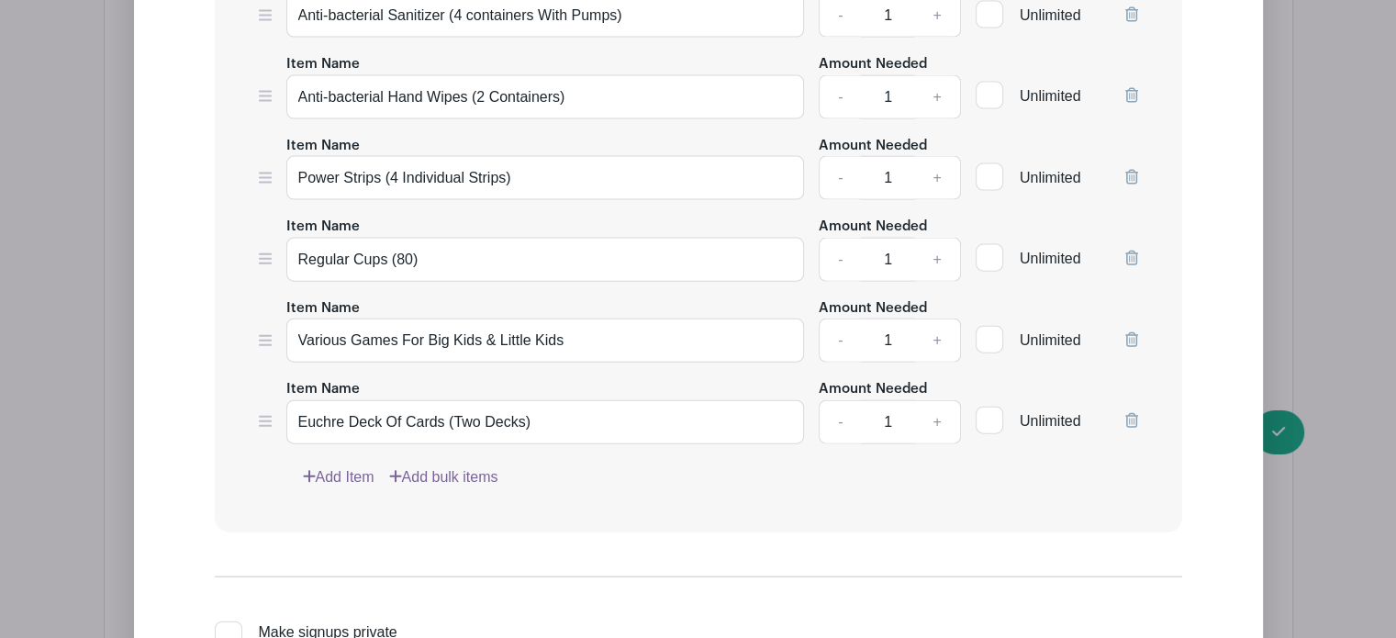
click at [327, 466] on link "Add Item" at bounding box center [339, 477] width 72 height 22
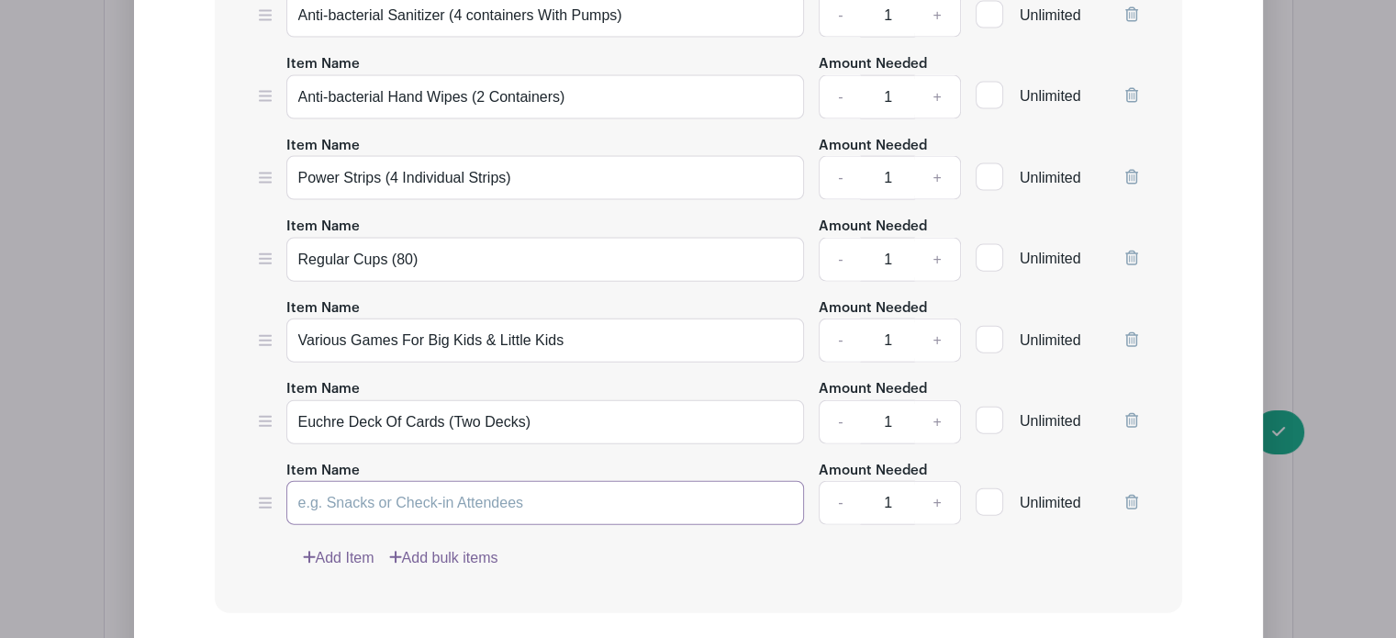
click at [330, 484] on input "Item Name" at bounding box center [545, 503] width 519 height 44
paste input "Various Games For Big Kids & Little Kids"
type input "Various Games For Big Kids & Little Kids"
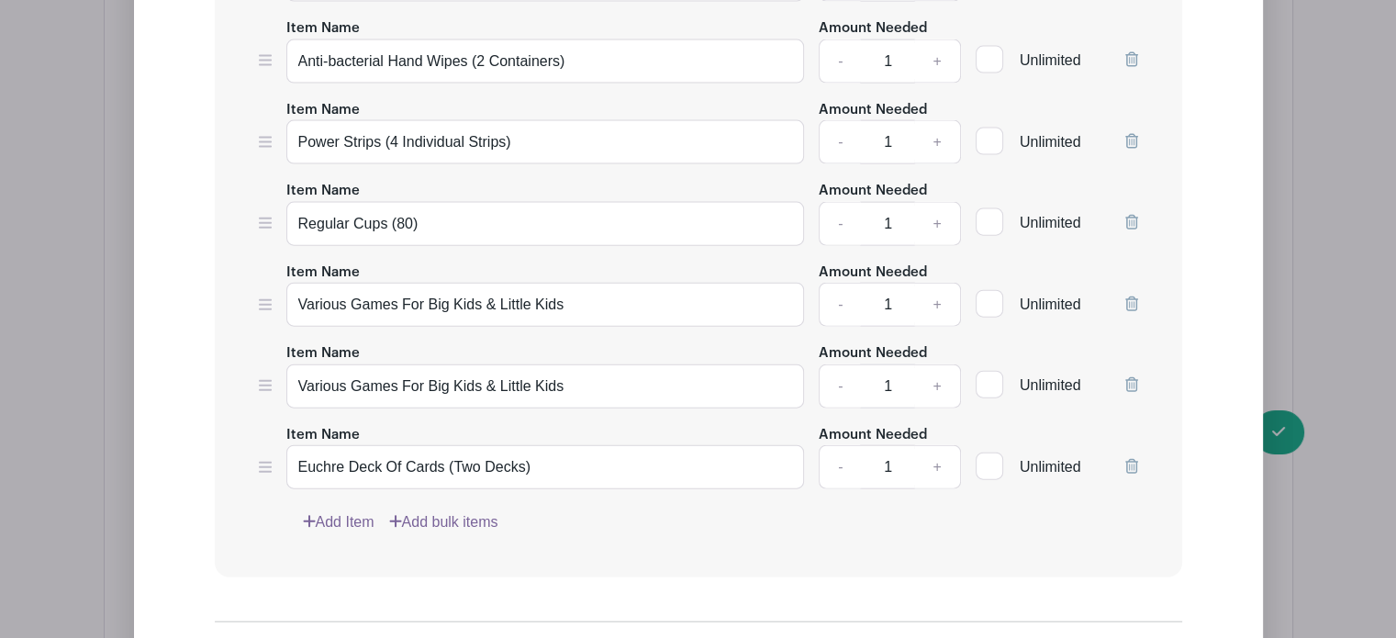
scroll to position [4175, 0]
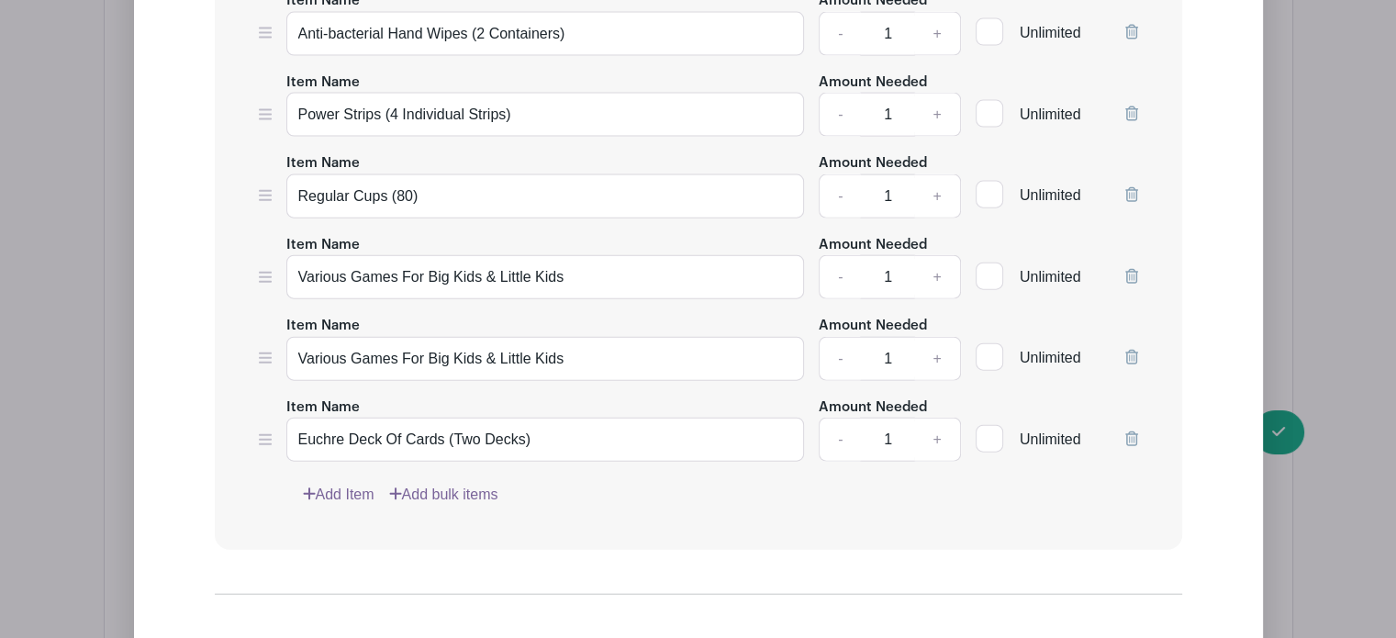
click at [341, 484] on link "Add Item" at bounding box center [339, 495] width 72 height 22
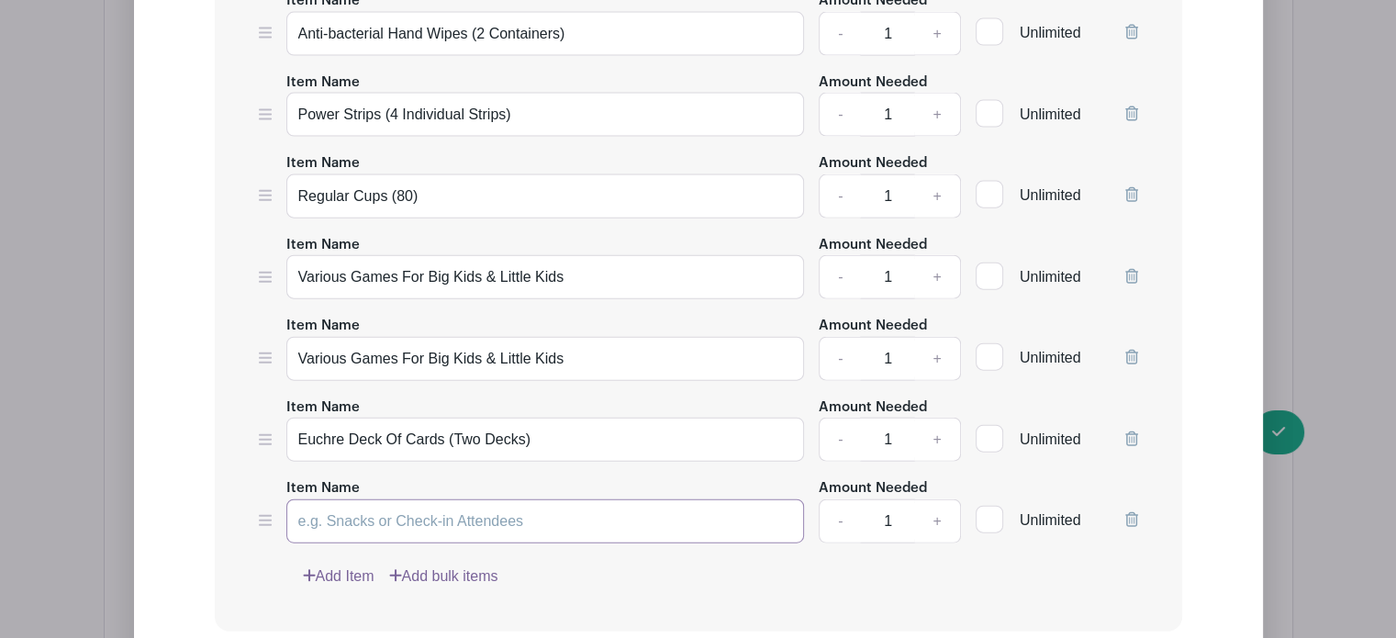
click at [331, 509] on input "Item Name" at bounding box center [545, 521] width 519 height 44
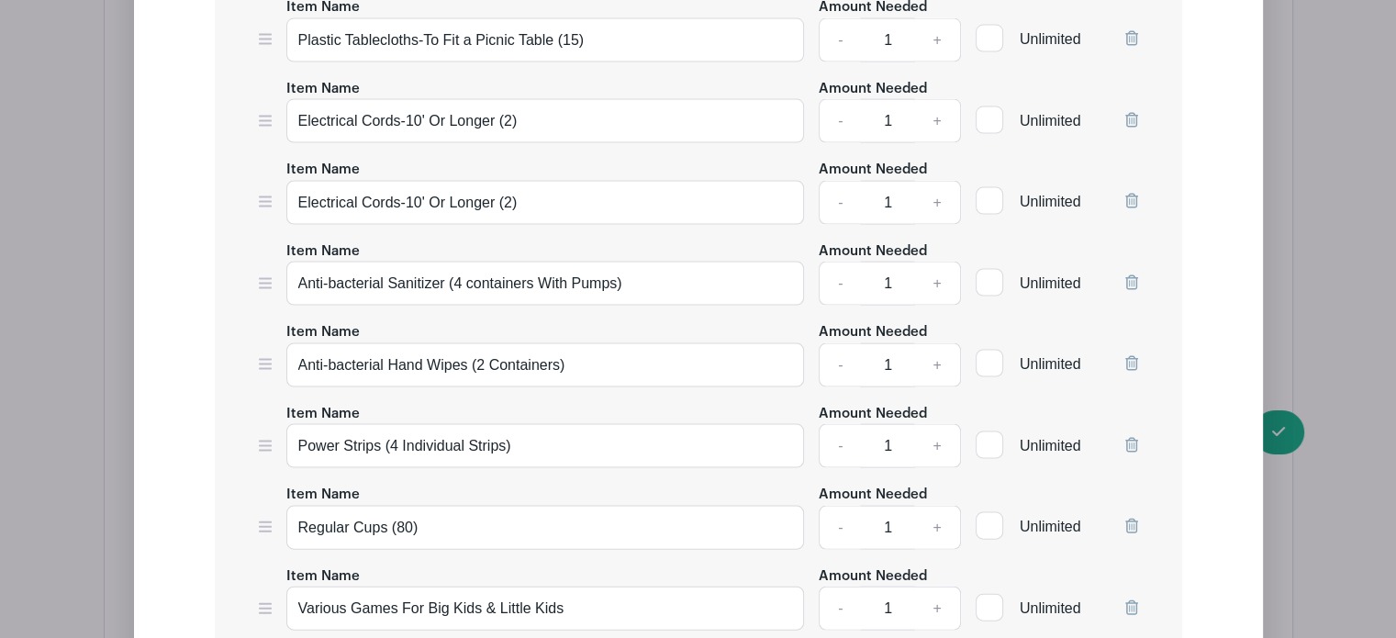
scroll to position [3829, 0]
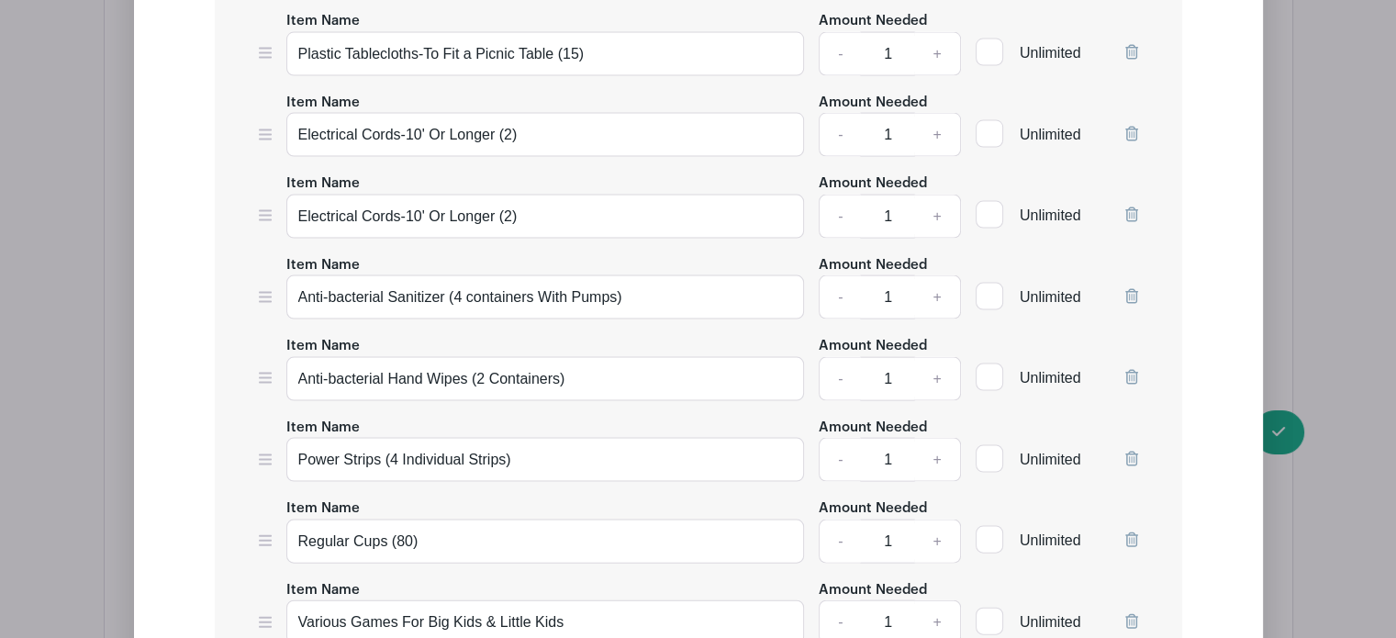
type input "Acoustic Guitar"
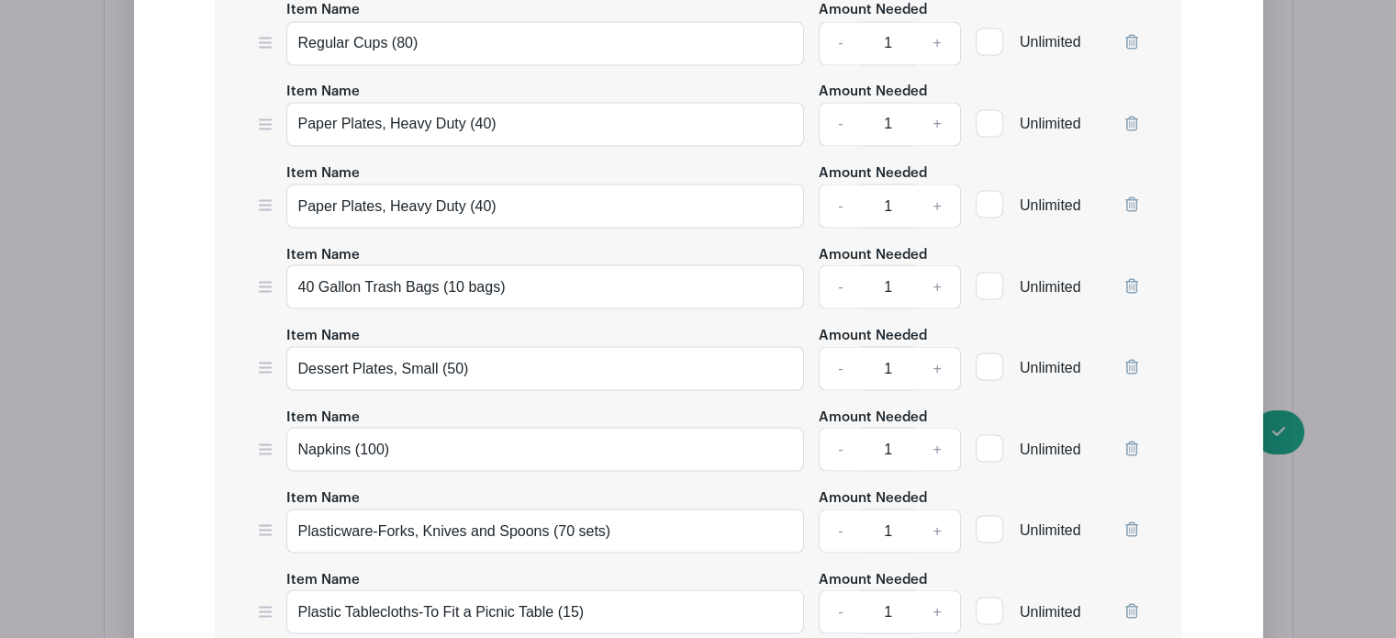
scroll to position [3389, 0]
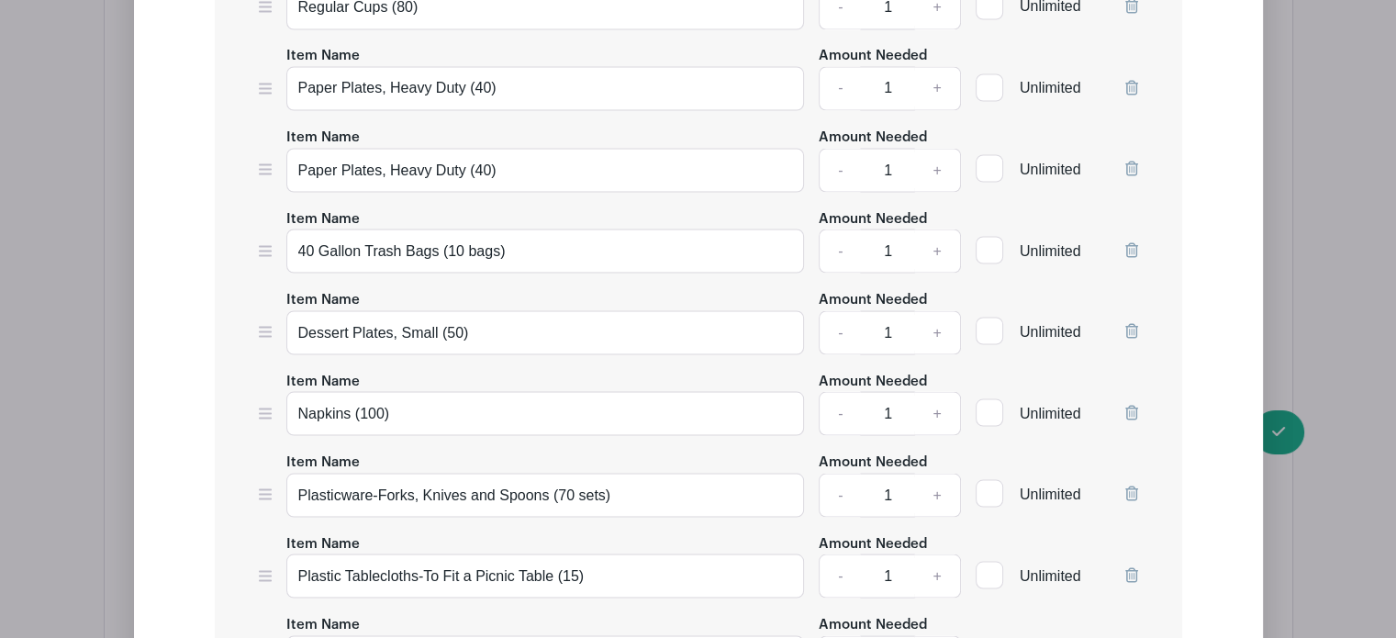
click at [265, 243] on icon at bounding box center [265, 250] width 13 height 15
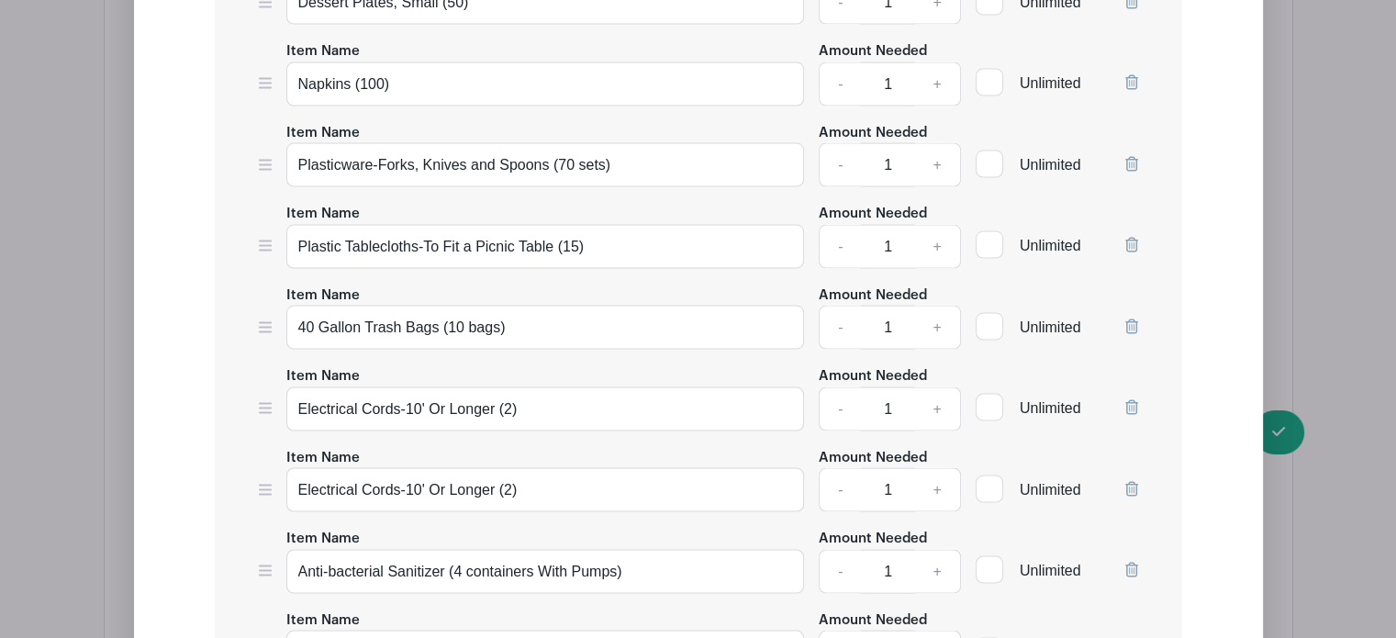
scroll to position [3643, 0]
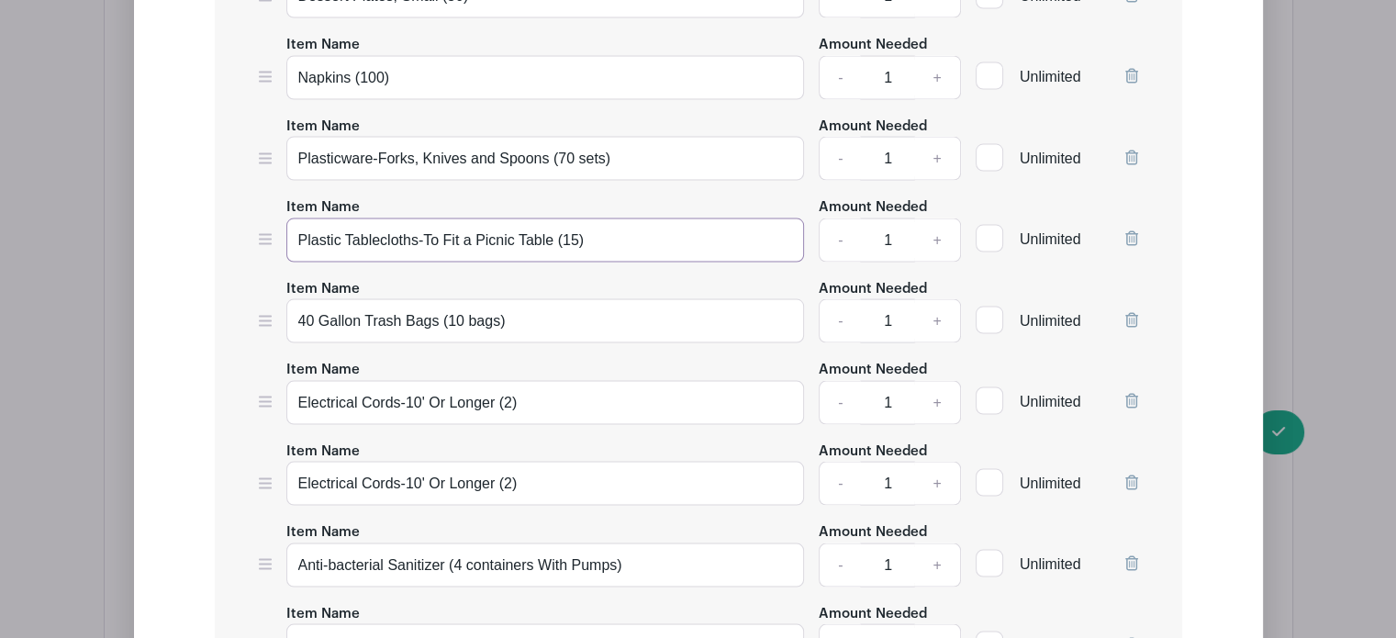
click at [557, 229] on input "Plastic Tablecloths-To Fit a Picnic Table (15)" at bounding box center [545, 240] width 519 height 44
click at [602, 227] on input "Plastic Tablecloths-To Fit a Picnic Table, 6' long x 29" w x 29" h (15)" at bounding box center [545, 240] width 519 height 44
click at [668, 227] on input "Plastic Tablecloths-To Fit a Picnic Table, 6' length x 29" w x 29" h (15)" at bounding box center [545, 240] width 519 height 44
click at [734, 229] on input "Plastic Tablecloths-To Fit a Picnic Table, 6' length x 29" wide x 29" h (15)" at bounding box center [545, 240] width 519 height 44
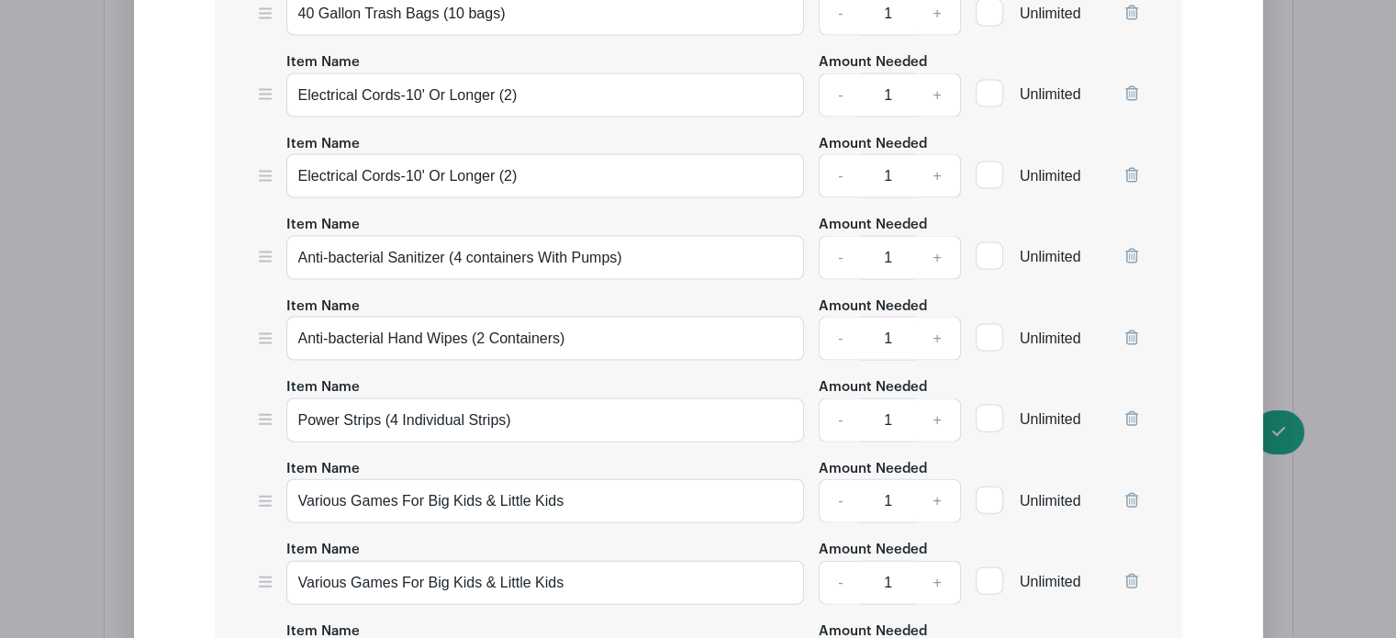
scroll to position [3972, 0]
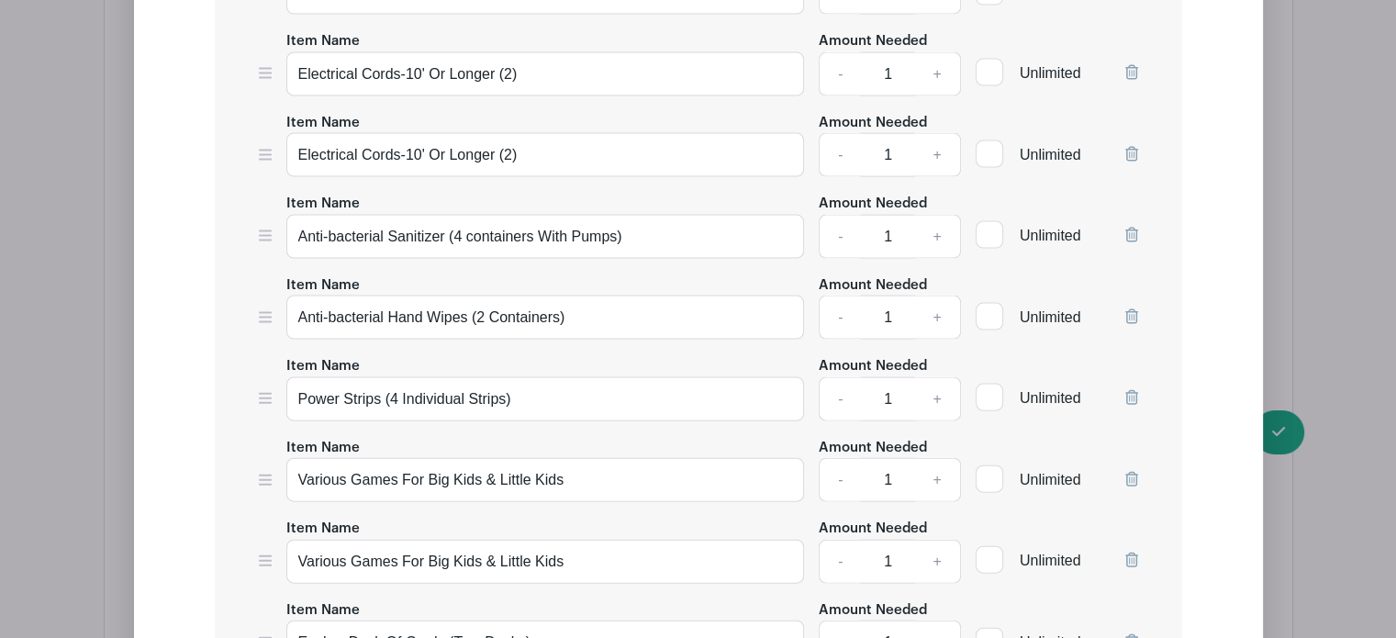
type input "Plastic Tablecloths-To Fit a Picnic Table, 6' length x 29" wide (15)"
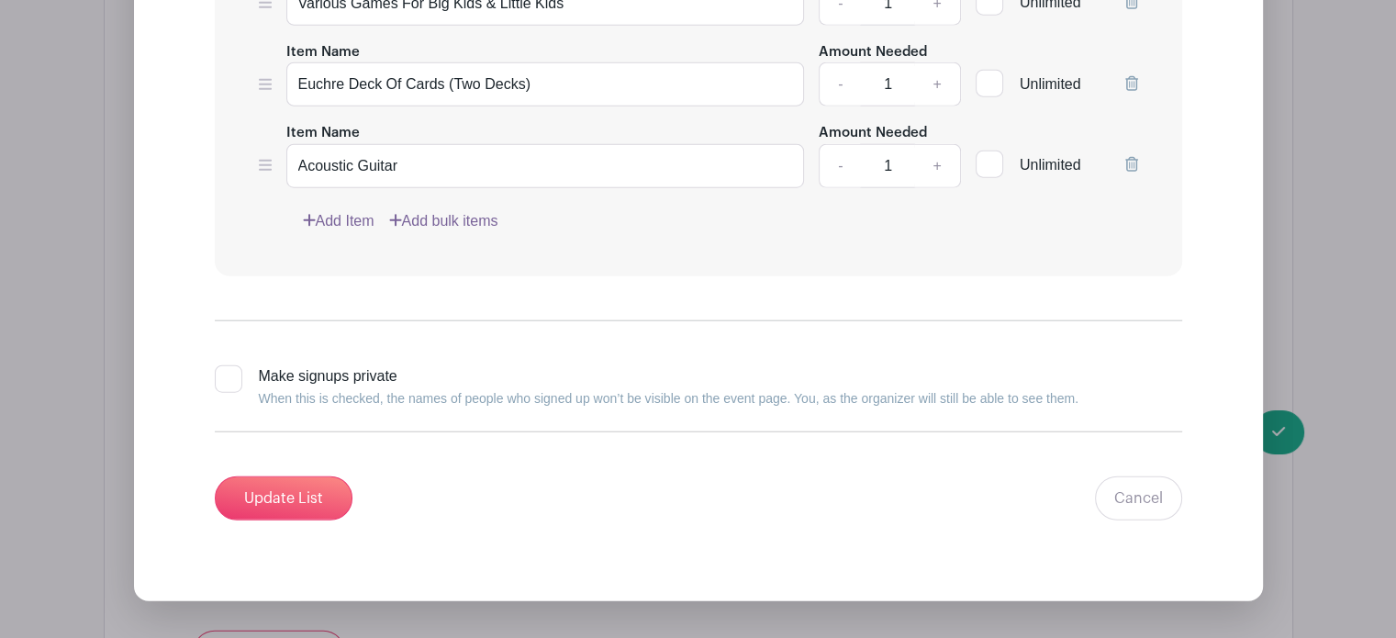
scroll to position [4536, 0]
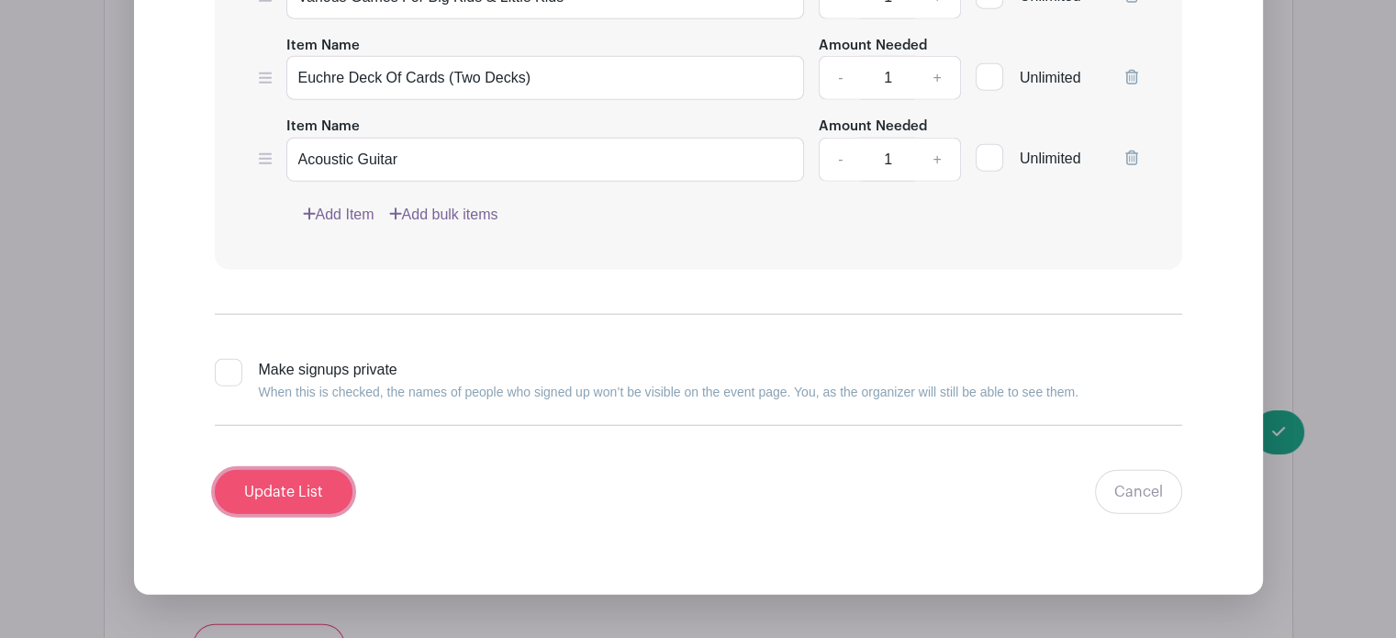
click at [286, 472] on input "Update List" at bounding box center [284, 492] width 138 height 44
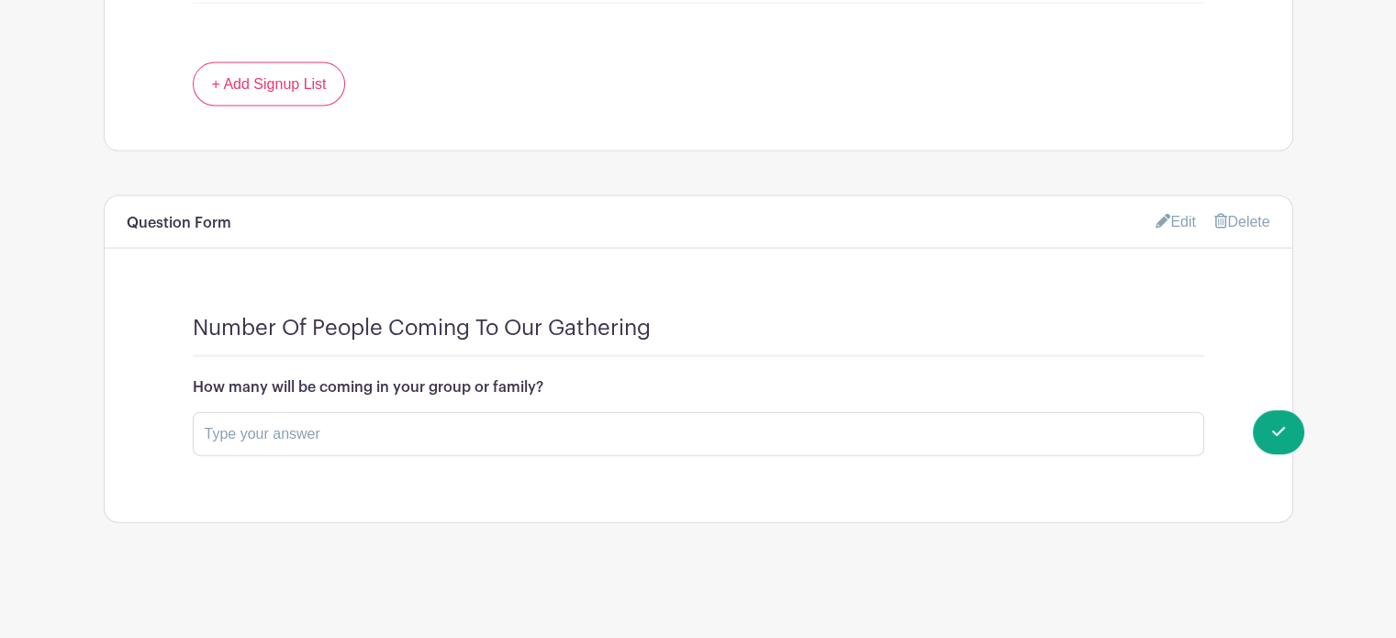
scroll to position [4101, 0]
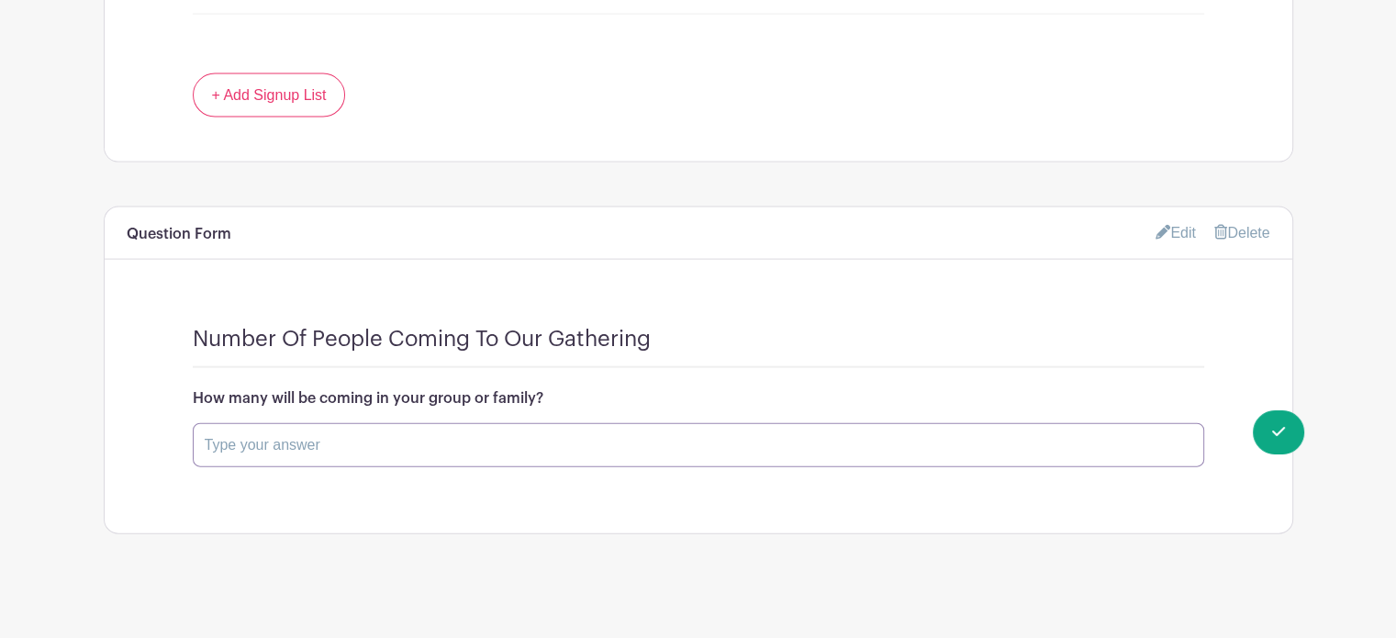
click at [448, 437] on input "text" at bounding box center [699, 445] width 1012 height 44
click at [340, 432] on input "text" at bounding box center [699, 445] width 1012 height 44
click at [233, 432] on input "text" at bounding box center [699, 445] width 1012 height 44
click at [698, 433] on input "text" at bounding box center [699, 445] width 1012 height 44
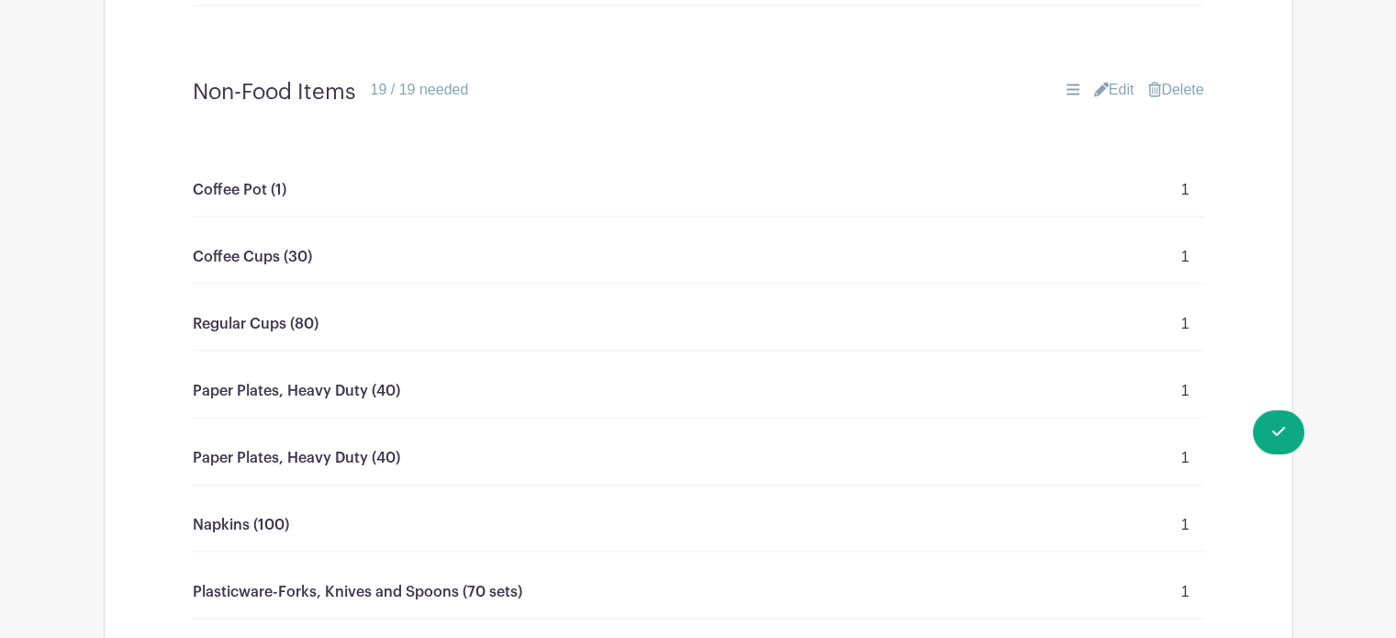
scroll to position [2722, 0]
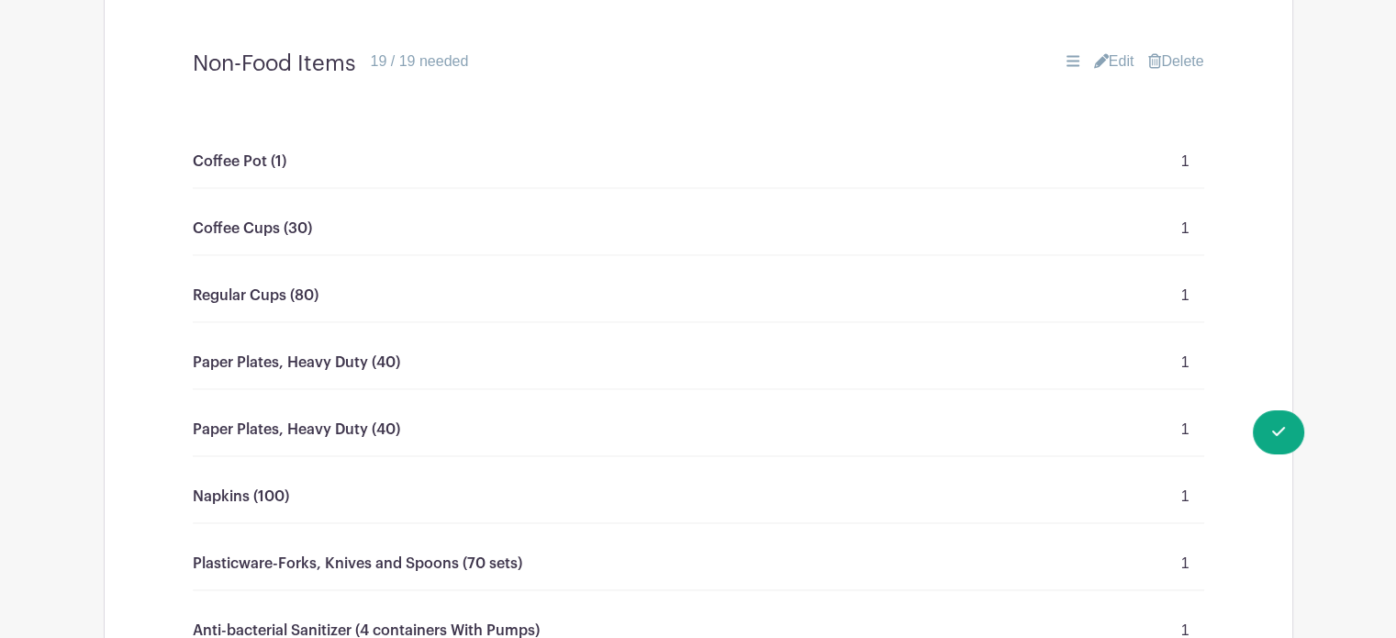
click at [1123, 58] on link "Edit" at bounding box center [1114, 61] width 40 height 22
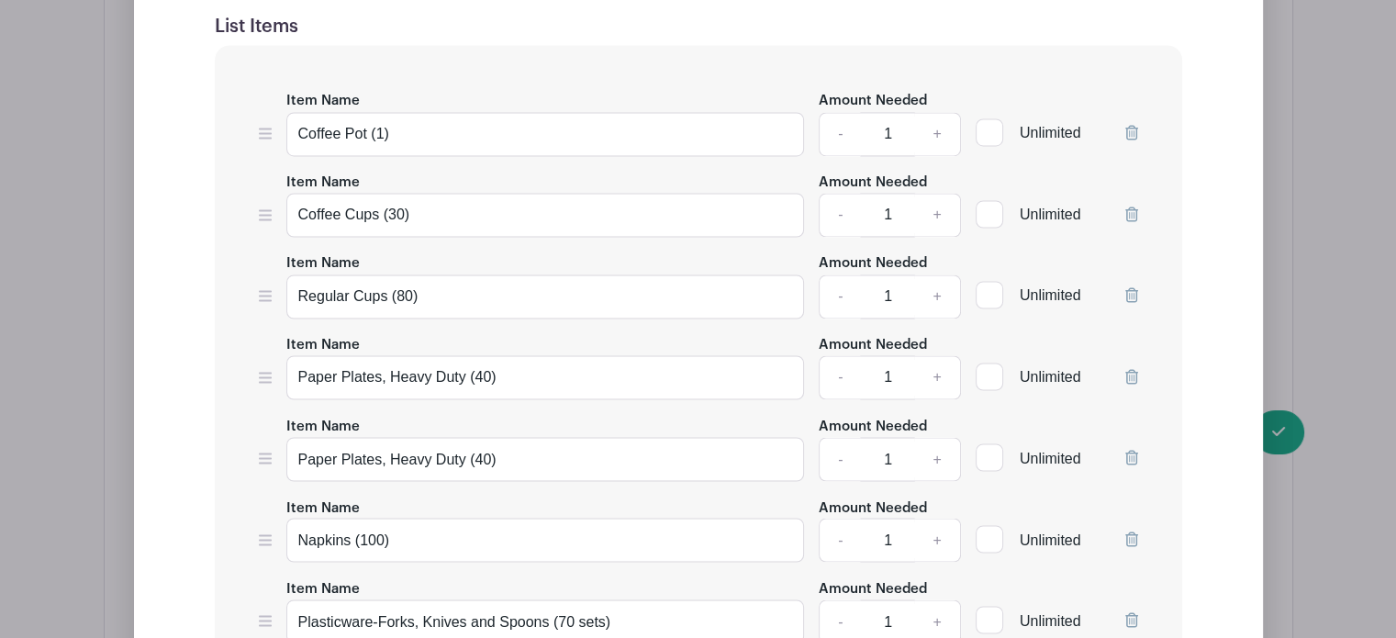
scroll to position [3107, 0]
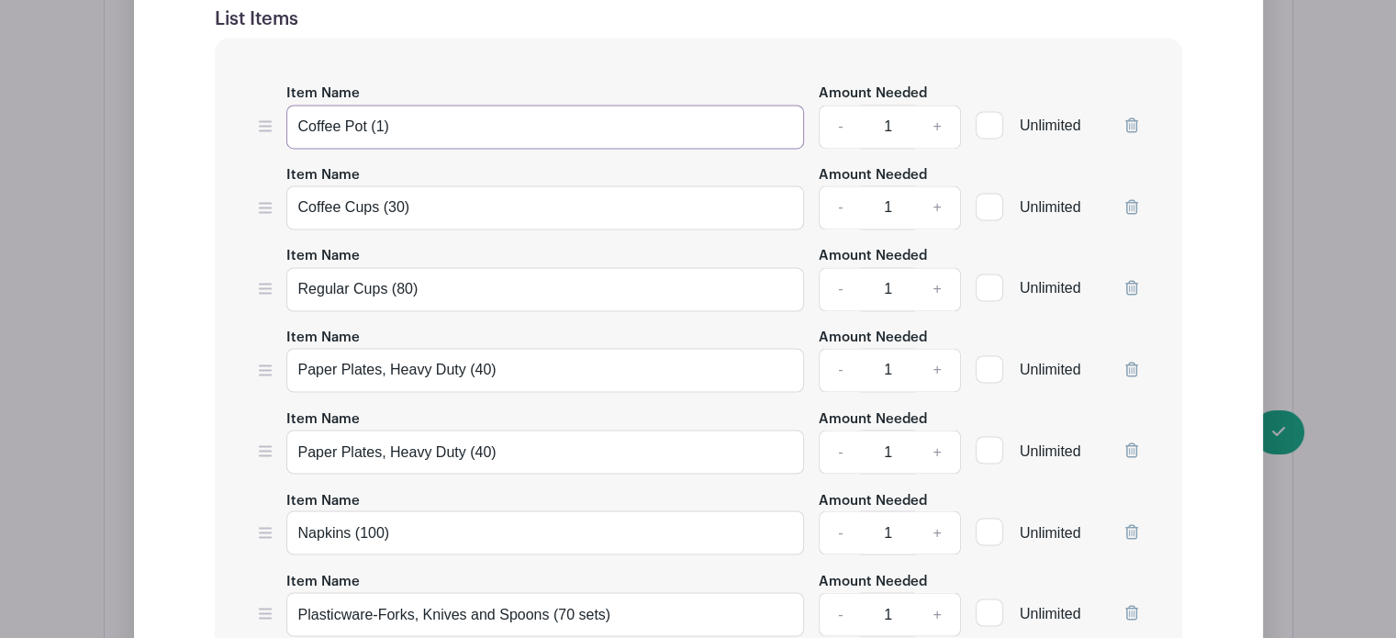
click at [434, 111] on input "Coffee Pot (1)" at bounding box center [545, 127] width 519 height 44
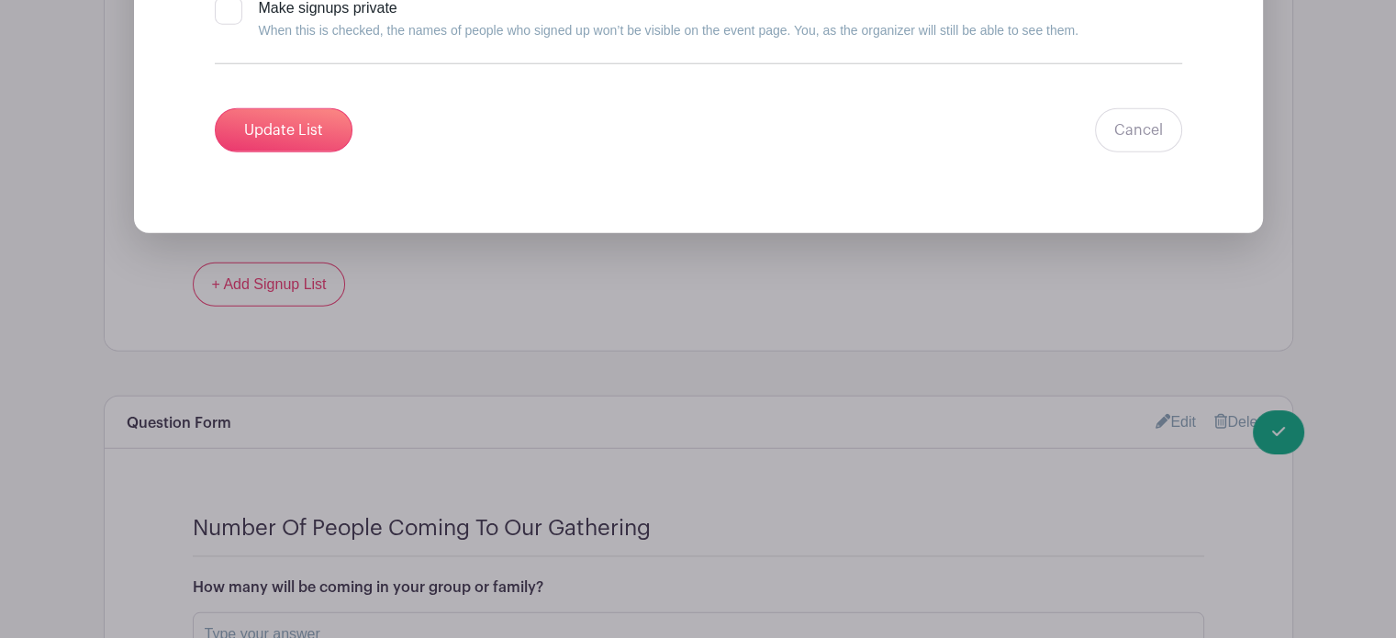
scroll to position [4904, 0]
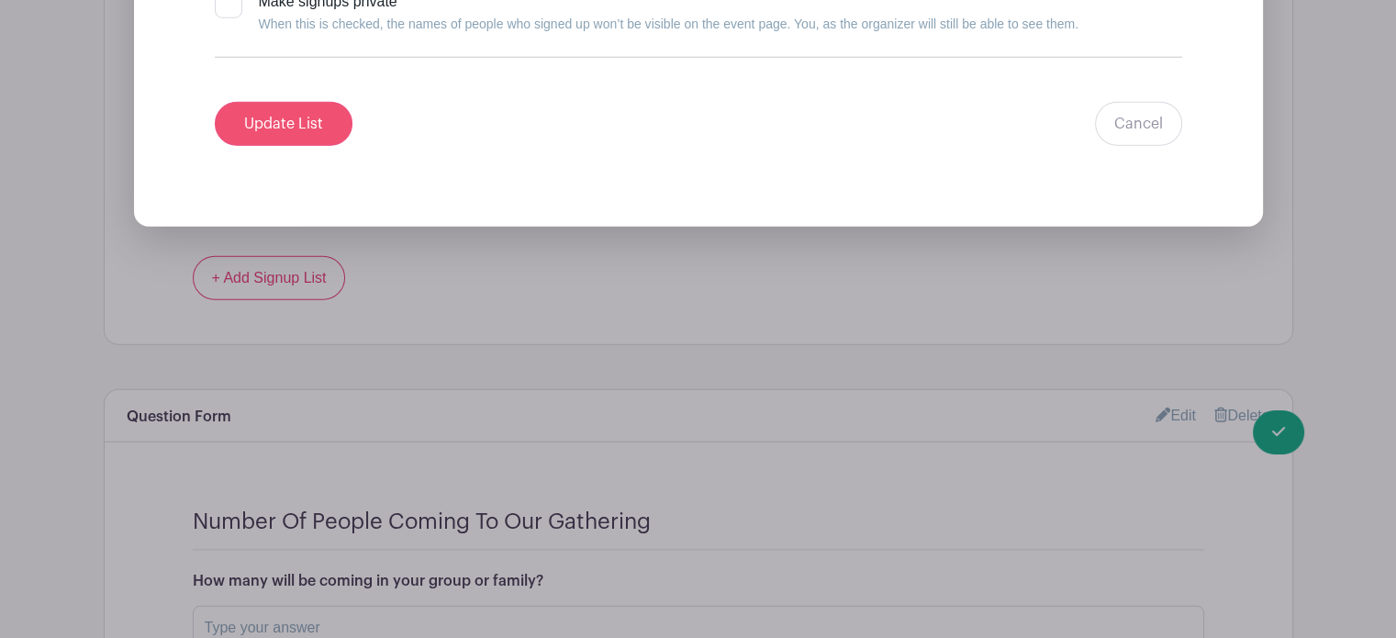
type input "Coffee Pot"
click at [295, 107] on input "Update List" at bounding box center [284, 124] width 138 height 44
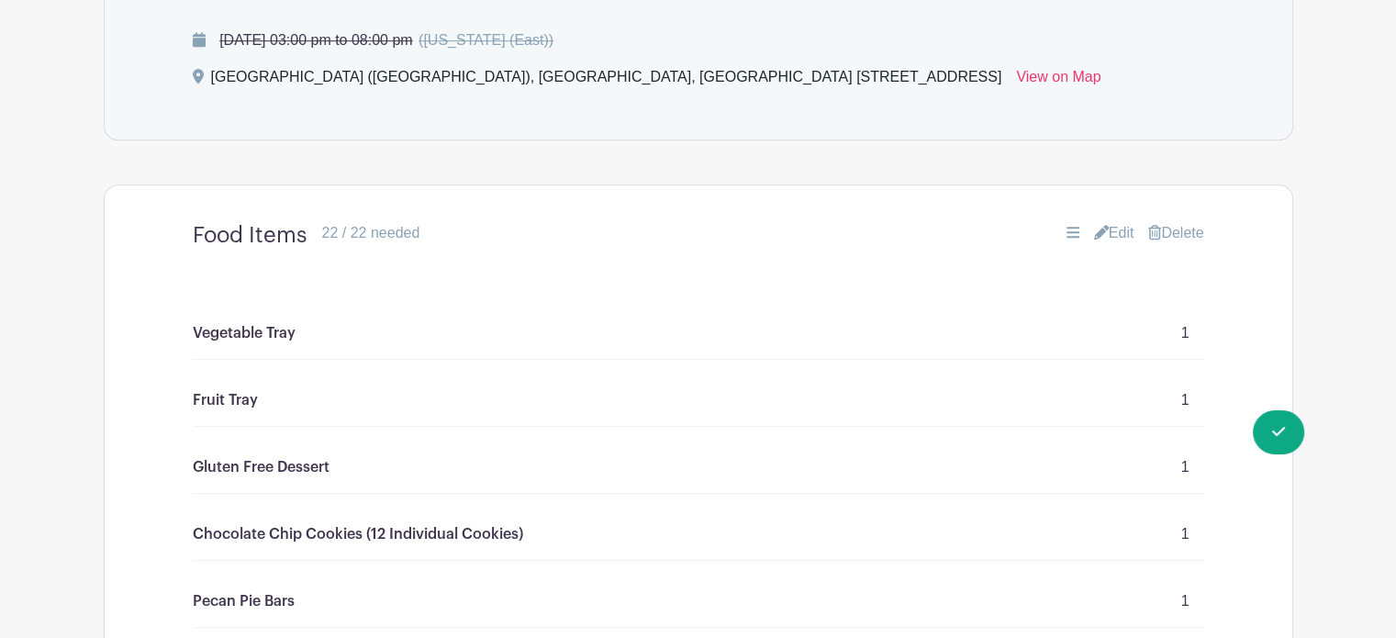
scroll to position [867, 0]
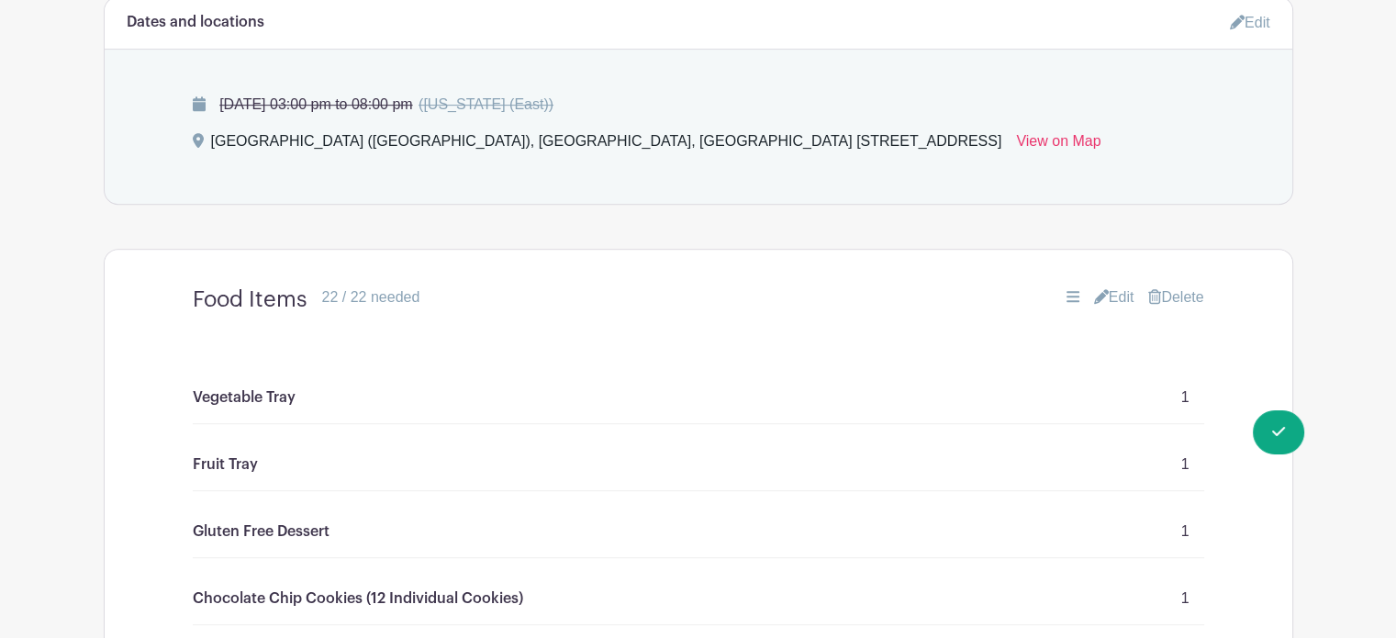
click at [1118, 297] on link "Edit" at bounding box center [1114, 297] width 40 height 22
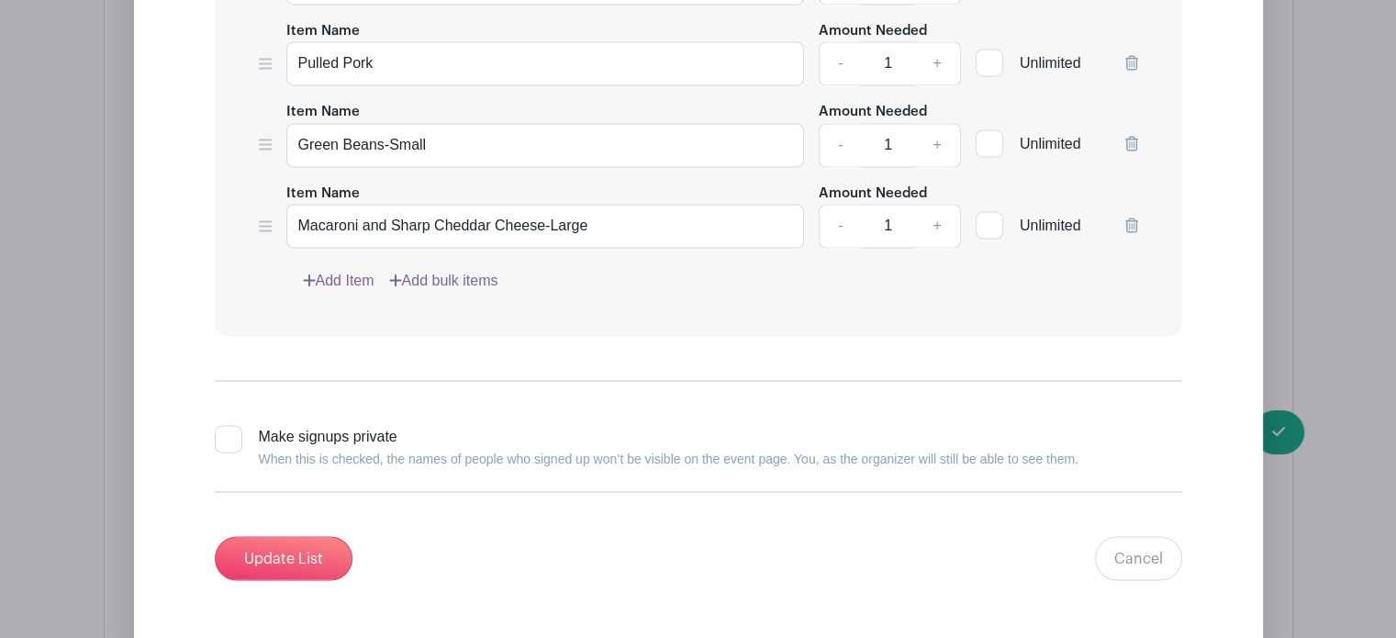
scroll to position [3116, 0]
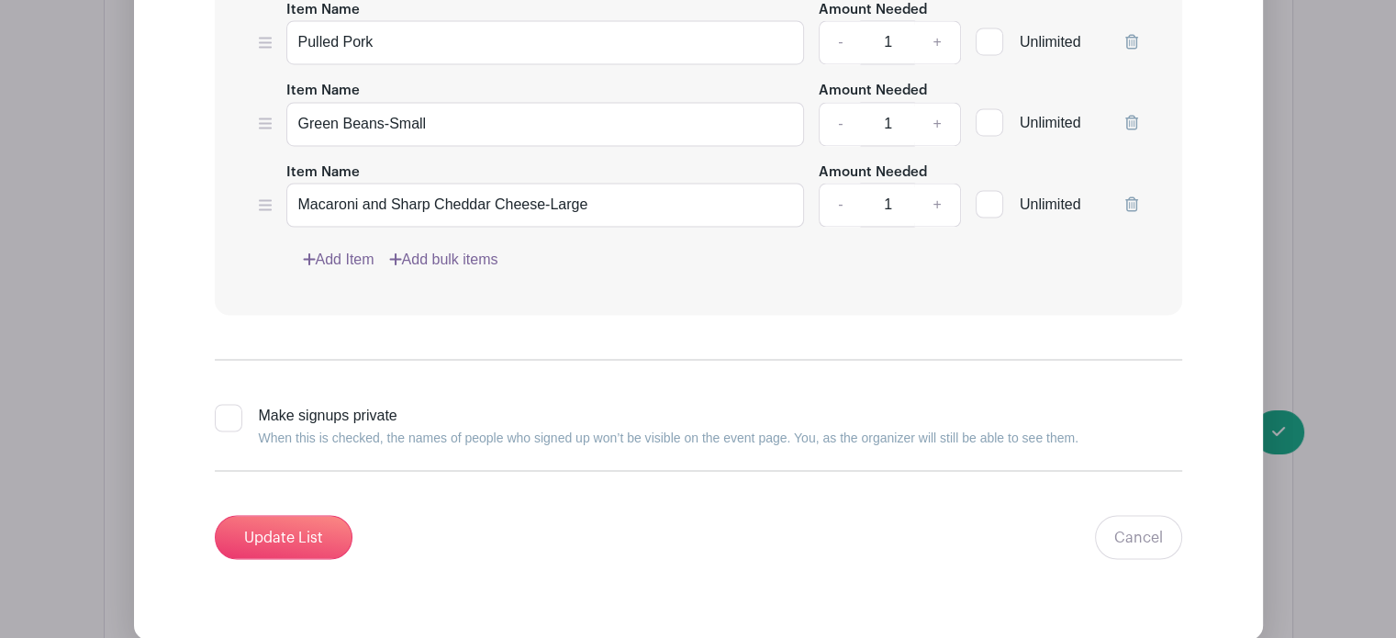
click at [349, 249] on link "Add Item" at bounding box center [339, 260] width 72 height 22
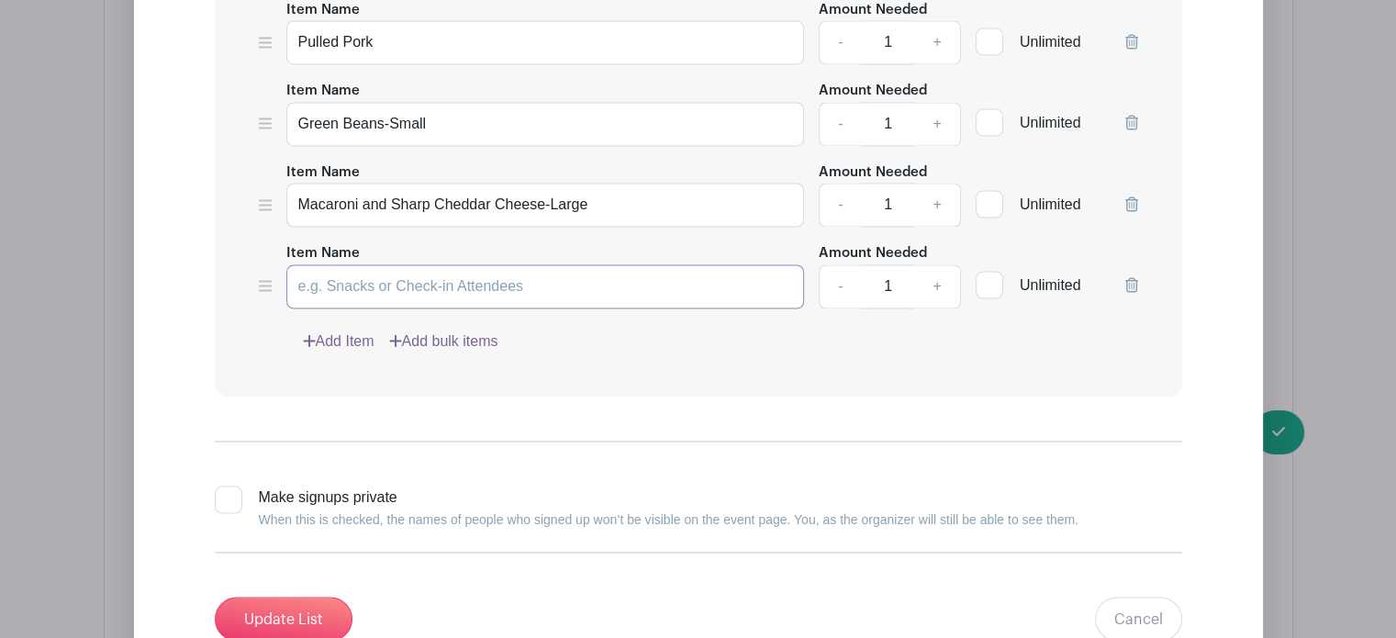
click at [349, 275] on input "Item Name" at bounding box center [545, 286] width 519 height 44
type input "Milk Chocolate For Smores"
click at [349, 330] on link "Add Item" at bounding box center [339, 341] width 72 height 22
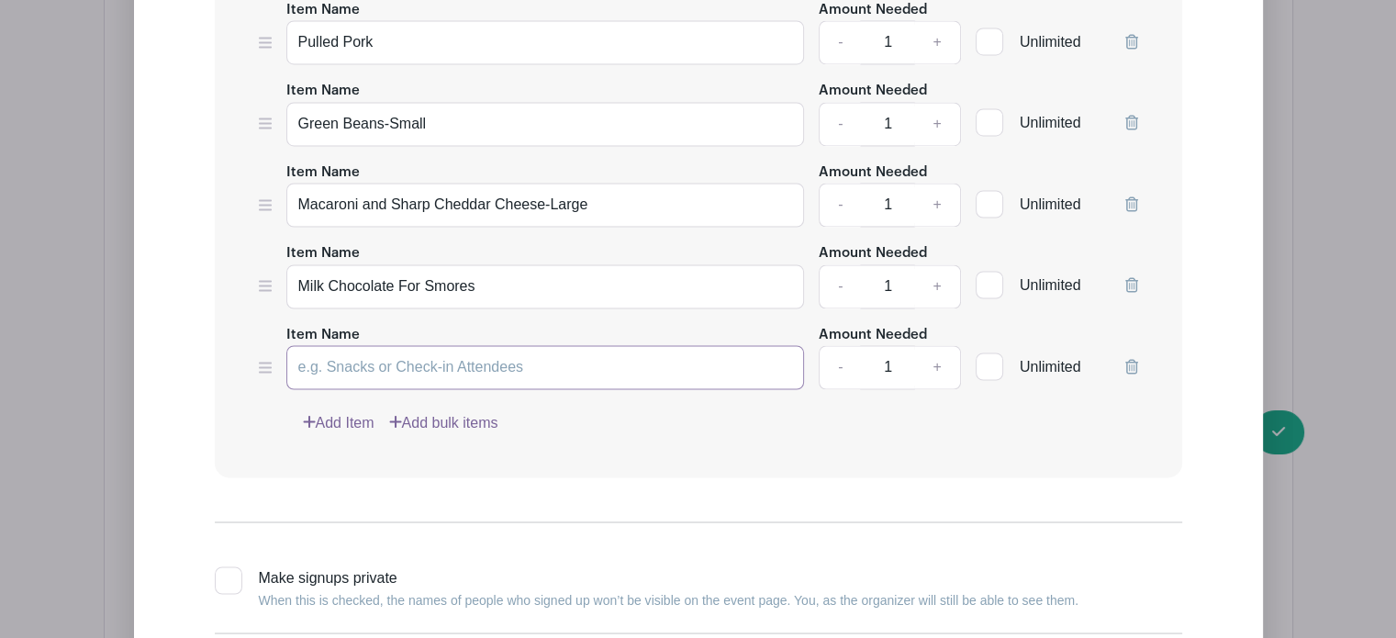
click at [351, 348] on input "Item Name" at bounding box center [545, 367] width 519 height 44
type input "Marshmallows For Smores ("
click at [352, 411] on link "Add Item" at bounding box center [339, 422] width 72 height 22
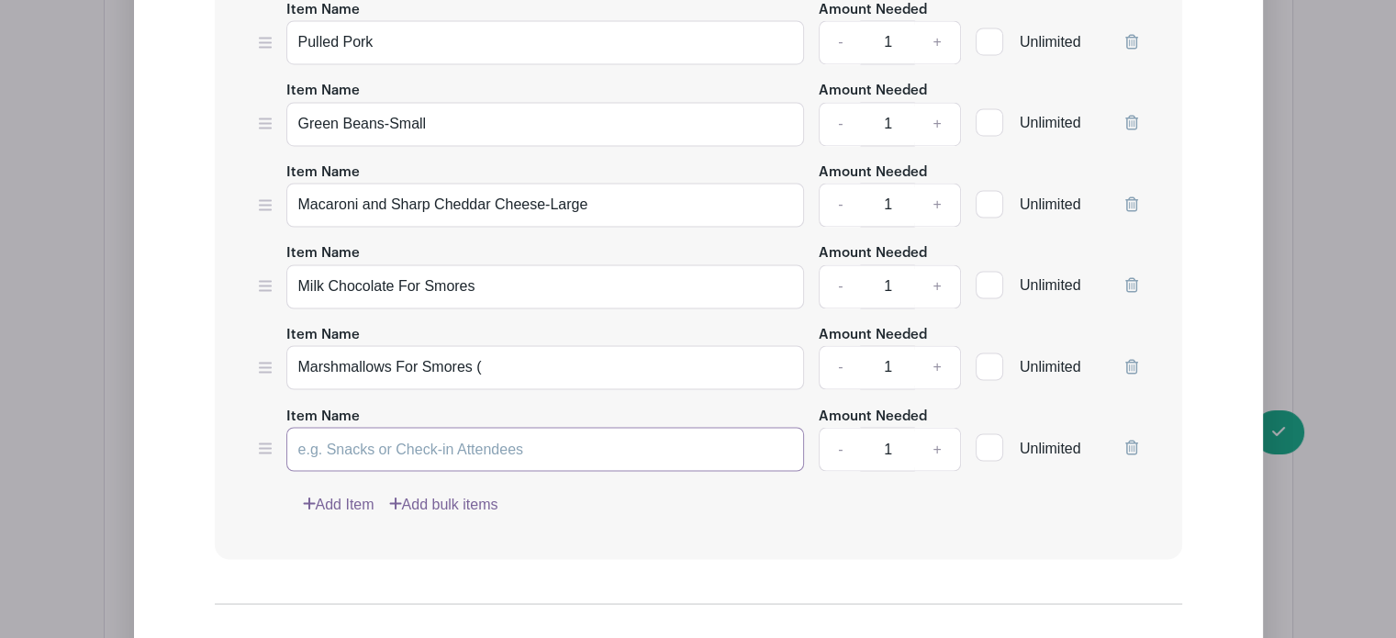
click at [343, 435] on input "Item Name" at bounding box center [545, 449] width 519 height 44
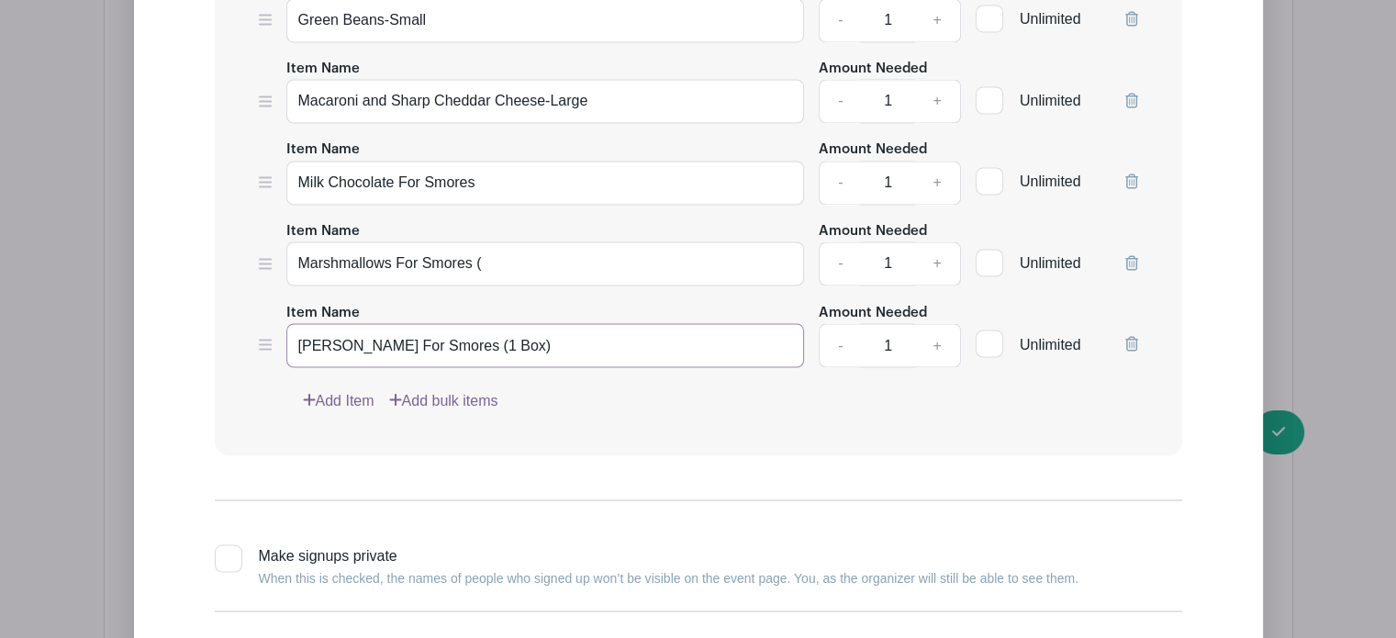
type input "[PERSON_NAME] For Smores (1 Box)"
click at [498, 245] on input "Marshmallows For Smores (" at bounding box center [545, 263] width 519 height 44
type input "Marshmallows For Smores (2 Bags)"
click at [495, 161] on input "Milk Chocolate For Smores" at bounding box center [545, 183] width 519 height 44
type input "Milk Chocolate For Smores (1 Big Bar)"
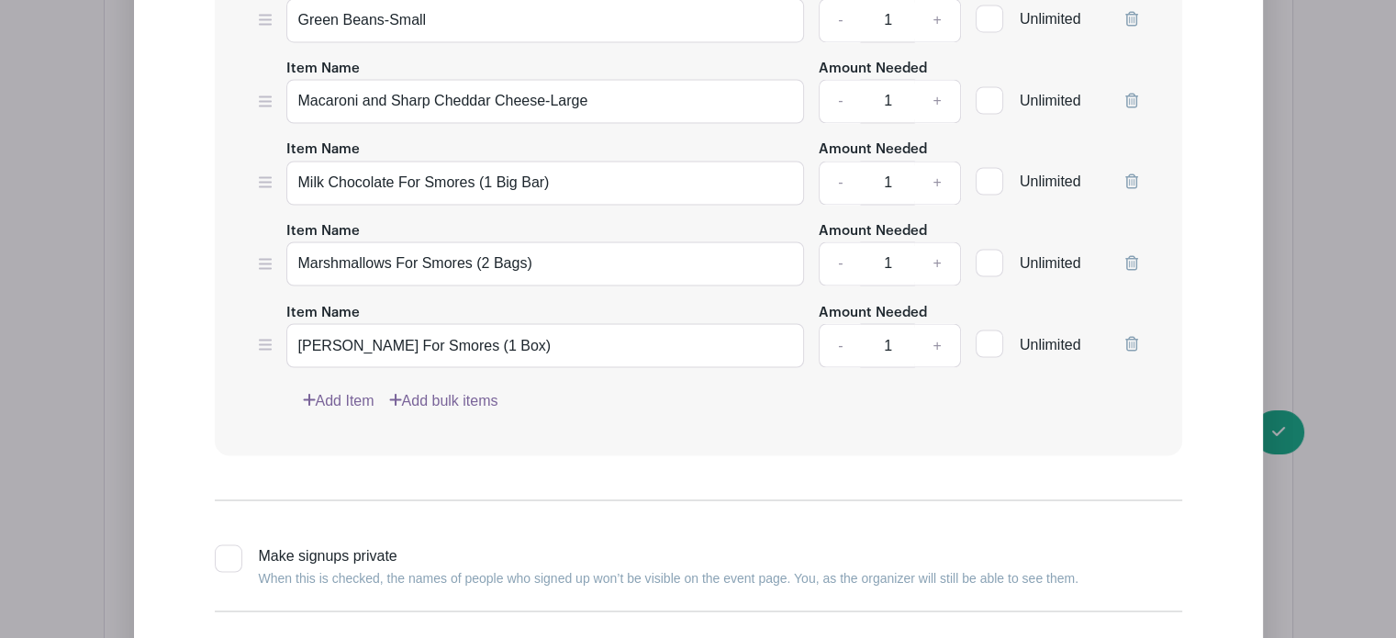
click at [356, 389] on link "Add Item" at bounding box center [339, 400] width 72 height 22
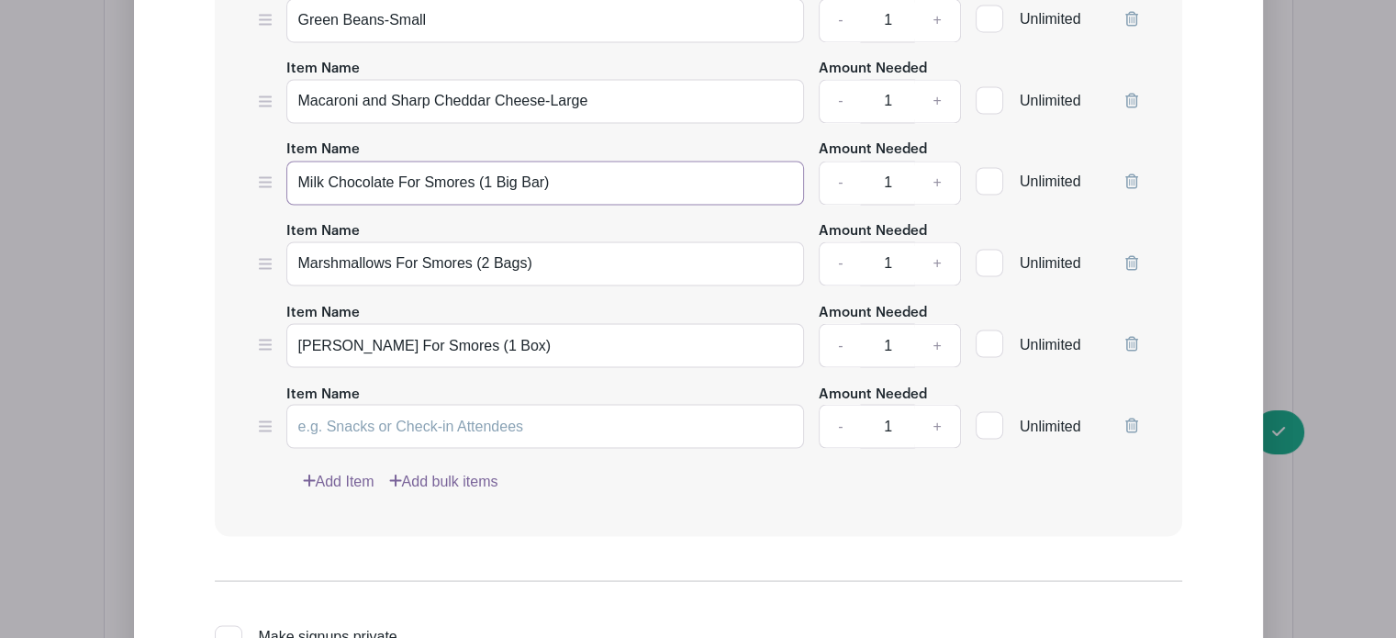
drag, startPoint x: 554, startPoint y: 164, endPoint x: 290, endPoint y: 173, distance: 264.5
click at [290, 173] on input "Milk Chocolate For Smores (1 Big Bar)" at bounding box center [545, 183] width 519 height 44
click at [327, 404] on input "Item Name" at bounding box center [545, 426] width 519 height 44
paste input "Milk Chocolate For Smores (1 Big Bar)"
type input "Milk Chocolate For Smores (1 Big Bar)"
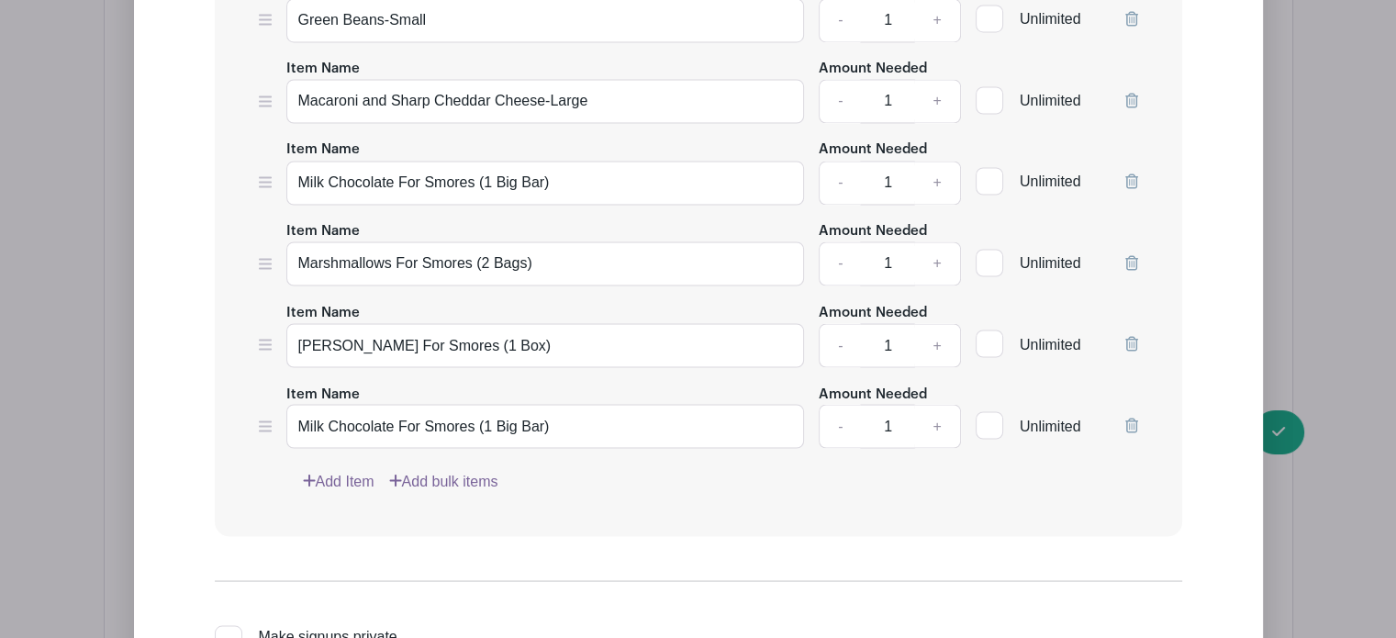
click at [338, 470] on link "Add Item" at bounding box center [339, 481] width 72 height 22
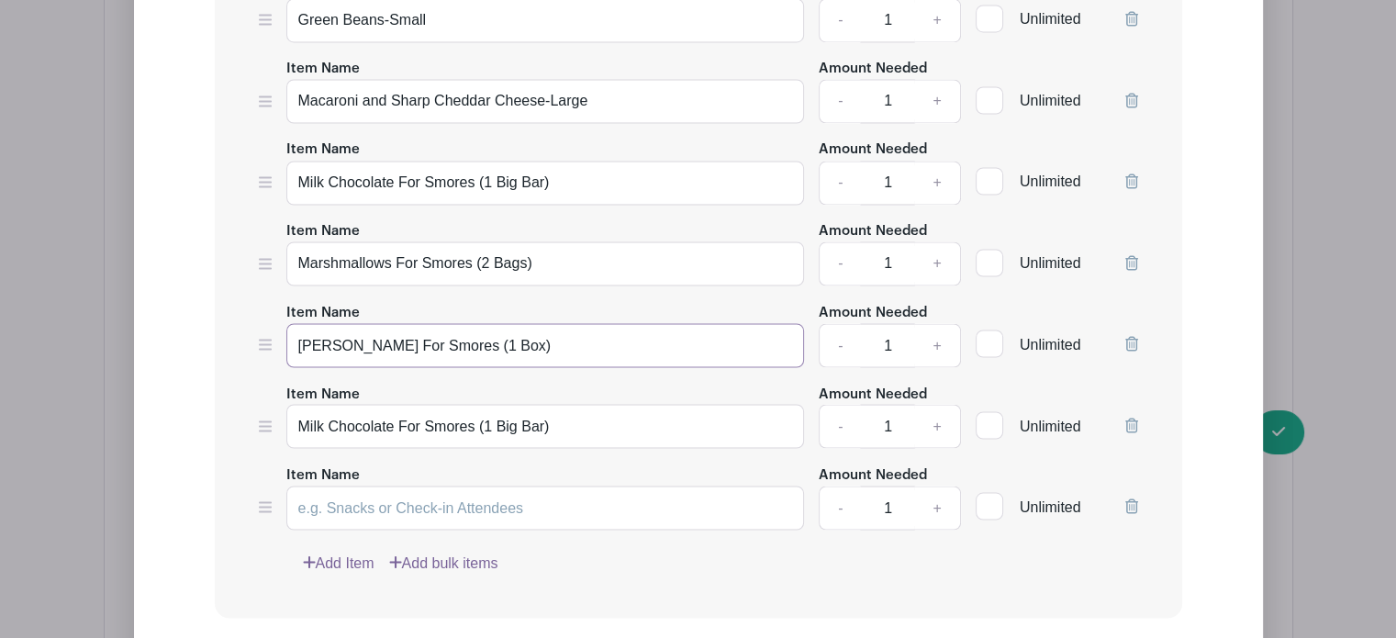
drag, startPoint x: 558, startPoint y: 330, endPoint x: 282, endPoint y: 330, distance: 276.3
click at [282, 330] on div "Item Name Graham Crackers For Smores (1 Box) Amount Needed - 1 + Unlimited" at bounding box center [698, 333] width 879 height 67
click at [352, 486] on input "Item Name" at bounding box center [545, 508] width 519 height 44
paste input "[PERSON_NAME] For Smores (1 Box)"
type input "[PERSON_NAME] For Smores (1 Box)"
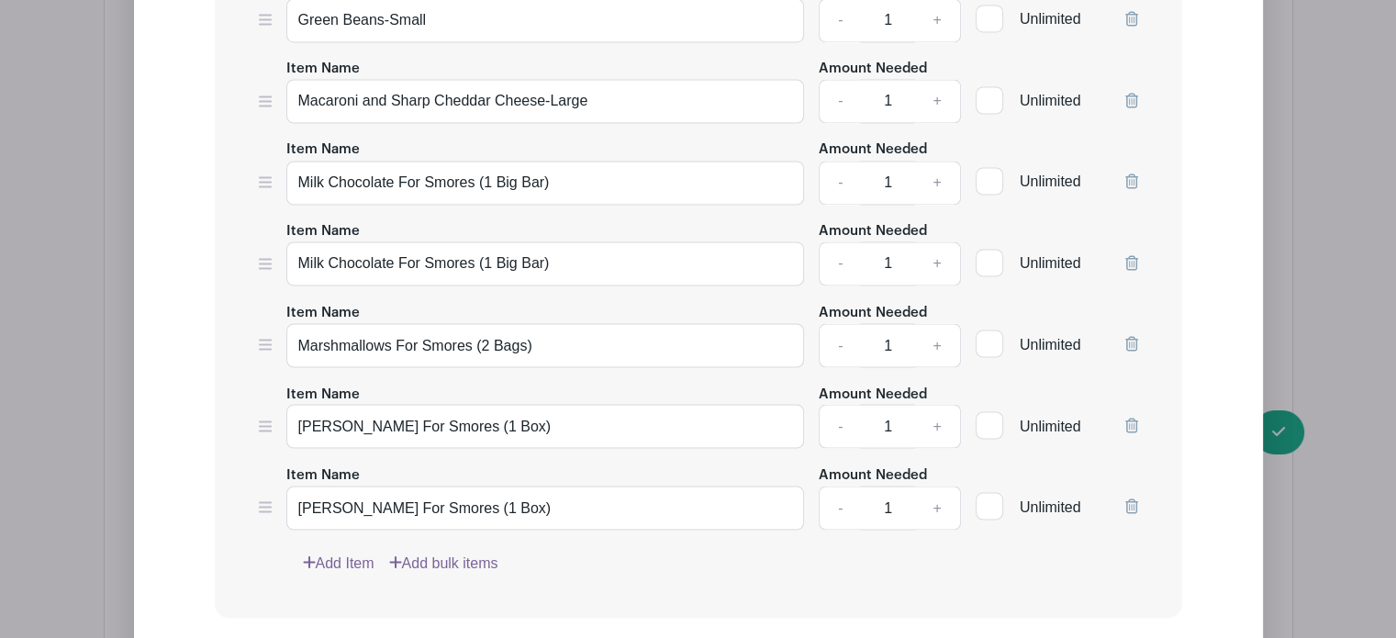
click at [265, 420] on icon at bounding box center [265, 425] width 13 height 11
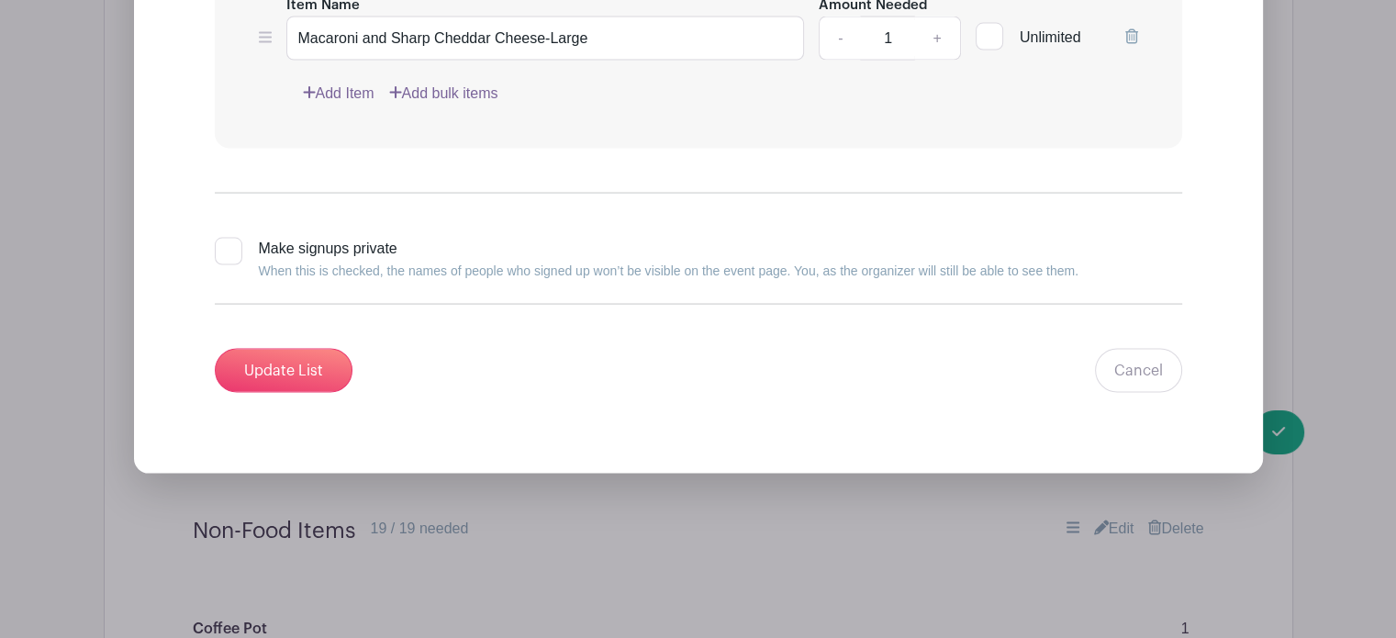
scroll to position [3763, 0]
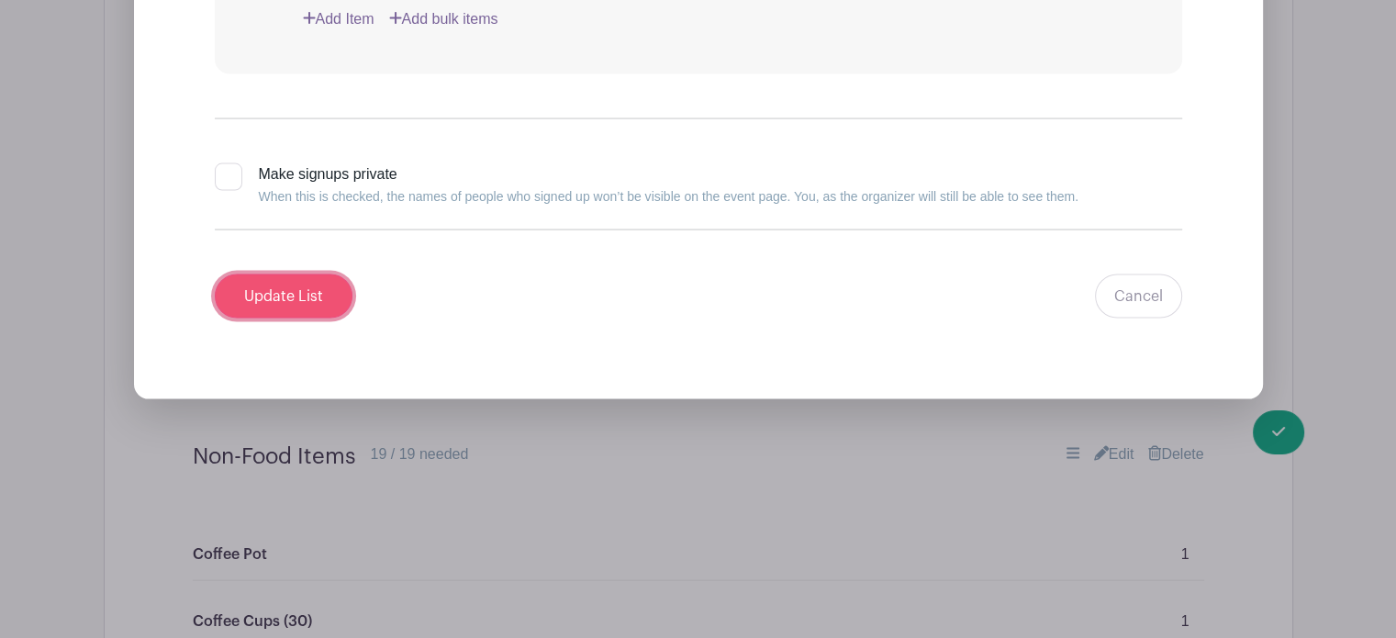
click at [257, 274] on input "Update List" at bounding box center [284, 296] width 138 height 44
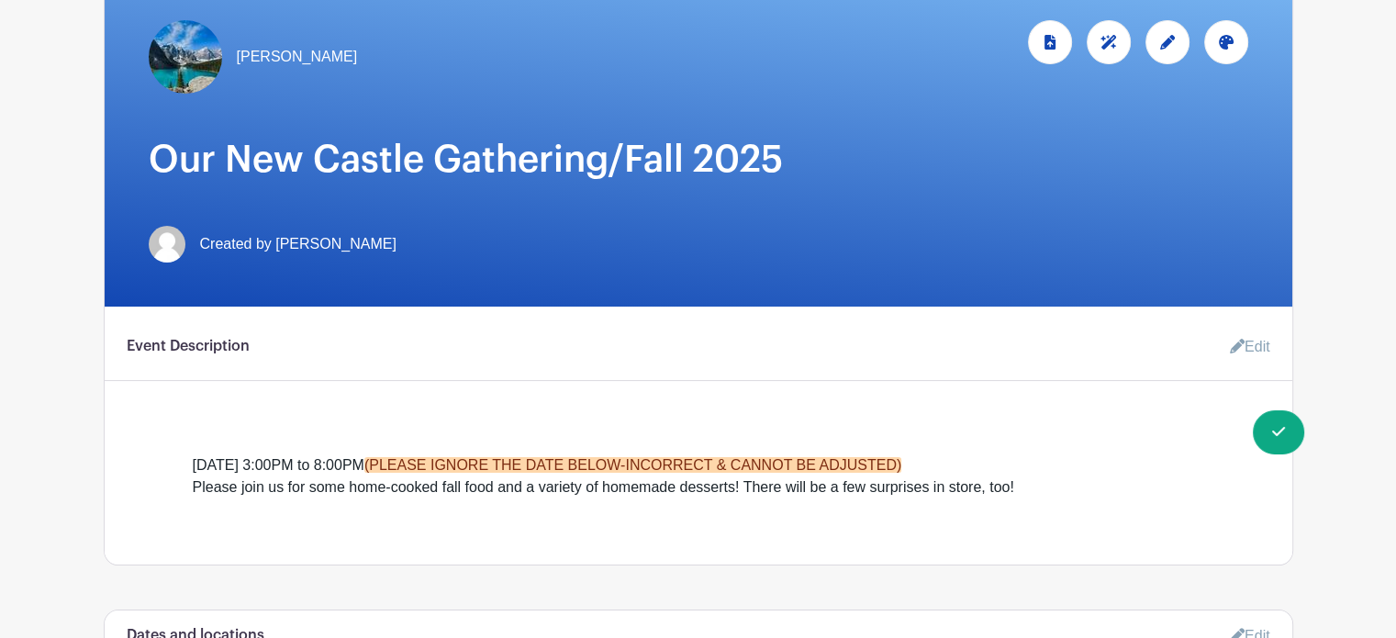
scroll to position [385, 0]
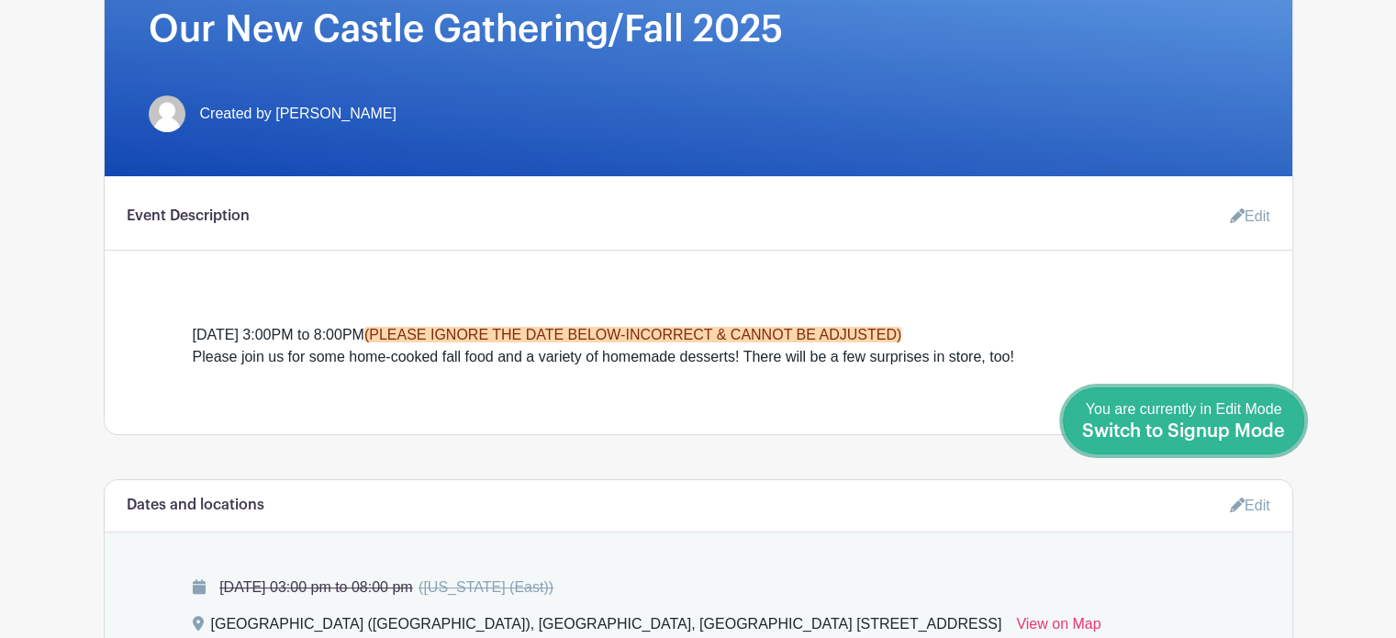
click at [1282, 428] on span "Switch to Signup Mode" at bounding box center [1183, 431] width 203 height 18
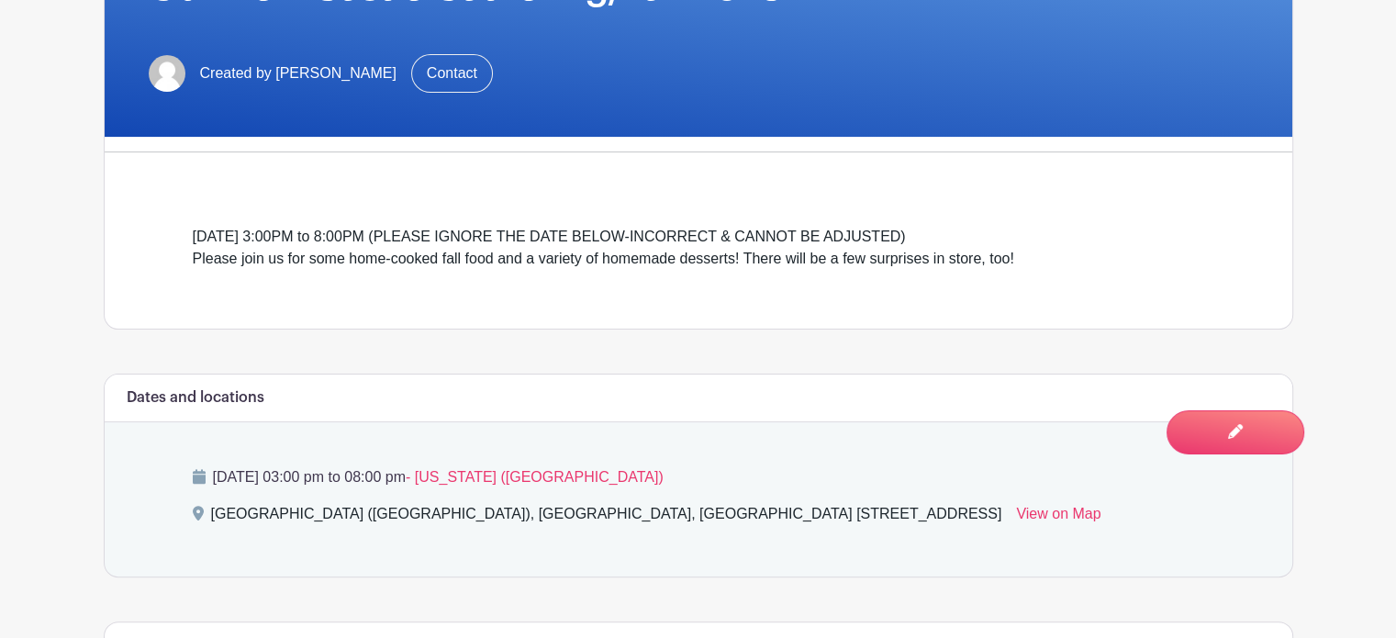
scroll to position [468, 0]
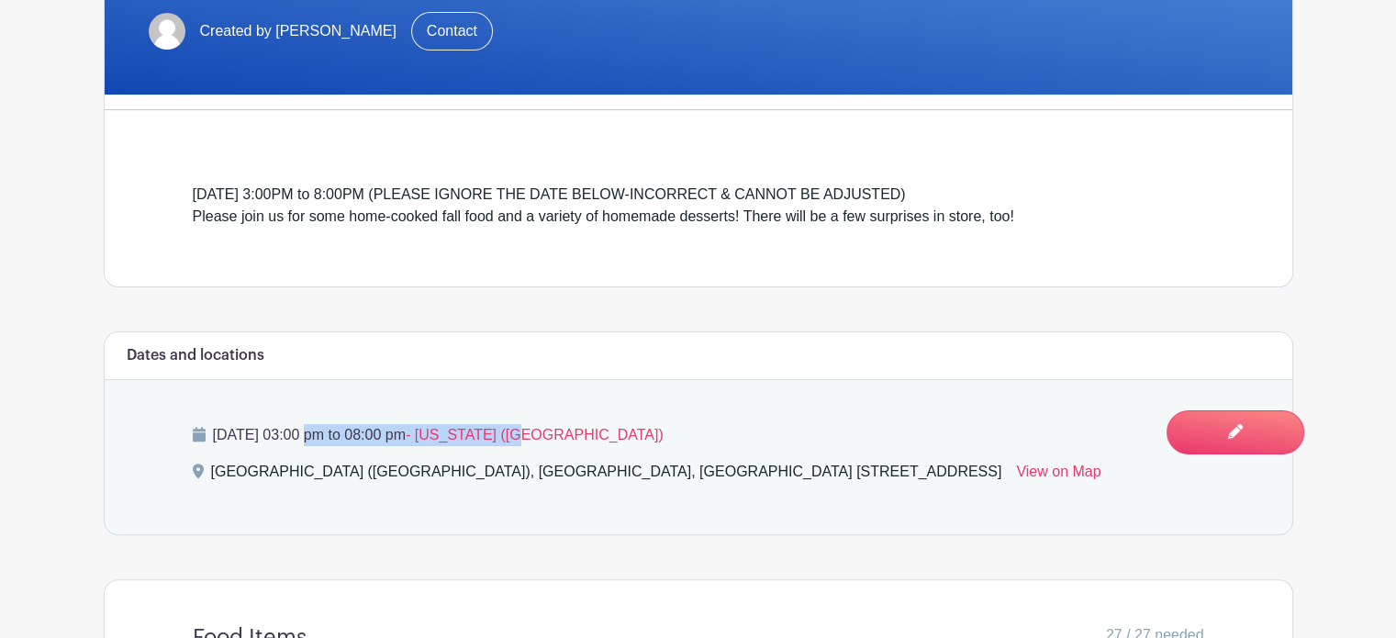
drag, startPoint x: 634, startPoint y: 437, endPoint x: 219, endPoint y: 423, distance: 415.1
click at [219, 424] on p "Sunday, July 06, 2025 at 03:00 pm to 08:00 pm - Indiana (East)" at bounding box center [699, 435] width 1012 height 22
click at [804, 401] on div "Sunday, July 06, 2025 at 03:00 pm to 08:00 pm - Indiana (East) Big Oaks Shelter…" at bounding box center [699, 457] width 1100 height 154
drag, startPoint x: 1034, startPoint y: 190, endPoint x: 496, endPoint y: 185, distance: 538.8
click at [496, 185] on div "Sunday, October 19, 2025, 3:00PM to 8:00PM (PLEASE IGNORE THE DATE BELOW-INCORR…" at bounding box center [699, 206] width 1012 height 44
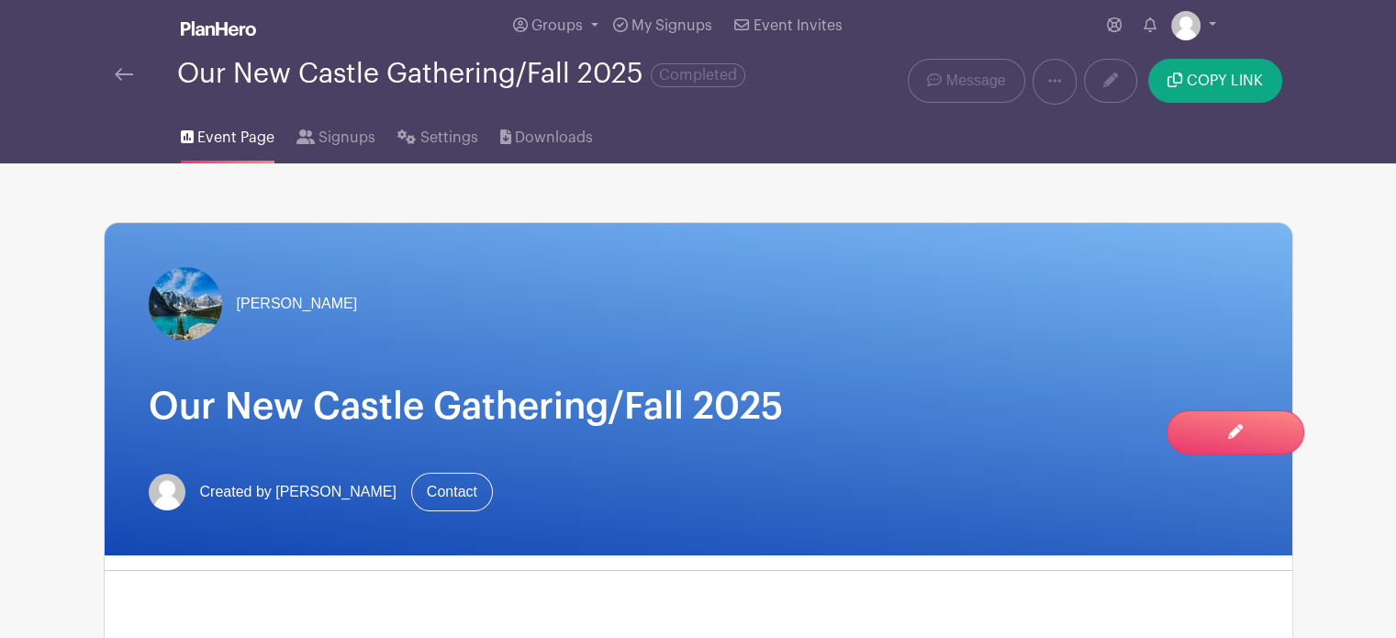
scroll to position [0, 0]
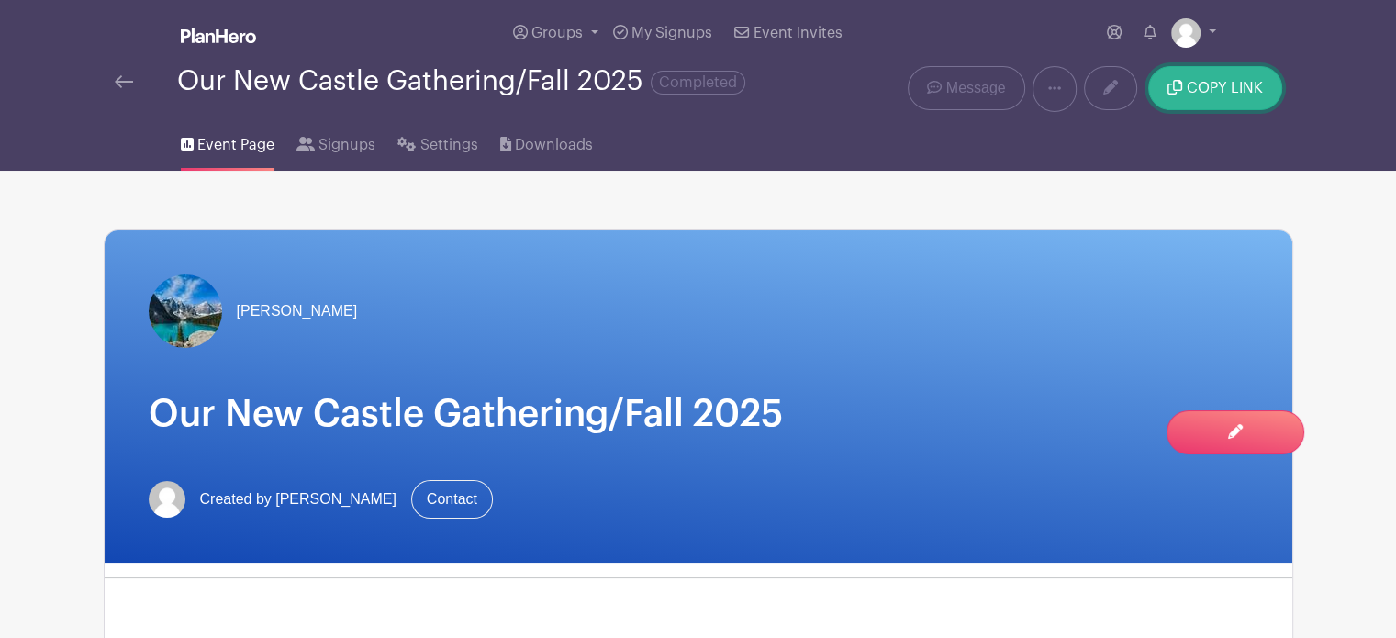
click at [1212, 87] on span "COPY LINK" at bounding box center [1225, 88] width 76 height 15
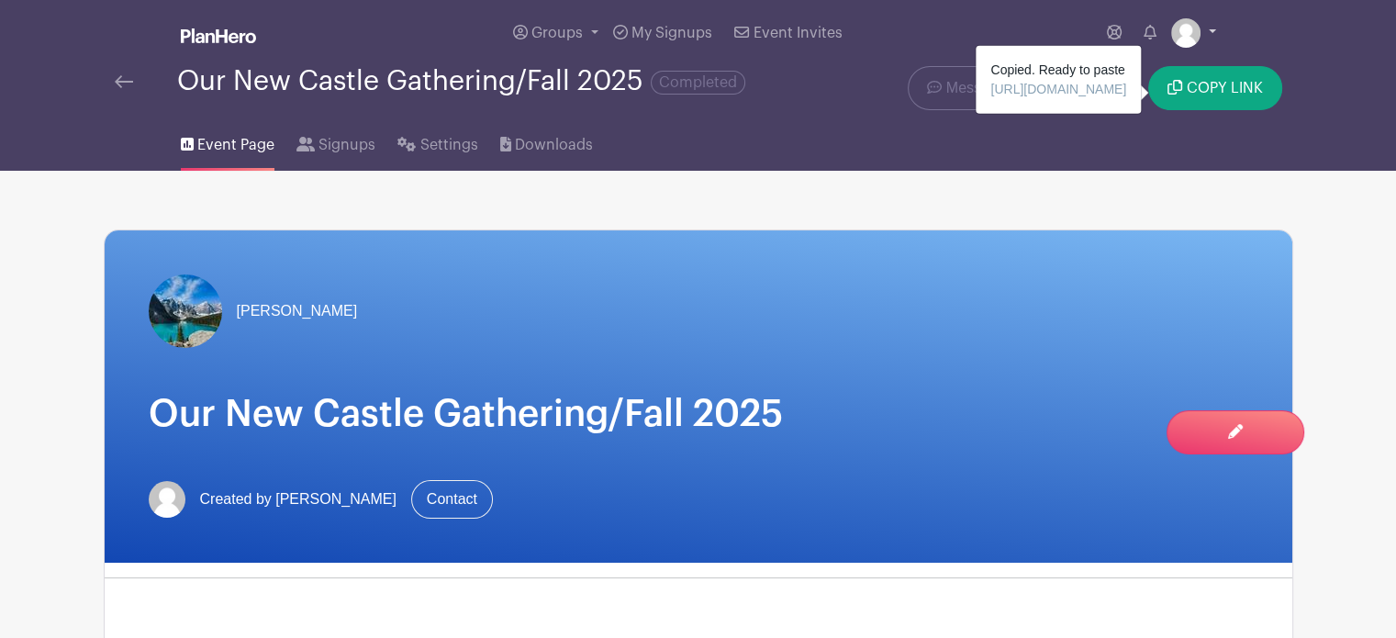
click at [1212, 33] on link at bounding box center [1193, 32] width 45 height 29
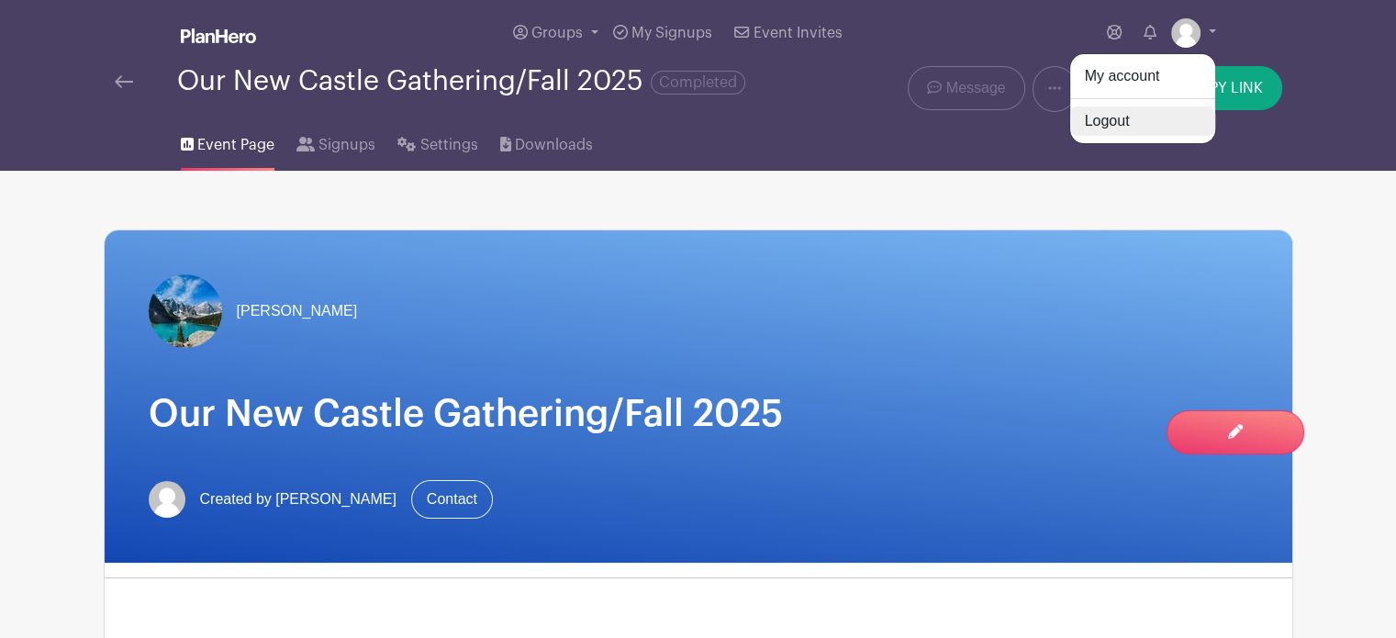
click at [1112, 127] on link "Logout" at bounding box center [1142, 120] width 145 height 29
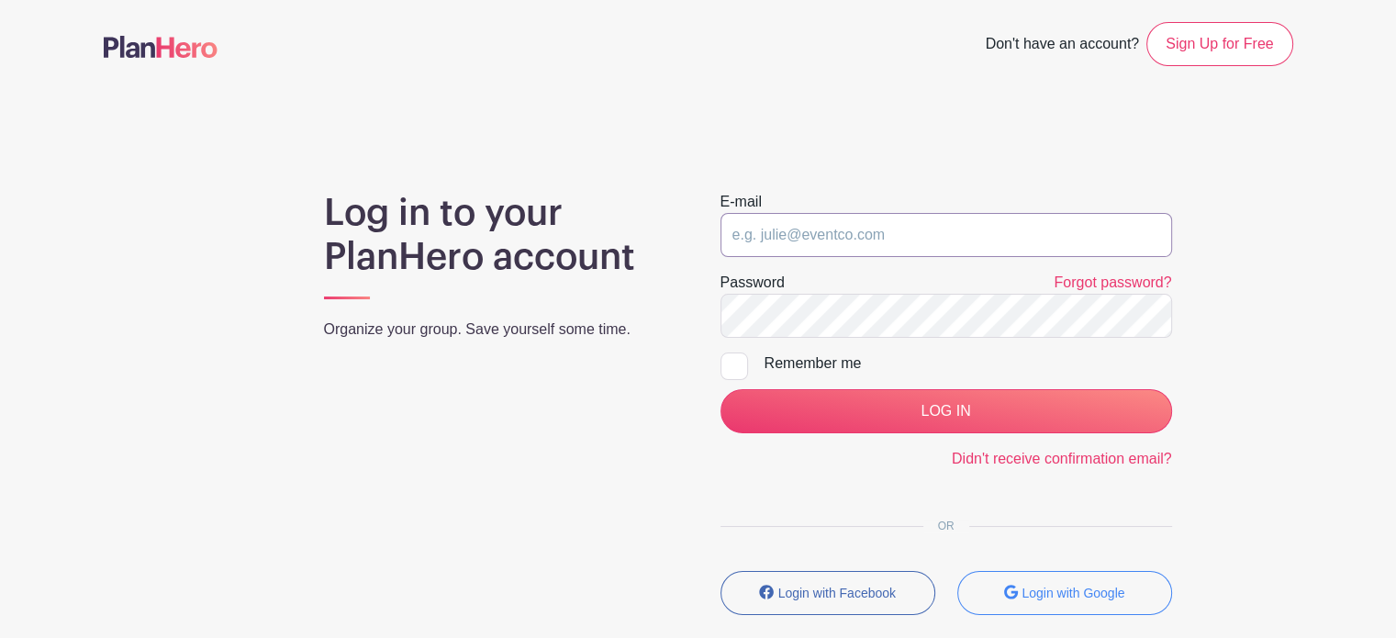
type input "michaelrcrabtree@gmail.com"
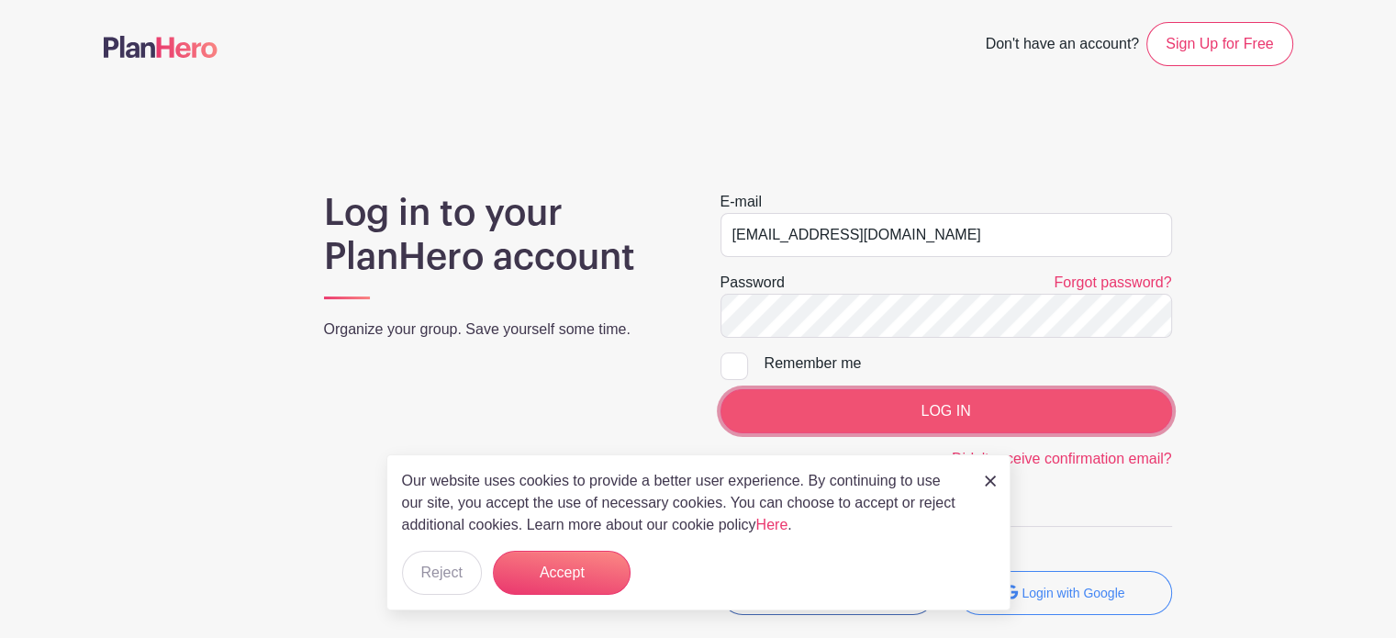
click at [869, 407] on input "LOG IN" at bounding box center [947, 411] width 452 height 44
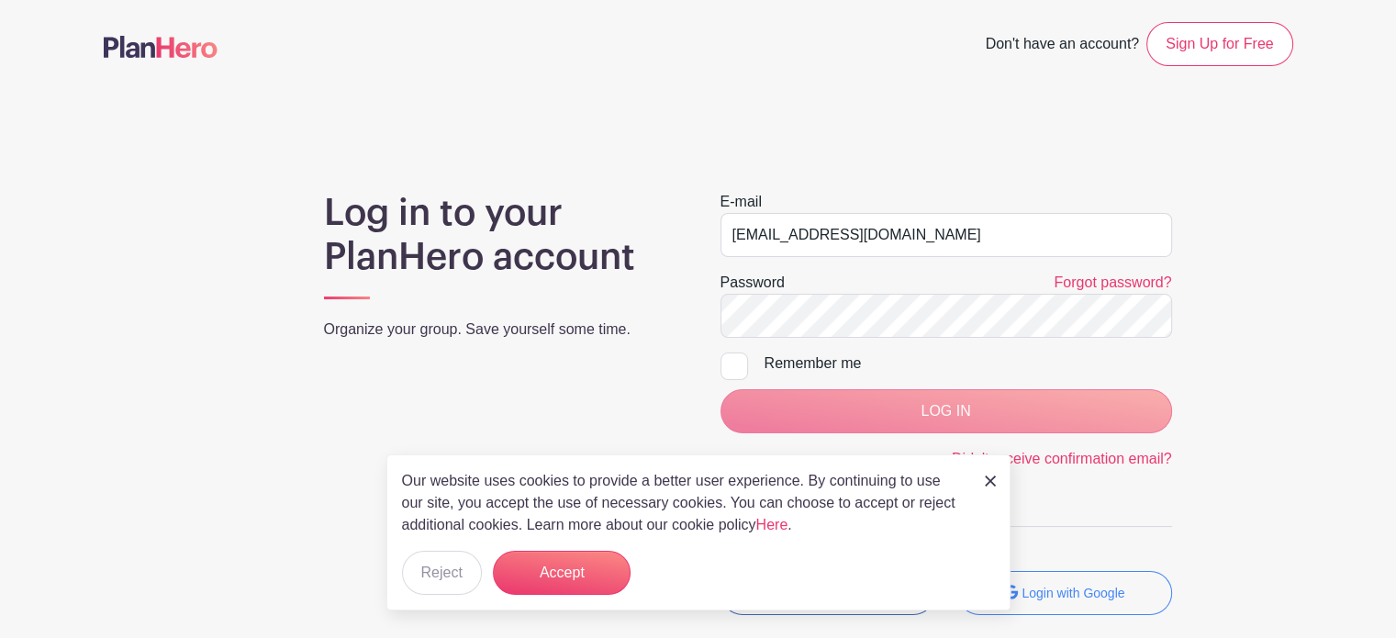
click at [988, 480] on img at bounding box center [990, 480] width 11 height 11
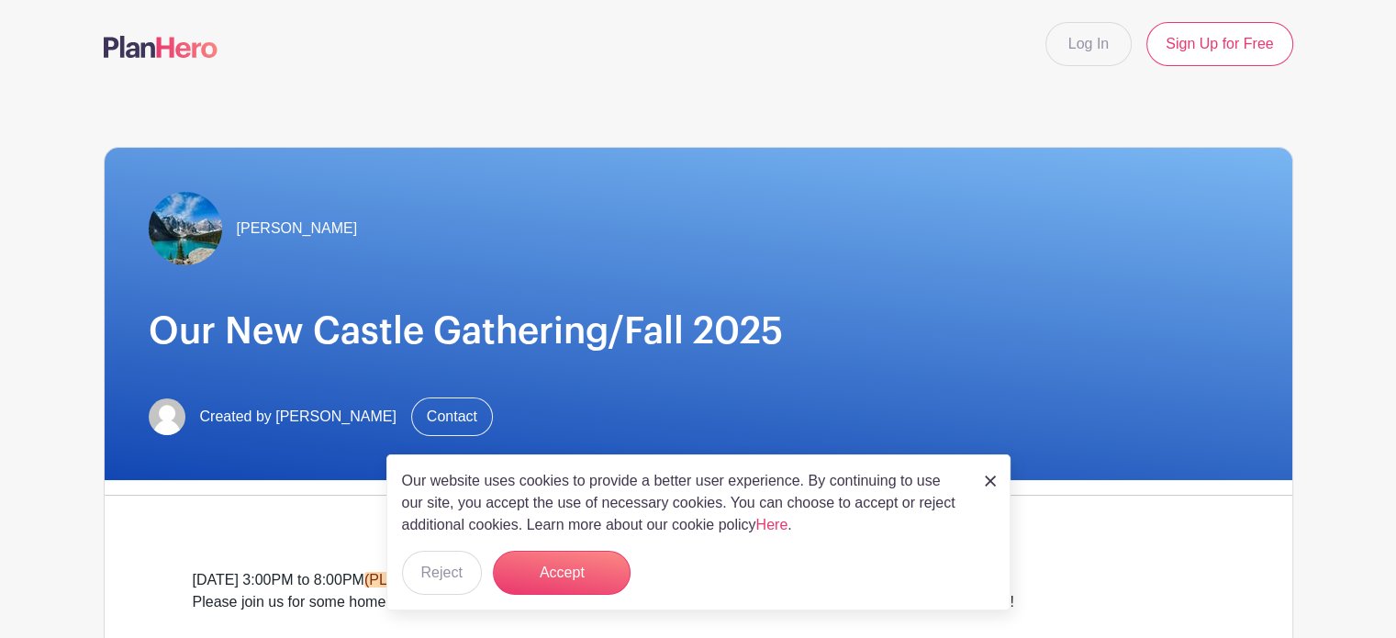
scroll to position [89, 0]
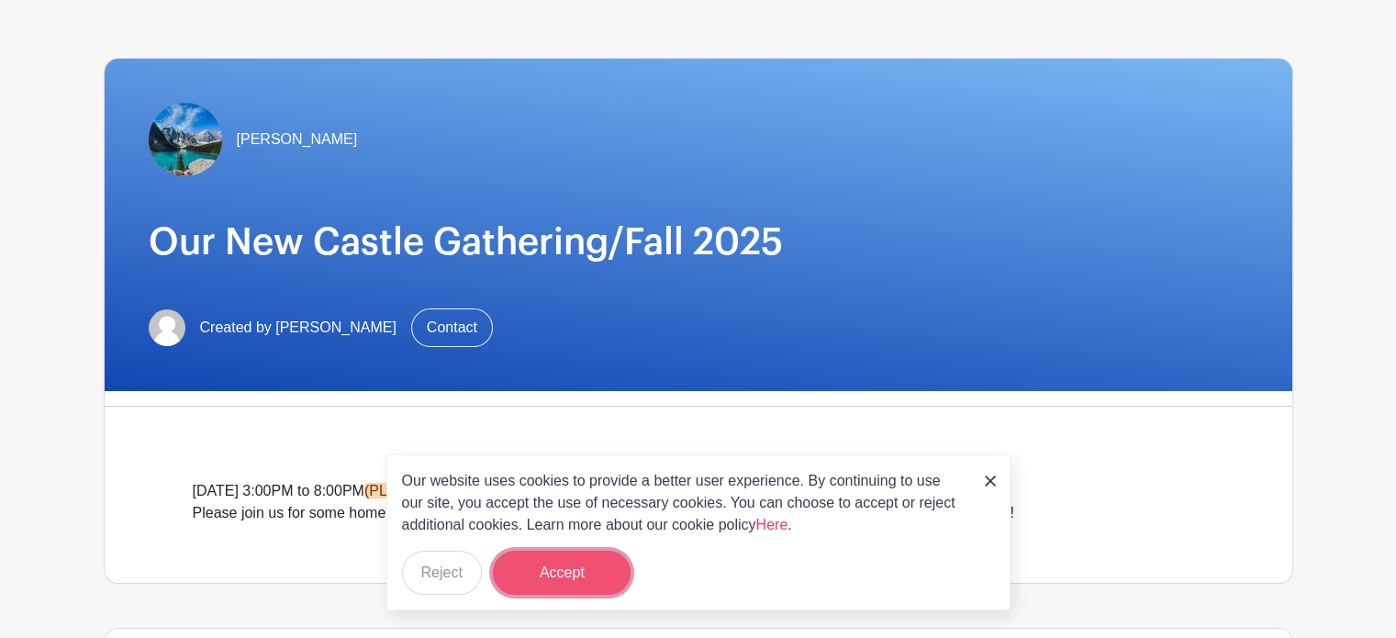
click at [566, 571] on button "Accept" at bounding box center [562, 573] width 138 height 44
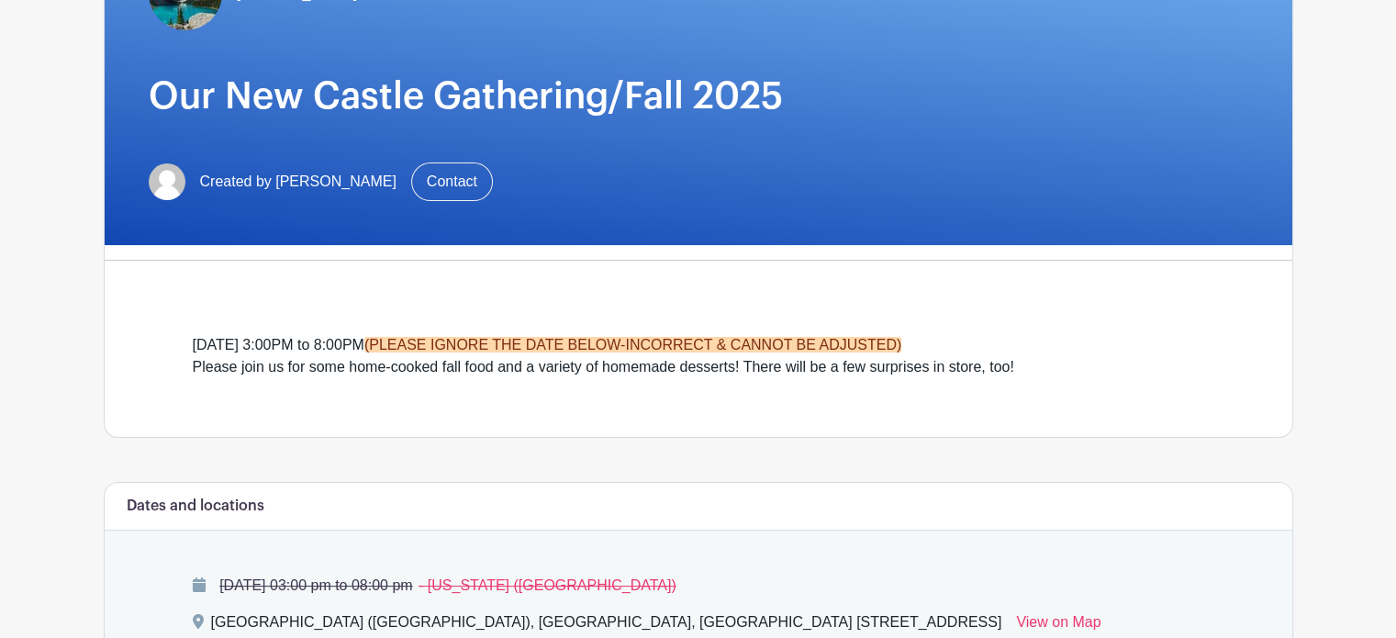
scroll to position [0, 0]
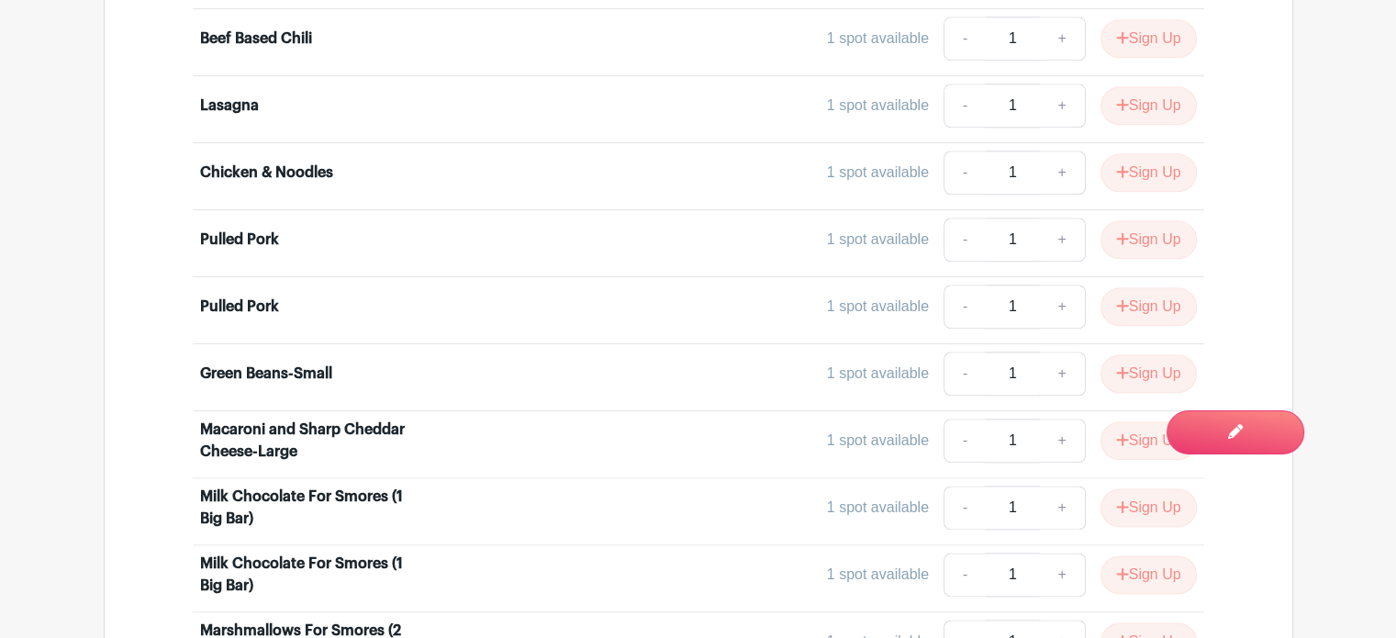
scroll to position [2165, 0]
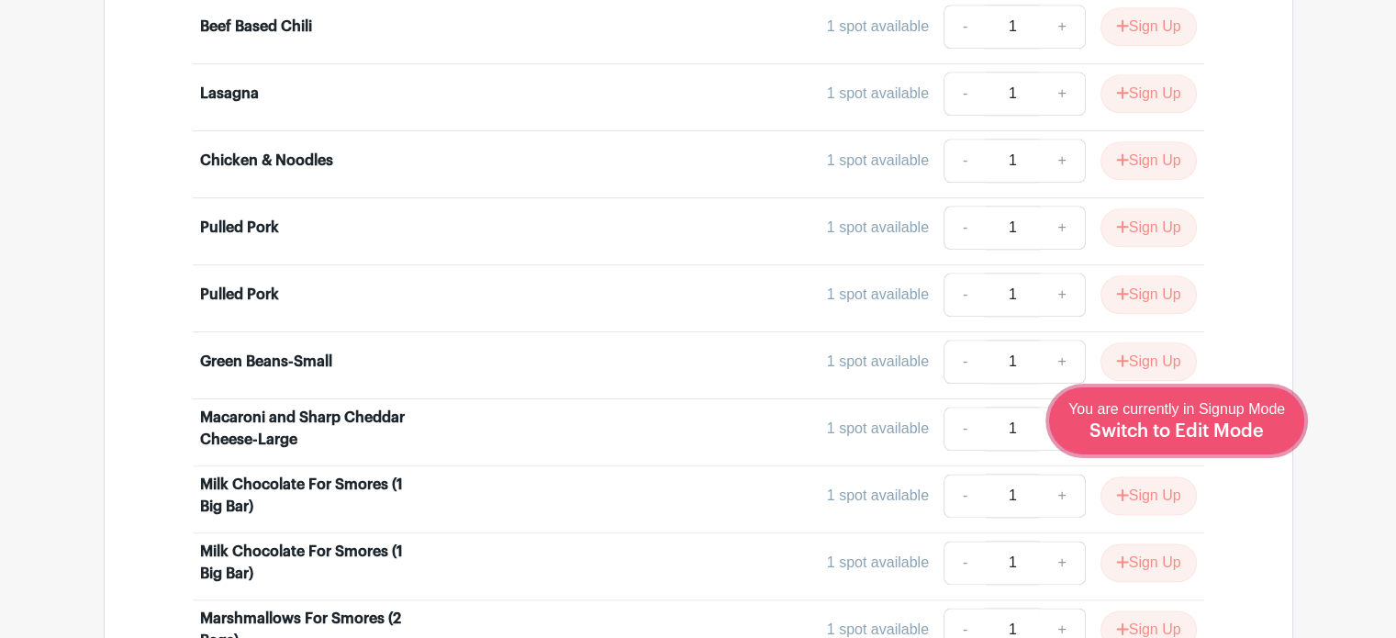
click at [1232, 424] on span "Switch to Edit Mode" at bounding box center [1177, 431] width 174 height 18
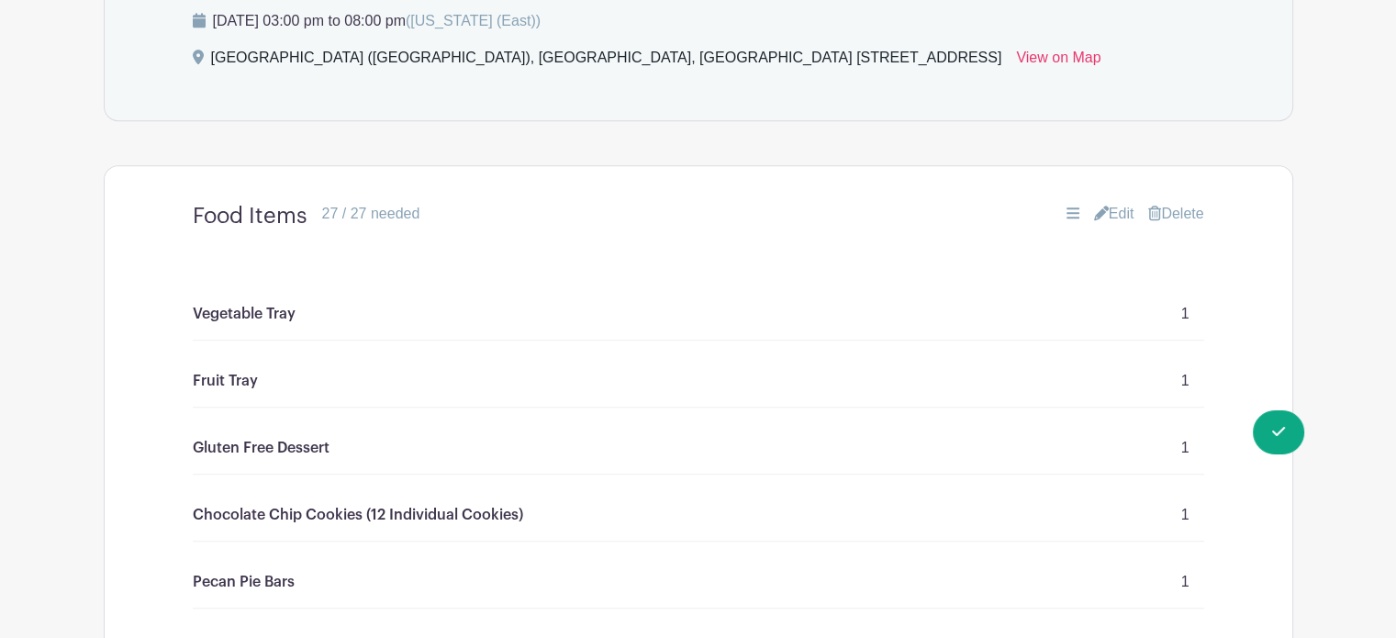
scroll to position [914, 0]
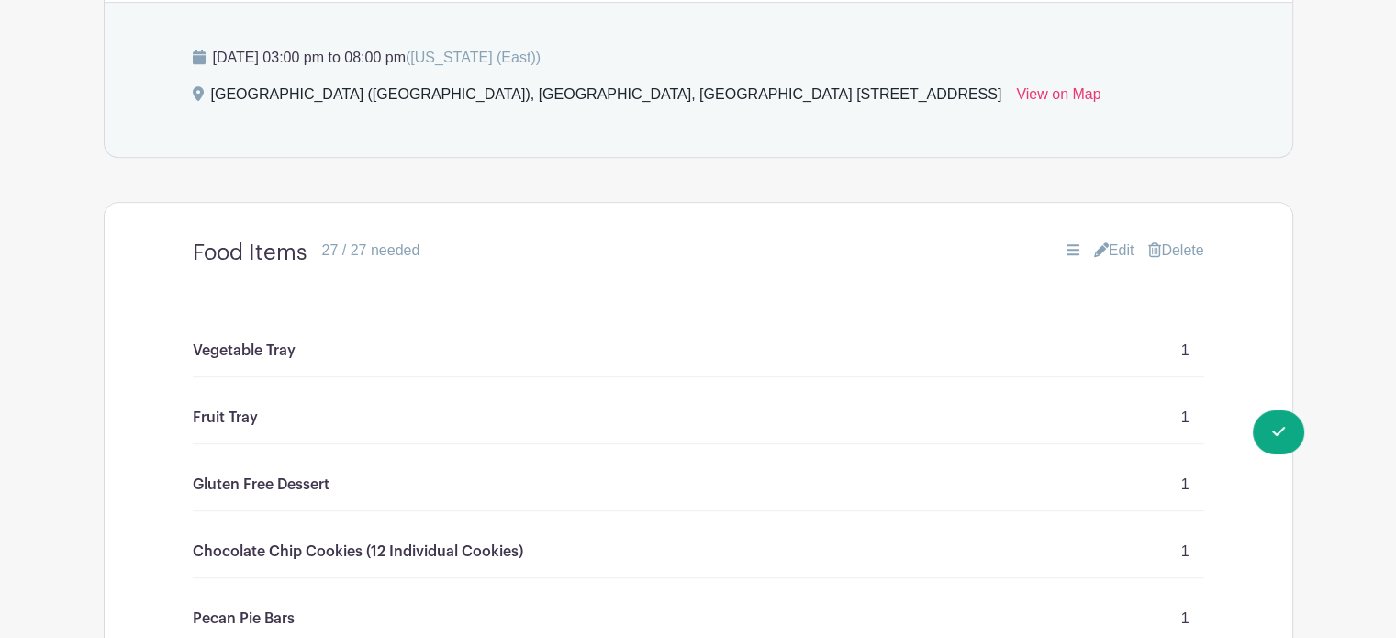
click at [1113, 244] on link "Edit" at bounding box center [1114, 251] width 40 height 22
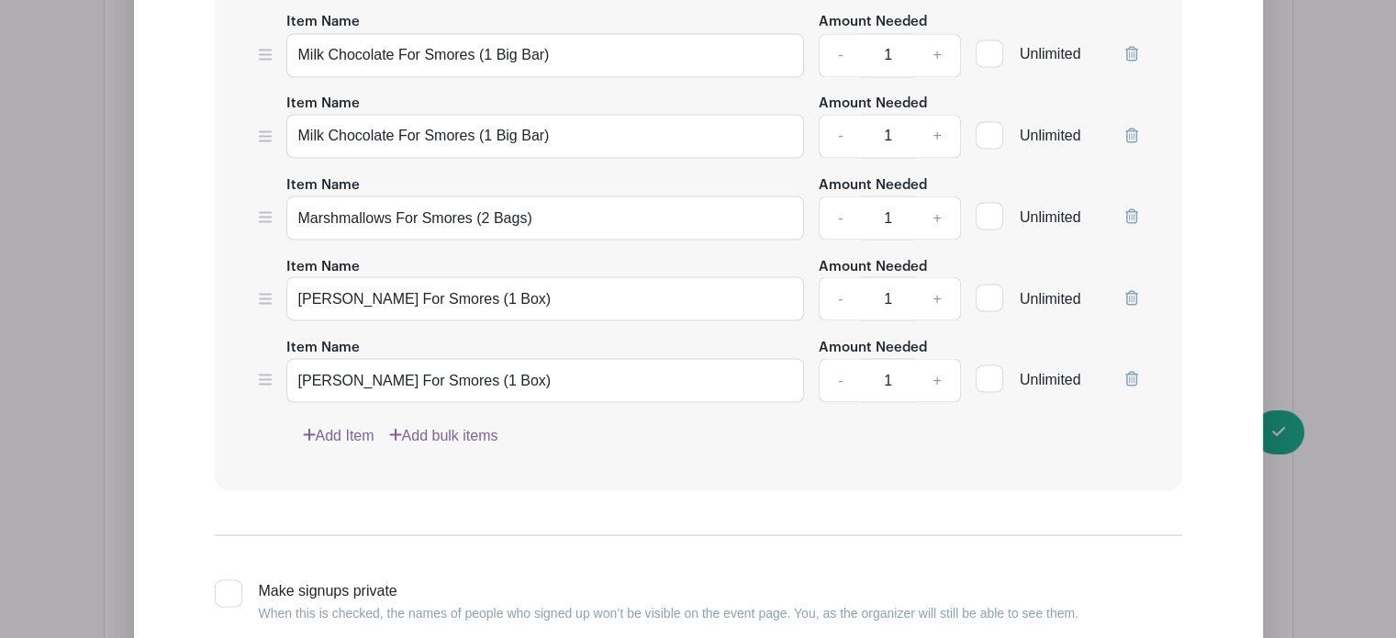
scroll to position [3407, 0]
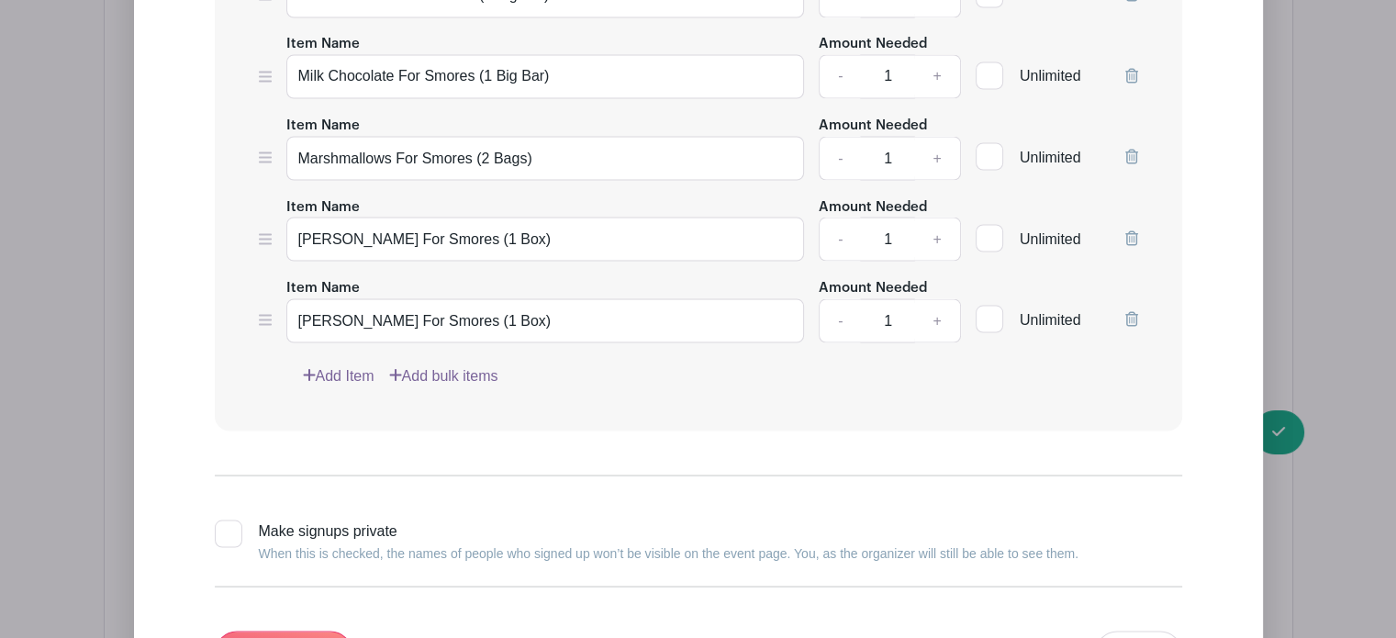
click at [357, 364] on link "Add Item" at bounding box center [339, 375] width 72 height 22
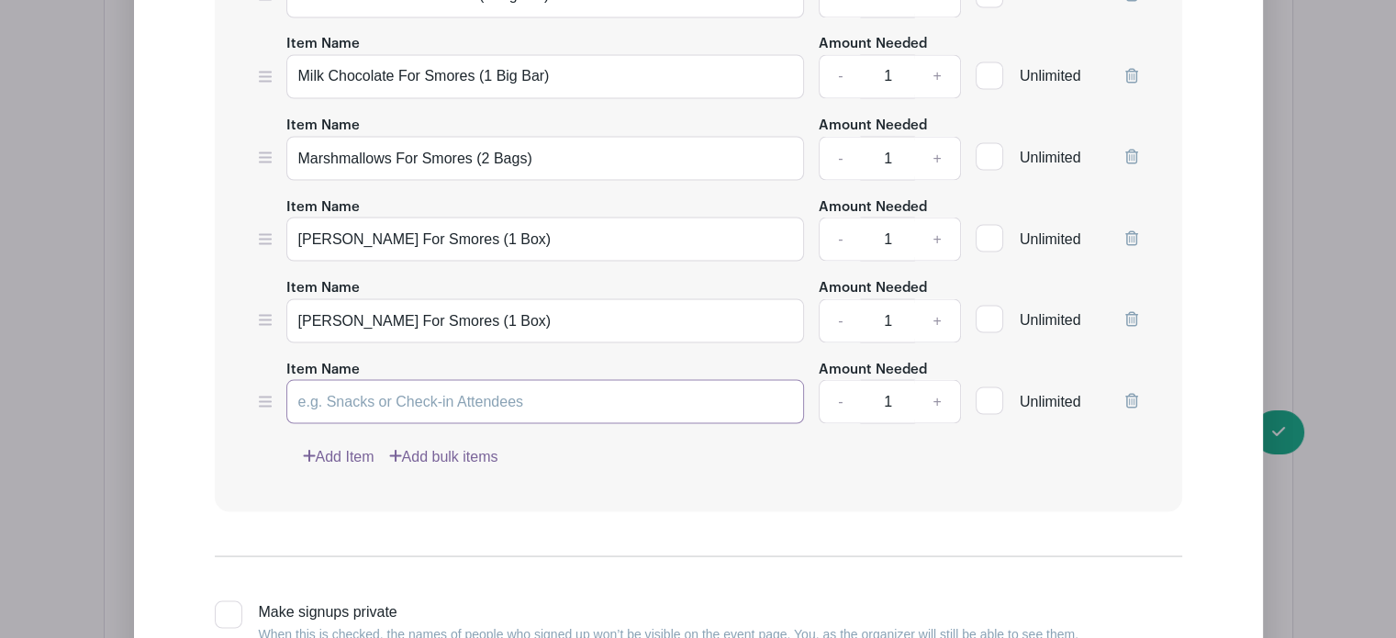
click at [363, 379] on input "Item Name" at bounding box center [545, 401] width 519 height 44
type input "Leafy Green Salad-Large"
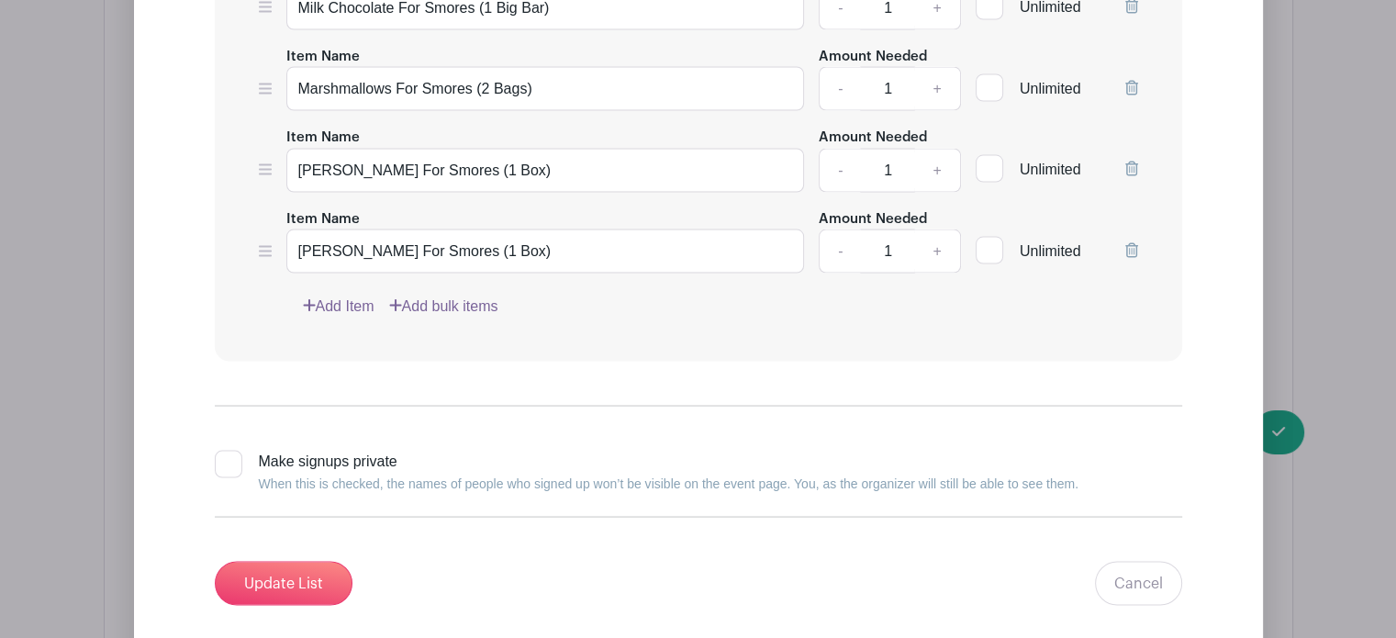
scroll to position [3602, 0]
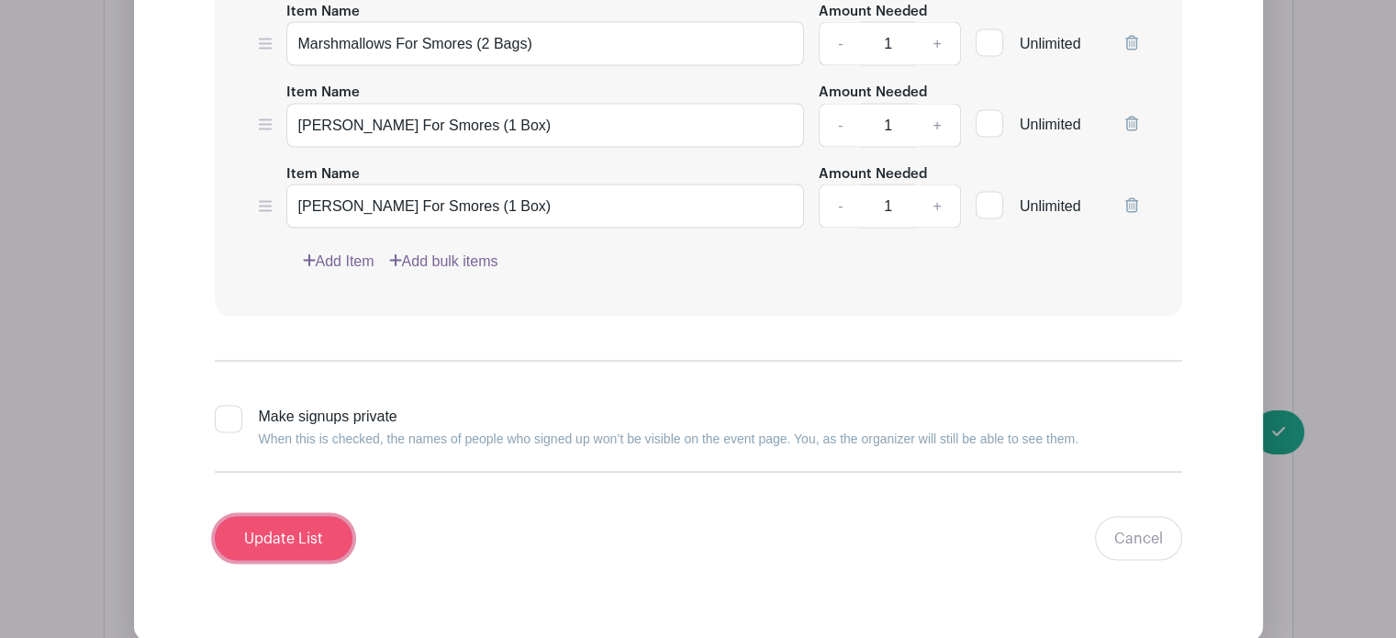
click at [277, 517] on input "Update List" at bounding box center [284, 539] width 138 height 44
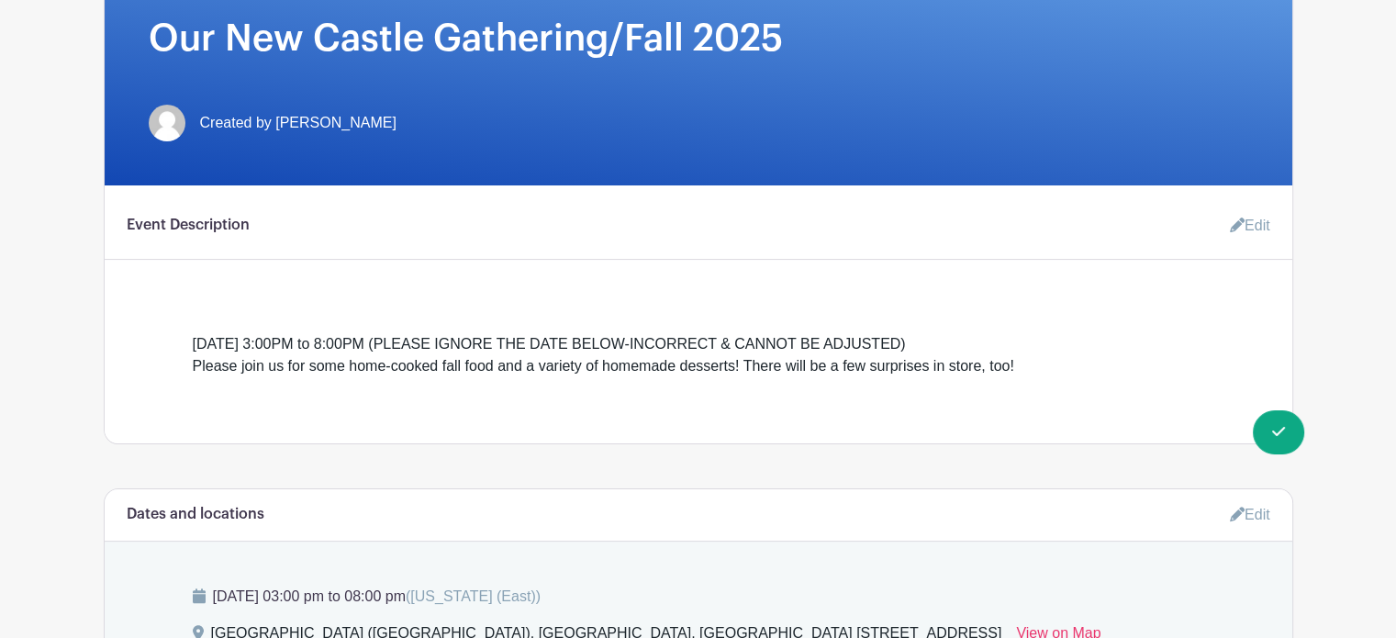
scroll to position [0, 0]
